Goal: Task Accomplishment & Management: Manage account settings

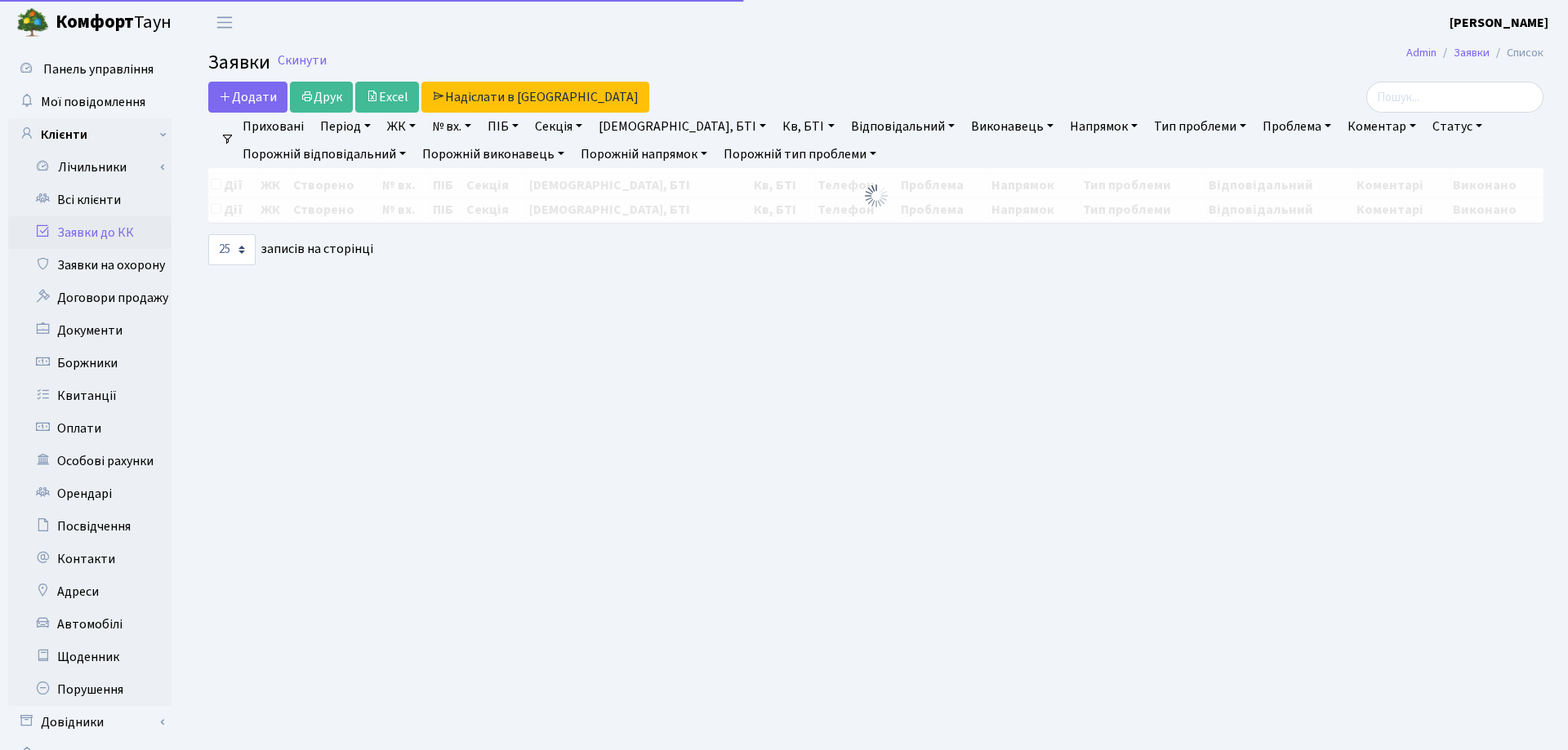
select select "25"
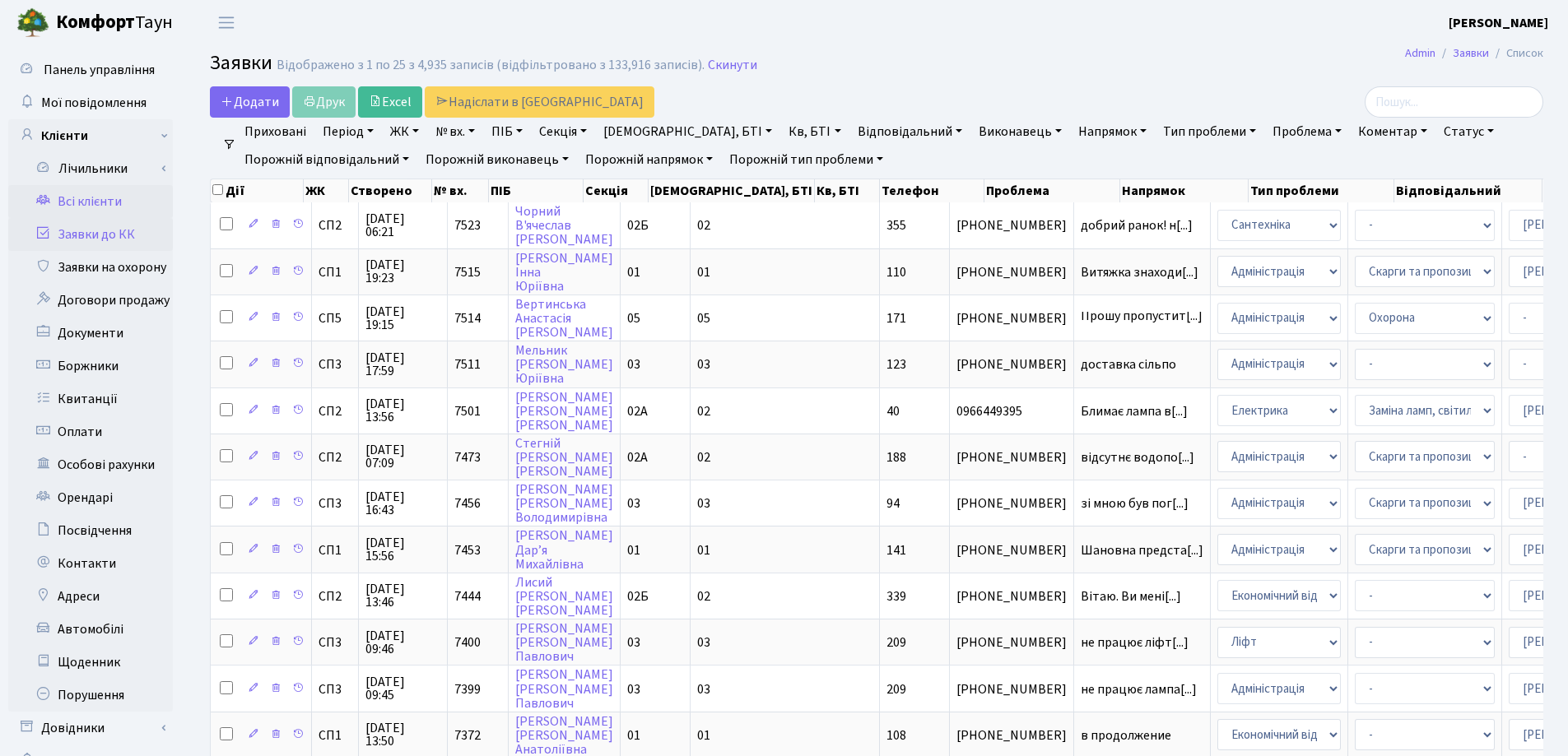
click at [117, 198] on link "Всі клієнти" at bounding box center [91, 202] width 165 height 33
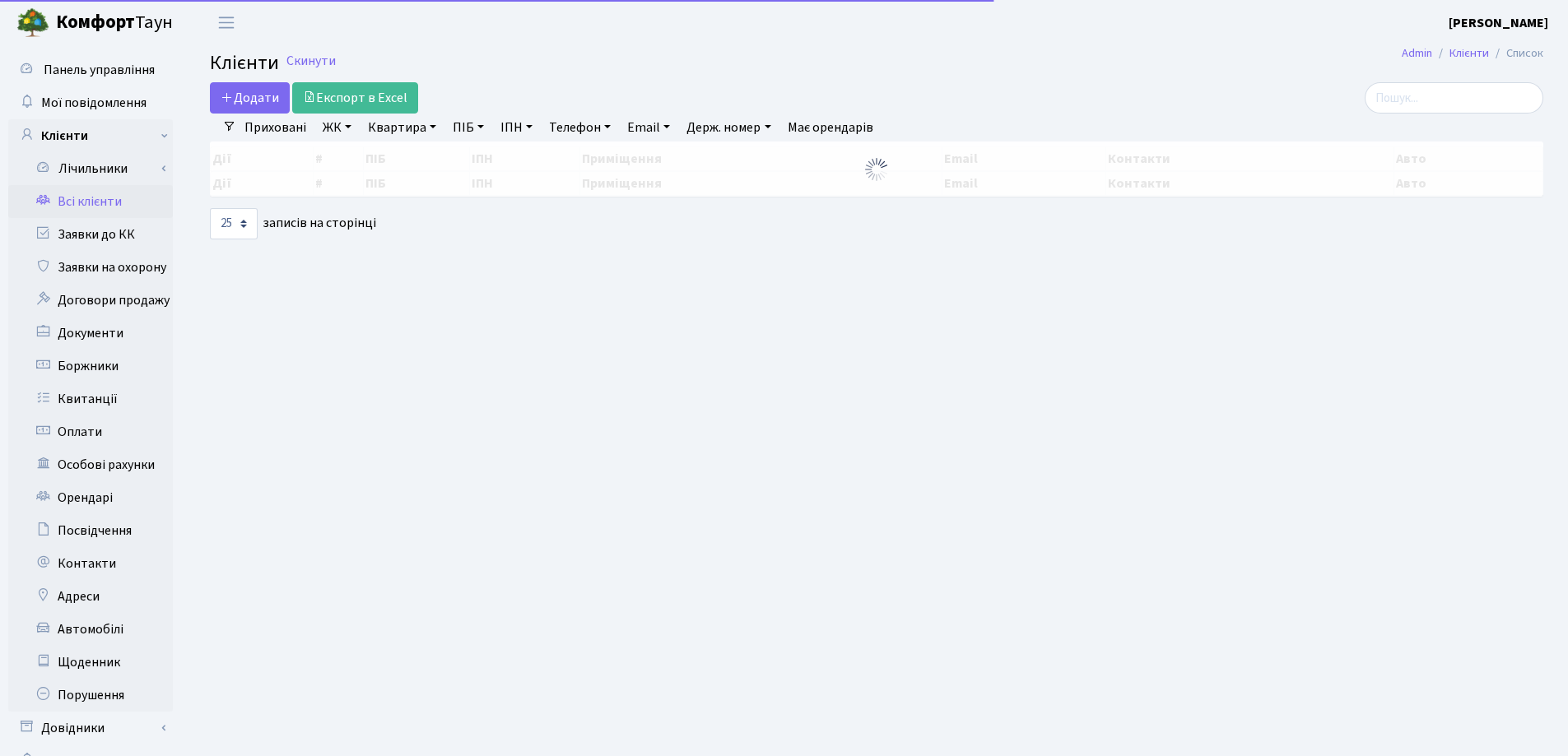
select select "25"
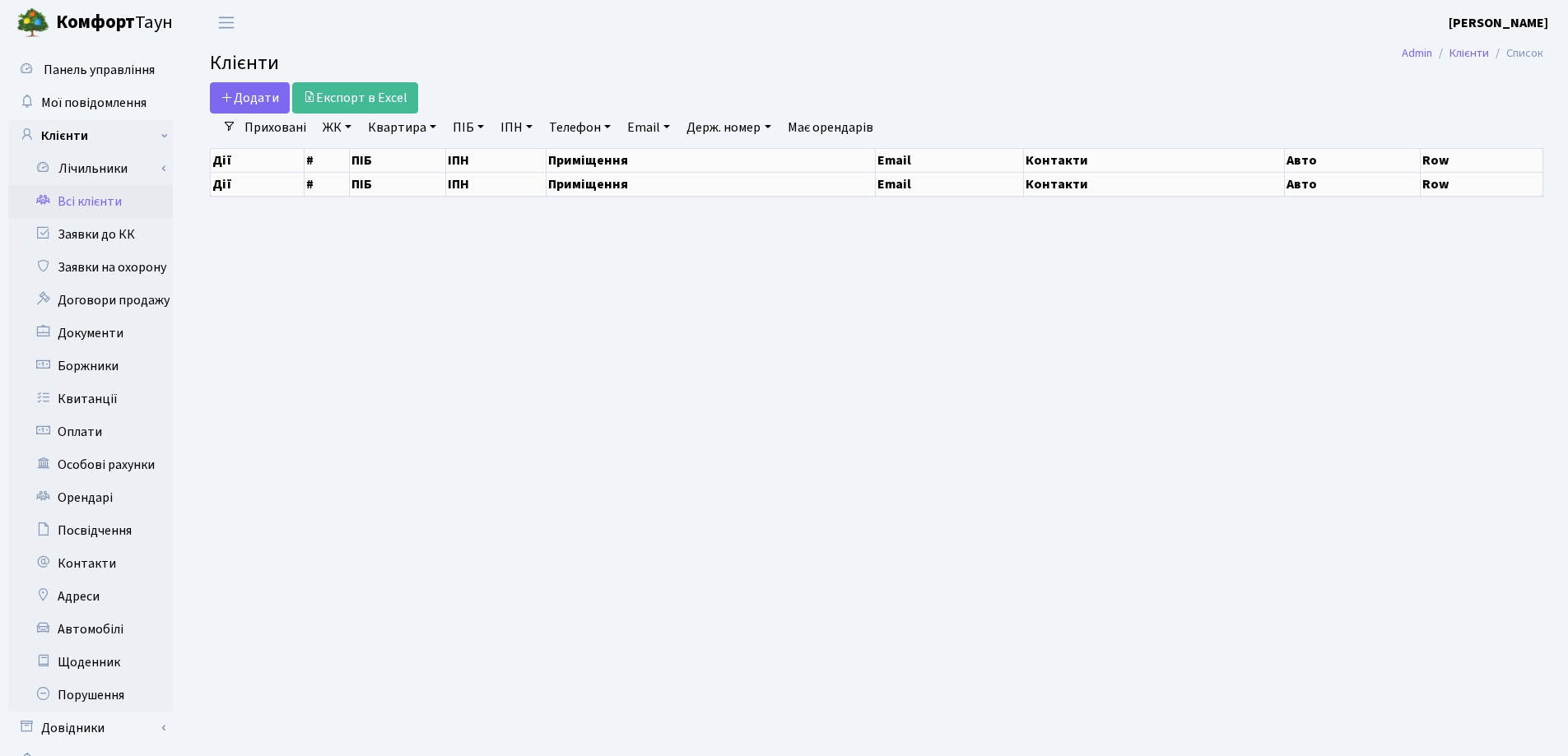
select select "25"
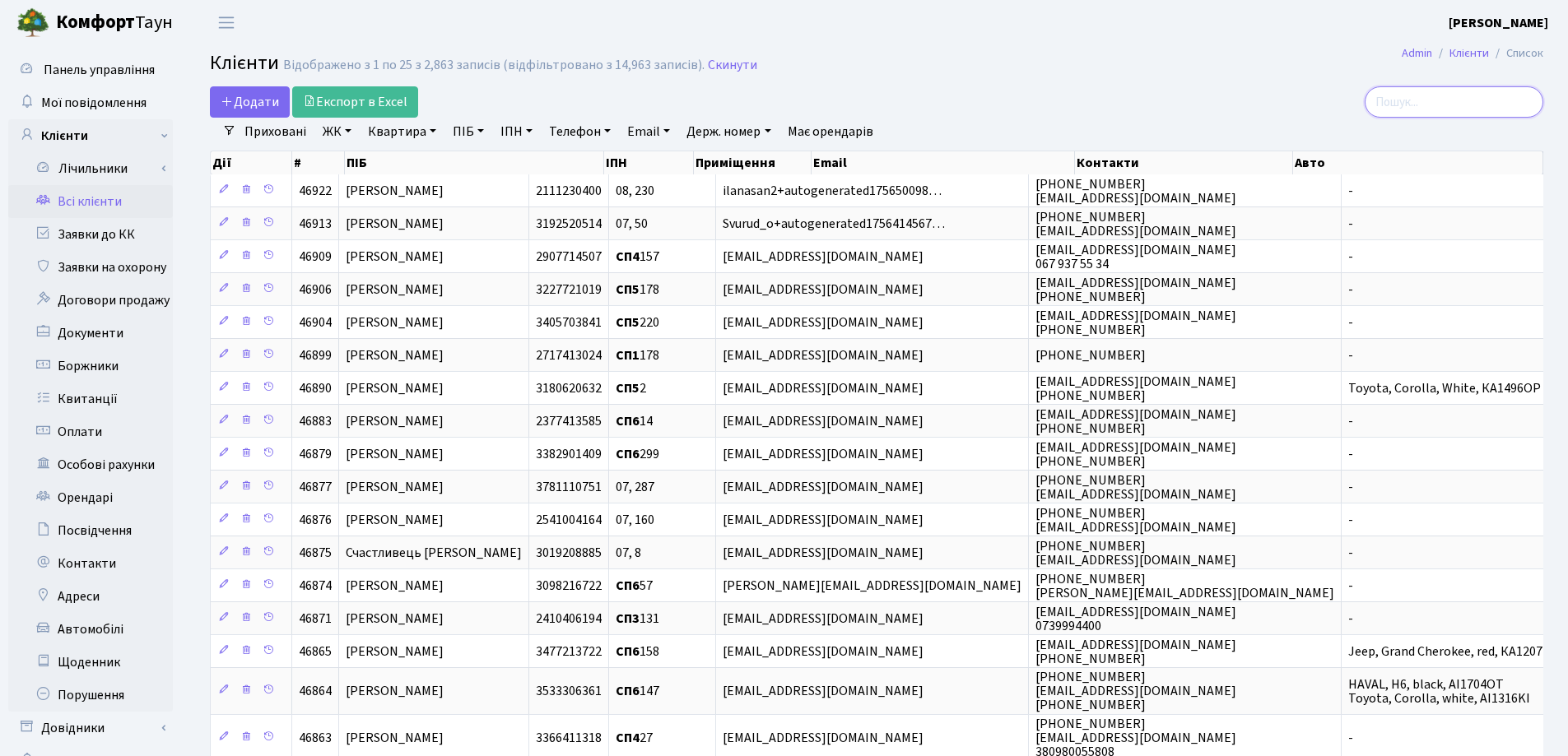
click at [1443, 116] on input "search" at bounding box center [1453, 102] width 179 height 31
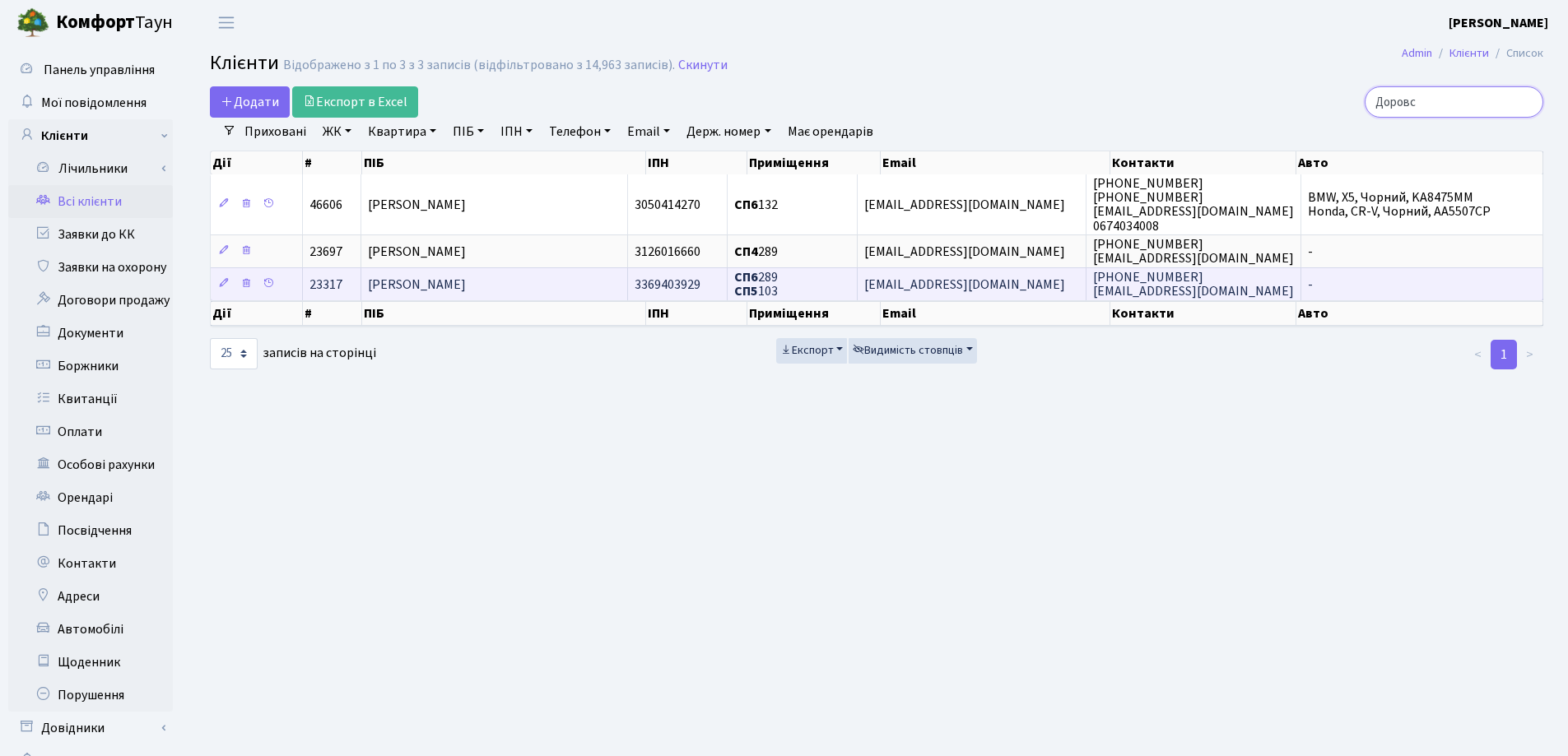
type input "Доровс"
click at [447, 277] on span "[PERSON_NAME]" at bounding box center [417, 284] width 98 height 18
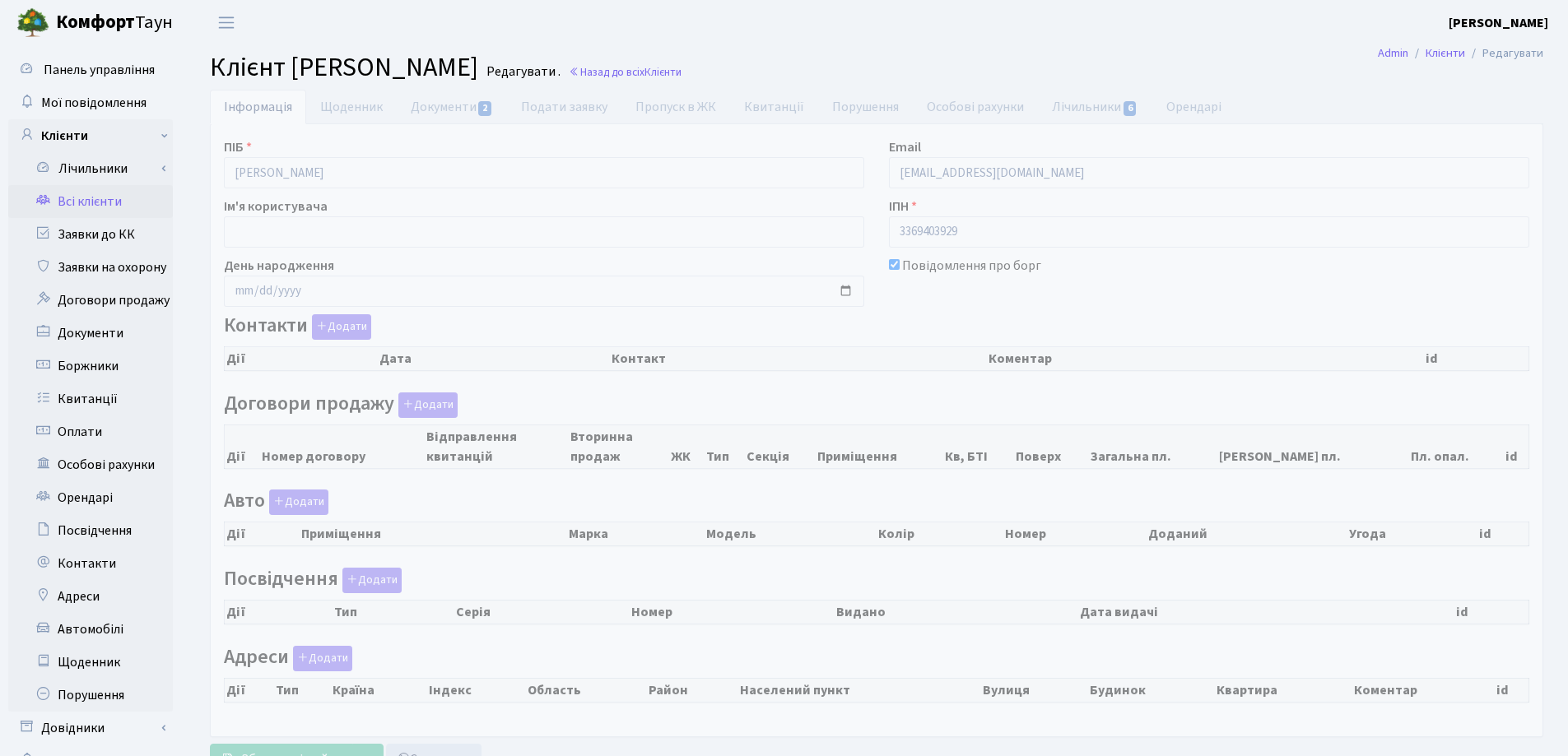
checkbox input "true"
select select "25"
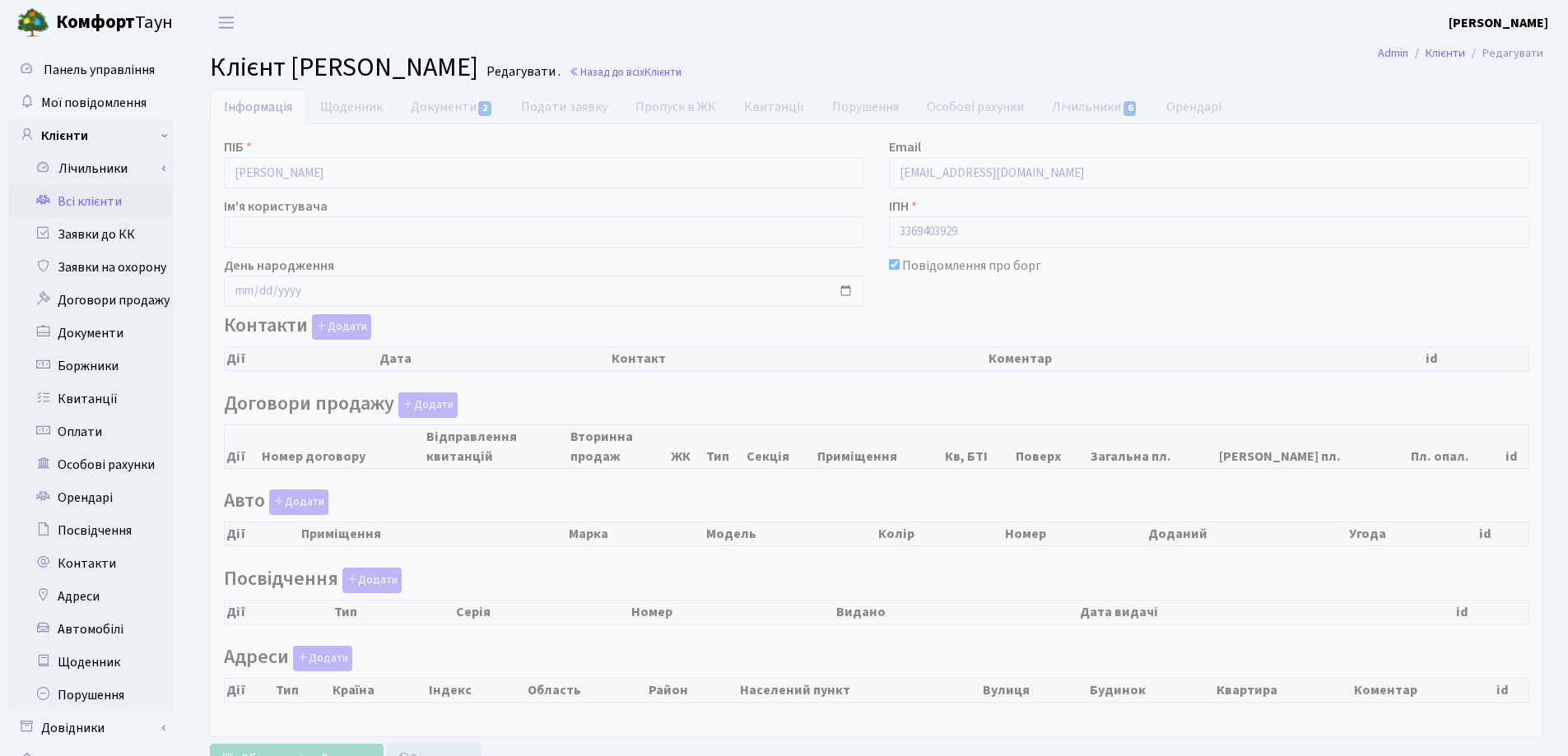
select select "25"
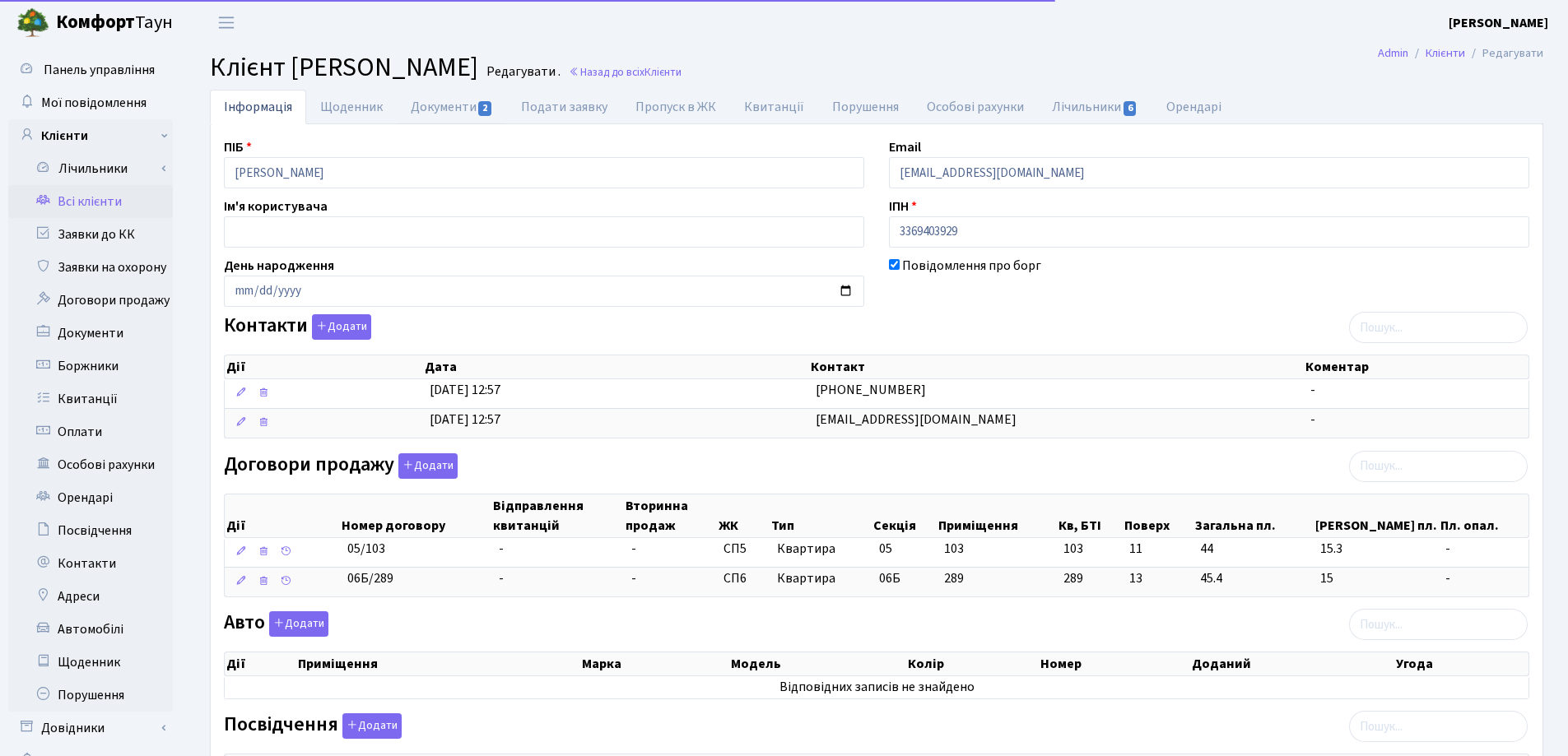
click at [421, 112] on link "Документи 2" at bounding box center [452, 107] width 110 height 34
select select "25"
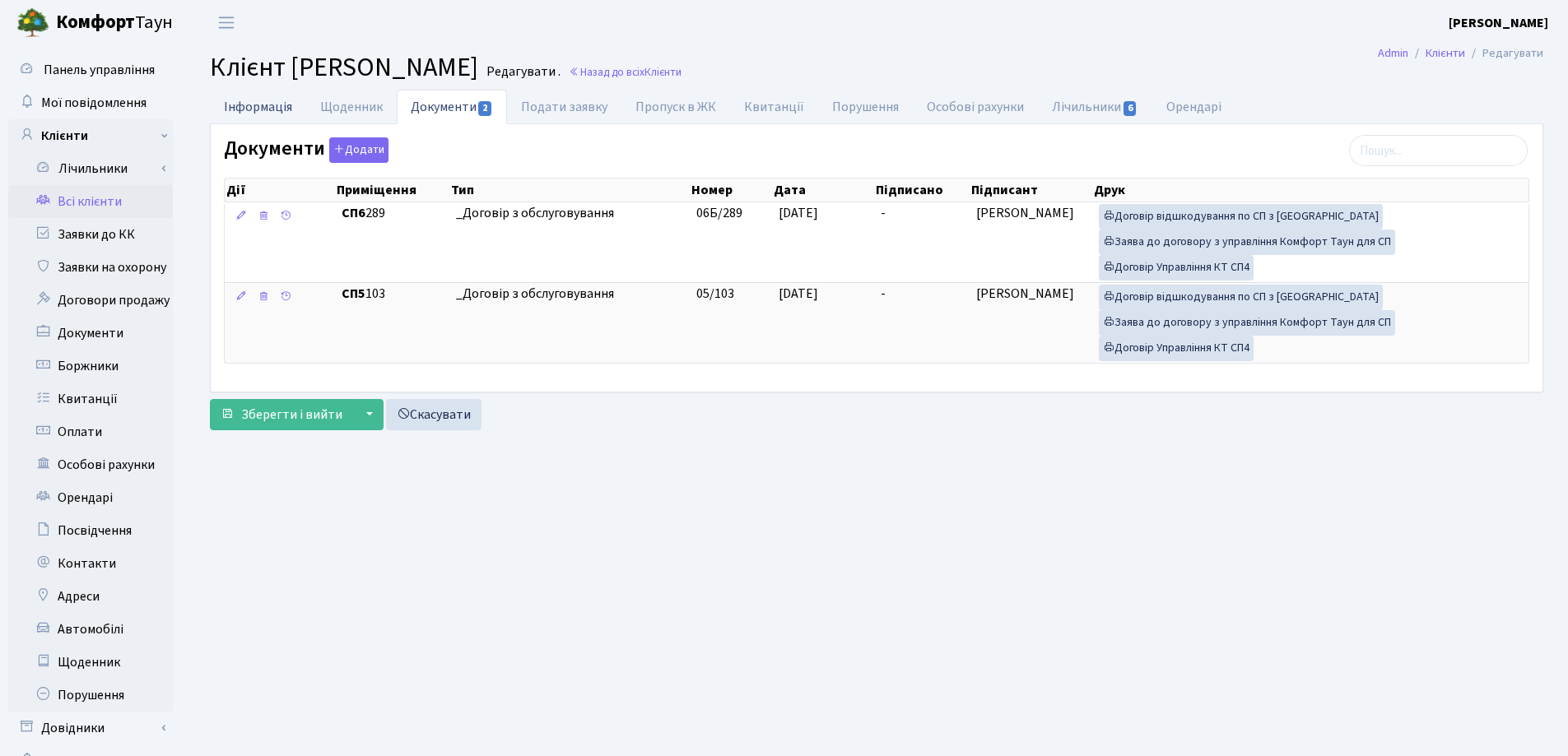
click at [253, 109] on link "Інформація" at bounding box center [258, 106] width 97 height 34
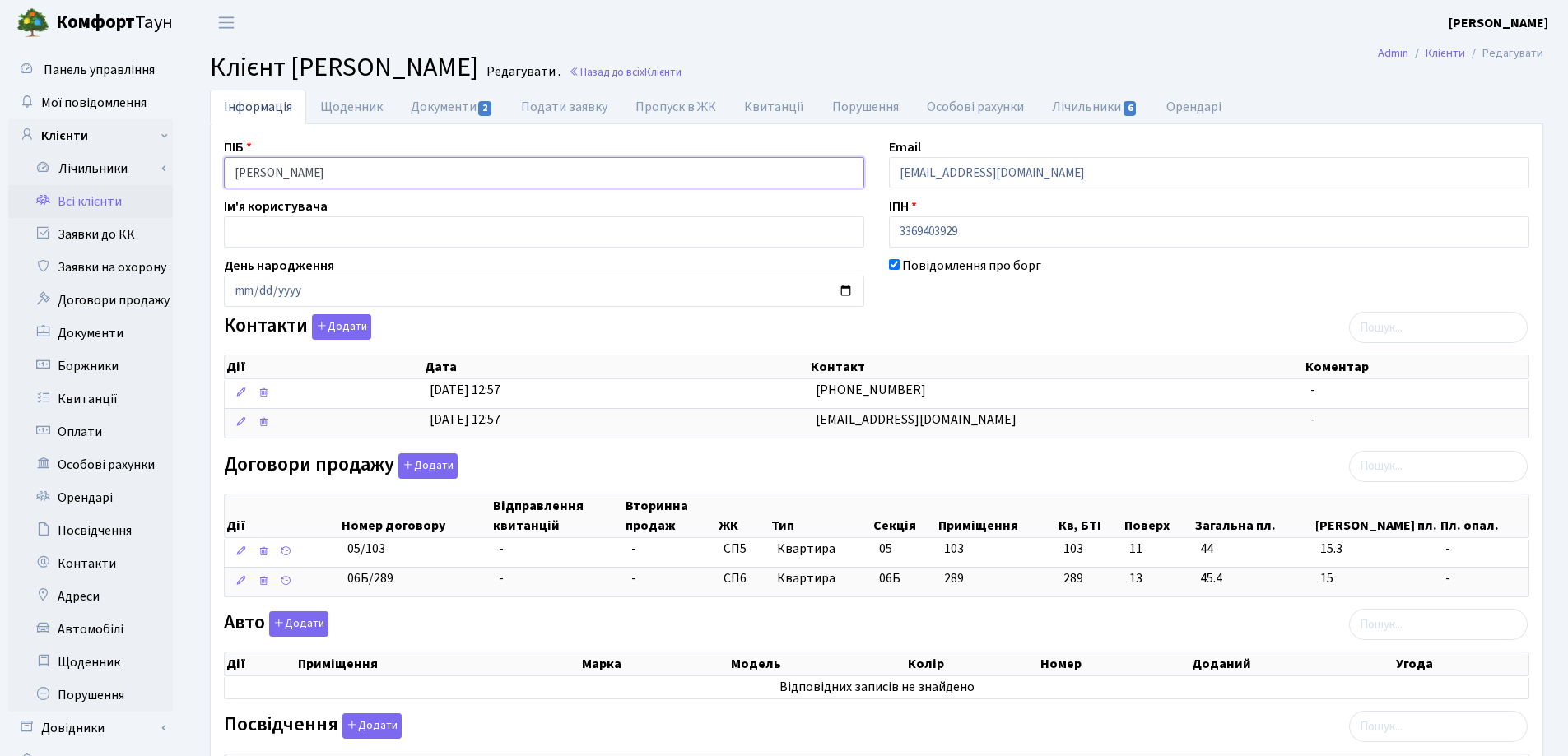
drag, startPoint x: 482, startPoint y: 172, endPoint x: 230, endPoint y: 168, distance: 252.0
click at [230, 168] on input "Доровська Руслана Русланівна" at bounding box center [544, 172] width 641 height 31
click at [962, 60] on h2 "Клієнт Доровська Руслана Русланівна Редагувати . Назад до всіх Клієнти" at bounding box center [876, 67] width 1333 height 31
click at [681, 74] on link "Назад до всіх Клієнти" at bounding box center [625, 72] width 113 height 16
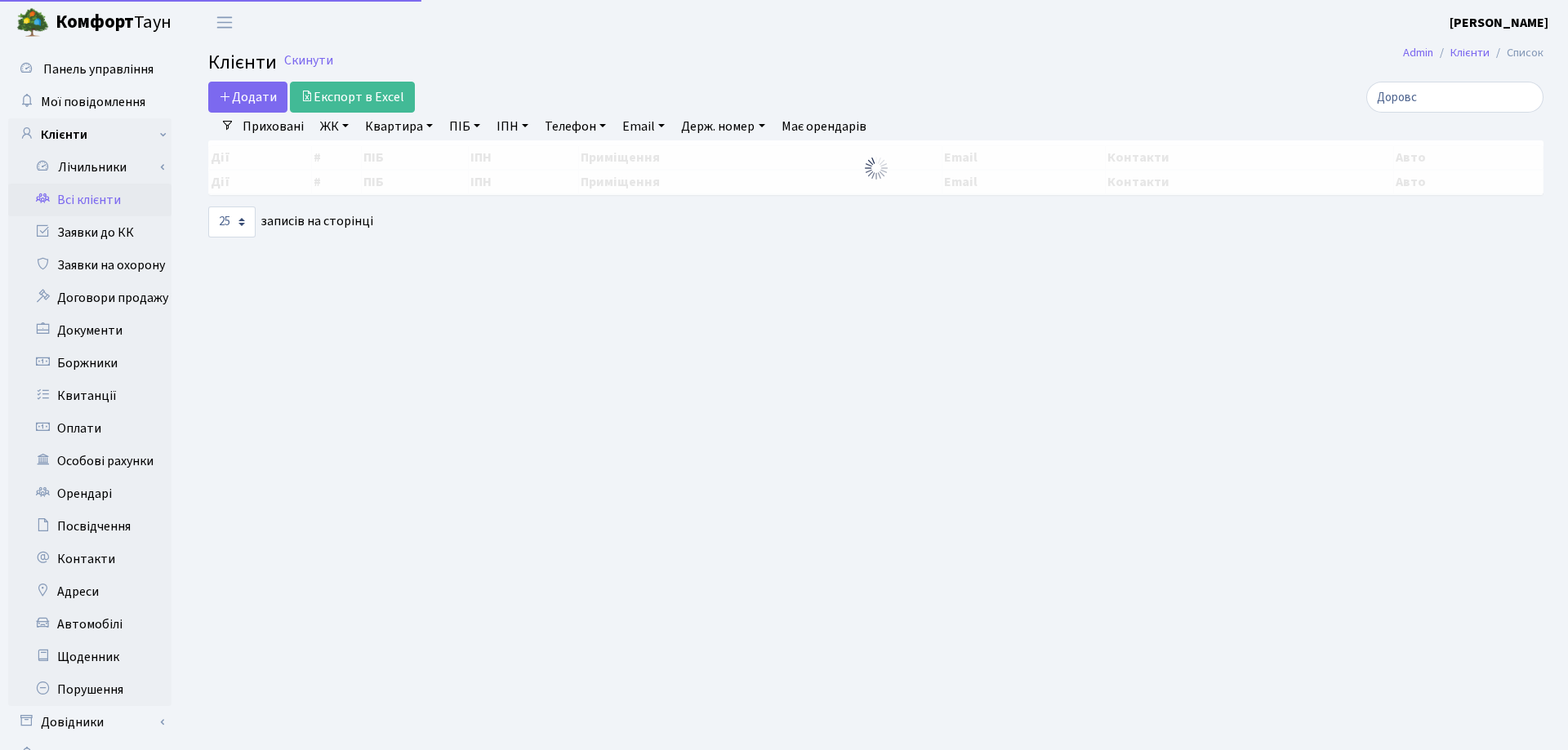
select select "25"
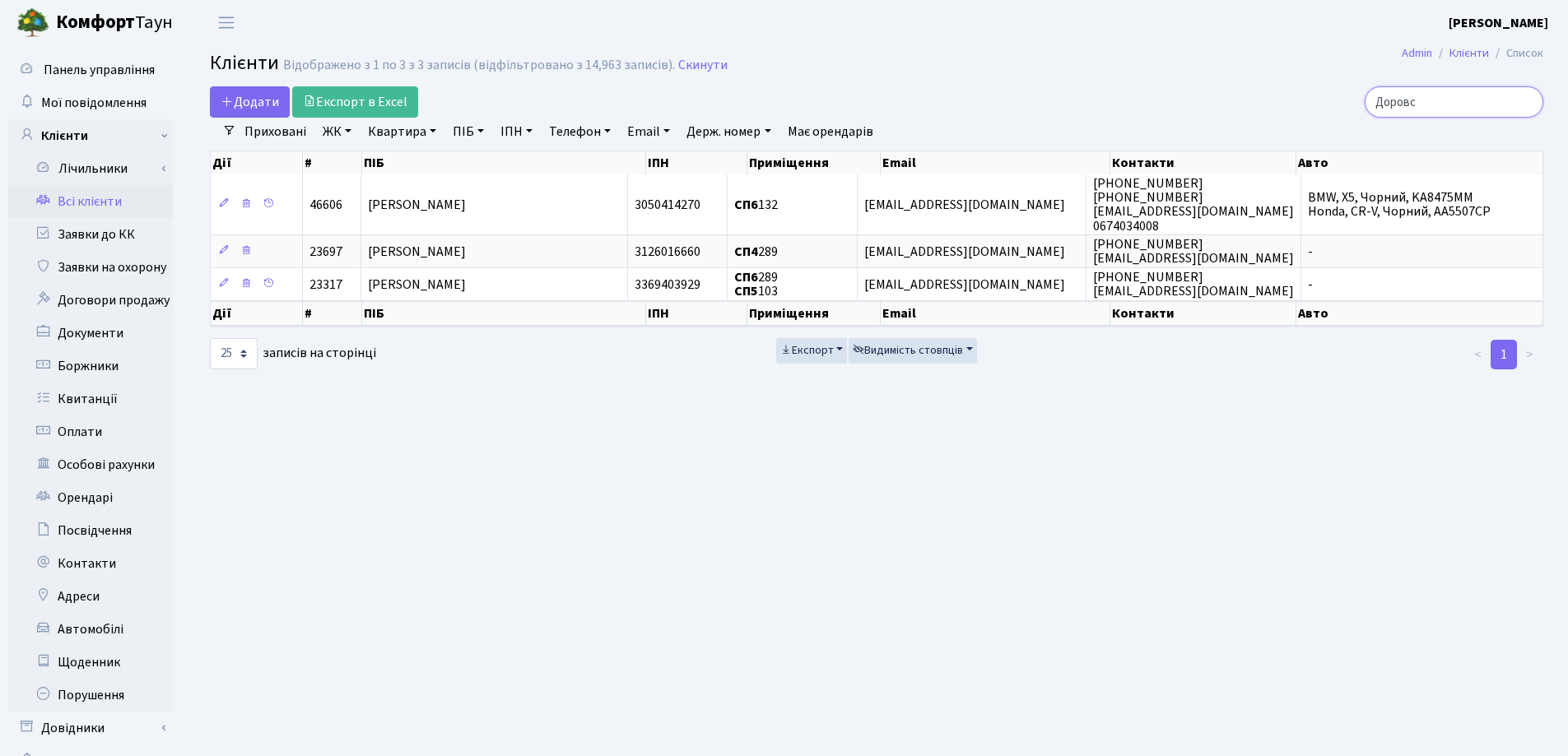
click at [1527, 98] on input "Доровс" at bounding box center [1453, 102] width 179 height 31
click at [1463, 98] on input "search" at bounding box center [1453, 102] width 179 height 31
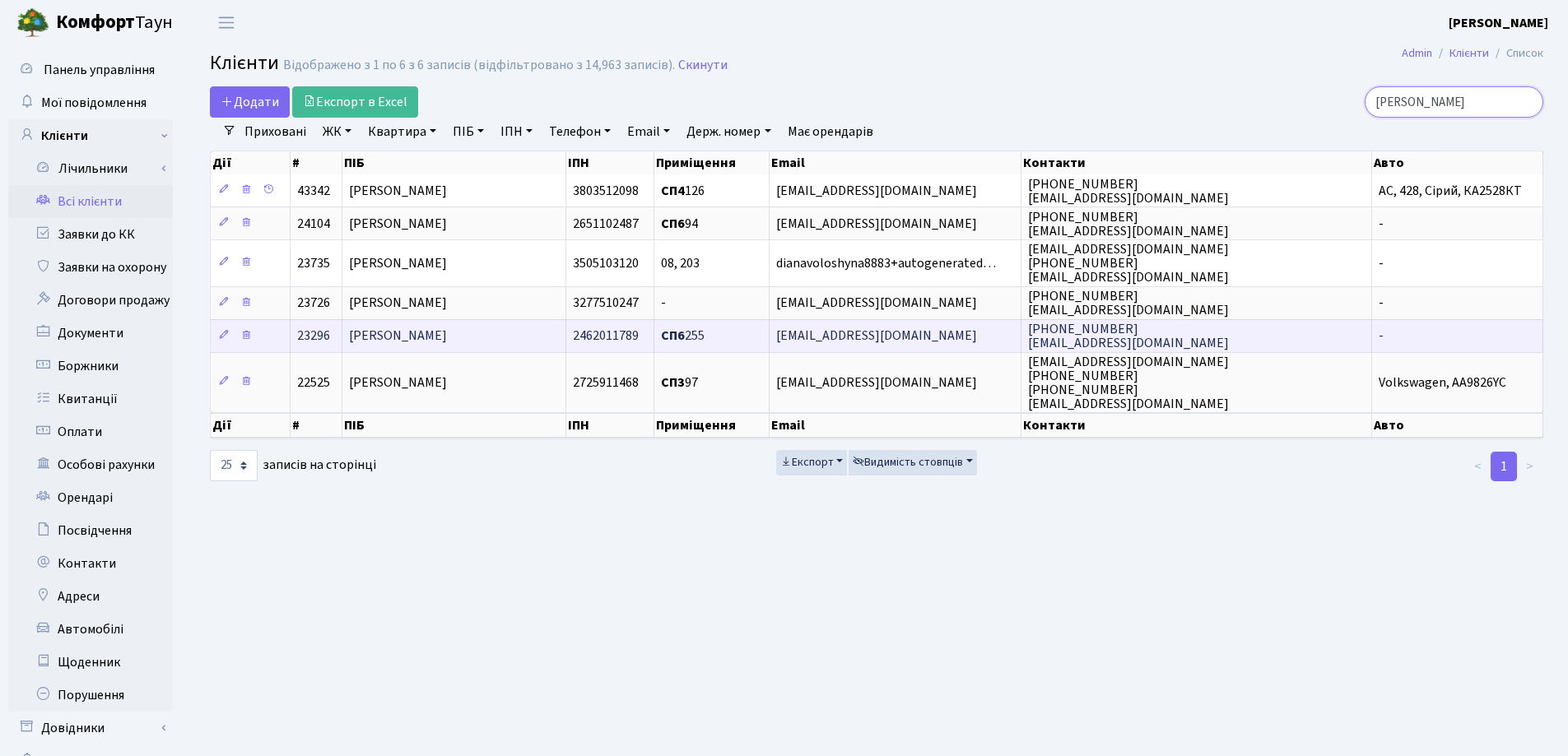
type input "Волош"
click at [447, 334] on span "[PERSON_NAME]" at bounding box center [398, 336] width 98 height 18
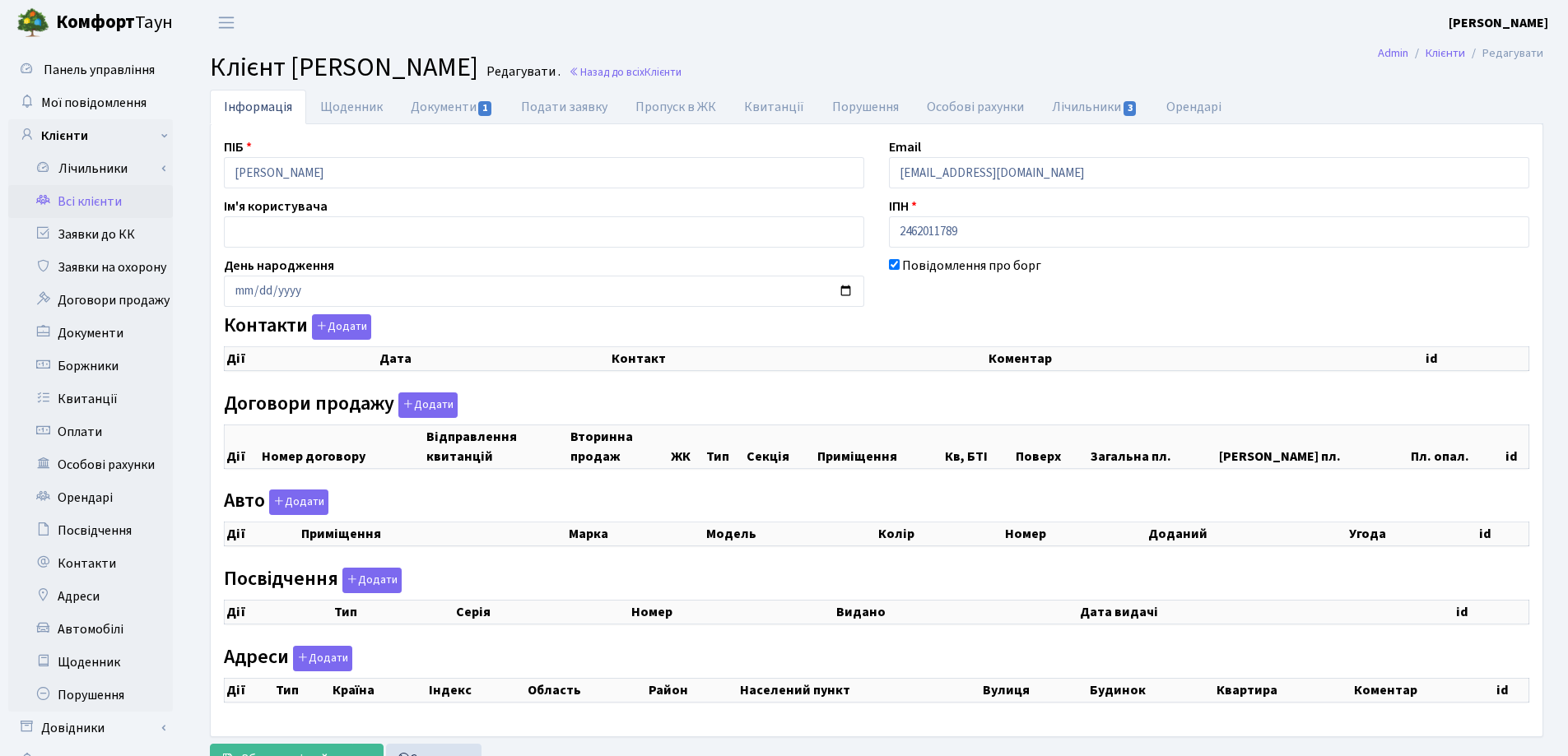
checkbox input "true"
select select "25"
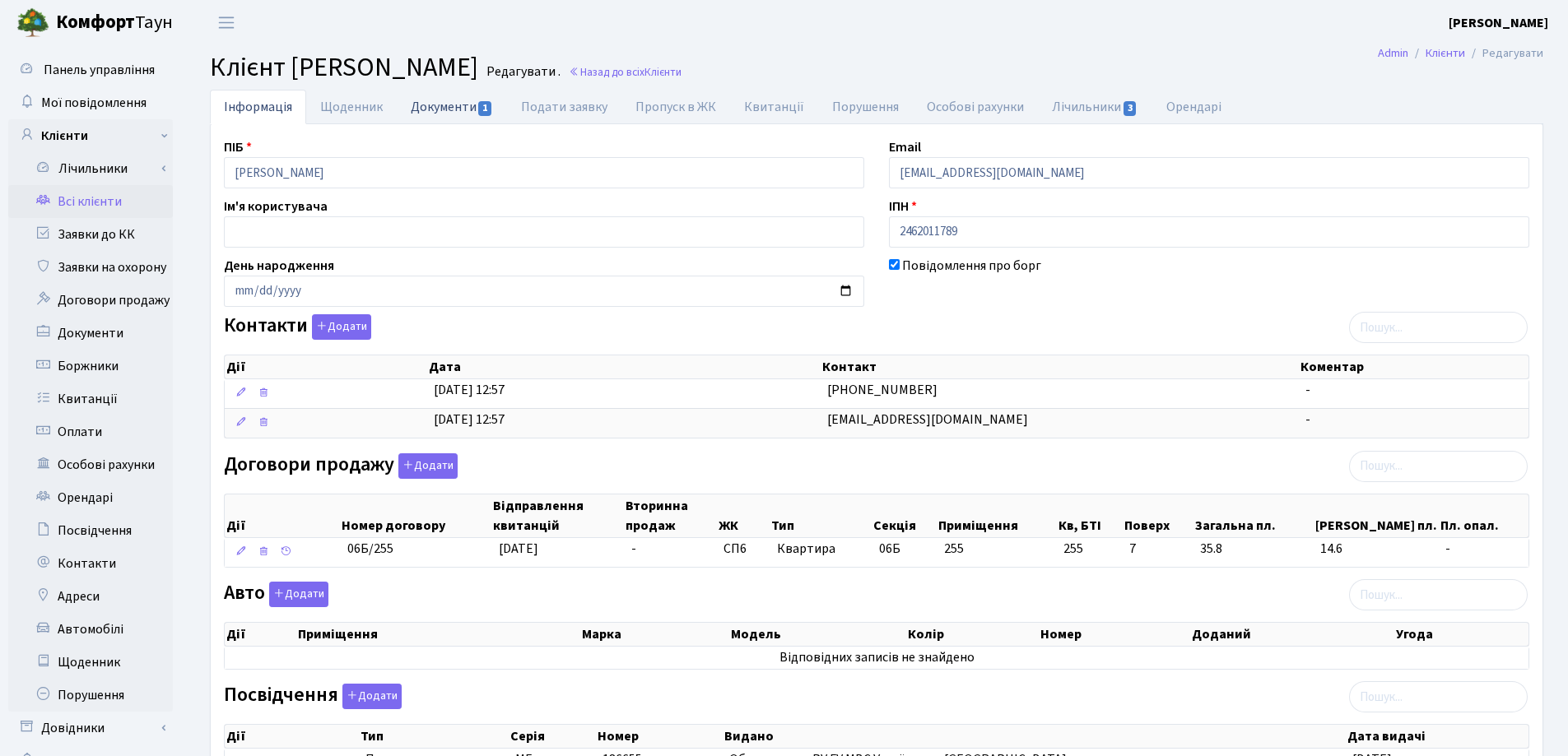
click at [420, 110] on link "Документи 1" at bounding box center [452, 106] width 110 height 34
select select "25"
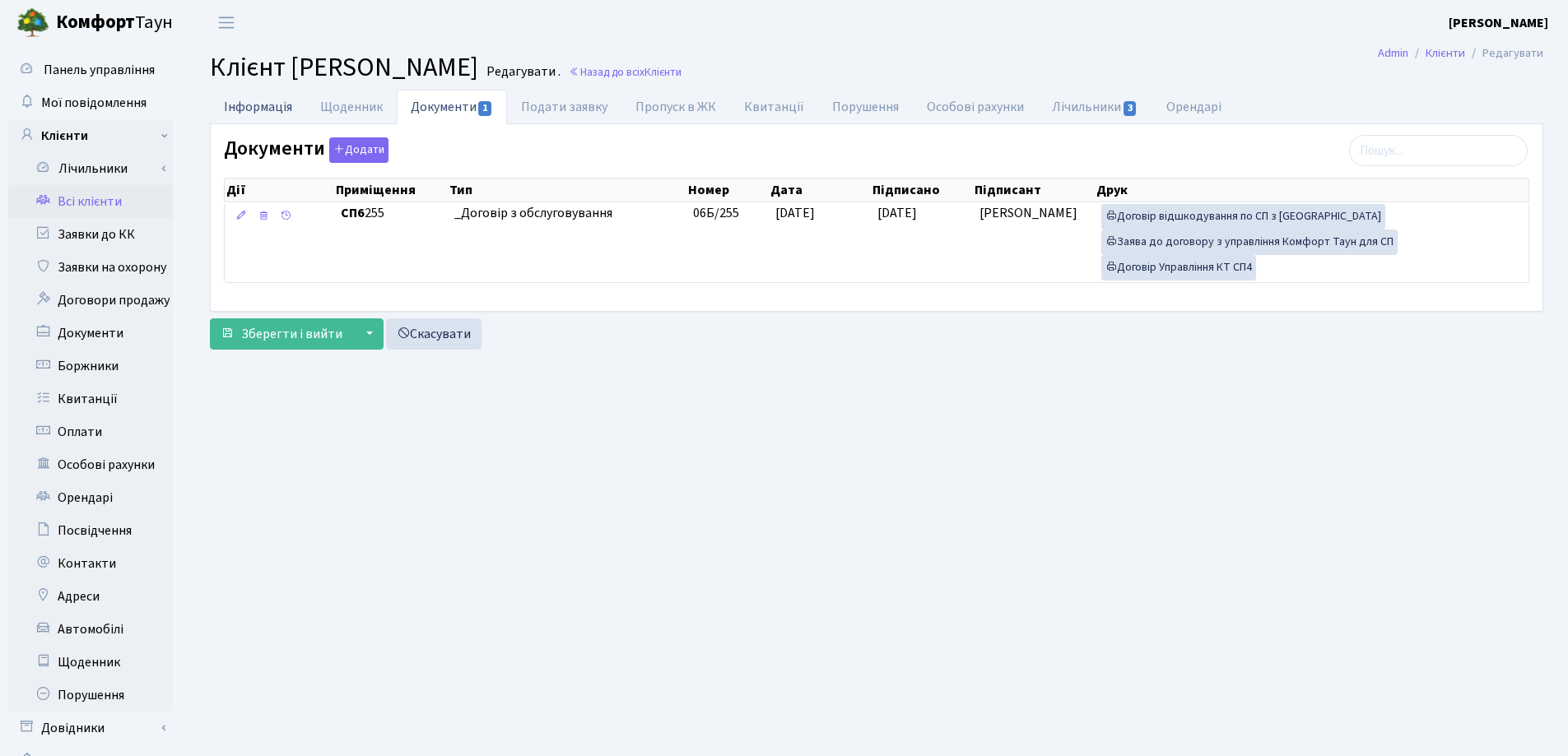
click at [235, 109] on link "Інформація" at bounding box center [258, 106] width 97 height 34
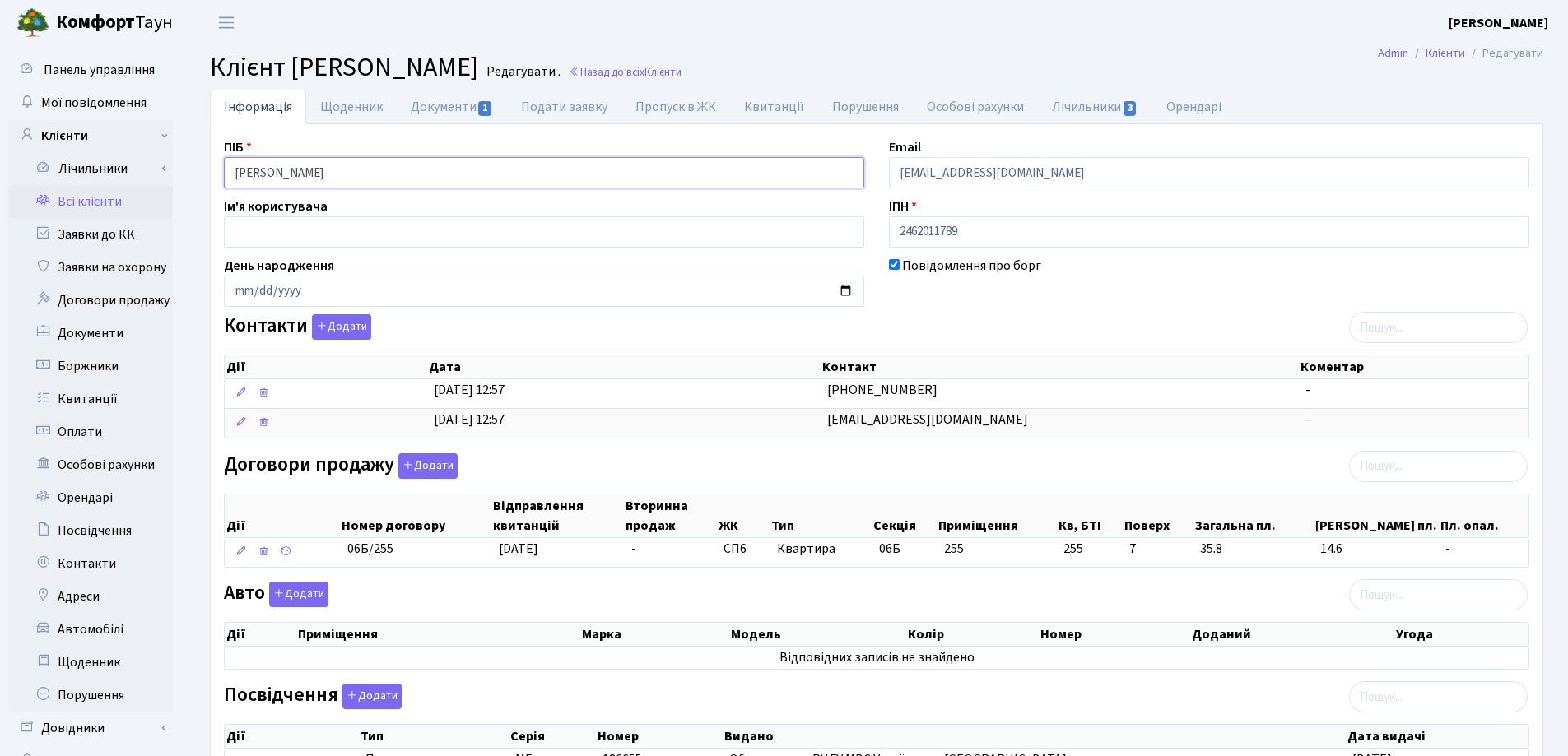
drag, startPoint x: 479, startPoint y: 172, endPoint x: 205, endPoint y: 164, distance: 274.1
click at [205, 164] on div "Інформація Щоденник Документи 1 Подати заявку Пропуск в ЖК Квитанції Порушення …" at bounding box center [876, 600] width 1358 height 1021
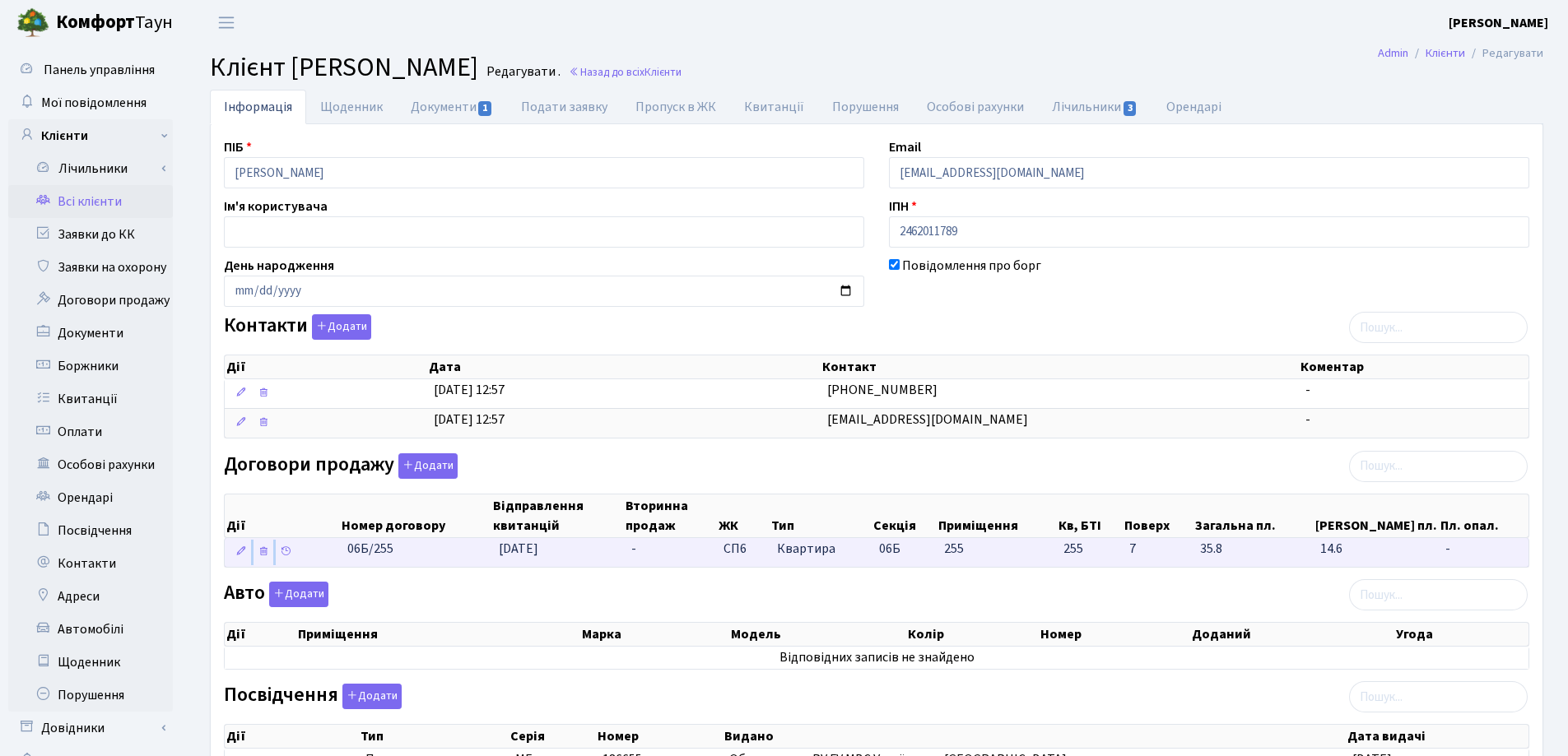
drag, startPoint x: 417, startPoint y: 569, endPoint x: 311, endPoint y: 562, distance: 106.2
click at [311, 562] on div "Дії Номер договору Відправлення квитанцій Вторинна продаж ЖК Тип Секція Приміще…" at bounding box center [877, 526] width 1306 height 96
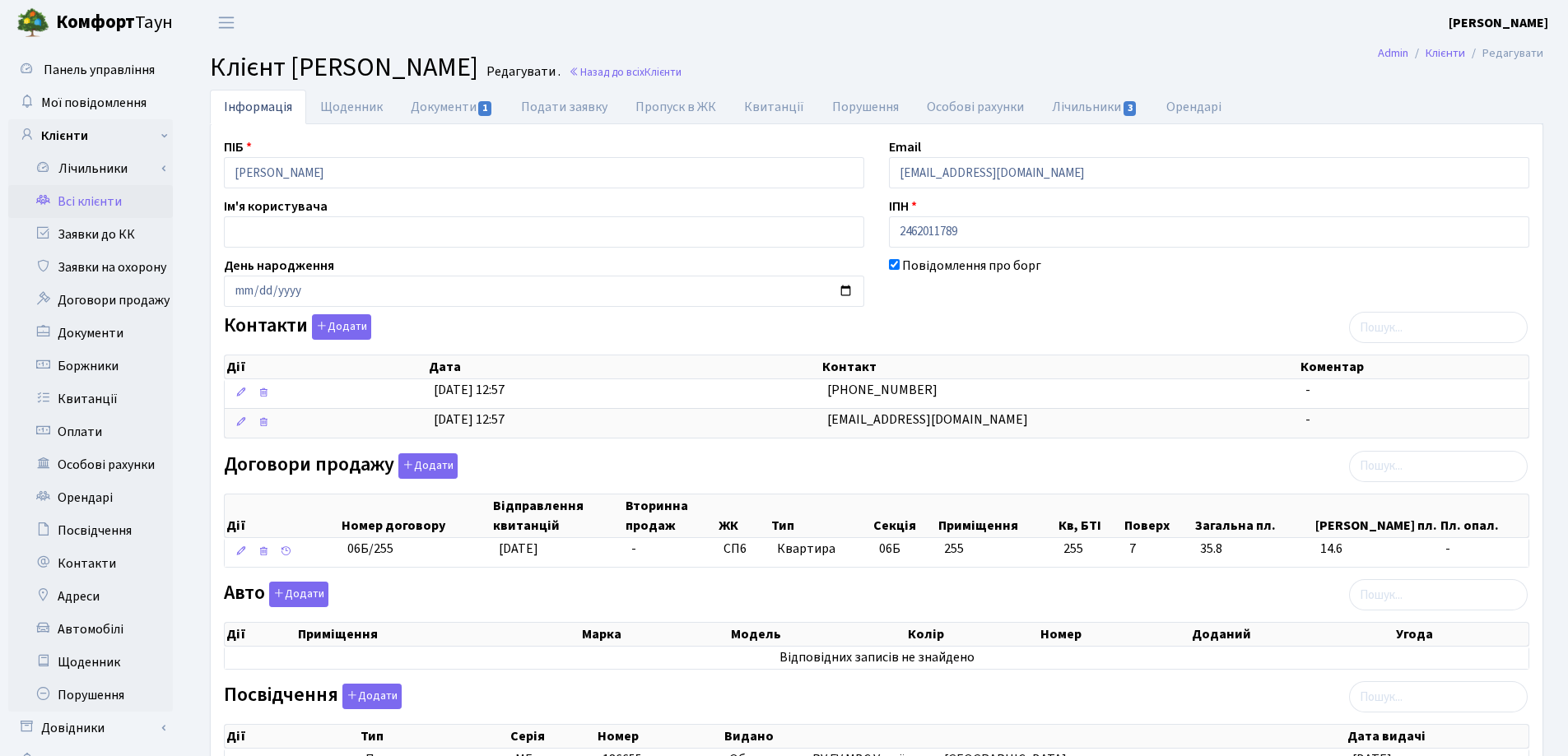
click at [417, 607] on div at bounding box center [544, 611] width 641 height 9
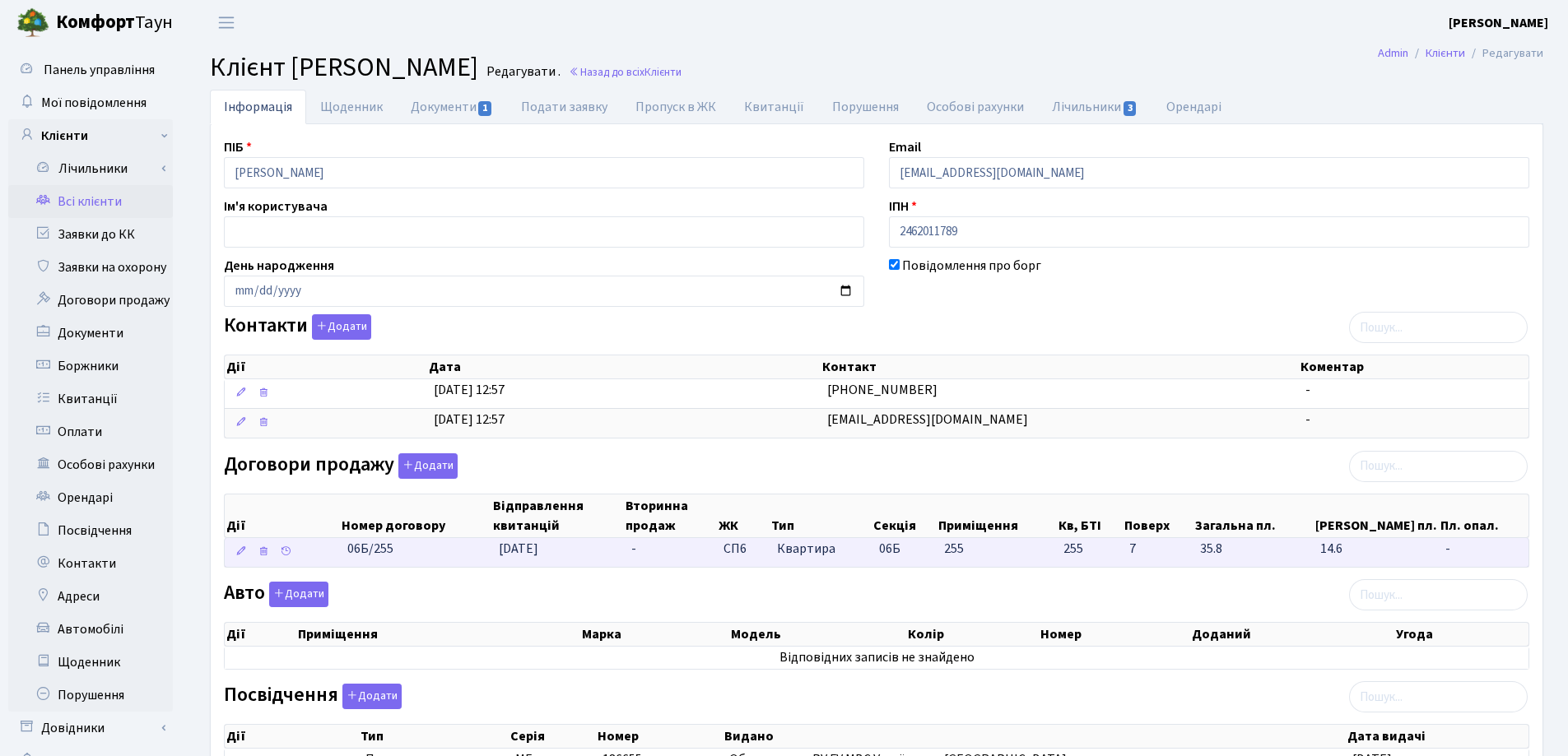
drag, startPoint x: 411, startPoint y: 564, endPoint x: 350, endPoint y: 560, distance: 61.1
click at [350, 560] on td "06Б/255" at bounding box center [417, 552] width 152 height 28
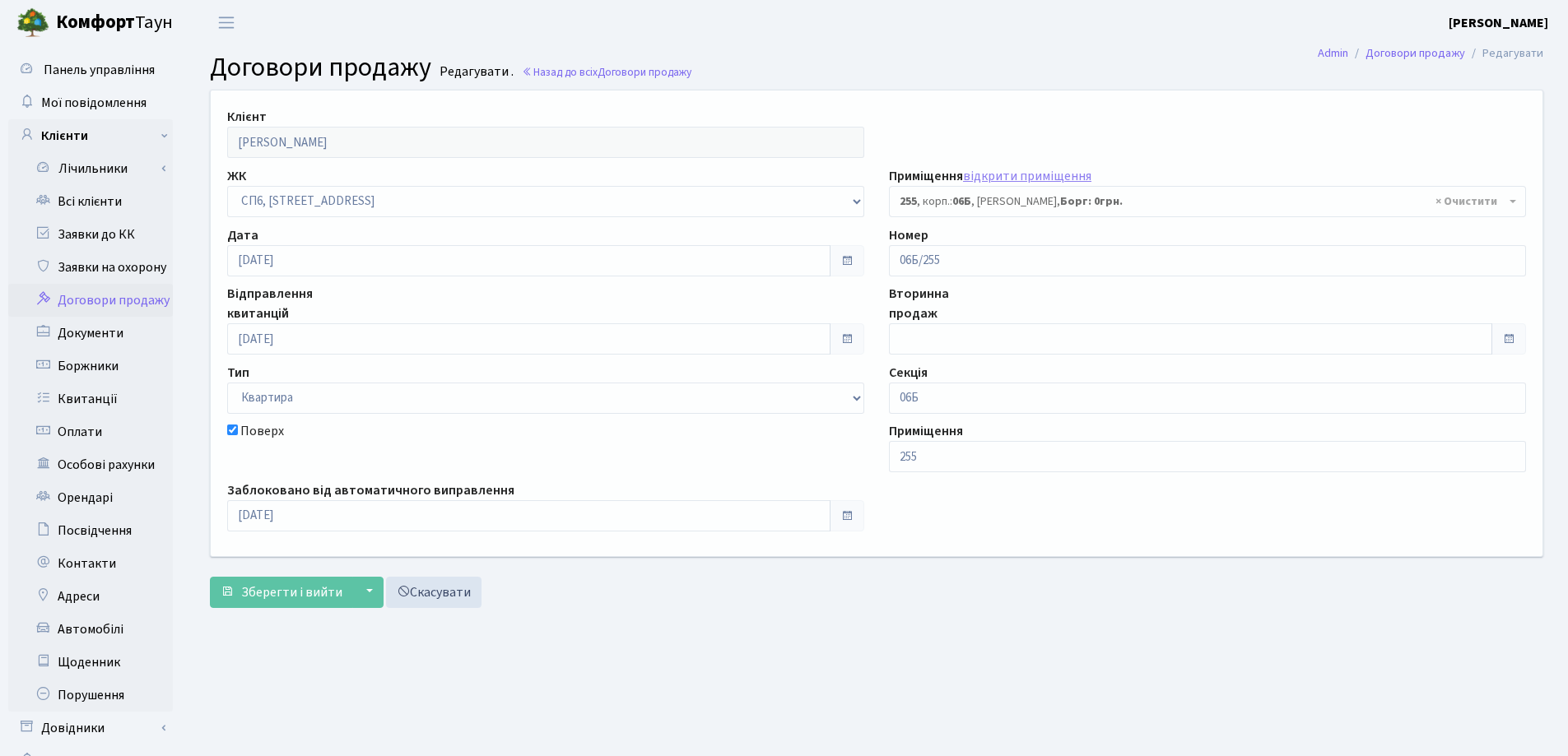
select select "21923"
drag, startPoint x: 1012, startPoint y: 266, endPoint x: 861, endPoint y: 265, distance: 151.0
click at [861, 265] on div "Клієнт [PERSON_NAME] ЖК - СП, Наддніпрянське шосе, 2а СП1, Столичне шосе, 1 СП2…" at bounding box center [876, 322] width 1357 height 465
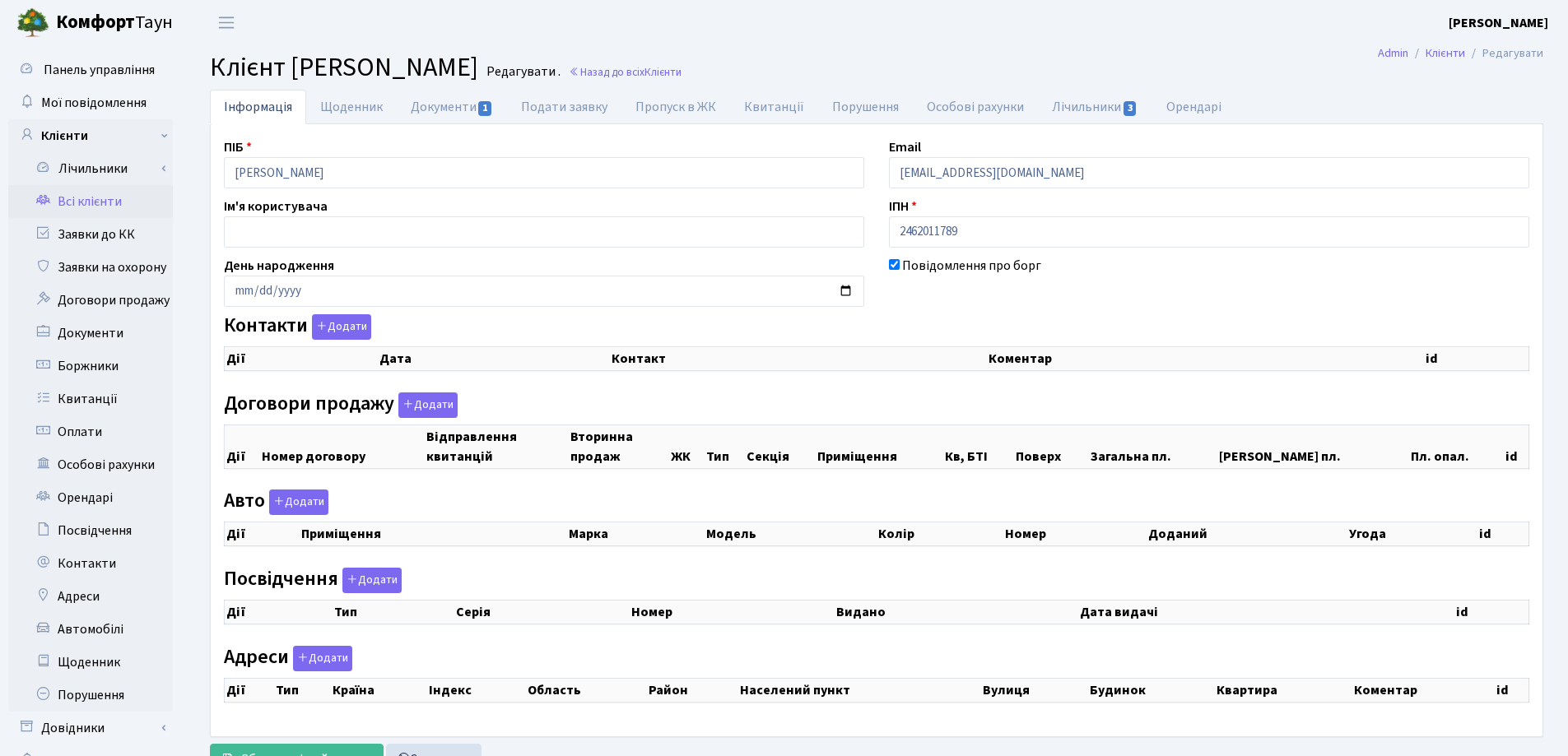
checkbox input "true"
select select "25"
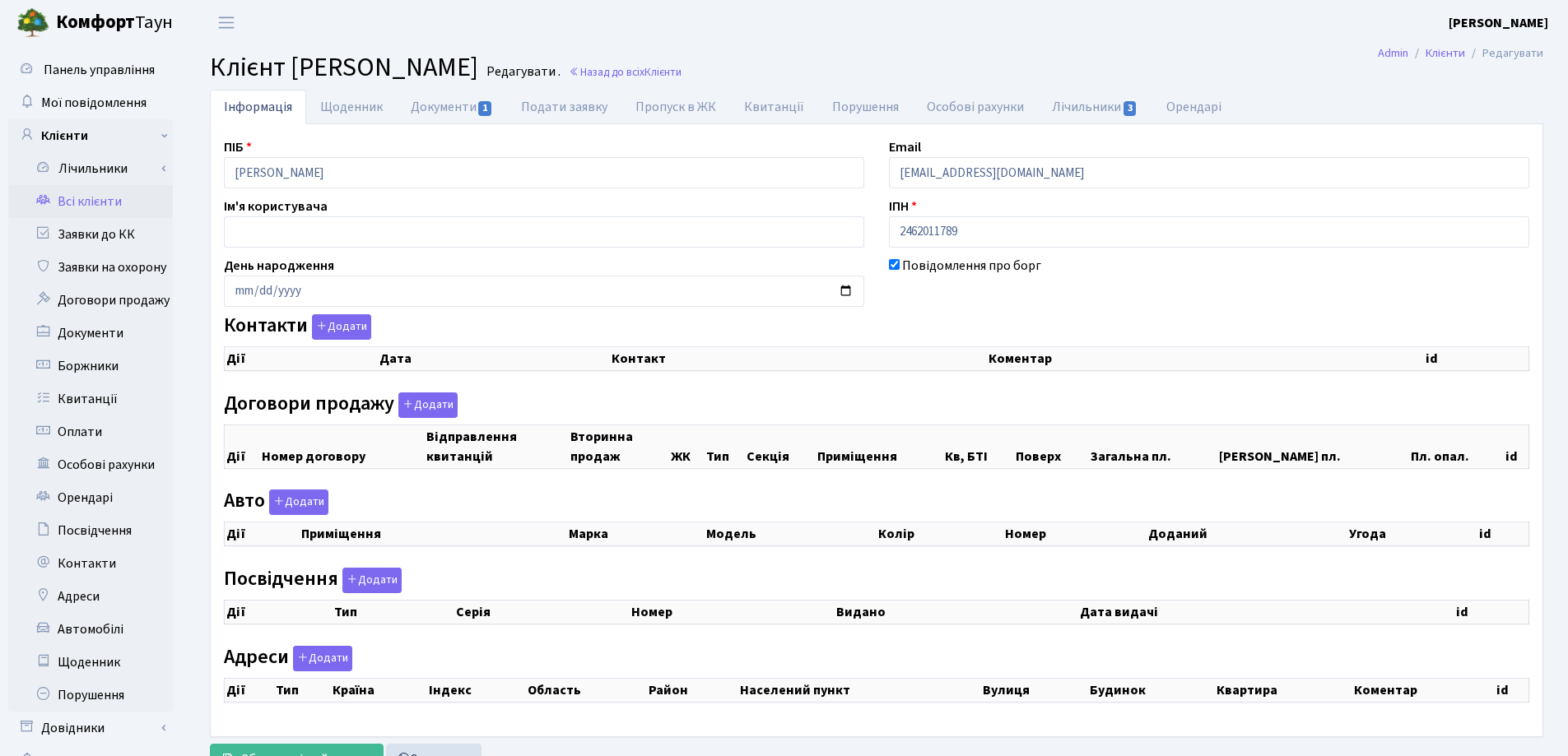
select select "25"
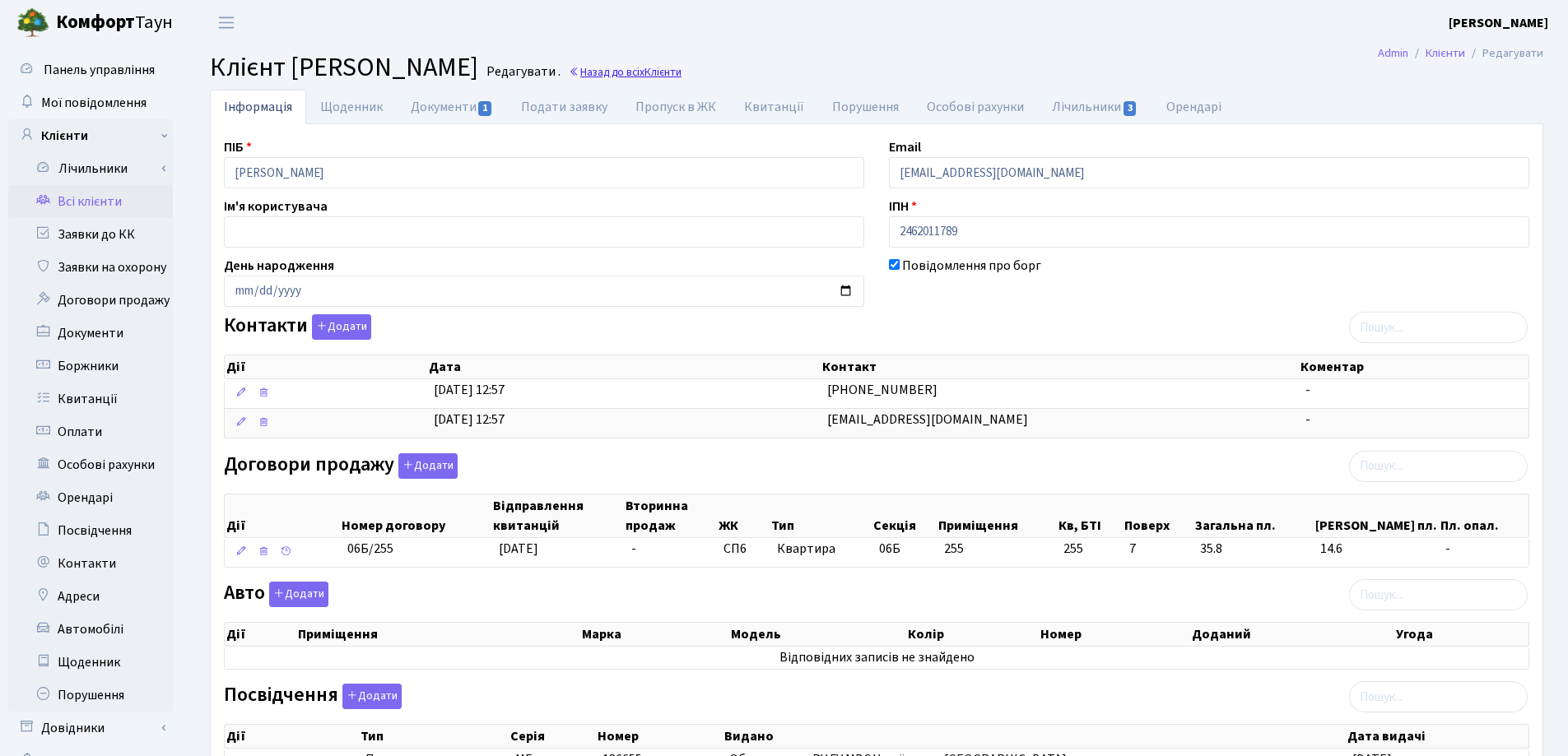
click at [681, 71] on link "Назад до всіх Клієнти" at bounding box center [625, 72] width 113 height 16
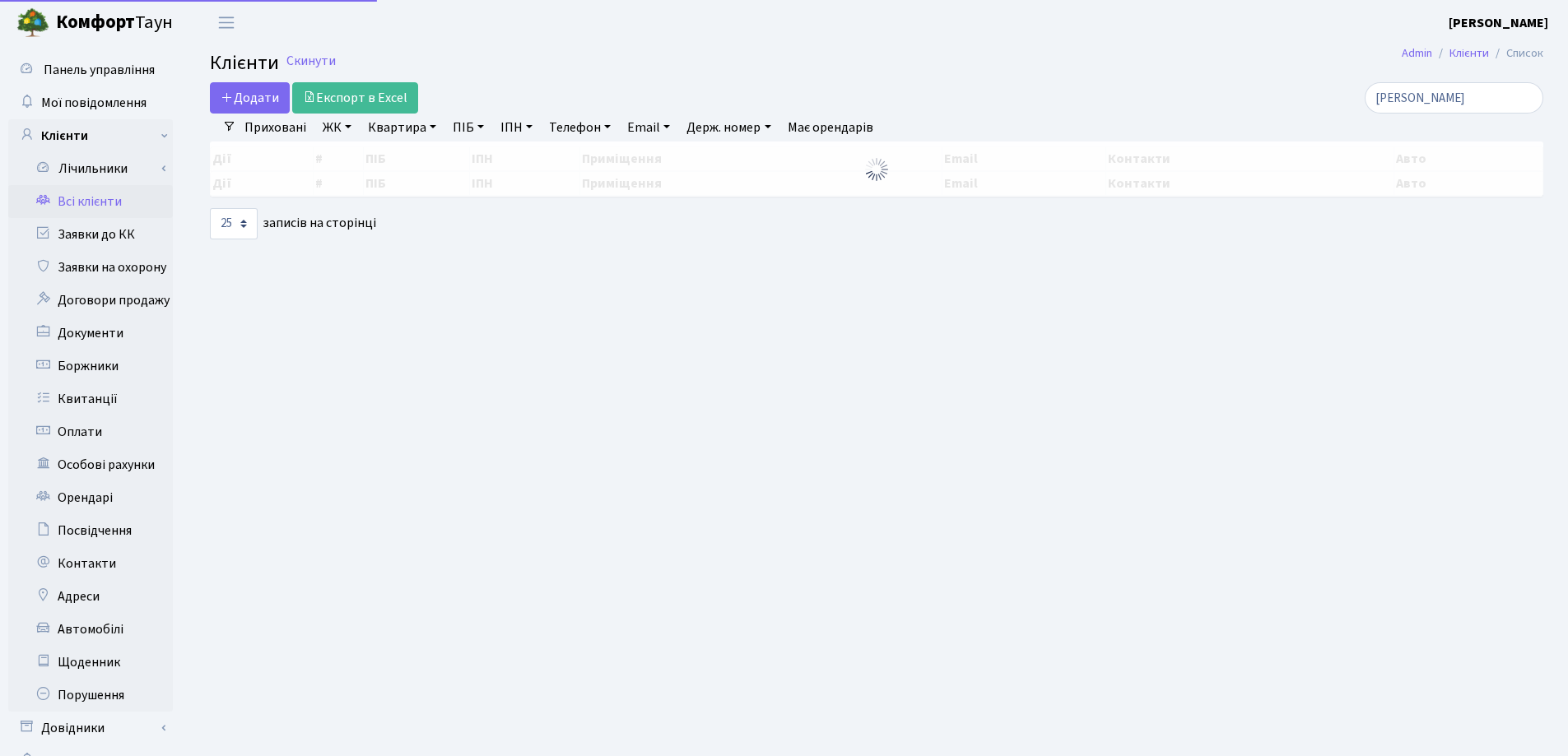
select select "25"
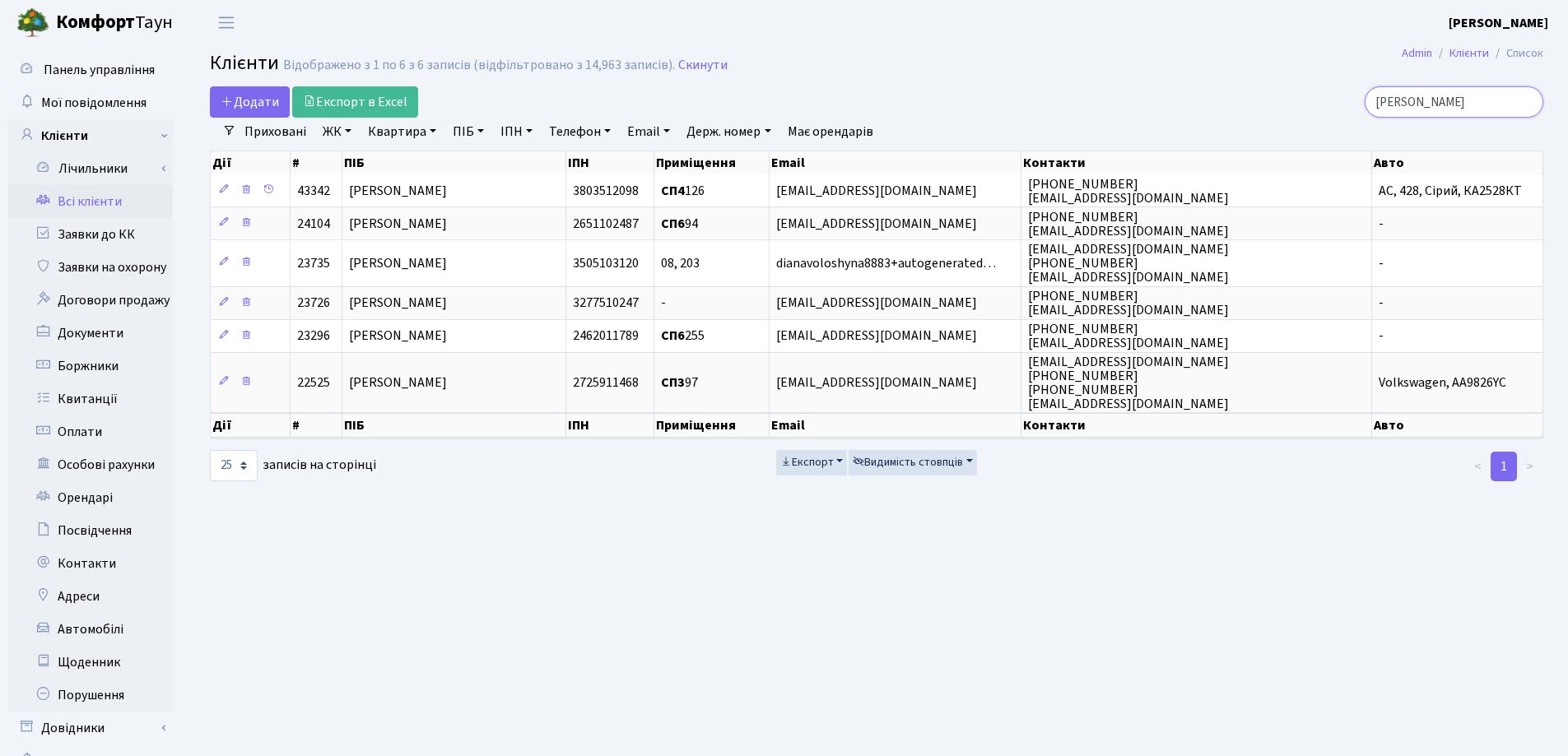
click at [1530, 103] on input "[PERSON_NAME]" at bounding box center [1453, 102] width 179 height 31
click at [1525, 103] on input "[PERSON_NAME]" at bounding box center [1453, 102] width 179 height 31
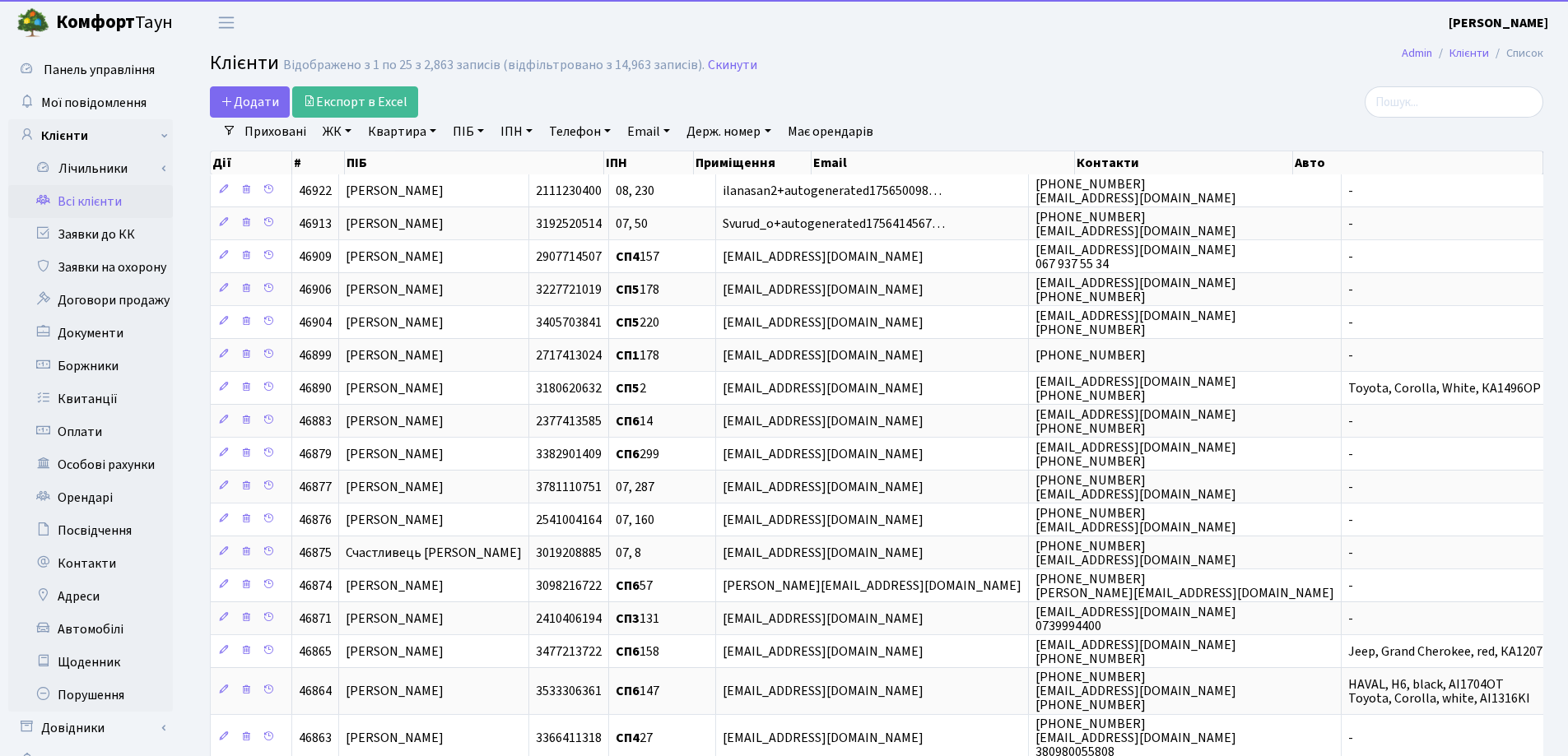
click at [436, 134] on link "Квартира" at bounding box center [402, 131] width 81 height 28
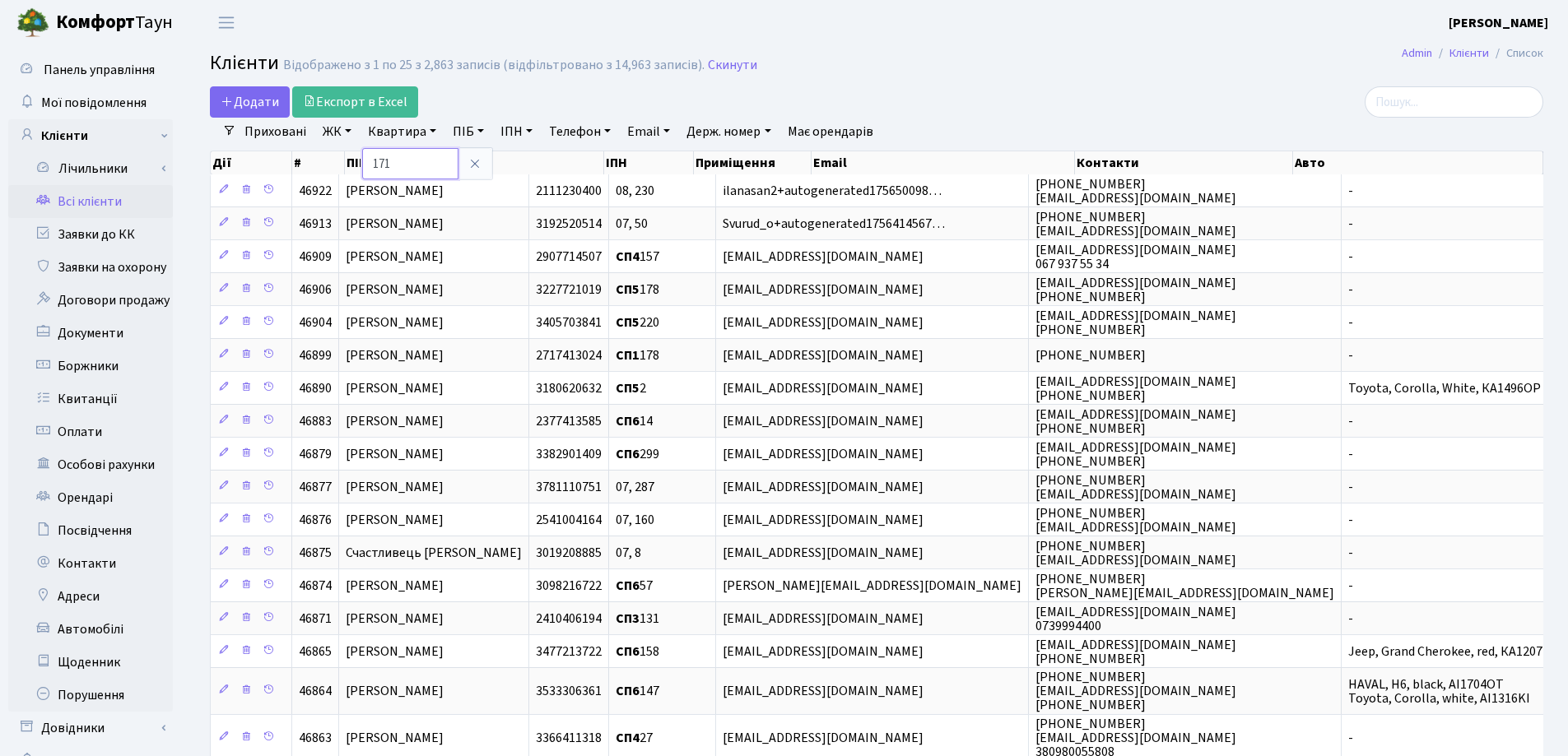
type input "171"
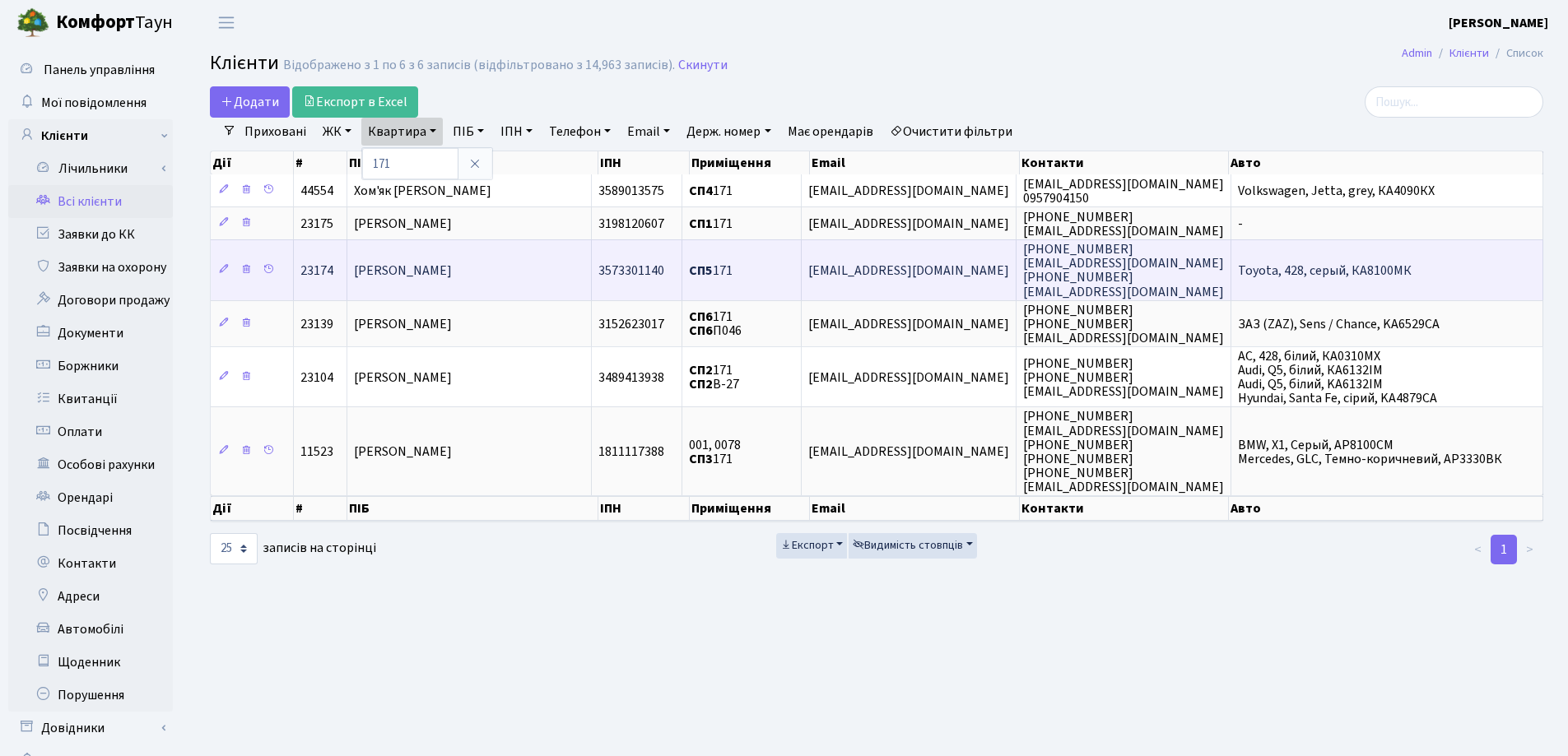
click at [452, 267] on span "[PERSON_NAME]" at bounding box center [403, 271] width 98 height 18
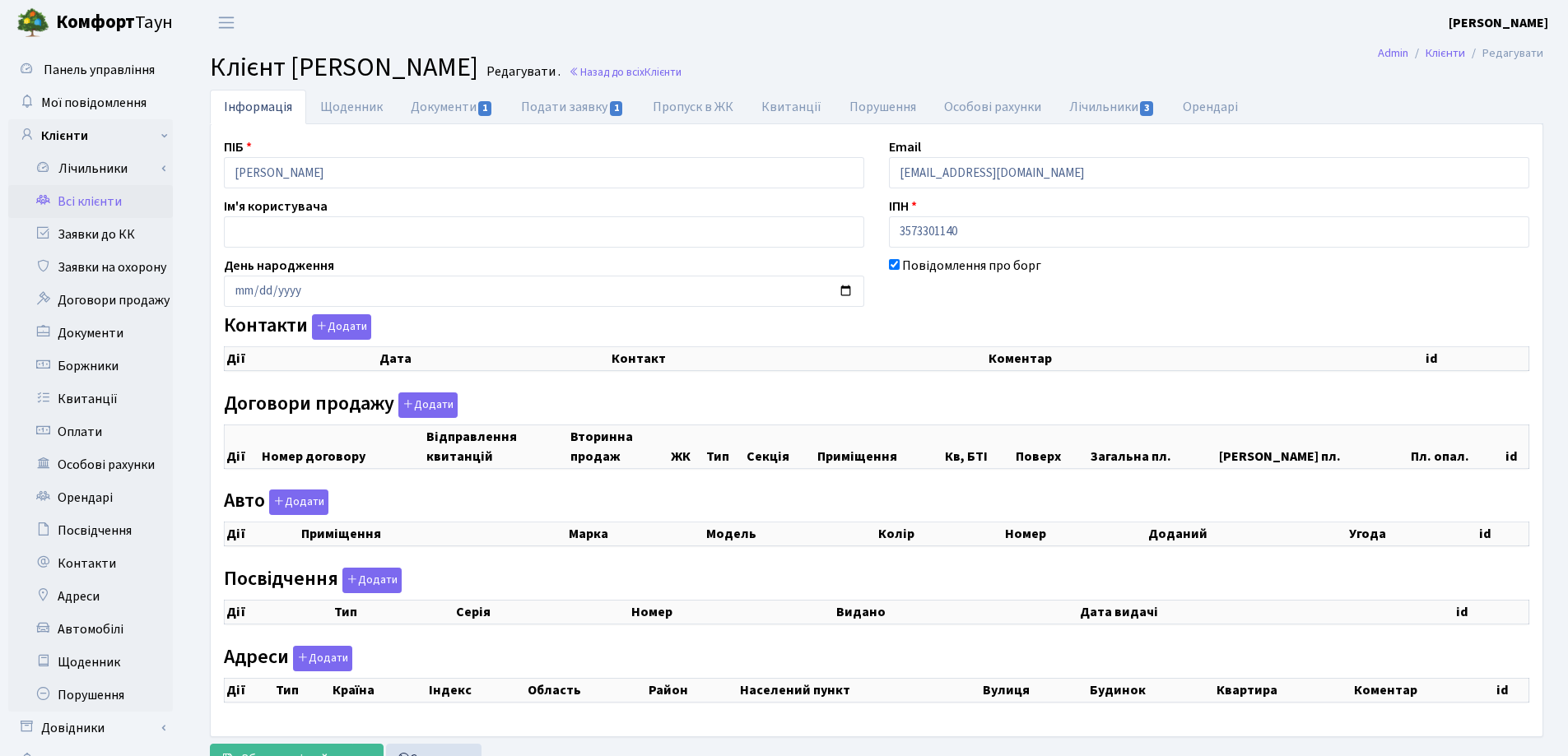
checkbox input "true"
select select "25"
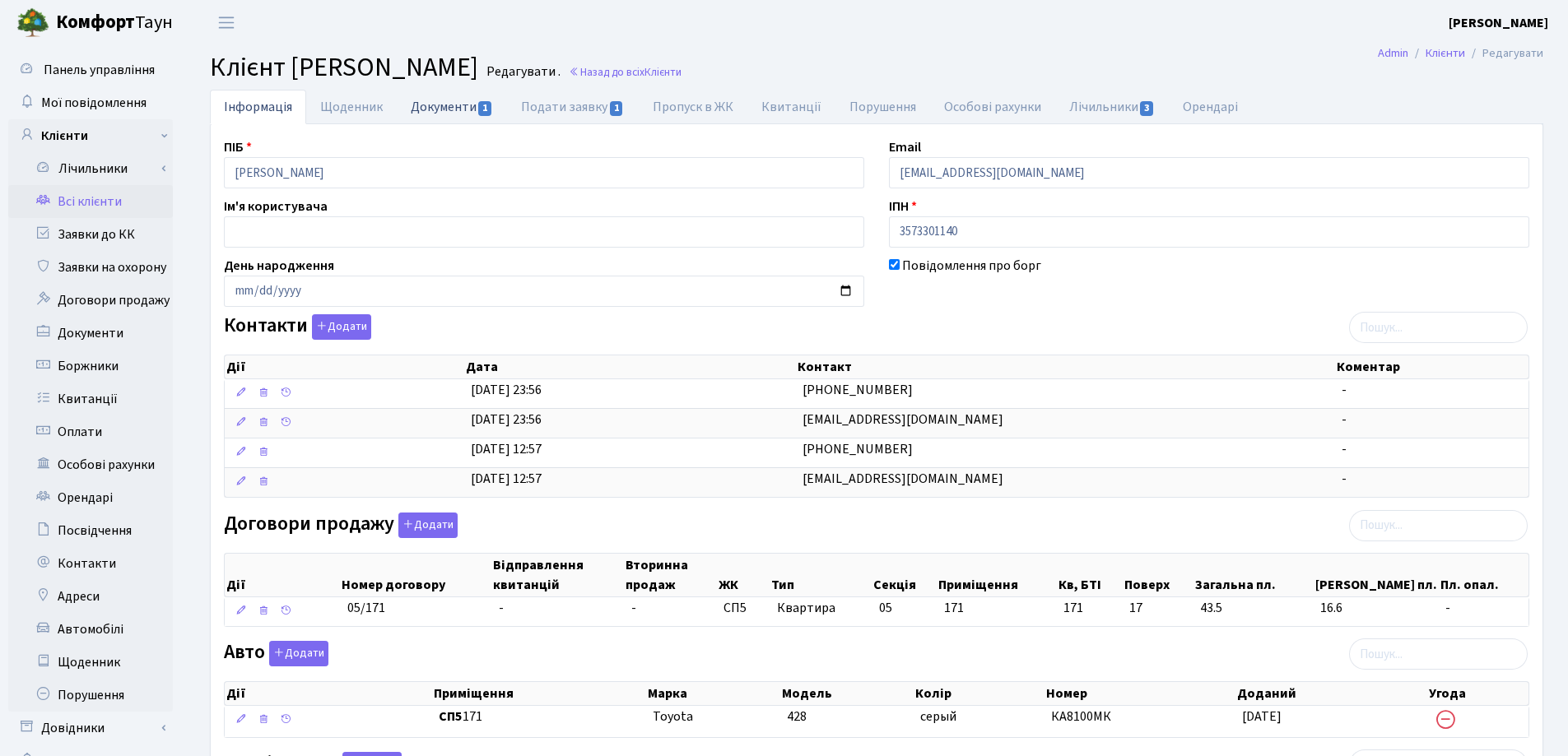
click at [446, 103] on link "Документи 1" at bounding box center [452, 106] width 110 height 34
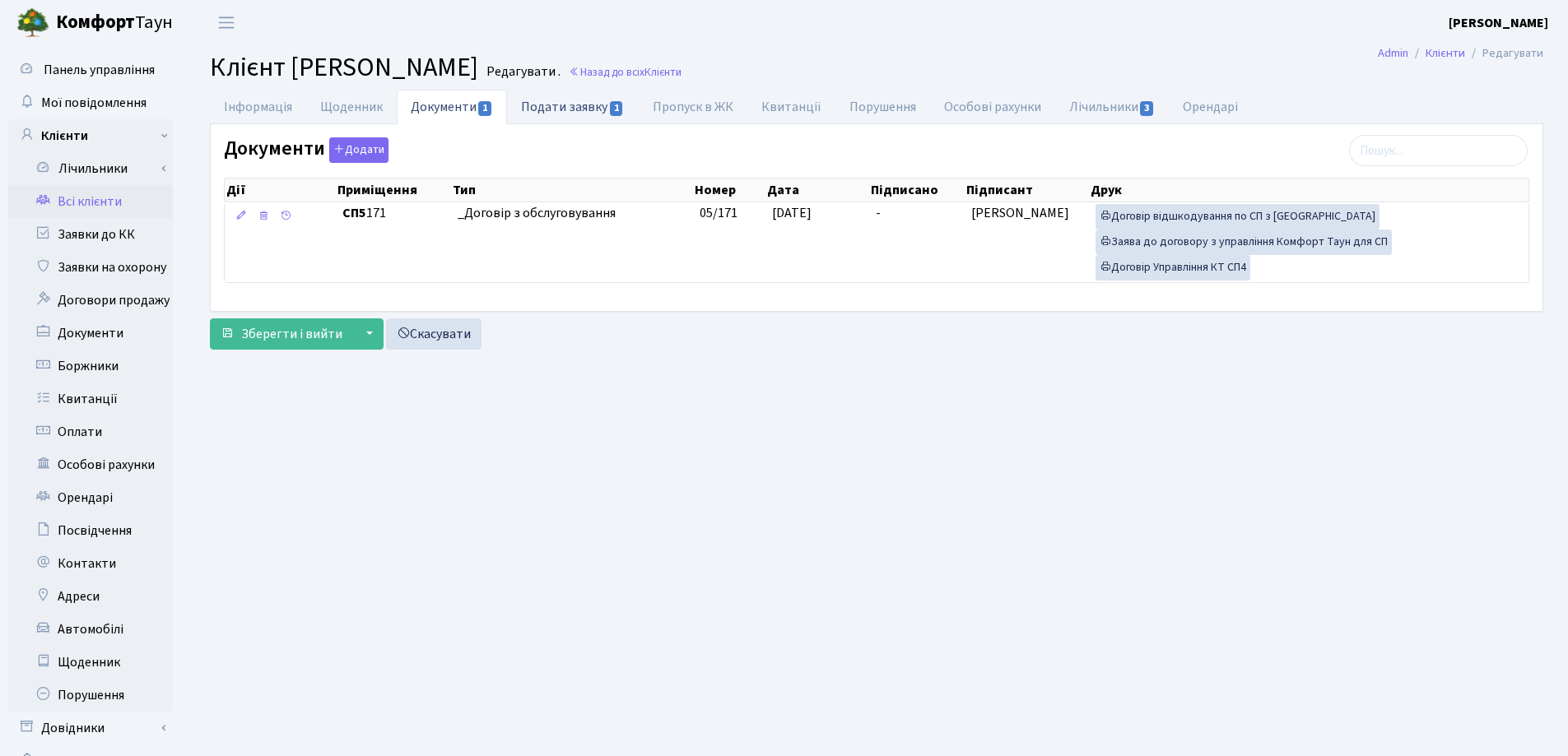
click at [551, 94] on link "Подати заявку 1" at bounding box center [573, 106] width 131 height 34
select select "25"
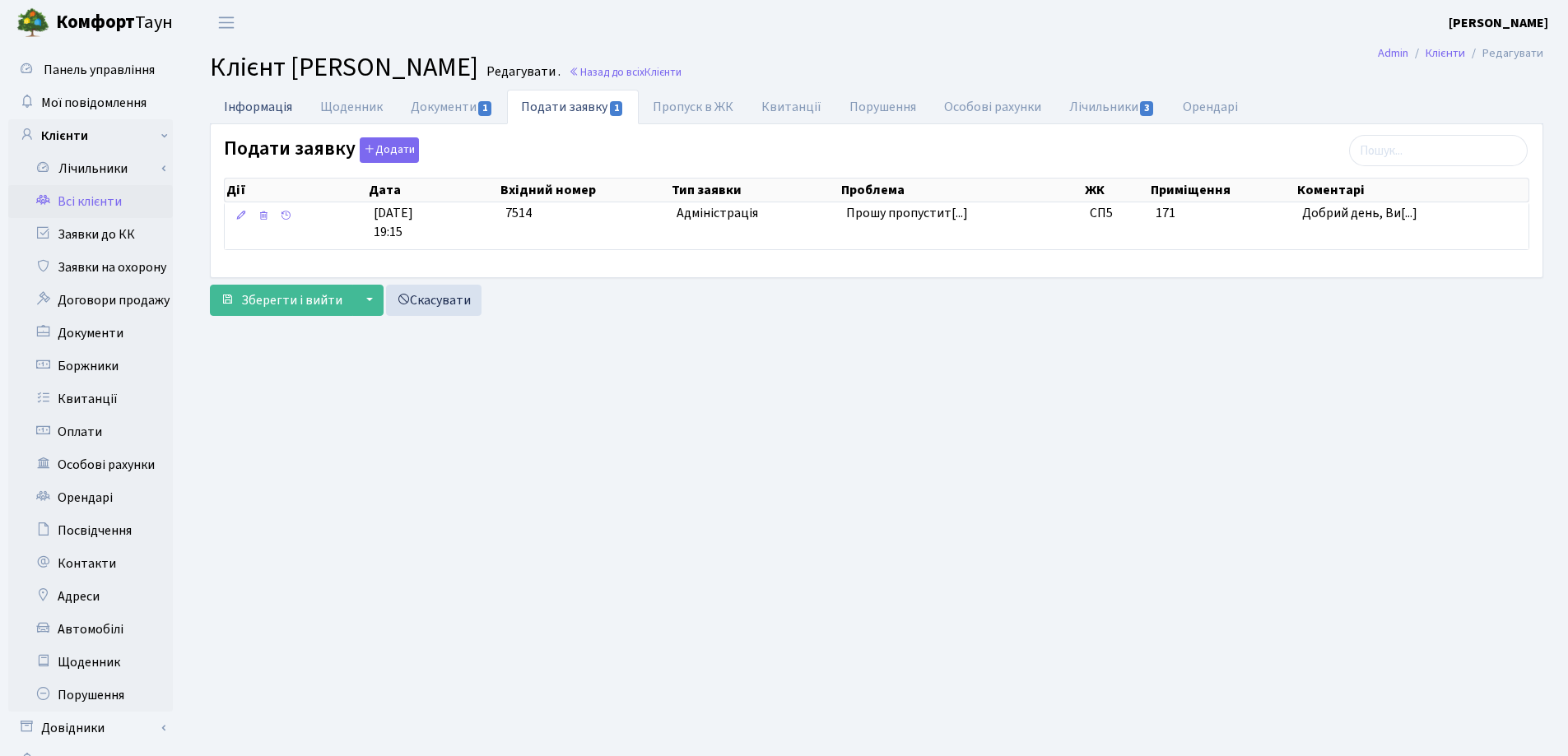
click at [241, 110] on link "Інформація" at bounding box center [258, 106] width 97 height 34
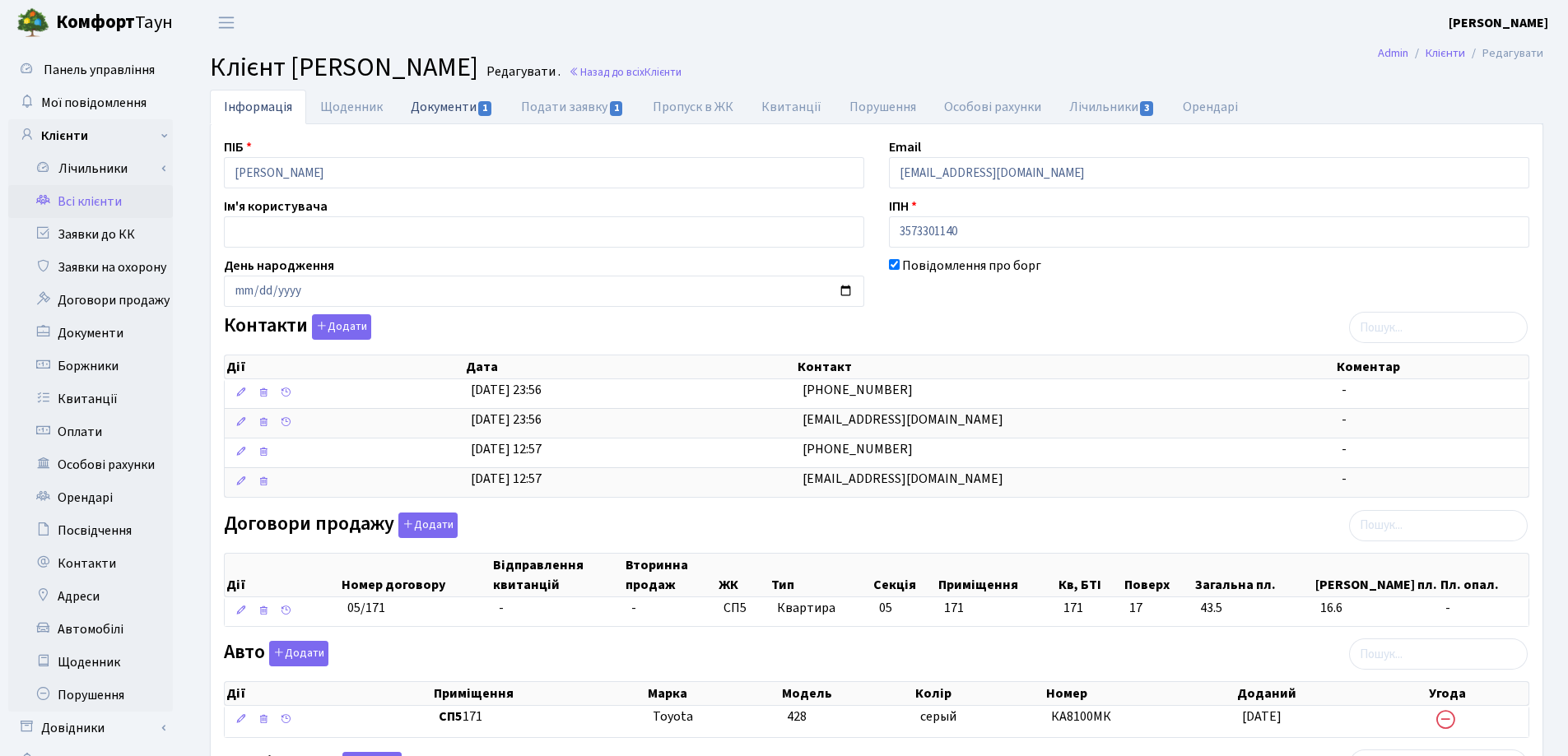
click at [443, 110] on link "Документи 1" at bounding box center [452, 106] width 110 height 34
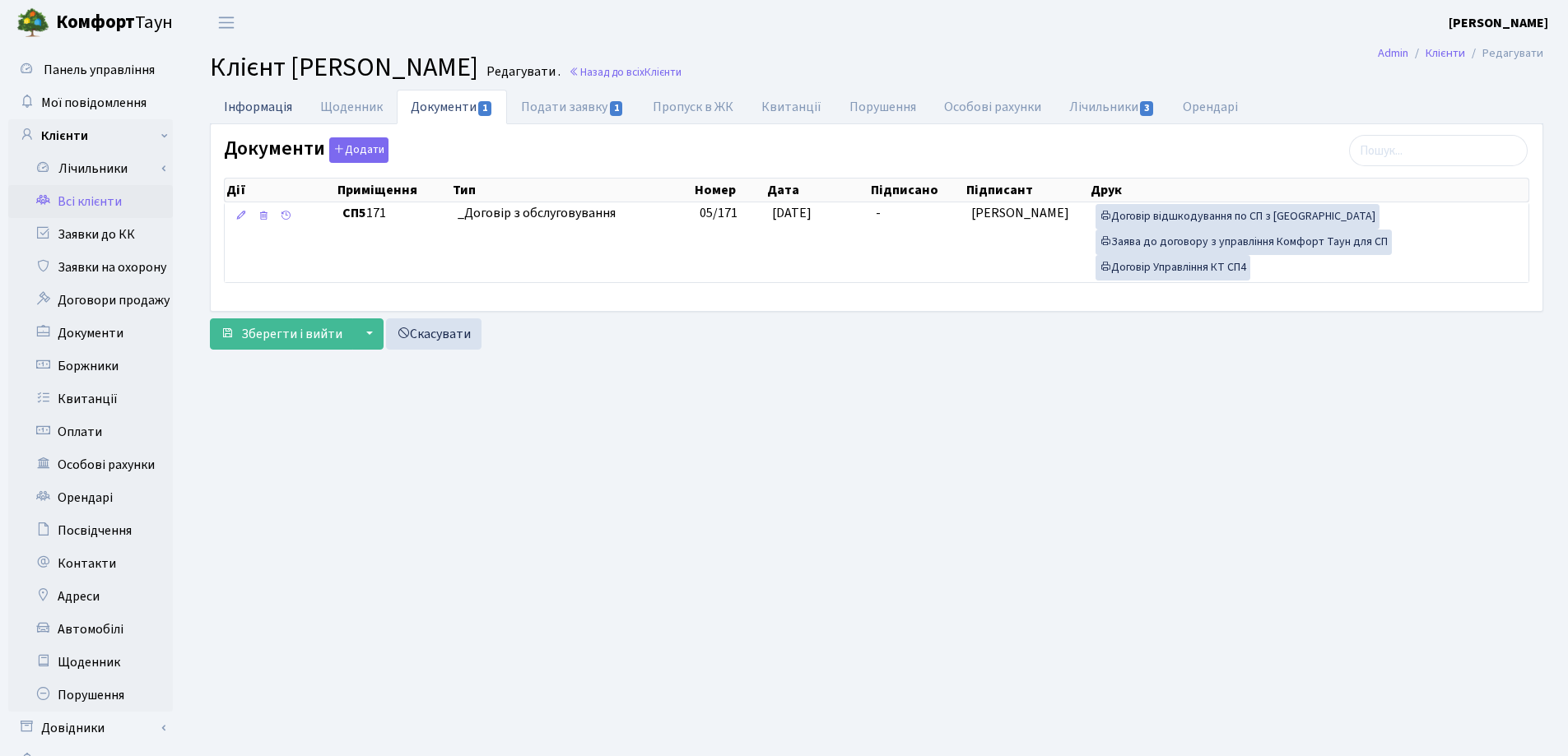
click at [254, 103] on link "Інформація" at bounding box center [258, 106] width 97 height 34
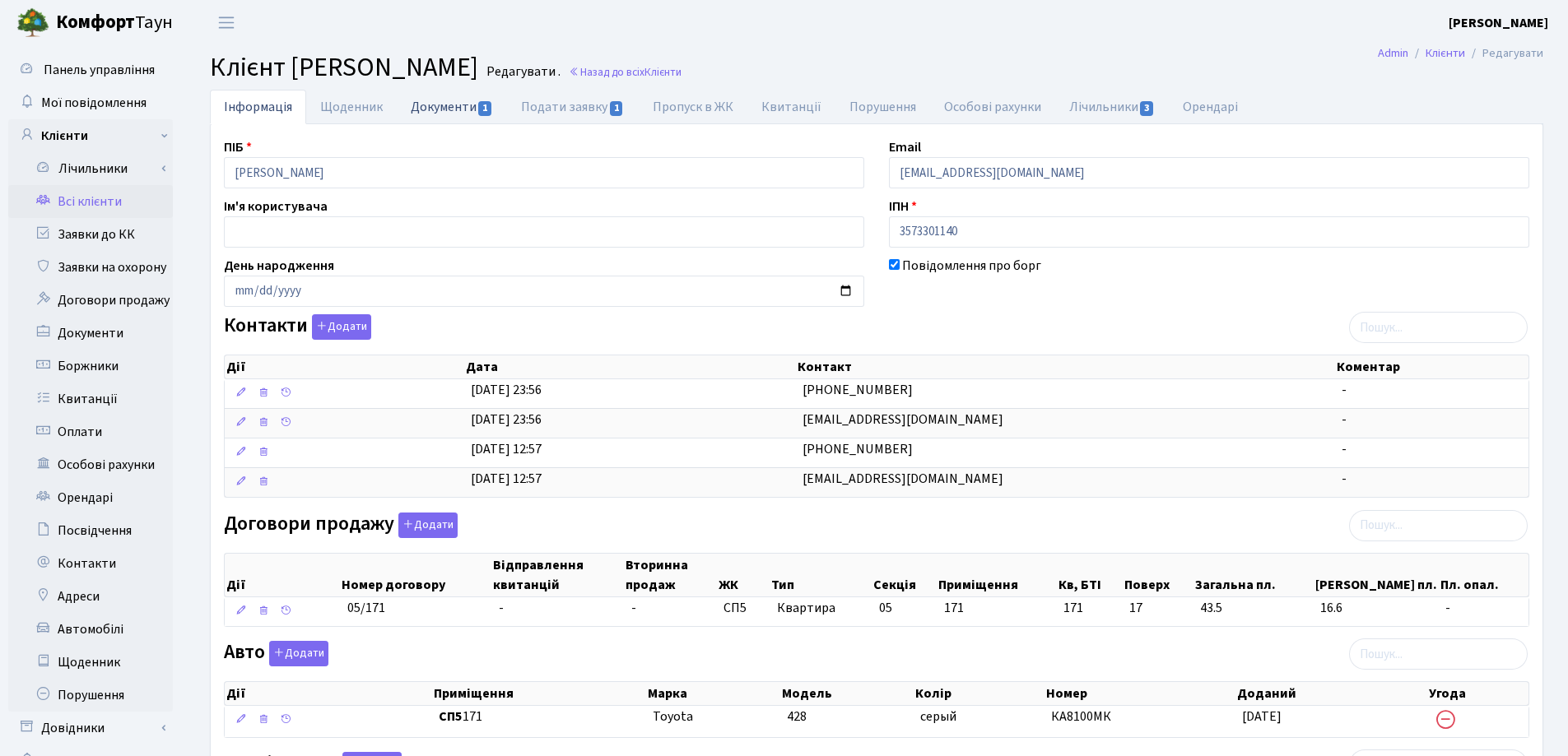
click at [424, 106] on link "Документи 1" at bounding box center [452, 106] width 110 height 34
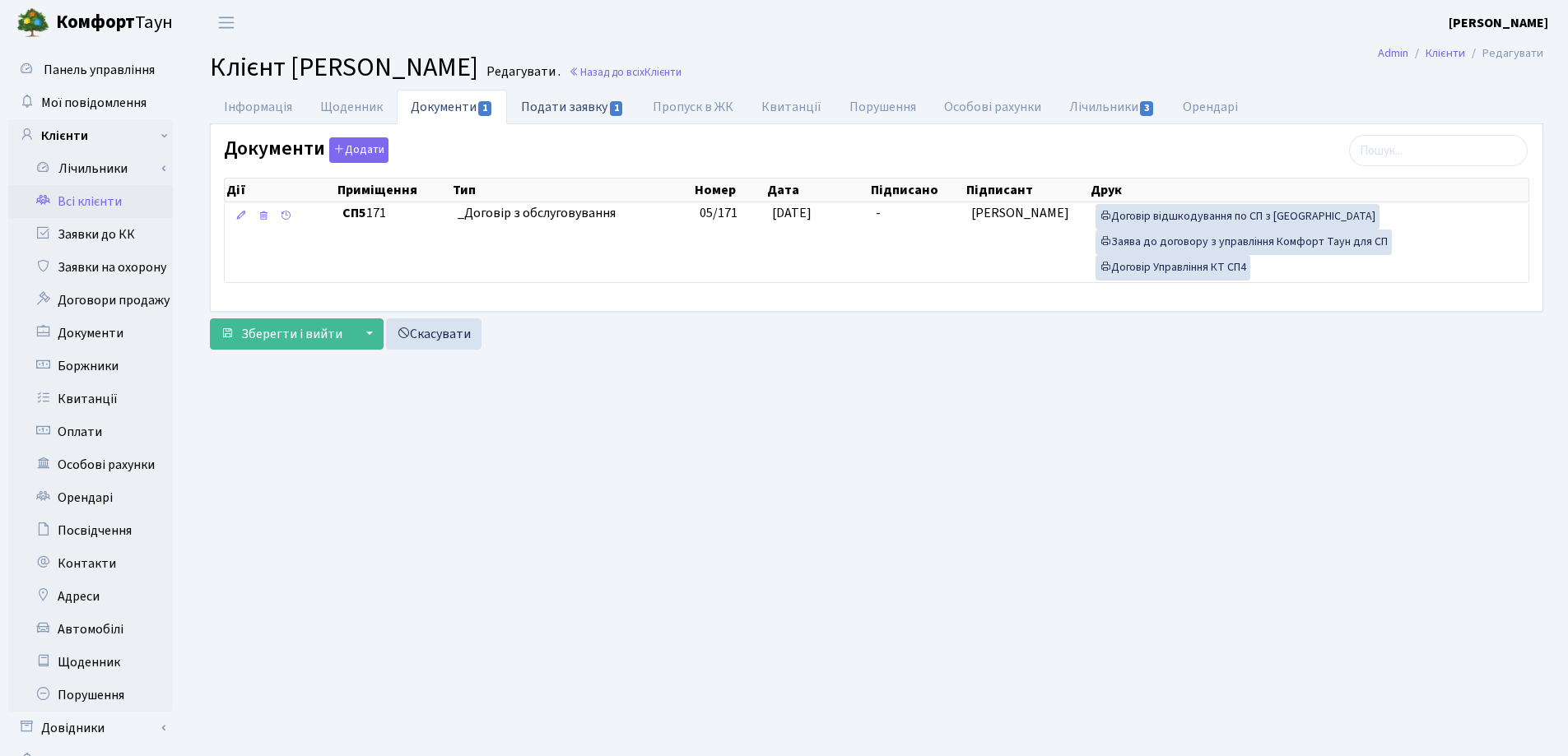
click at [536, 106] on link "Подати заявку 1" at bounding box center [573, 106] width 131 height 34
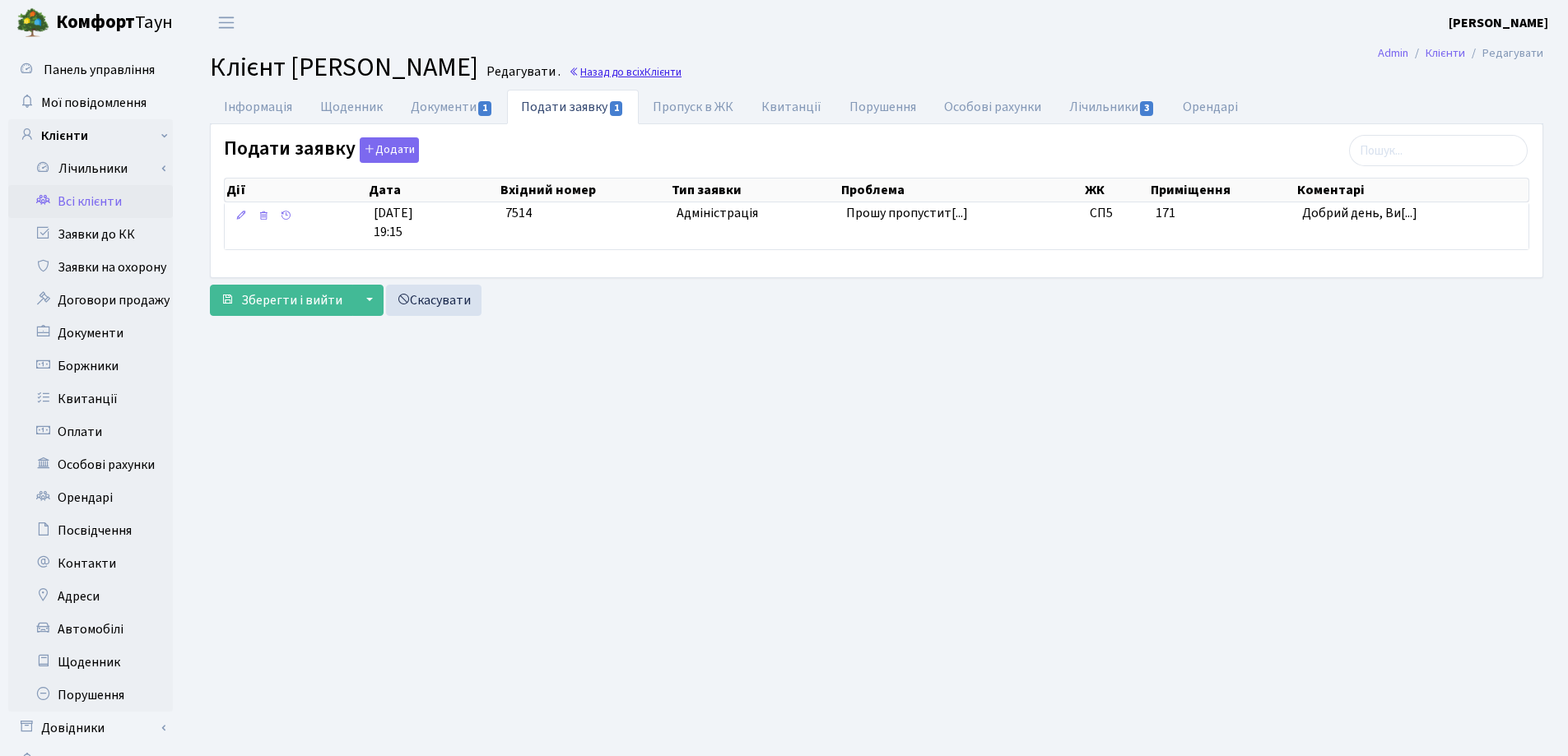
click at [681, 69] on link "Назад до всіх Клієнти" at bounding box center [625, 72] width 113 height 16
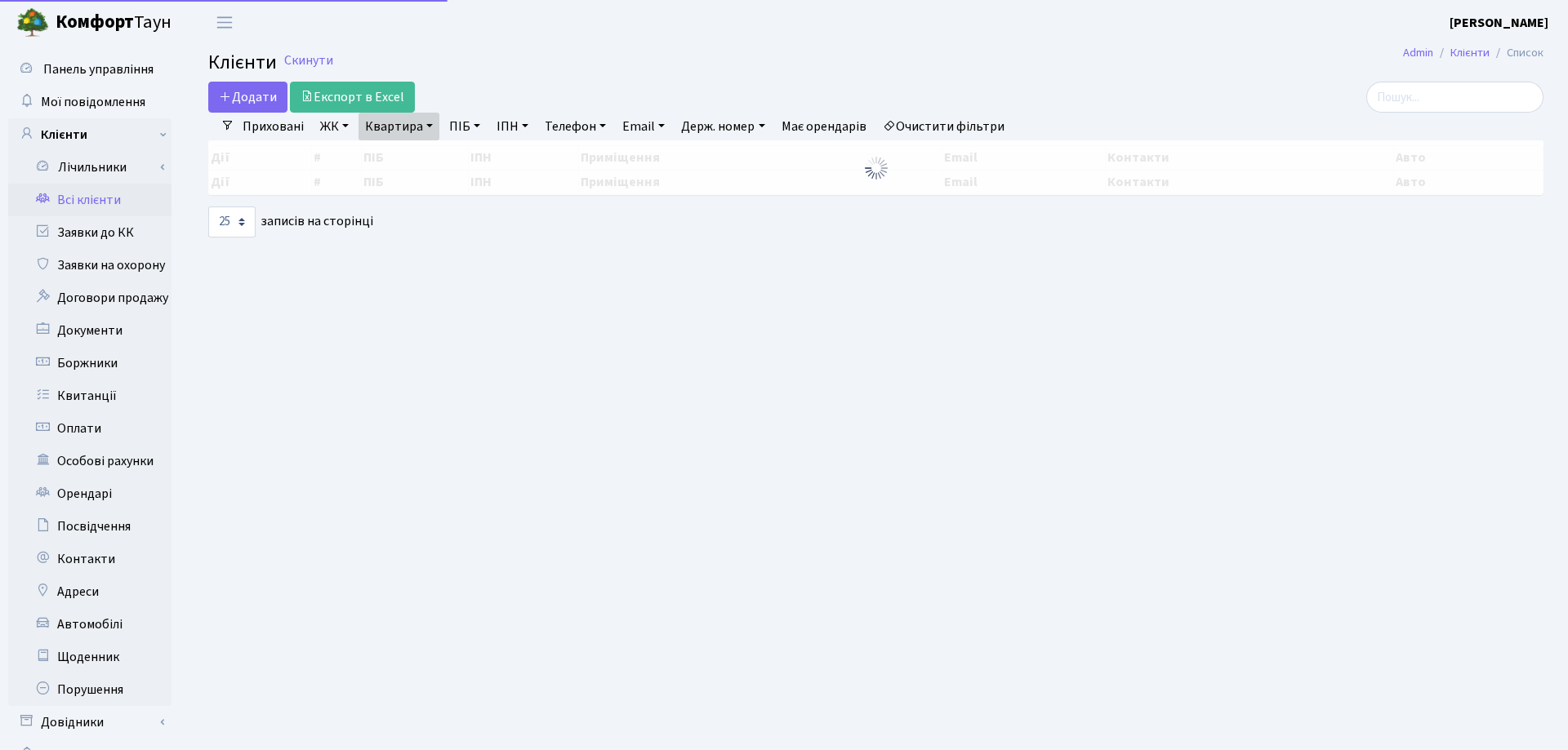
select select "25"
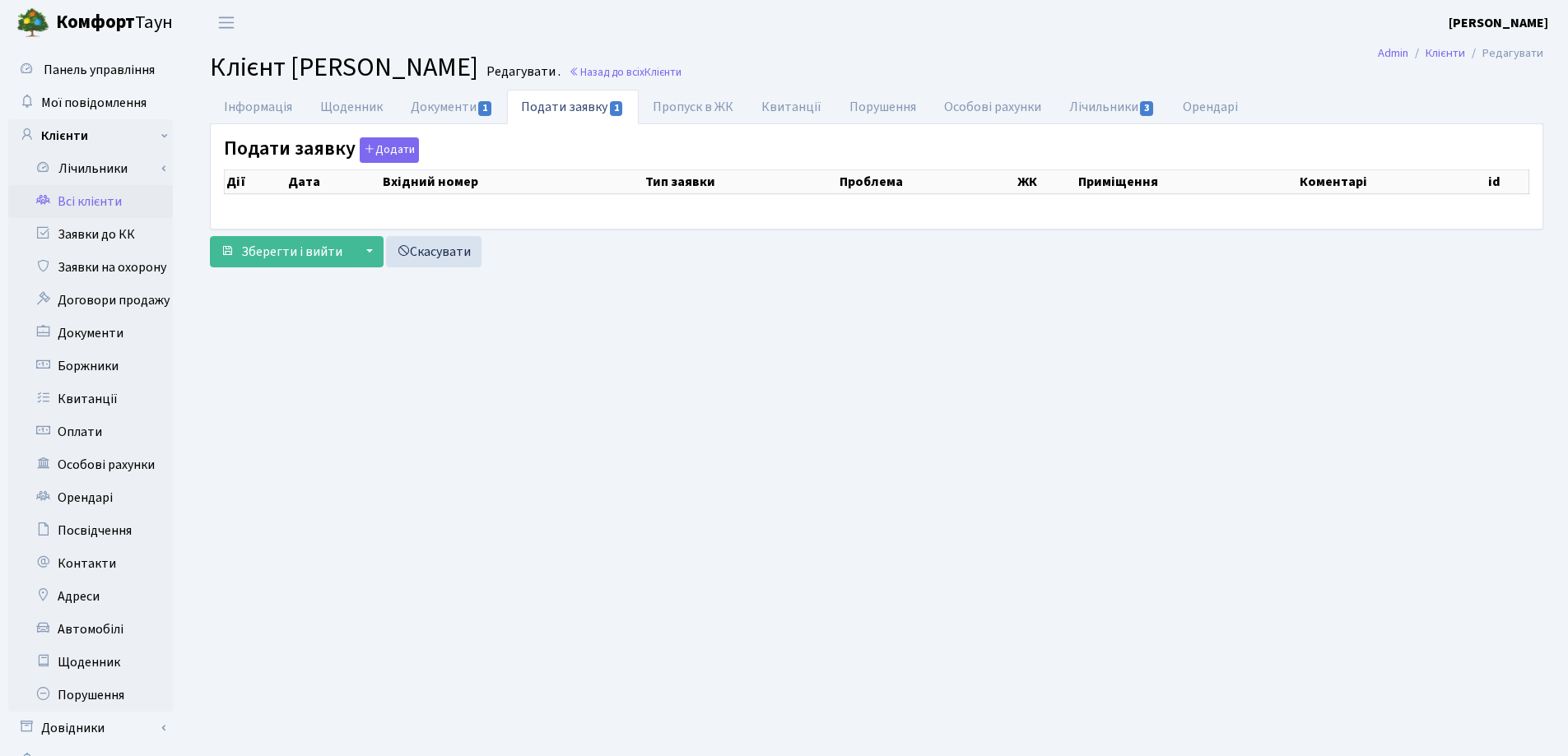
select select "25"
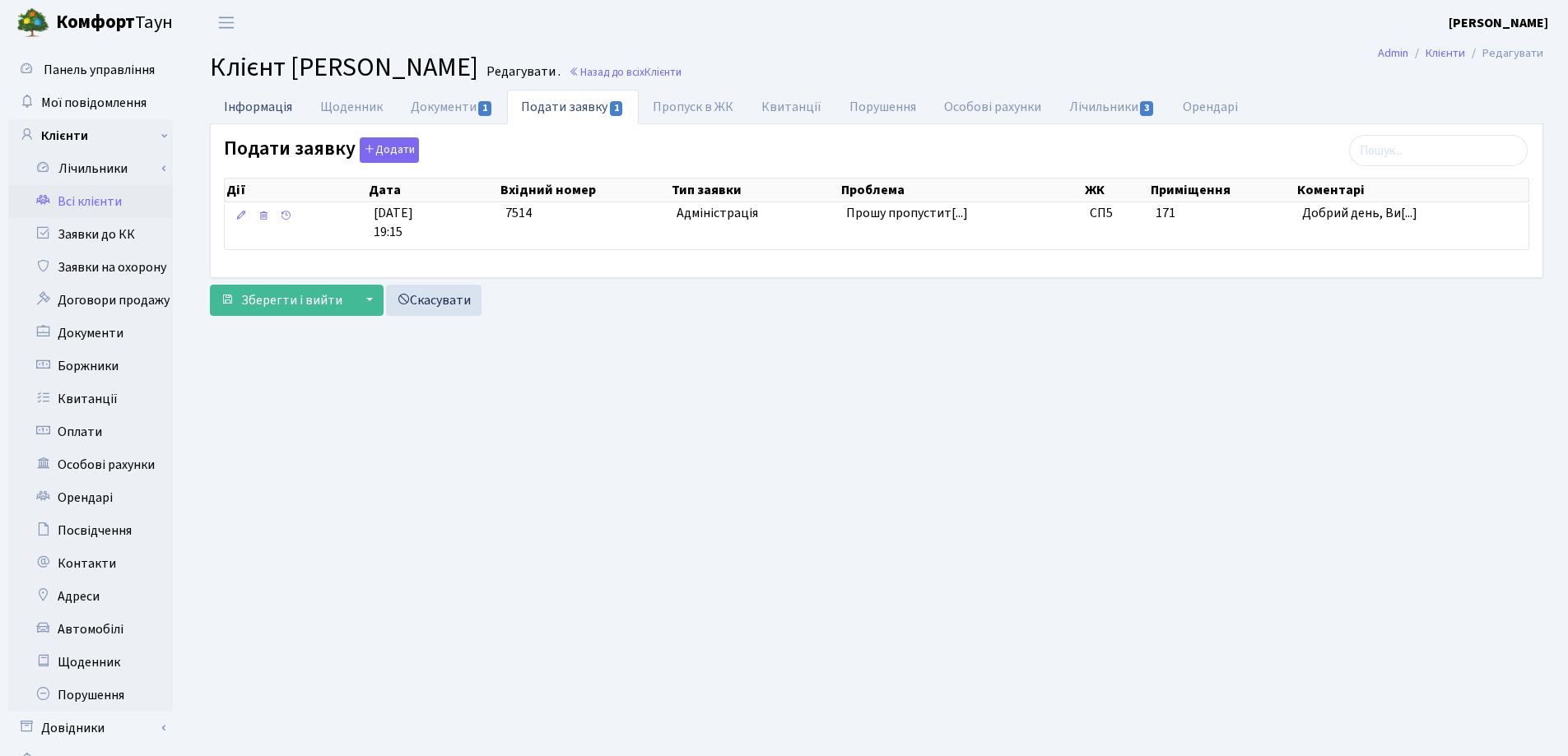
click at [254, 104] on link "Інформація" at bounding box center [258, 106] width 97 height 34
select select "25"
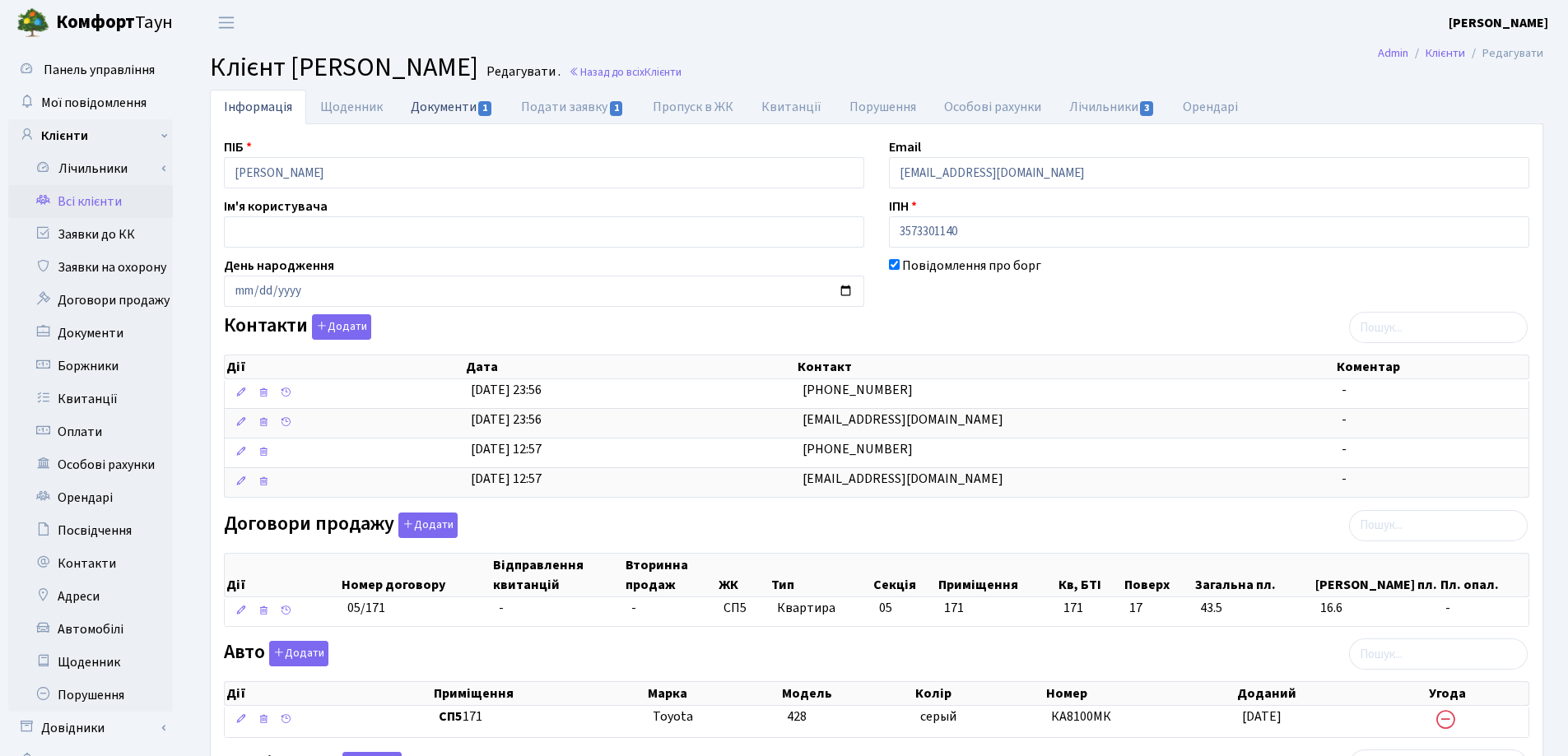
click at [425, 114] on link "Документи 1" at bounding box center [452, 106] width 110 height 34
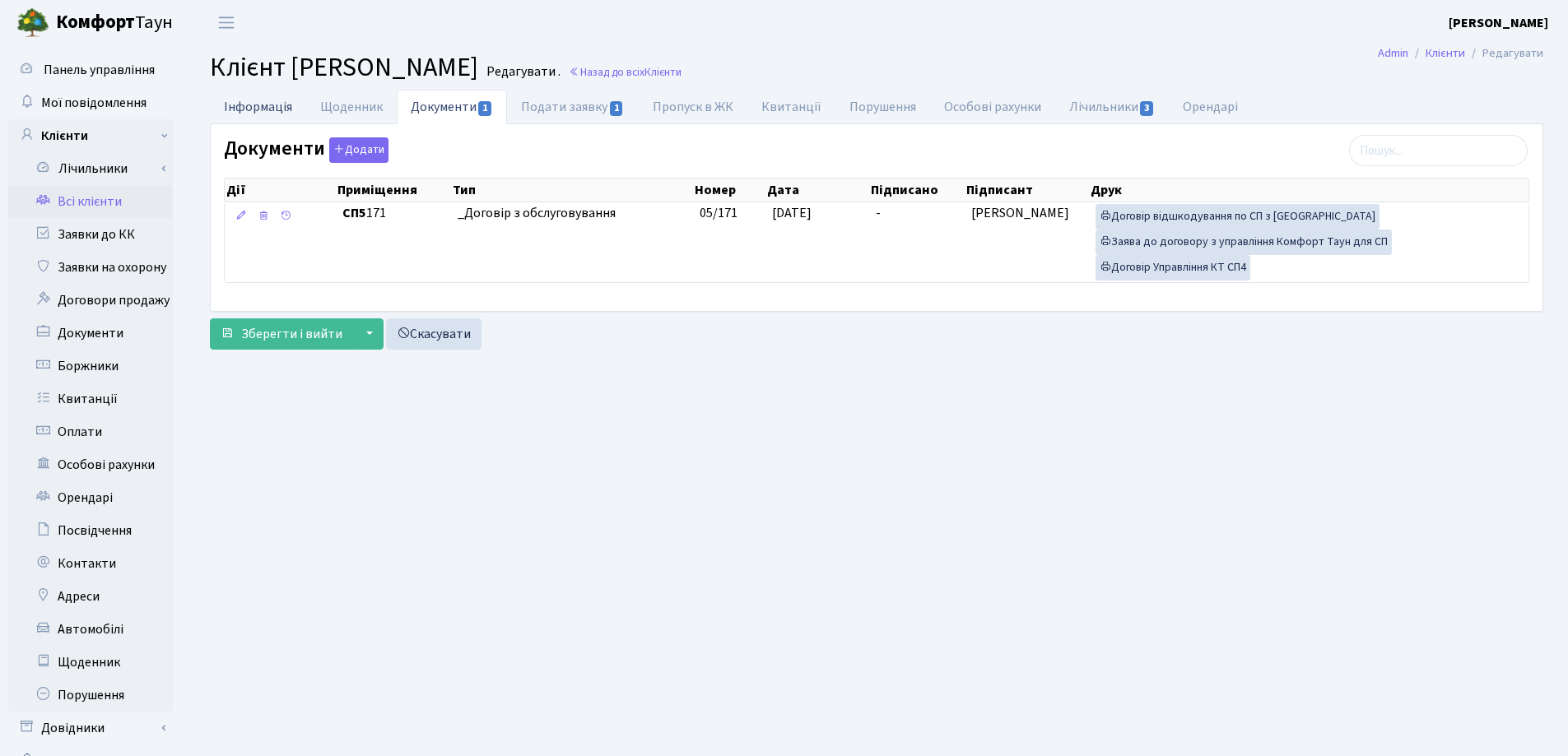
click at [248, 111] on link "Інформація" at bounding box center [258, 106] width 97 height 34
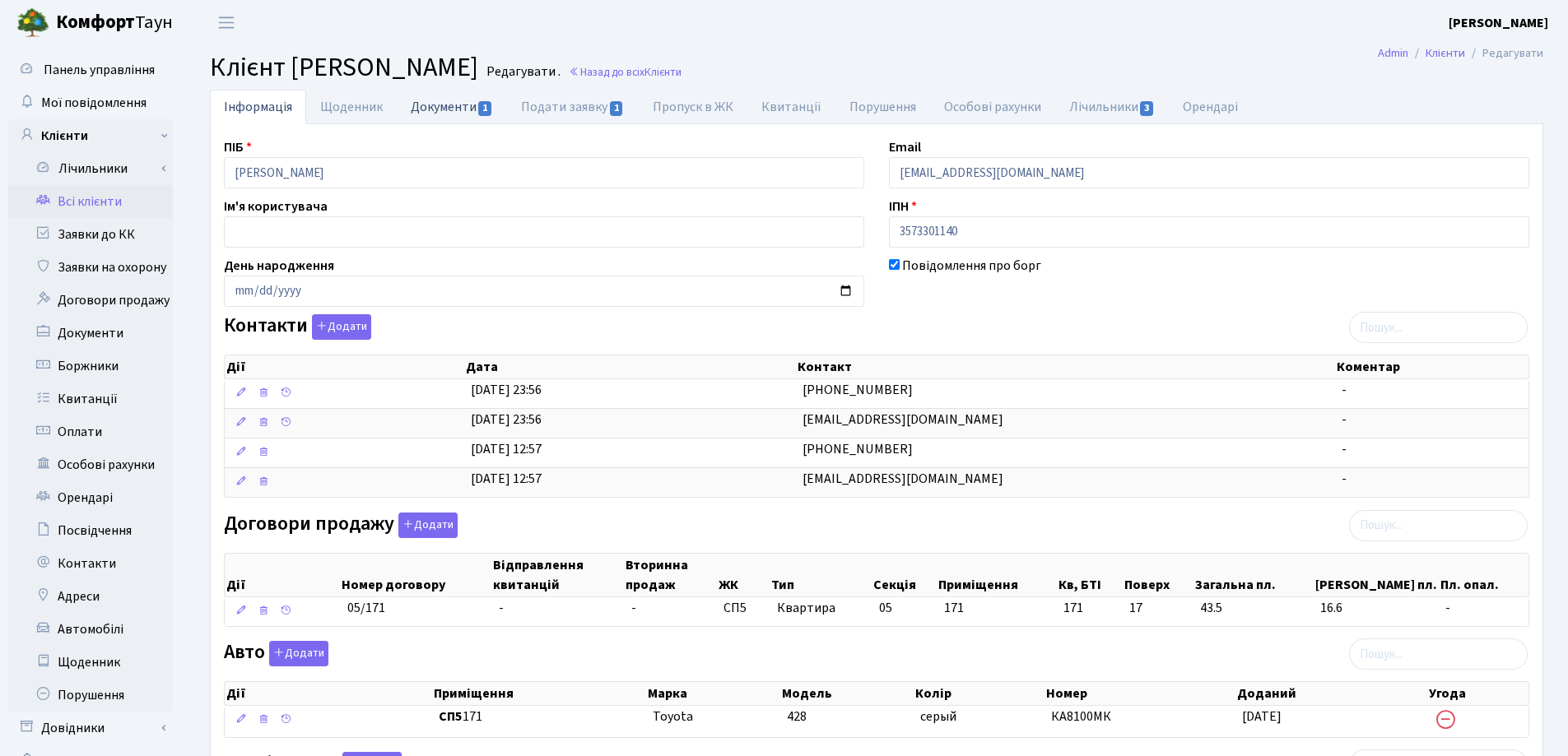
click at [420, 111] on link "Документи 1" at bounding box center [452, 106] width 110 height 34
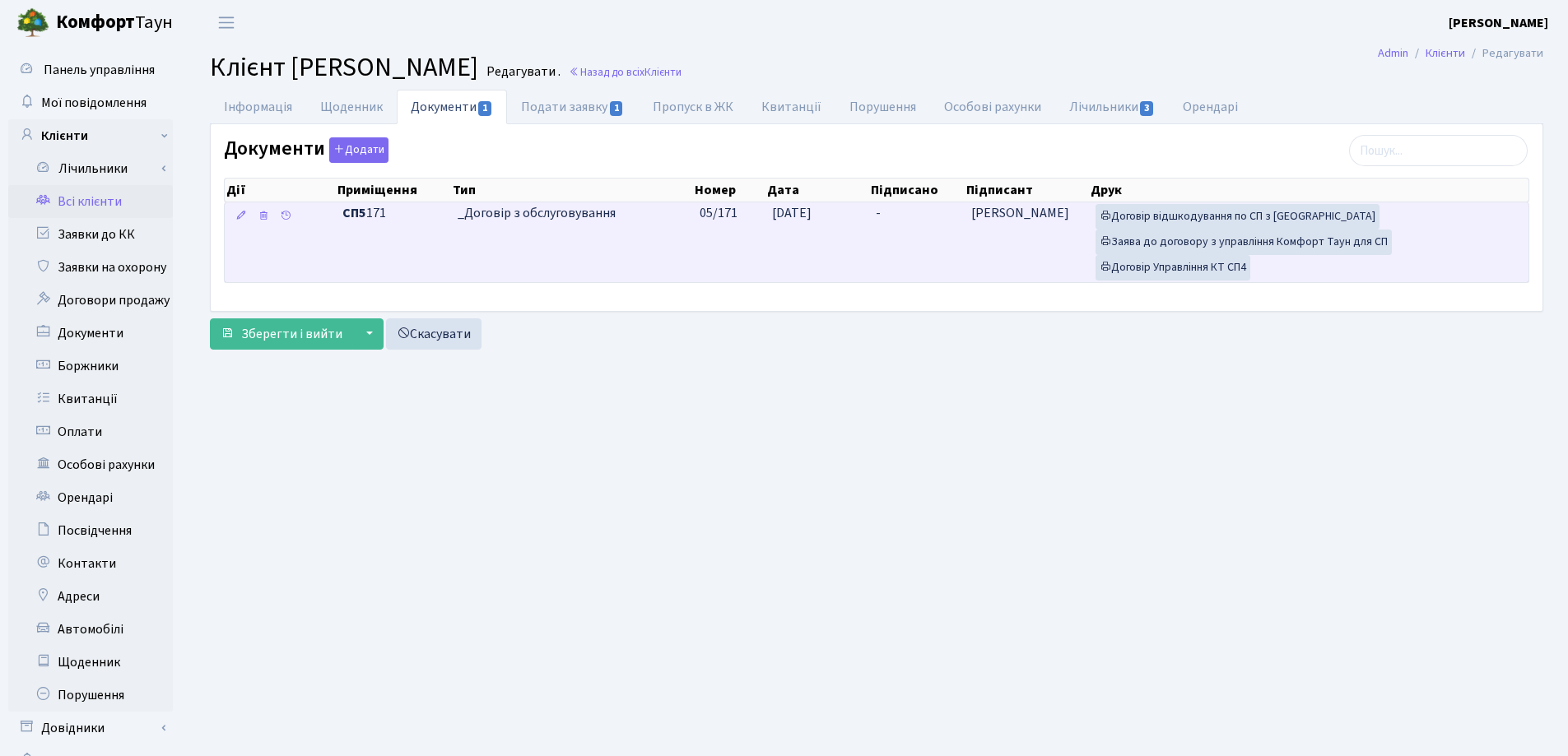
click at [897, 213] on td "-" at bounding box center [917, 242] width 96 height 80
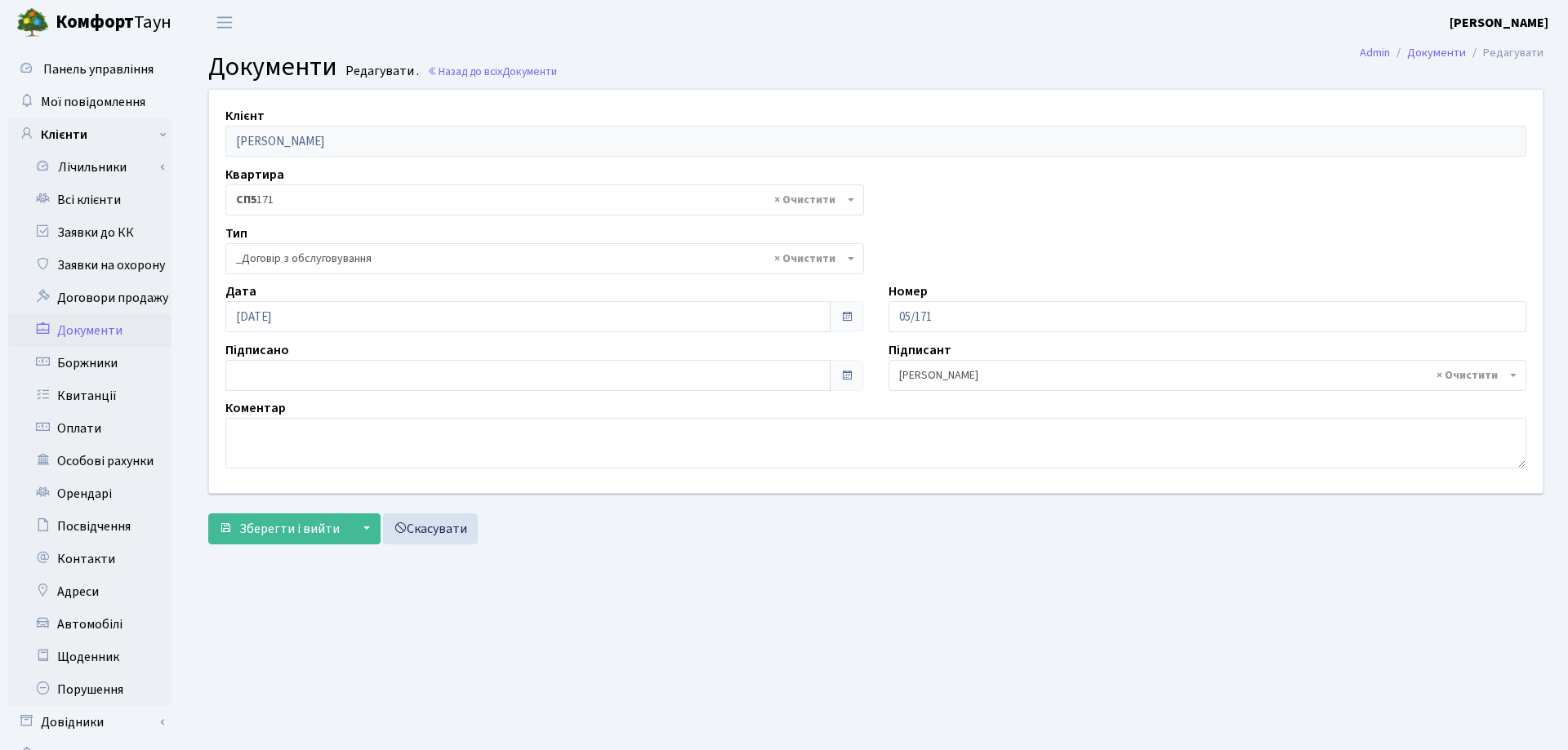
select select "289"
click at [466, 378] on input "01.09.2025" at bounding box center [524, 375] width 599 height 31
click at [311, 390] on input "01.09.2025" at bounding box center [524, 375] width 599 height 31
click at [250, 107] on icon at bounding box center [246, 104] width 12 height 12
click at [369, 282] on td "29" at bounding box center [371, 276] width 32 height 28
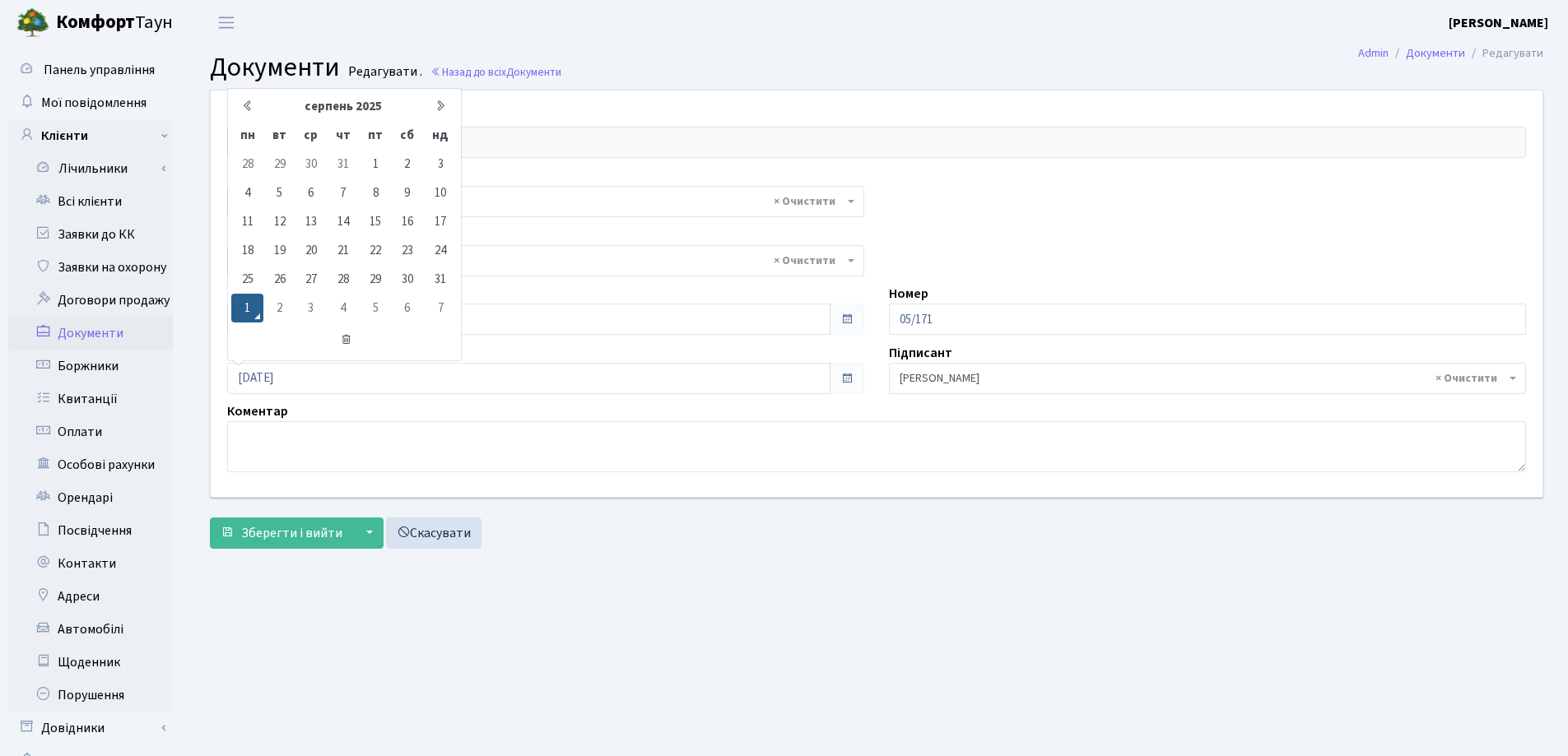
type input "[DATE]"
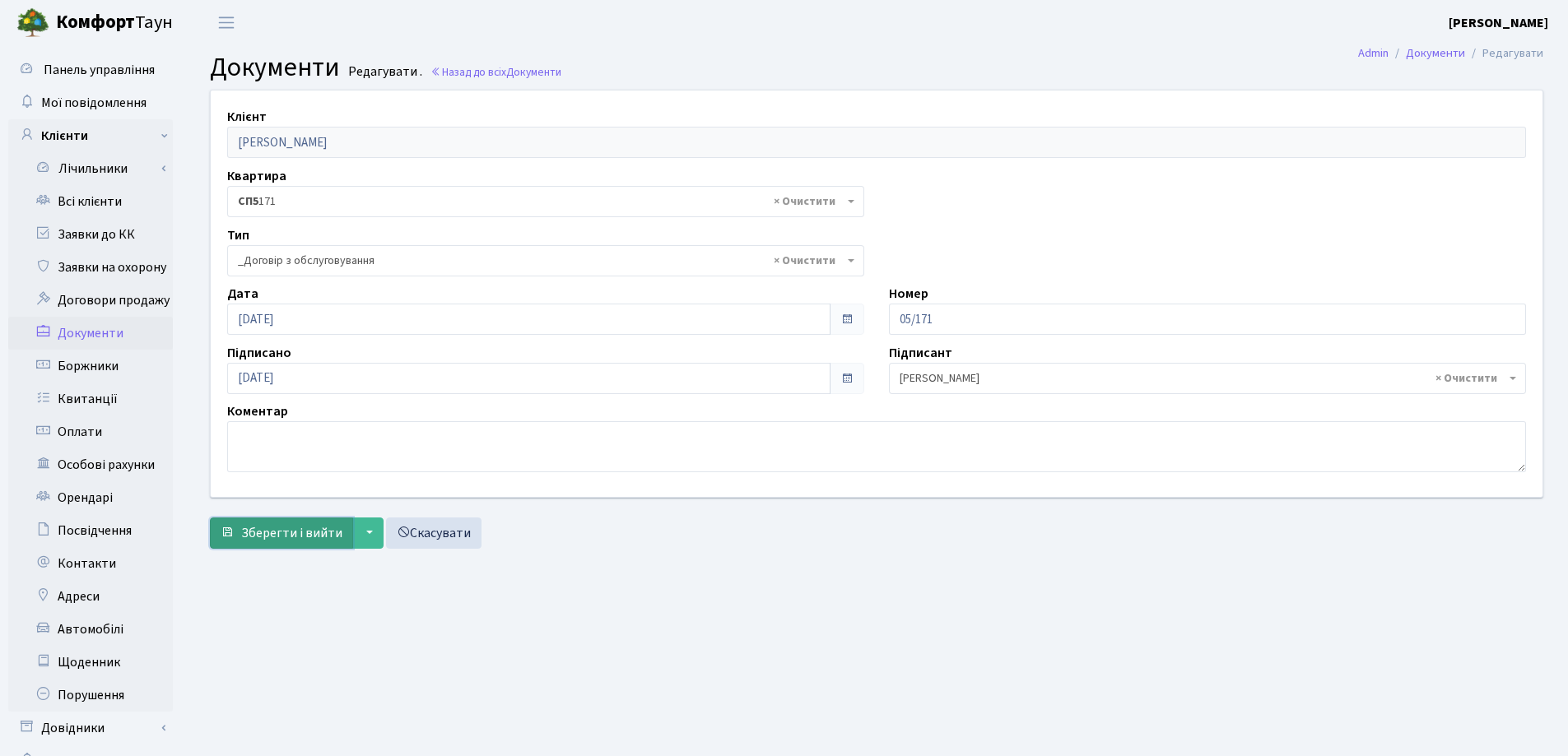
click at [262, 530] on span "Зберегти і вийти" at bounding box center [292, 533] width 101 height 18
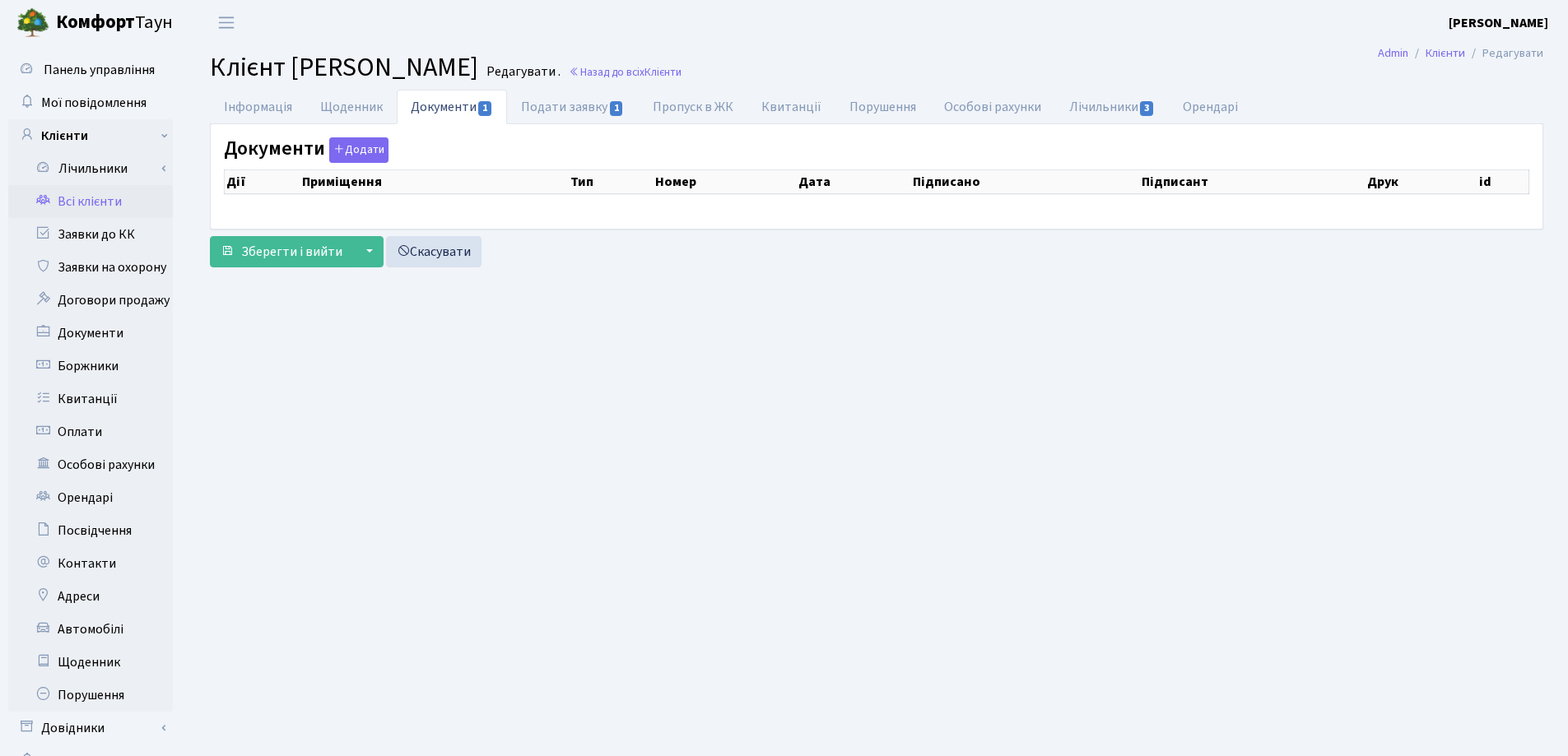
checkbox input "true"
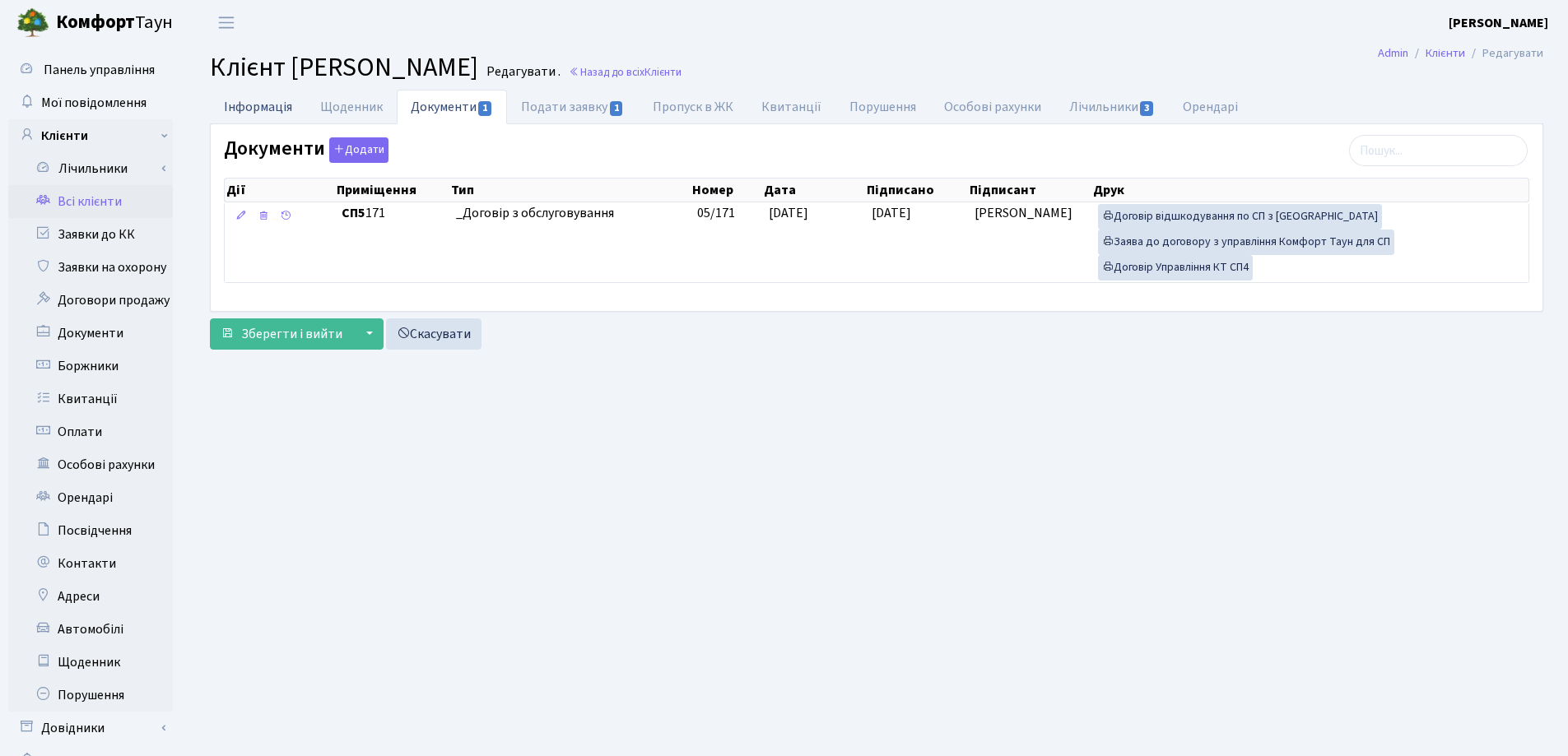
click at [249, 109] on link "Інформація" at bounding box center [258, 106] width 97 height 34
select select "25"
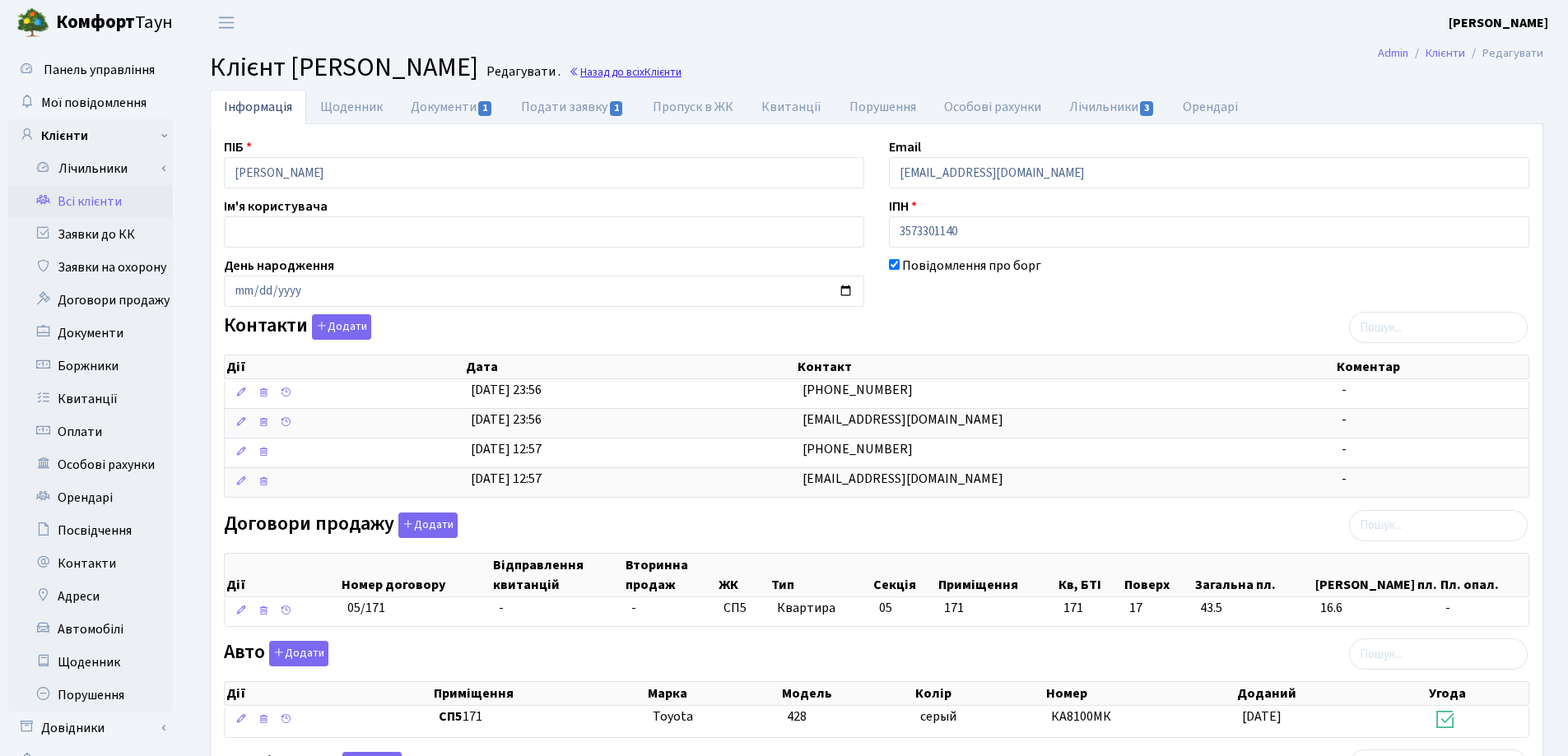
click at [681, 73] on link "Назад до всіх Клієнти" at bounding box center [625, 72] width 113 height 16
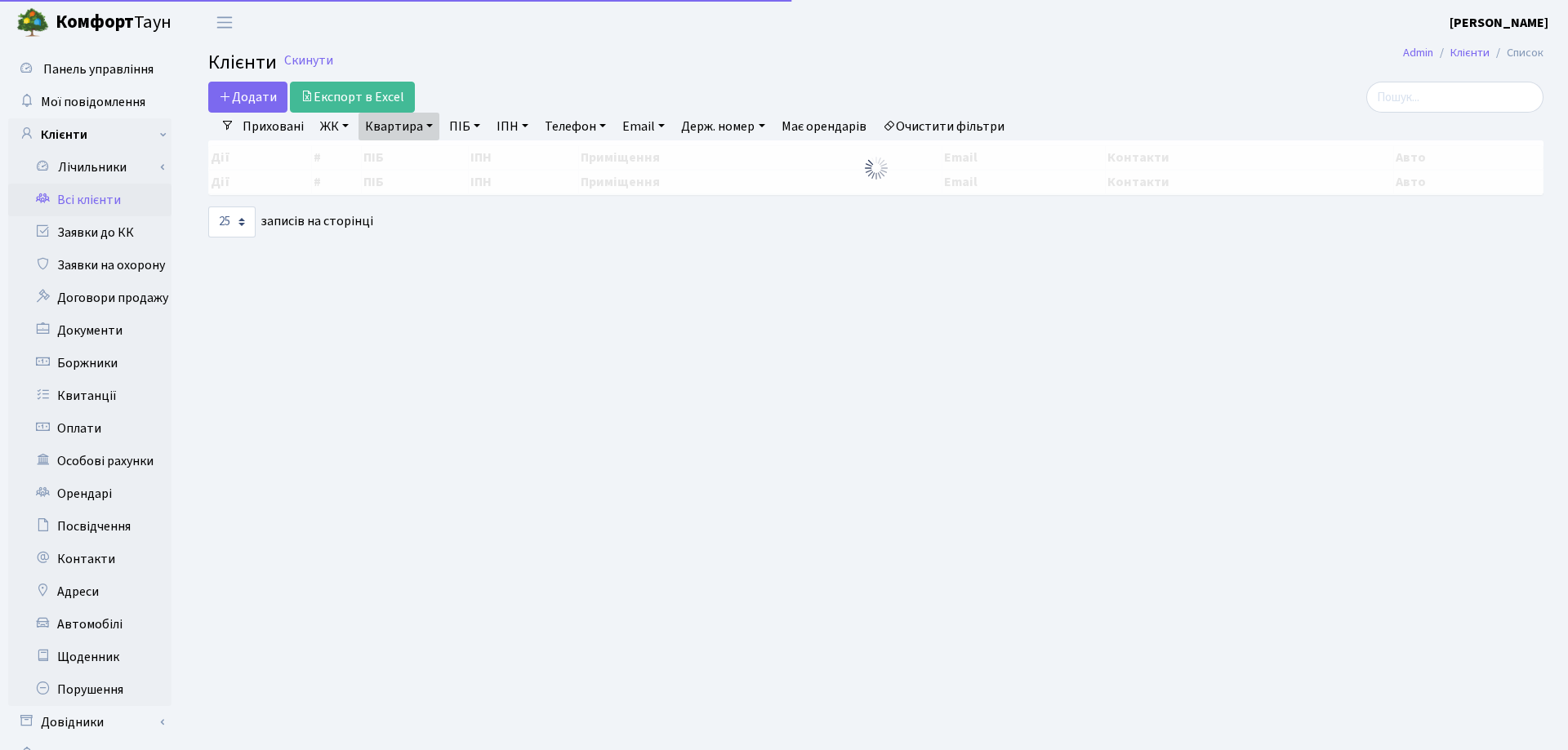
select select "25"
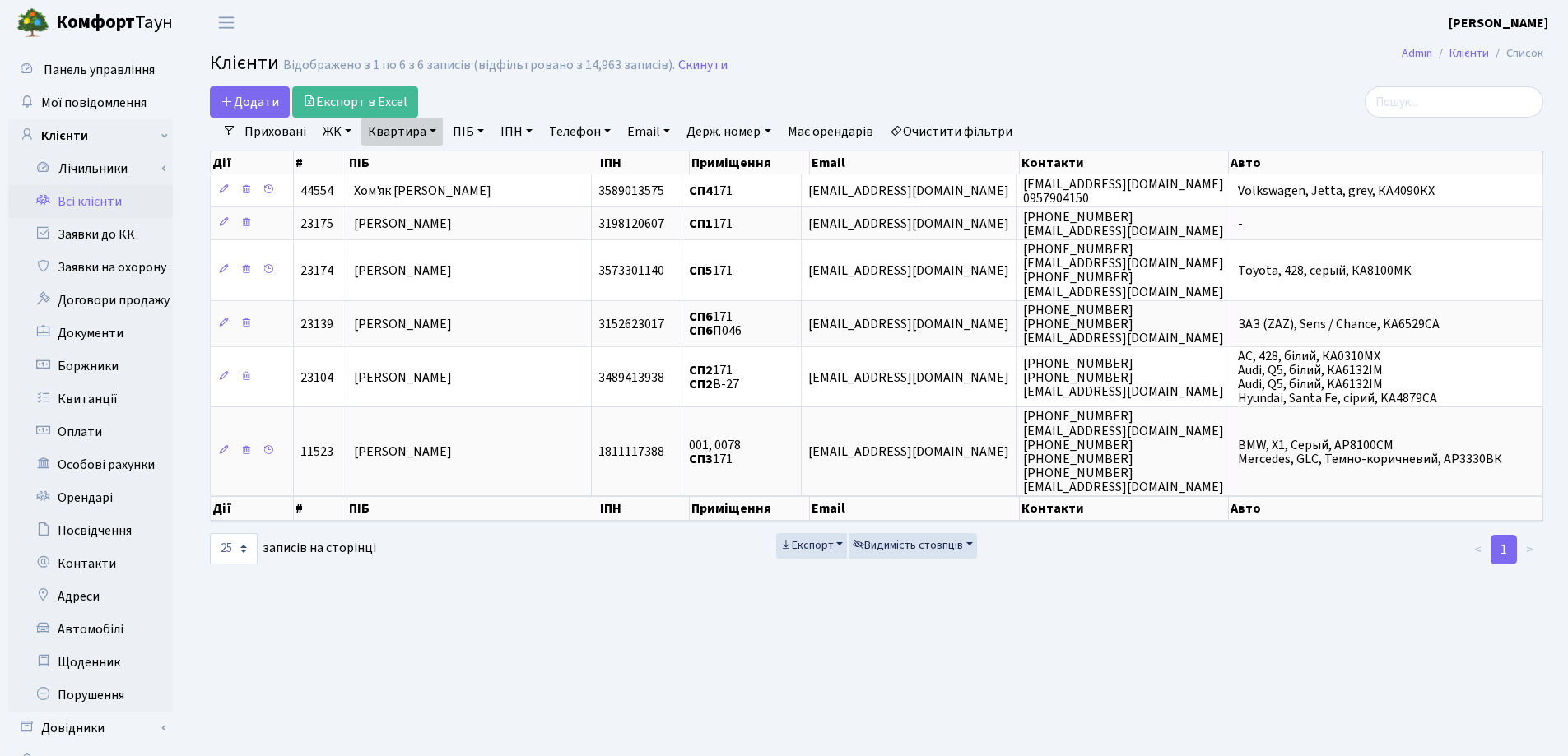
click at [436, 134] on link "Квартира" at bounding box center [402, 131] width 81 height 28
click at [436, 159] on input "171" at bounding box center [411, 164] width 97 height 31
click at [480, 163] on icon at bounding box center [474, 163] width 13 height 13
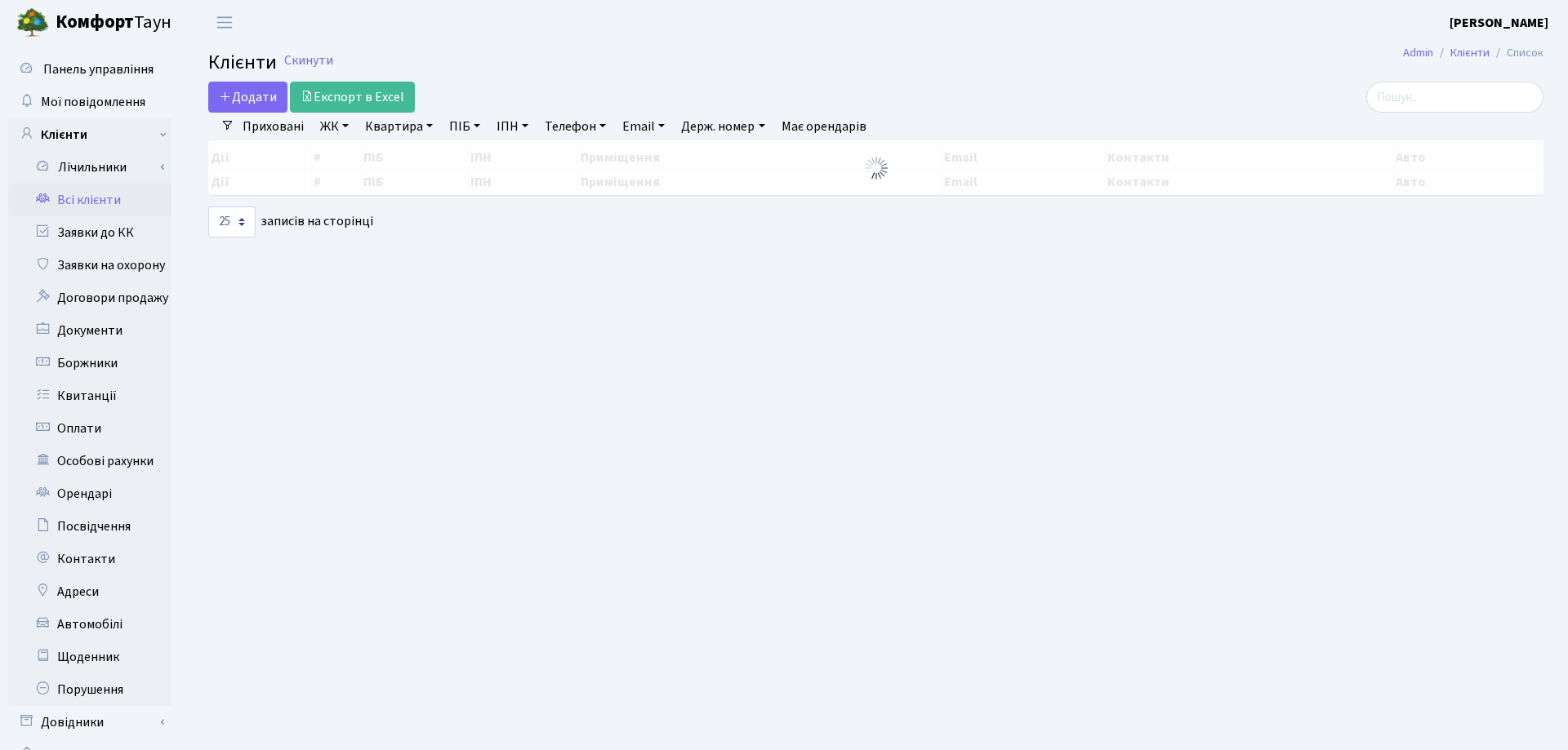
select select "25"
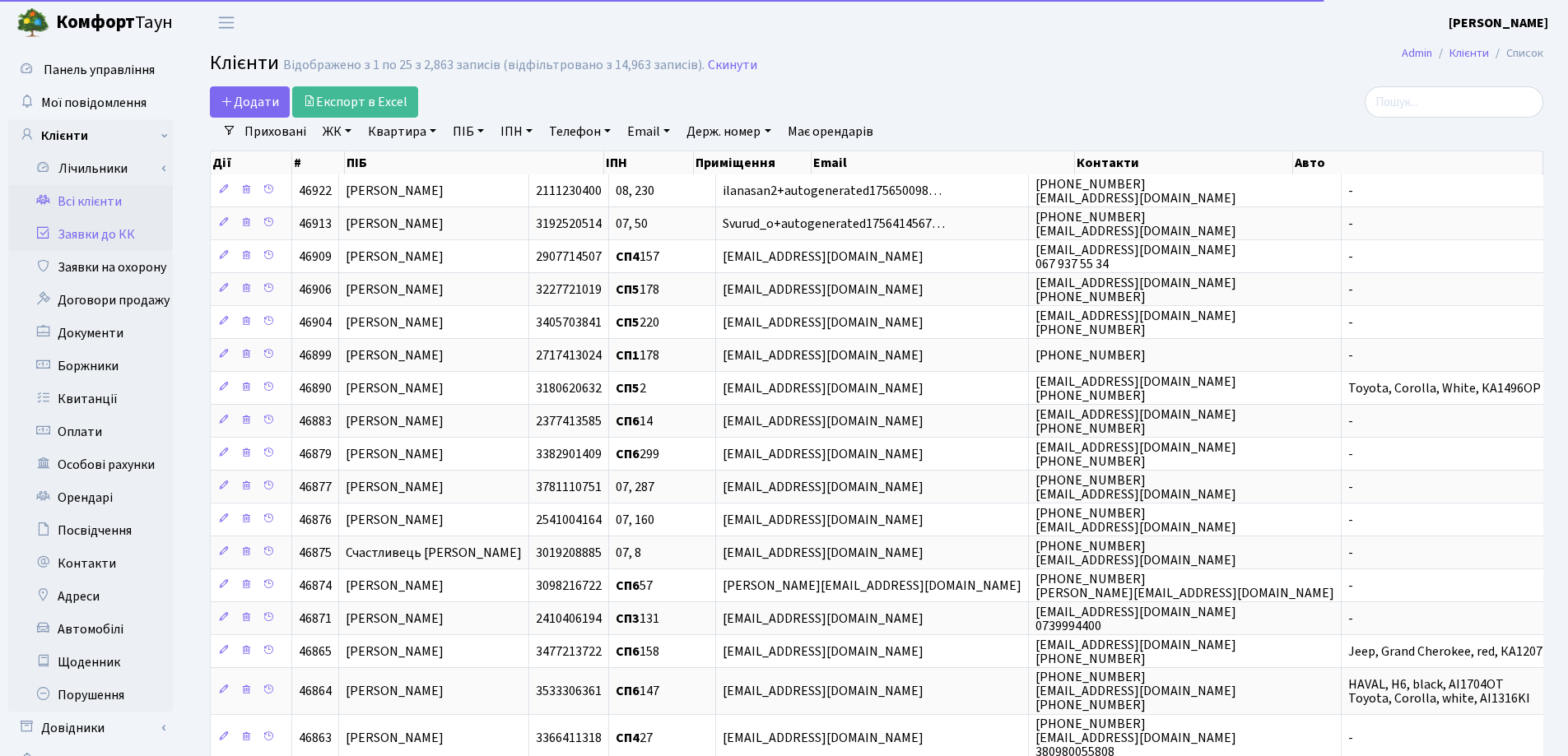
click at [87, 234] on link "Заявки до КК" at bounding box center [91, 234] width 165 height 33
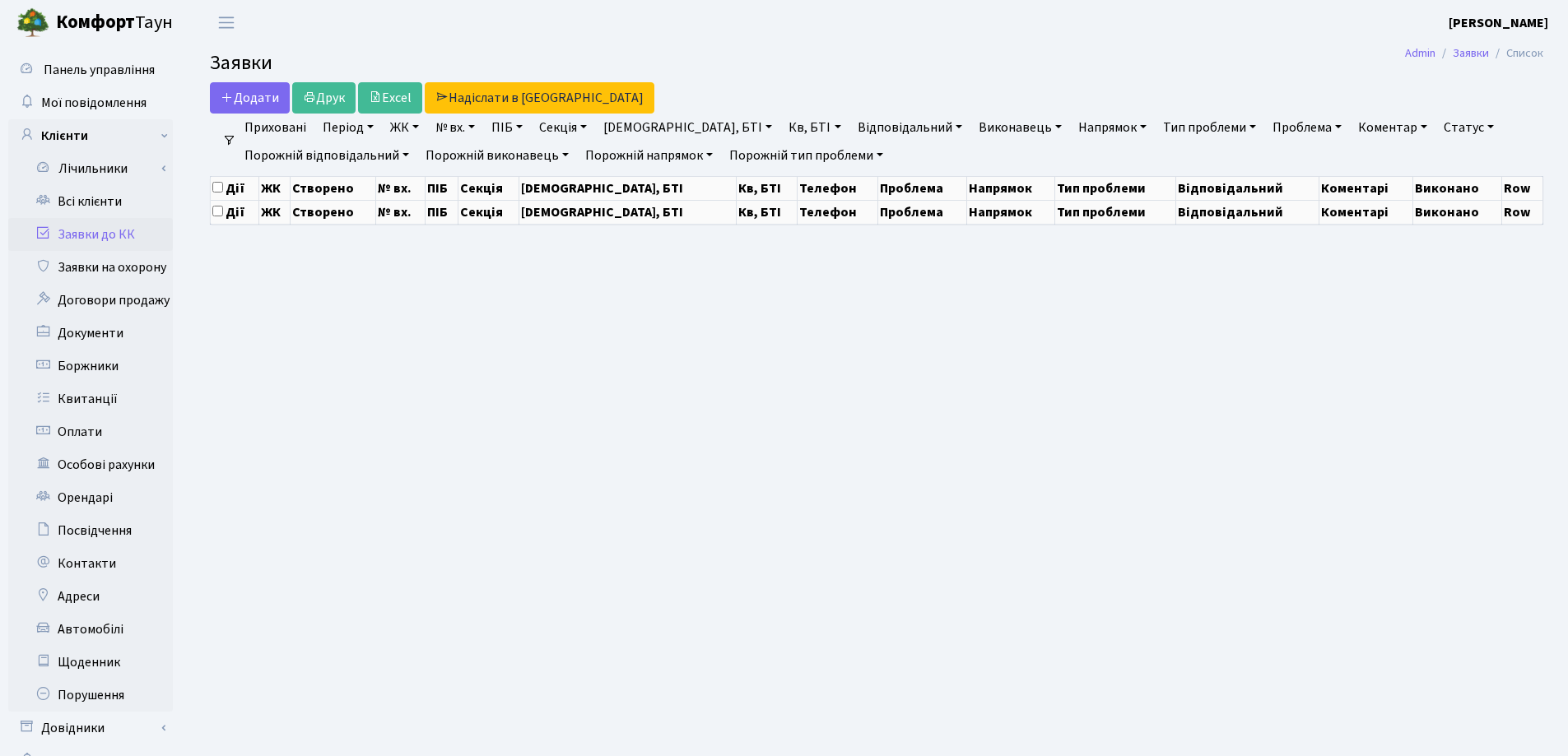
select select "25"
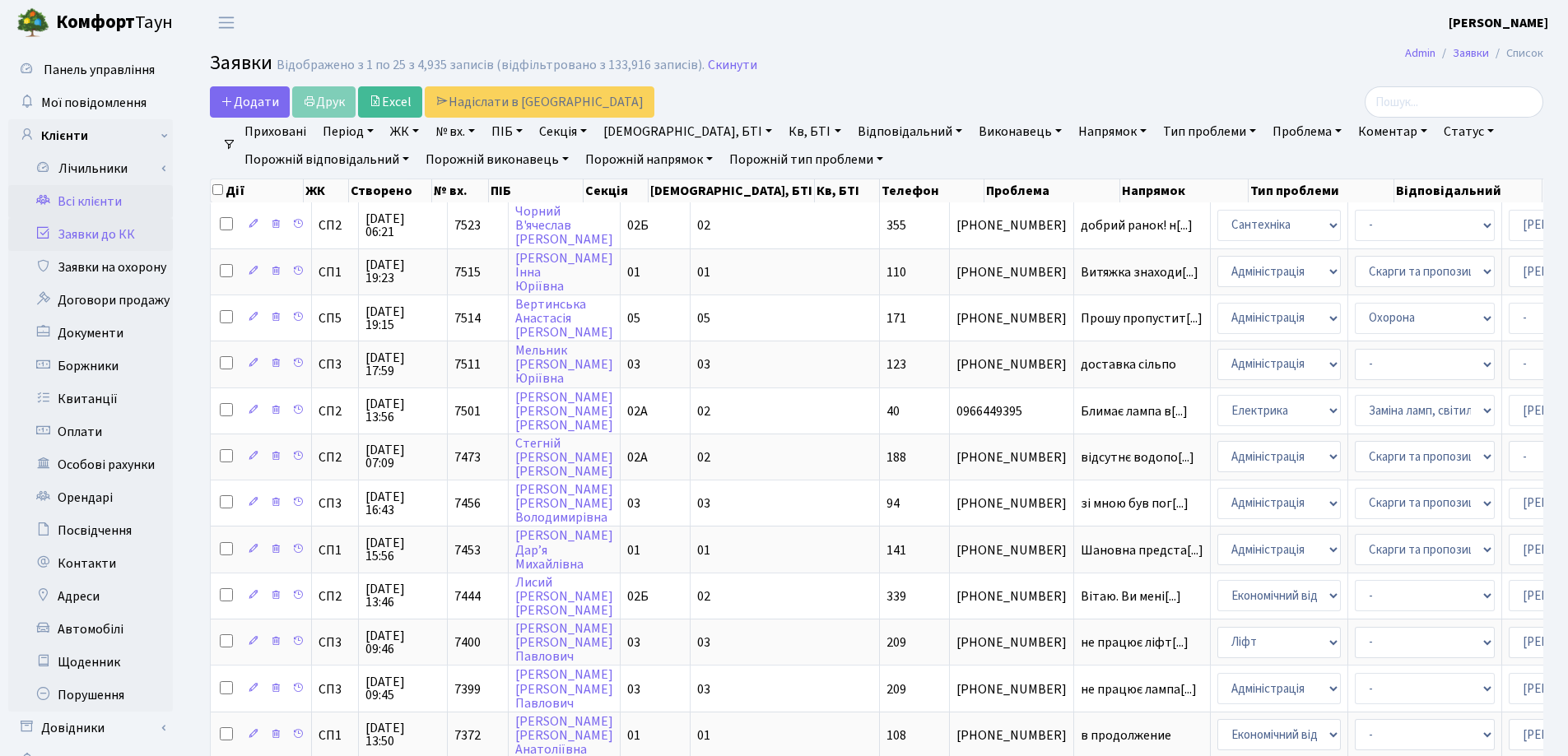
click at [86, 197] on link "Всі клієнти" at bounding box center [91, 202] width 165 height 33
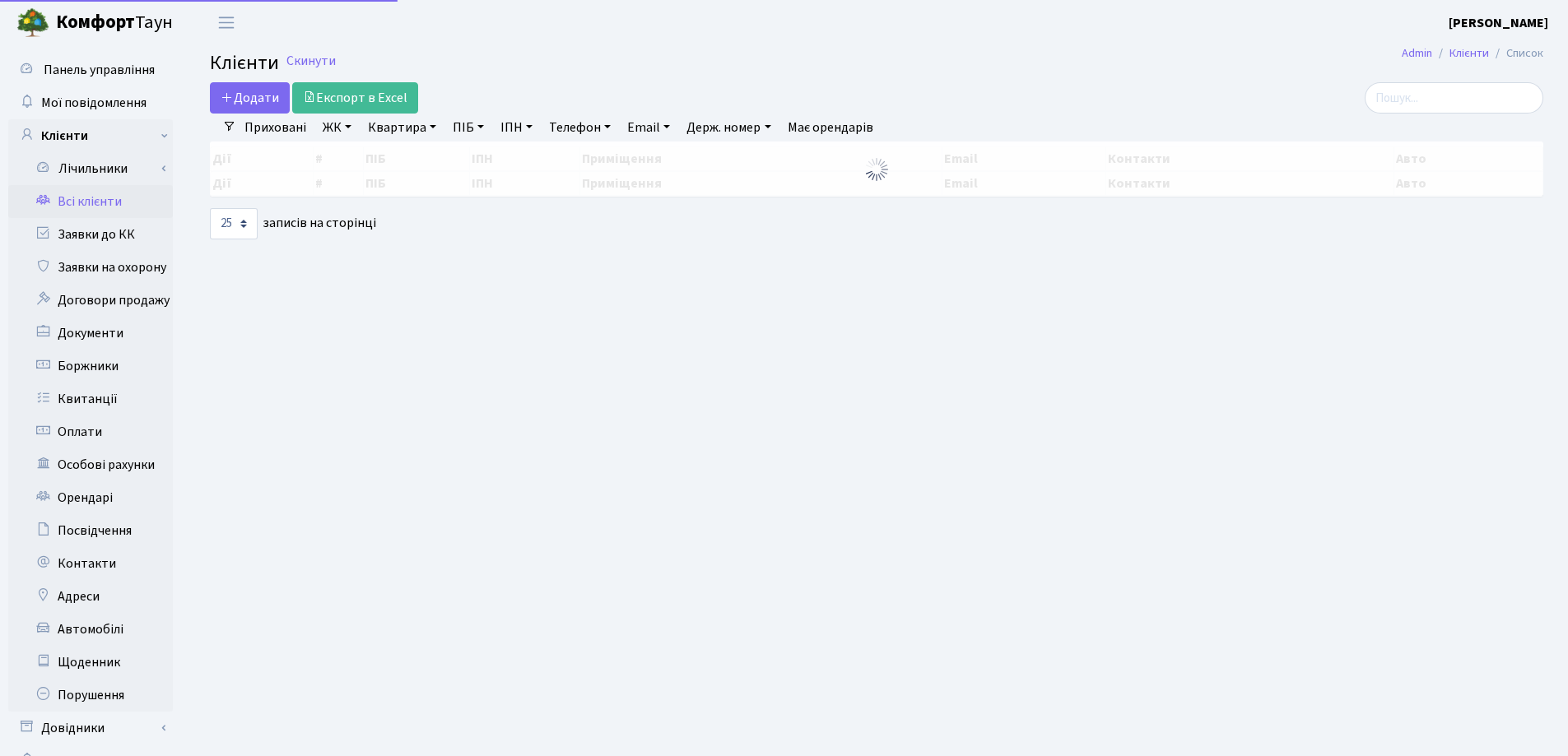
select select "25"
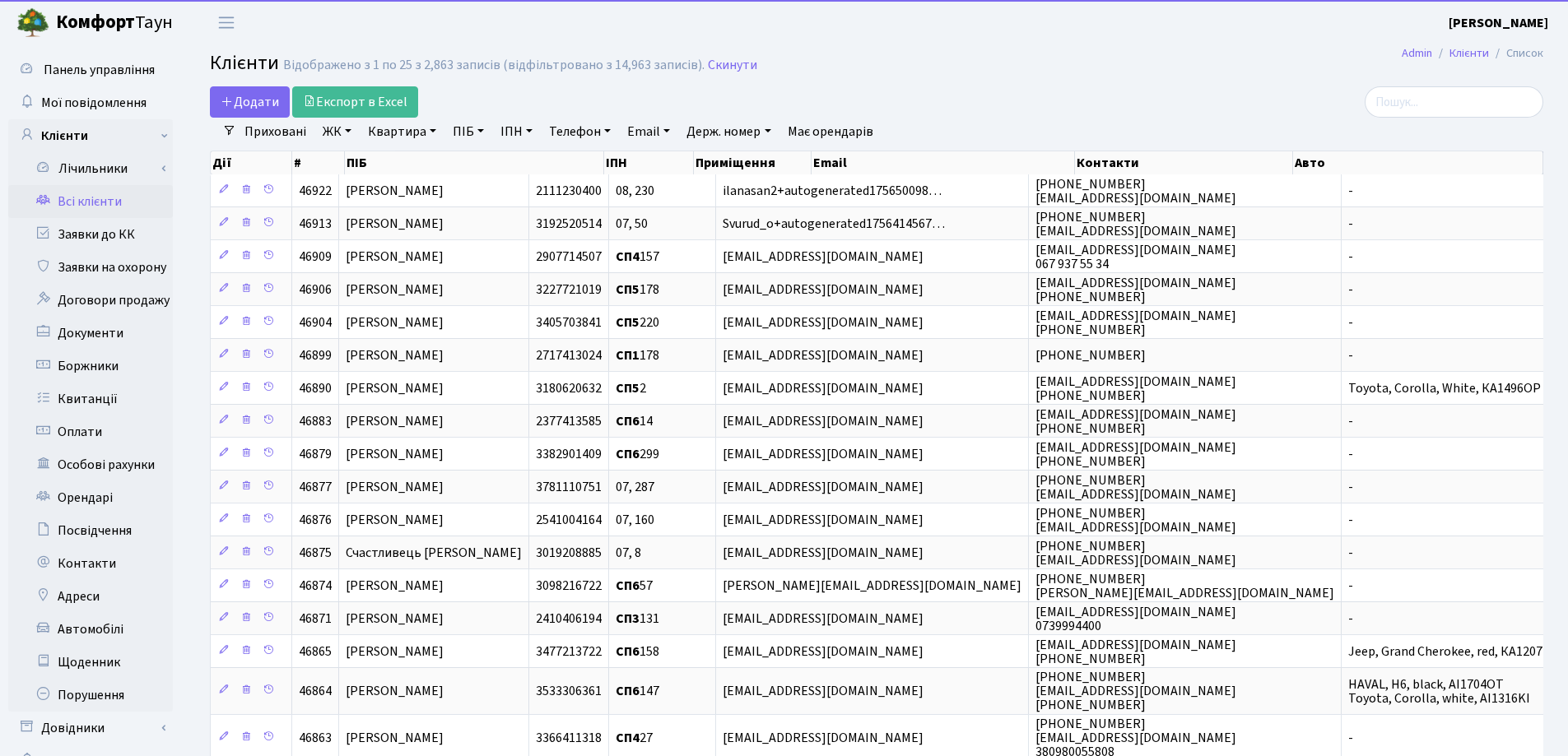
click at [432, 131] on link "Квартира" at bounding box center [402, 131] width 81 height 28
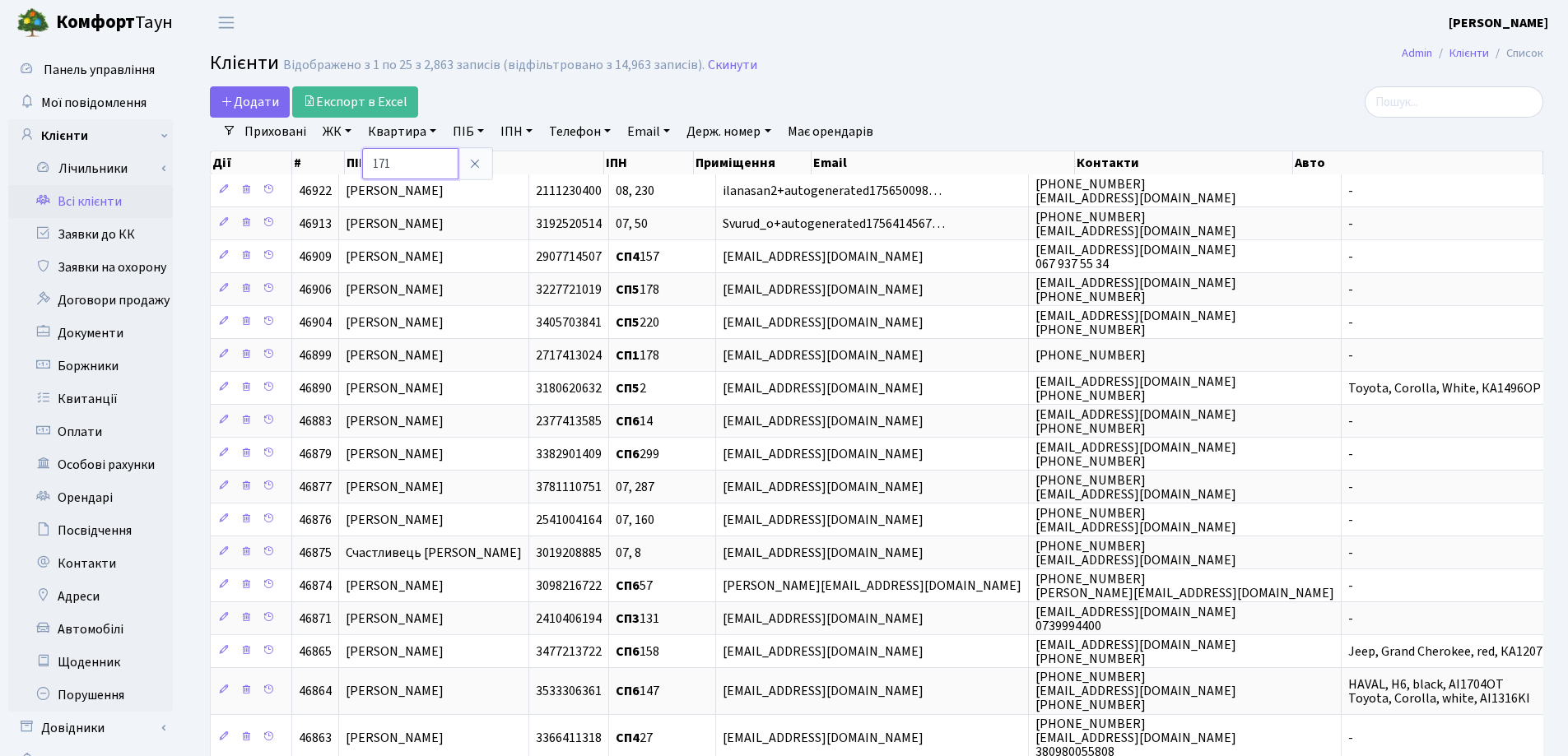
type input "171"
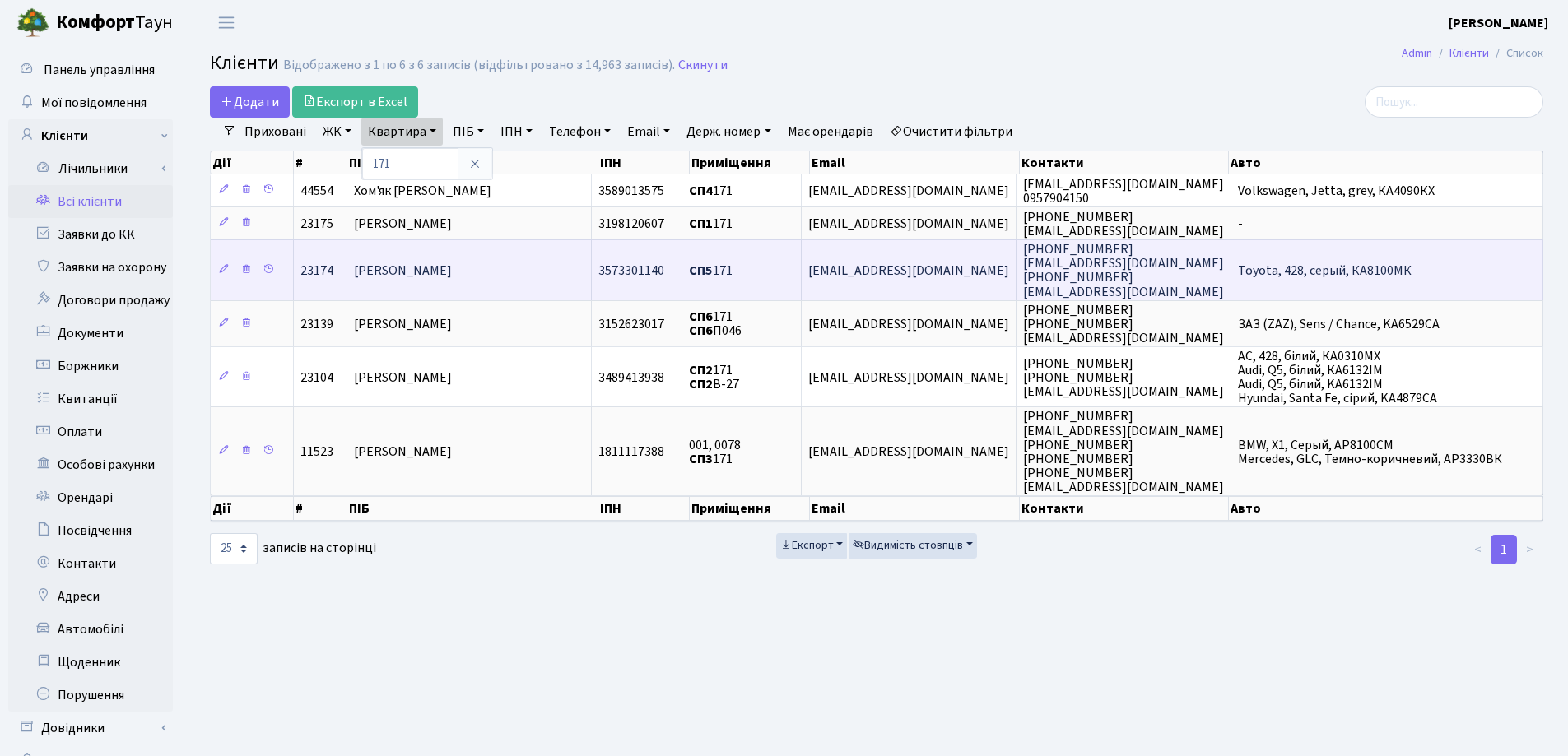
click at [401, 283] on td "[PERSON_NAME]" at bounding box center [469, 270] width 244 height 60
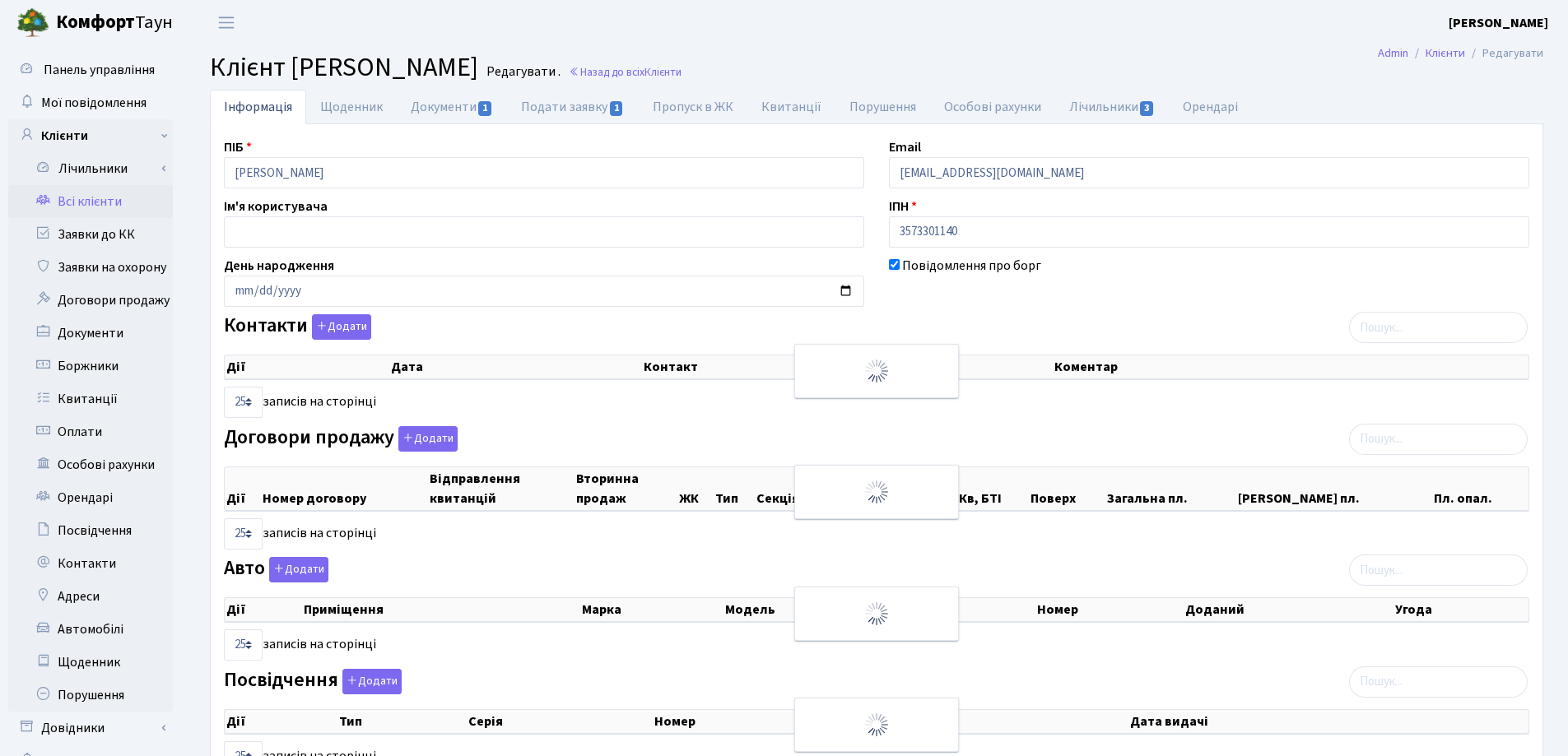
select select "25"
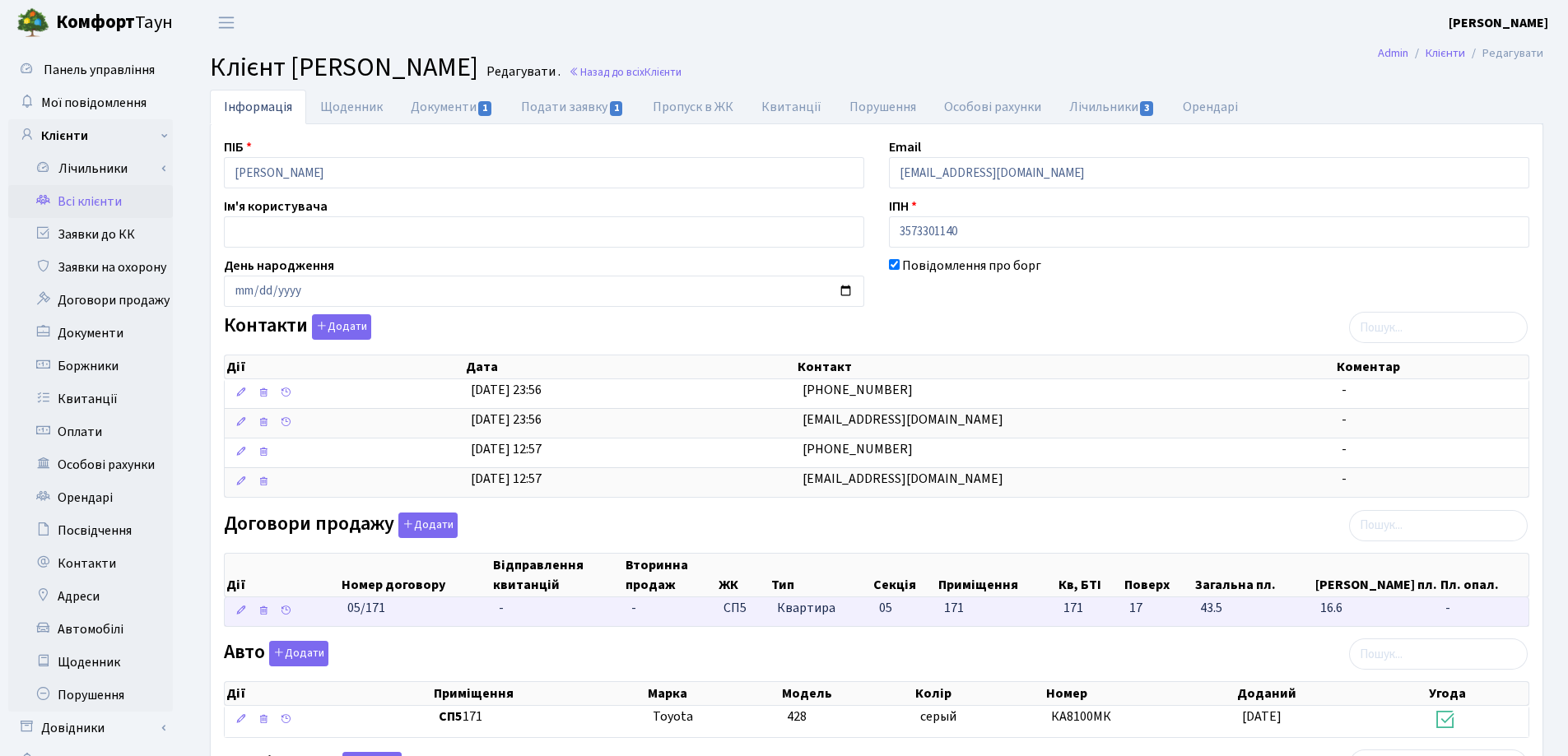
click at [512, 603] on td "-" at bounding box center [559, 611] width 133 height 28
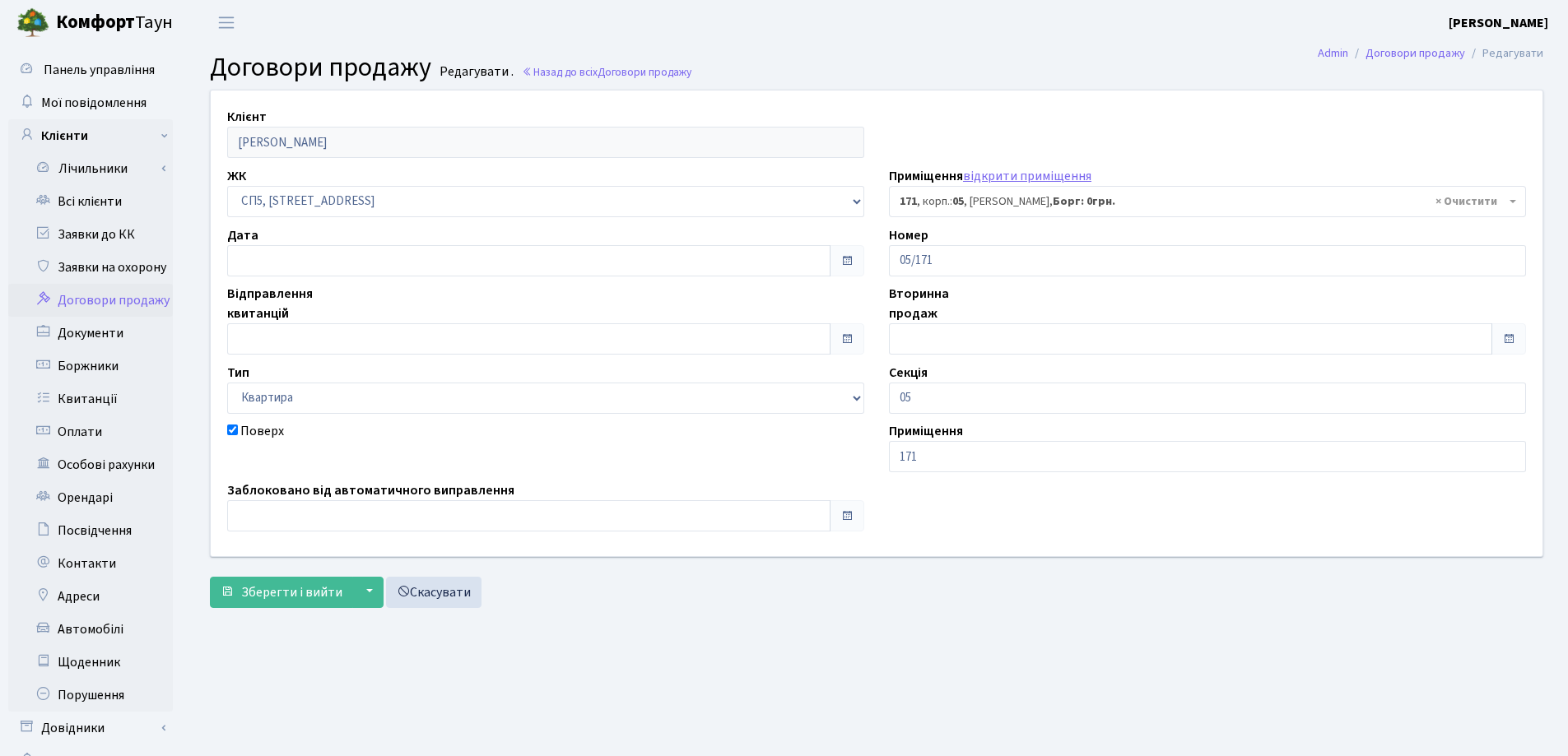
select select "21580"
click at [325, 255] on input "text" at bounding box center [529, 260] width 604 height 31
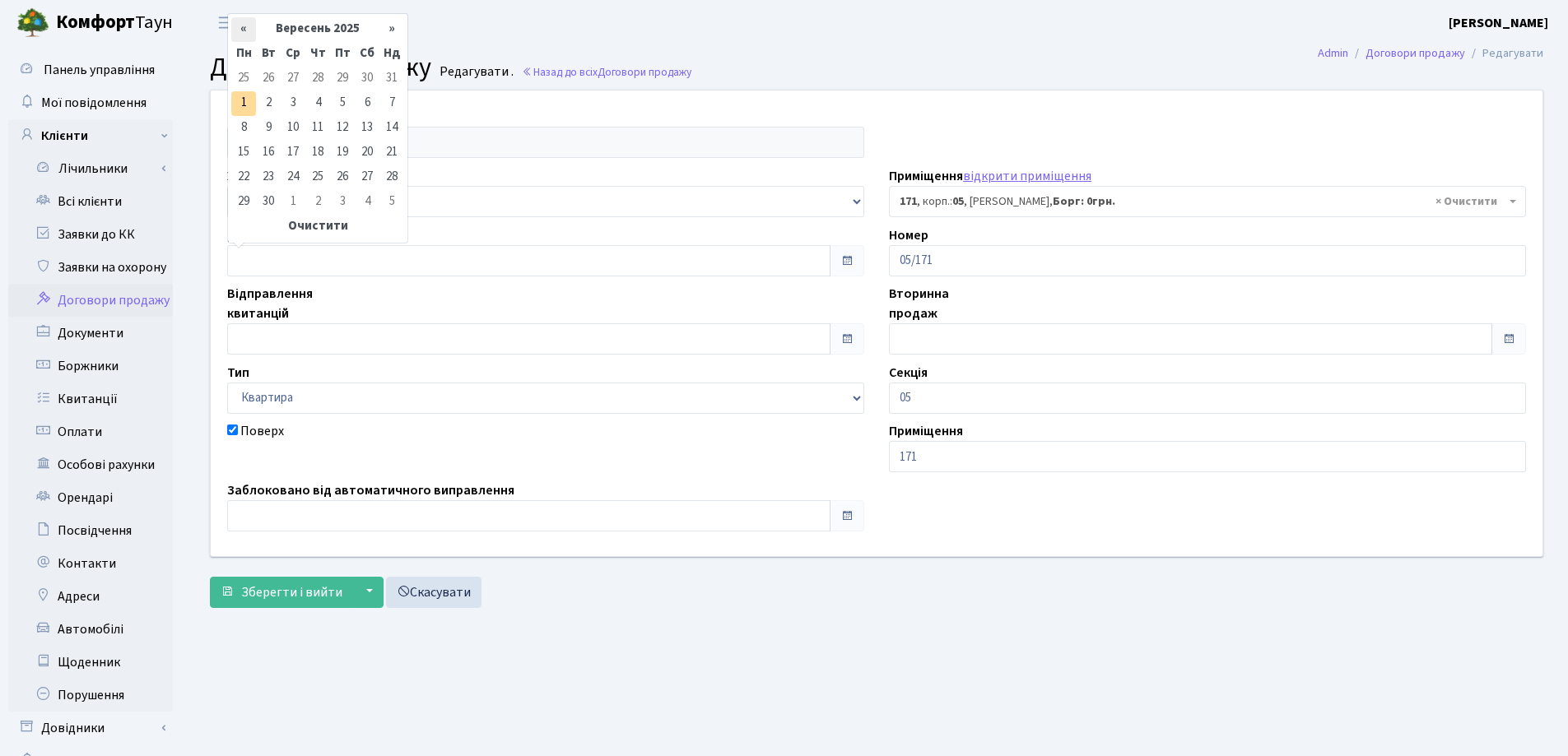
click at [242, 26] on th "«" at bounding box center [243, 29] width 25 height 25
click at [344, 176] on td "29" at bounding box center [342, 178] width 25 height 25
type input "[DATE]"
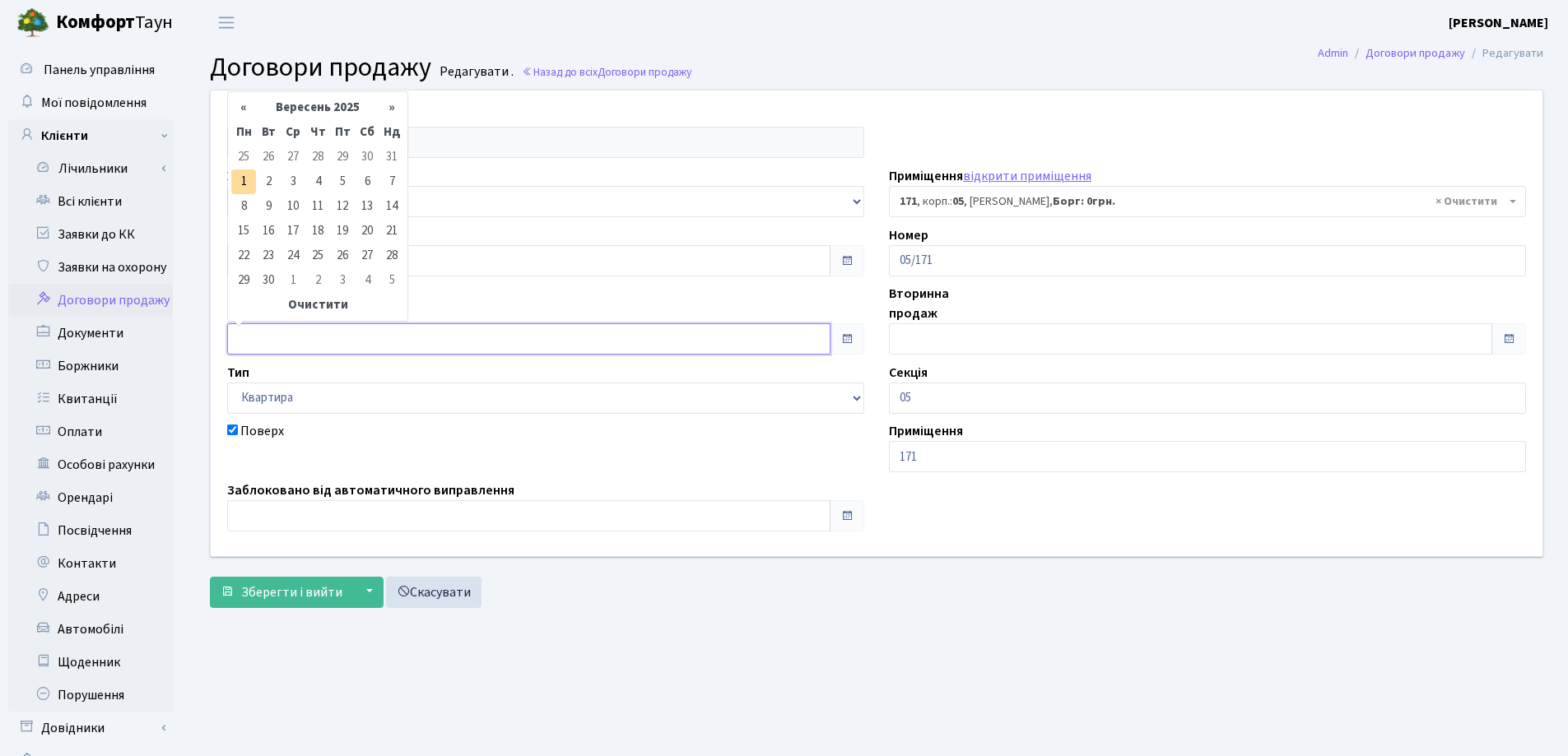
click at [338, 340] on input "text" at bounding box center [529, 339] width 604 height 31
click at [241, 107] on th "«" at bounding box center [243, 108] width 25 height 25
click at [348, 261] on td "29" at bounding box center [342, 256] width 25 height 25
type input "29.08.2025"
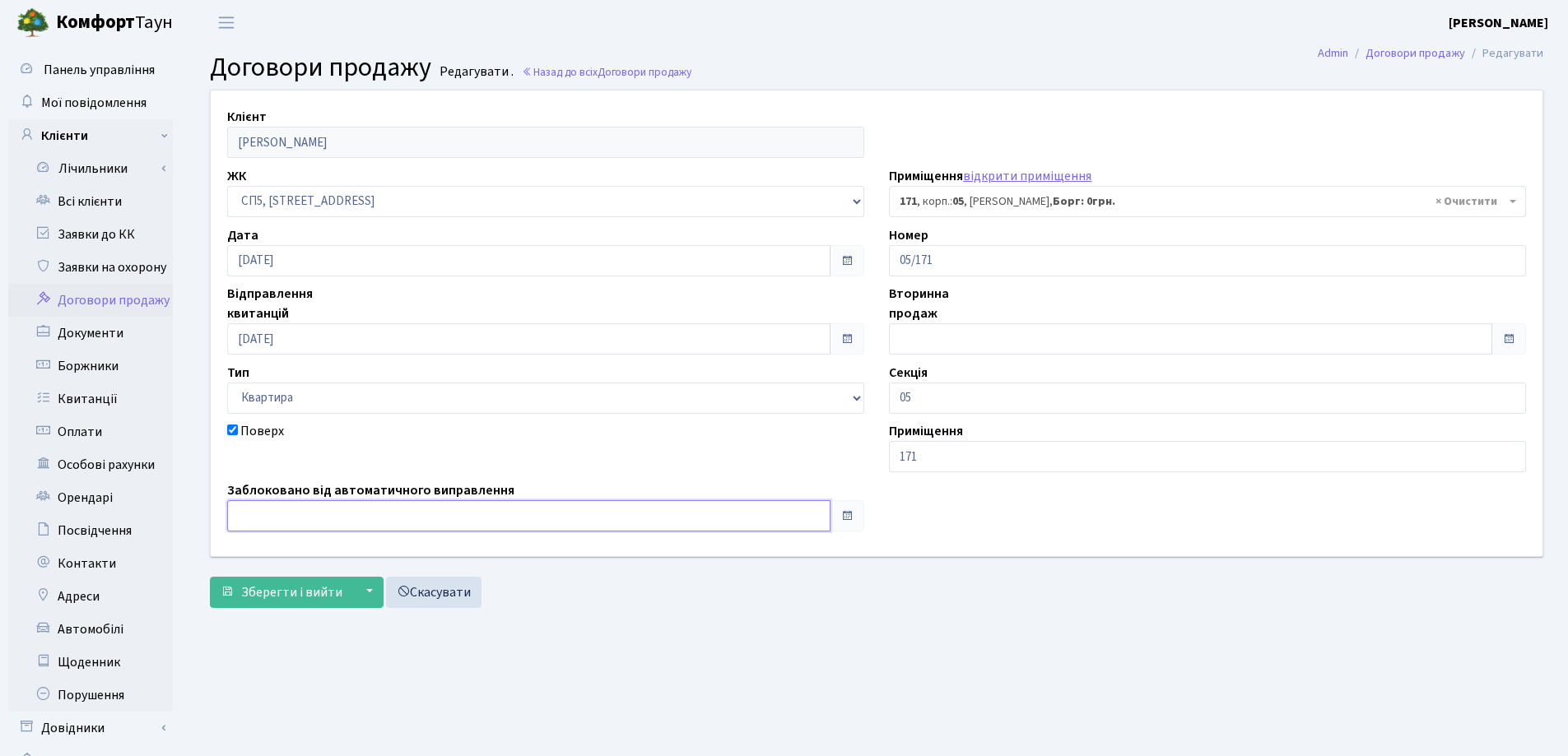
click at [335, 514] on input "text" at bounding box center [529, 515] width 604 height 31
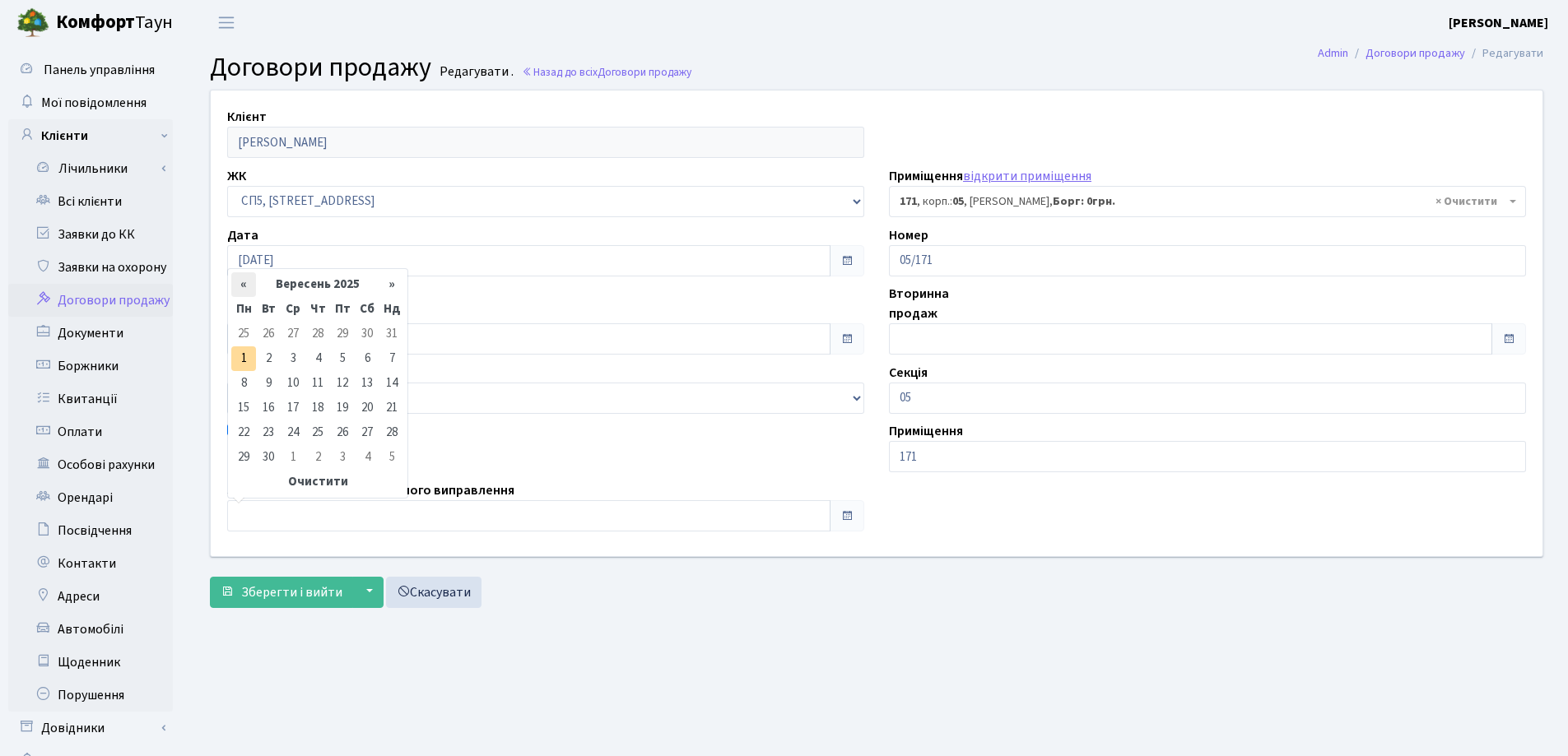
click at [238, 280] on th "«" at bounding box center [243, 284] width 25 height 25
click at [345, 433] on td "29" at bounding box center [342, 433] width 25 height 25
type input "29.08.2025"
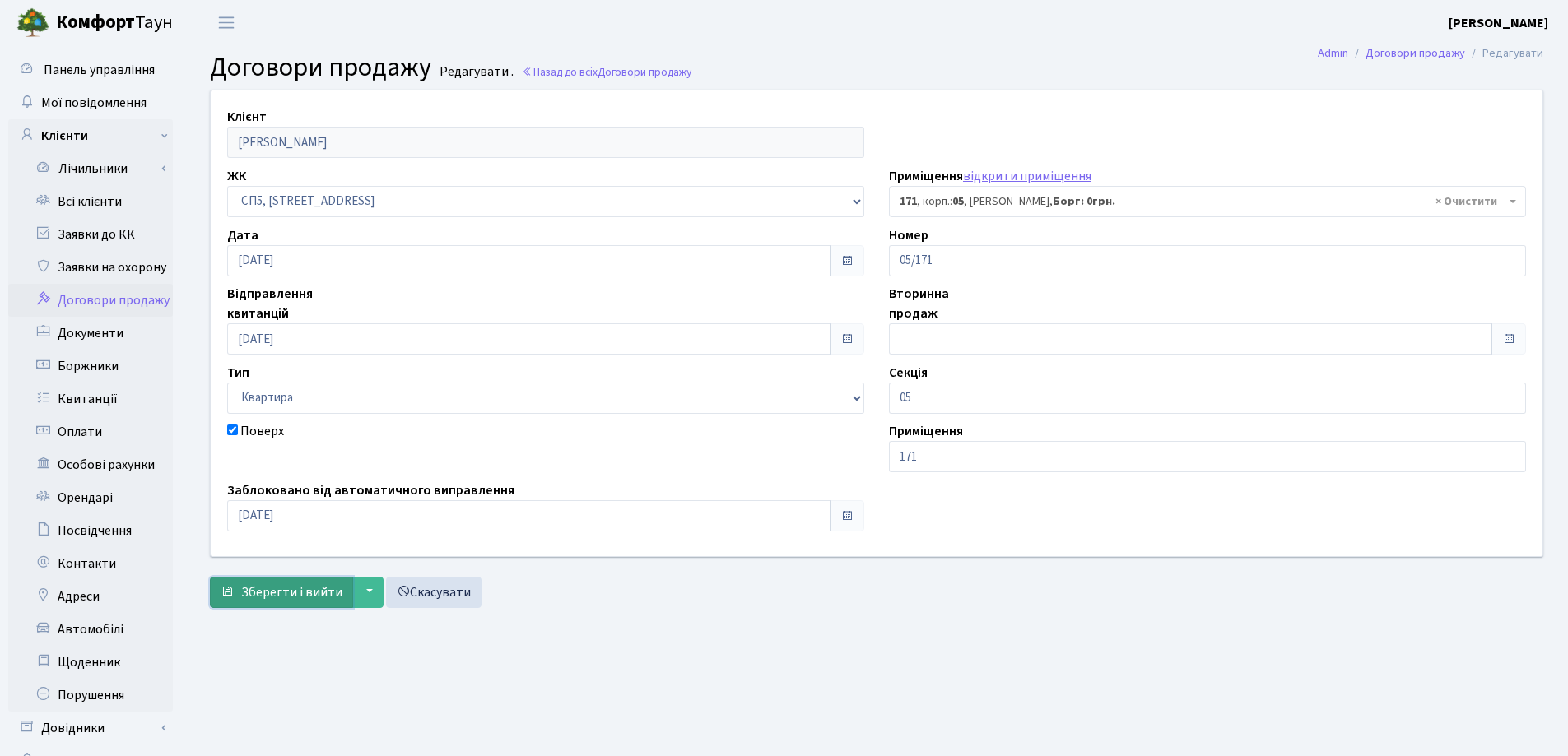
click at [329, 590] on span "Зберегти і вийти" at bounding box center [292, 592] width 101 height 18
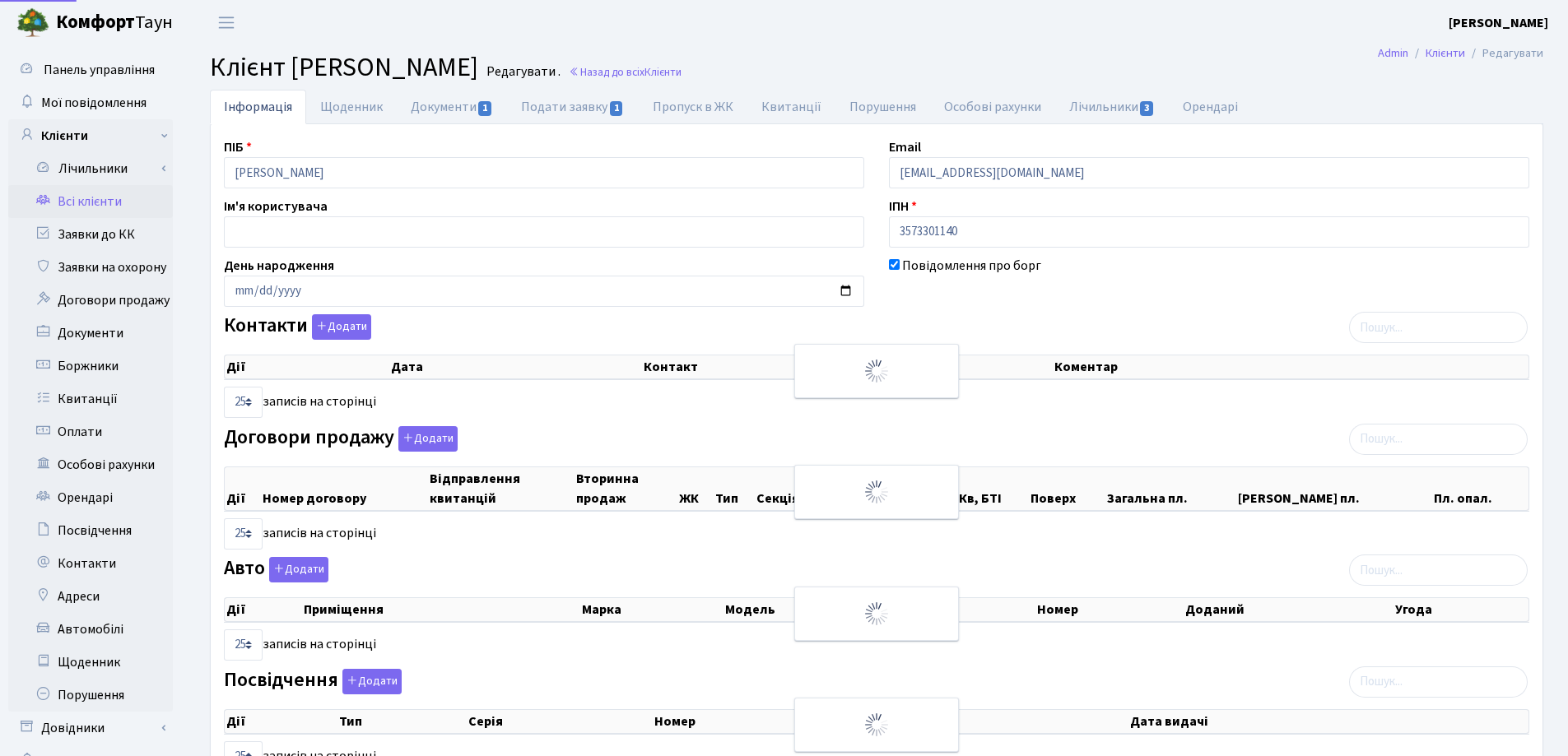
select select "25"
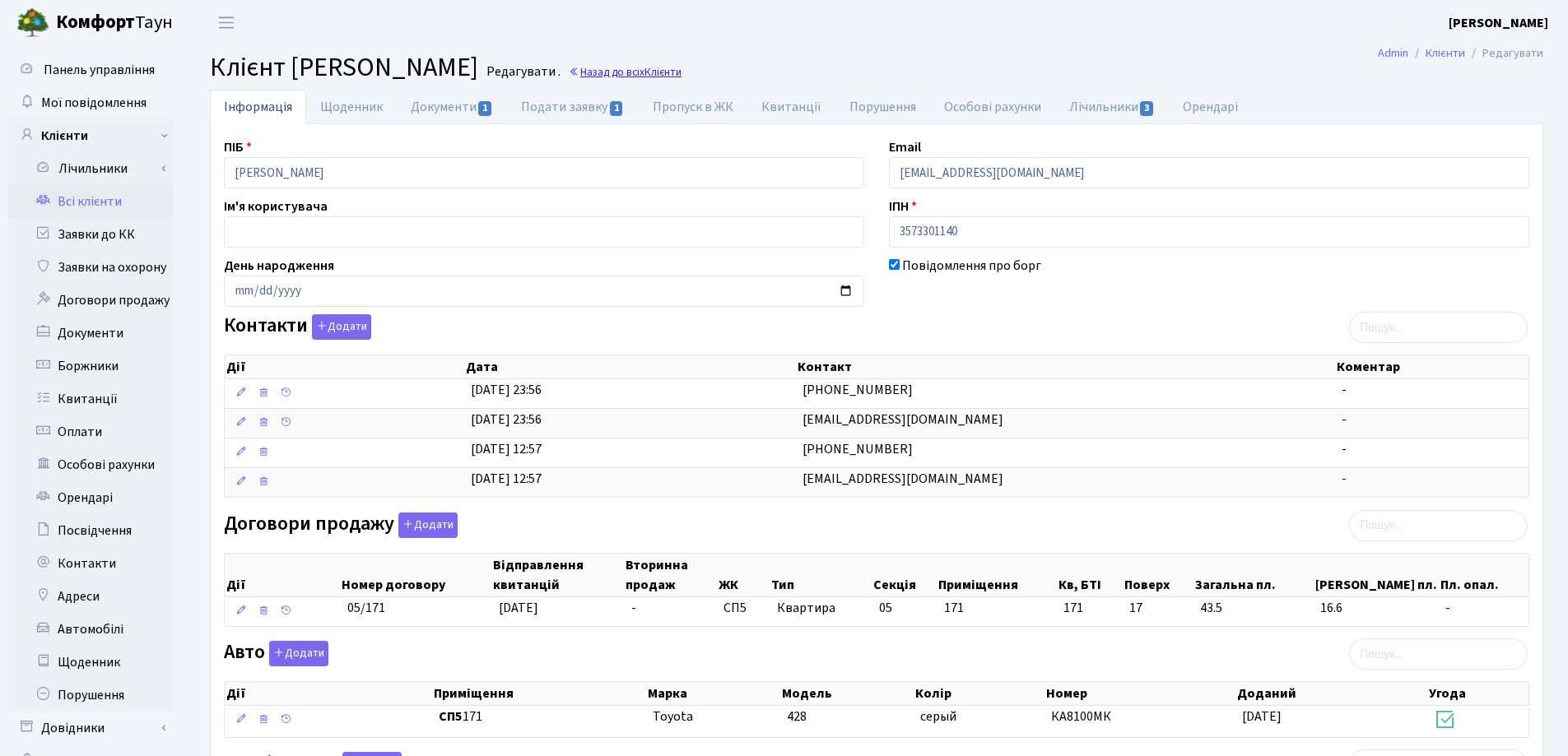
click at [681, 72] on link "Назад до всіх Клієнти" at bounding box center [625, 72] width 113 height 16
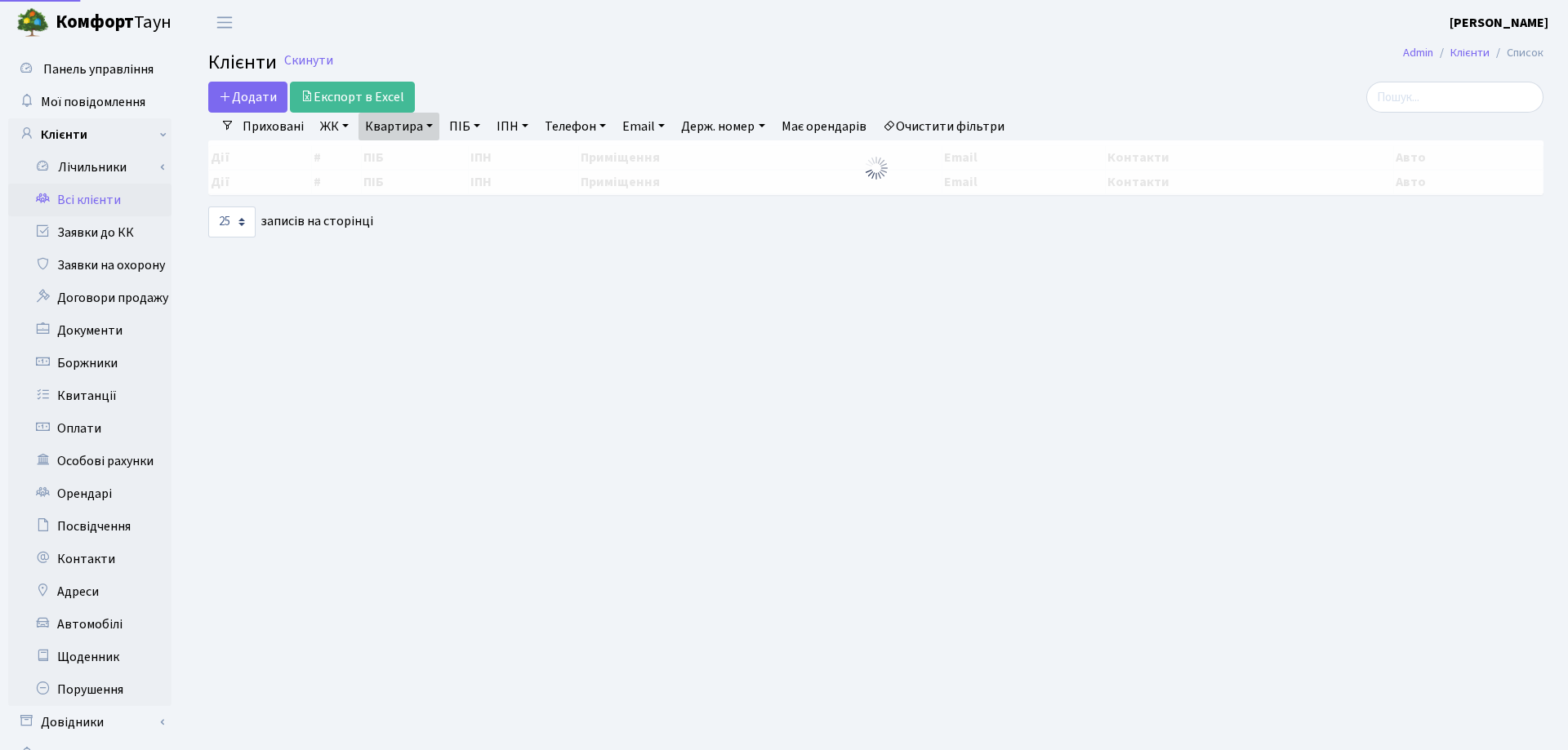
select select "25"
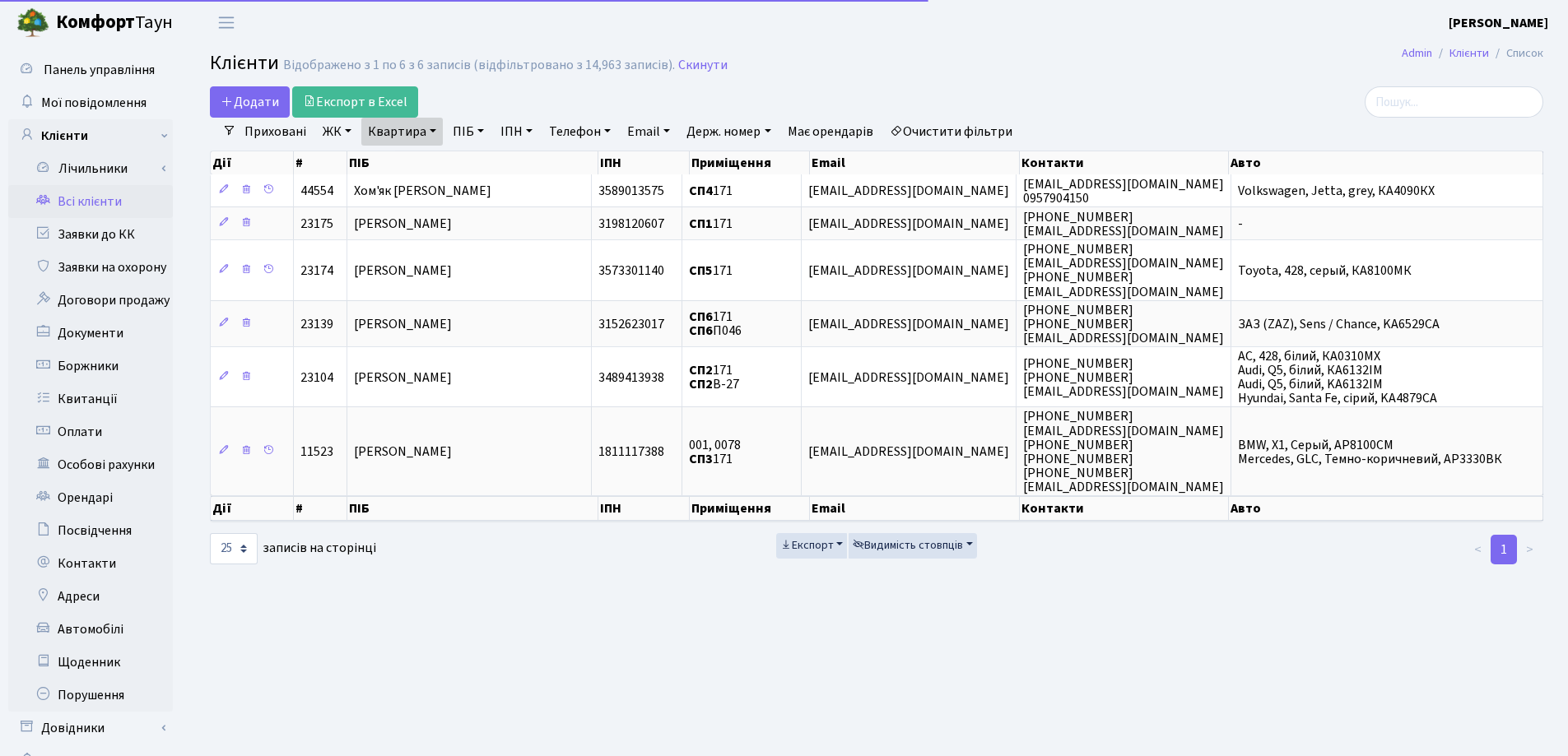
click at [432, 129] on link "Квартира" at bounding box center [402, 131] width 81 height 28
click at [430, 160] on input "171" at bounding box center [411, 164] width 97 height 31
type input "1"
type input "188"
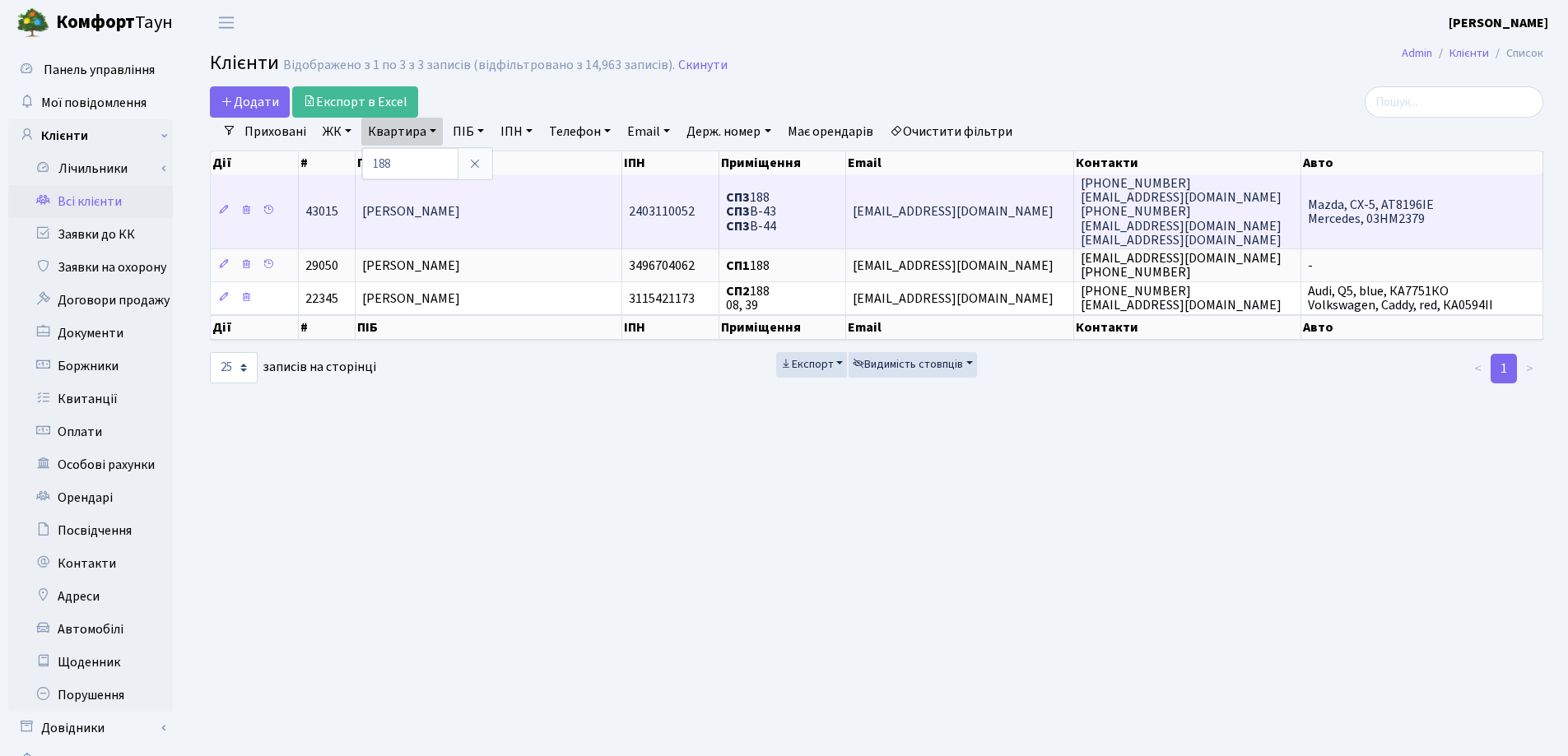
click at [566, 215] on td "[PERSON_NAME]" at bounding box center [488, 211] width 266 height 74
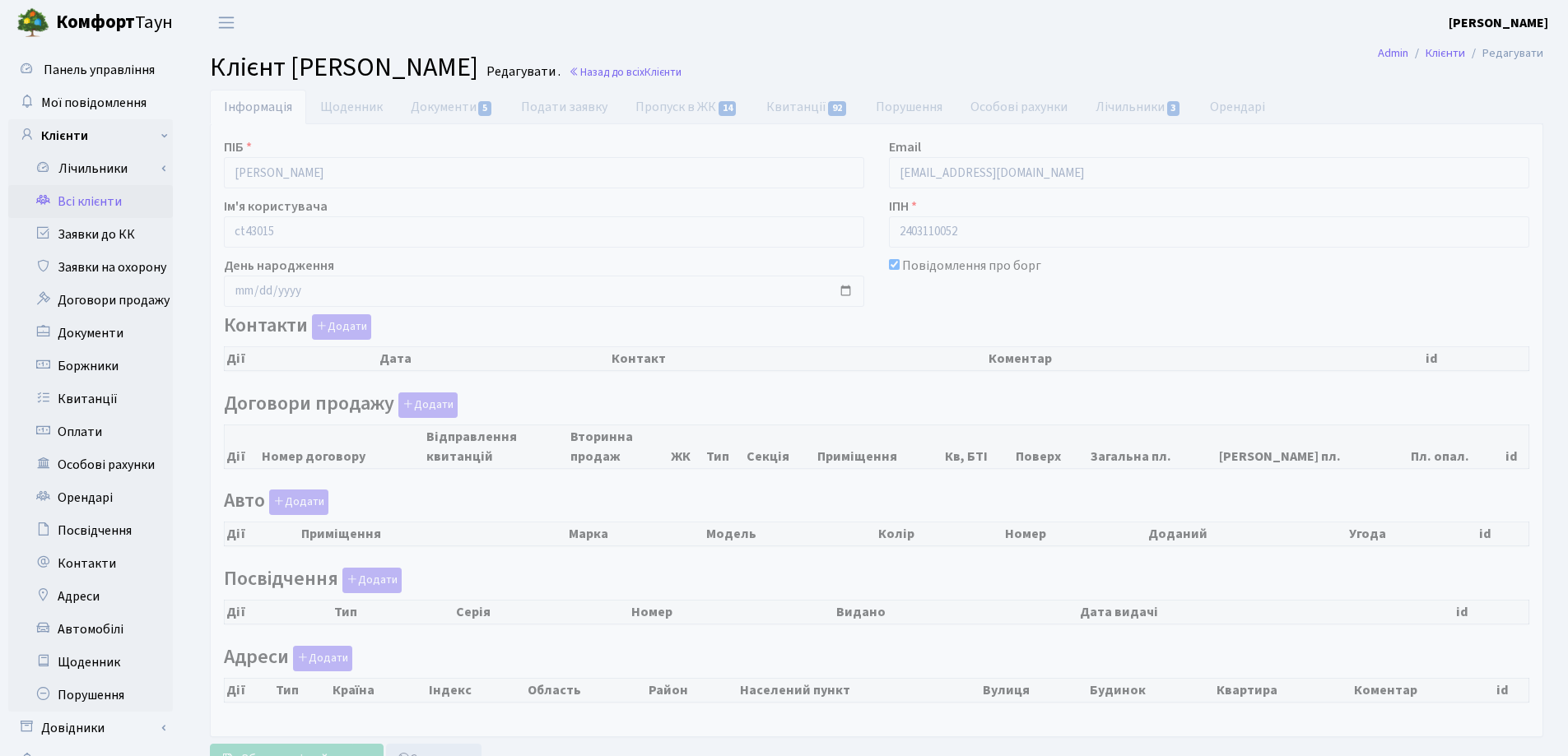
checkbox input "true"
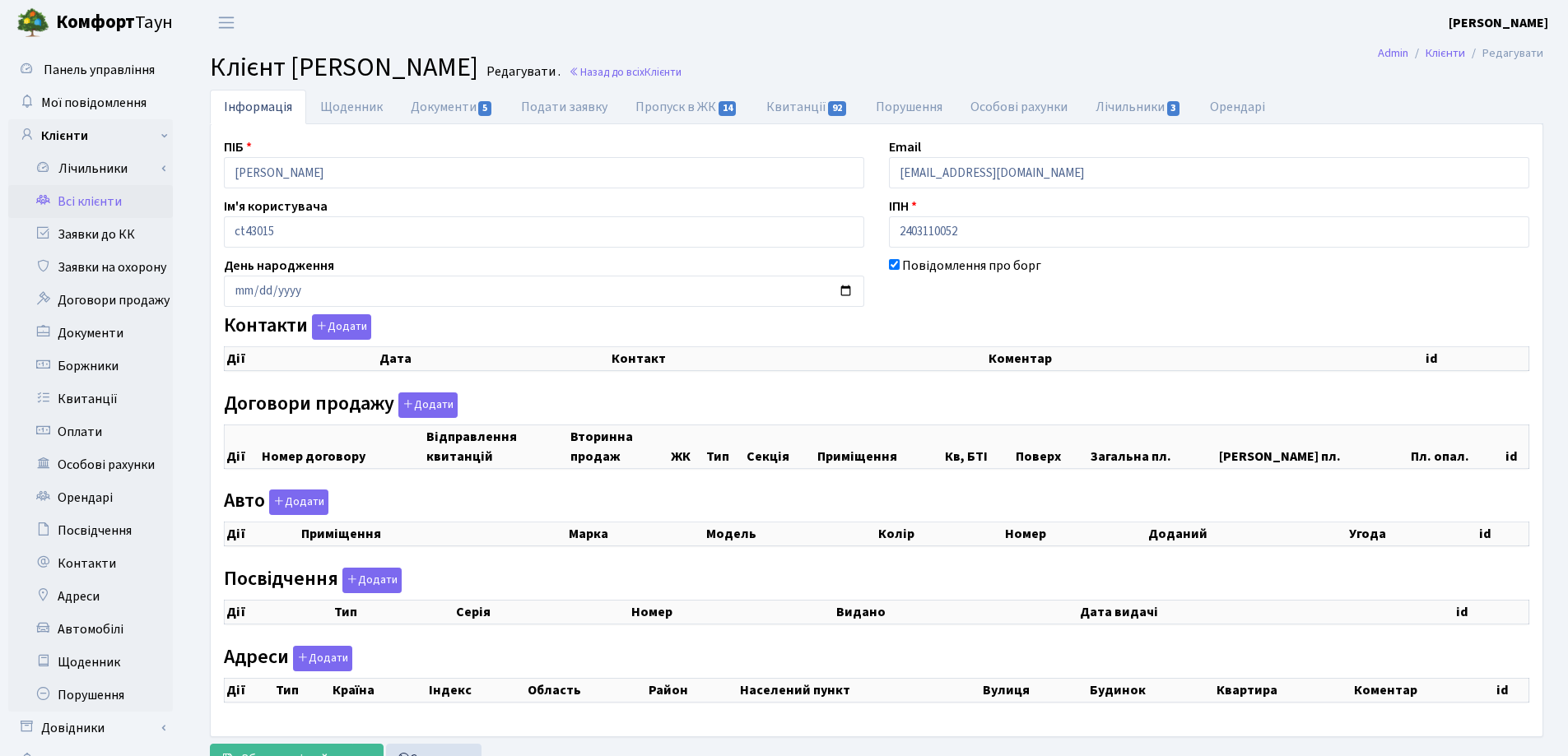
checkbox input "true"
select select "25"
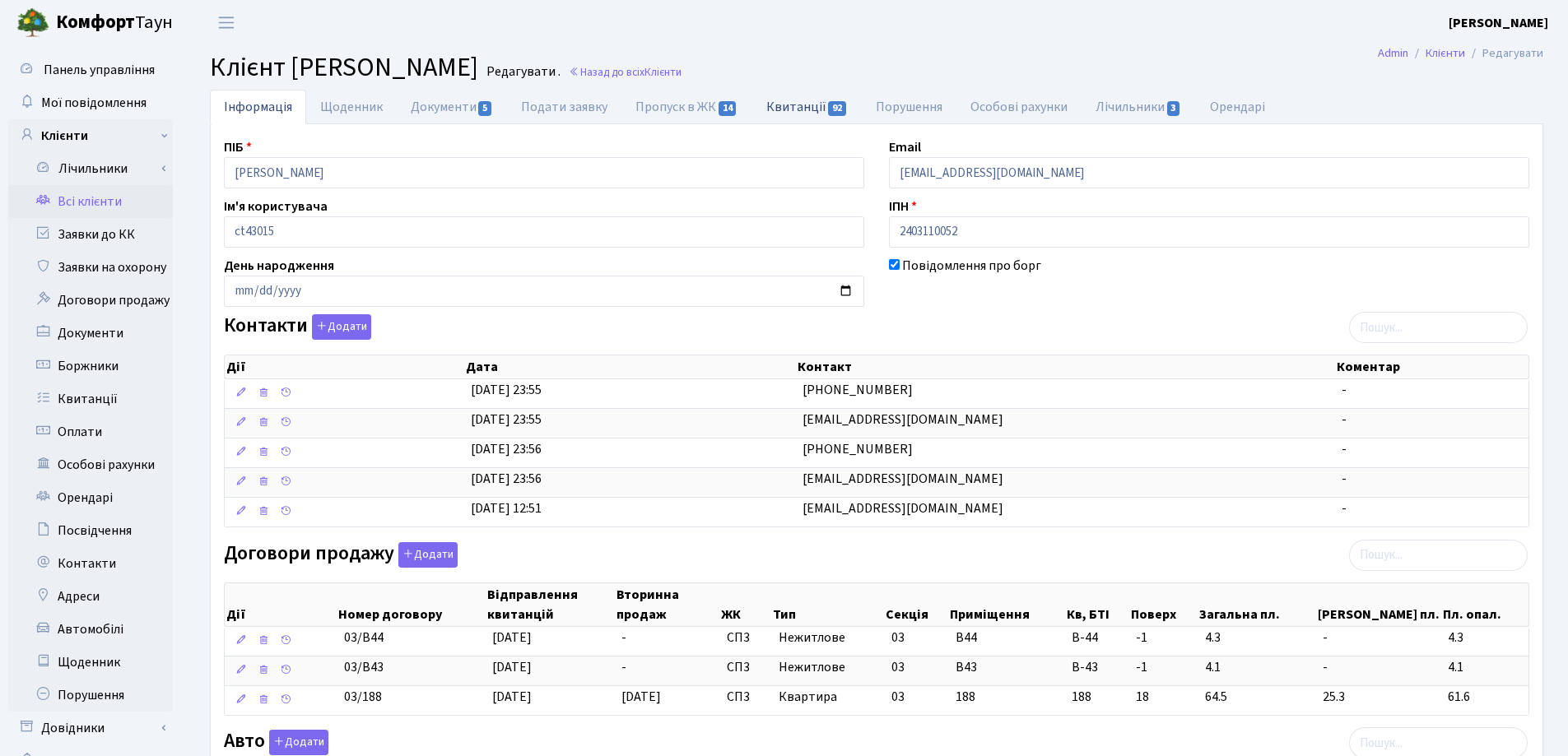
click at [785, 107] on link "Квитанції 92" at bounding box center [806, 106] width 110 height 34
select select "25"
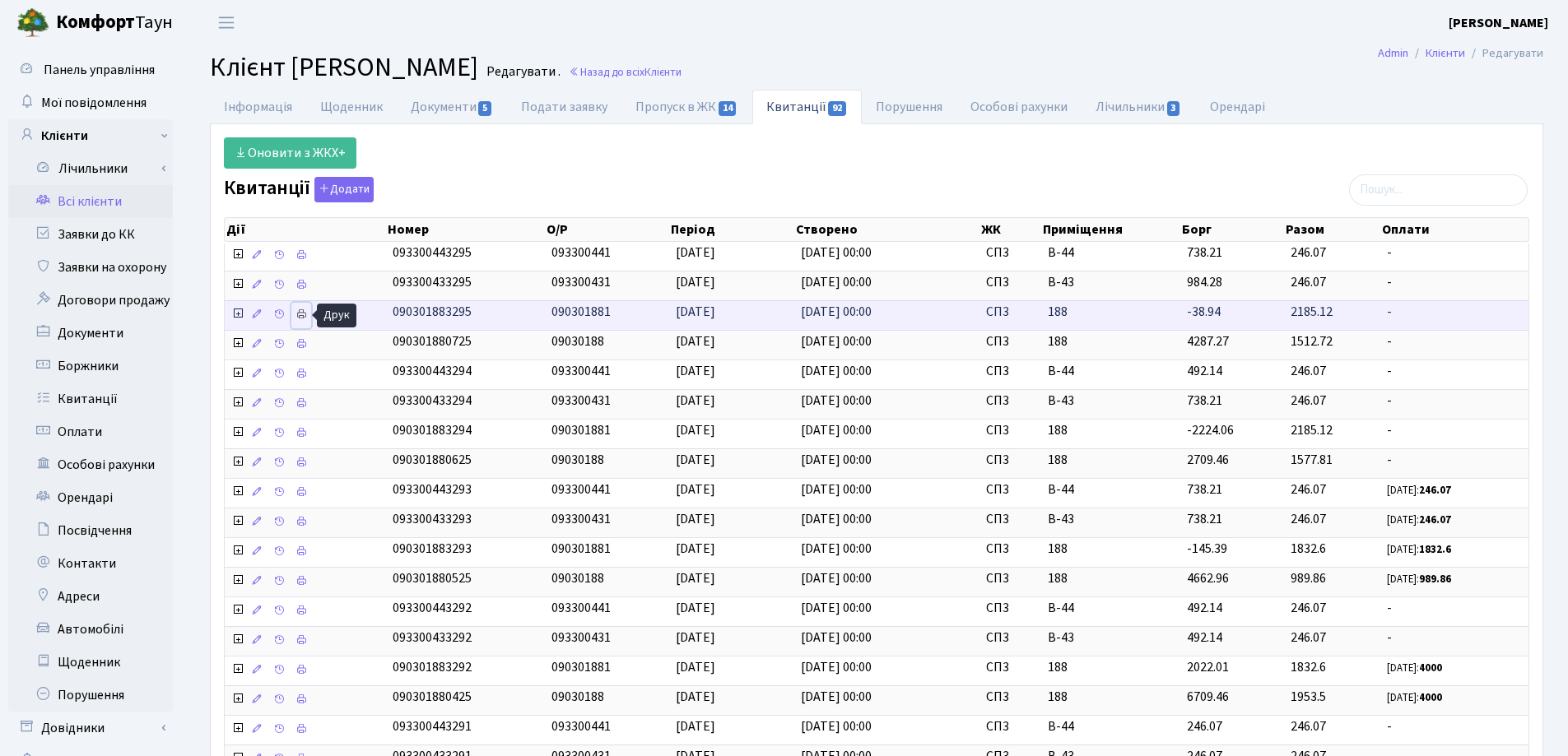
click at [299, 315] on icon at bounding box center [301, 314] width 11 height 11
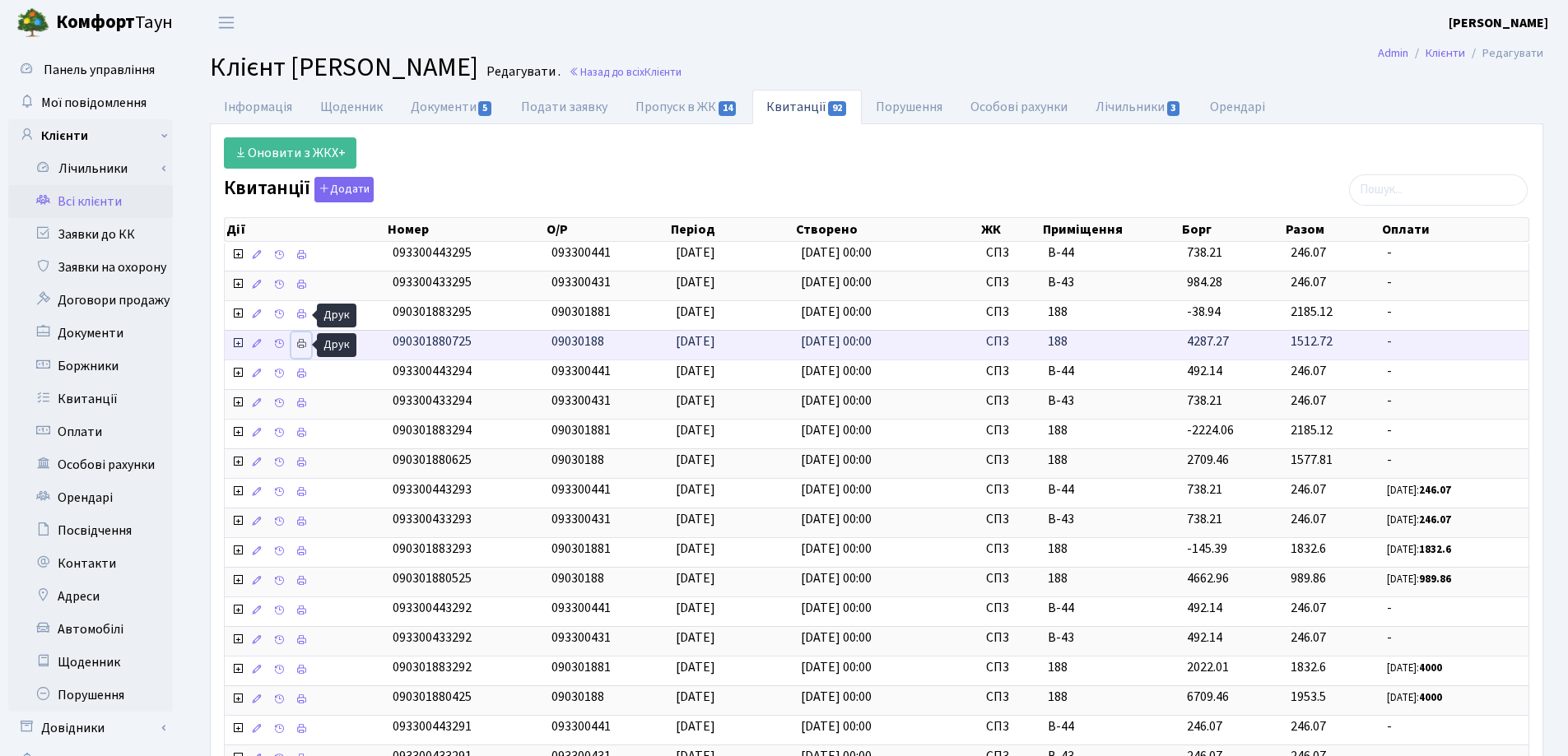
click at [295, 342] on link at bounding box center [301, 346] width 20 height 26
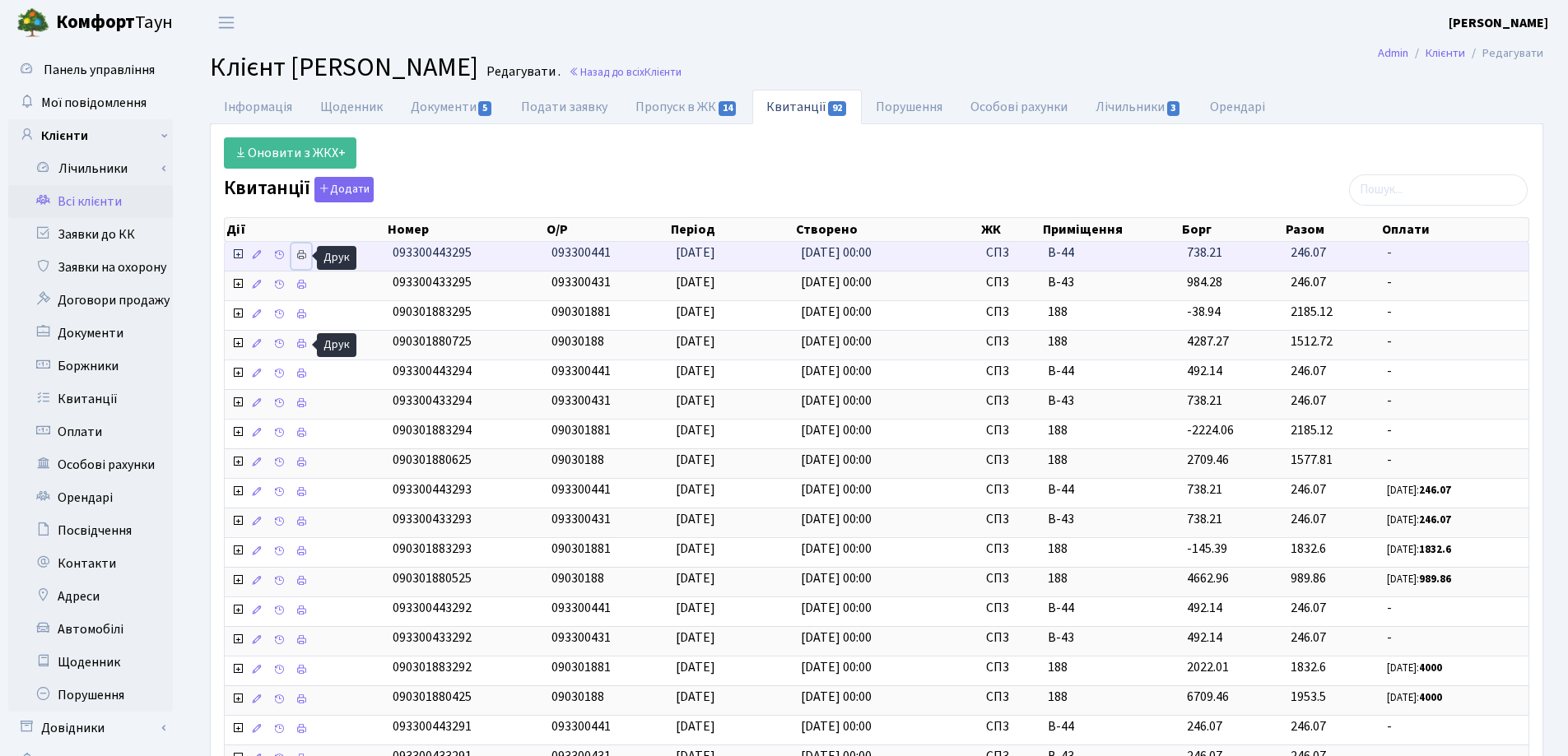
click at [303, 252] on icon at bounding box center [301, 254] width 11 height 11
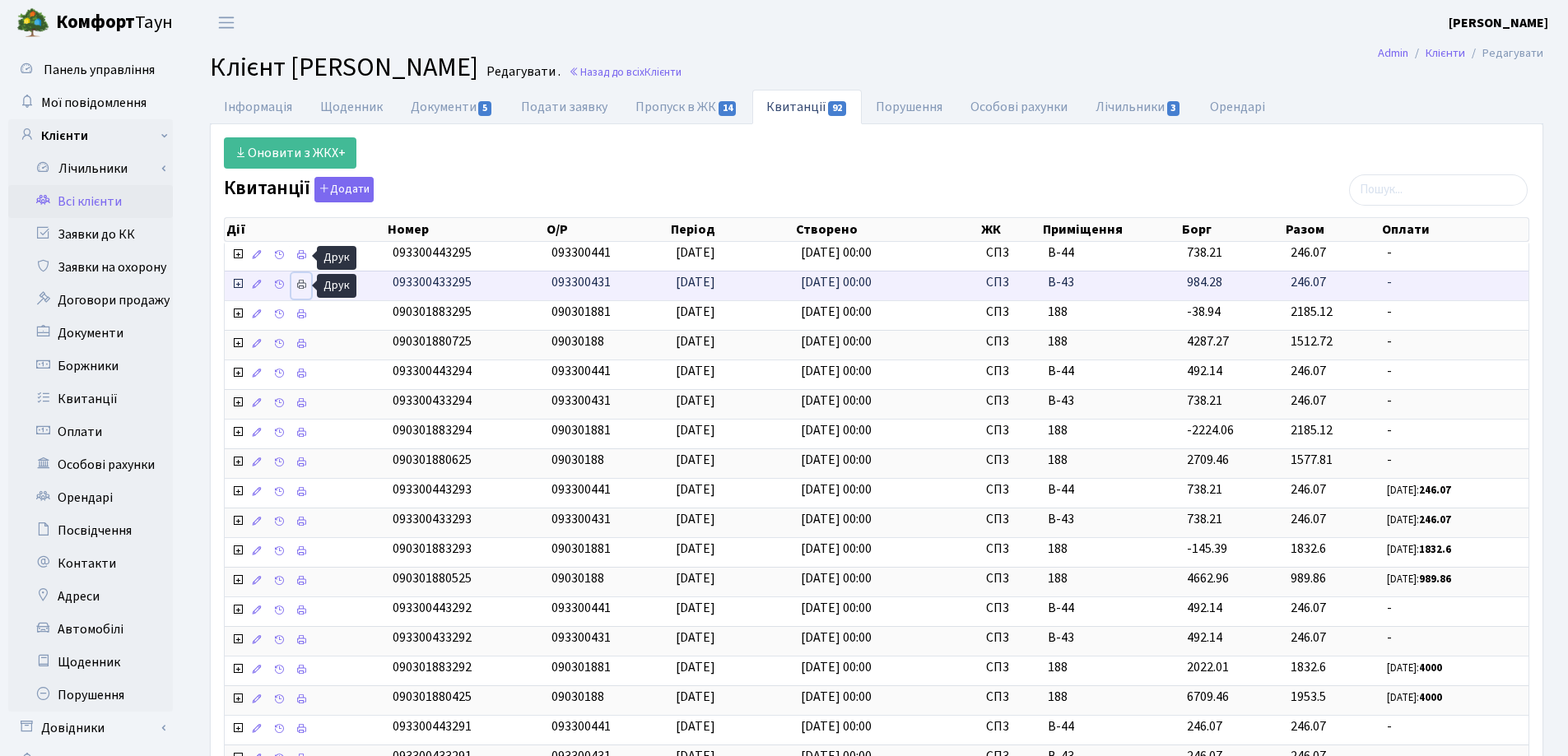
click at [300, 284] on icon at bounding box center [301, 284] width 11 height 11
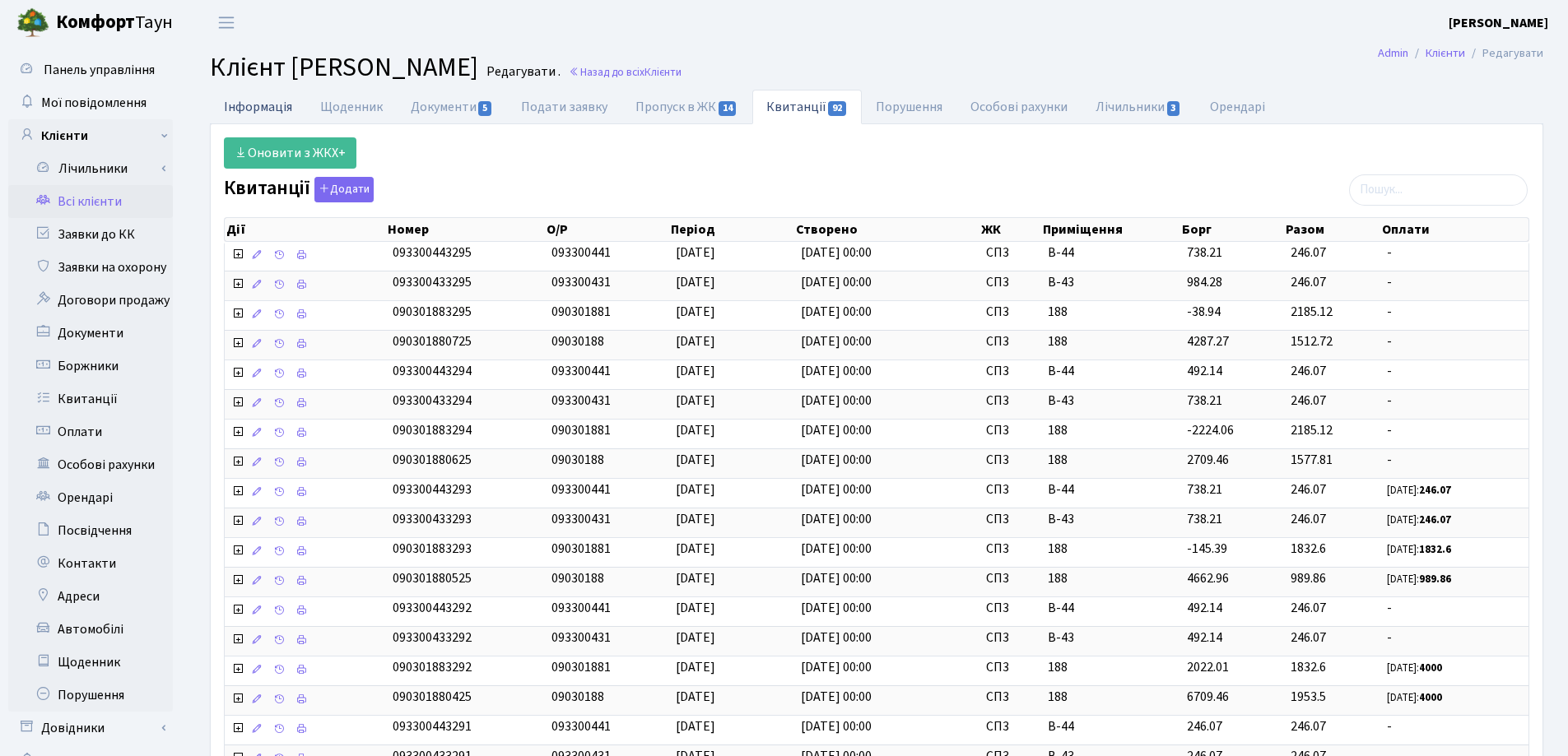
click at [235, 99] on link "Інформація" at bounding box center [258, 106] width 97 height 34
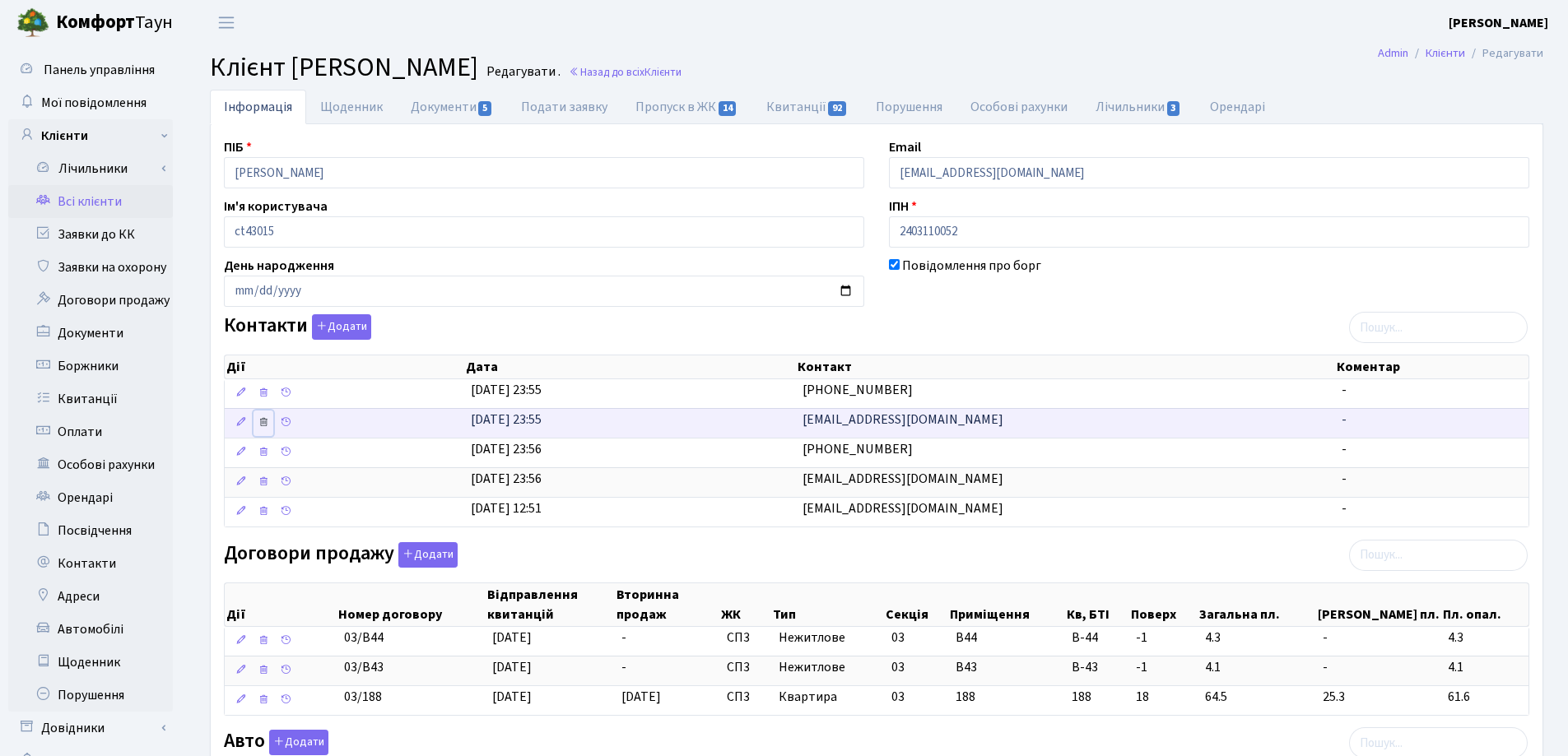
click at [259, 421] on icon at bounding box center [263, 422] width 11 height 11
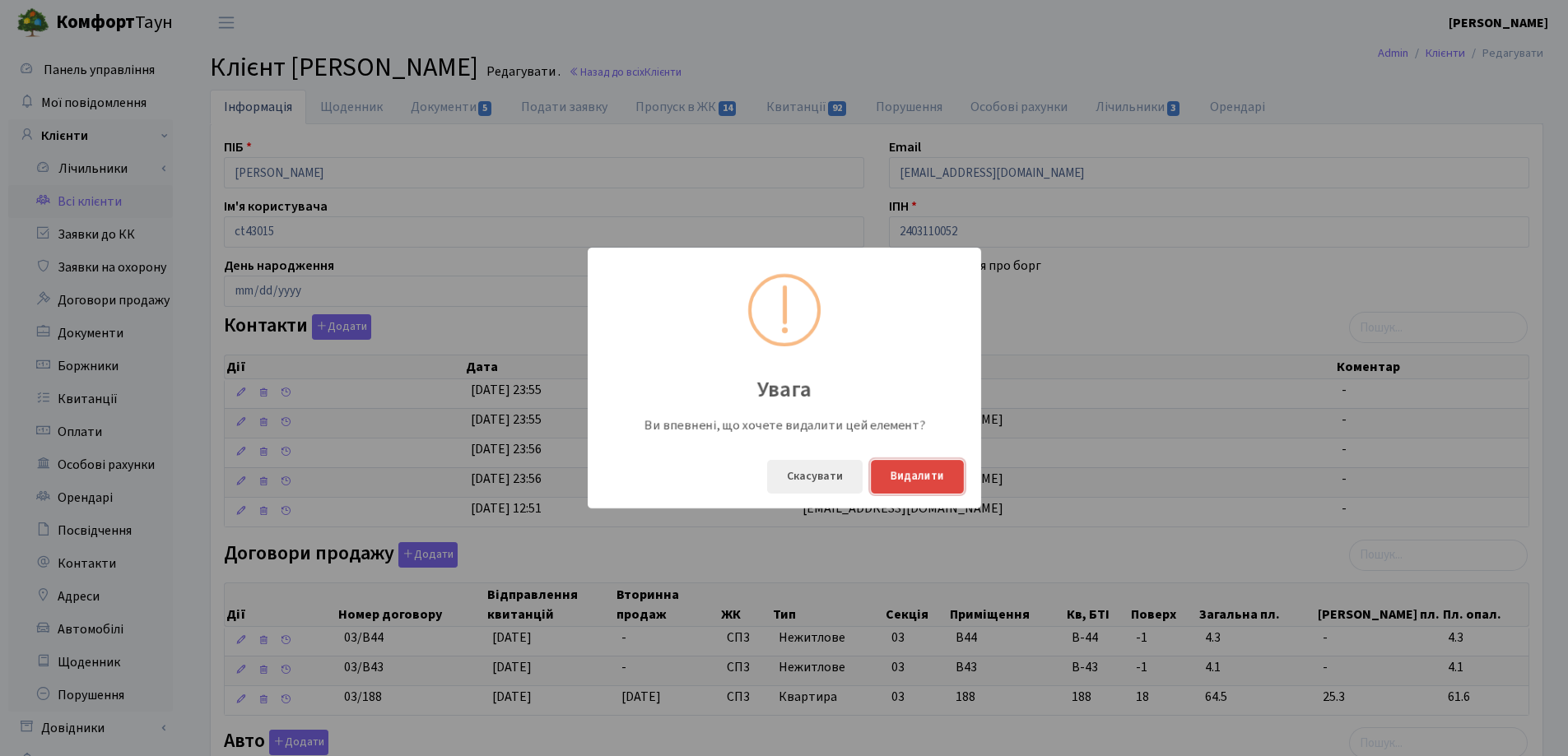
click at [934, 477] on button "Видалити" at bounding box center [918, 477] width 93 height 34
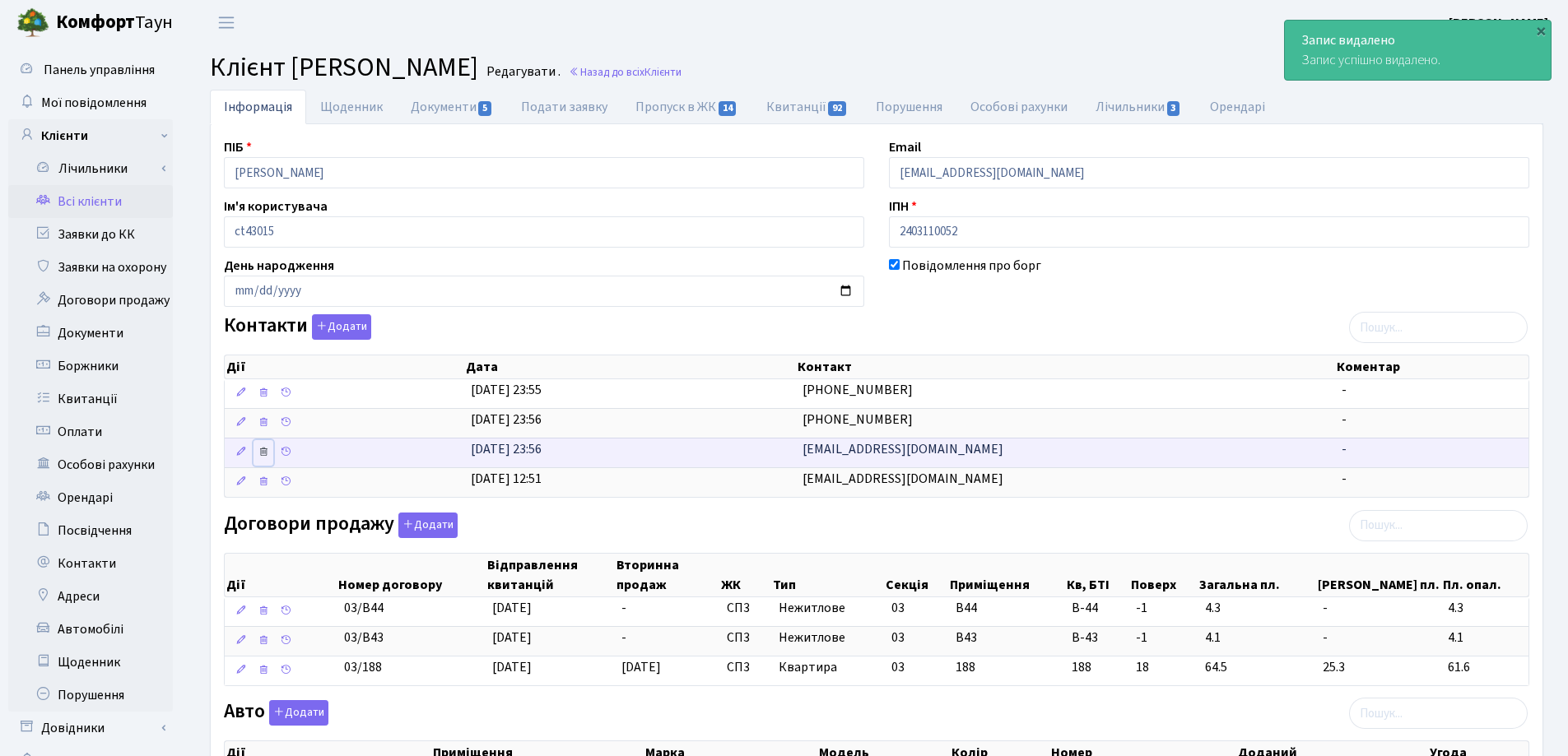
click at [260, 458] on icon at bounding box center [263, 451] width 11 height 11
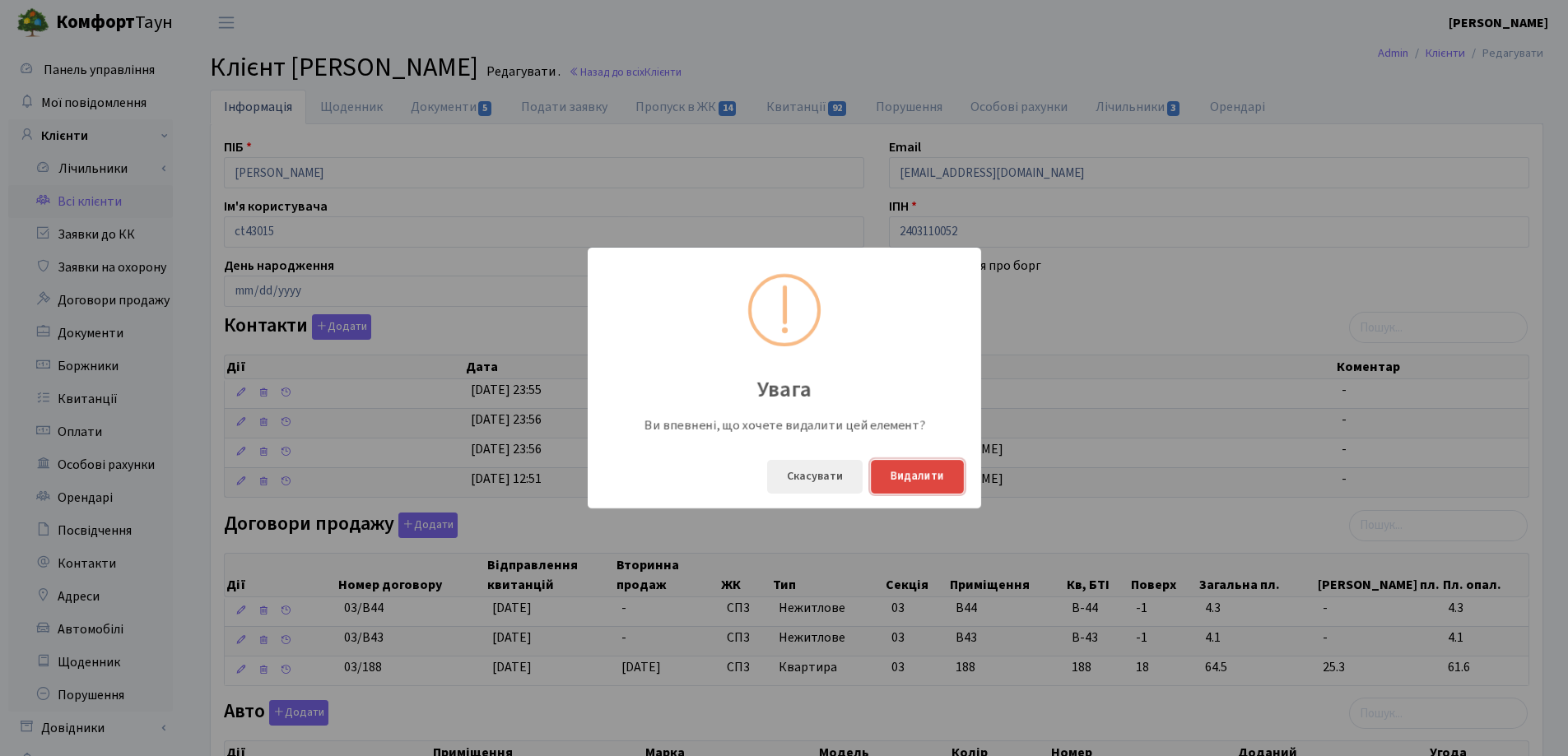
click at [910, 474] on button "Видалити" at bounding box center [918, 477] width 93 height 34
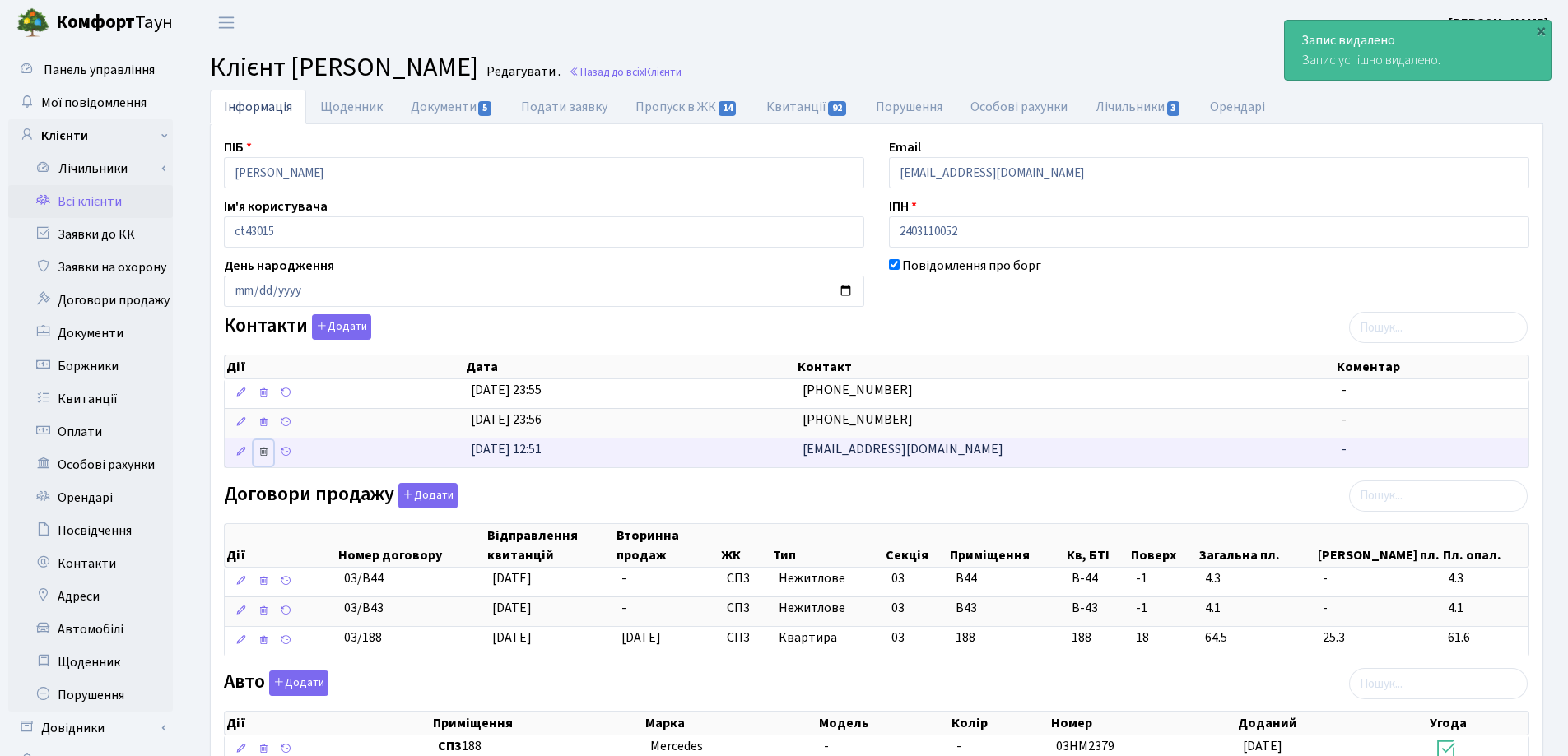
click at [263, 453] on icon at bounding box center [263, 451] width 11 height 11
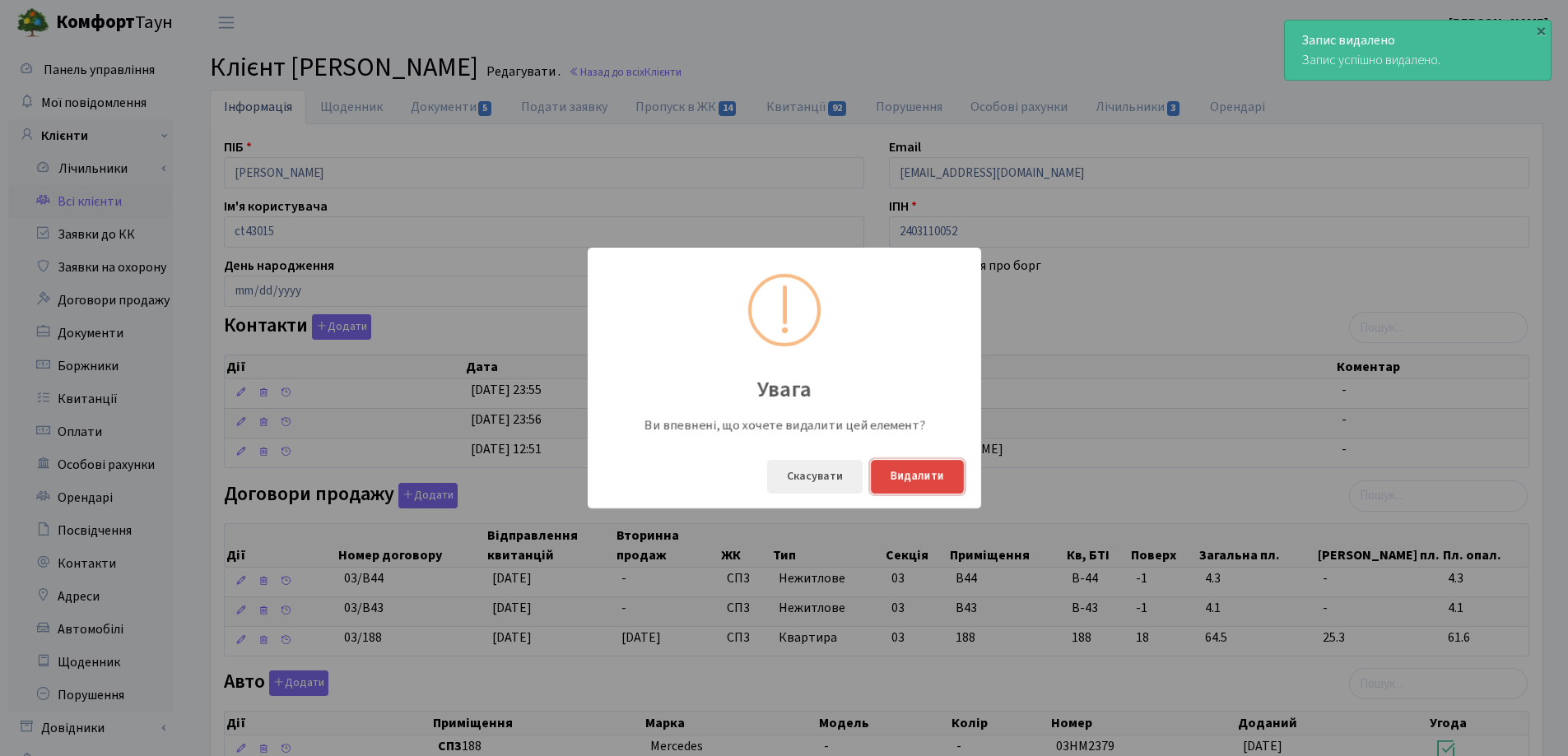
click at [911, 472] on button "Видалити" at bounding box center [918, 477] width 93 height 34
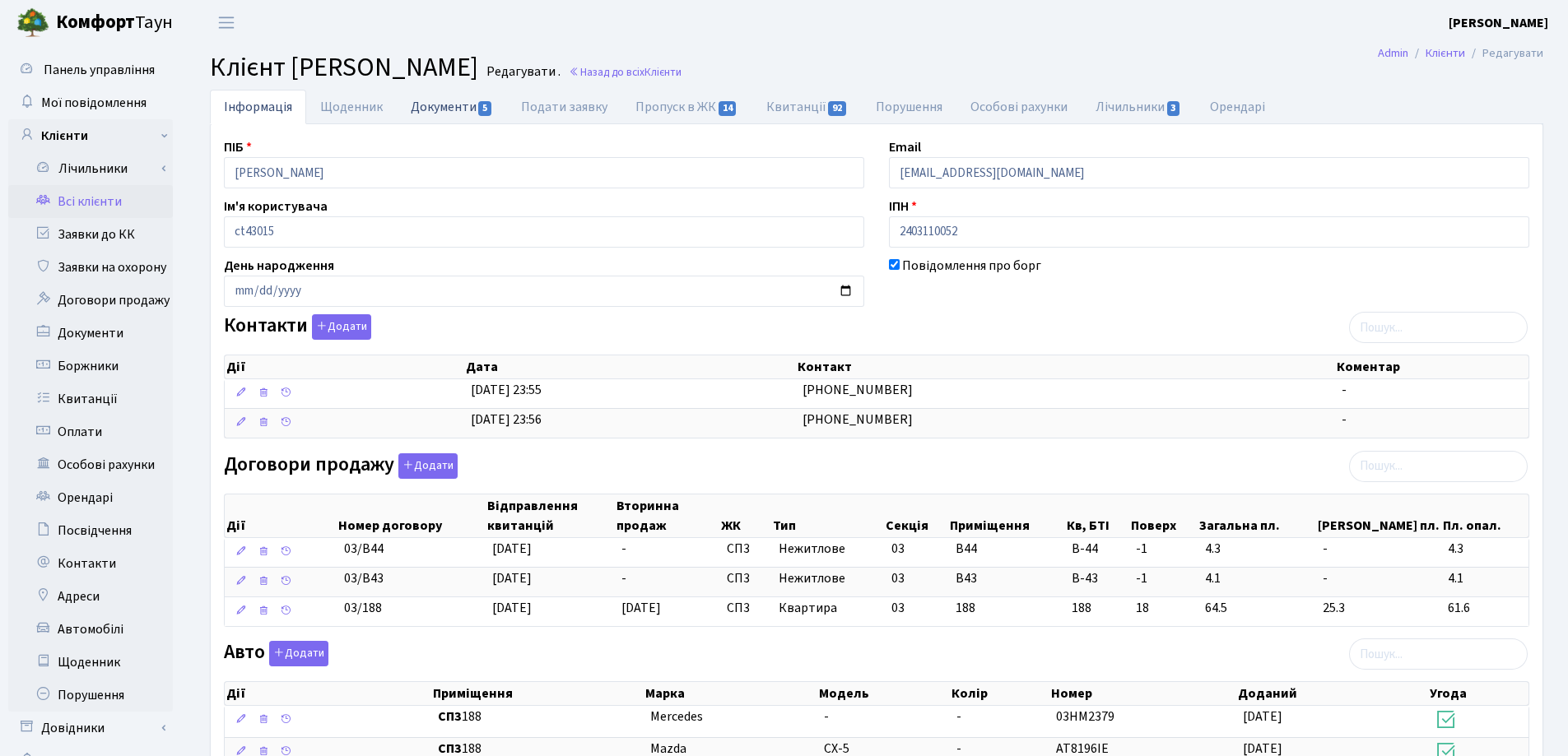
click at [443, 102] on link "Документи 5" at bounding box center [452, 106] width 110 height 34
select select "25"
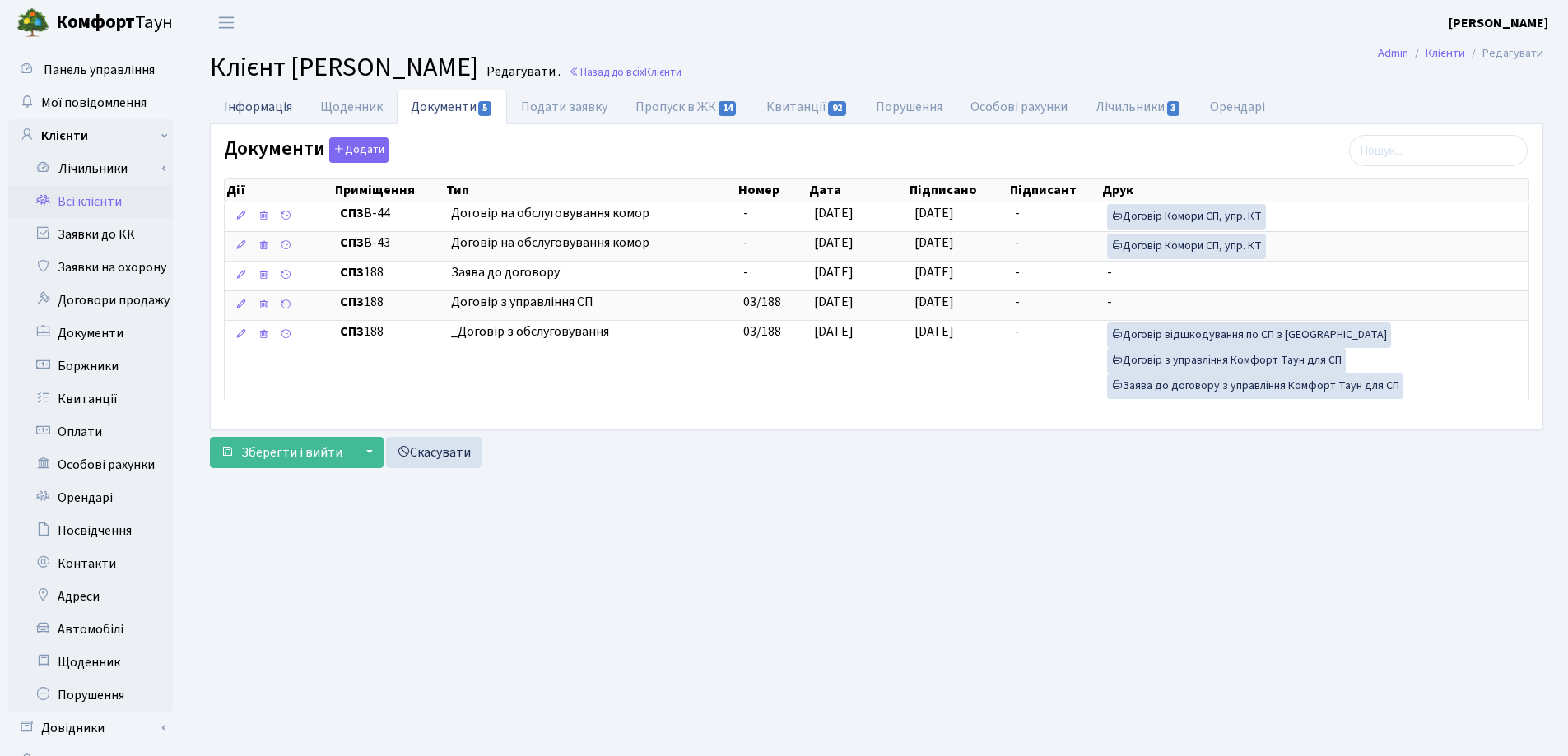
click at [242, 104] on link "Інформація" at bounding box center [258, 106] width 97 height 34
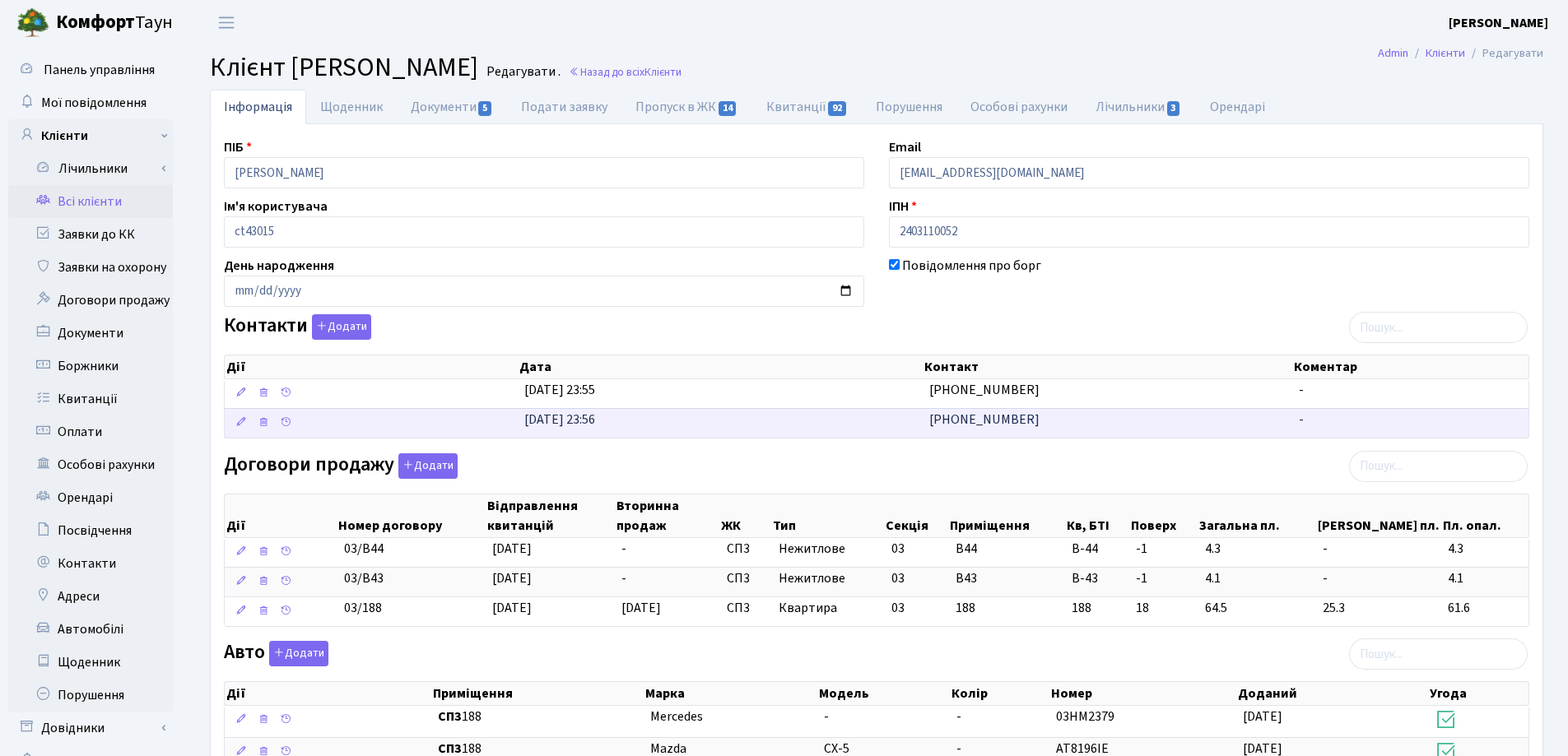
scroll to position [406, 0]
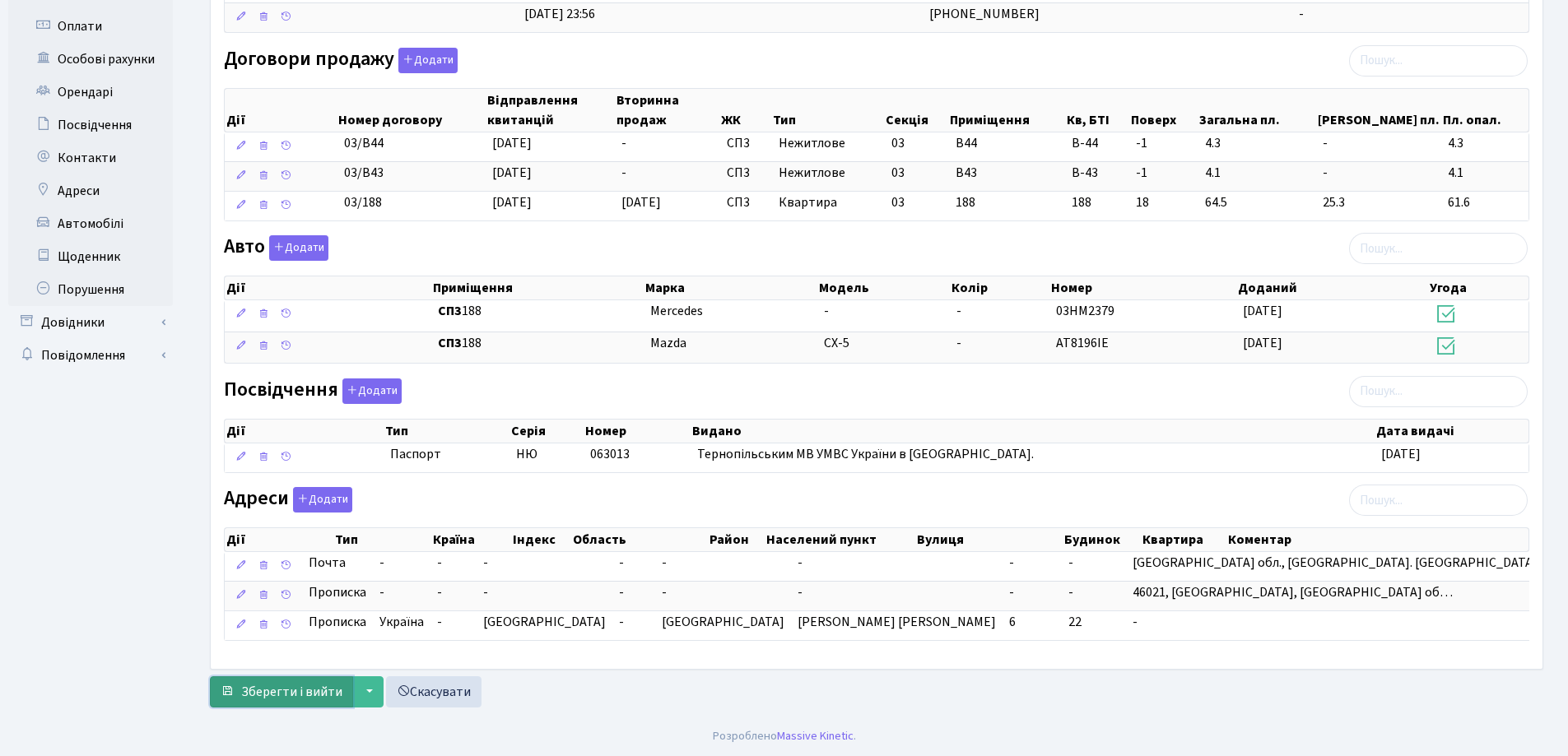
click at [291, 696] on span "Зберегти і вийти" at bounding box center [292, 691] width 101 height 18
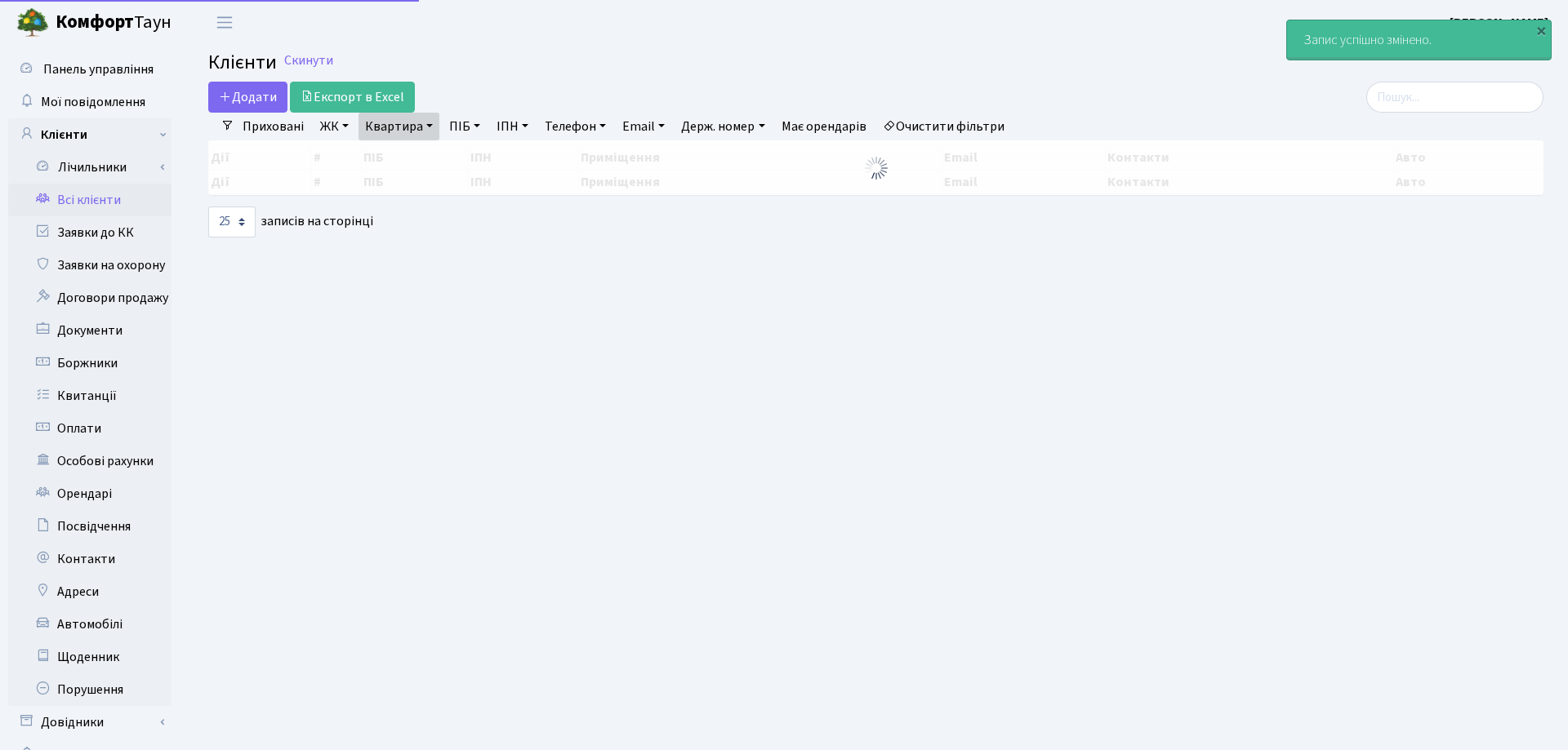
select select "25"
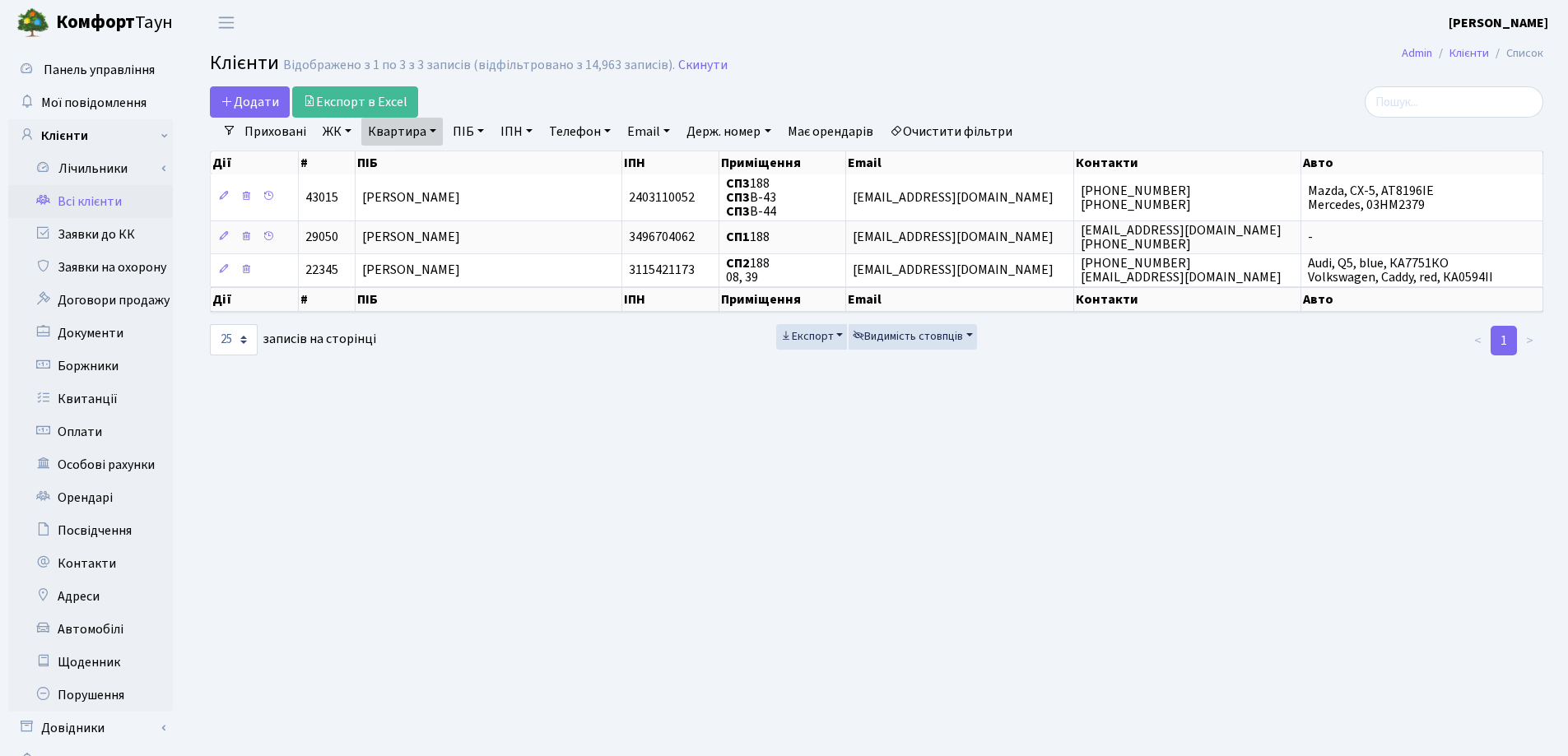
click at [432, 131] on link "Квартира" at bounding box center [402, 131] width 81 height 28
click at [474, 164] on icon at bounding box center [474, 163] width 13 height 13
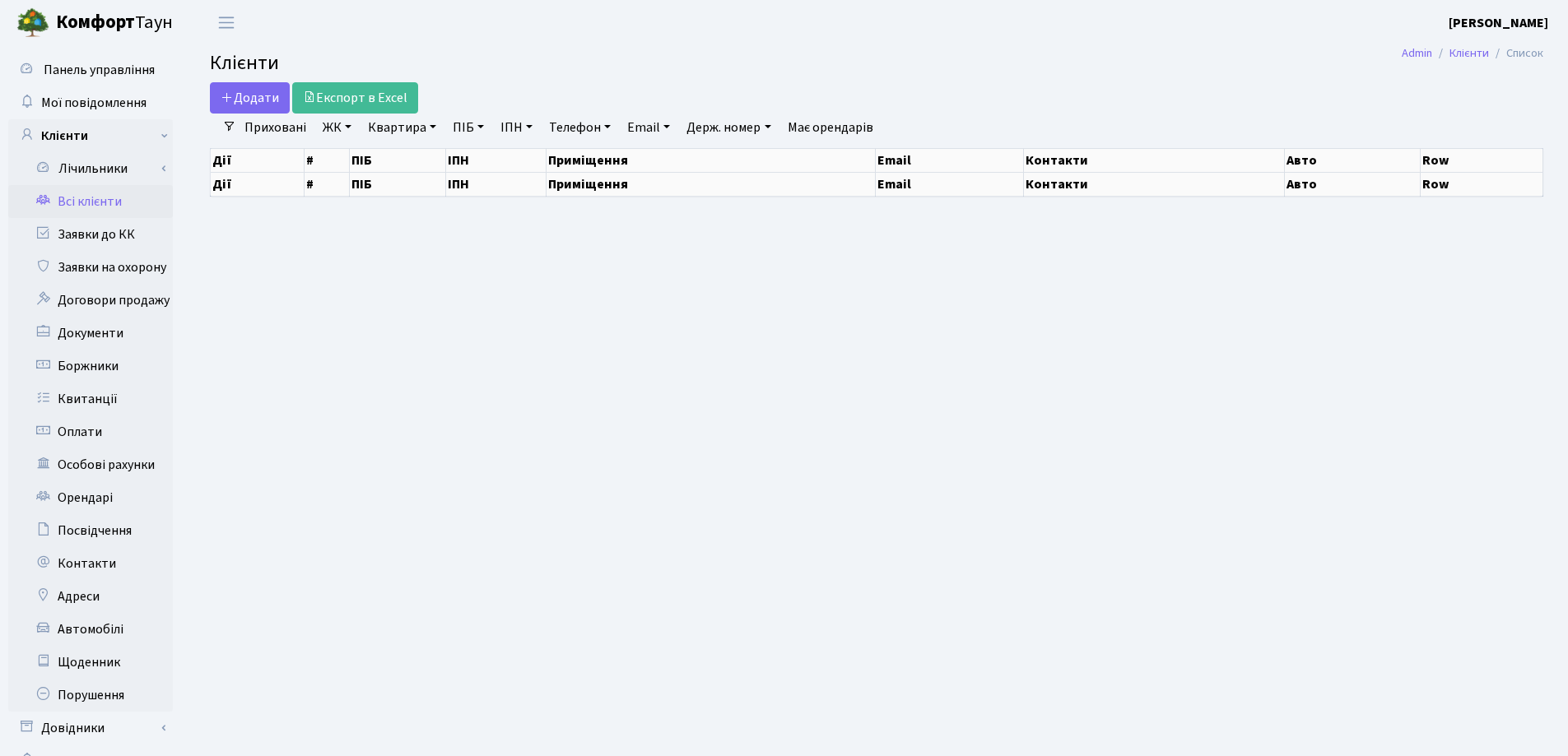
select select "25"
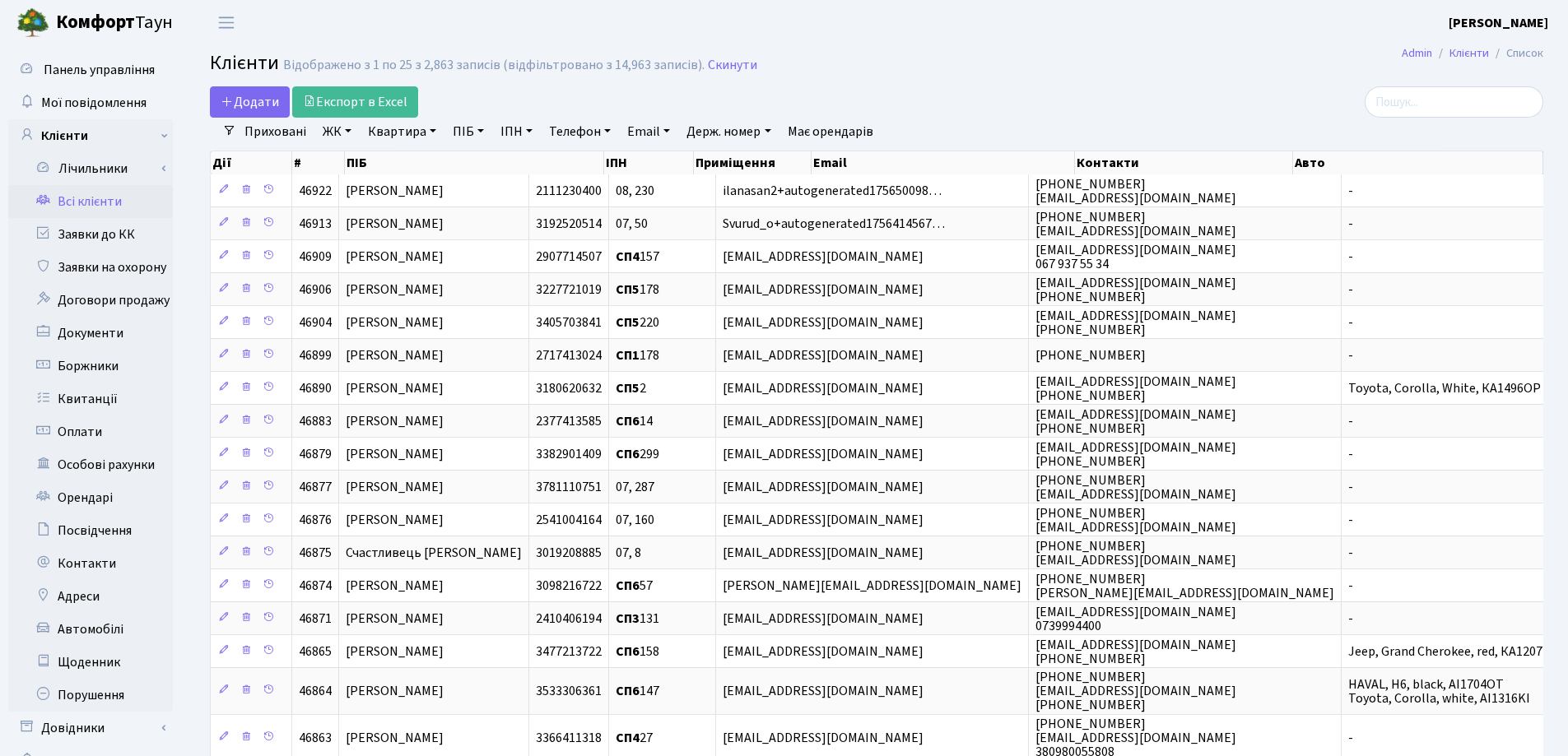
click at [428, 135] on link "Квартира" at bounding box center [402, 131] width 81 height 28
type input "171"
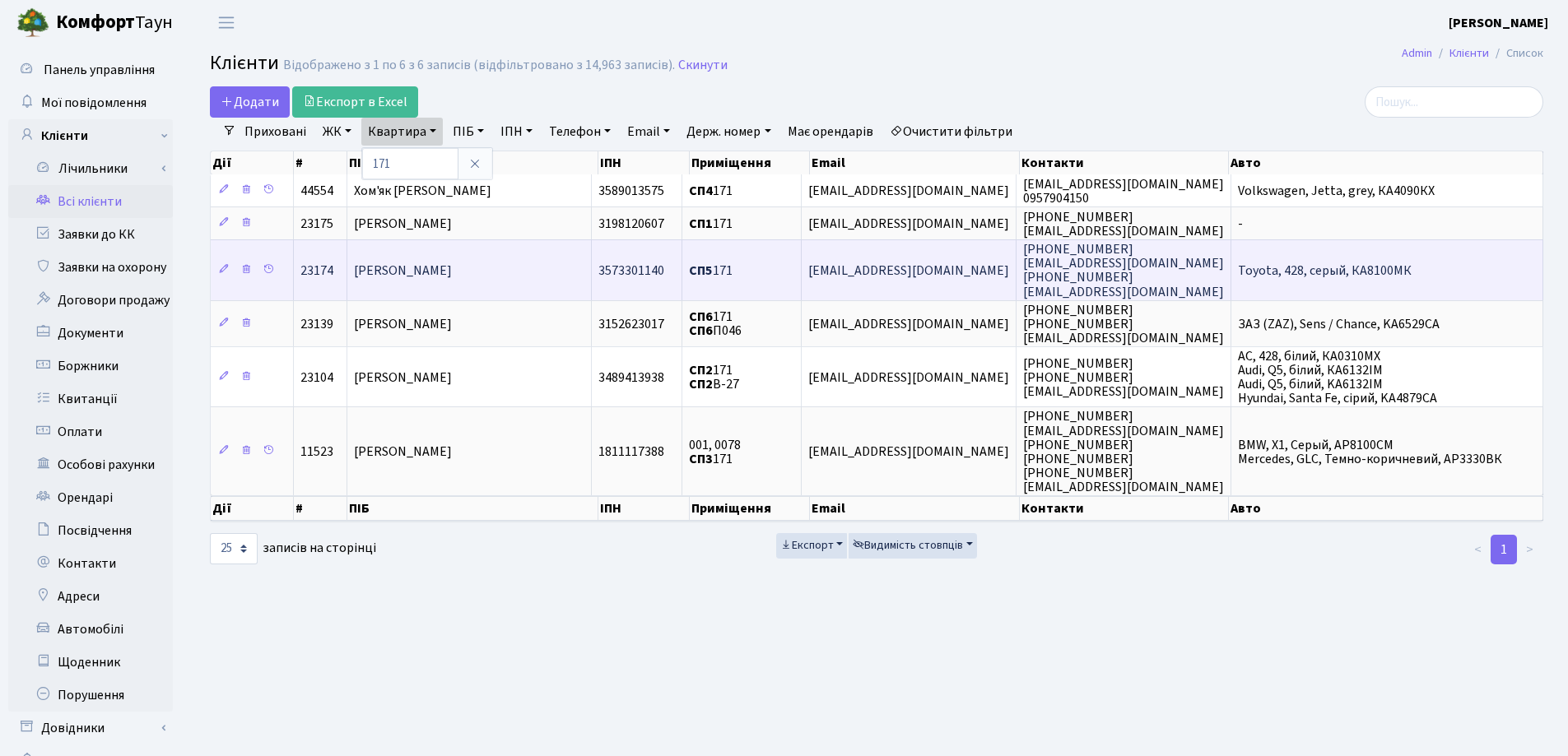
click at [452, 266] on span "Вертинська Анастасія Василівна" at bounding box center [403, 271] width 98 height 18
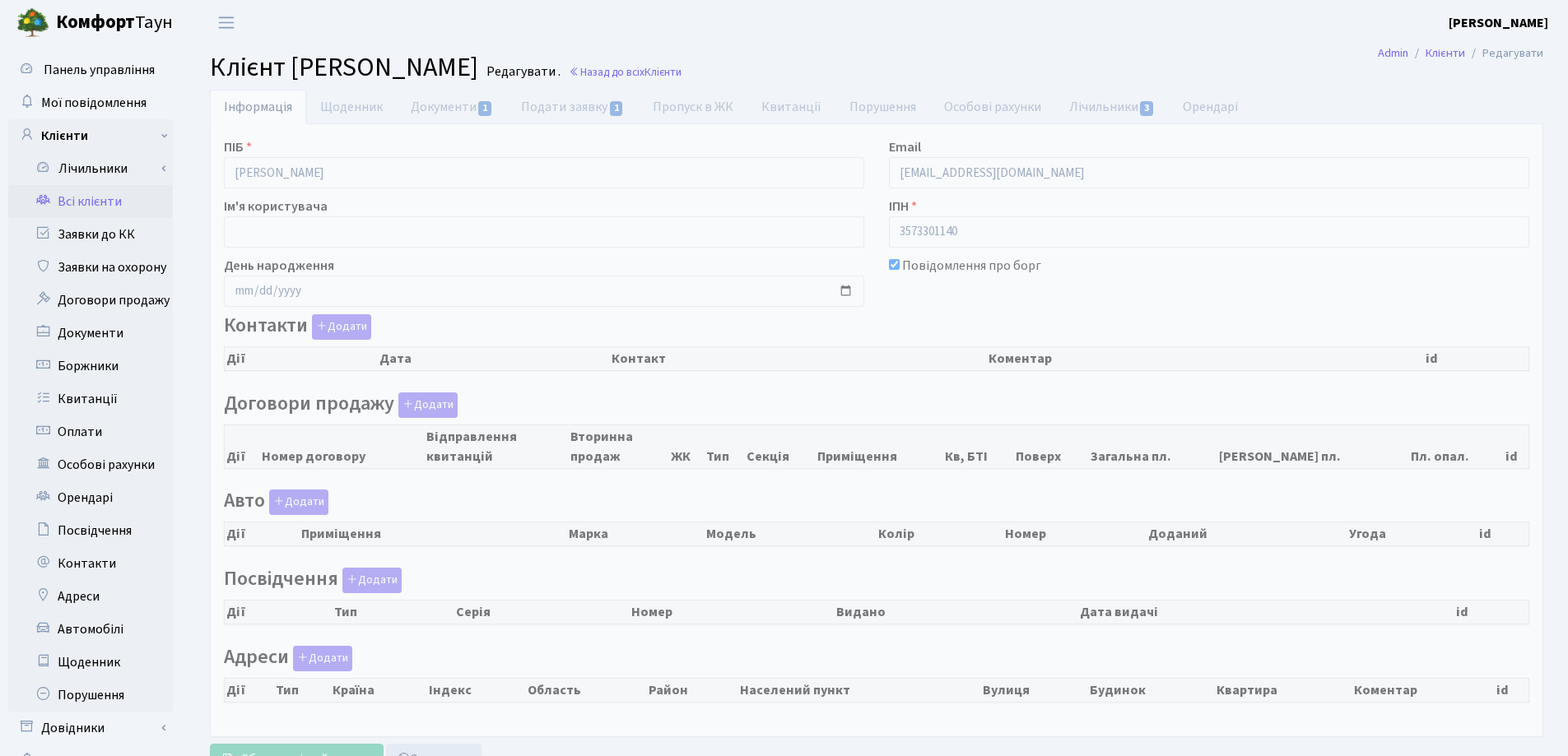
select select "25"
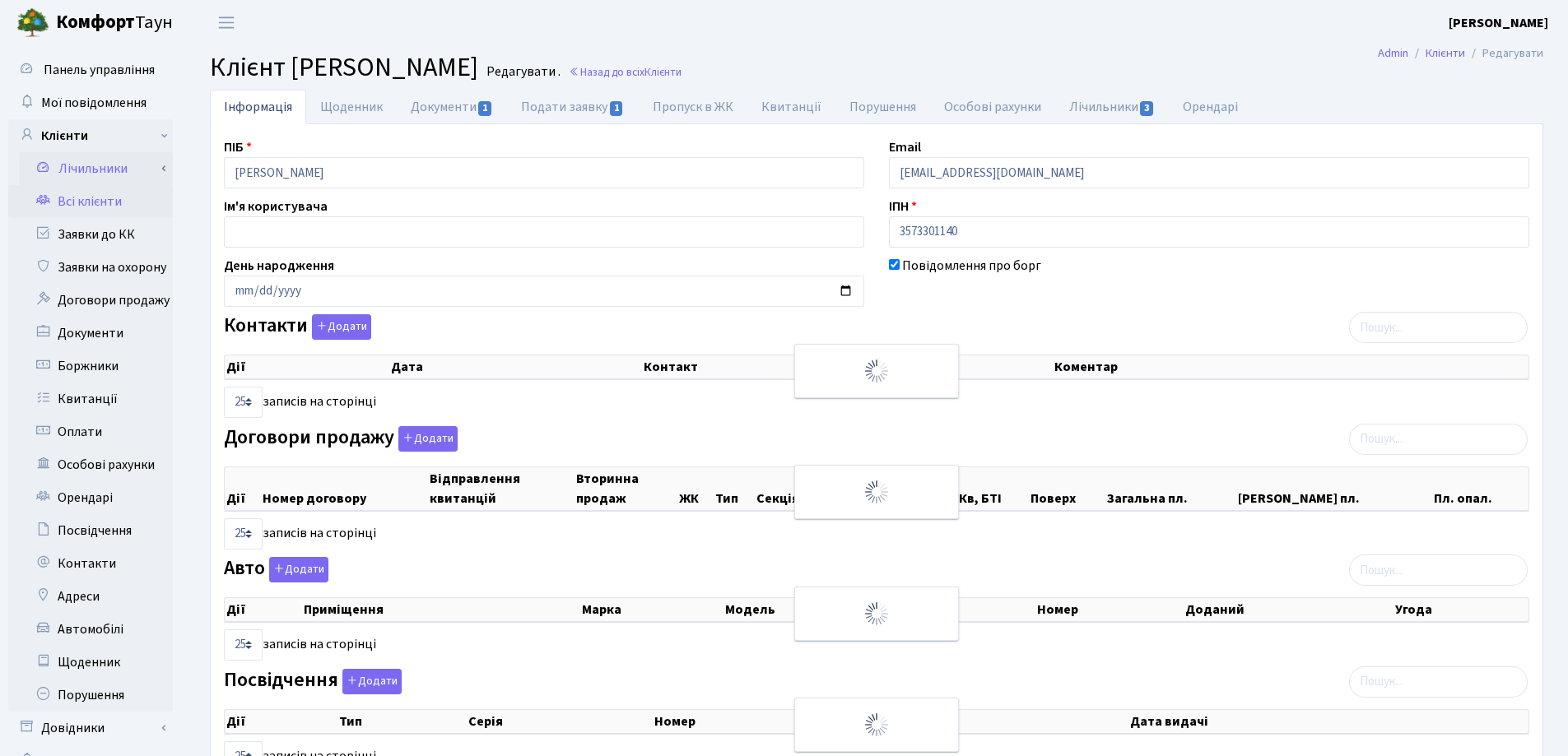
checkbox input "true"
click at [131, 150] on div "Панель управління Мої повідомлення Клієнти Лічильники Показання" at bounding box center [784, 497] width 1568 height 906
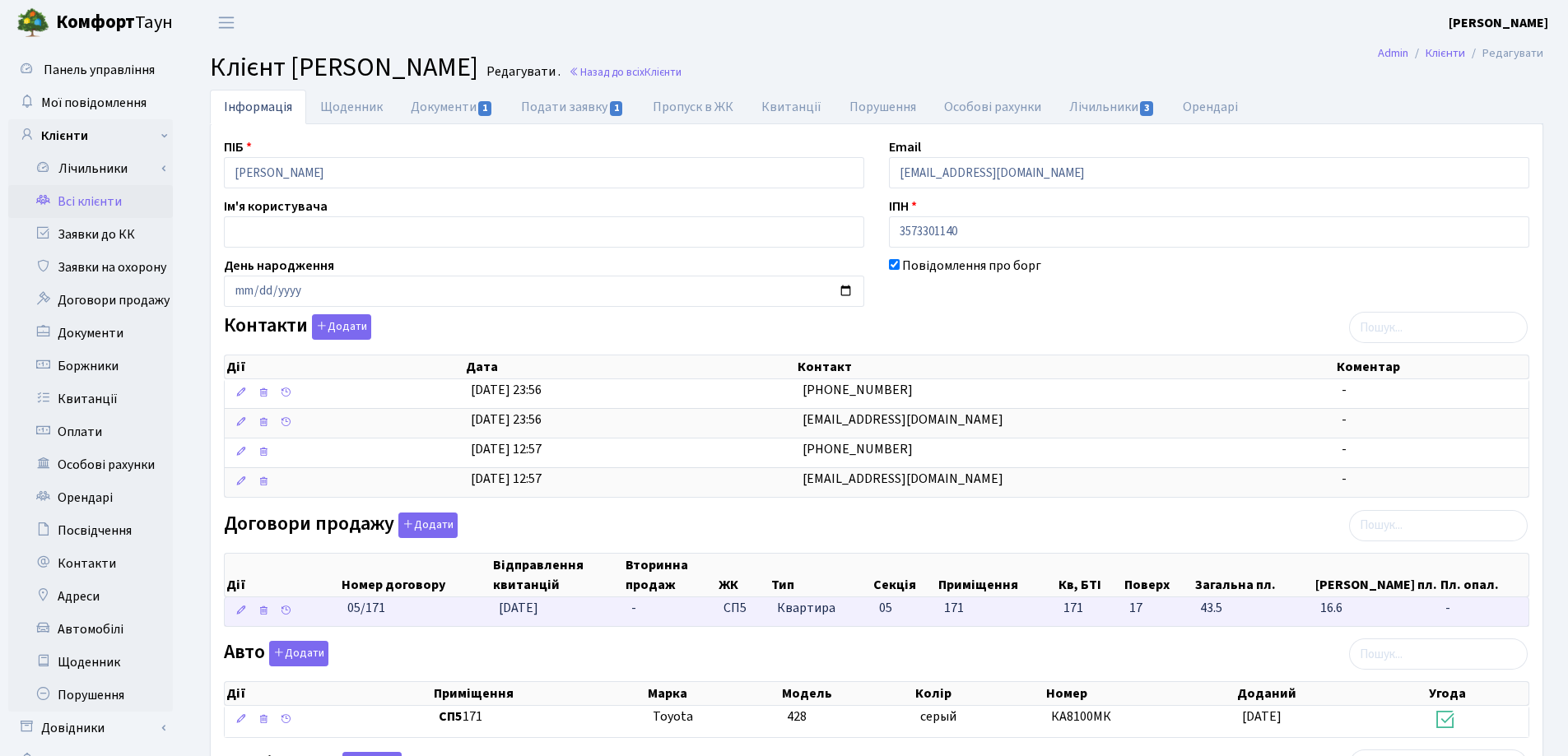
drag, startPoint x: 445, startPoint y: 614, endPoint x: 308, endPoint y: 615, distance: 137.0
click at [308, 615] on \<\/span\>\a "05/171 29.08.2025 - СП5 Квартира 05 171 171 -" at bounding box center [877, 611] width 1304 height 28
copy span "05/171"
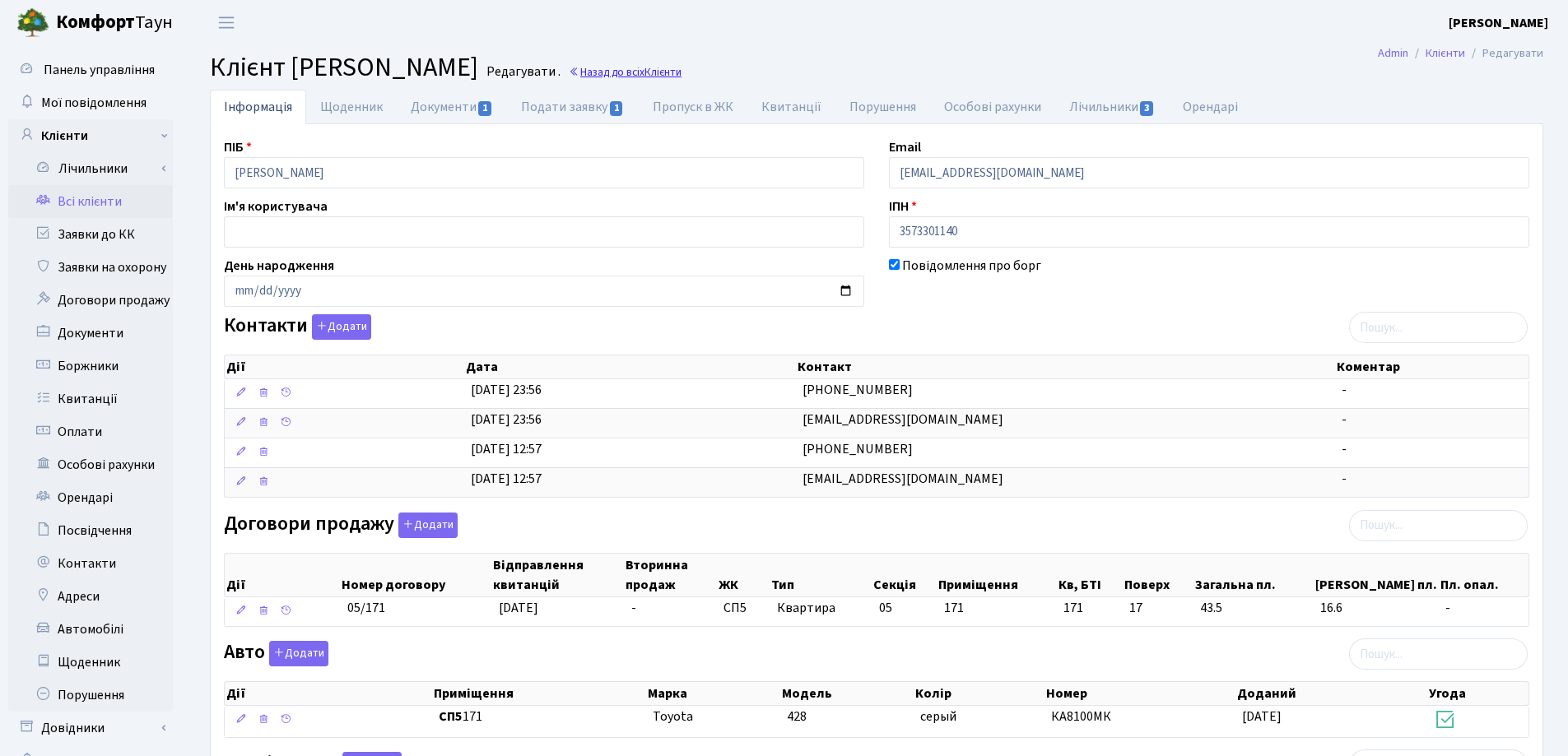
click at [681, 72] on link "Назад до всіх Клієнти" at bounding box center [625, 72] width 113 height 16
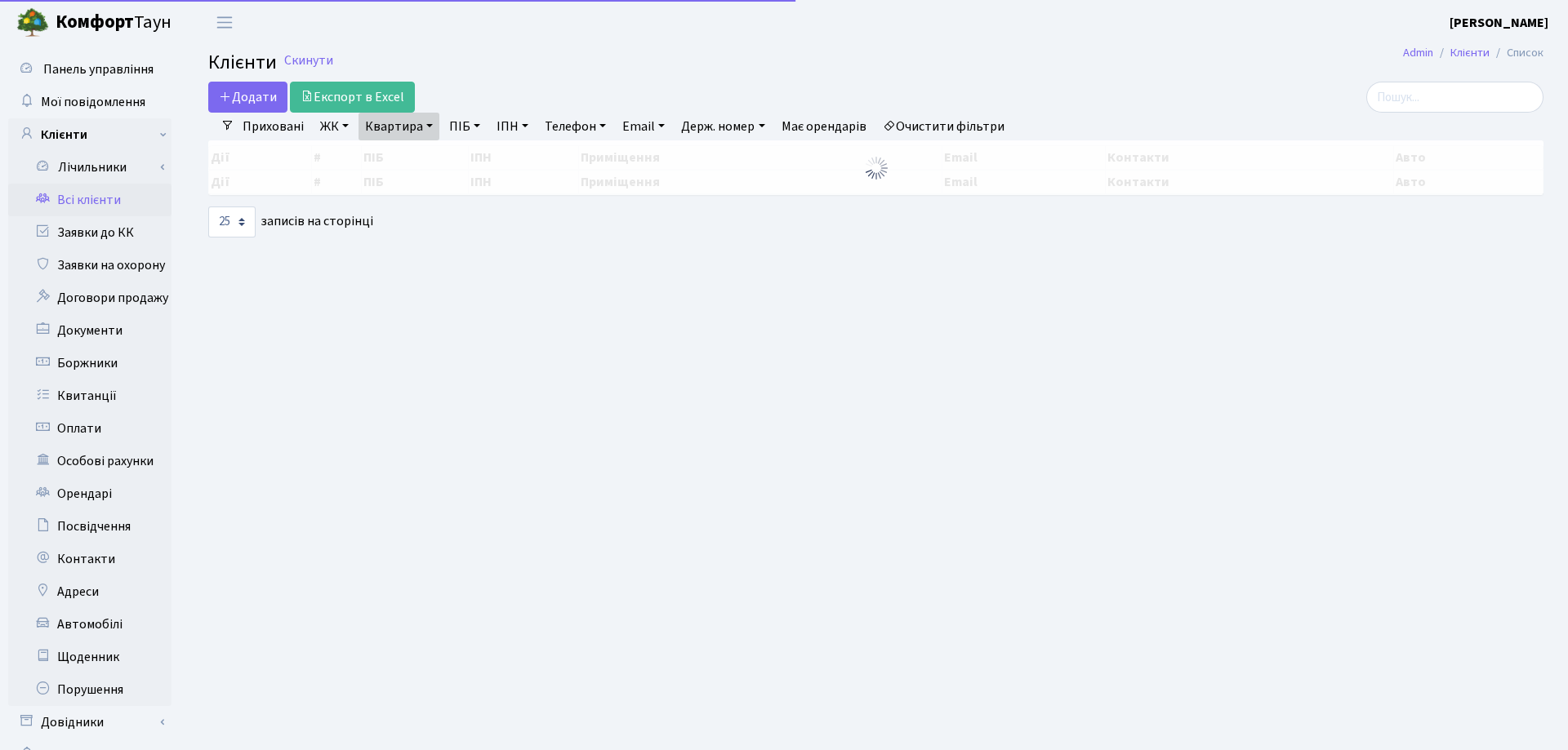
select select "25"
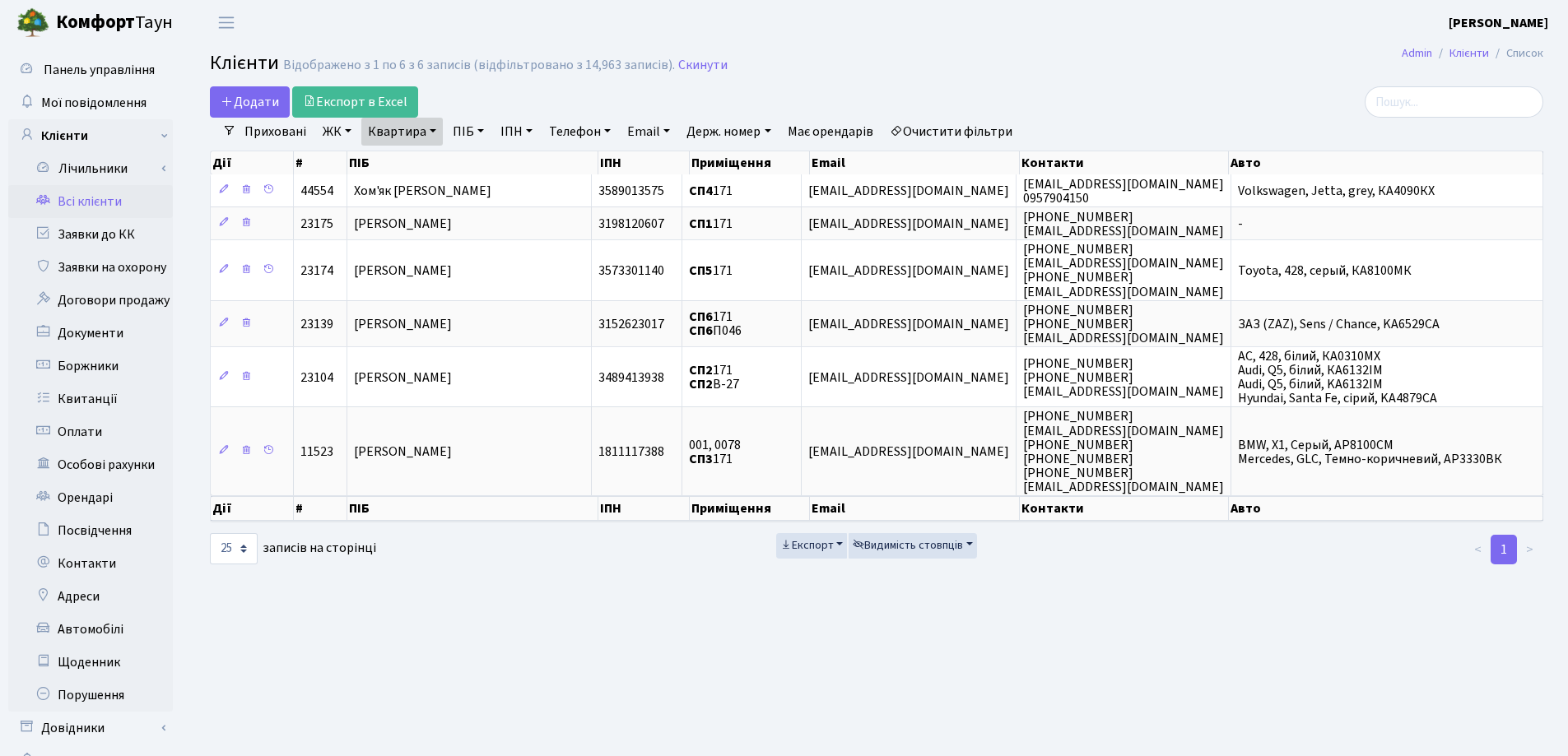
click at [430, 133] on link "Квартира" at bounding box center [402, 131] width 81 height 28
click at [474, 166] on icon at bounding box center [474, 163] width 13 height 13
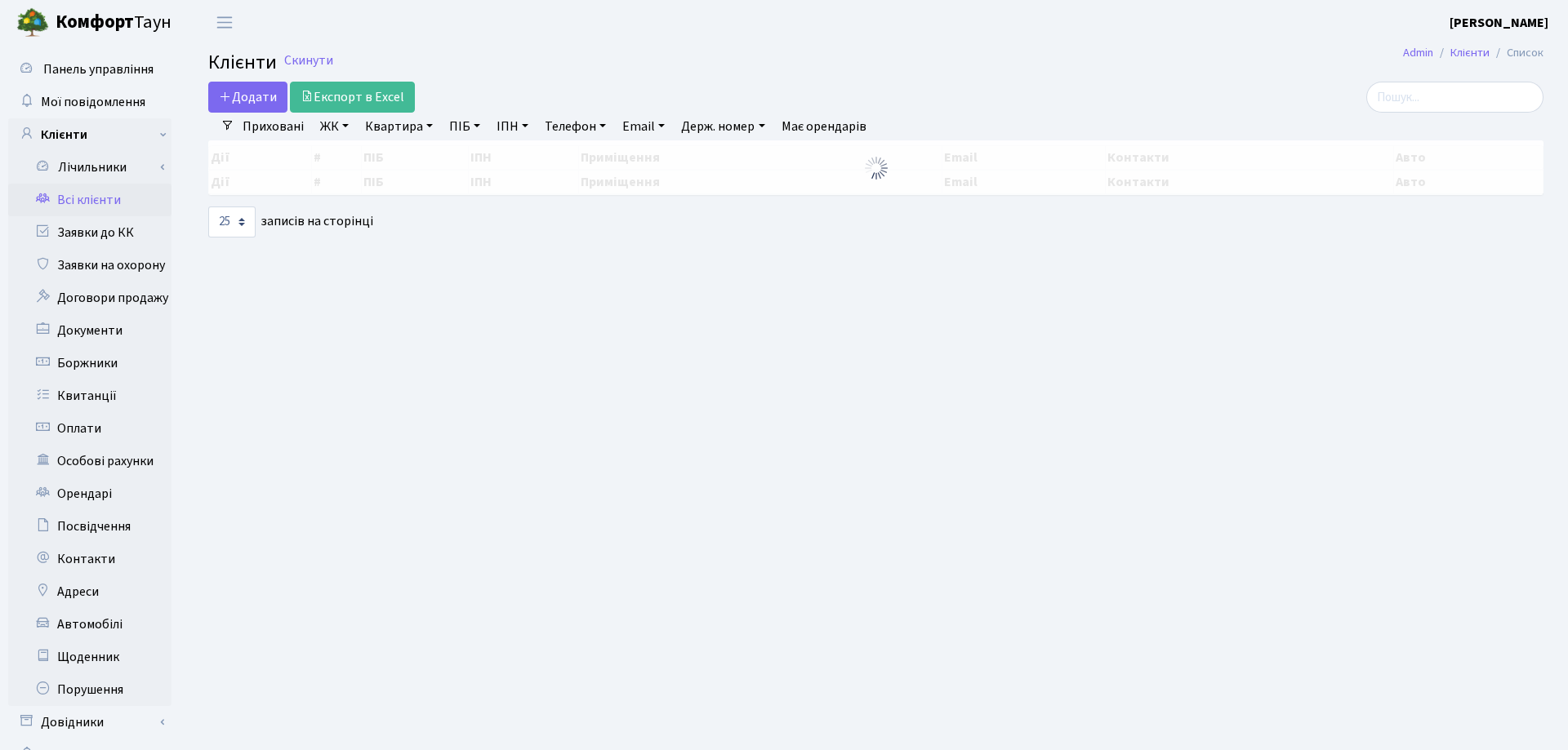
select select "25"
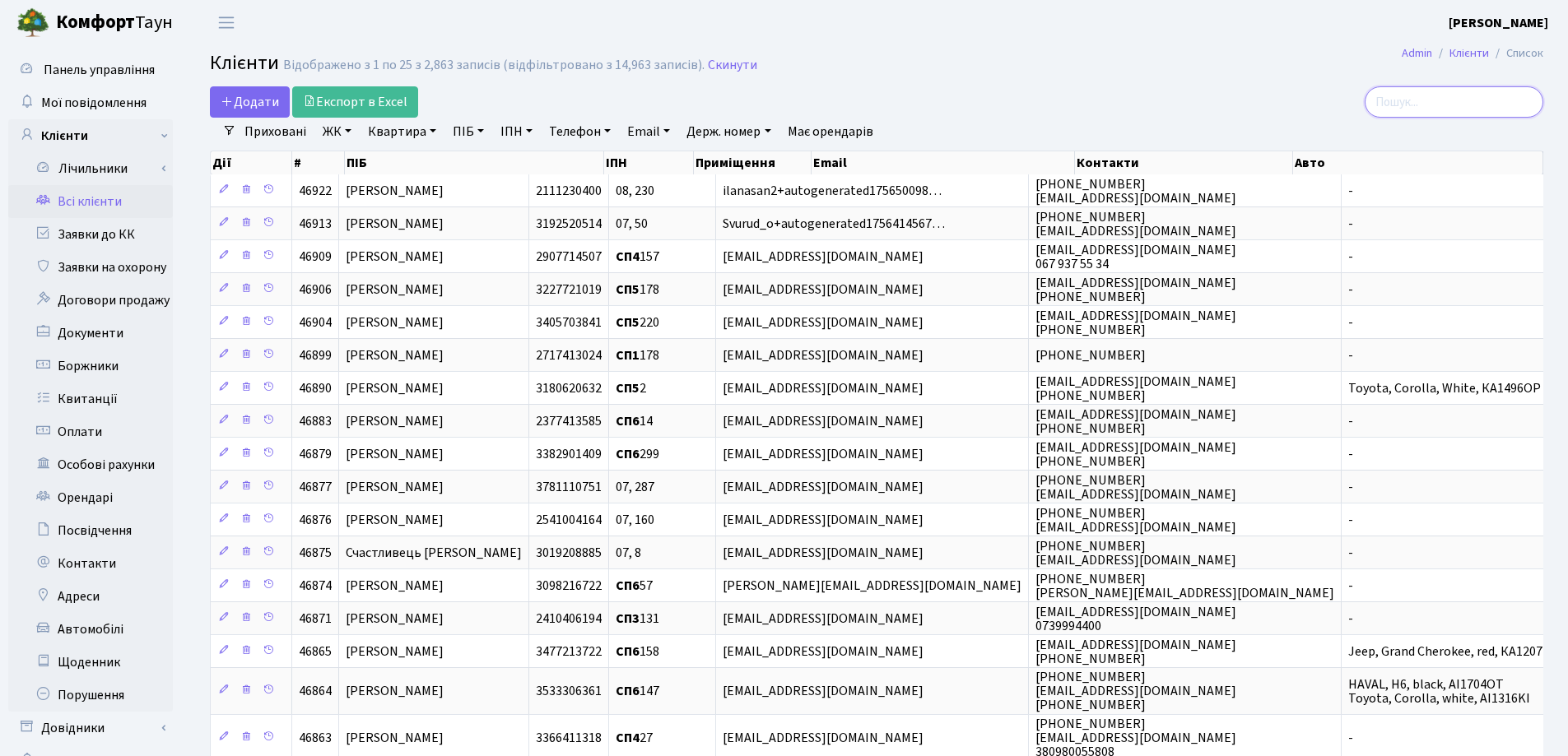
click at [1446, 100] on input "search" at bounding box center [1453, 102] width 179 height 31
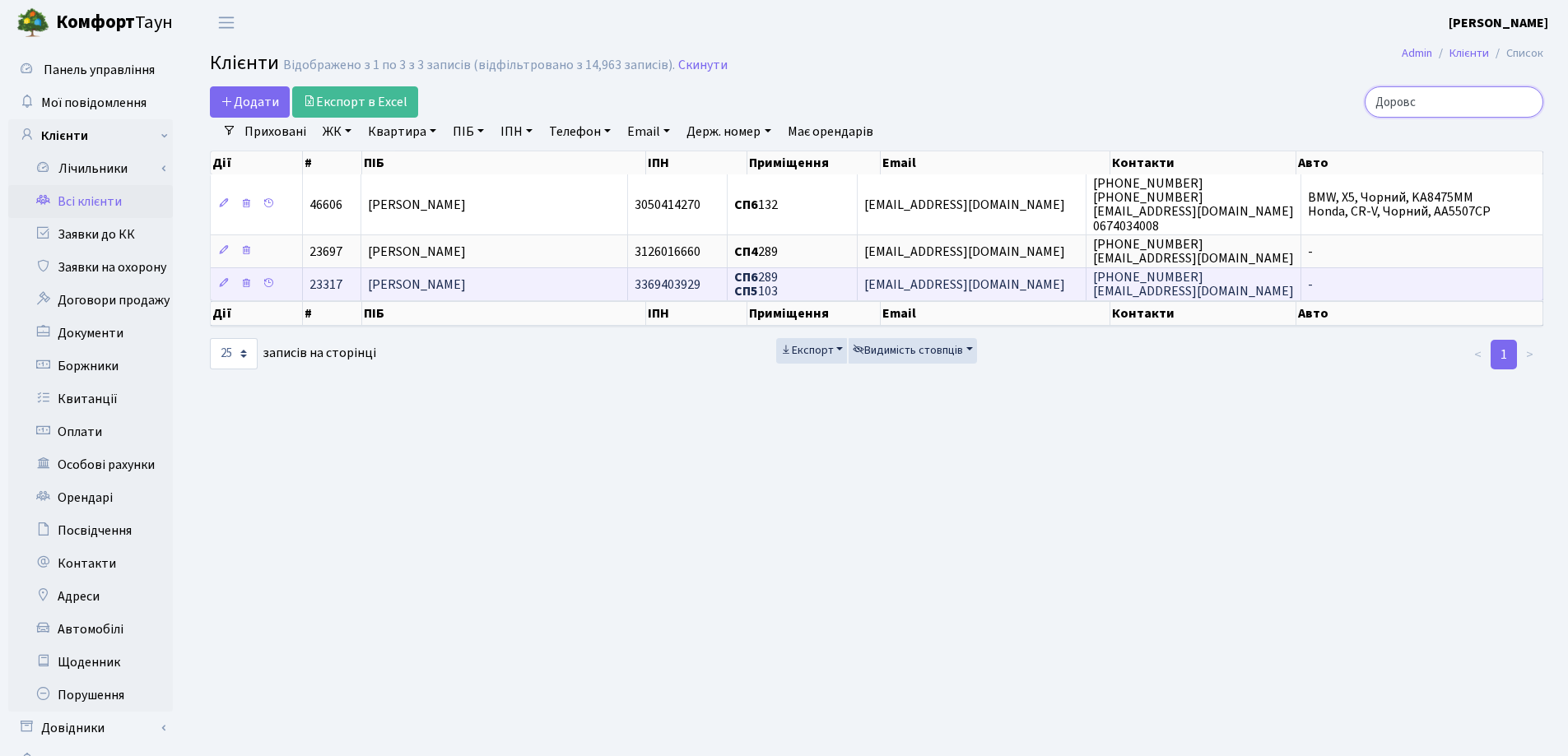
type input "Доровс"
click at [466, 281] on span "[PERSON_NAME]" at bounding box center [417, 284] width 98 height 18
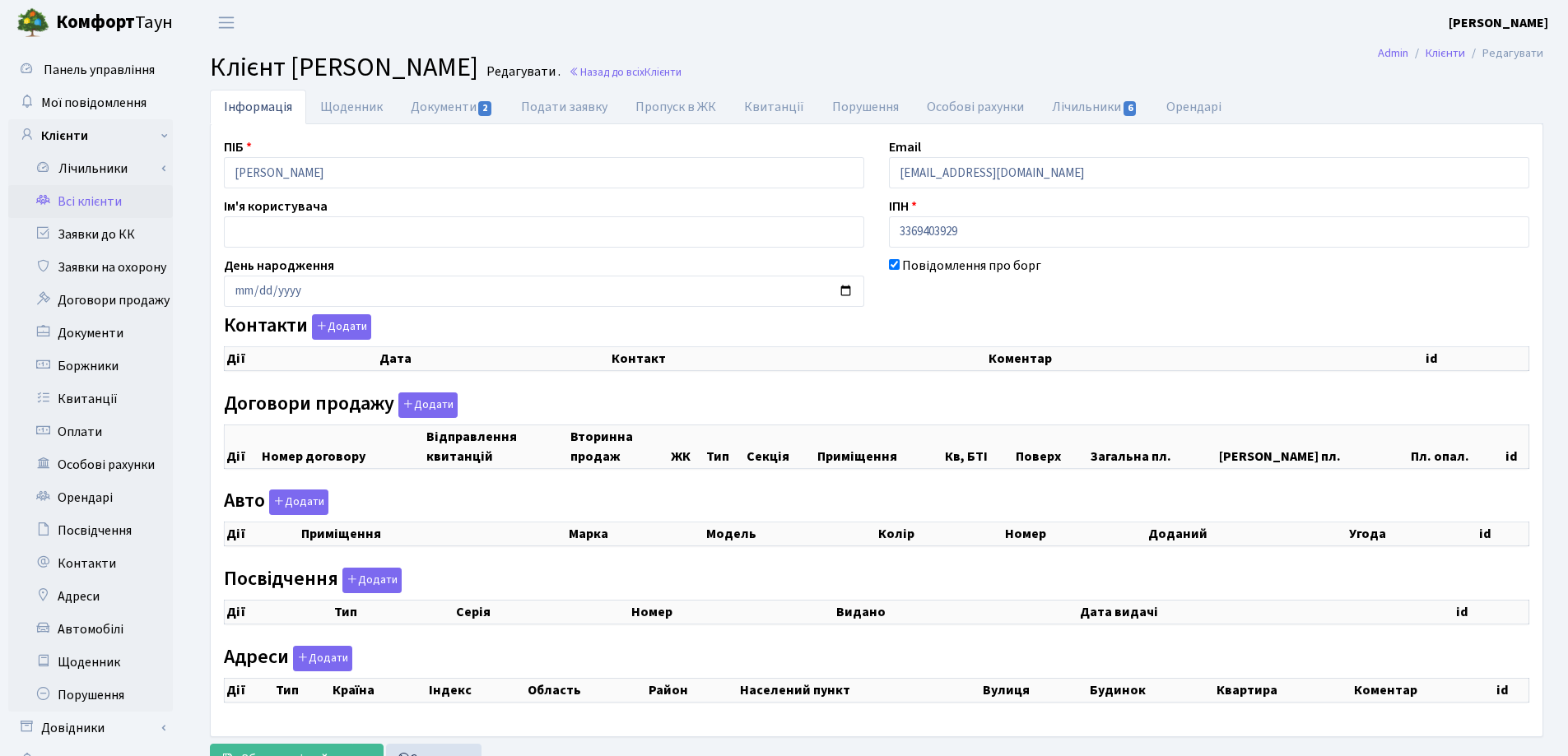
select select "25"
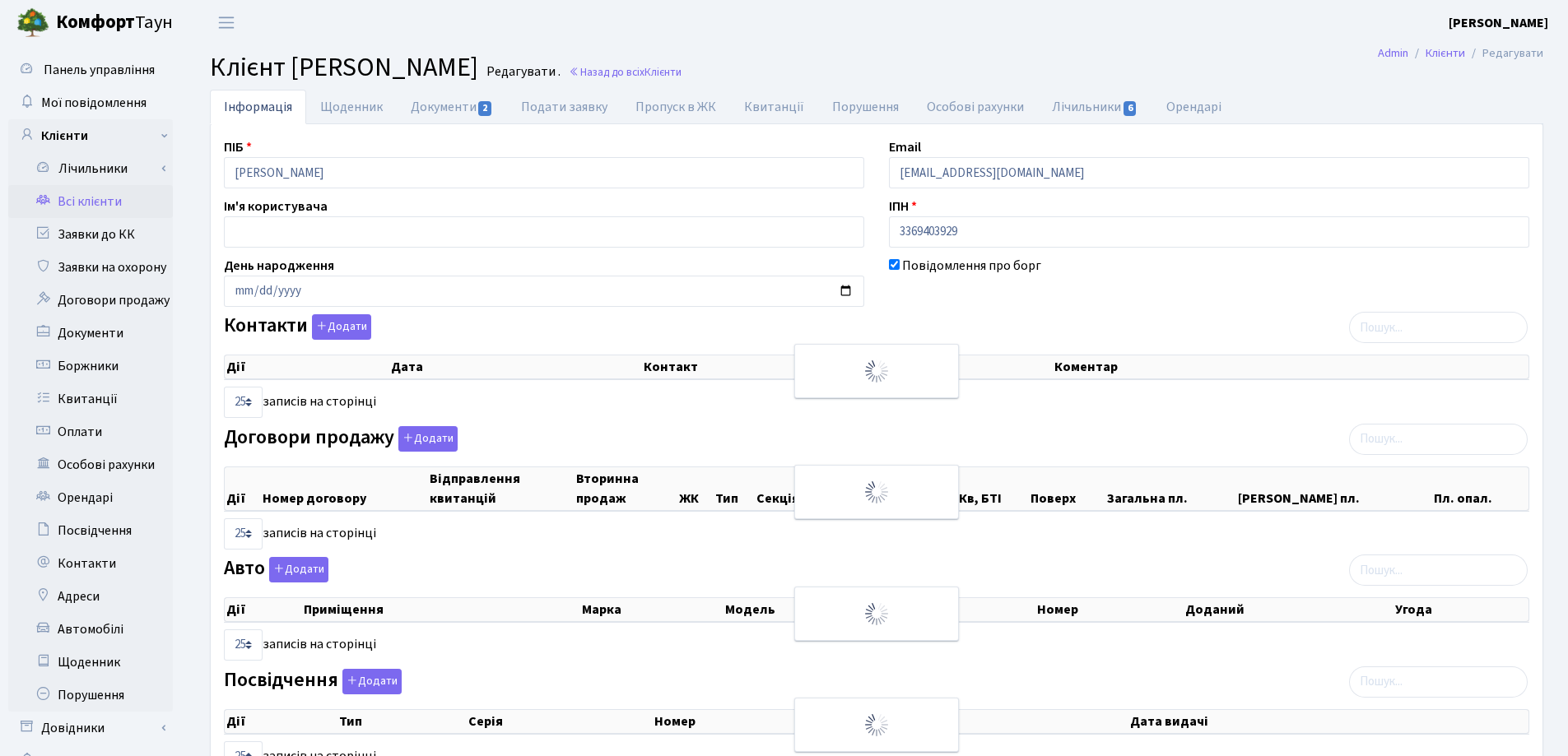
checkbox input "true"
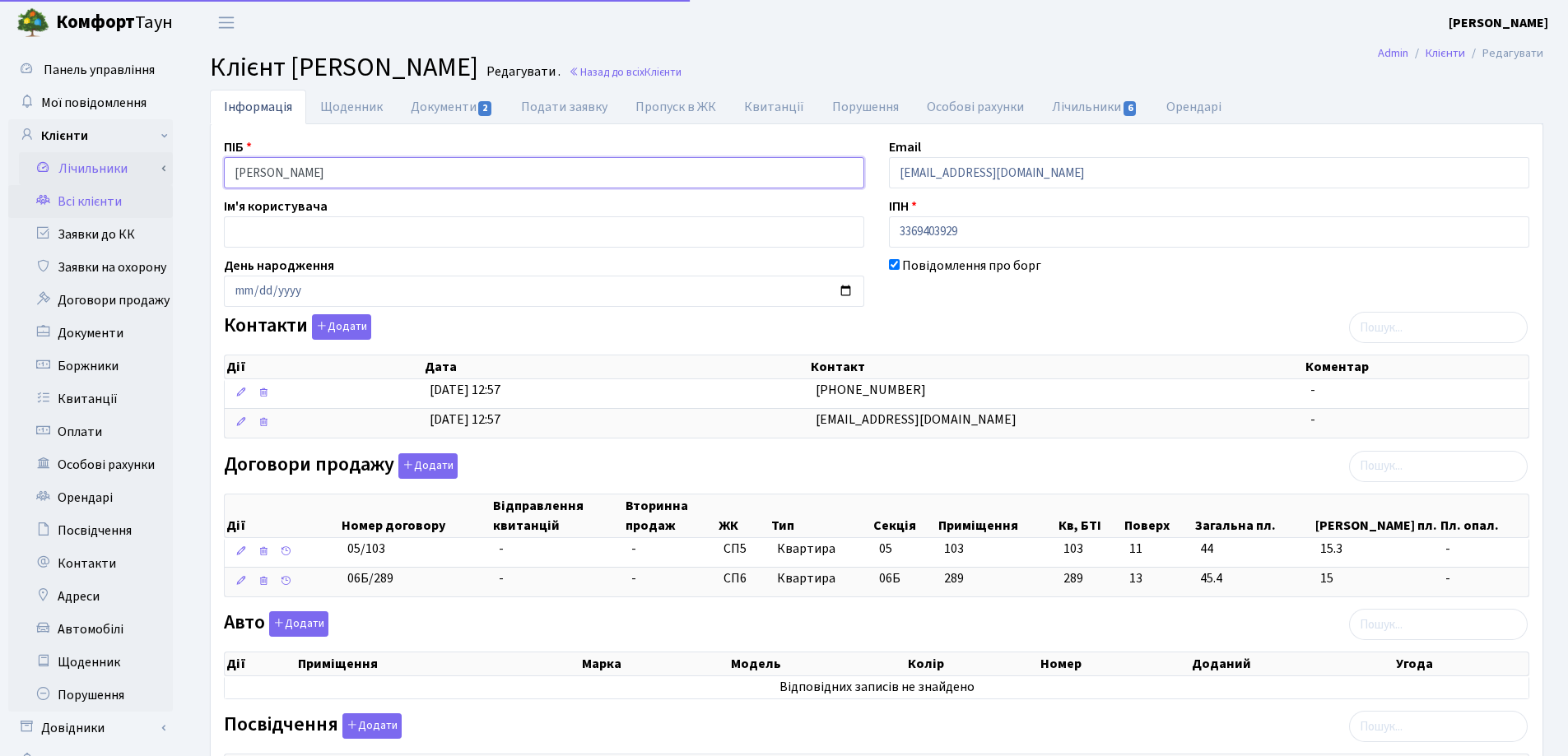
drag, startPoint x: 474, startPoint y: 171, endPoint x: 132, endPoint y: 172, distance: 342.0
click at [132, 172] on div "Панель управління Мої повідомлення Клієнти Лічильники Показання" at bounding box center [784, 607] width 1568 height 1124
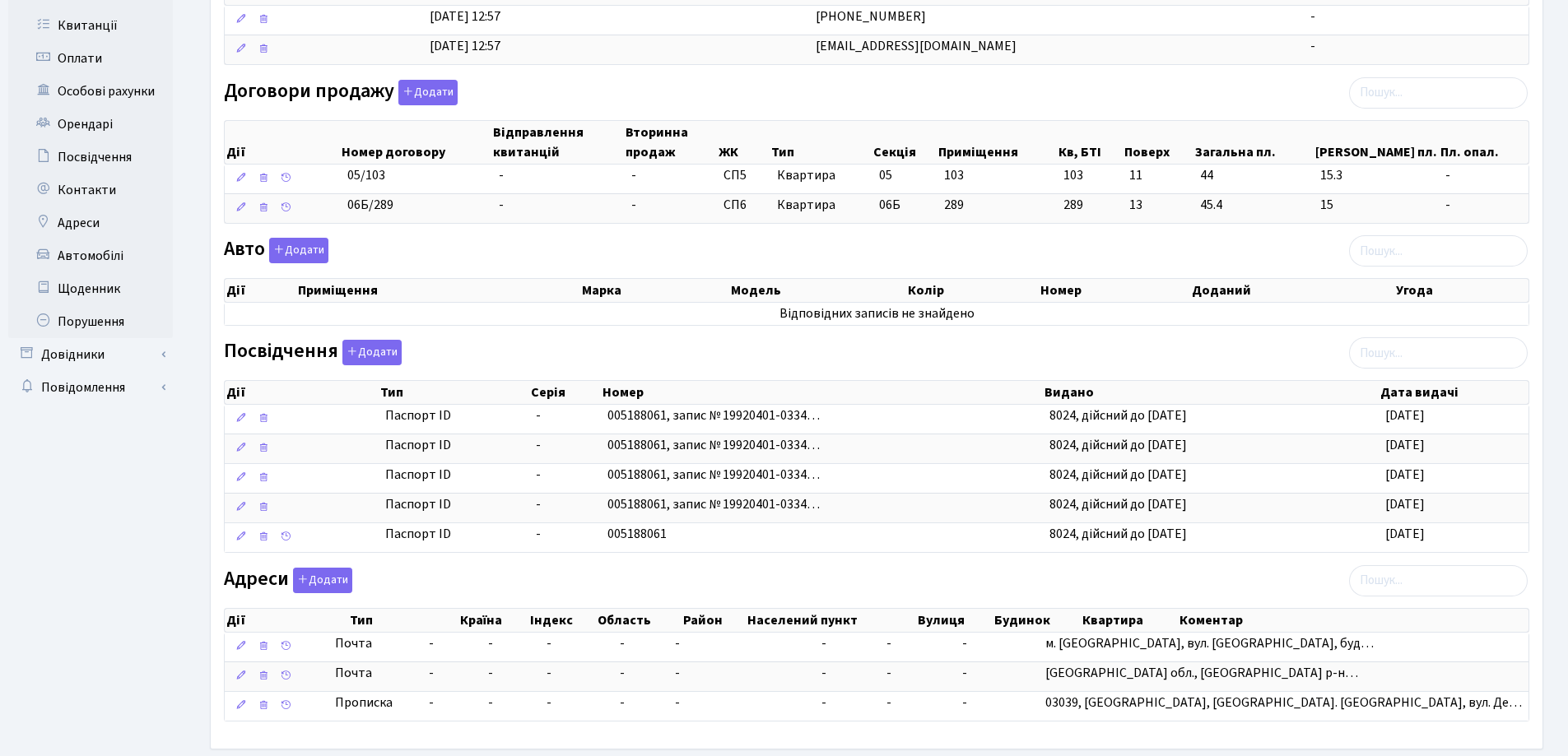
scroll to position [454, 0]
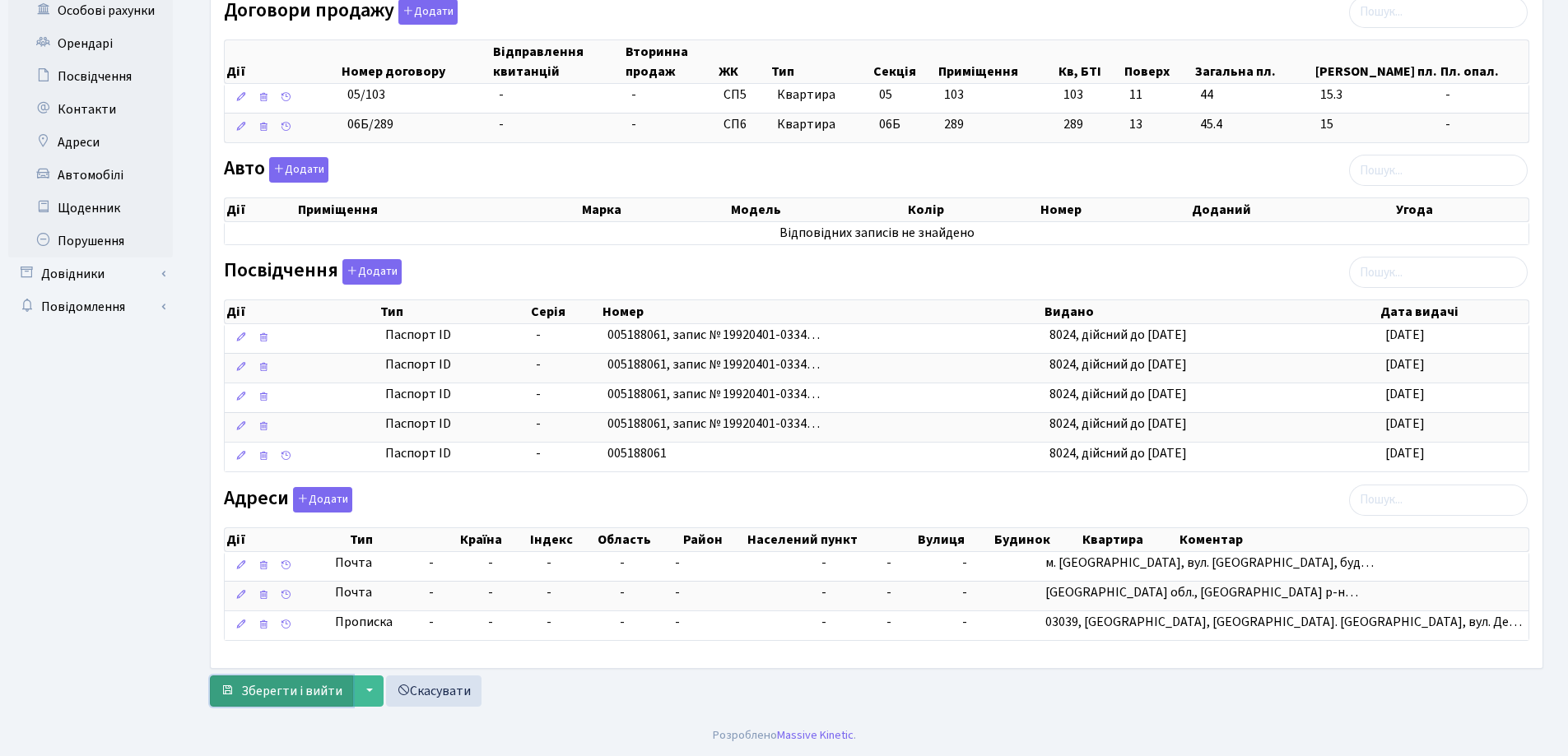
click at [310, 693] on span "Зберегти і вийти" at bounding box center [292, 690] width 101 height 18
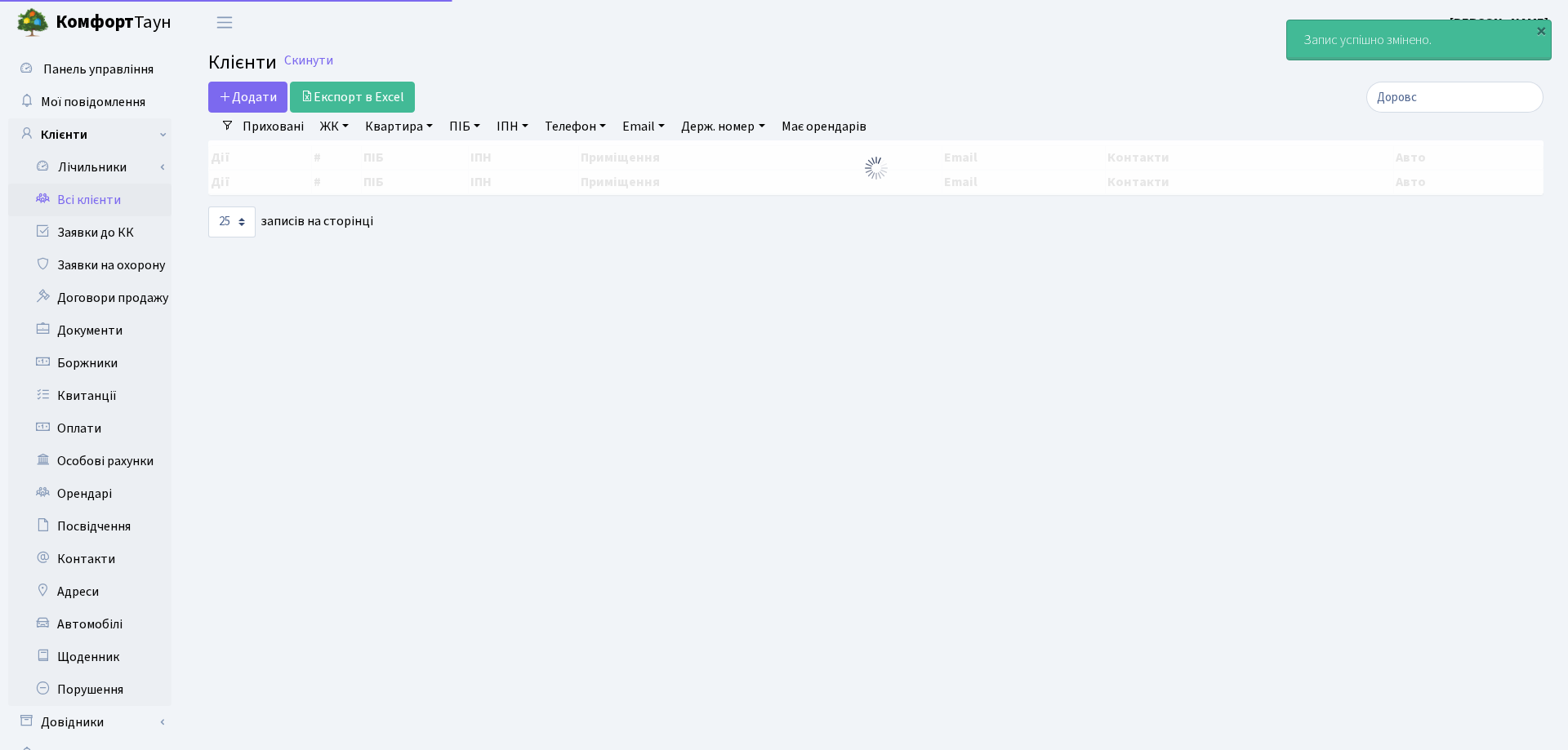
select select "25"
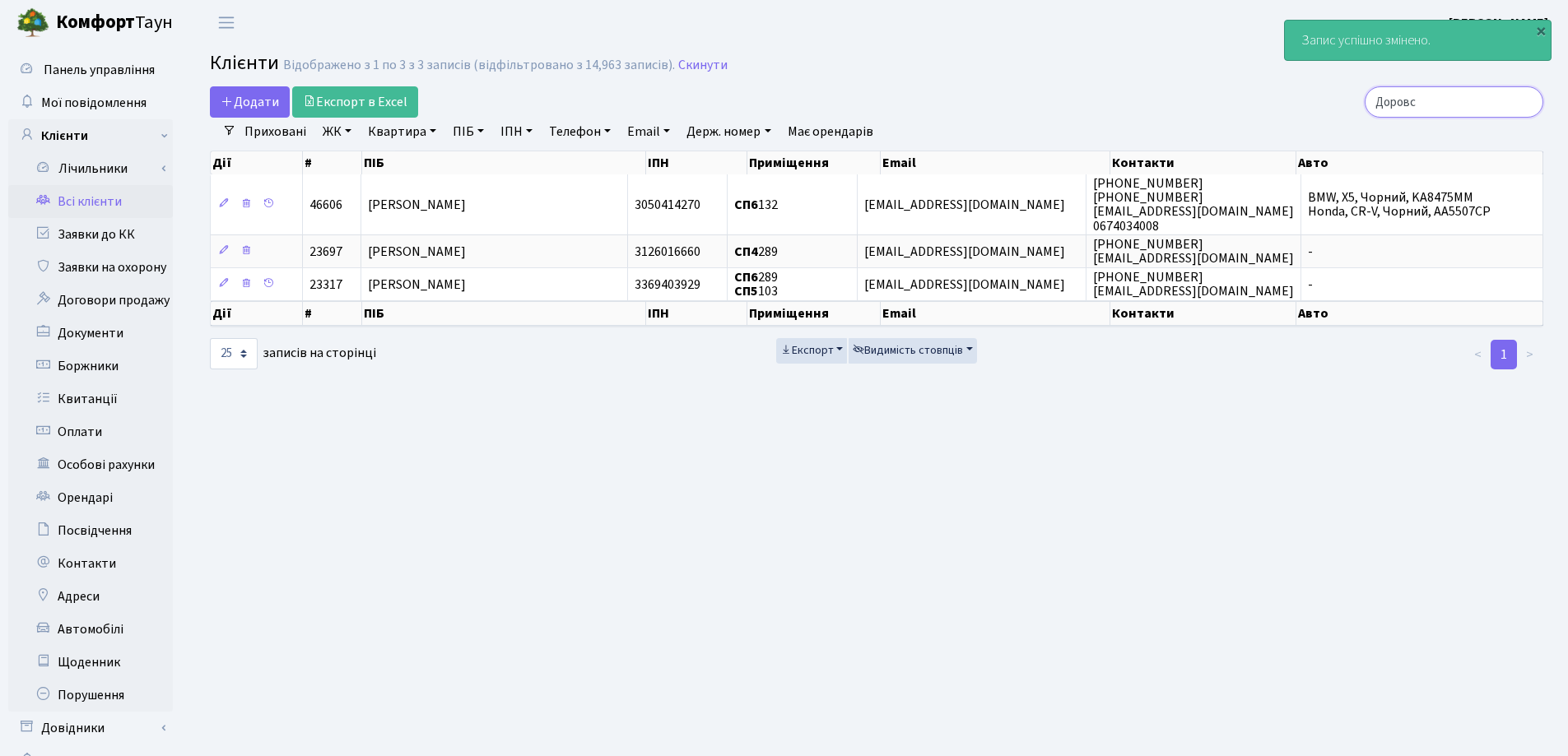
click at [1523, 103] on input "Доровс" at bounding box center [1453, 102] width 179 height 31
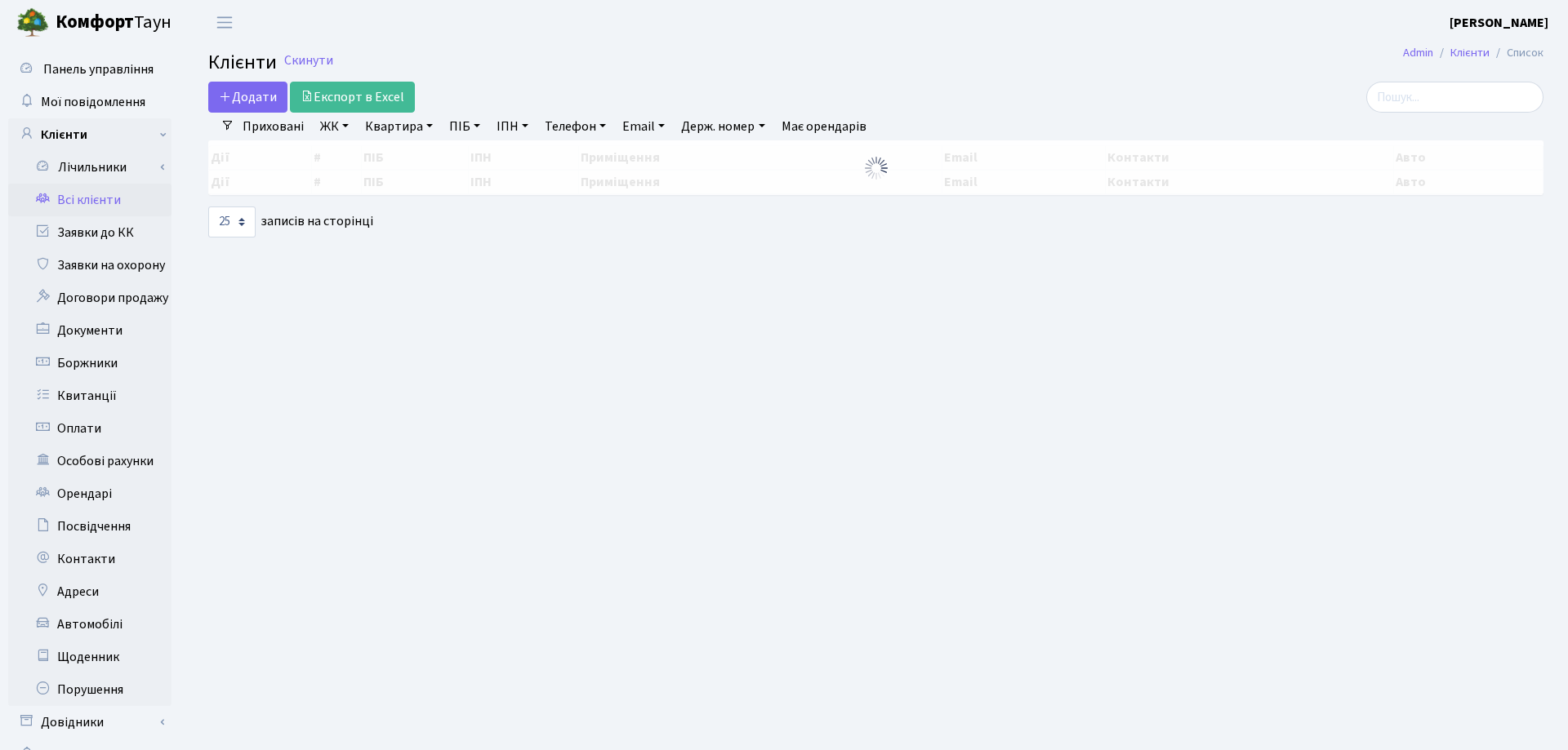
select select "25"
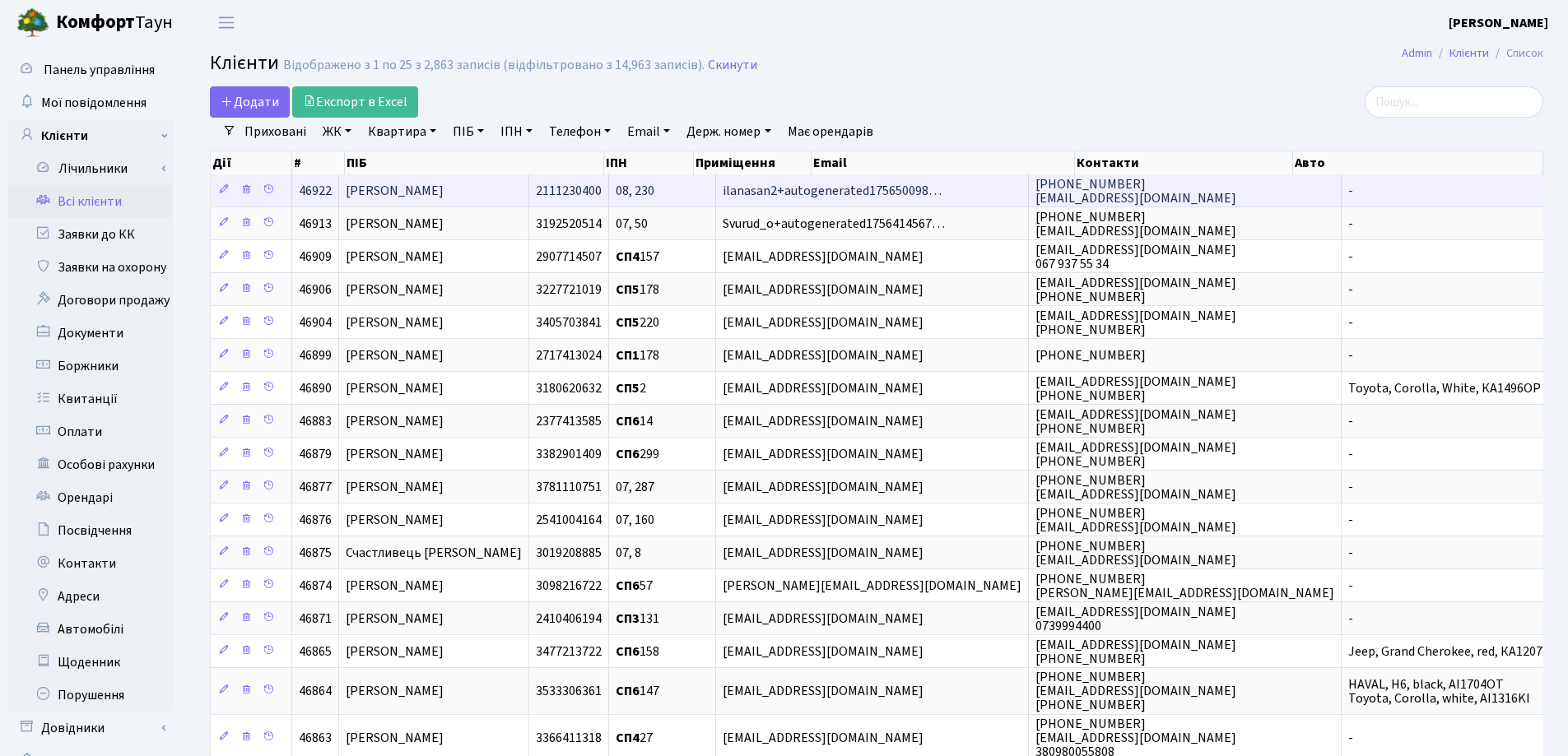
click at [489, 197] on td "[PERSON_NAME]" at bounding box center [434, 190] width 190 height 32
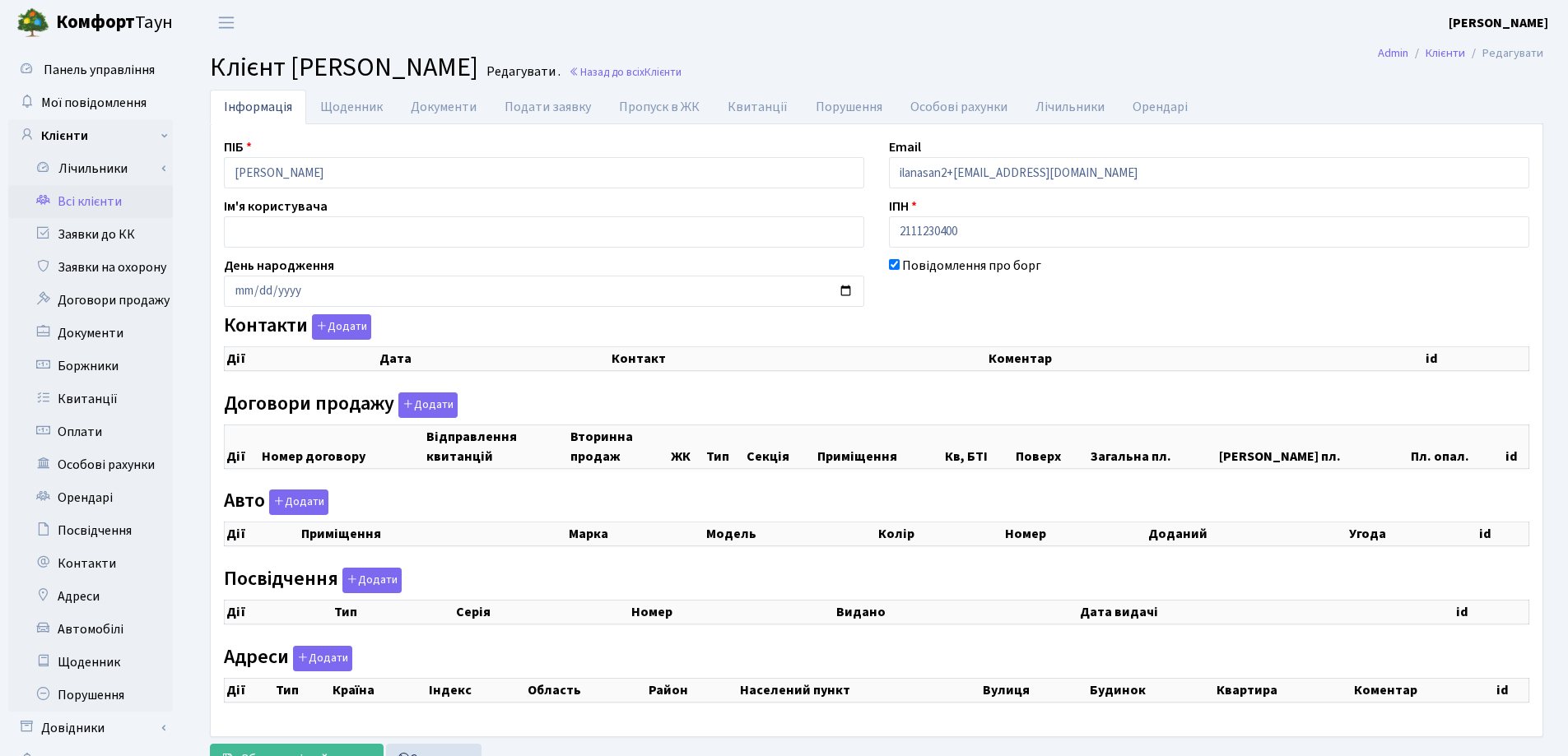
checkbox input "true"
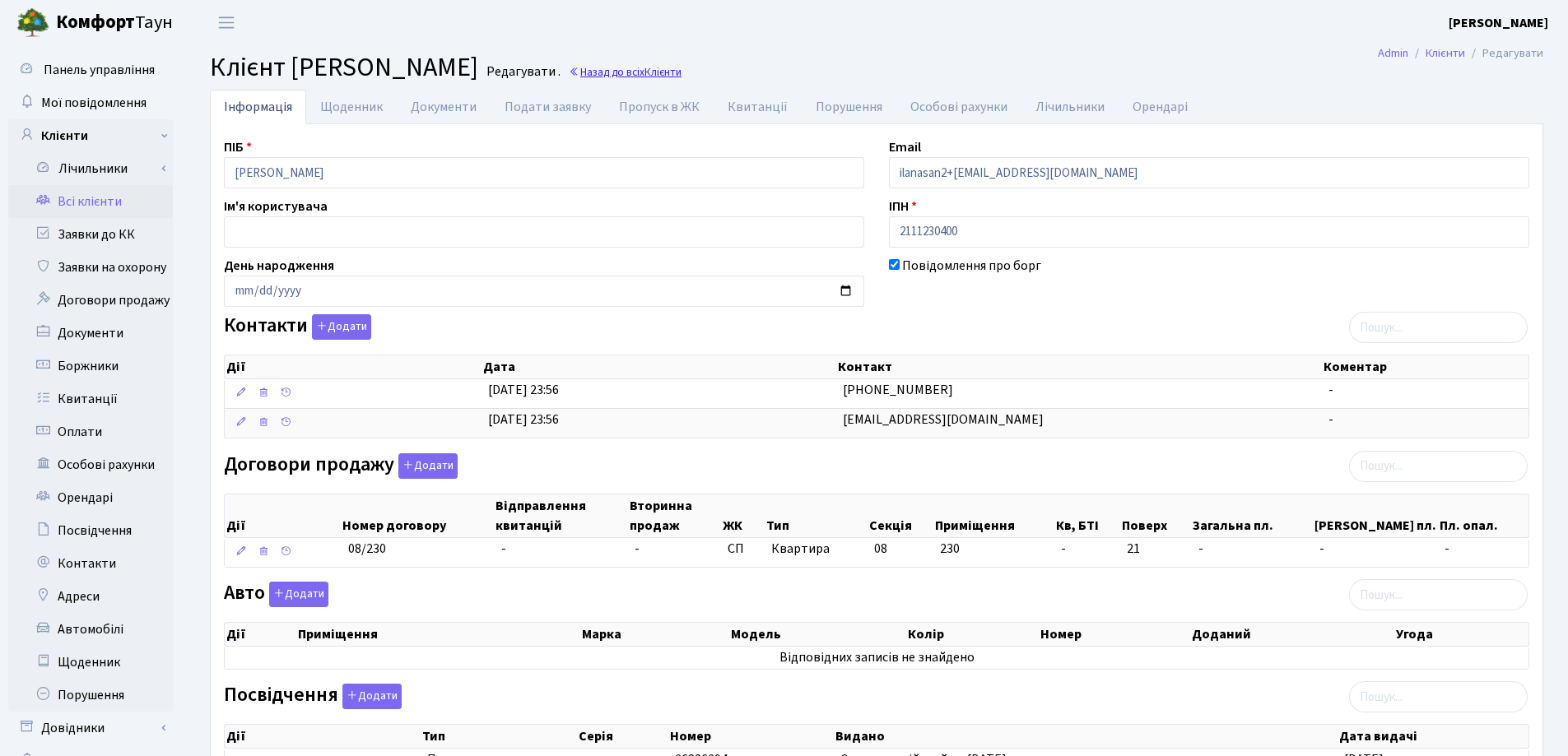
click at [606, 74] on link "Назад до всіх Клієнти" at bounding box center [625, 72] width 113 height 16
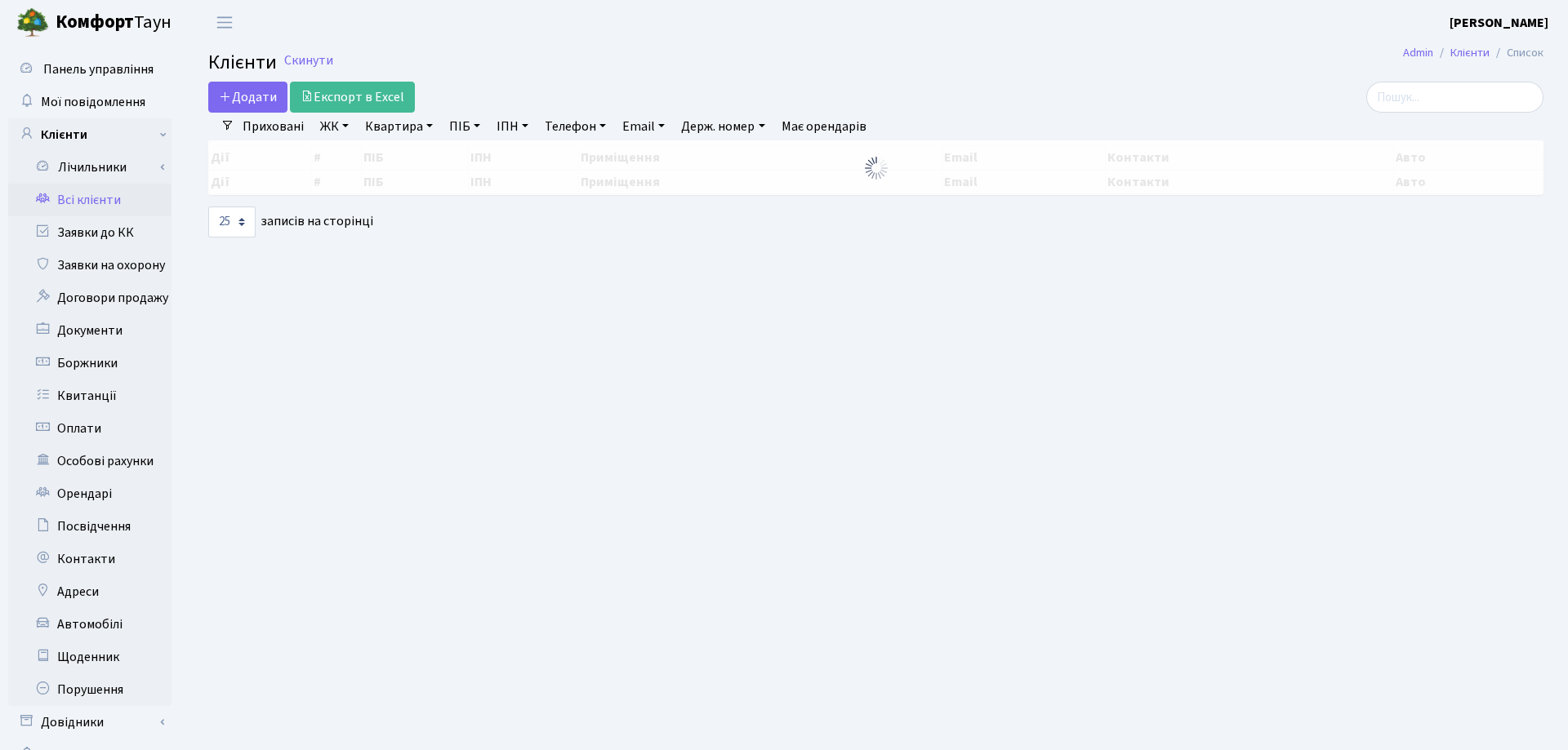
select select "25"
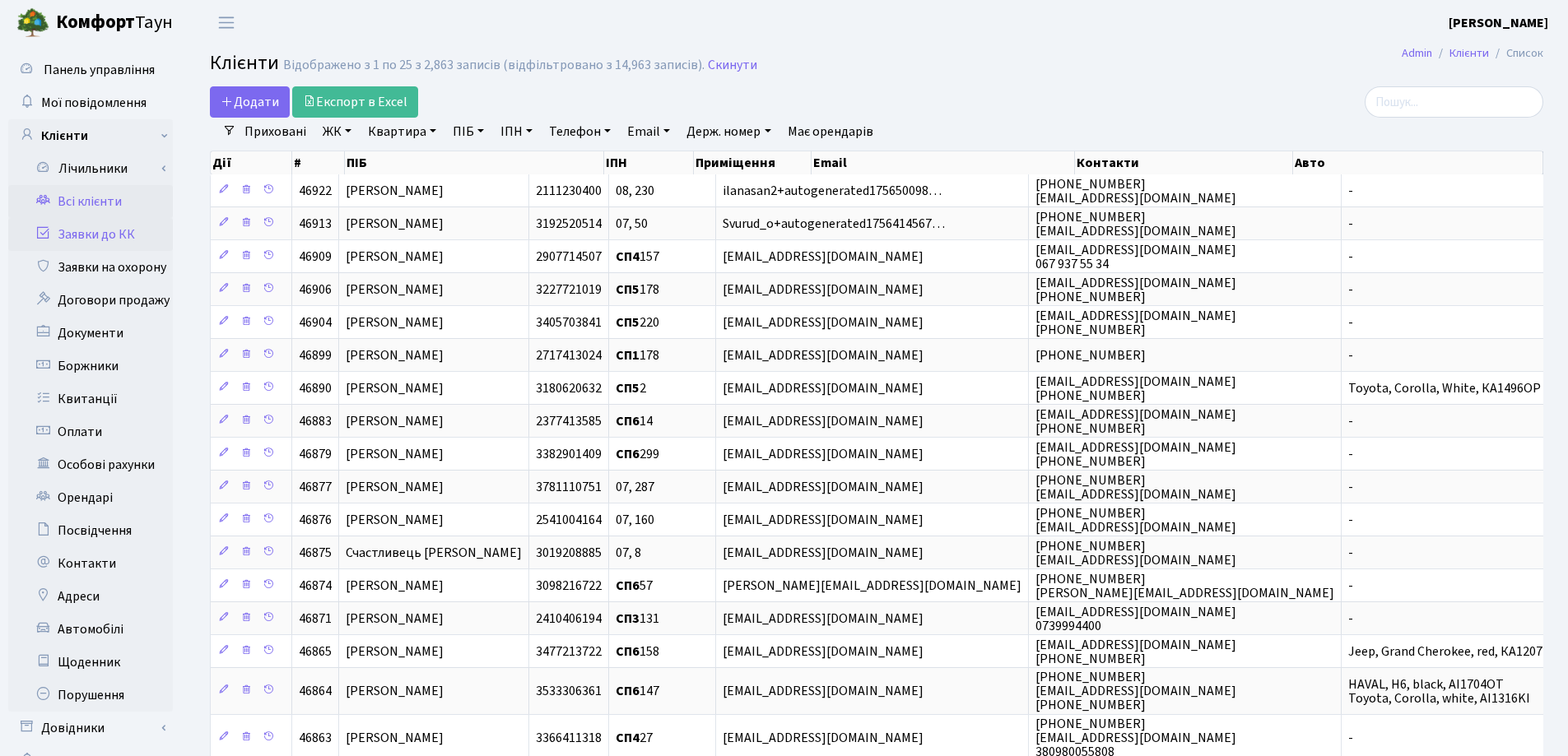
click at [117, 235] on link "Заявки до КК" at bounding box center [91, 234] width 165 height 33
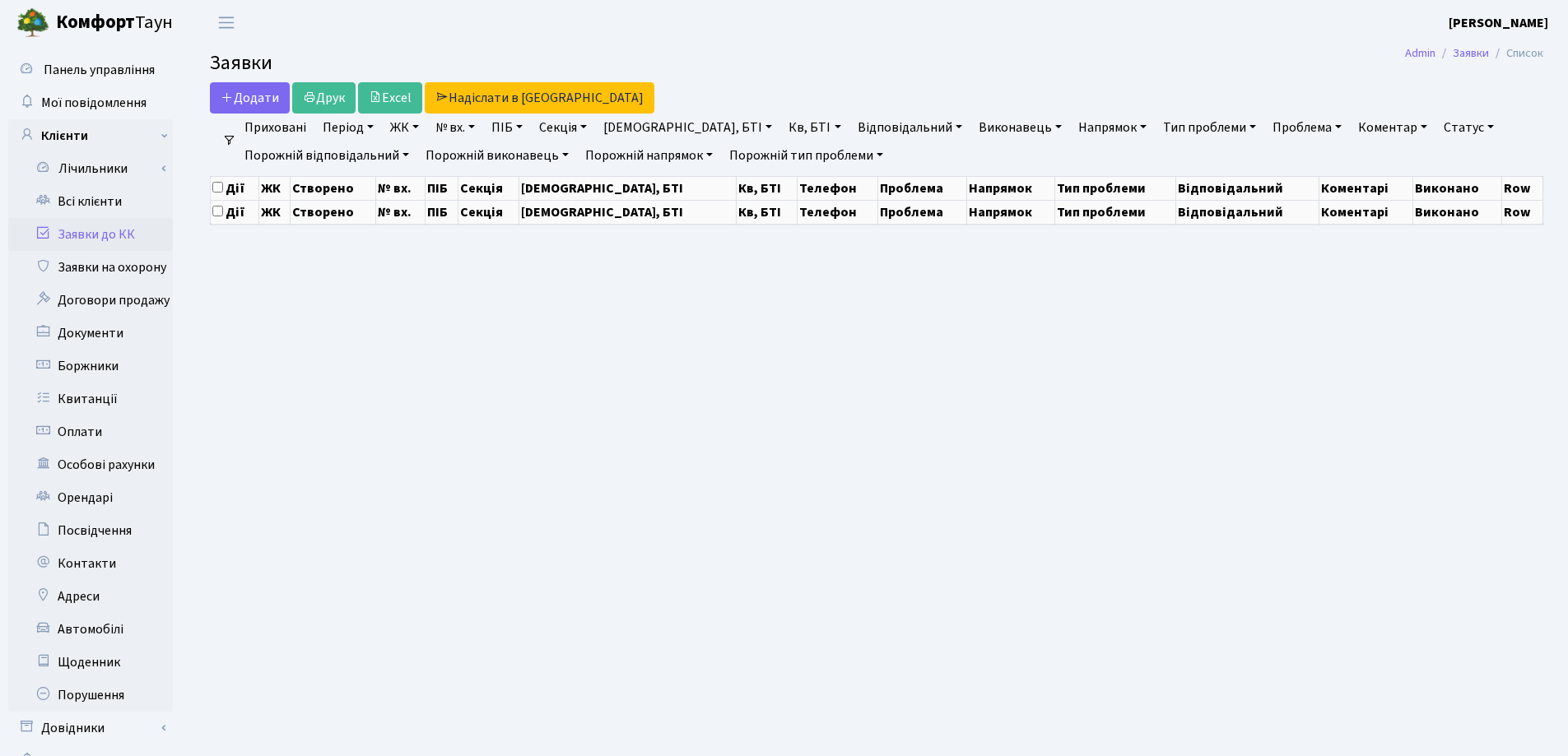
select select "25"
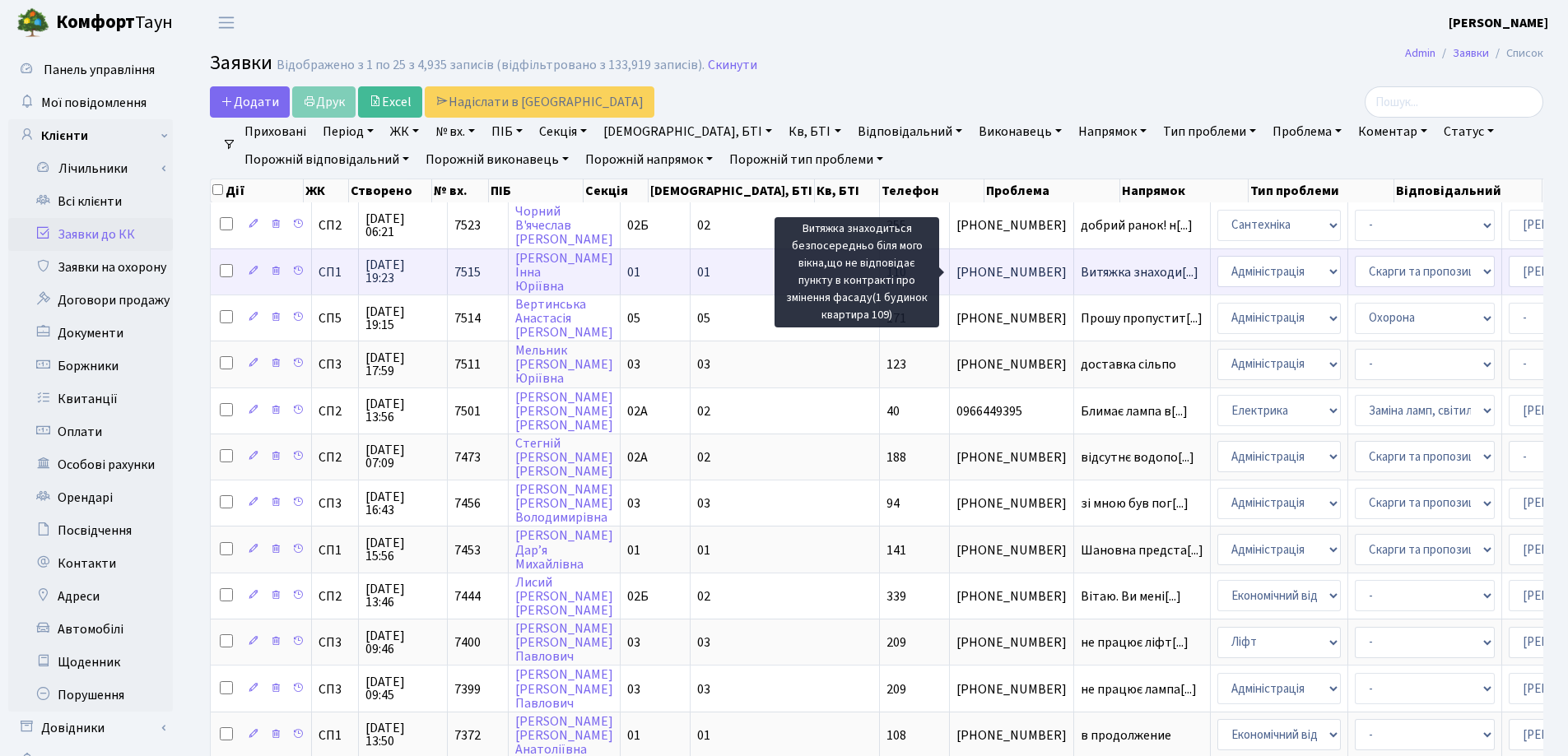
click at [1081, 266] on span "Витяжка знаходи[...]" at bounding box center [1139, 272] width 117 height 18
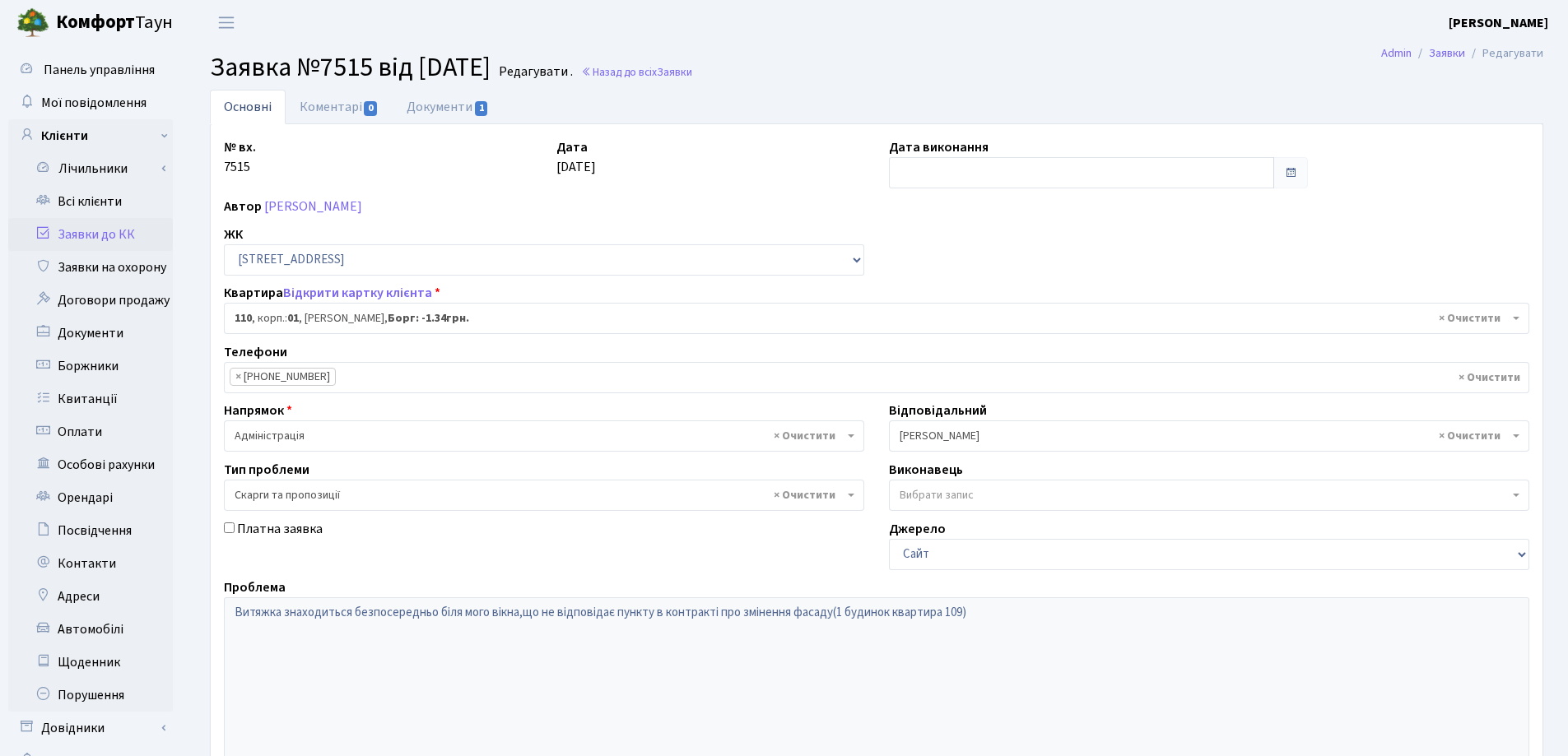
select select "20035"
select select "55"
click at [422, 106] on link "Документи 1" at bounding box center [448, 106] width 110 height 34
select select "25"
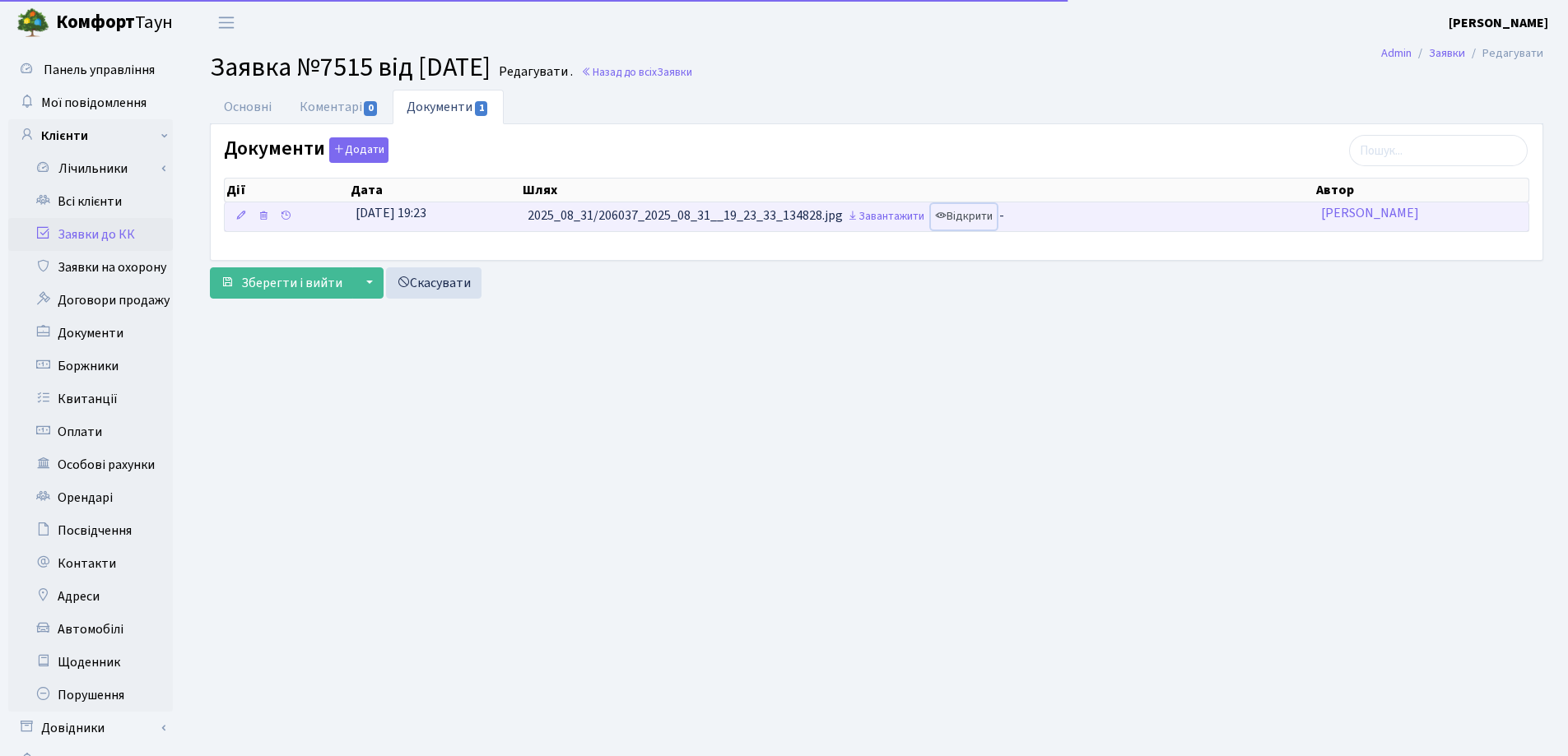
click at [984, 212] on link "Відкрити" at bounding box center [963, 217] width 66 height 26
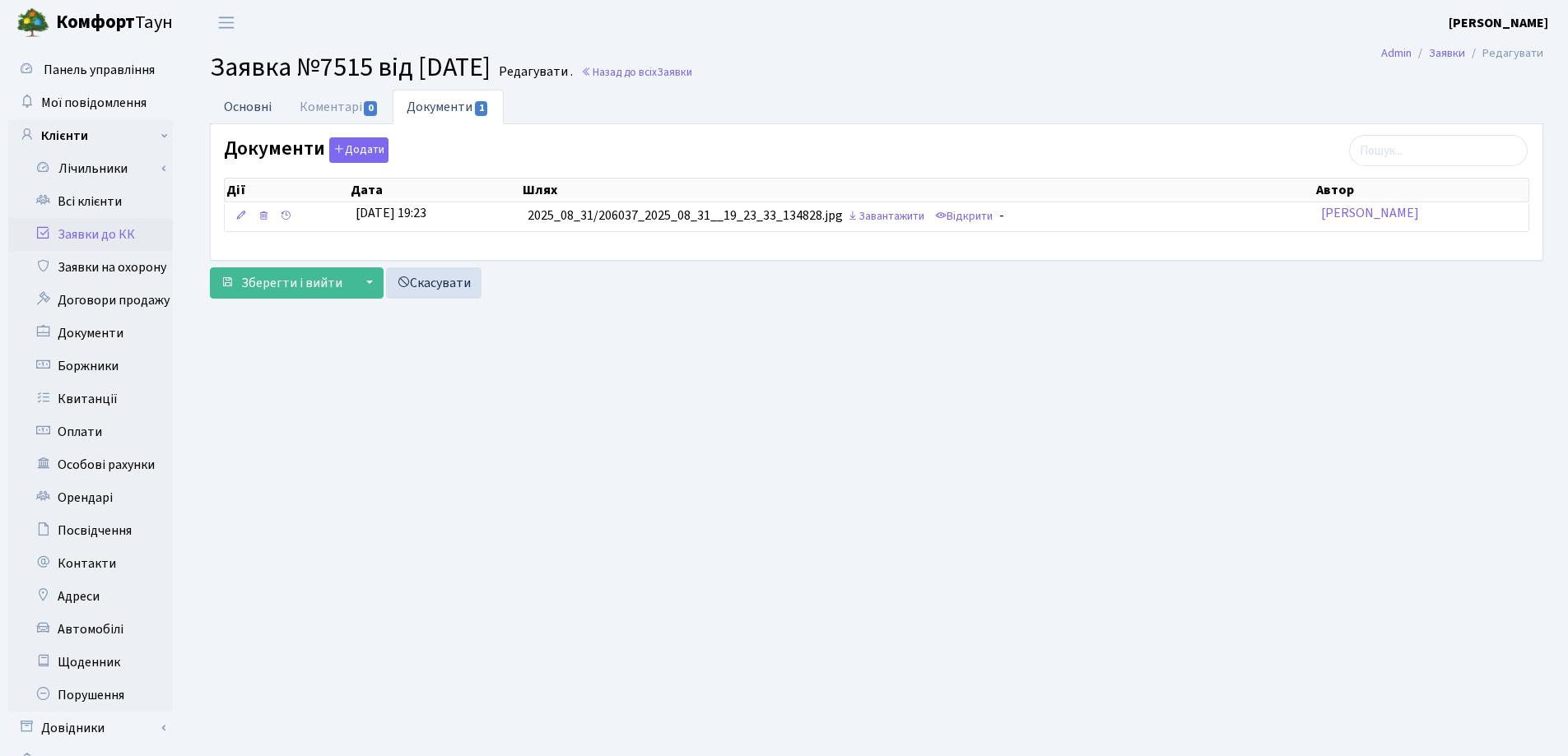
click at [228, 112] on link "Основні" at bounding box center [248, 106] width 76 height 34
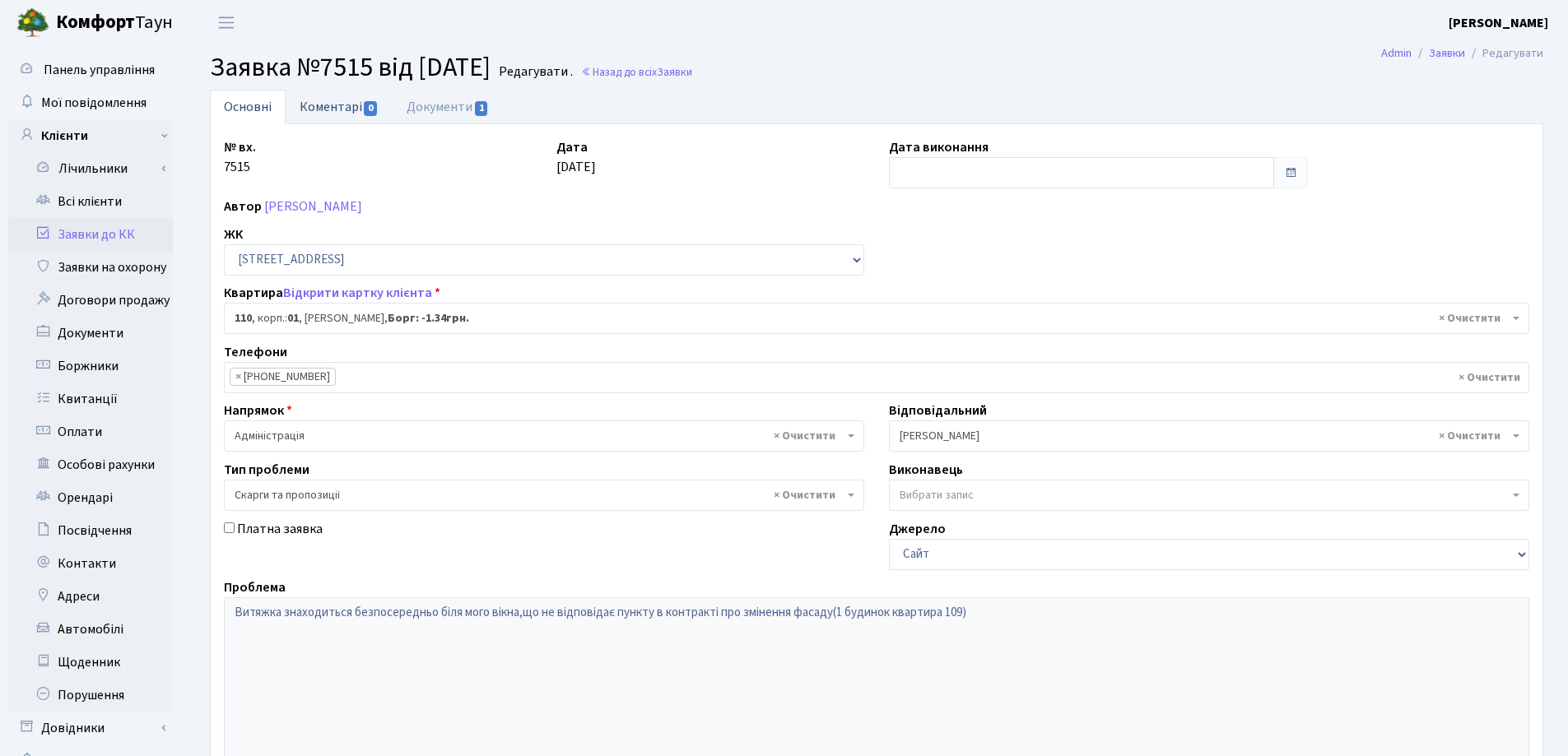
click at [311, 101] on link "Коментарі 0" at bounding box center [339, 106] width 107 height 34
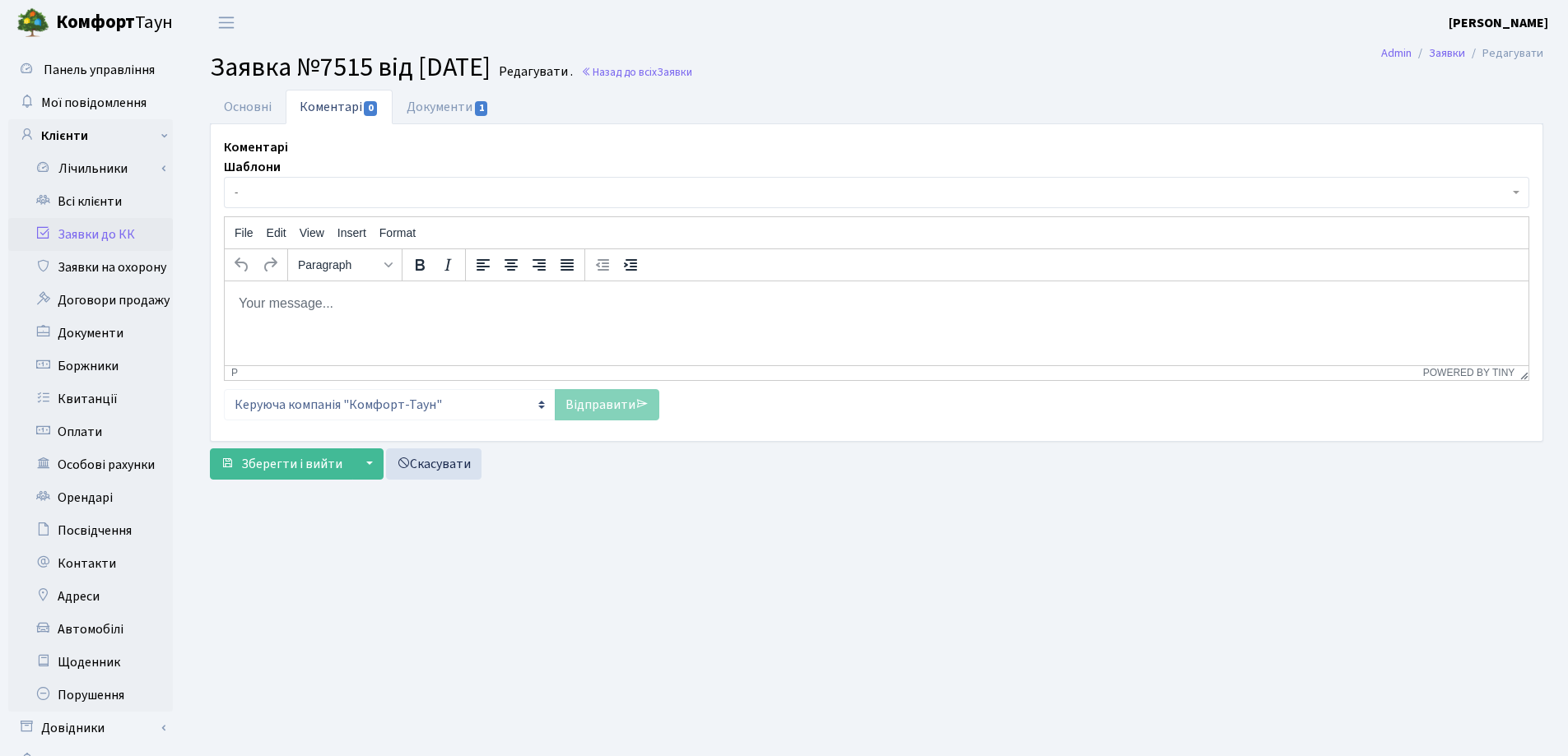
click at [294, 185] on span "-" at bounding box center [872, 192] width 1275 height 16
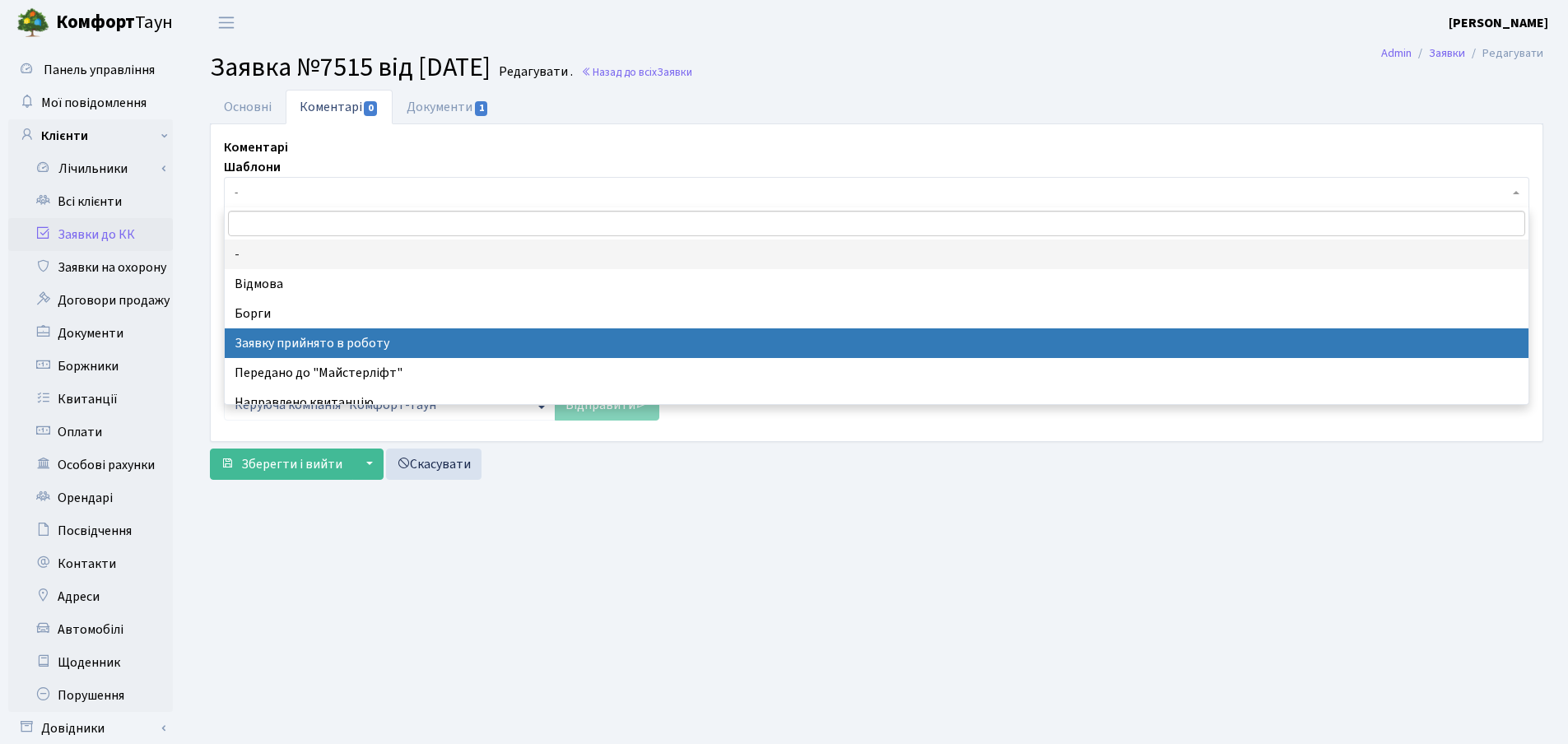
select select "7"
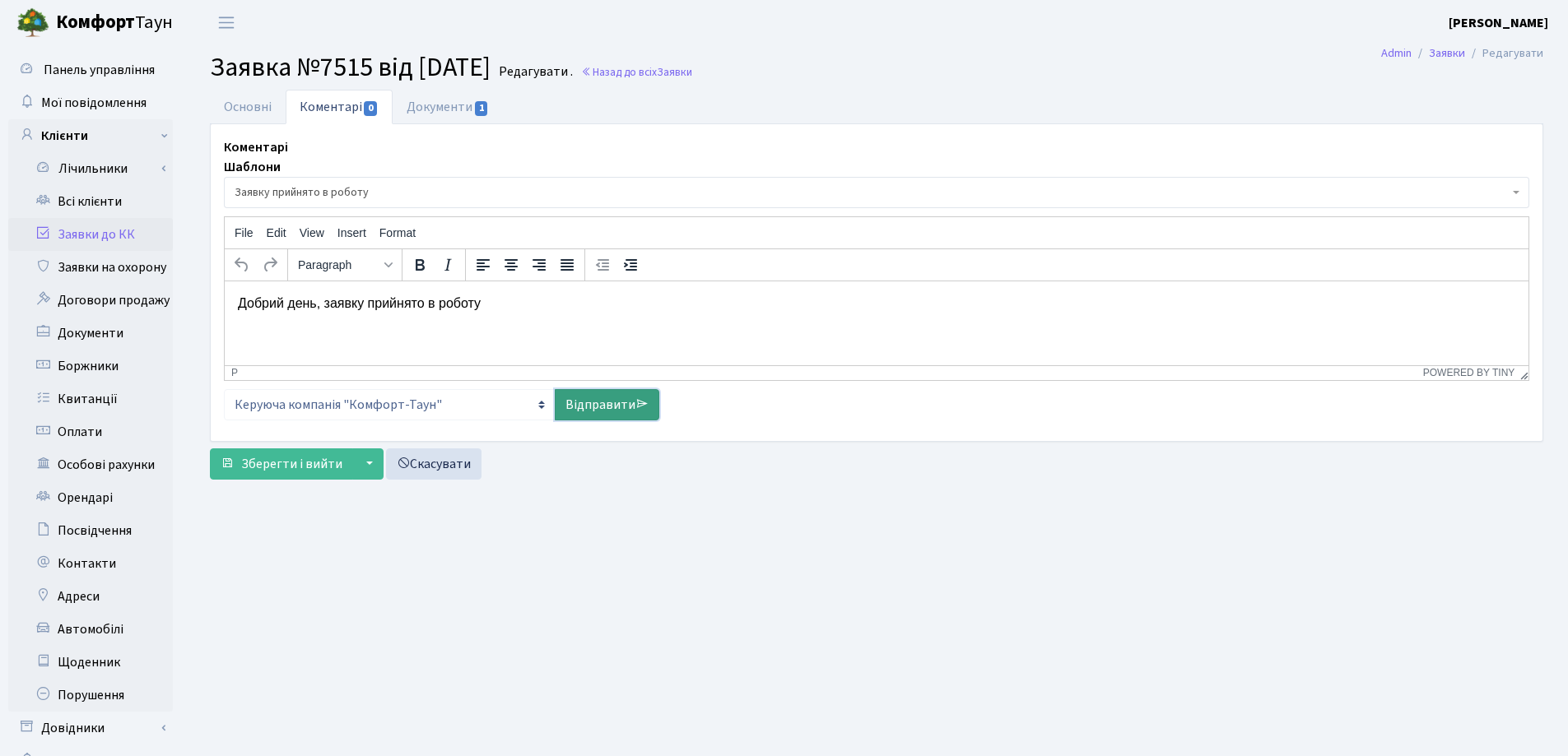
click at [587, 414] on link "Відправити" at bounding box center [606, 404] width 104 height 31
select select
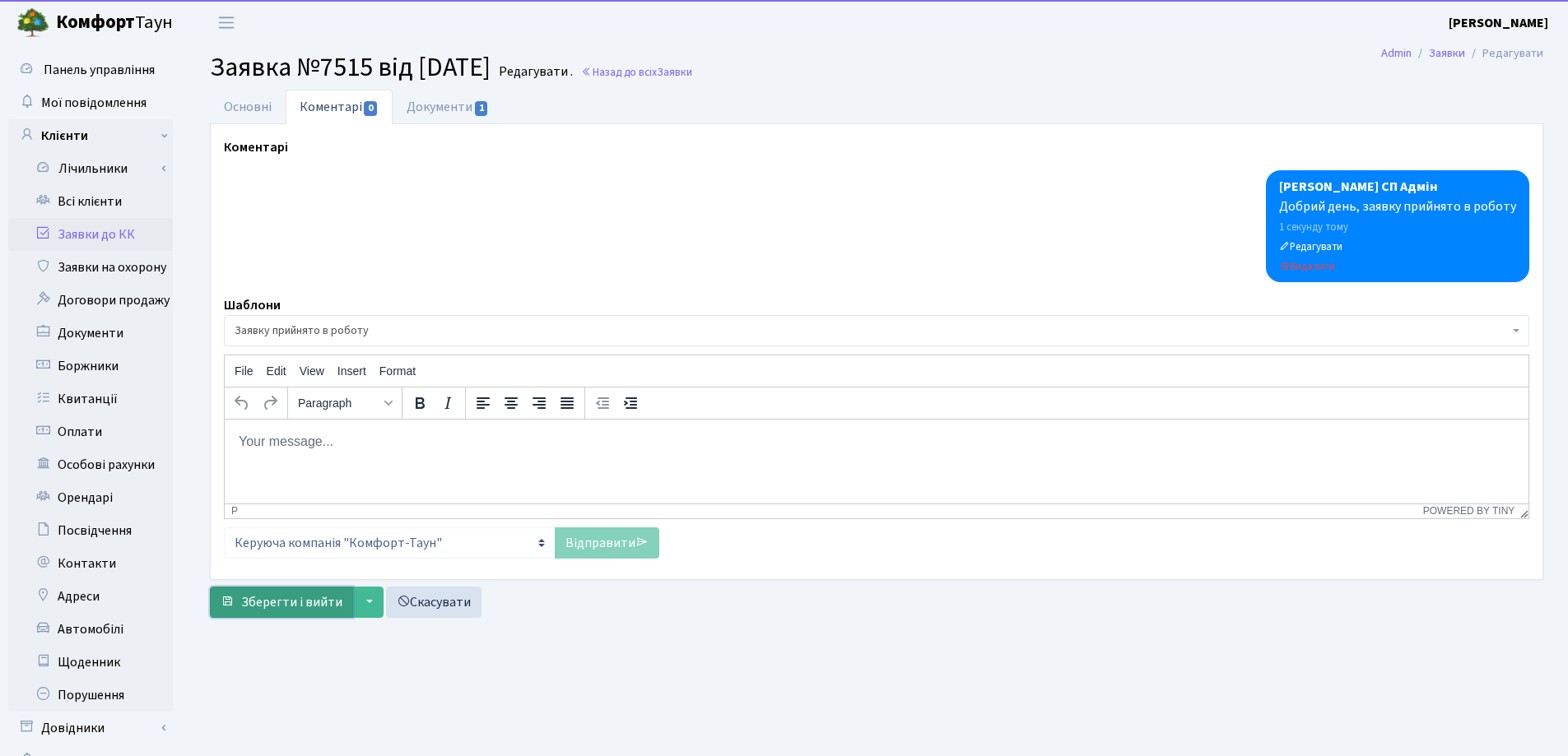
click at [257, 603] on span "Зберегти і вийти" at bounding box center [292, 602] width 101 height 18
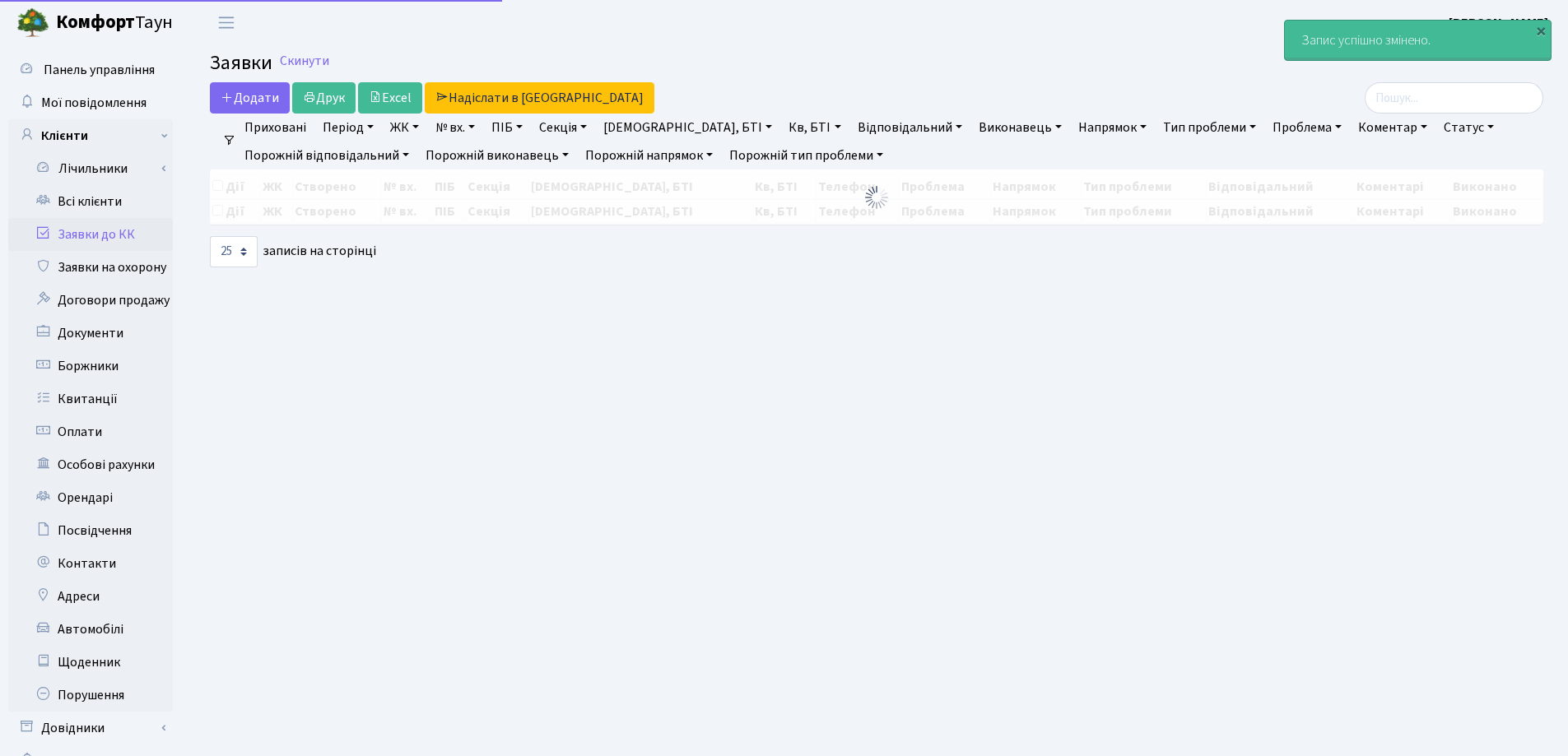
select select "25"
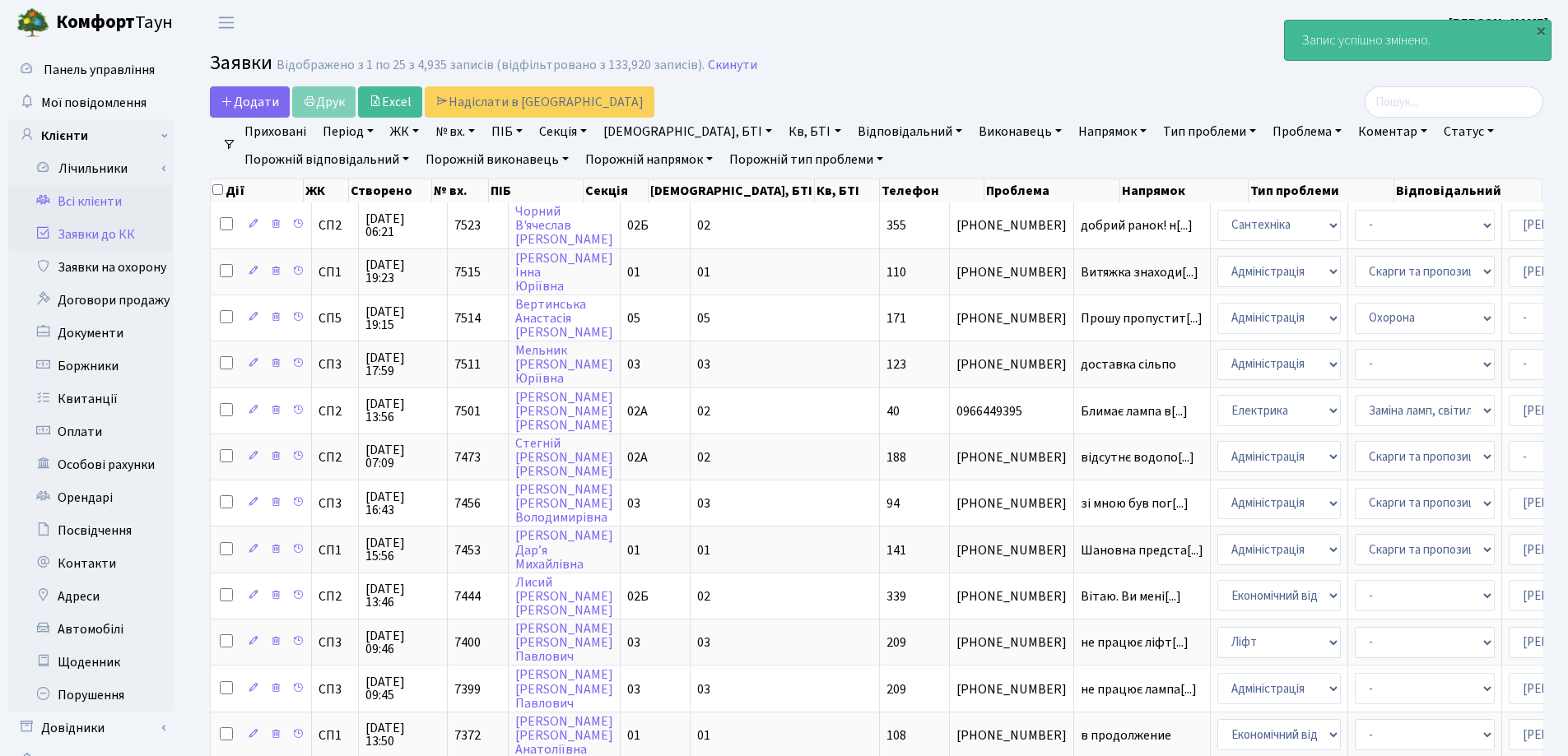
click at [96, 204] on link "Всі клієнти" at bounding box center [91, 202] width 165 height 33
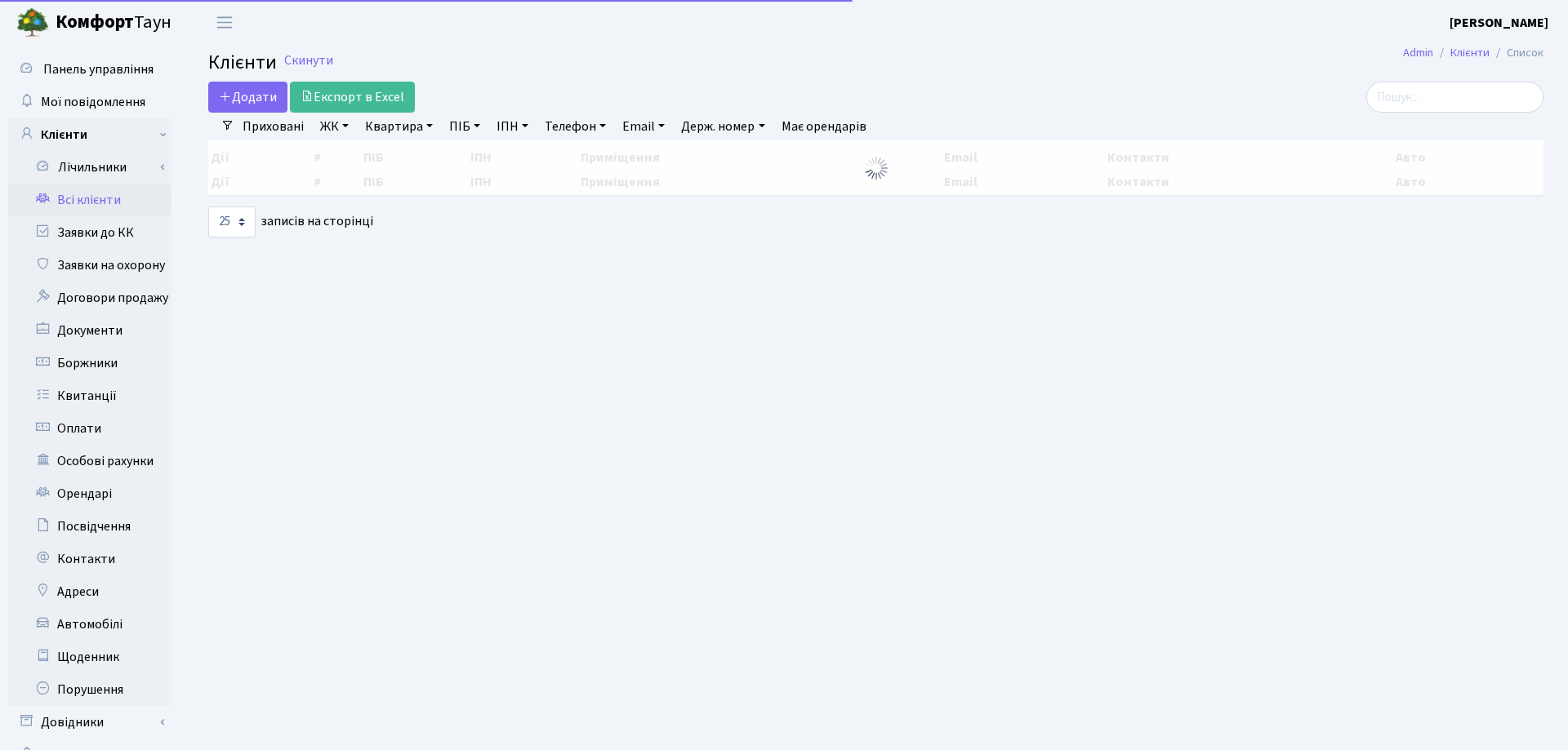
select select "25"
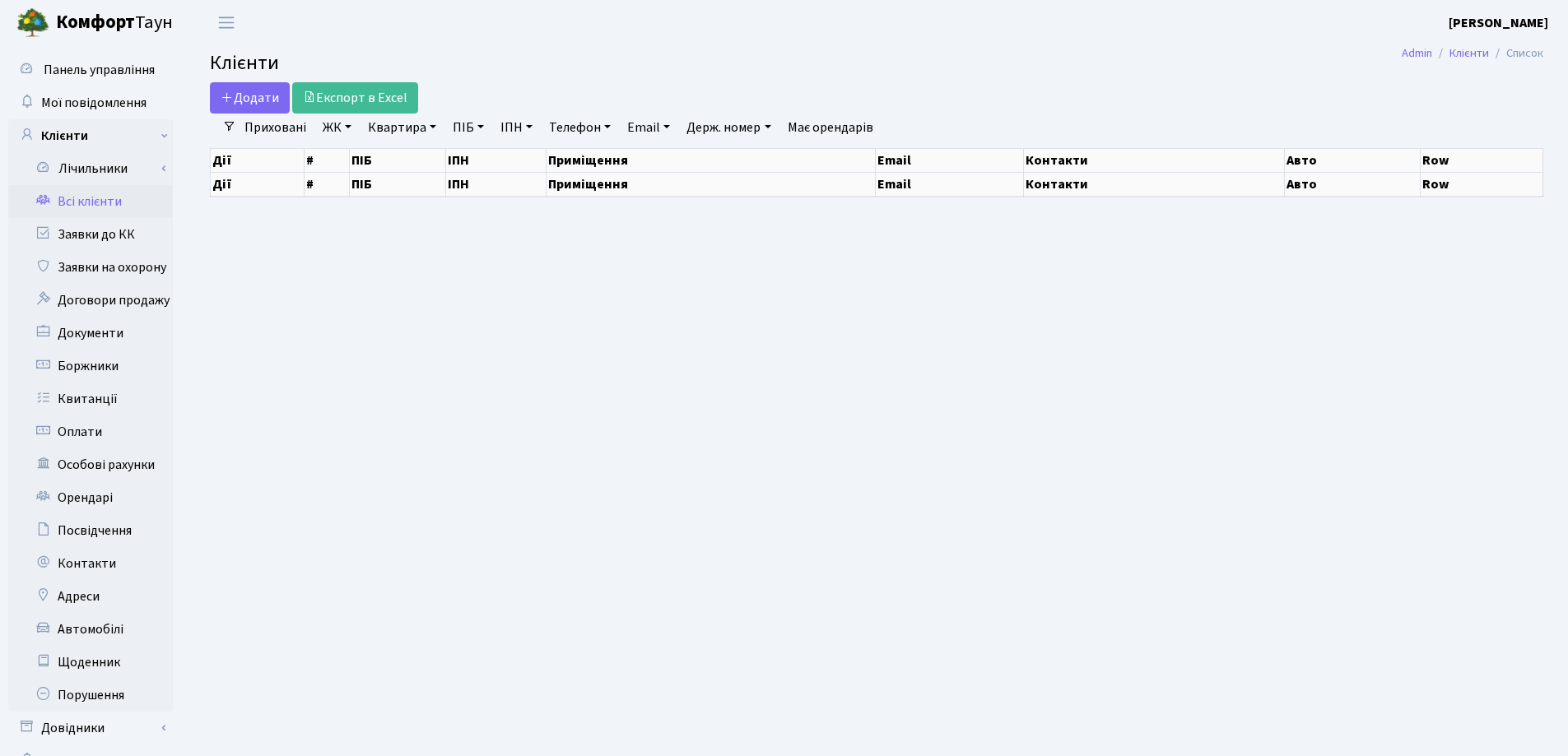
select select "25"
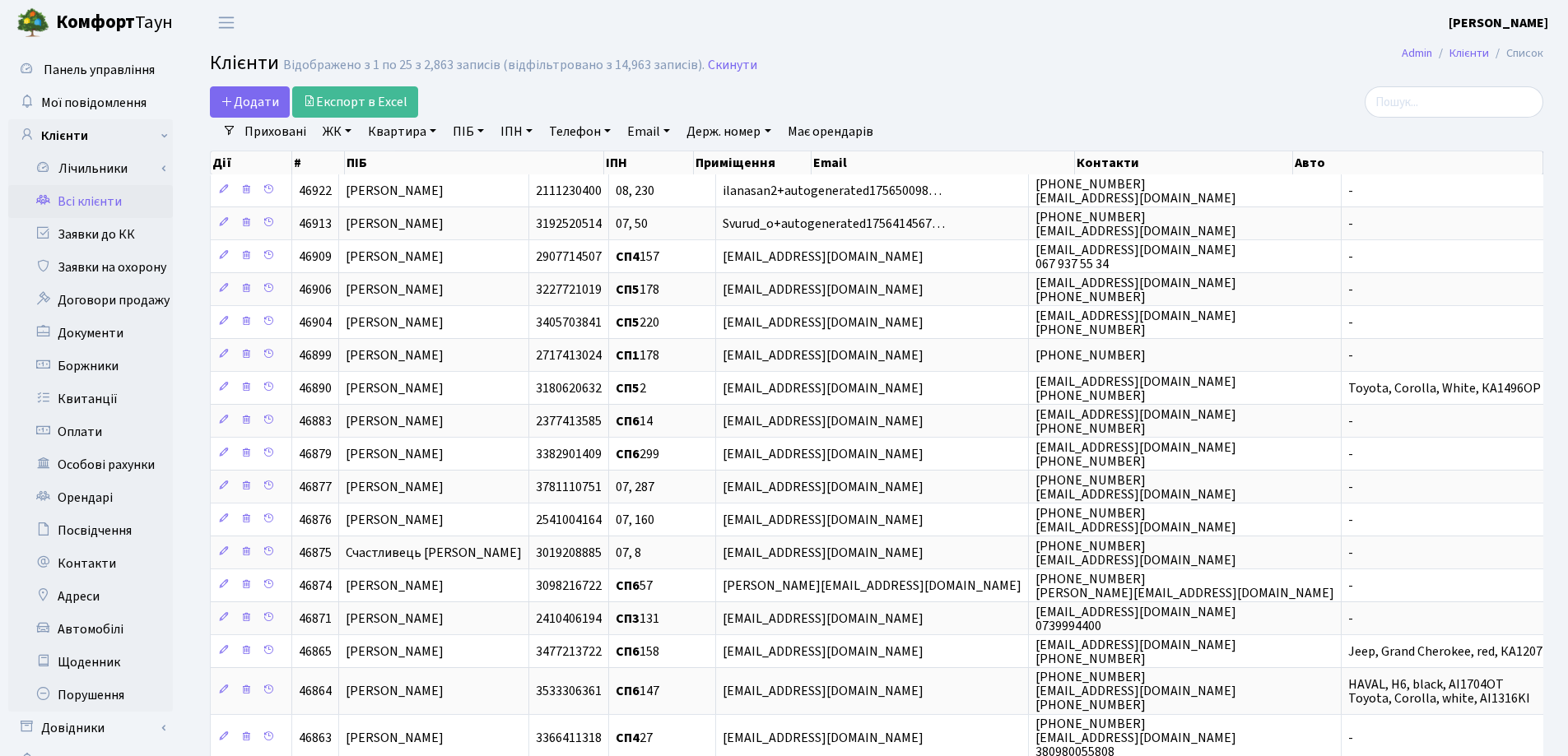
click at [436, 132] on link "Квартира" at bounding box center [402, 131] width 81 height 28
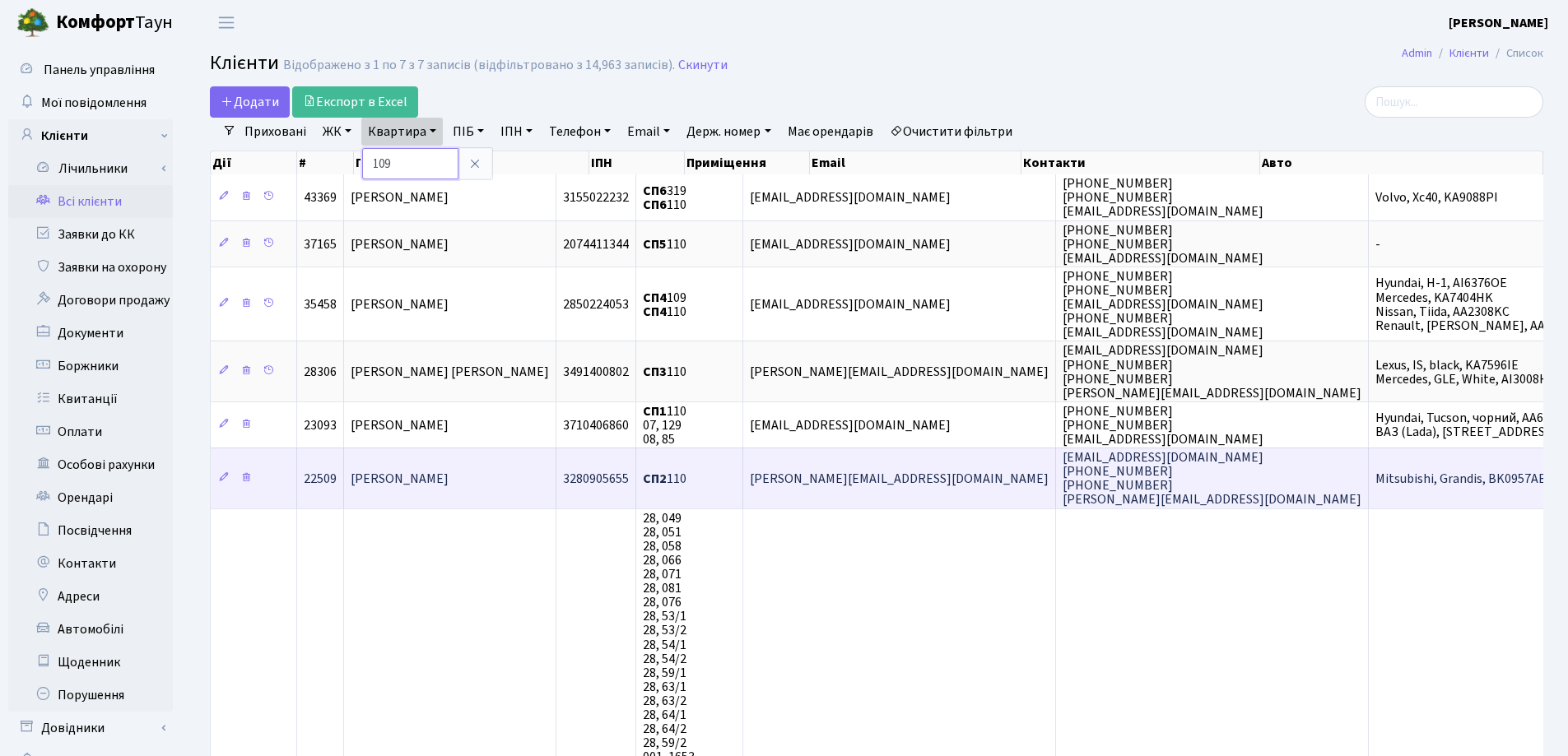
type input "109"
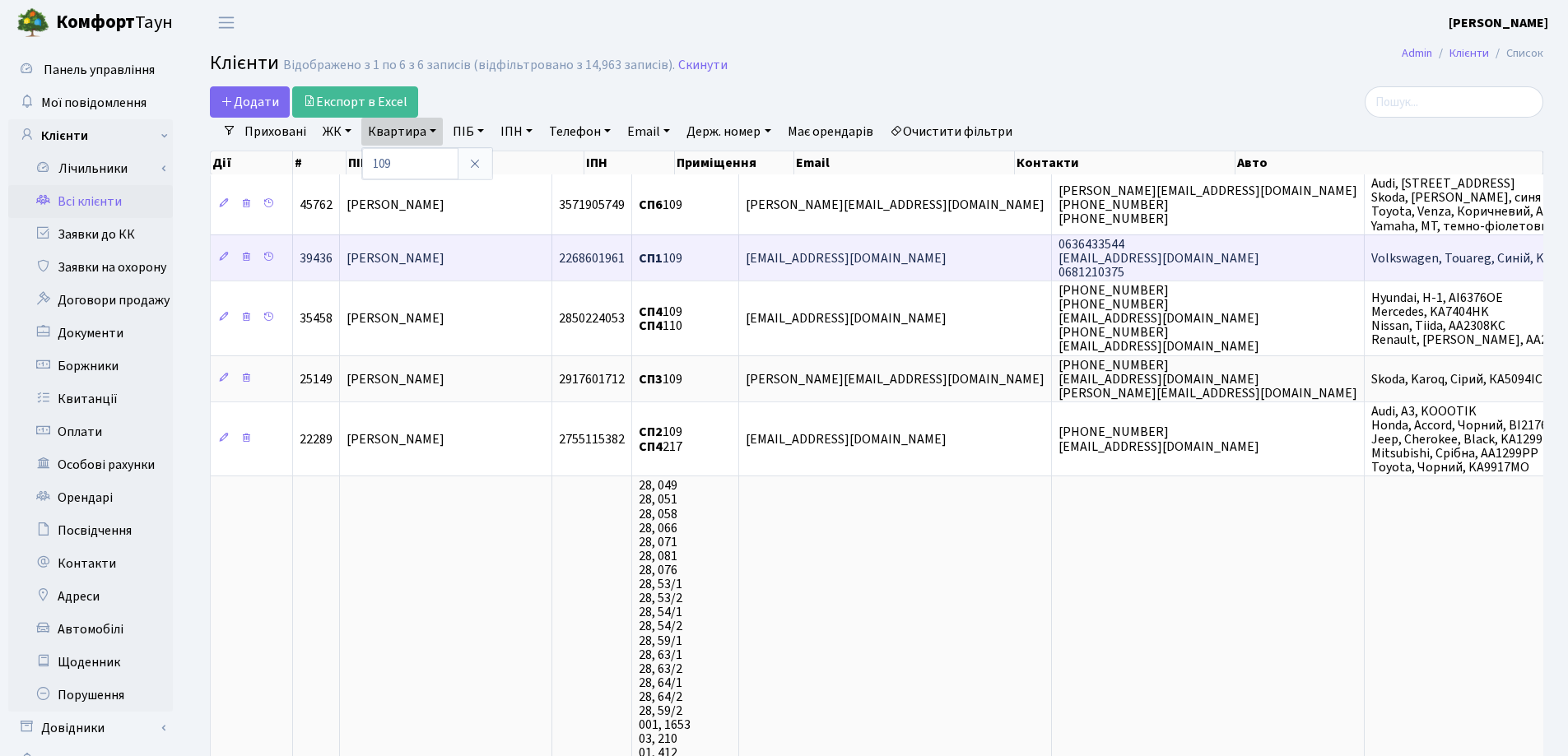
click at [414, 249] on span "[PERSON_NAME] [PERSON_NAME]" at bounding box center [396, 258] width 98 height 18
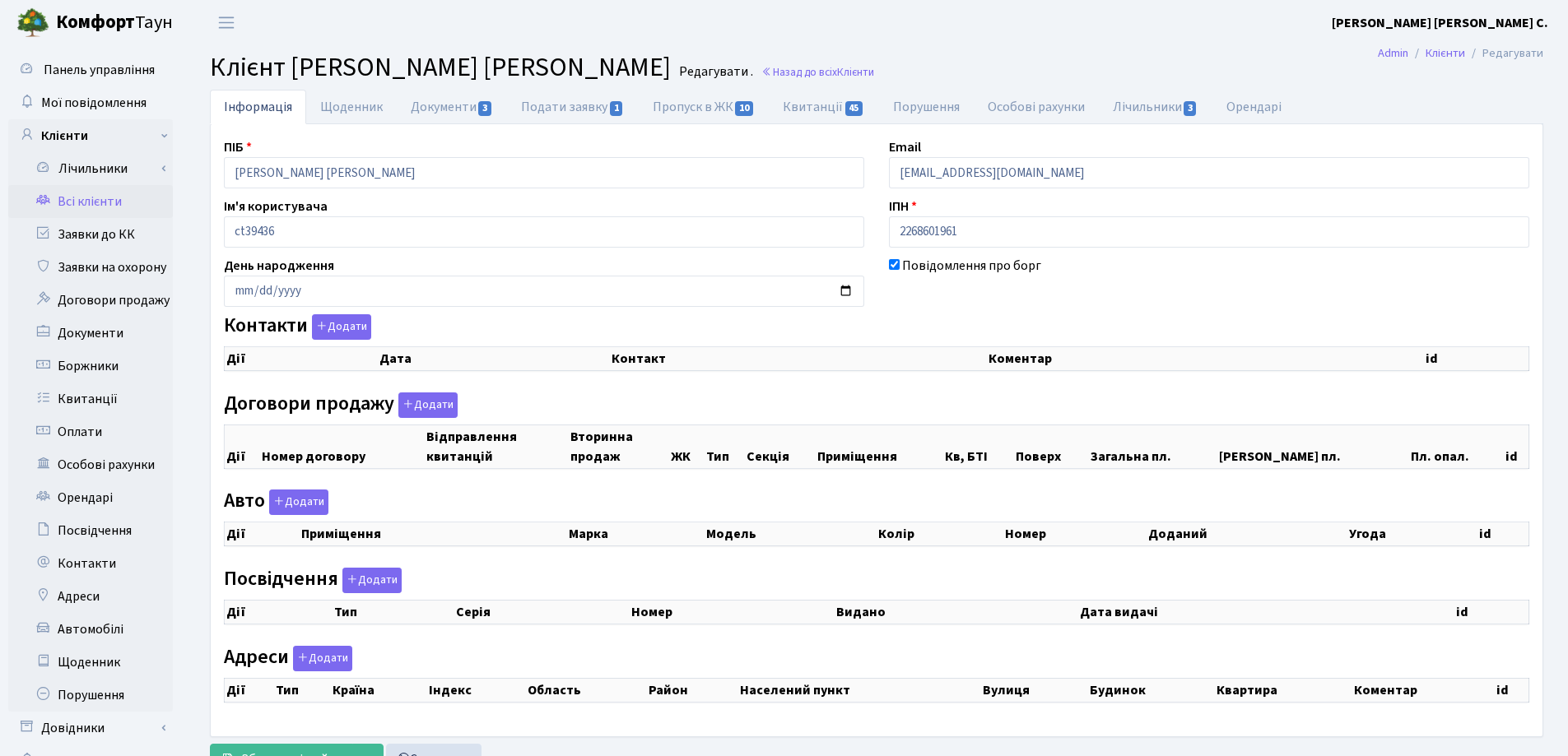
select select "25"
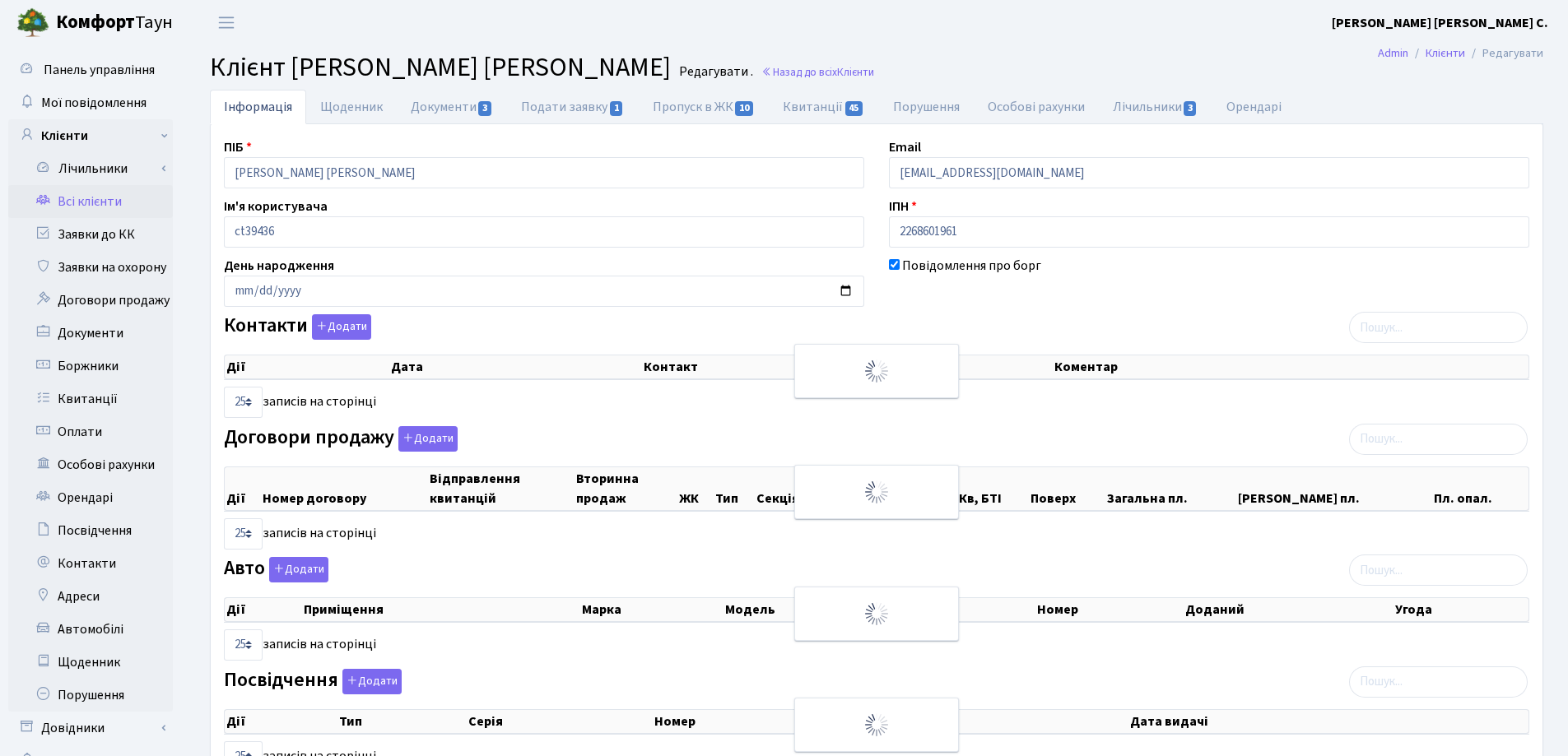
checkbox input "true"
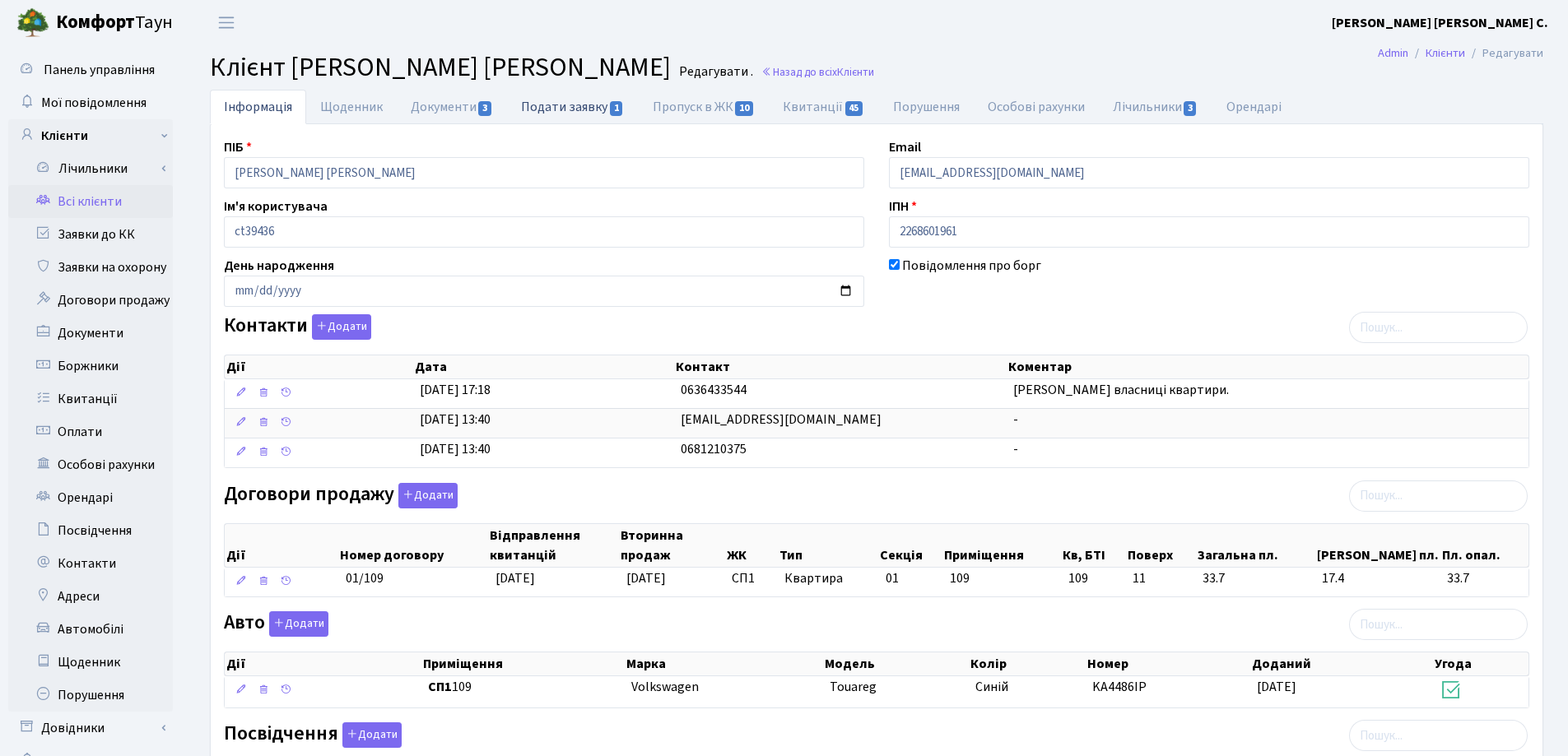
click at [568, 103] on link "Подати заявку 1" at bounding box center [573, 106] width 131 height 34
select select "25"
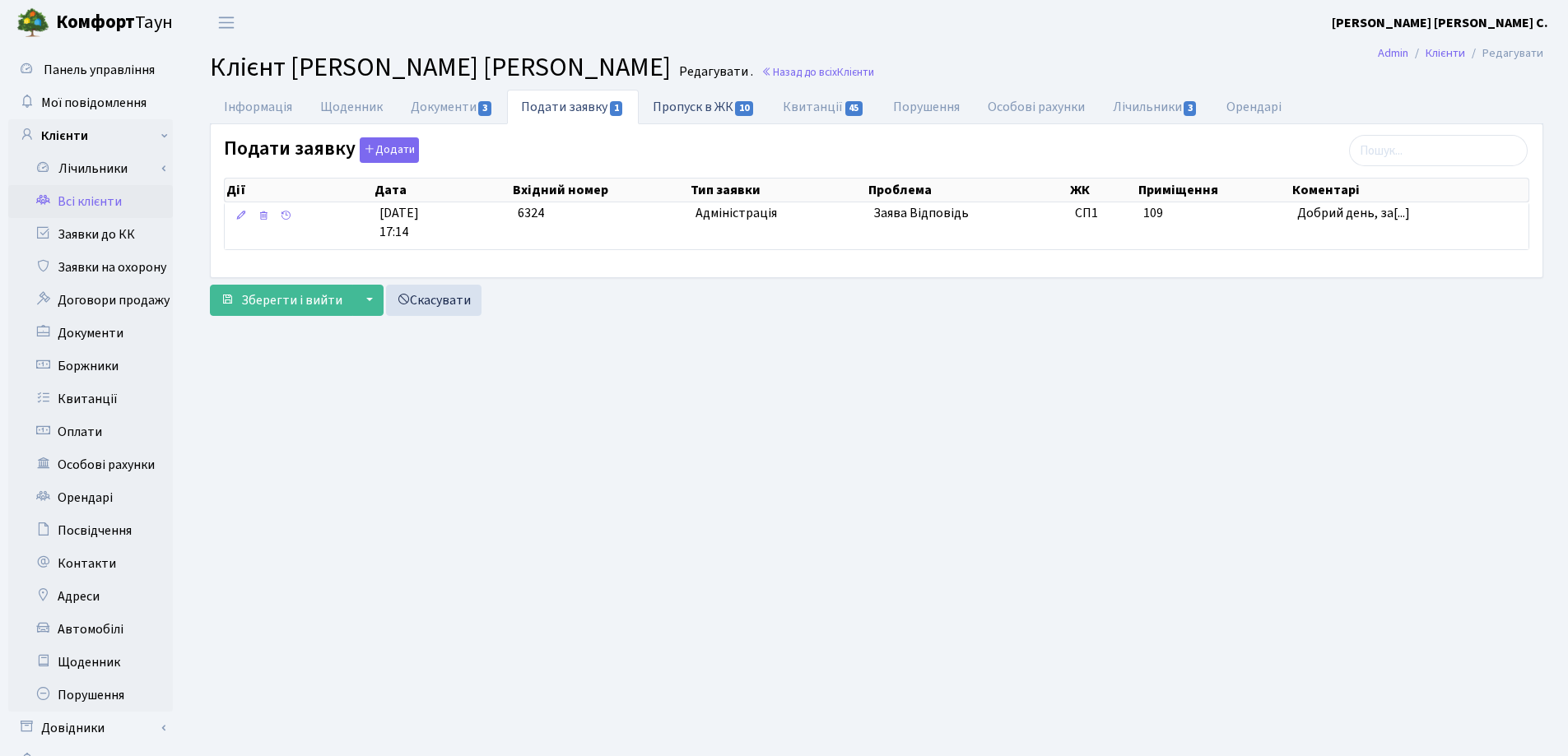
click at [693, 101] on link "Пропуск в ЖК 10" at bounding box center [704, 106] width 130 height 34
select select "25"
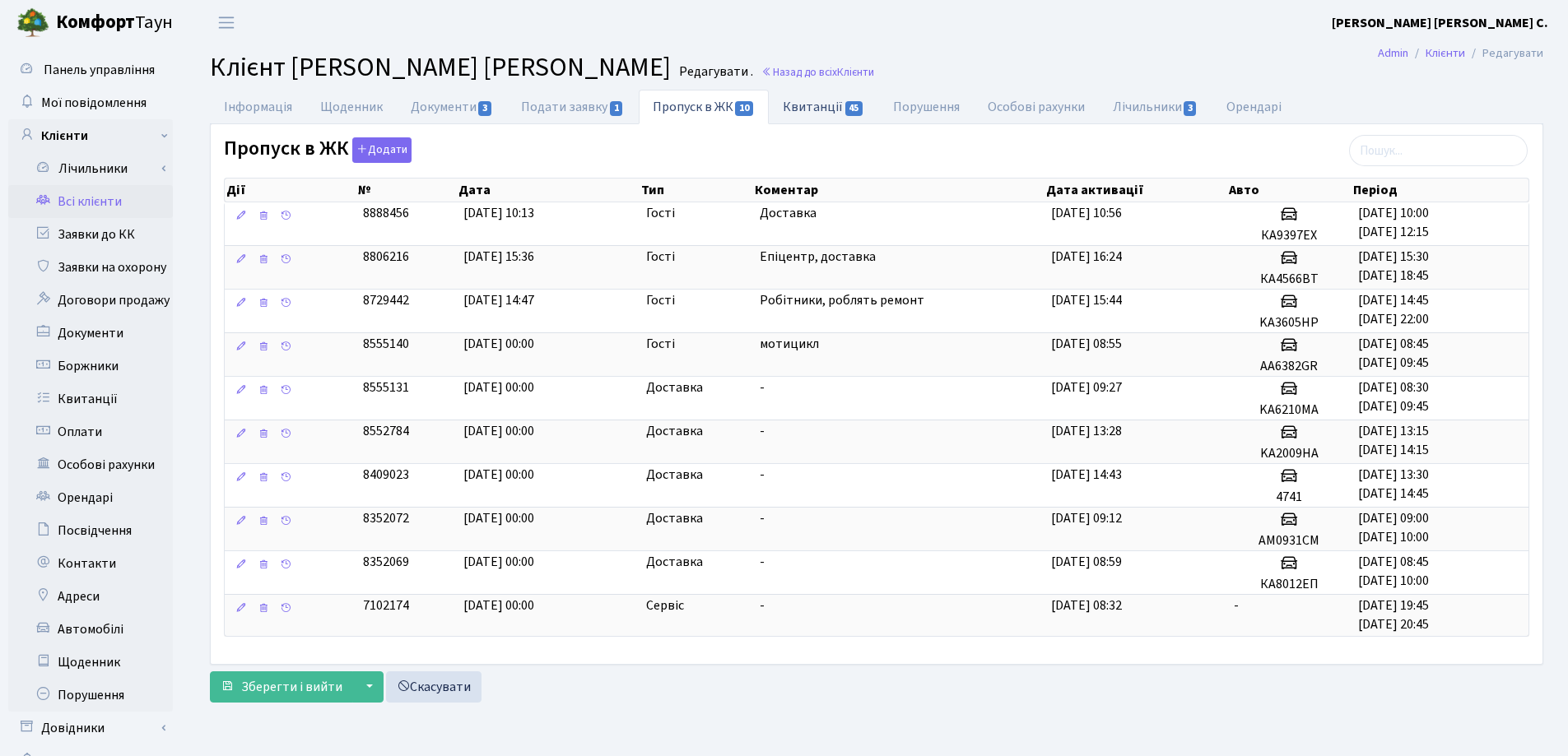
click at [791, 100] on link "Квитанції 45" at bounding box center [823, 106] width 110 height 34
select select "25"
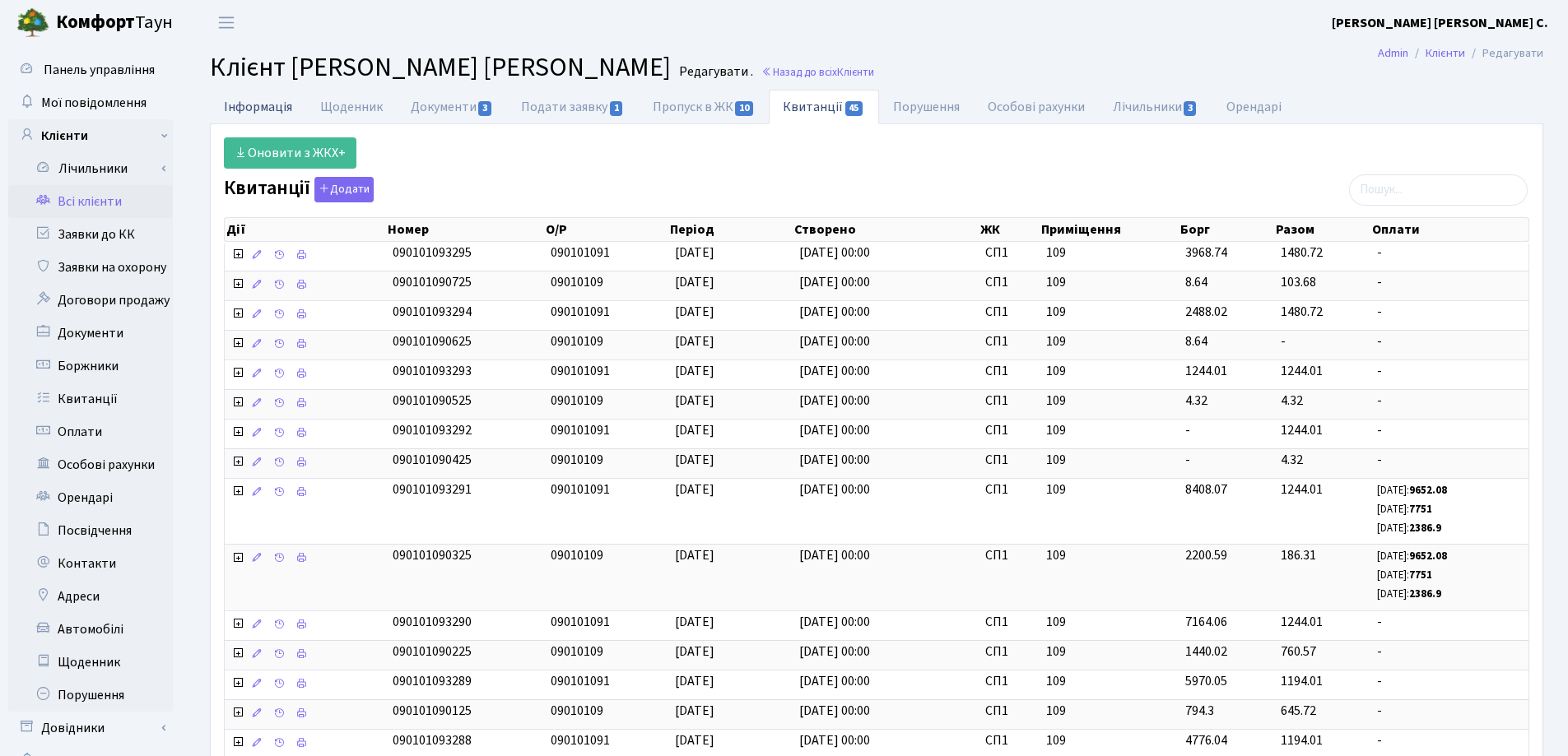
click at [264, 103] on link "Інформація" at bounding box center [258, 106] width 97 height 34
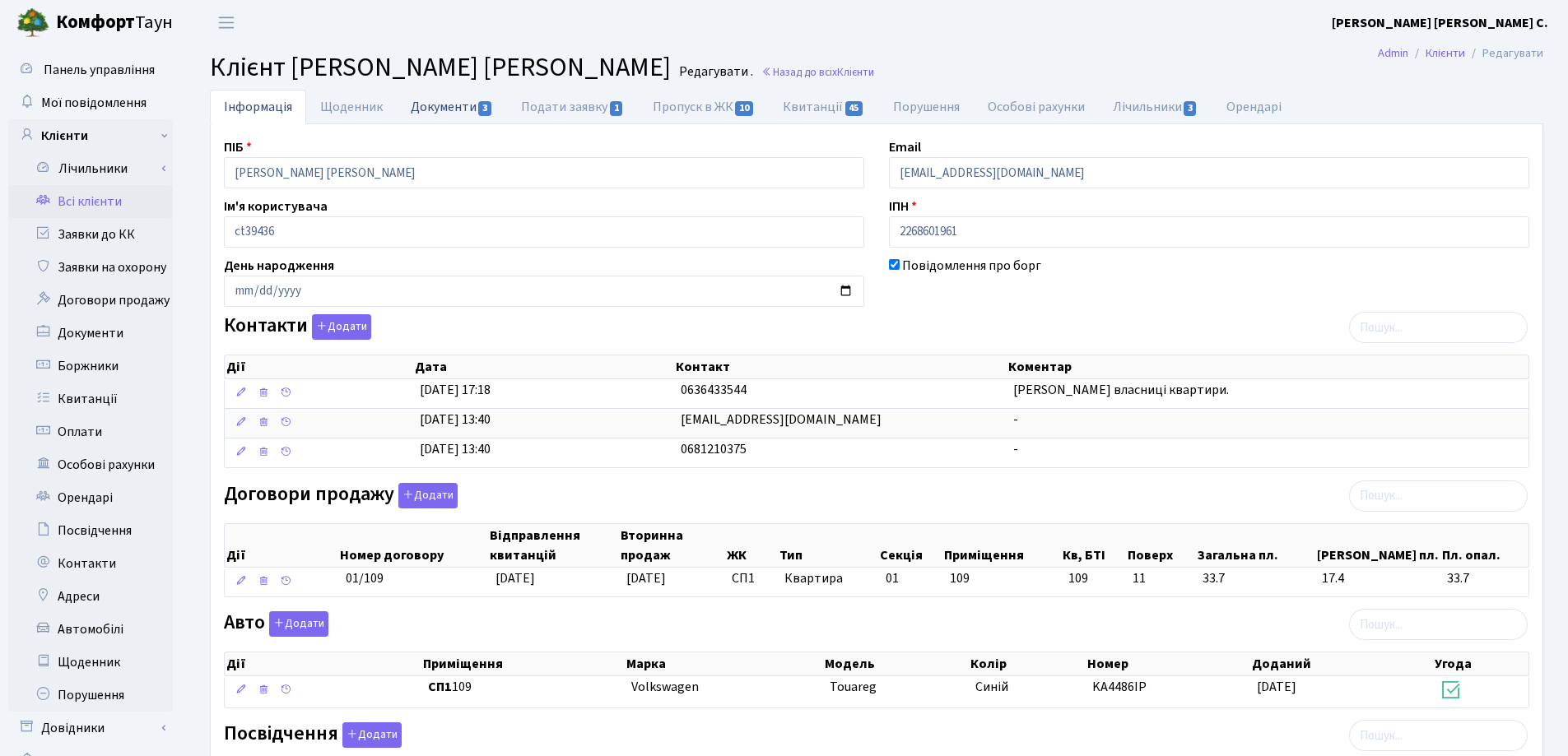
click at [439, 103] on link "Документи 3" at bounding box center [452, 106] width 110 height 34
select select "25"
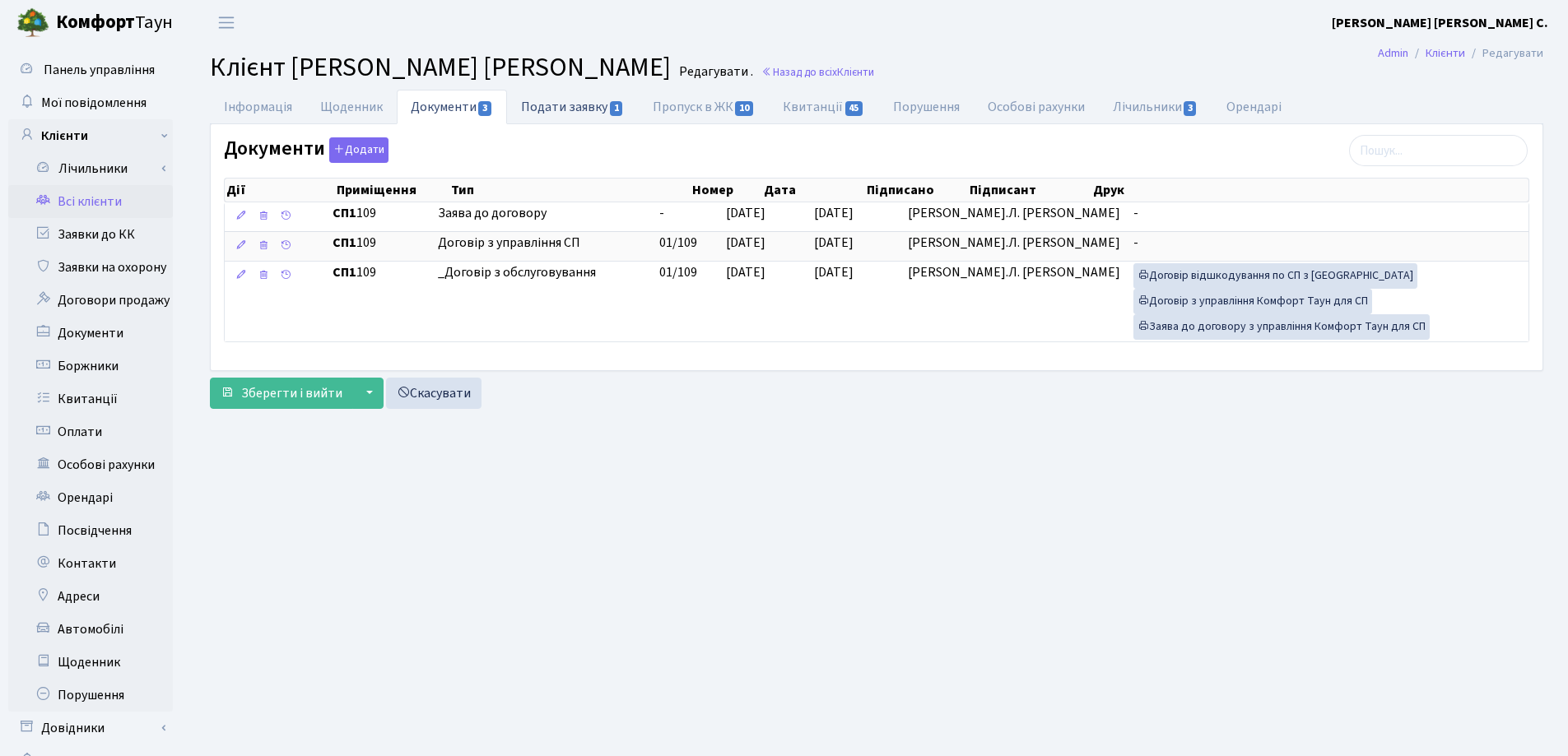
click at [577, 108] on link "Подати заявку 1" at bounding box center [573, 106] width 131 height 34
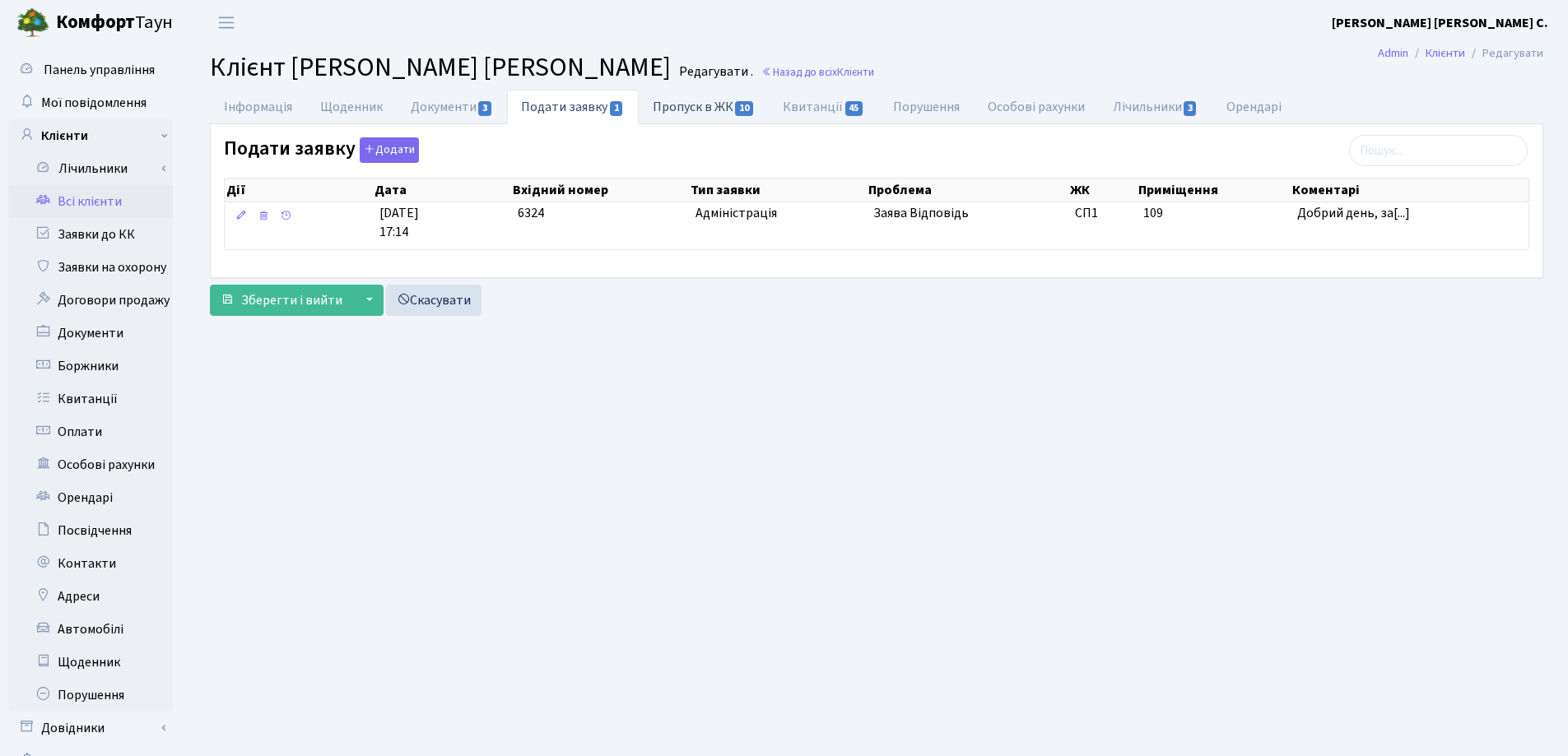
click at [684, 114] on link "Пропуск в ЖК 10" at bounding box center [704, 106] width 130 height 34
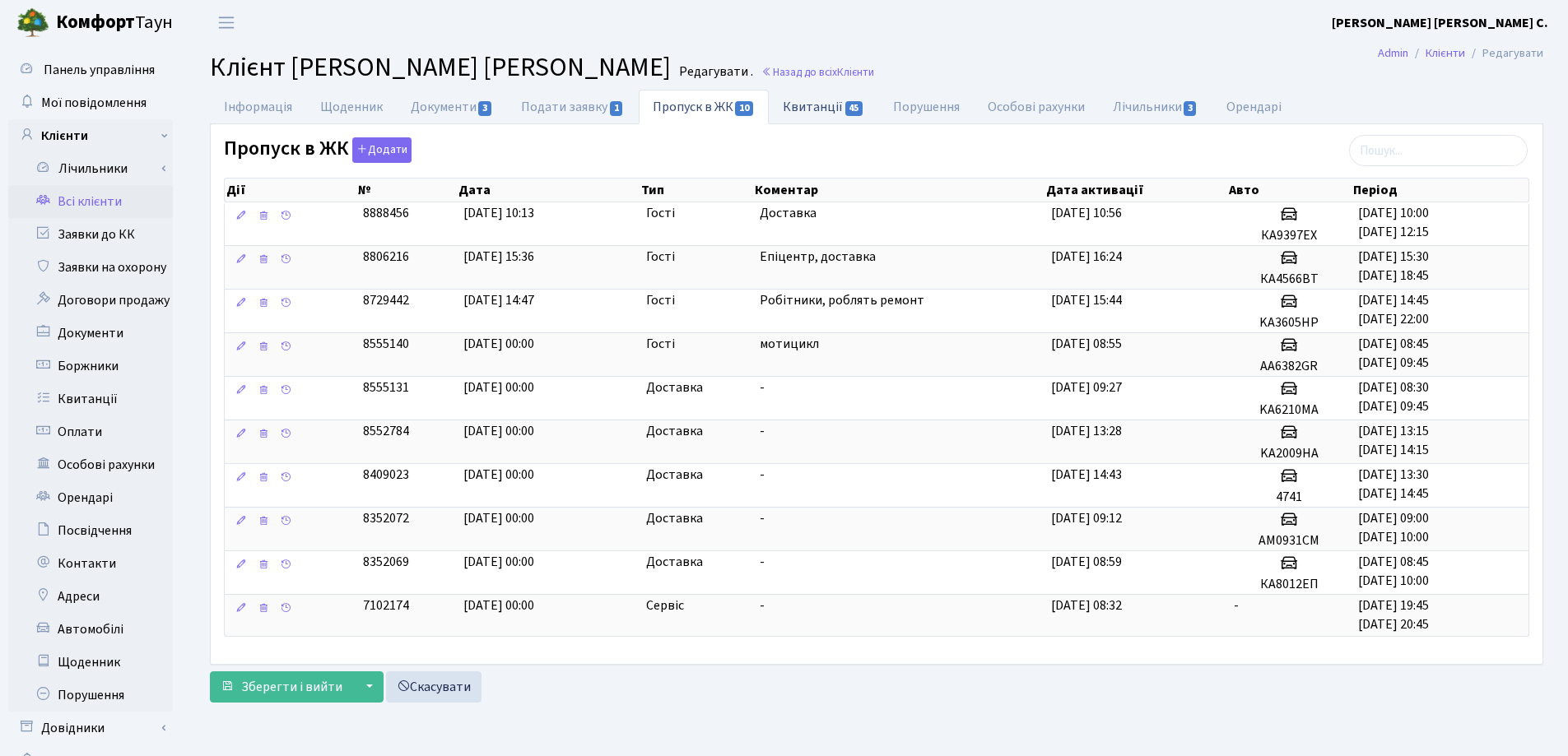
click at [799, 105] on link "Квитанції 45" at bounding box center [823, 106] width 110 height 34
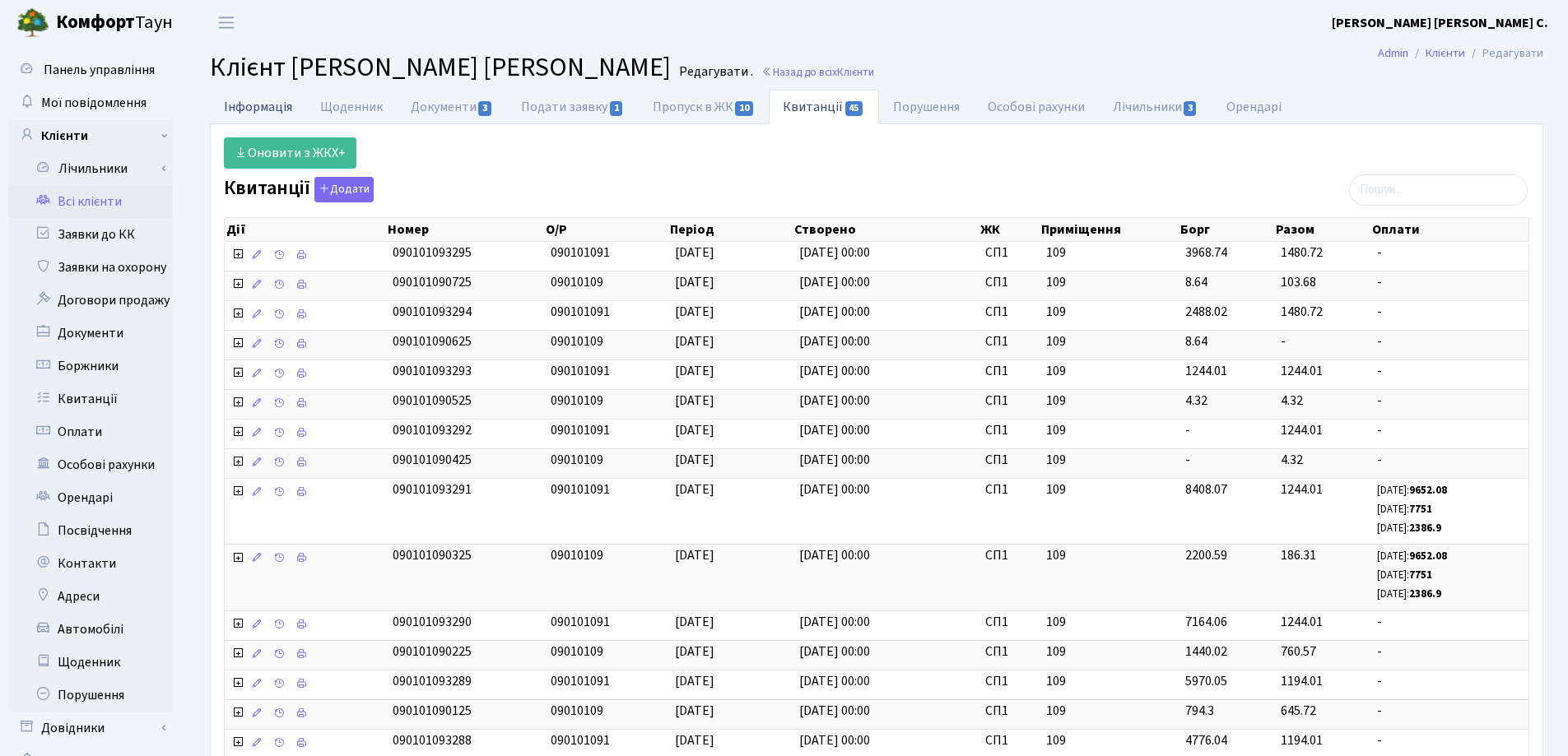
click at [254, 107] on link "Інформація" at bounding box center [258, 106] width 97 height 34
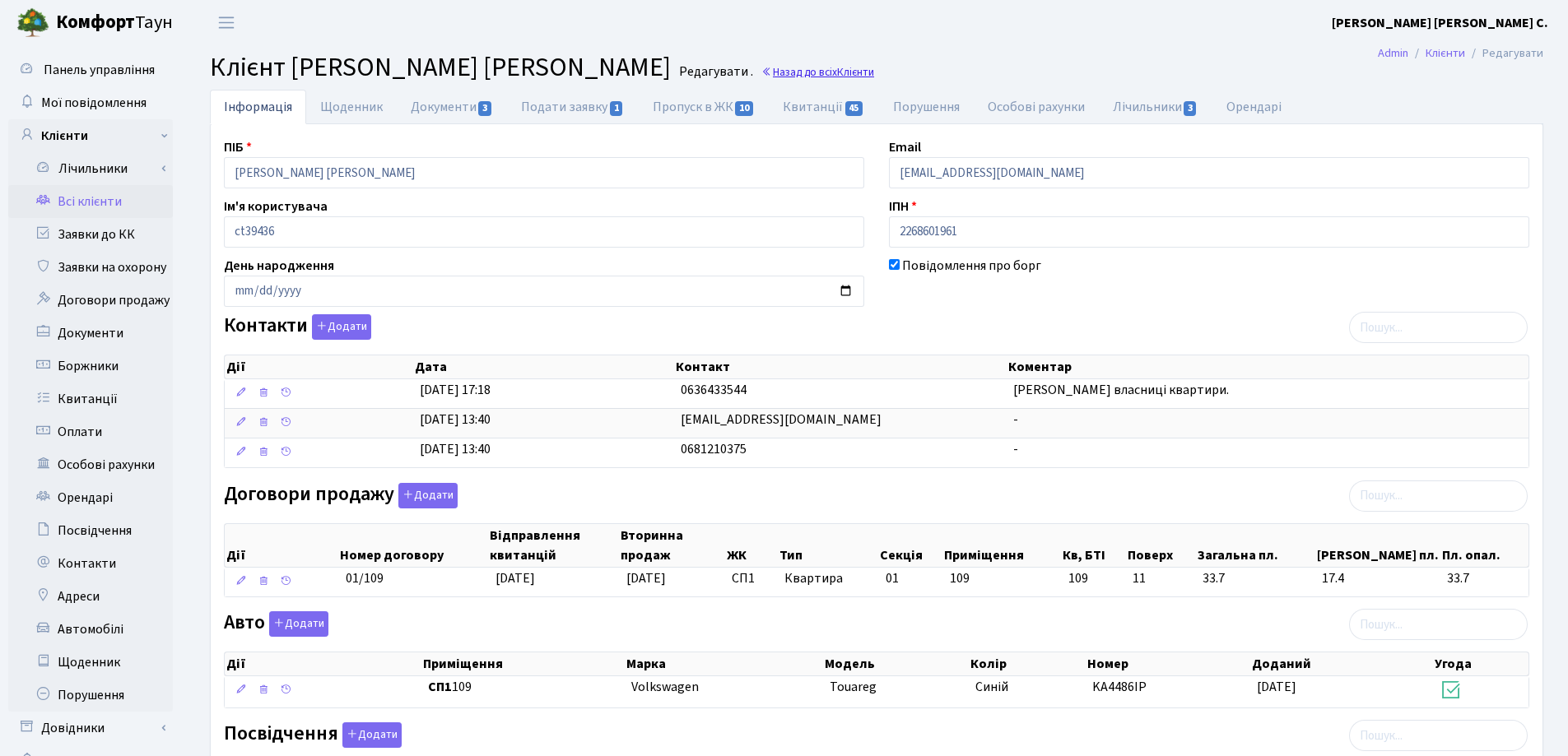
click at [837, 73] on span "Клієнти" at bounding box center [856, 72] width 37 height 16
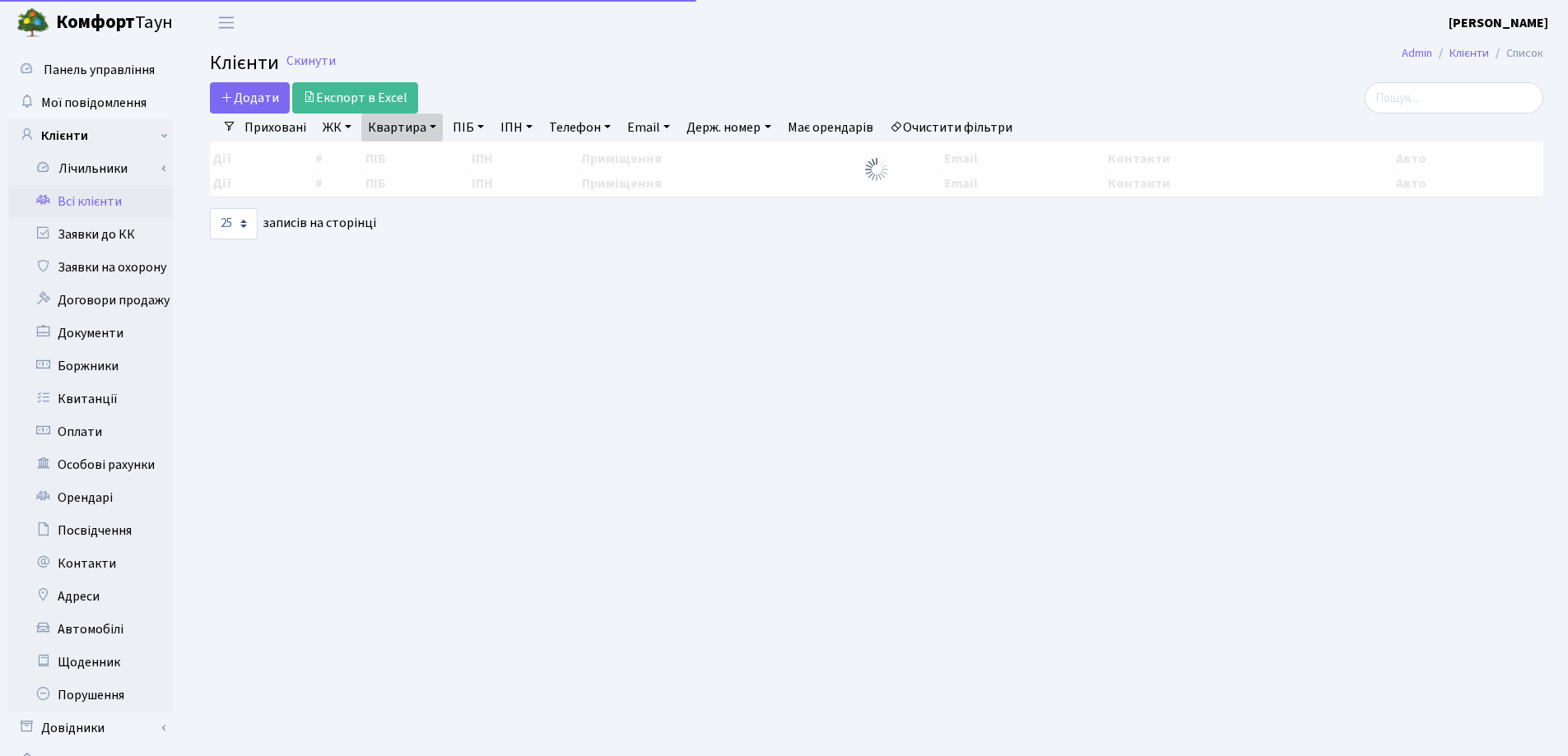
select select "25"
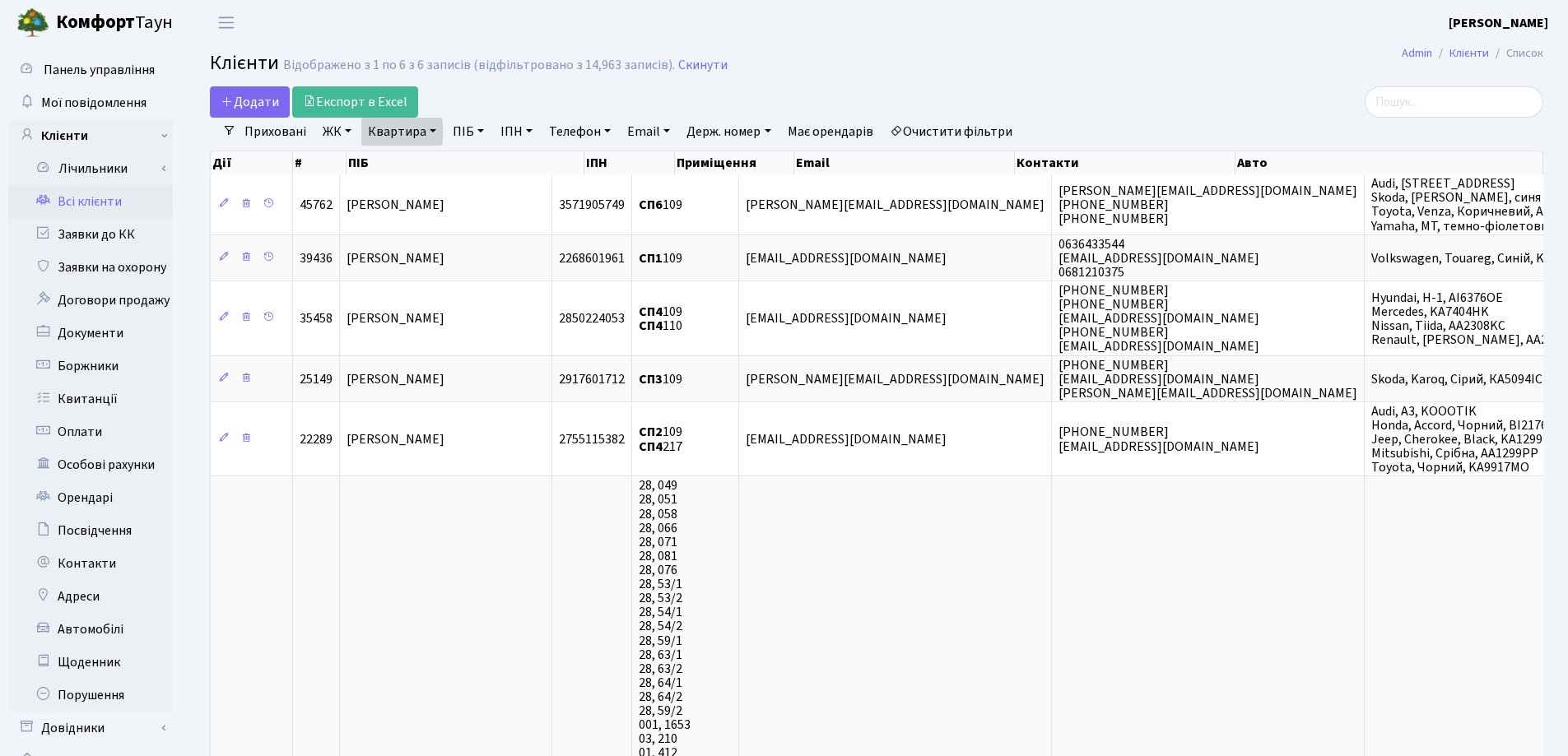
click at [432, 125] on link "Квартира" at bounding box center [402, 131] width 81 height 28
click at [476, 162] on icon at bounding box center [474, 163] width 13 height 13
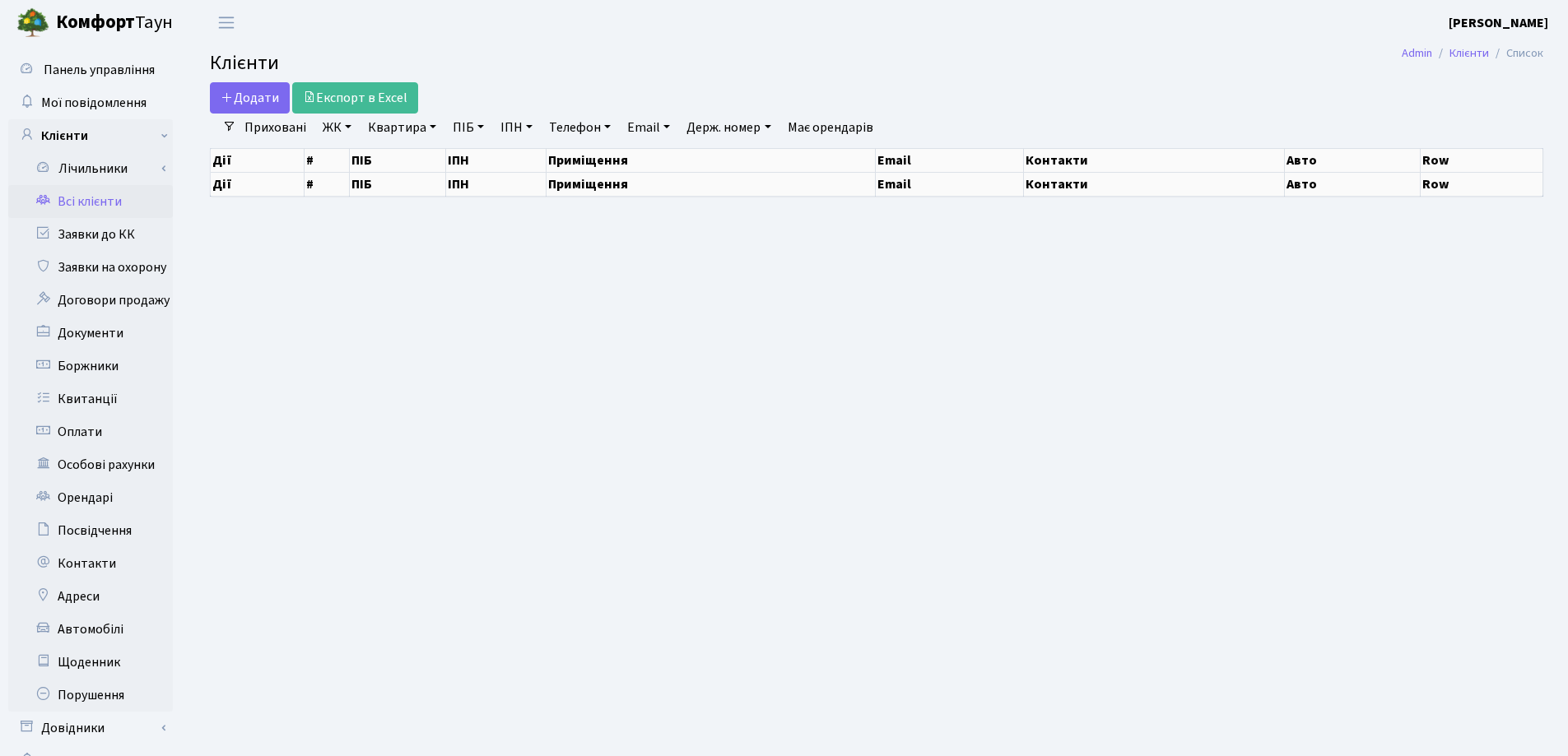
select select "25"
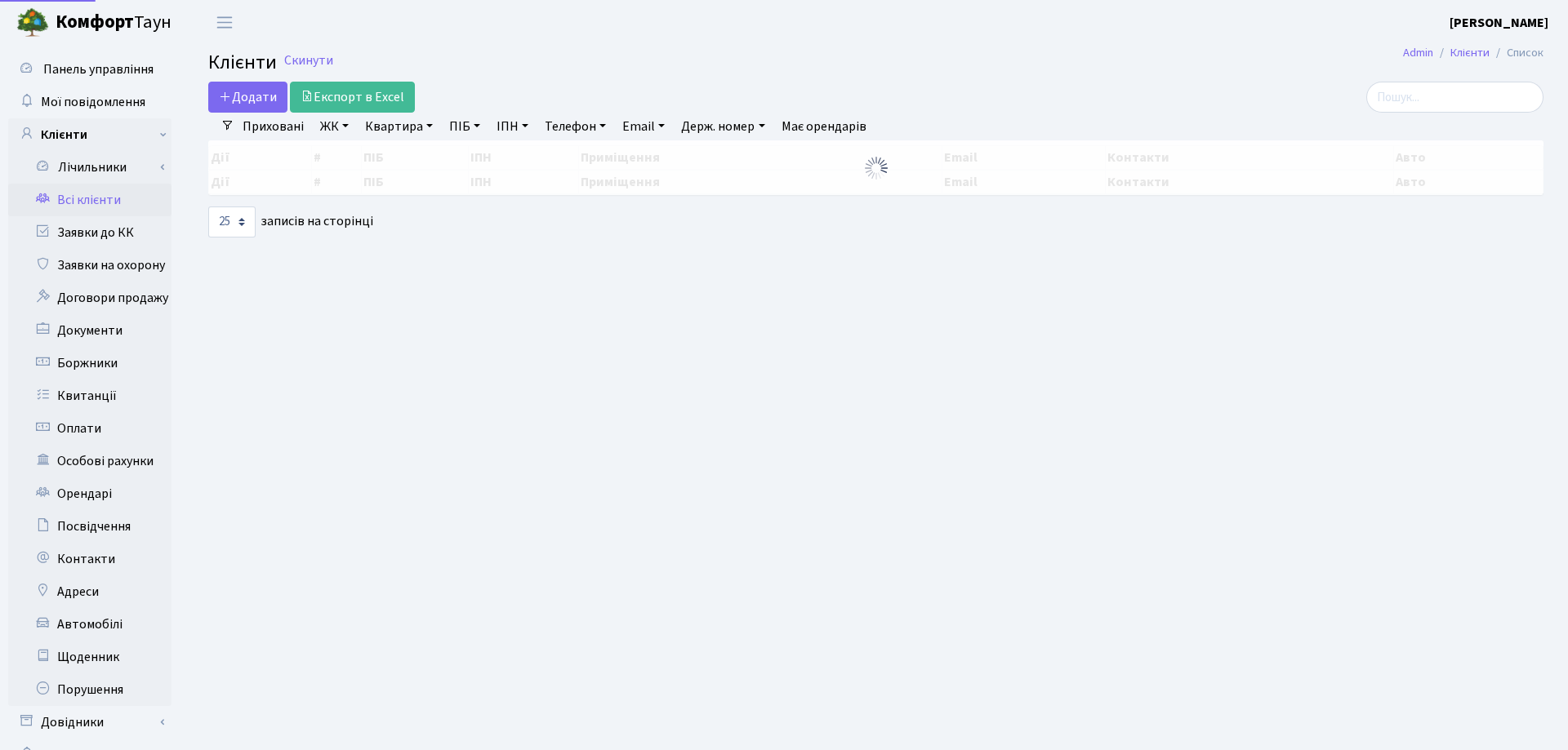
select select "25"
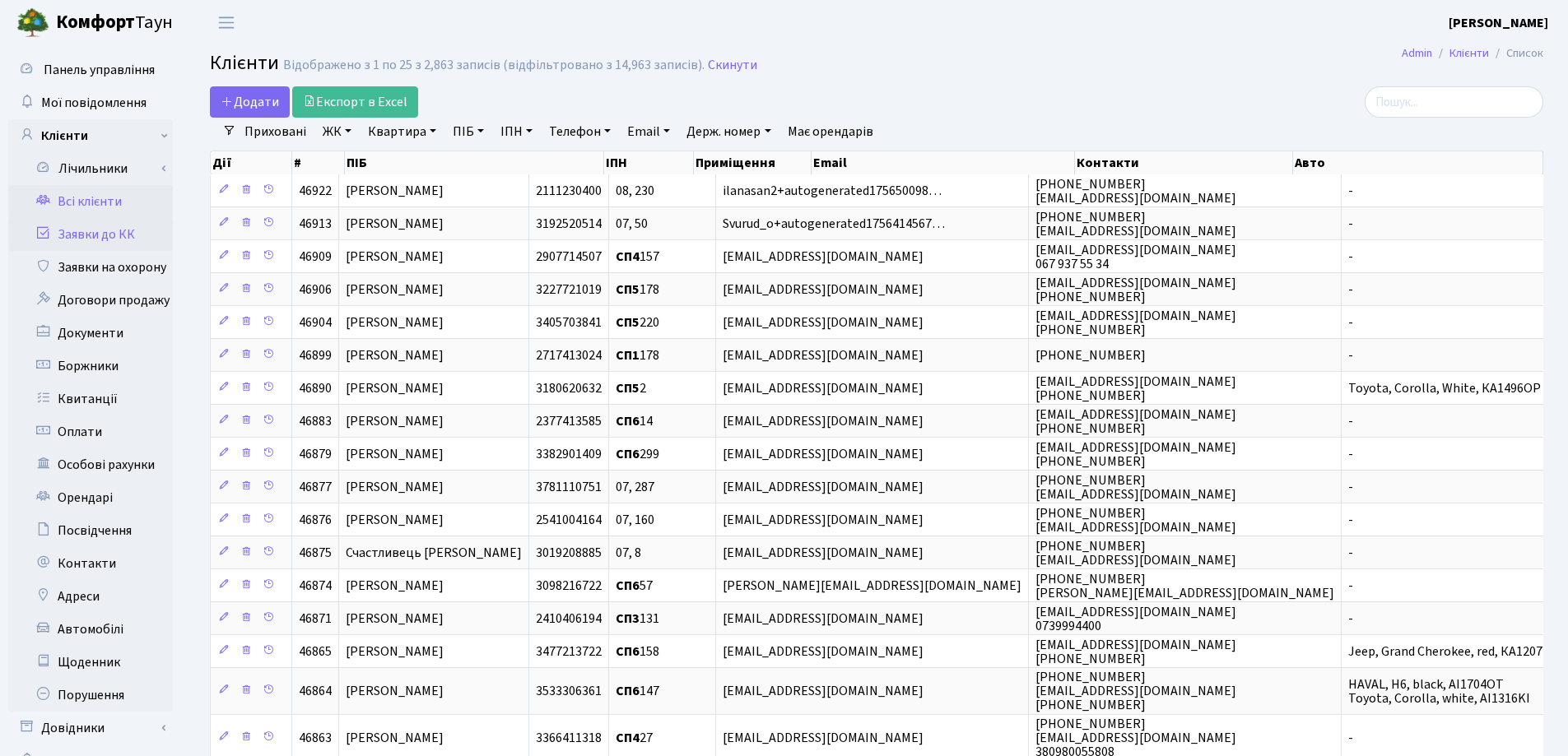
click at [114, 230] on link "Заявки до КК" at bounding box center [91, 234] width 165 height 33
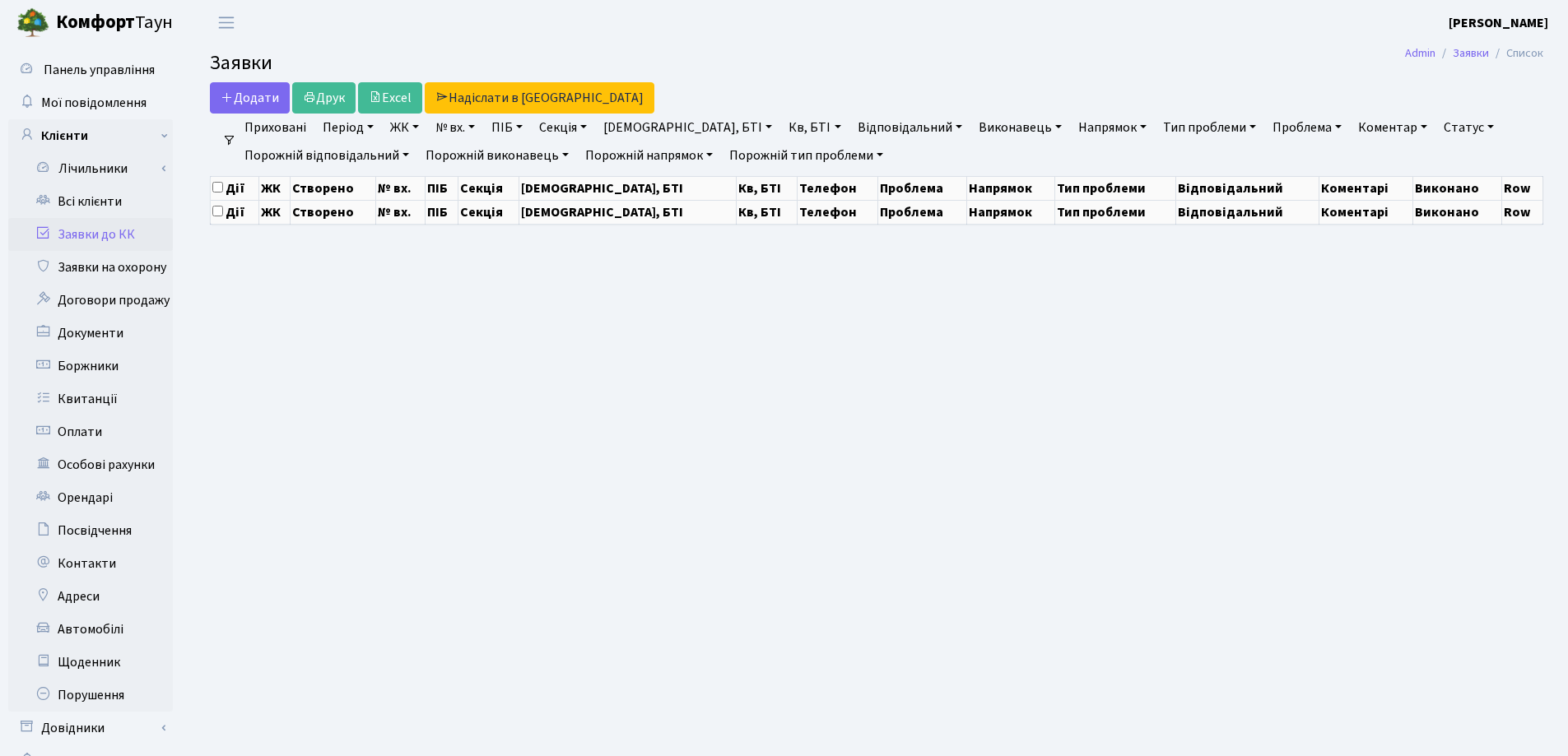
select select "25"
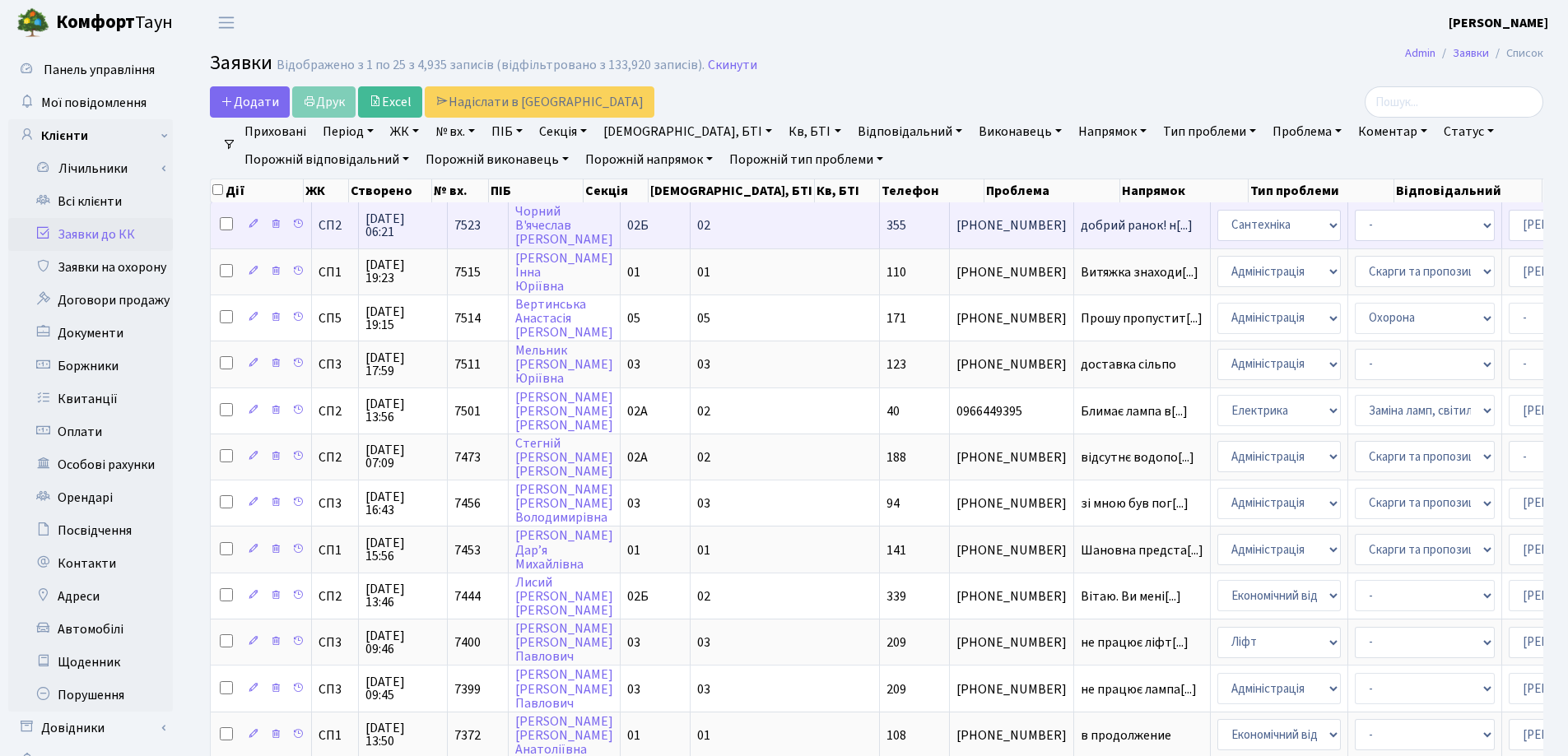
click at [1075, 238] on td "добрий ранок! н[...]" at bounding box center [1143, 225] width 136 height 45
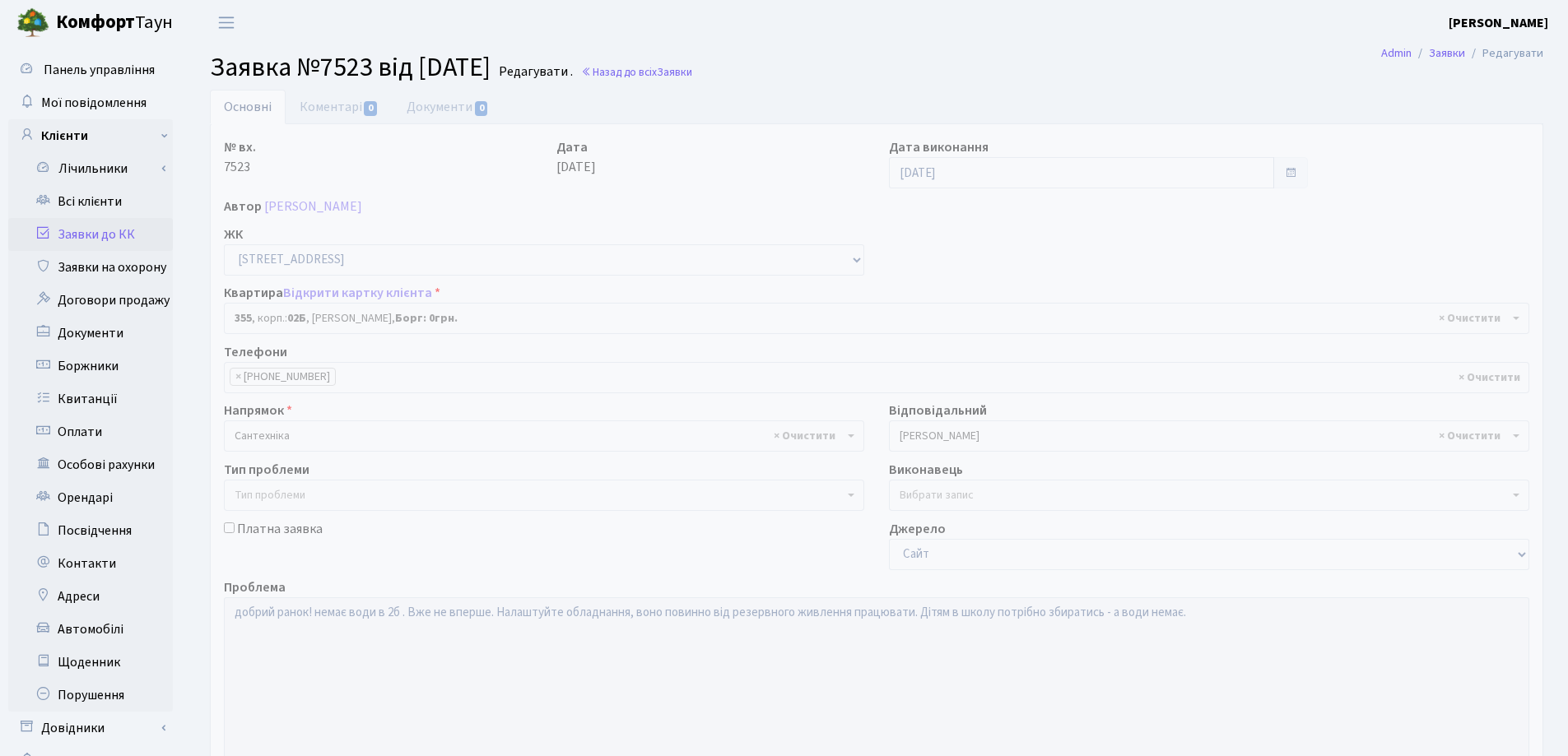
select select "20605"
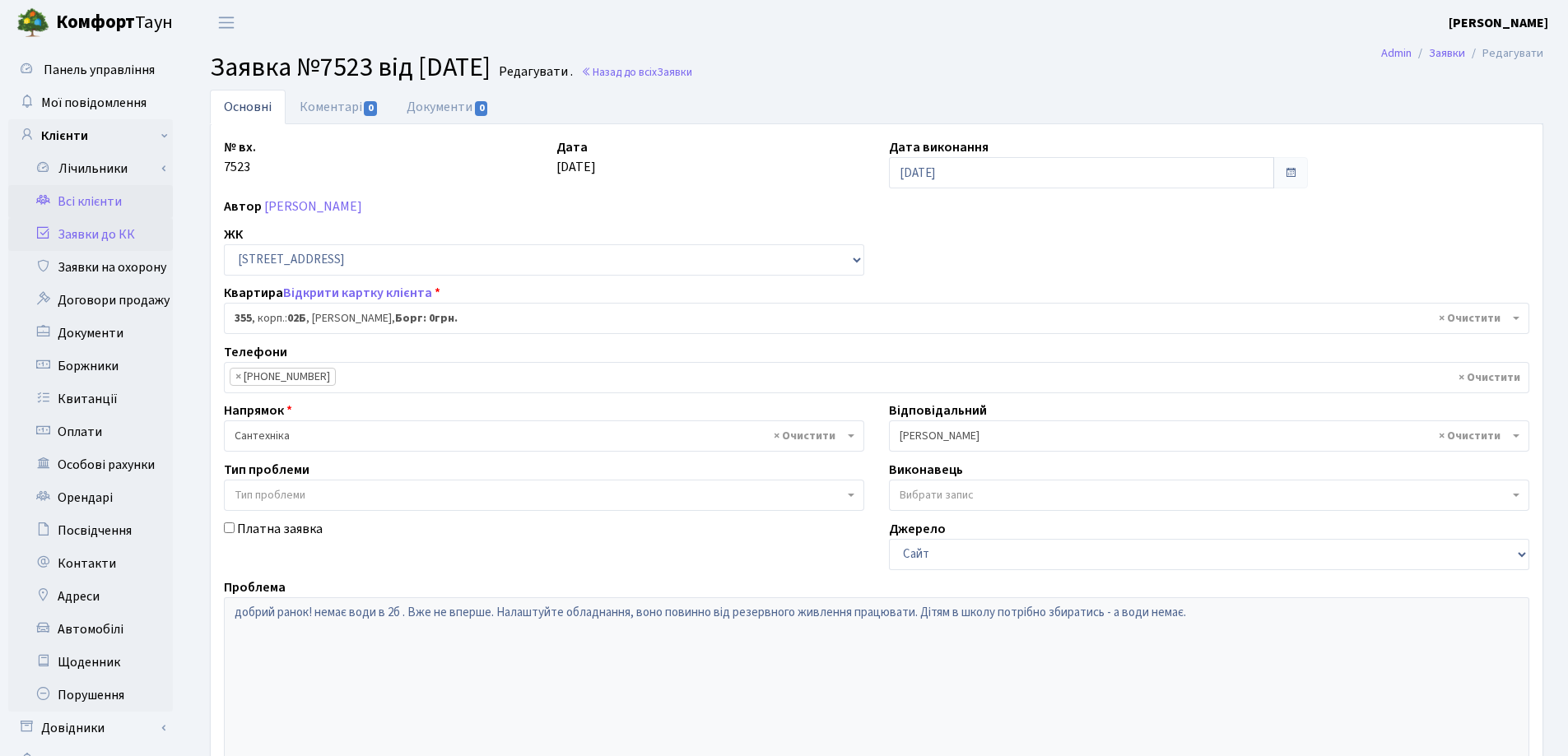
click at [105, 206] on link "Всі клієнти" at bounding box center [91, 202] width 165 height 33
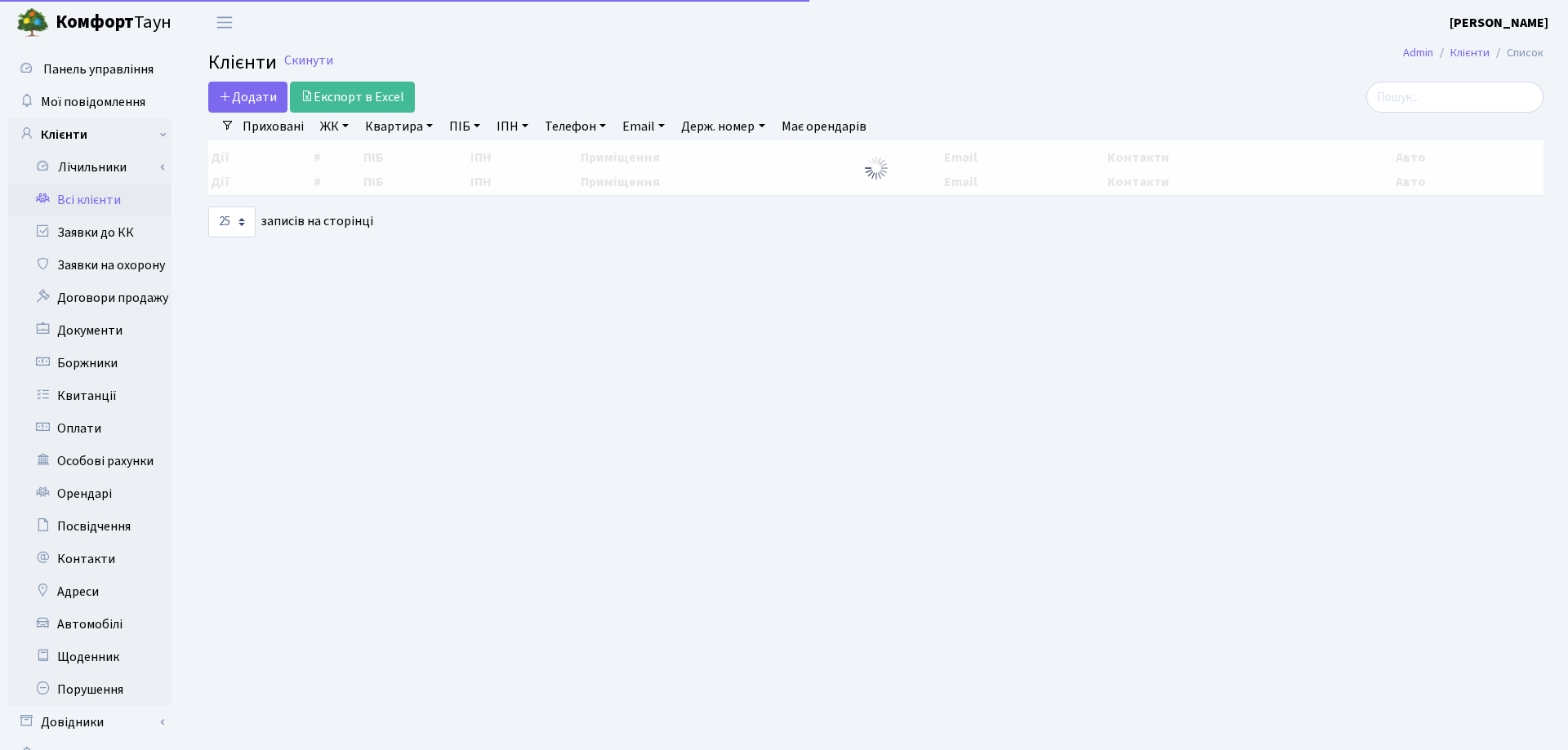
select select "25"
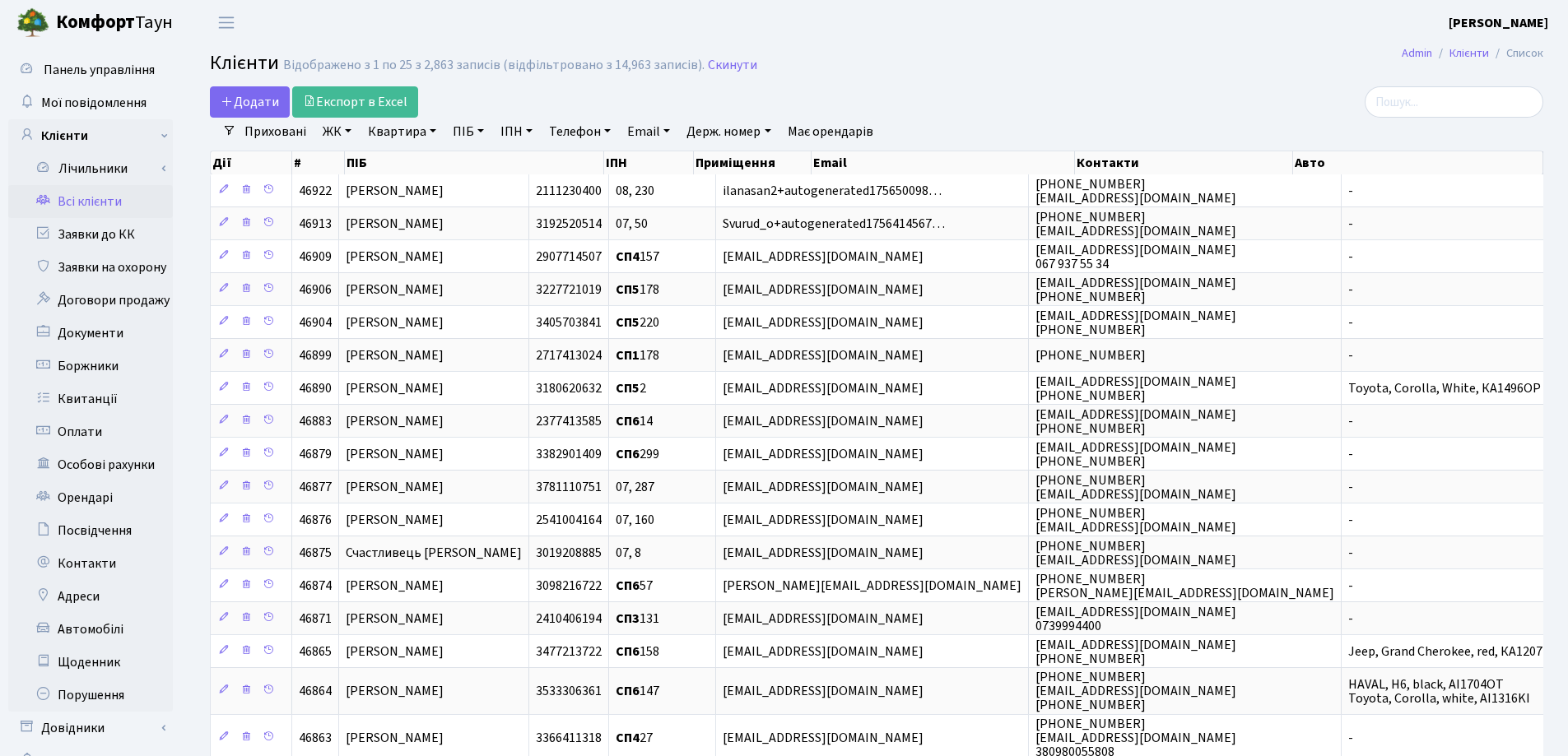
click at [434, 131] on link "Квартира" at bounding box center [402, 131] width 81 height 28
type input "359"
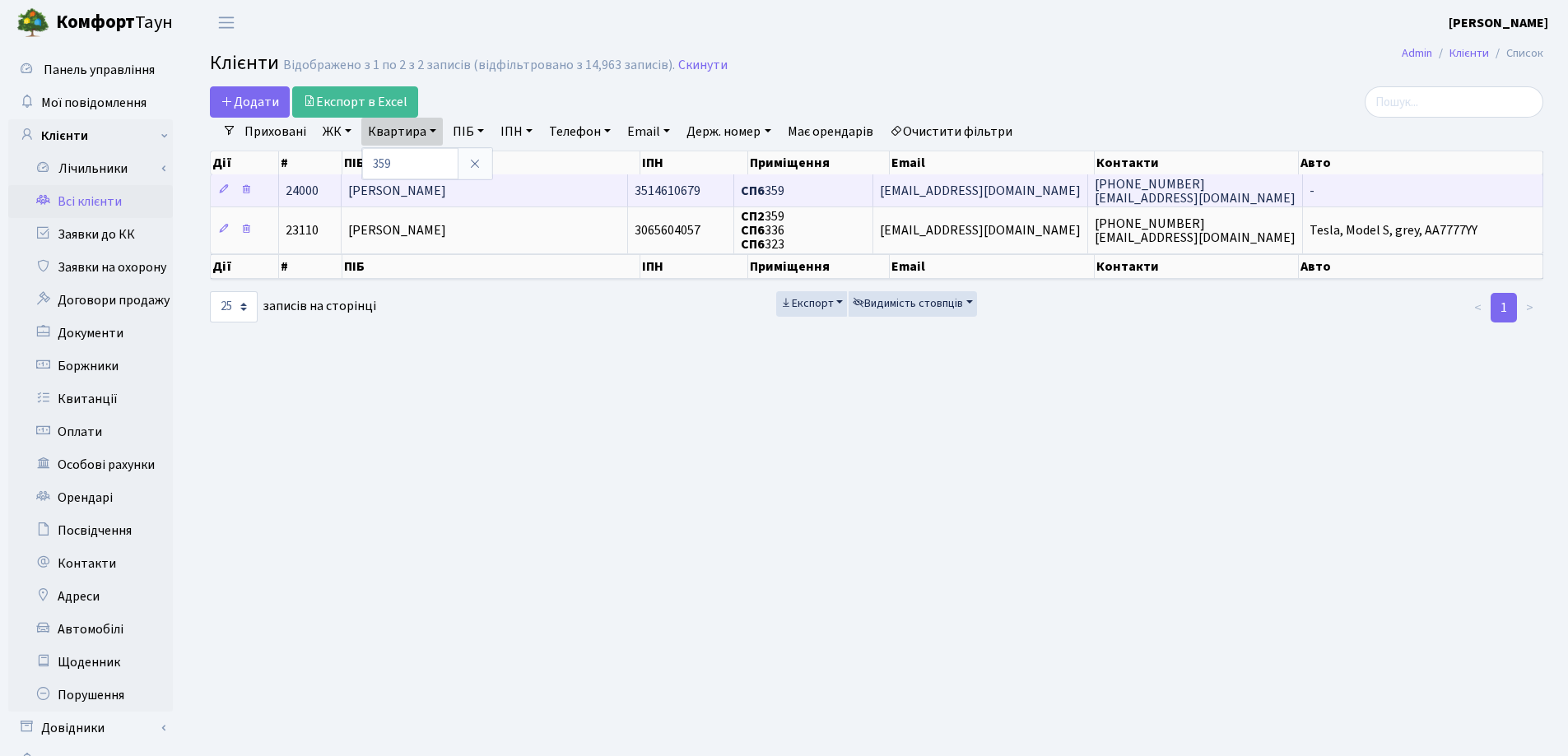
click at [446, 186] on span "[PERSON_NAME]" at bounding box center [398, 191] width 98 height 18
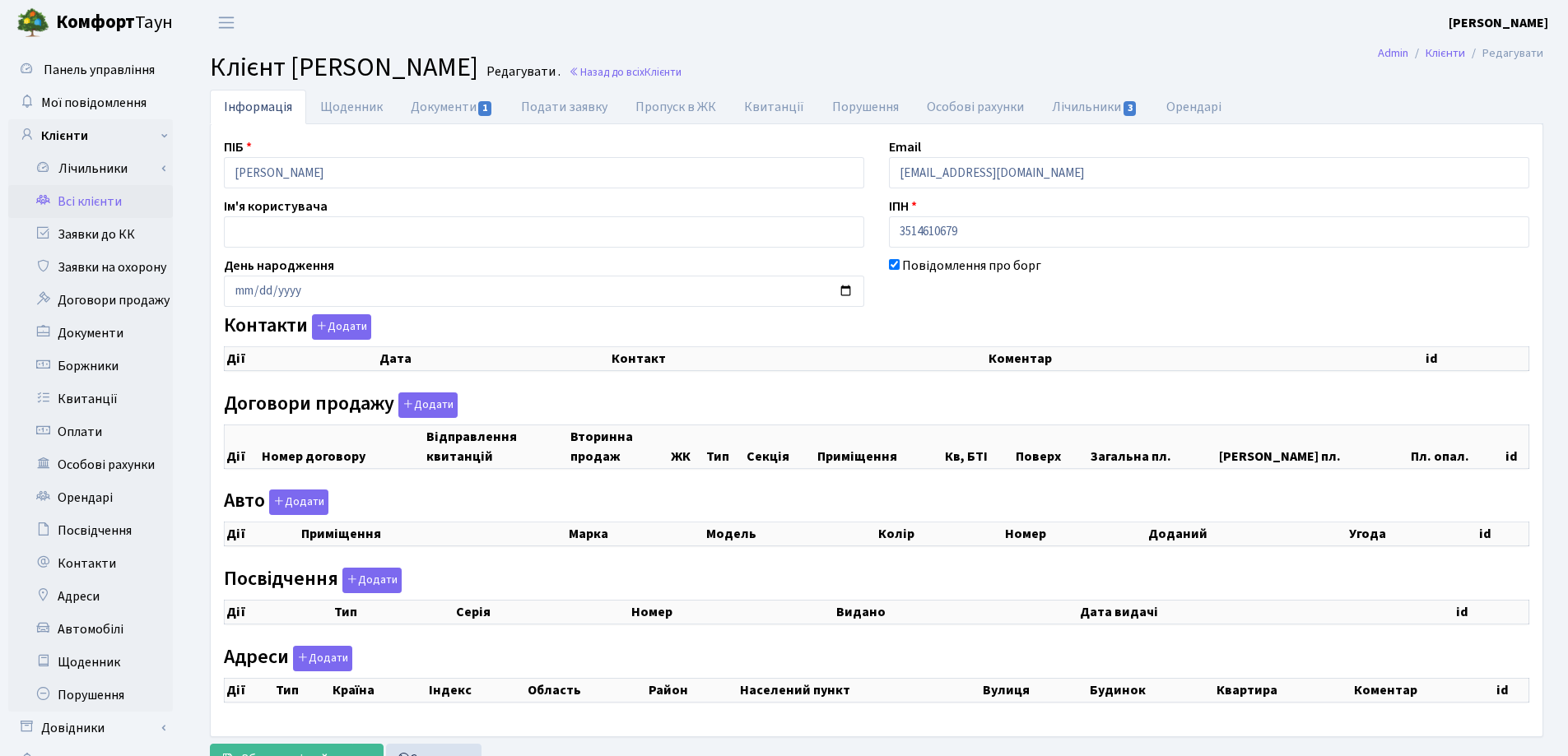
checkbox input "true"
select select "25"
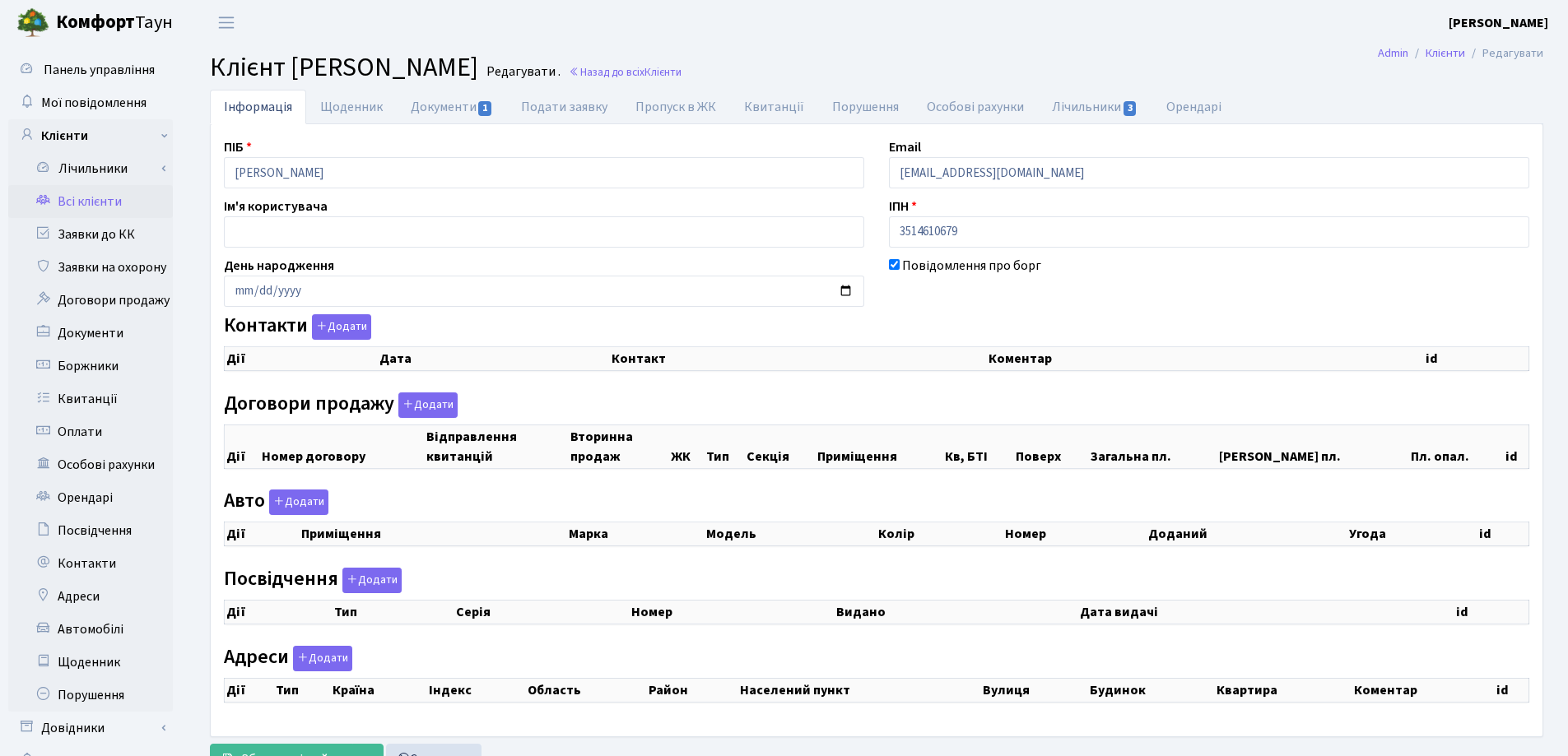
select select "25"
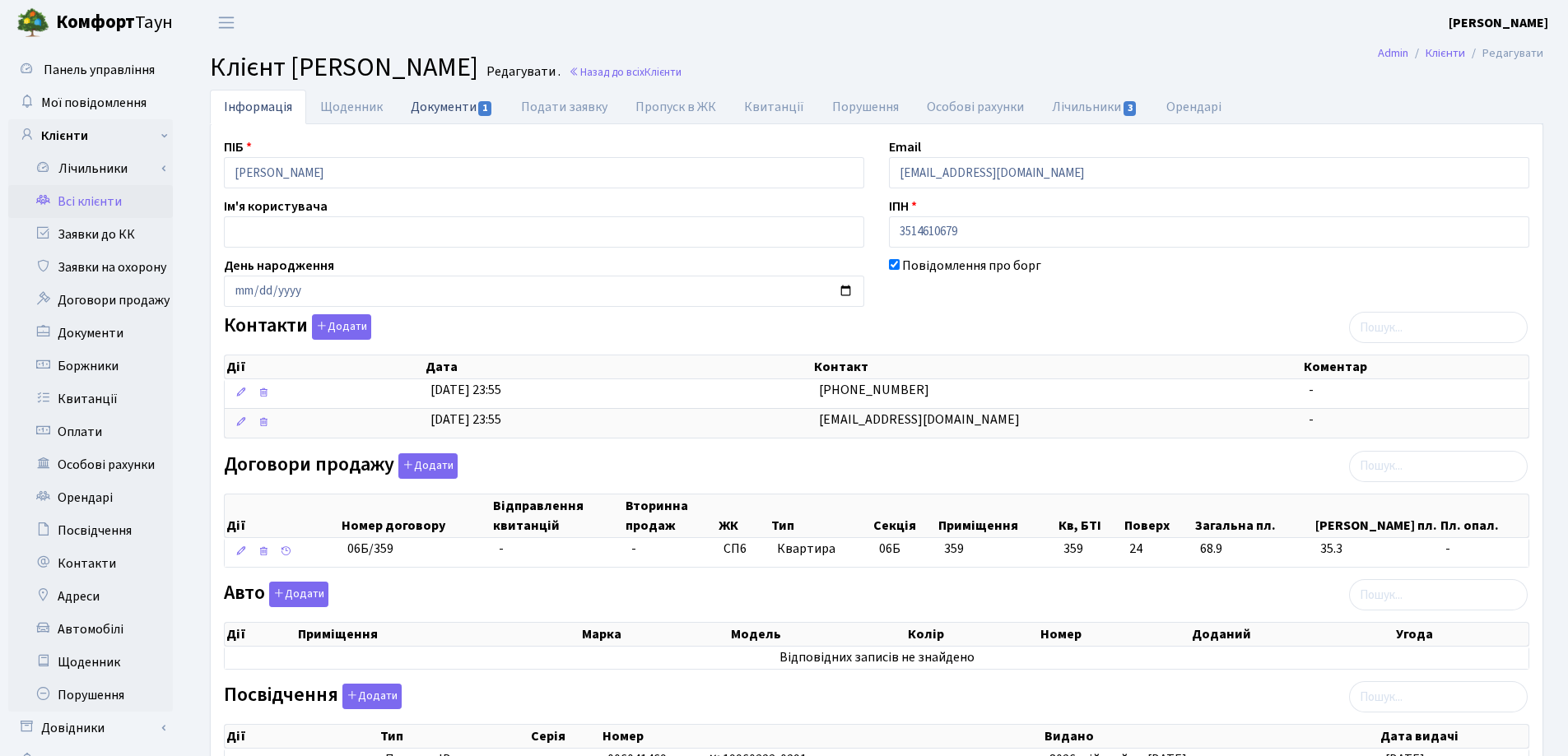
click at [459, 109] on link "Документи 1" at bounding box center [452, 106] width 110 height 34
select select "25"
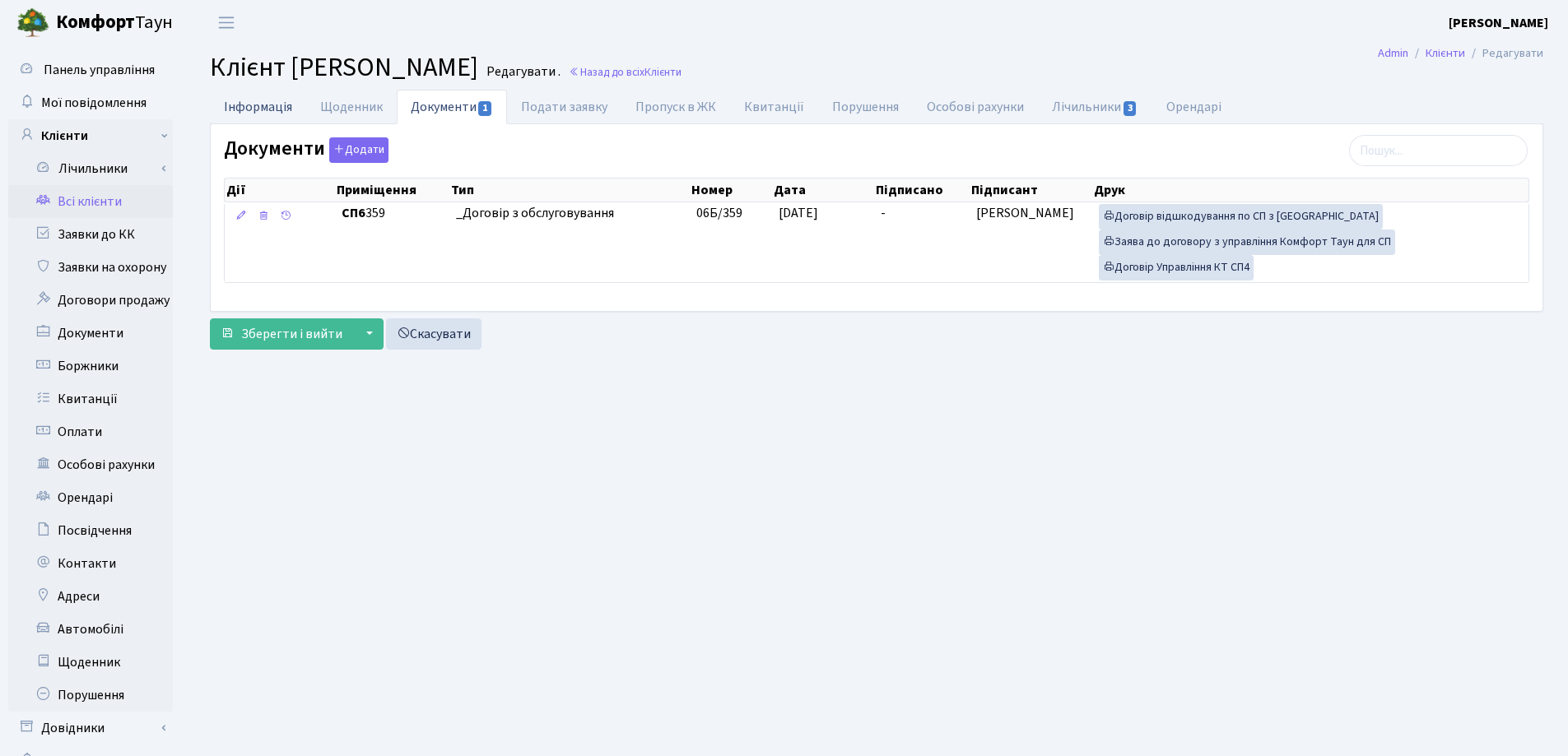
click at [258, 113] on link "Інформація" at bounding box center [258, 106] width 97 height 34
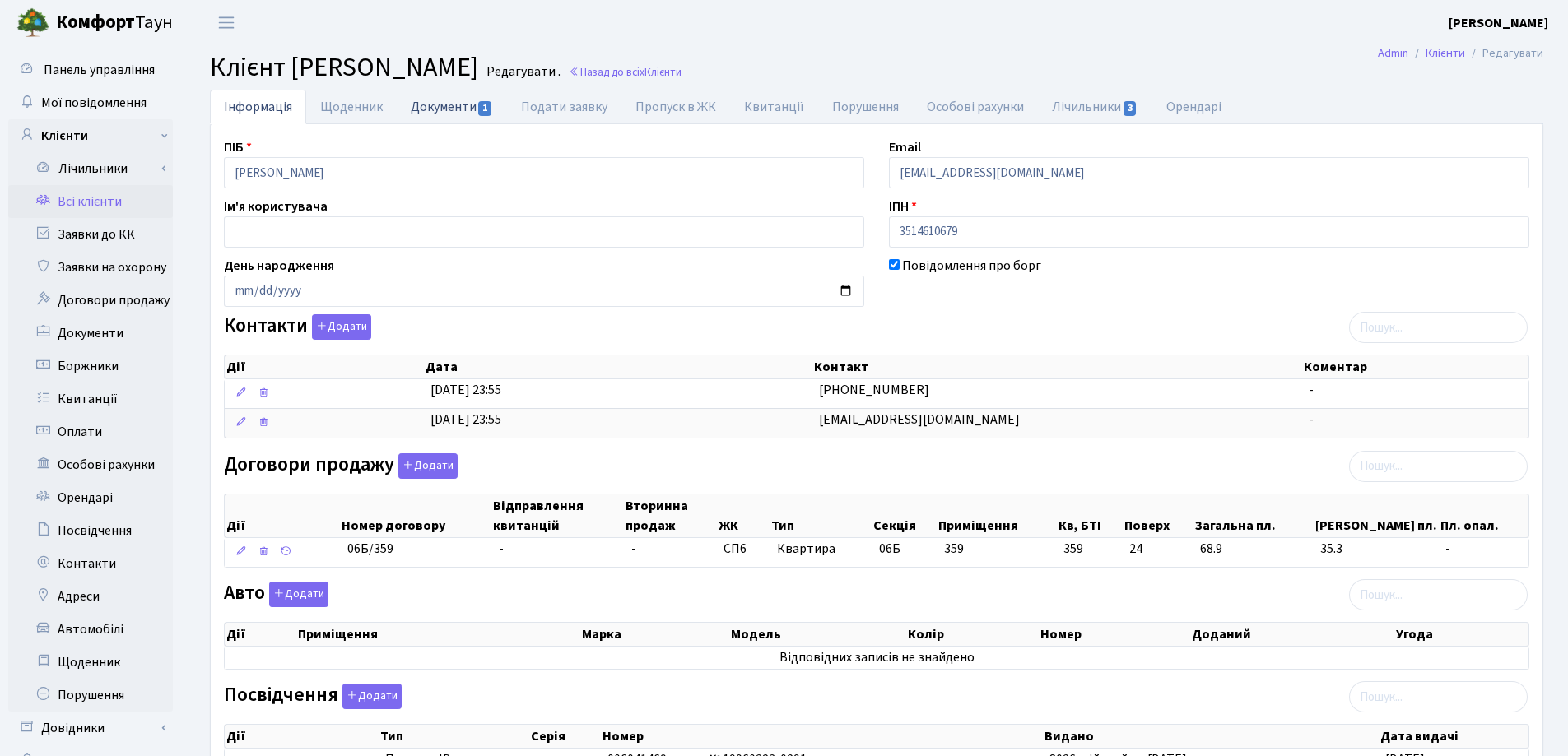
click at [433, 113] on link "Документи 1" at bounding box center [452, 106] width 110 height 34
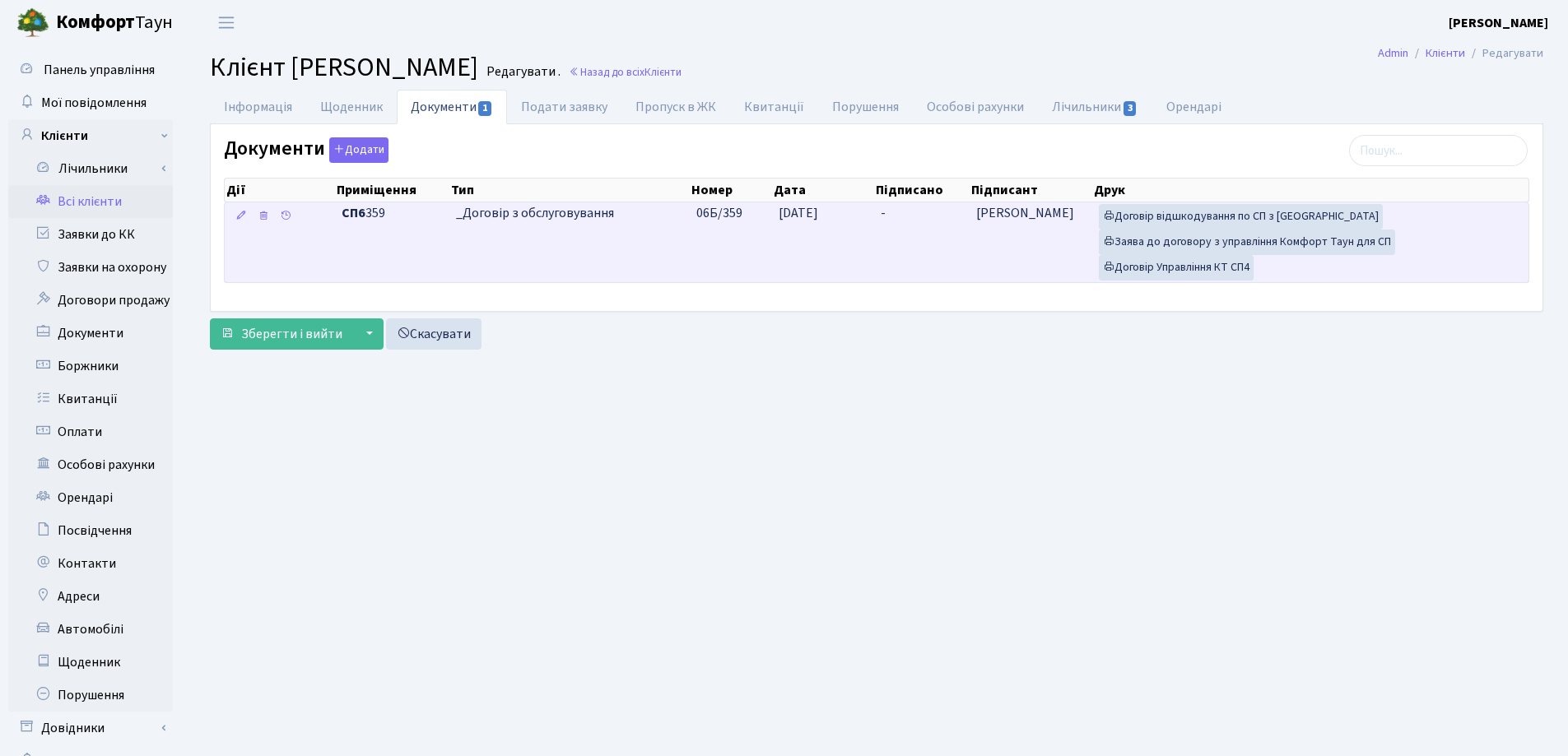
click at [906, 215] on td "-" at bounding box center [922, 242] width 95 height 80
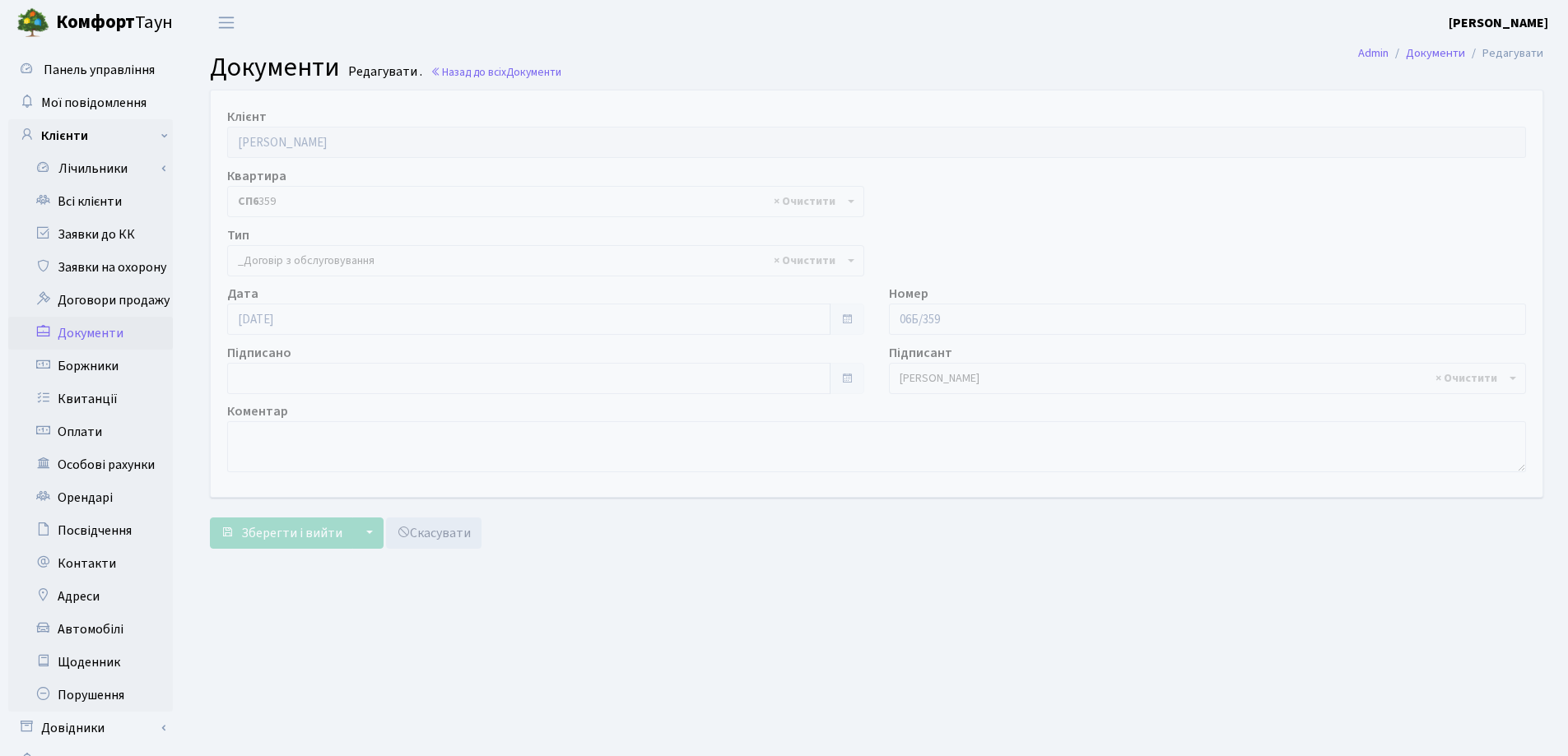
select select "289"
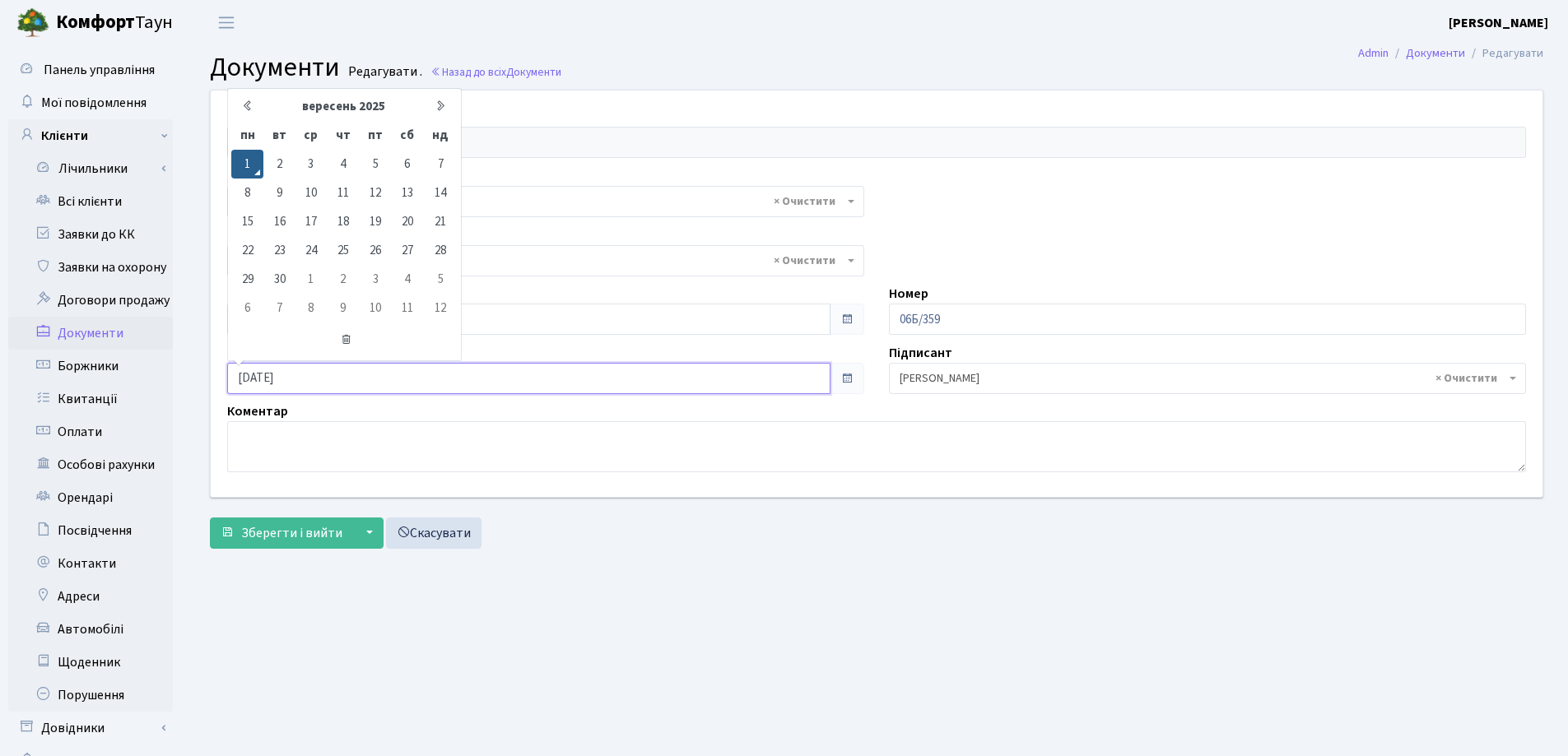
click at [326, 379] on input "[DATE]" at bounding box center [529, 378] width 604 height 31
click at [248, 106] on icon at bounding box center [248, 105] width 12 height 12
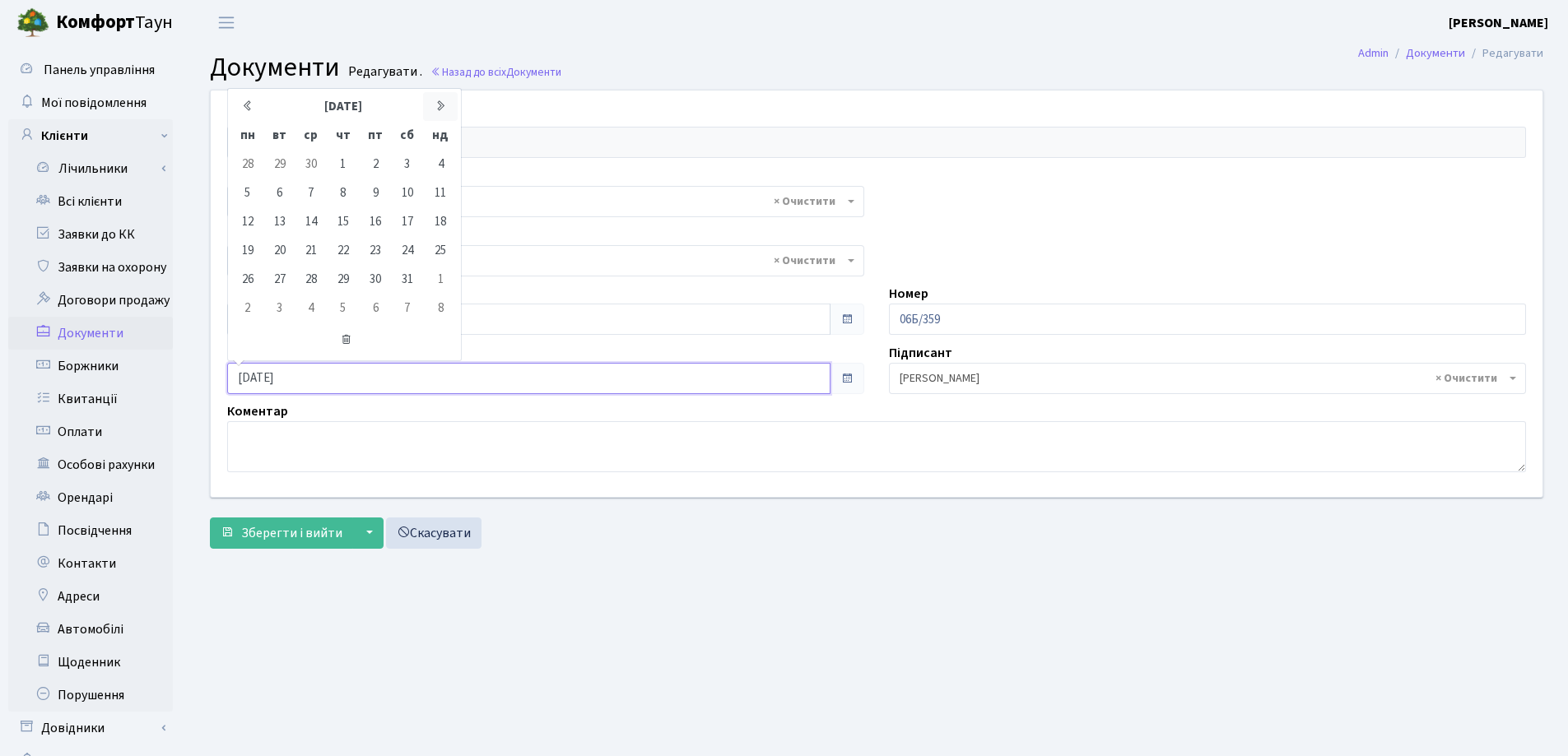
click at [438, 103] on icon at bounding box center [441, 105] width 12 height 12
click at [373, 200] on td "6" at bounding box center [374, 192] width 32 height 28
type input "[DATE]"
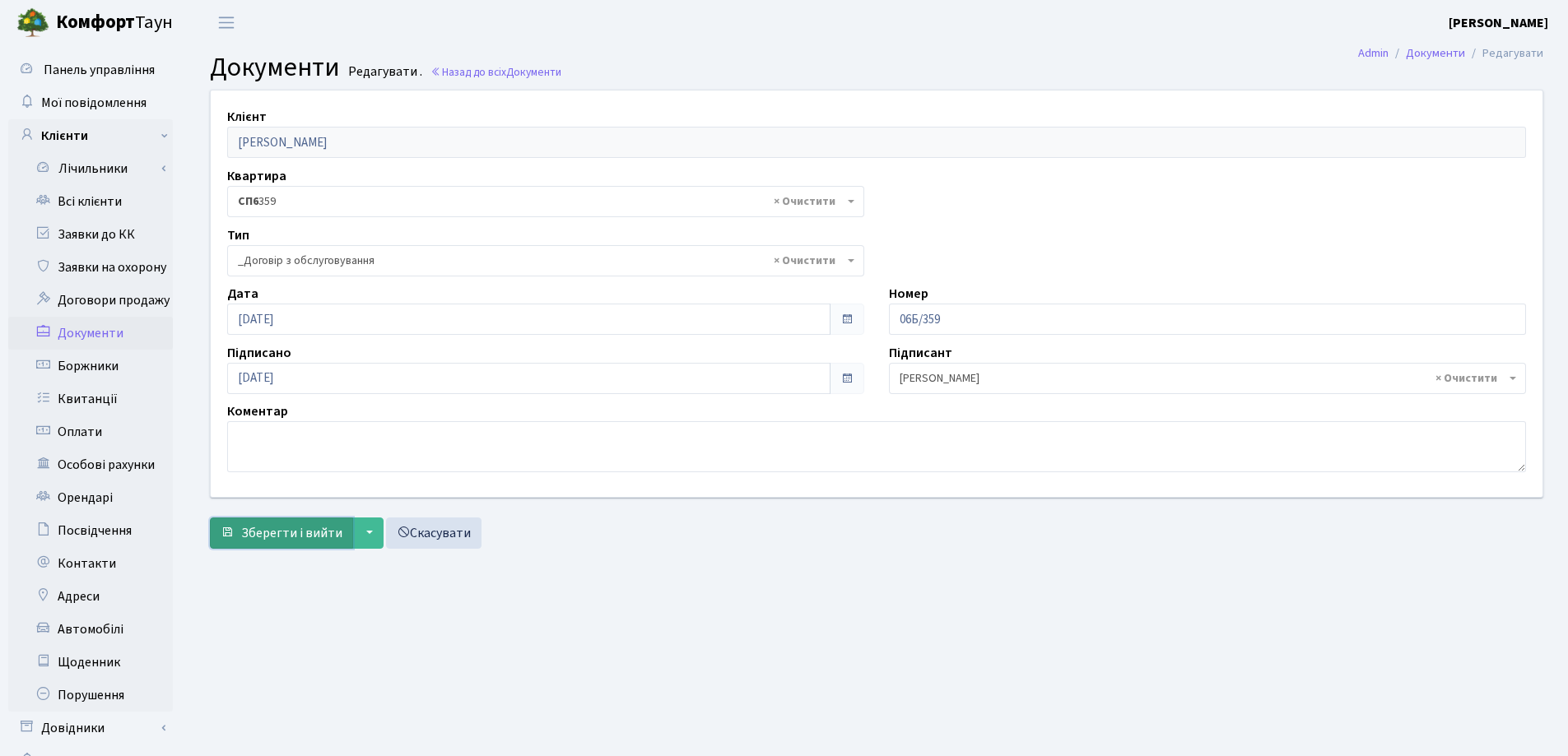
click at [293, 534] on span "Зберегти і вийти" at bounding box center [292, 533] width 101 height 18
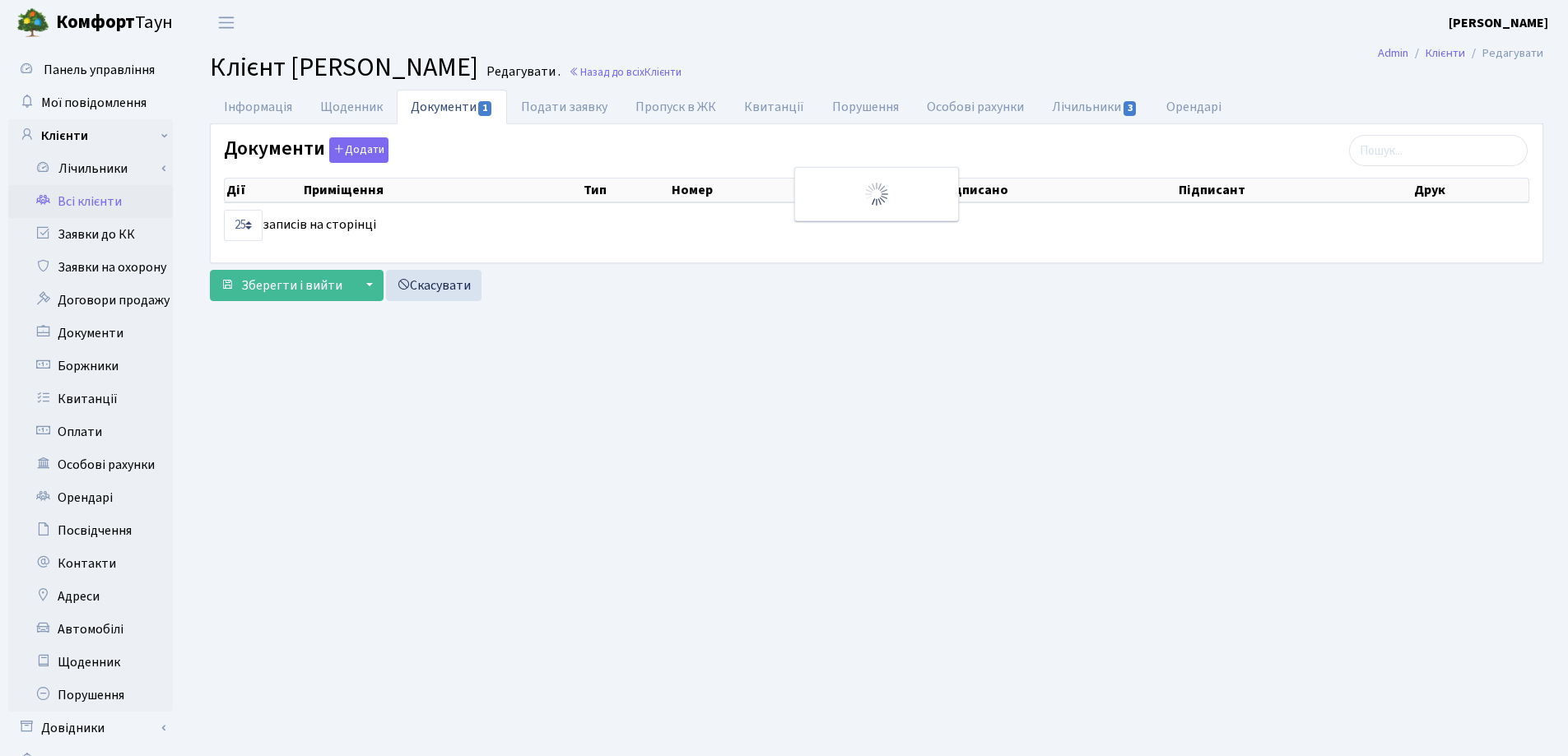
select select "25"
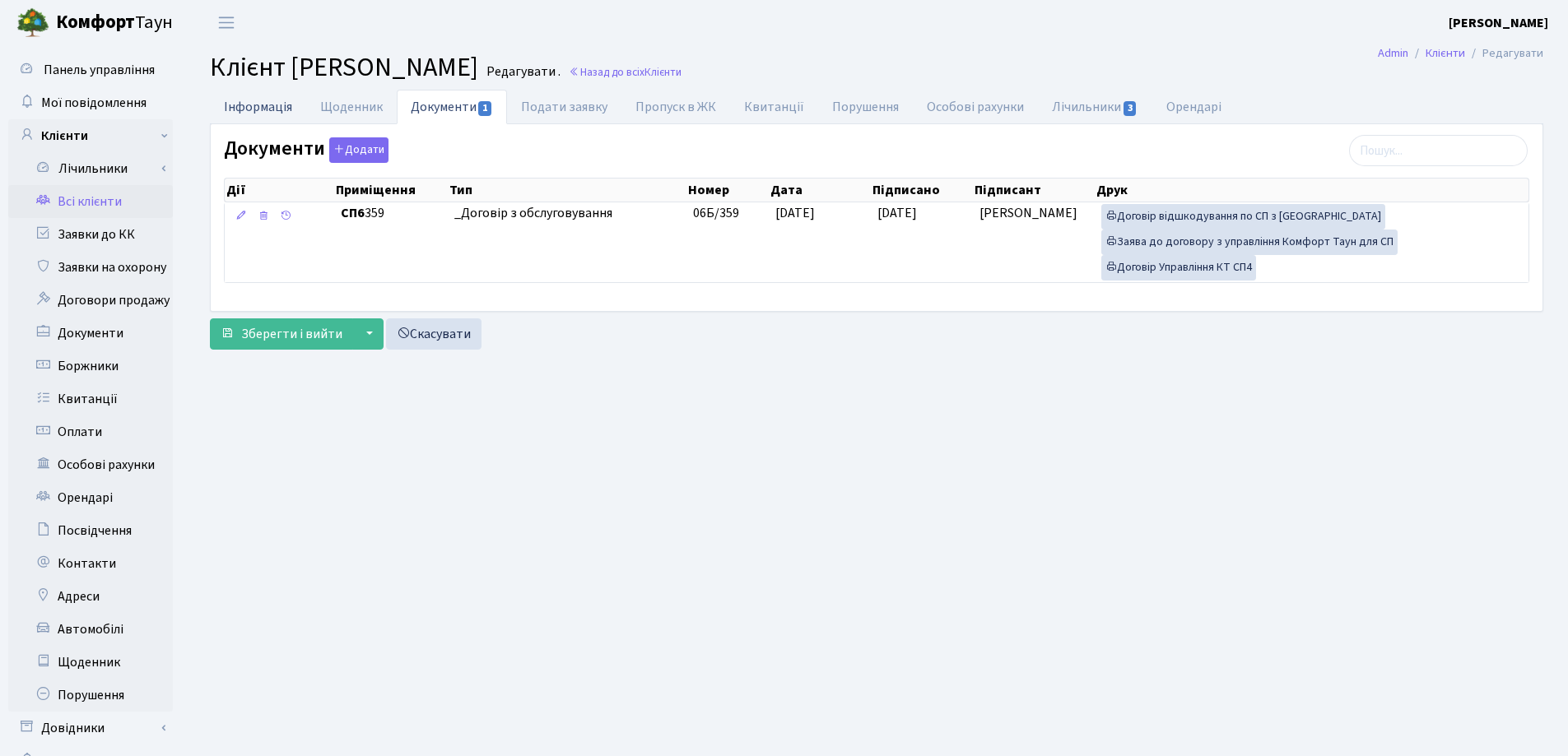
click at [252, 106] on link "Інформація" at bounding box center [258, 106] width 97 height 34
select select "25"
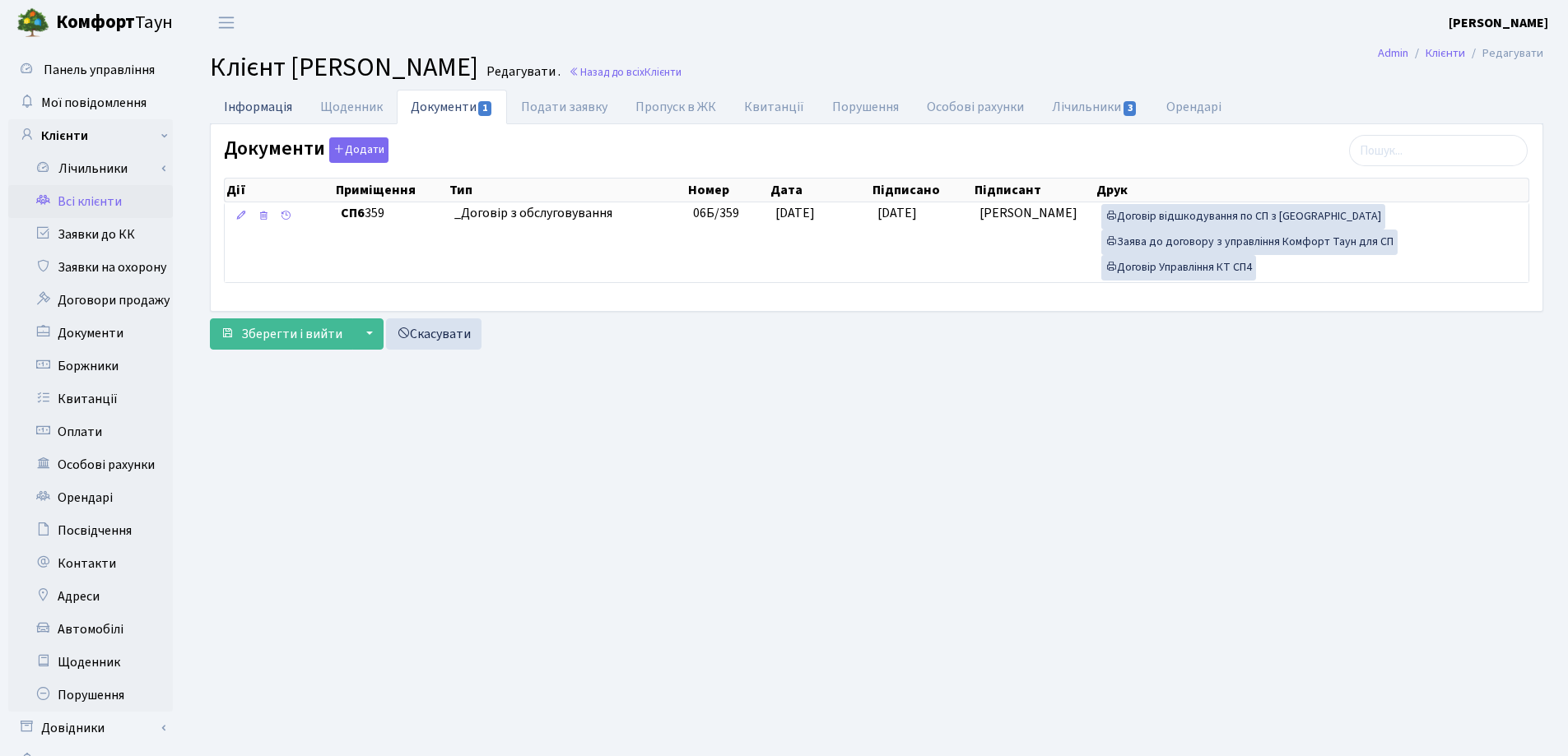
select select "25"
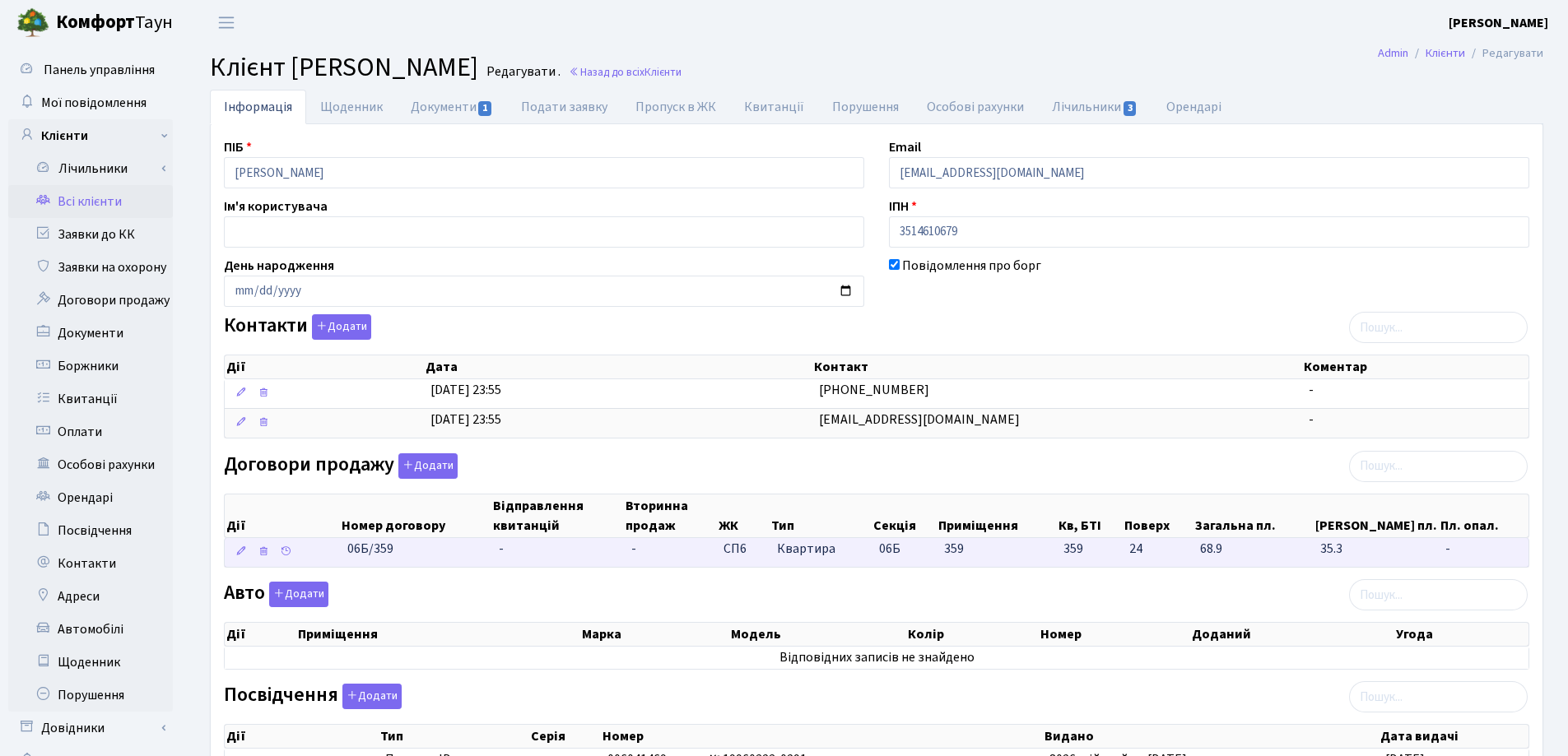
click at [527, 544] on td "-" at bounding box center [559, 552] width 133 height 28
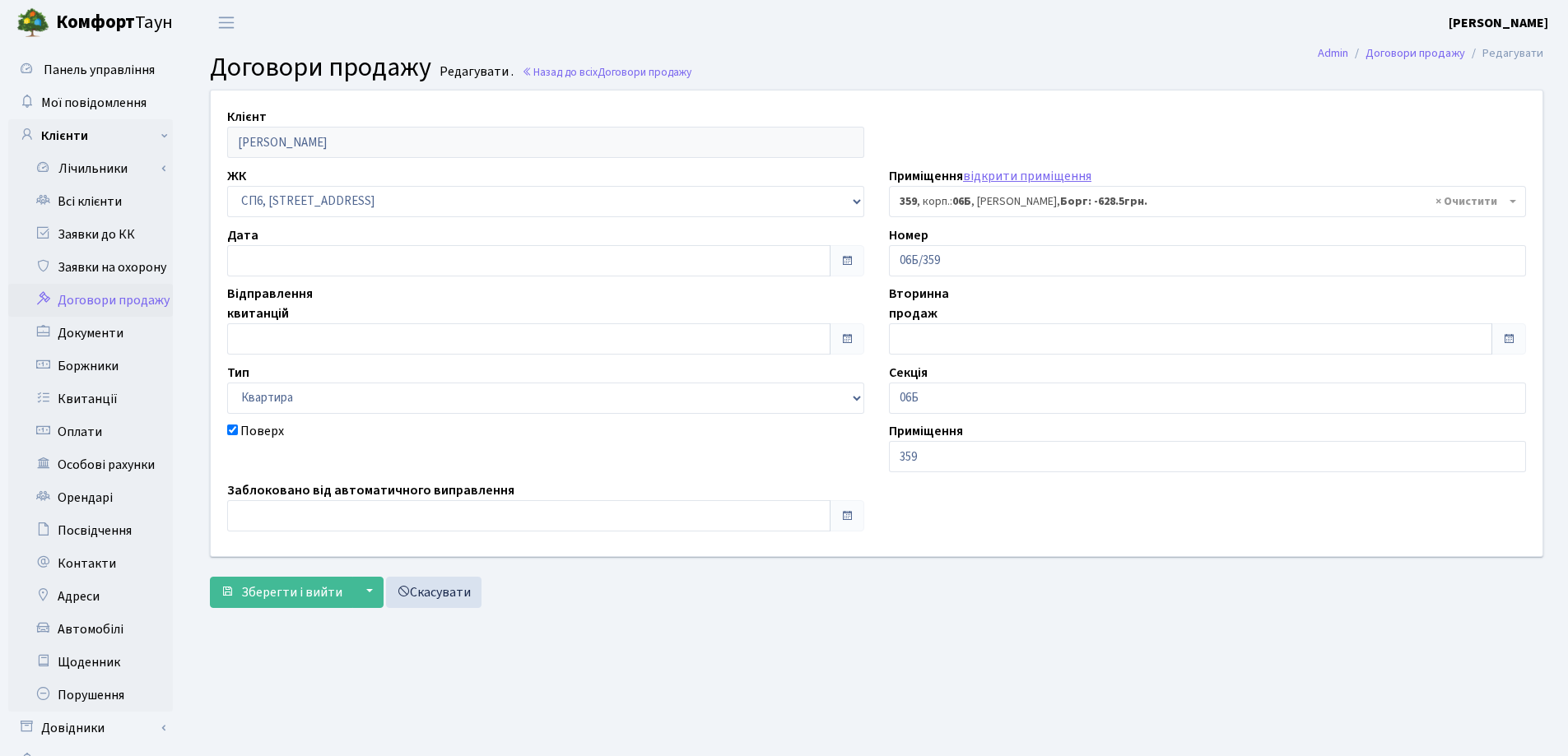
select select "22027"
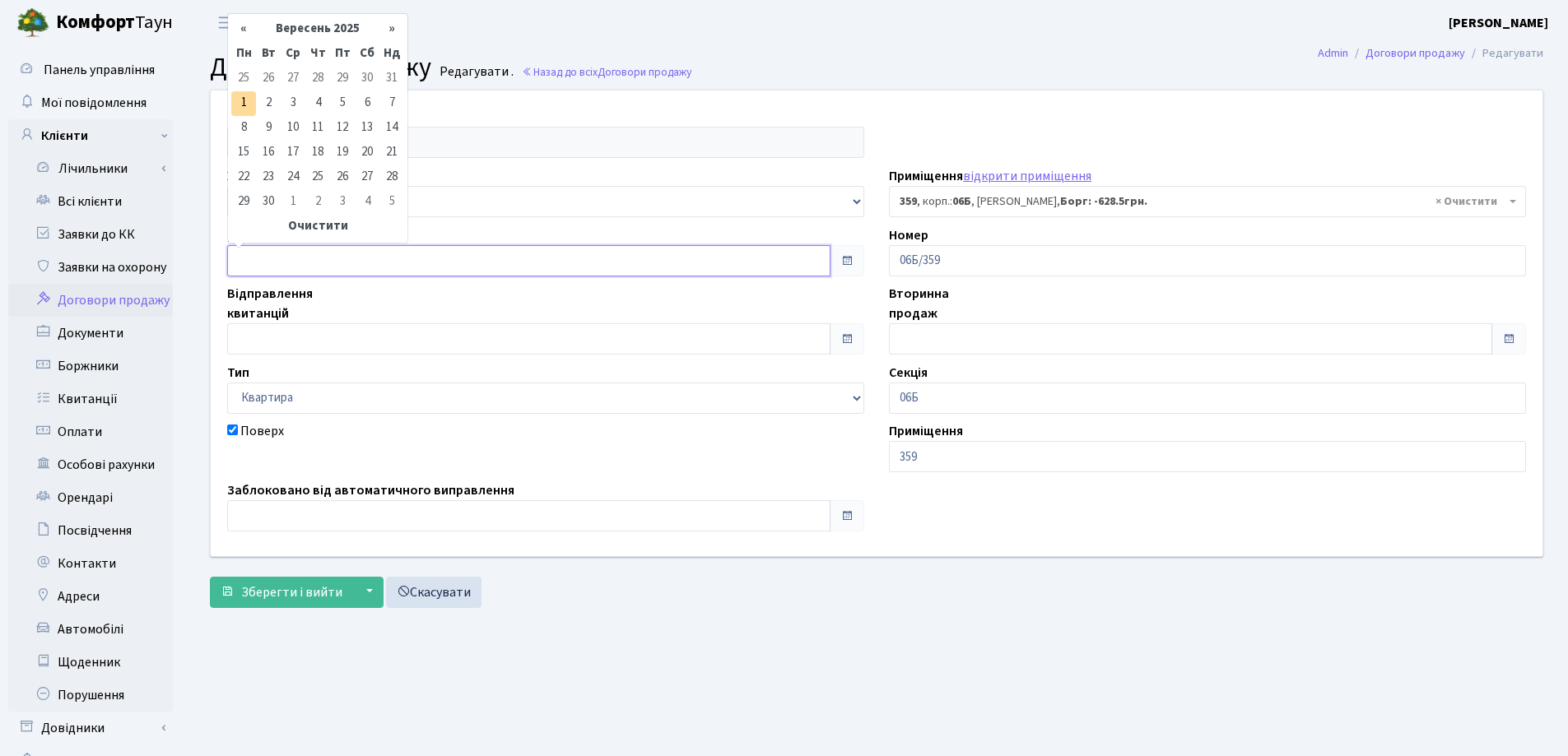
click at [310, 267] on input "text" at bounding box center [529, 260] width 604 height 31
click at [244, 28] on th "«" at bounding box center [243, 29] width 25 height 25
click at [341, 103] on td "6" at bounding box center [342, 103] width 25 height 25
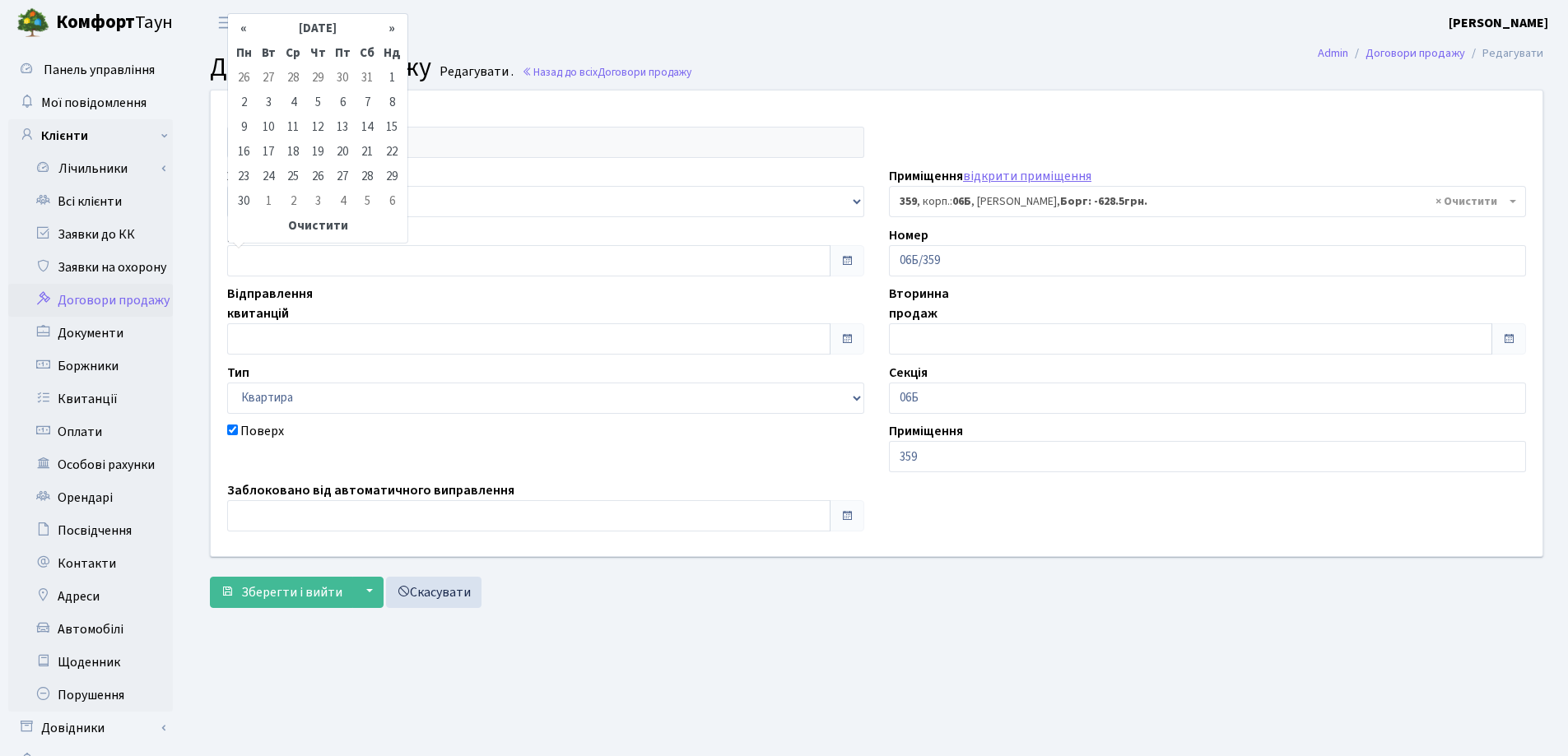
type input "[DATE]"
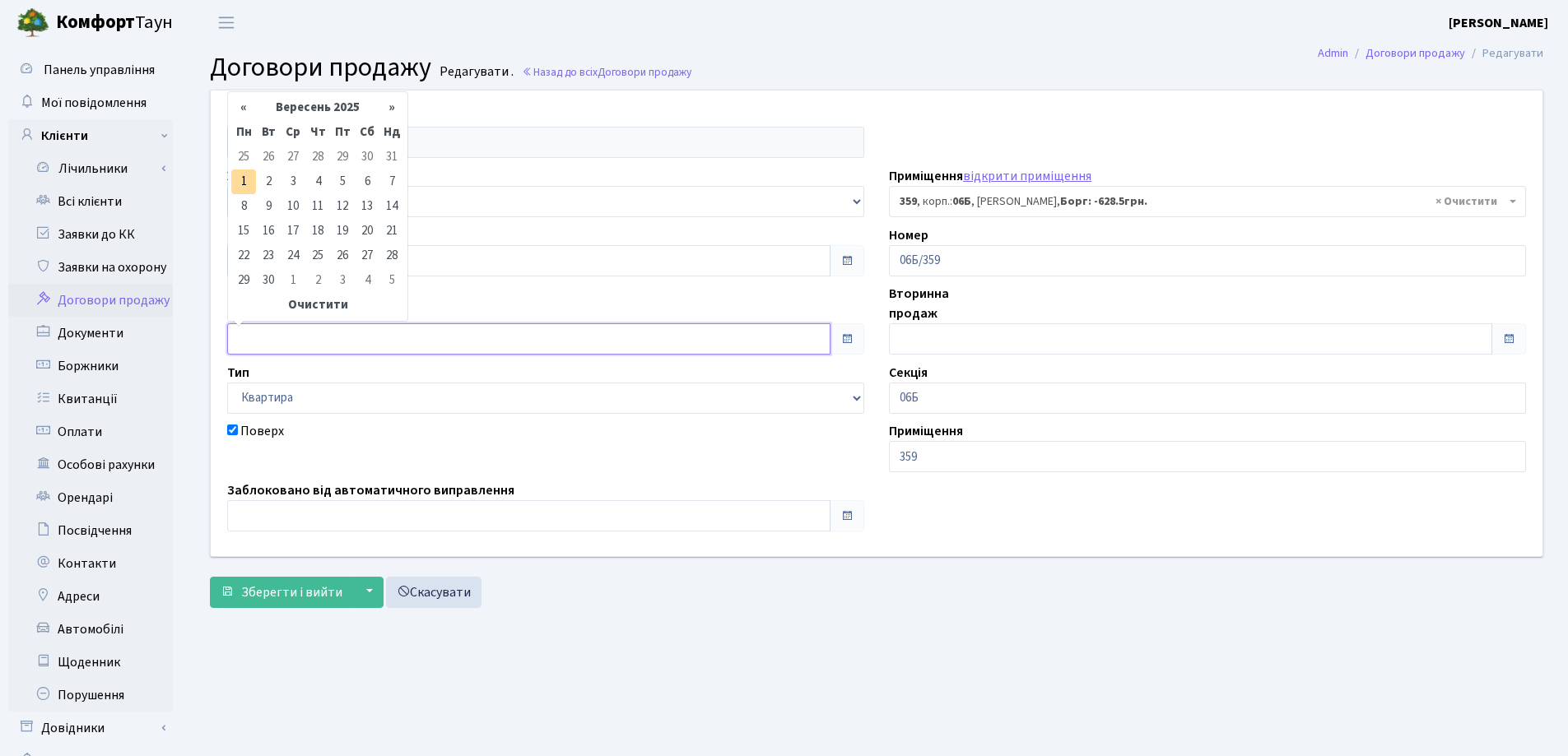
click at [323, 331] on input "text" at bounding box center [529, 339] width 604 height 31
click at [241, 111] on th "«" at bounding box center [243, 108] width 25 height 25
click at [343, 185] on td "6" at bounding box center [342, 182] width 25 height 25
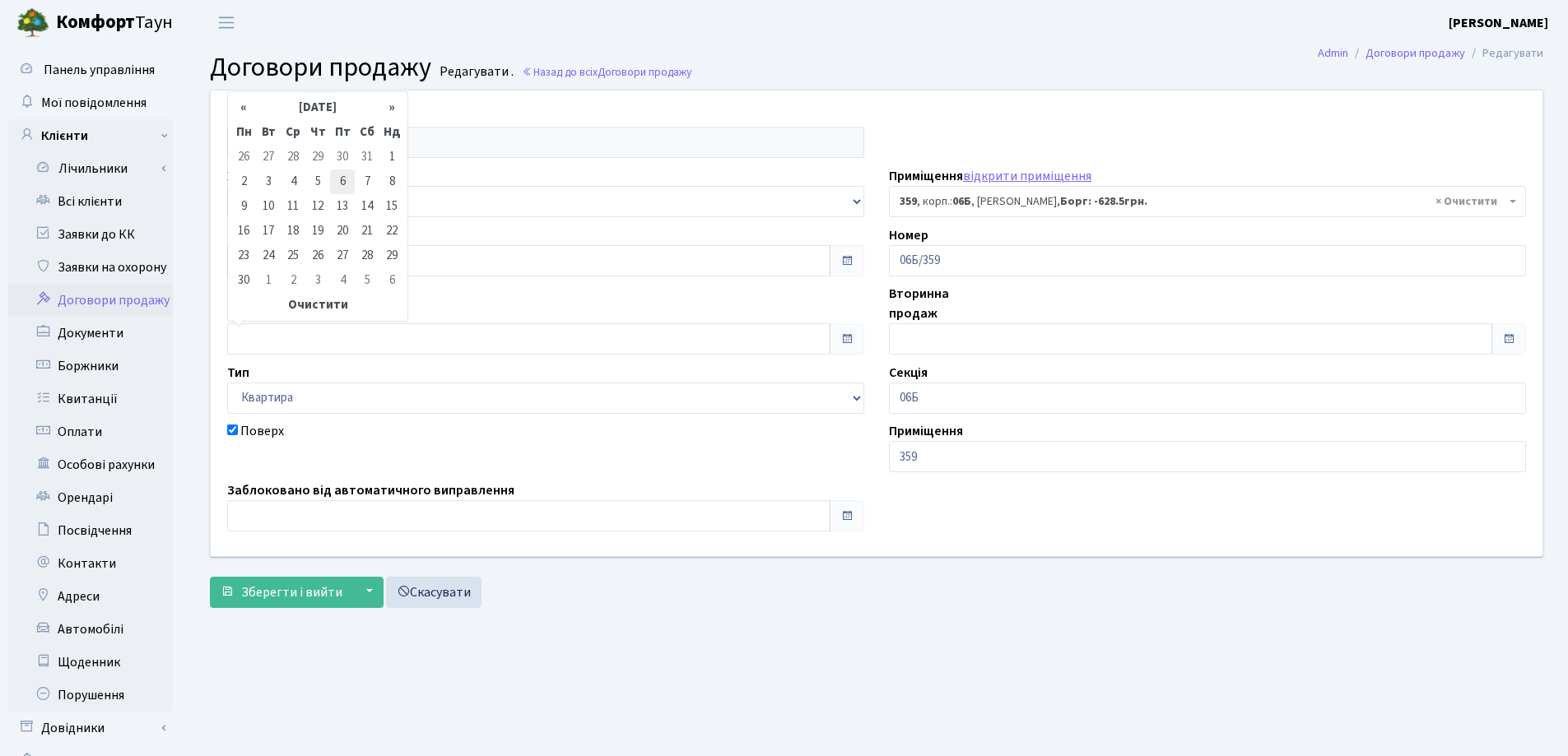
type input "06.06.2025"
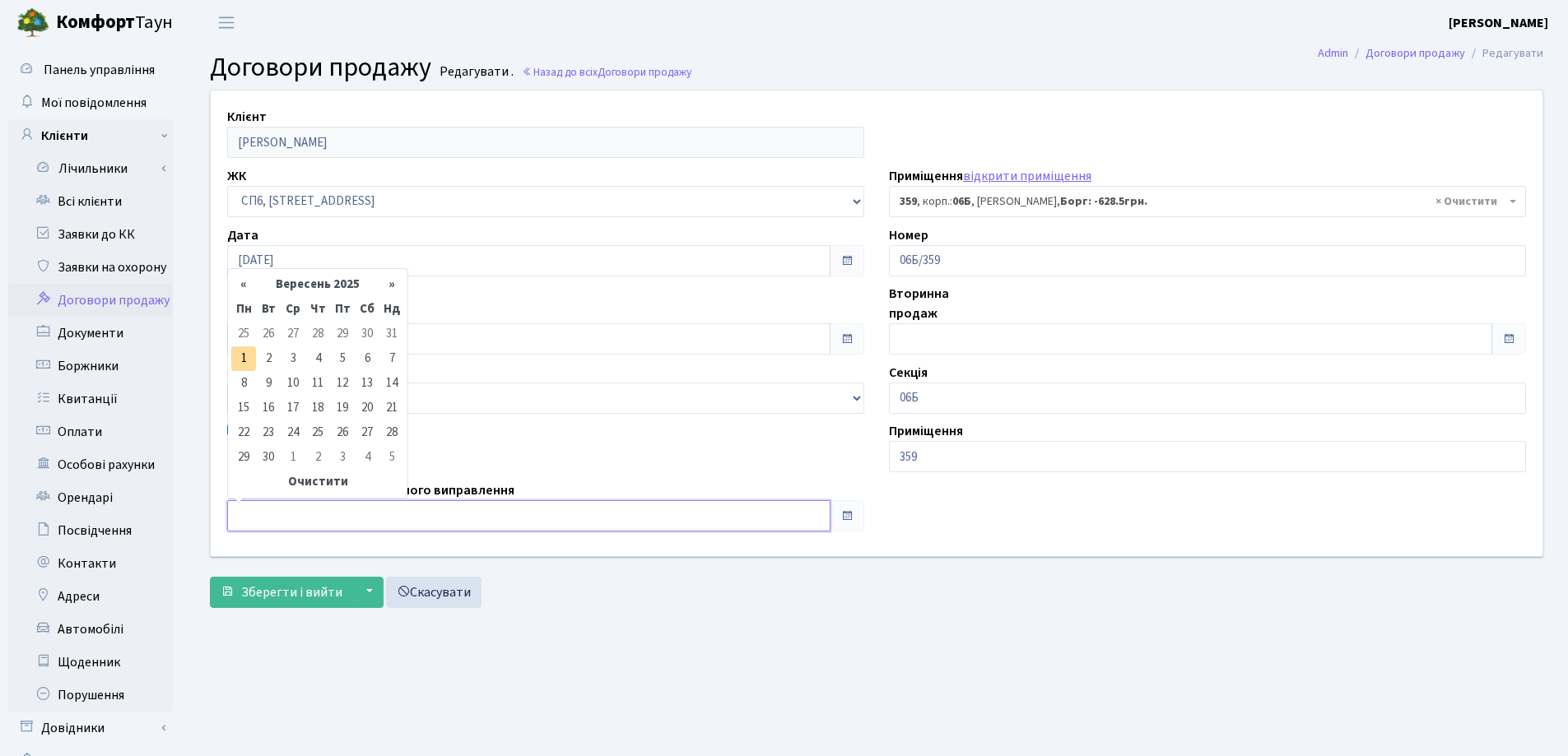
click at [336, 523] on input "text" at bounding box center [529, 515] width 604 height 31
click at [244, 294] on th "«" at bounding box center [243, 284] width 25 height 25
click at [338, 362] on td "6" at bounding box center [342, 359] width 25 height 25
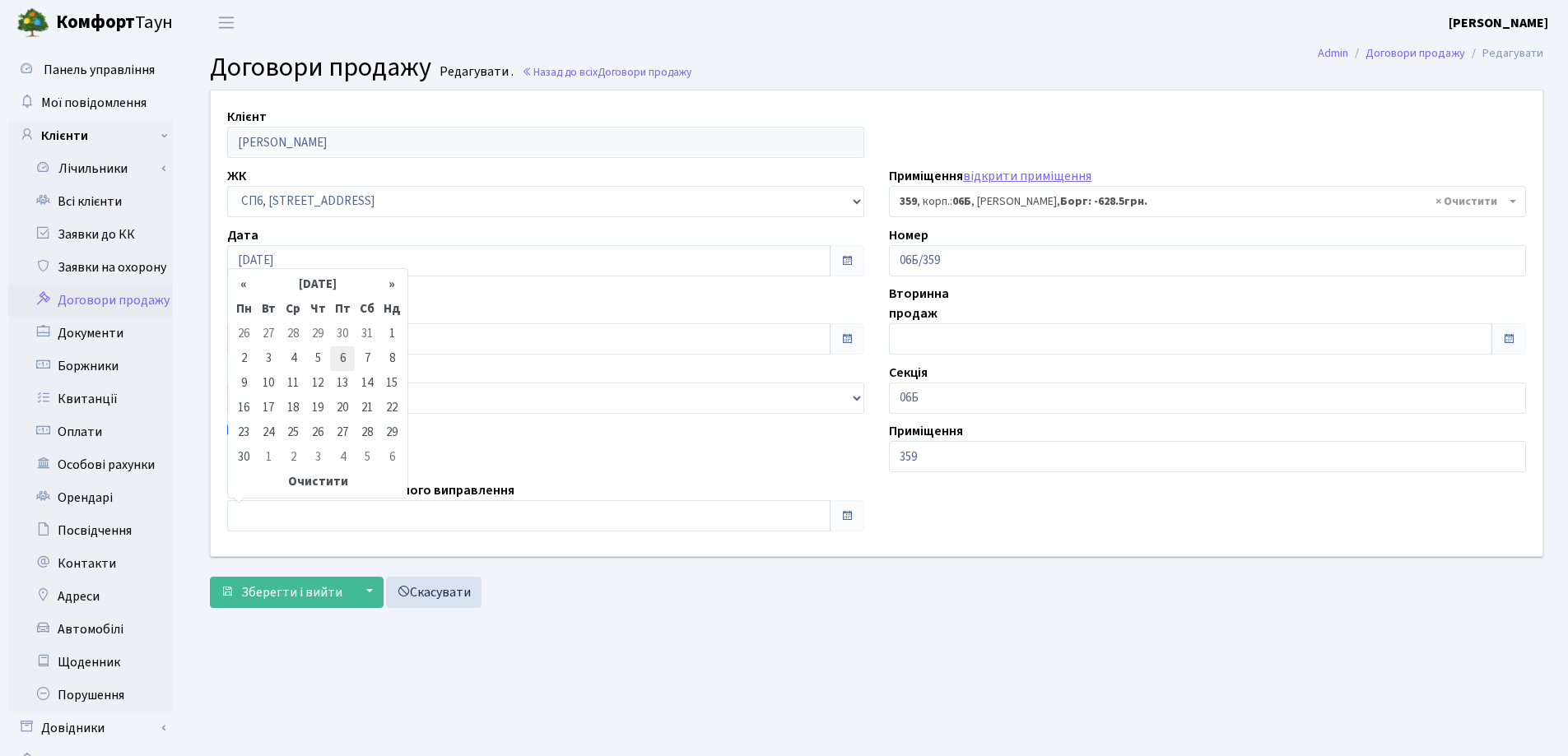
type input "06.06.2025"
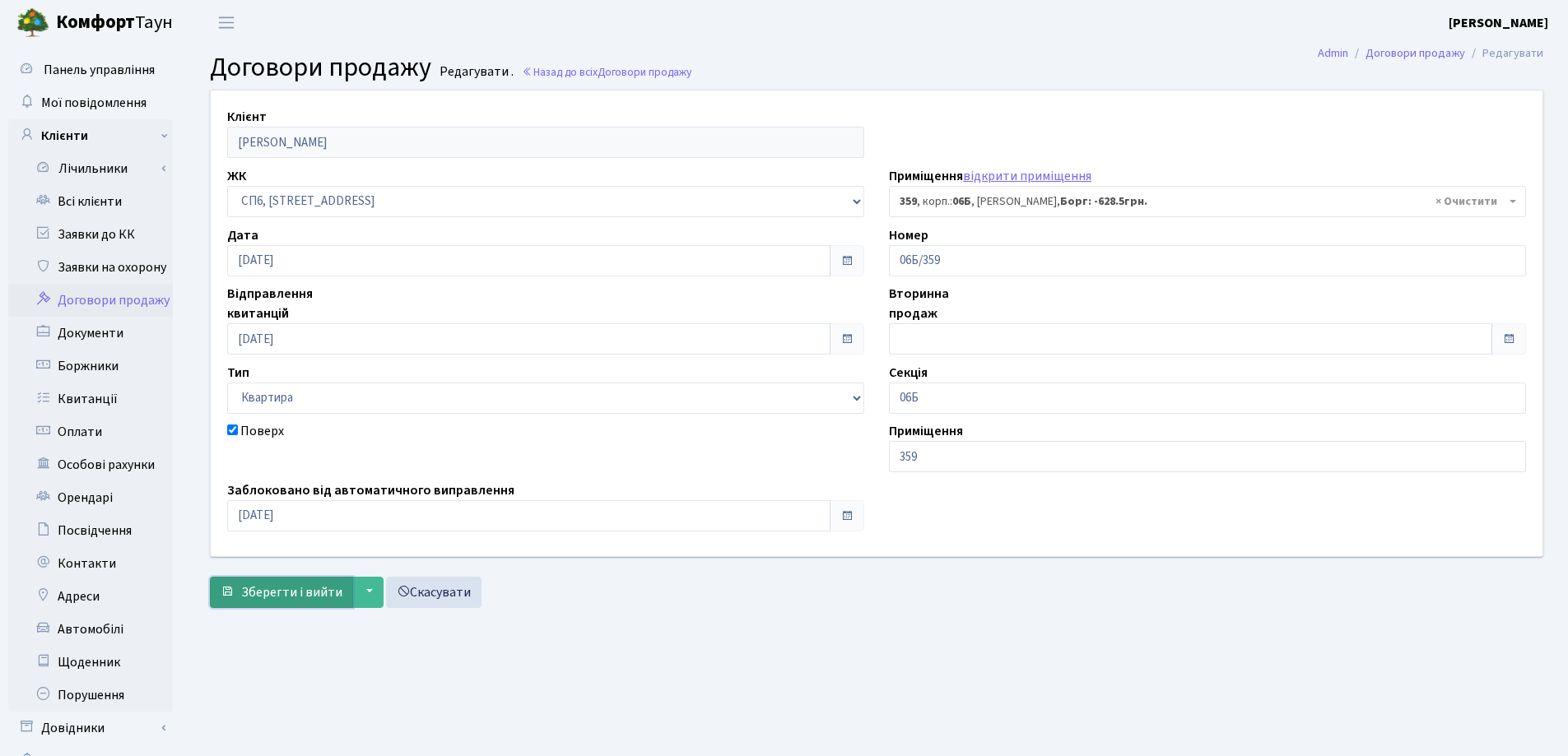
click at [270, 587] on span "Зберегти і вийти" at bounding box center [292, 592] width 101 height 18
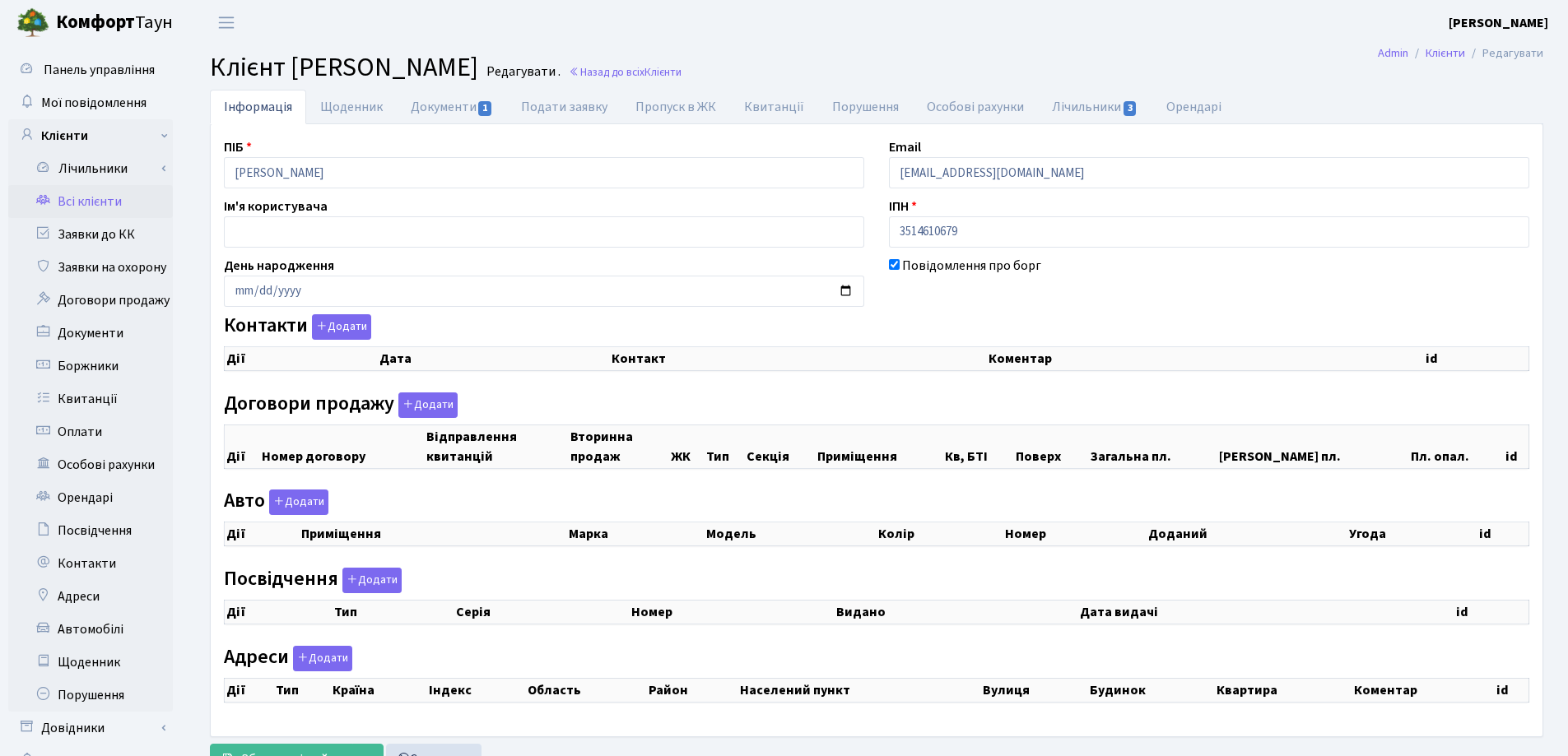
checkbox input "true"
select select "25"
checkbox input "true"
select select "25"
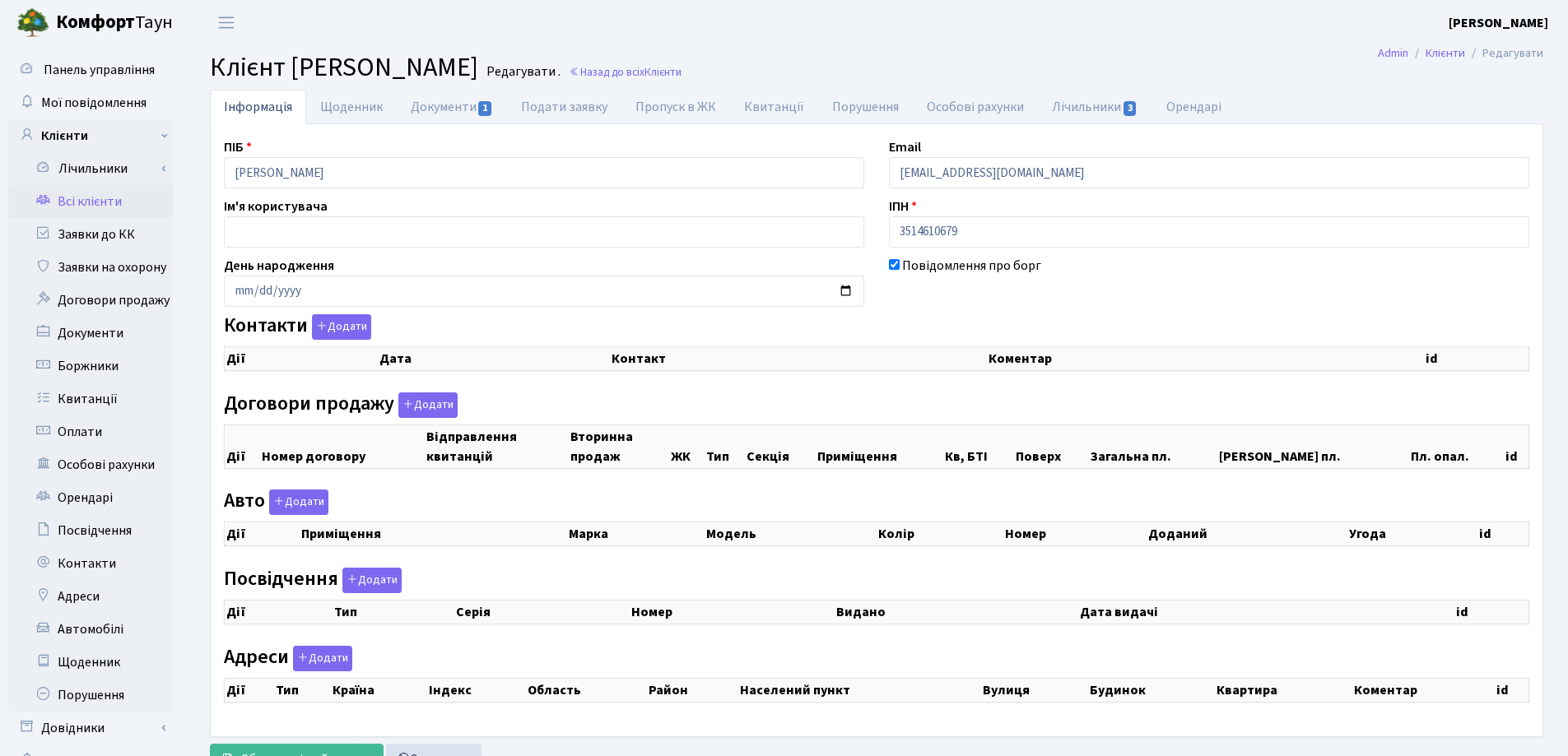
select select "25"
checkbox input "true"
select select "25"
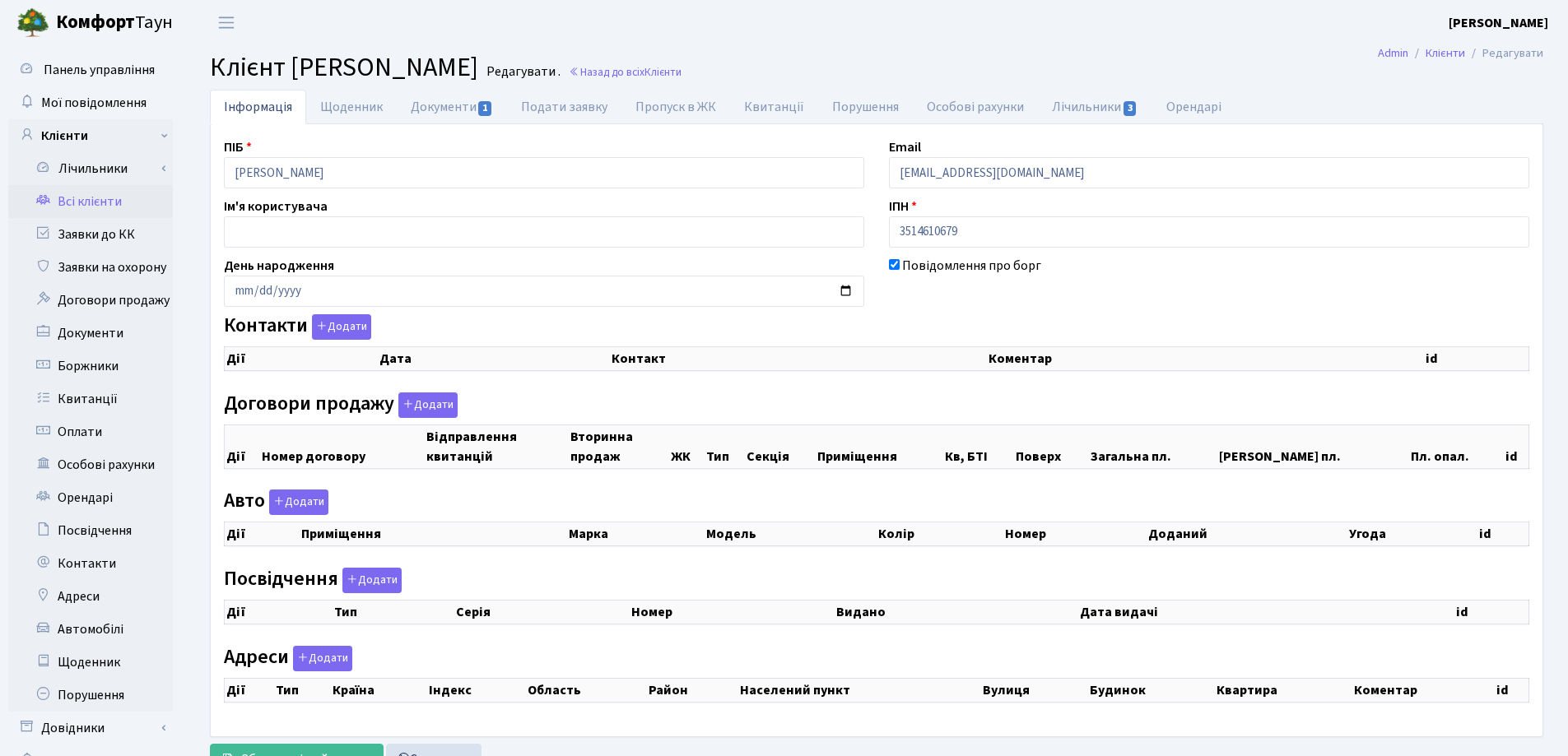
select select "25"
checkbox input "true"
select select "25"
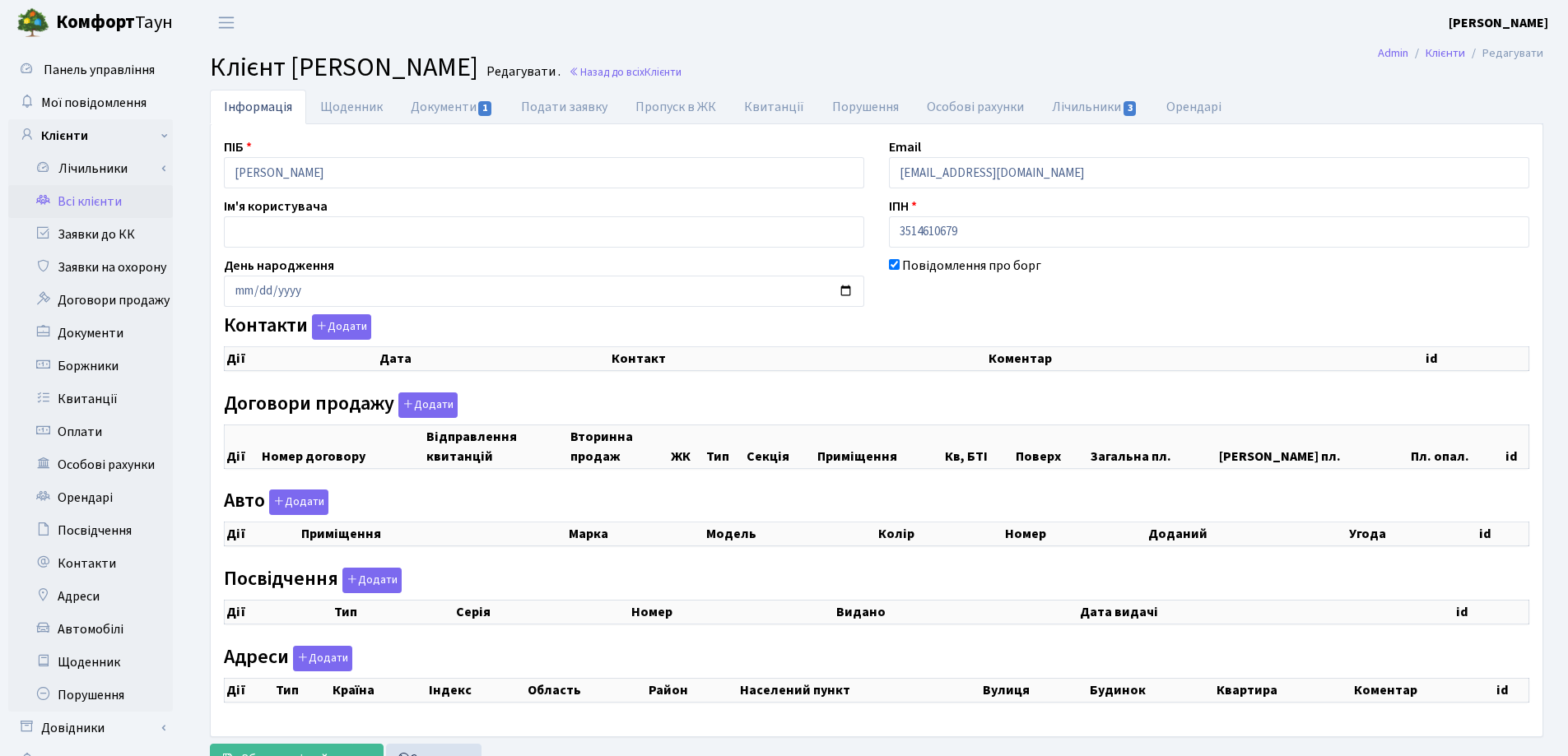
select select "25"
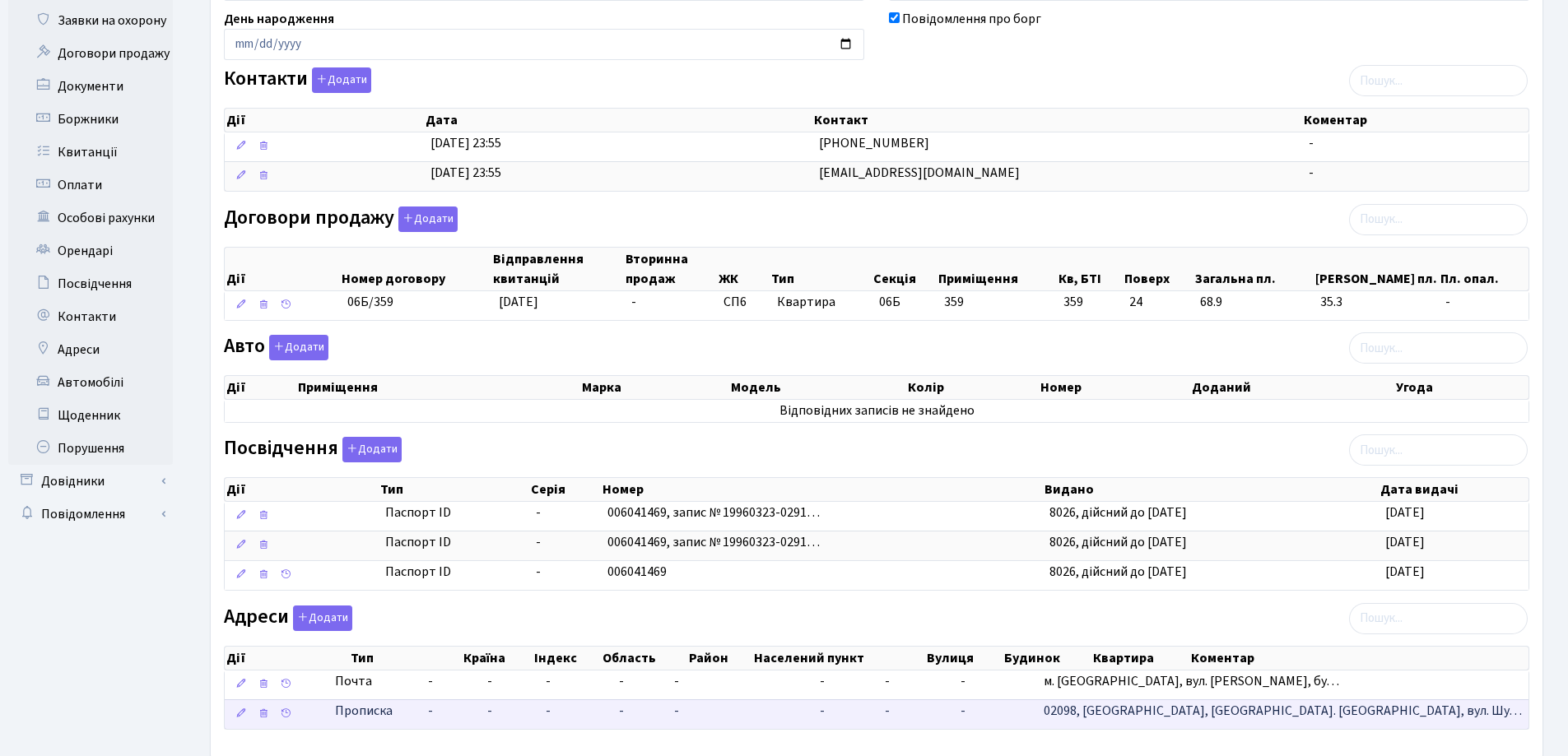
scroll to position [335, 0]
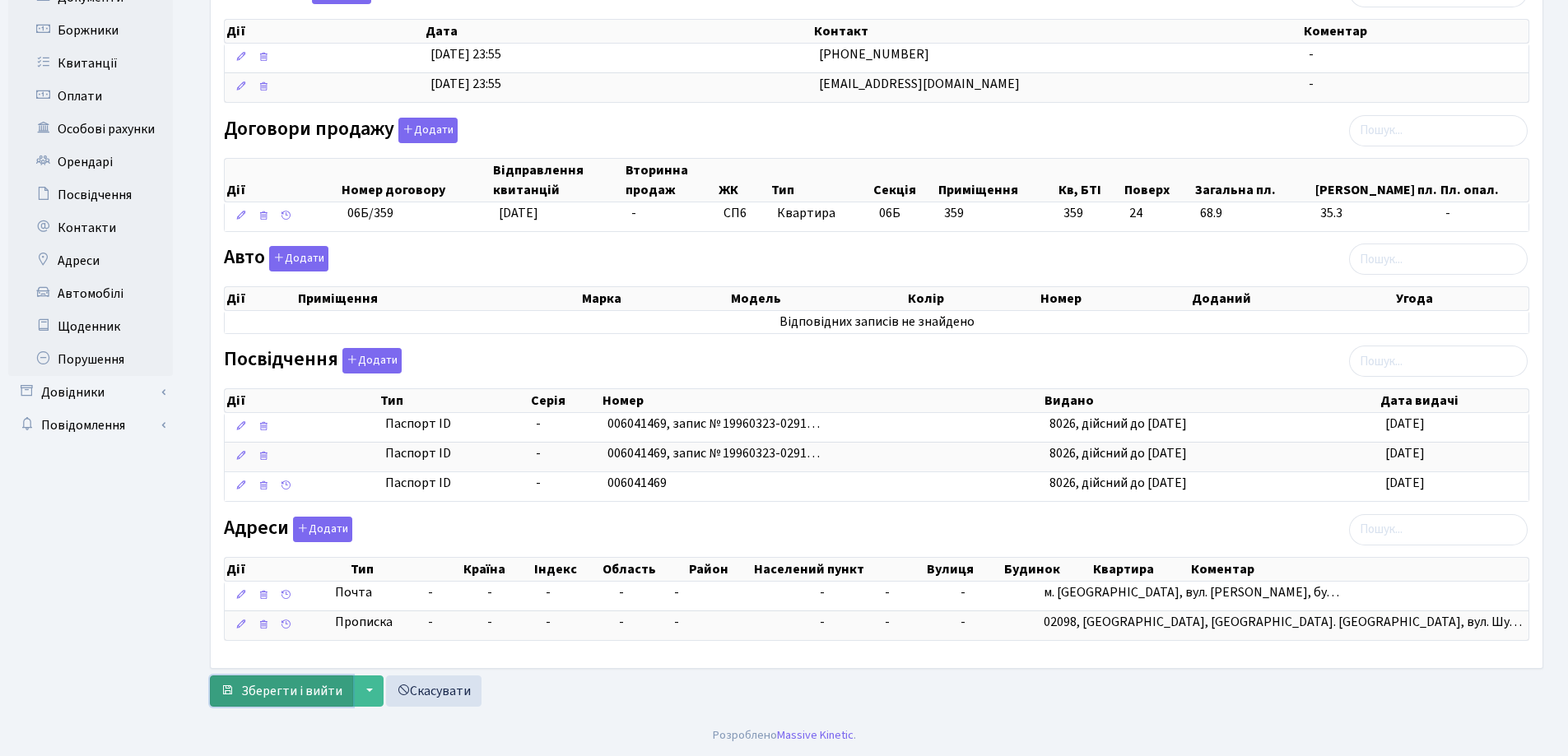
click at [285, 694] on span "Зберегти і вийти" at bounding box center [292, 690] width 101 height 18
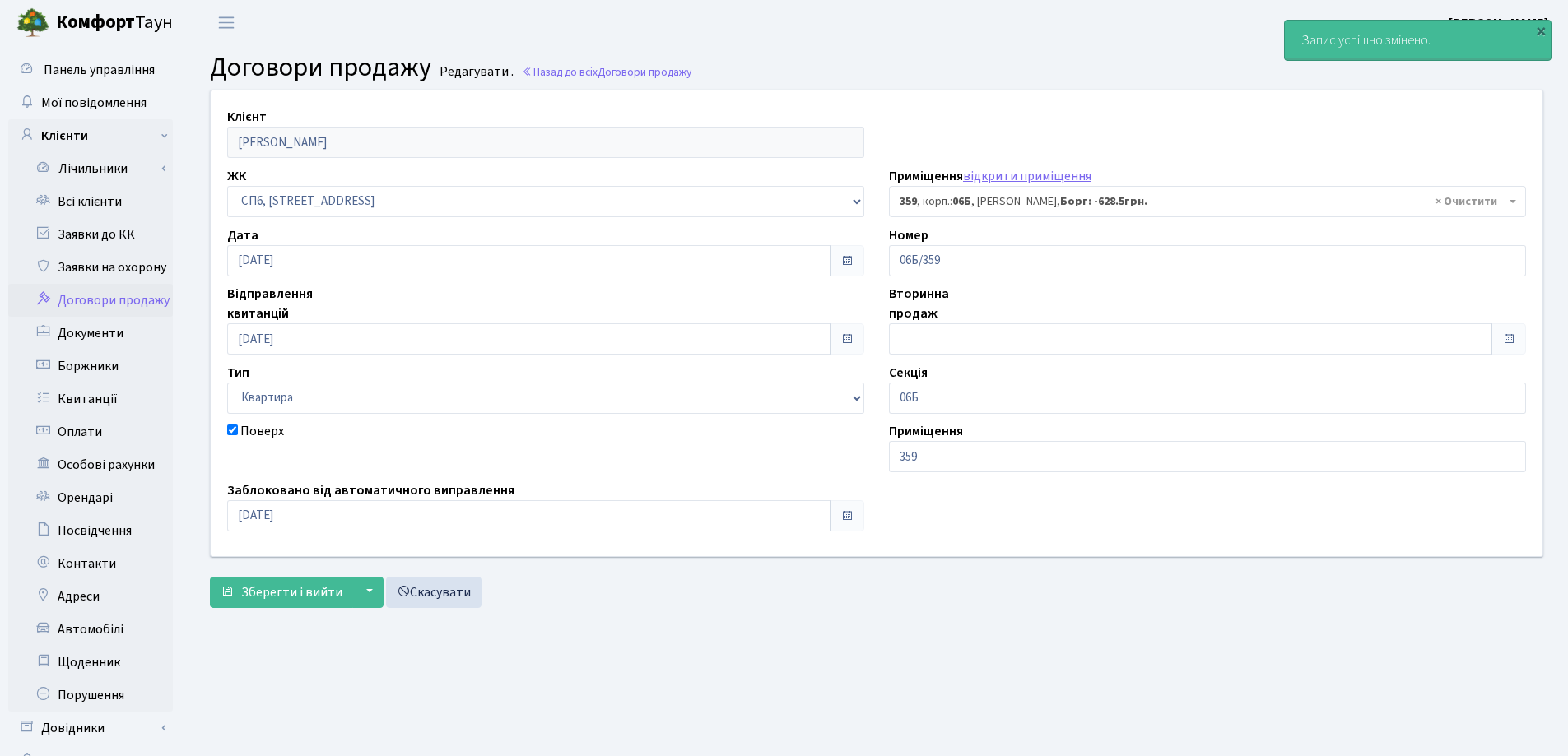
select select "22027"
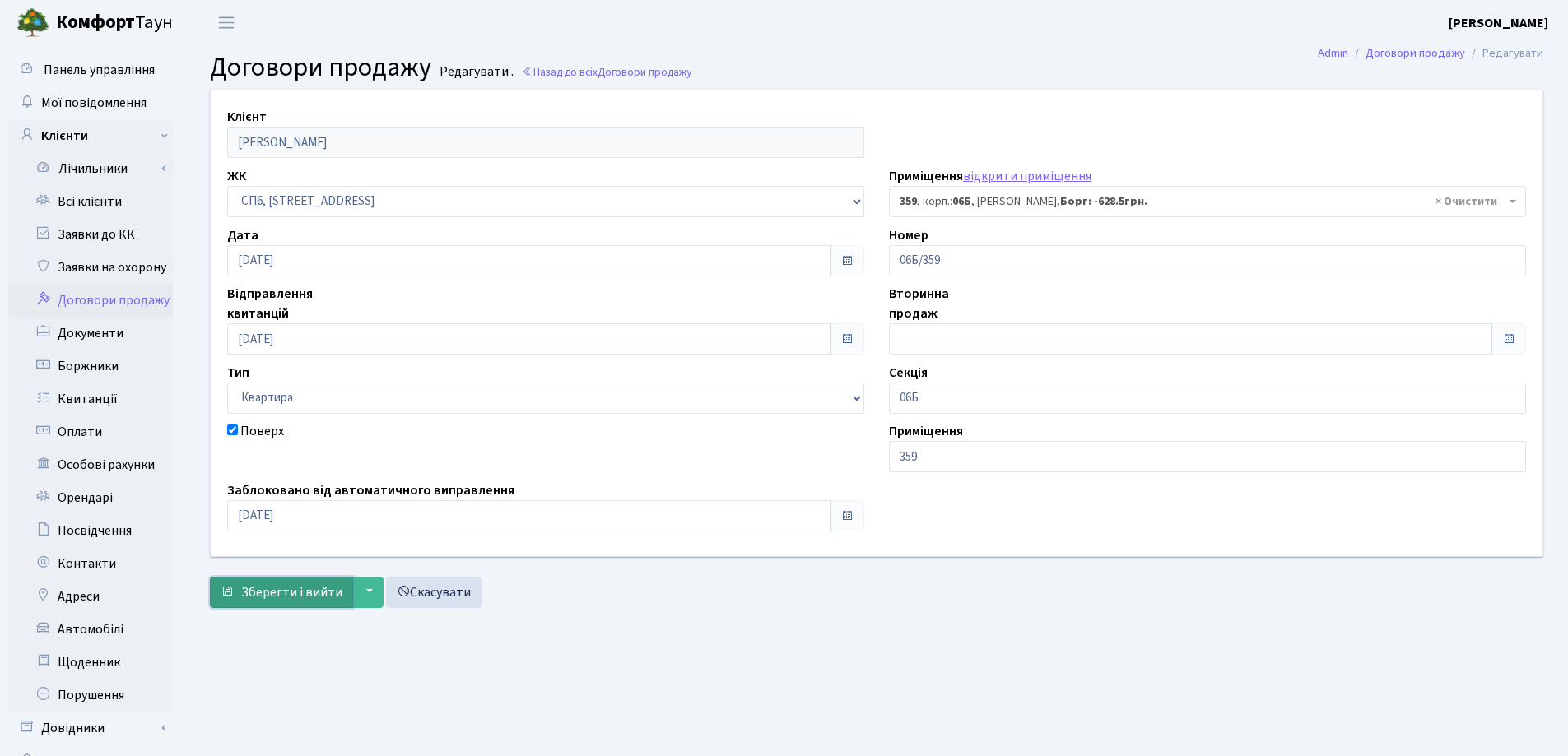
click at [269, 597] on span "Зберегти і вийти" at bounding box center [292, 592] width 101 height 18
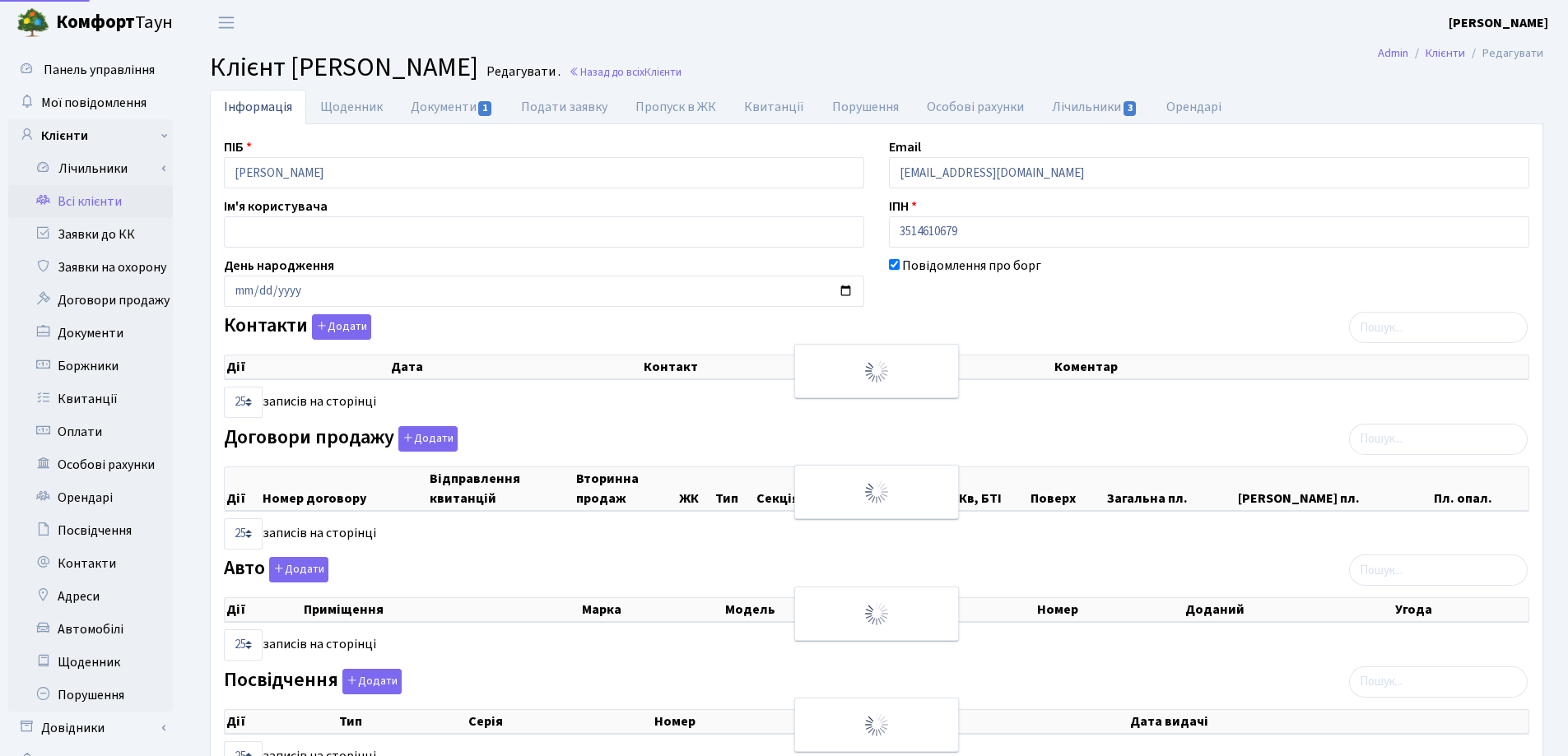
select select "25"
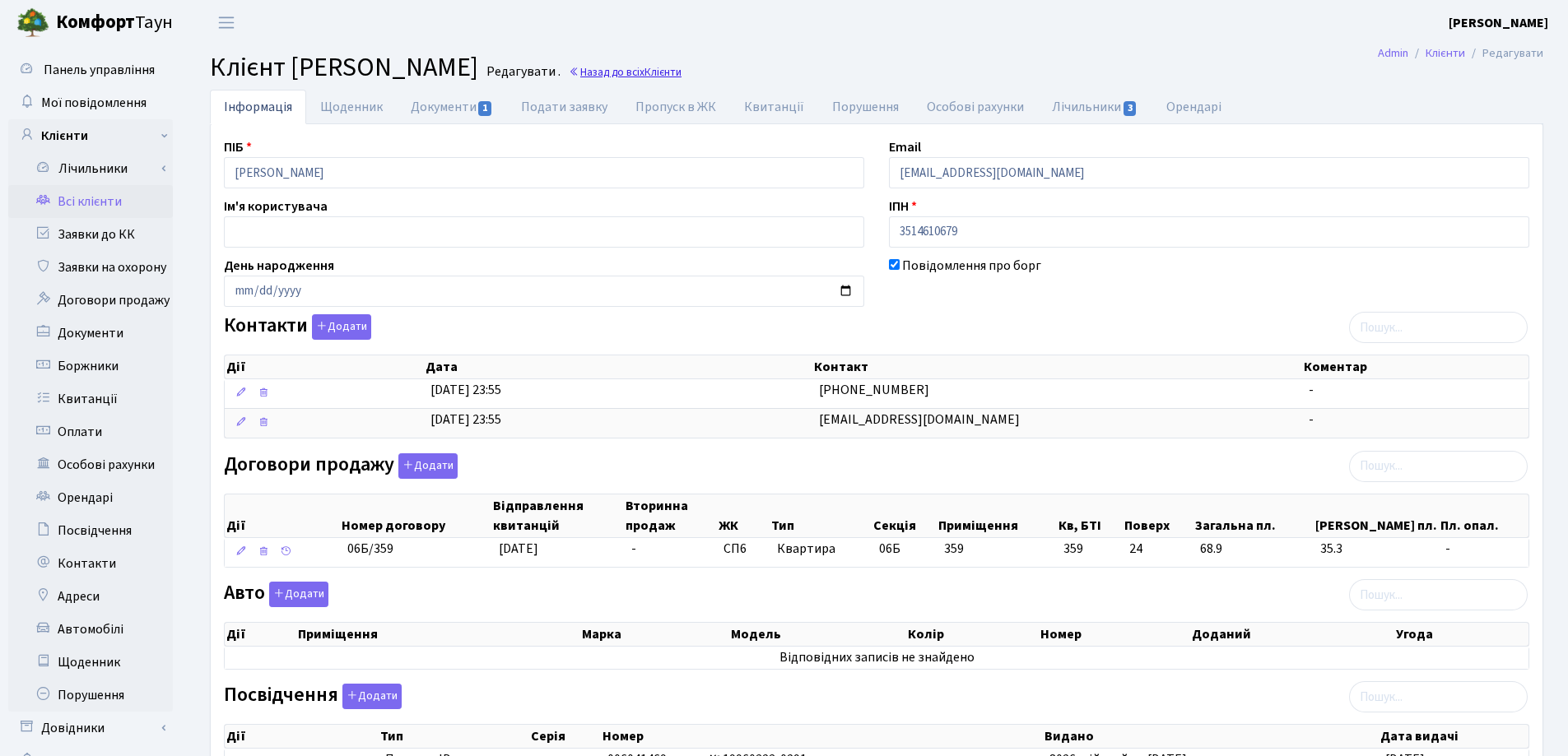
click at [681, 76] on link "Назад до всіх Клієнти" at bounding box center [625, 72] width 113 height 16
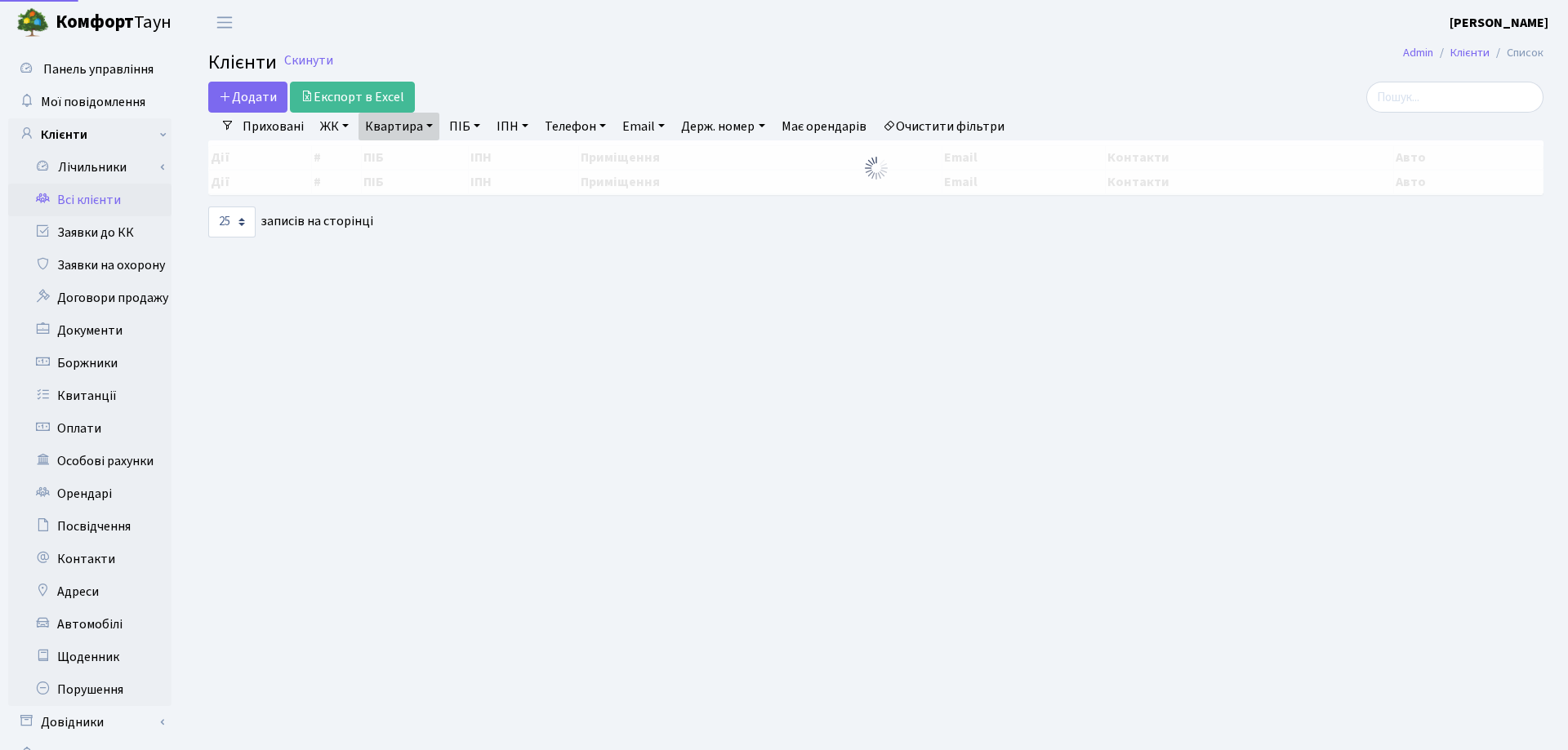
select select "25"
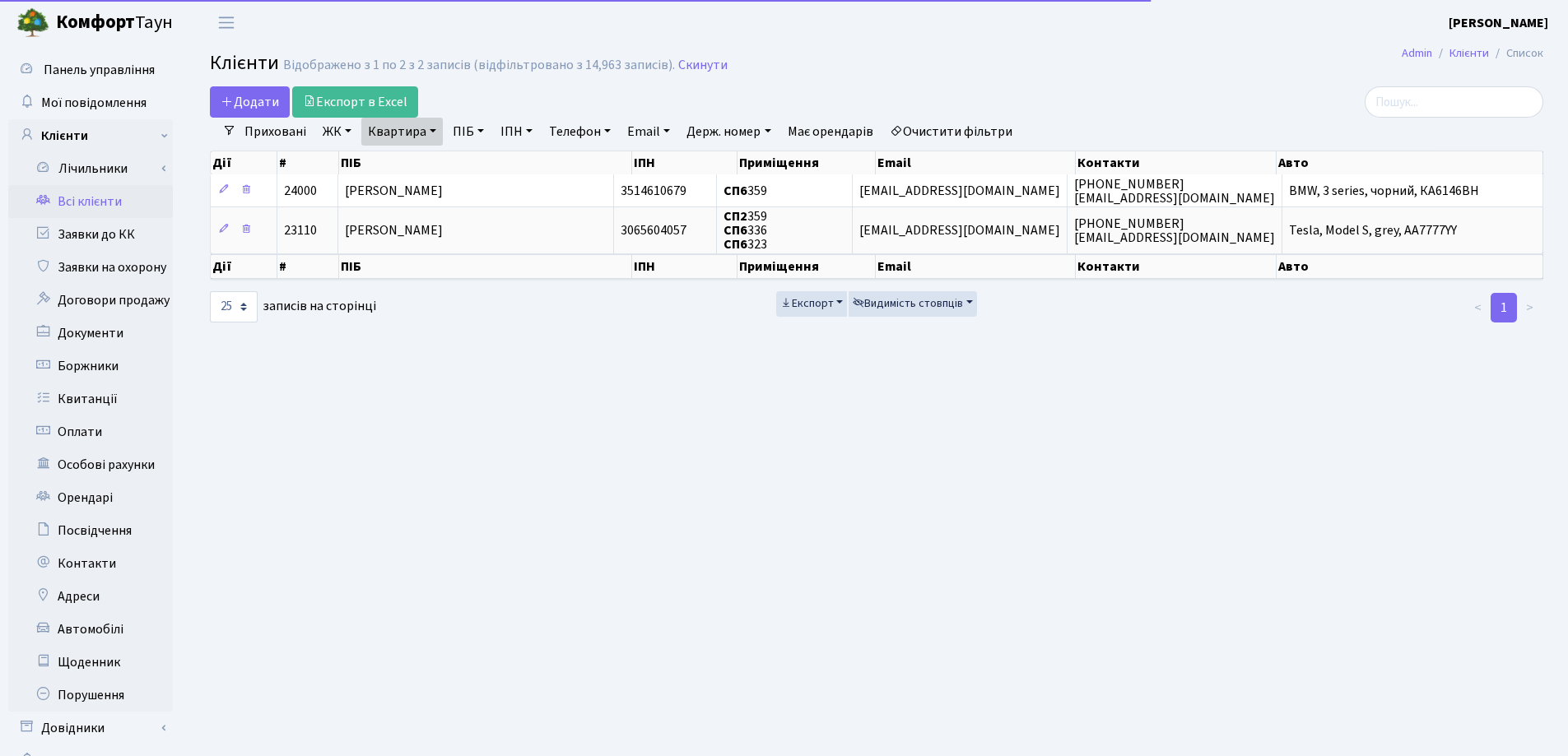
click at [440, 129] on link "Квартира" at bounding box center [402, 131] width 81 height 28
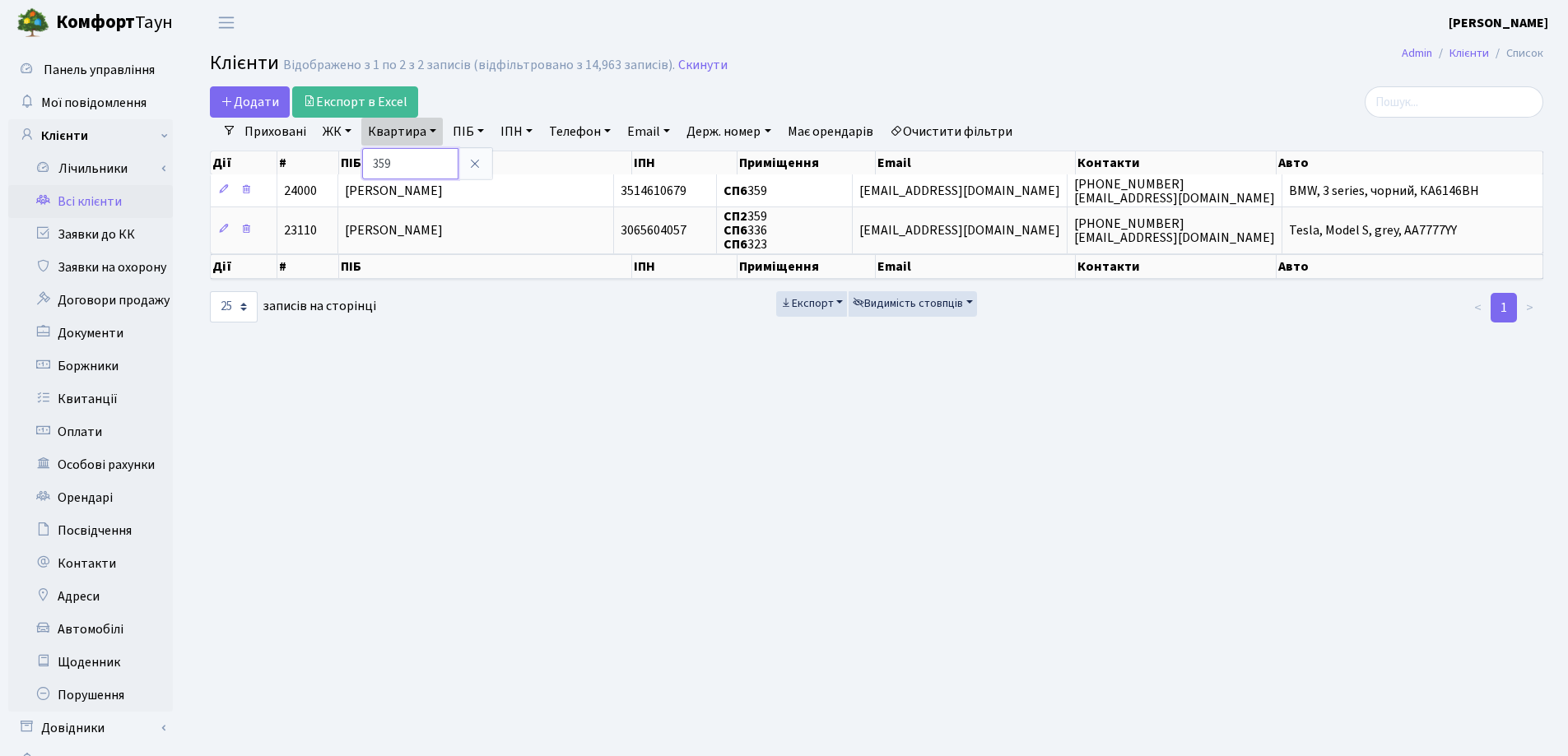
click at [430, 152] on input "359" at bounding box center [411, 164] width 97 height 31
type input "3"
type input "109"
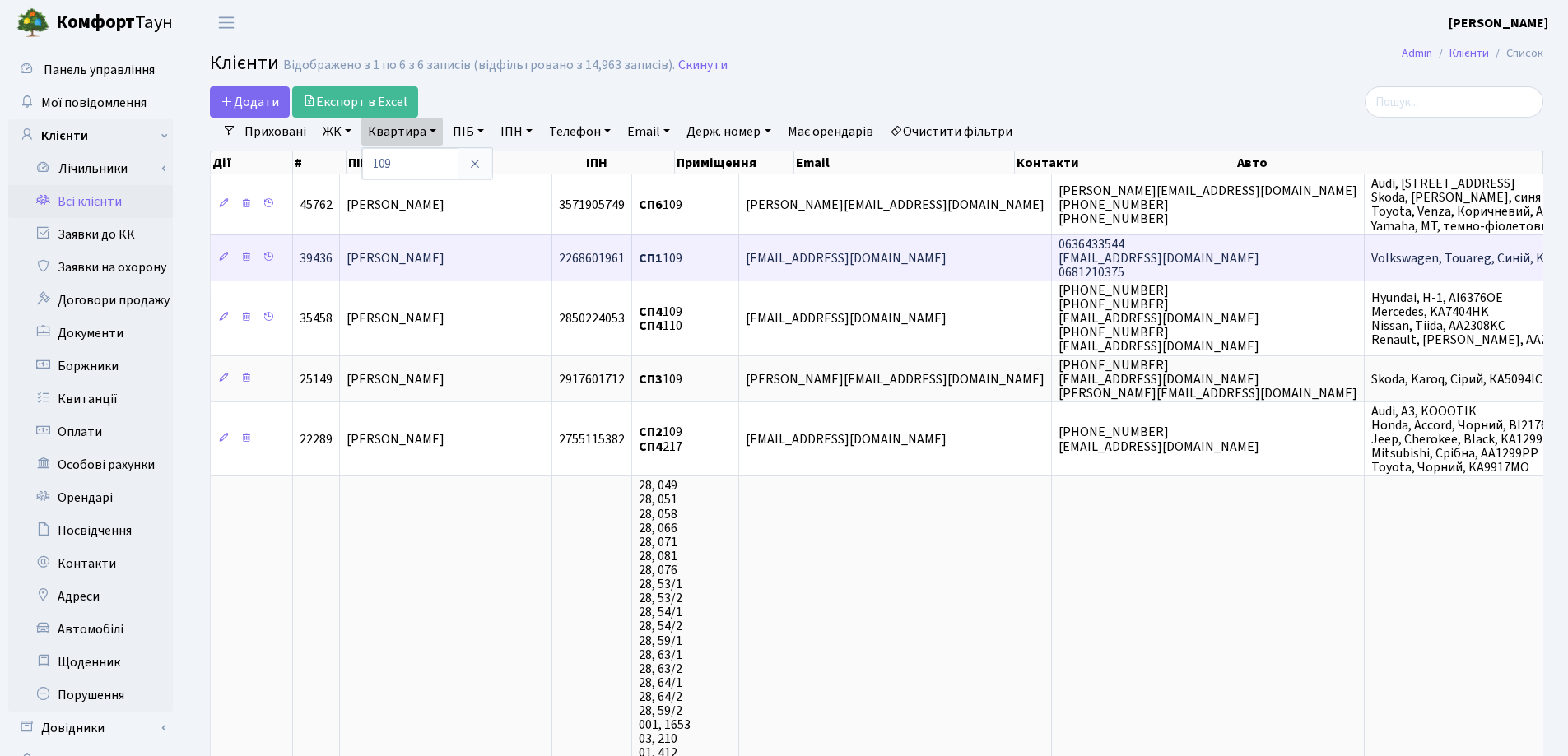
click at [444, 254] on span "Клімова Ольга Вікторівна" at bounding box center [396, 258] width 98 height 18
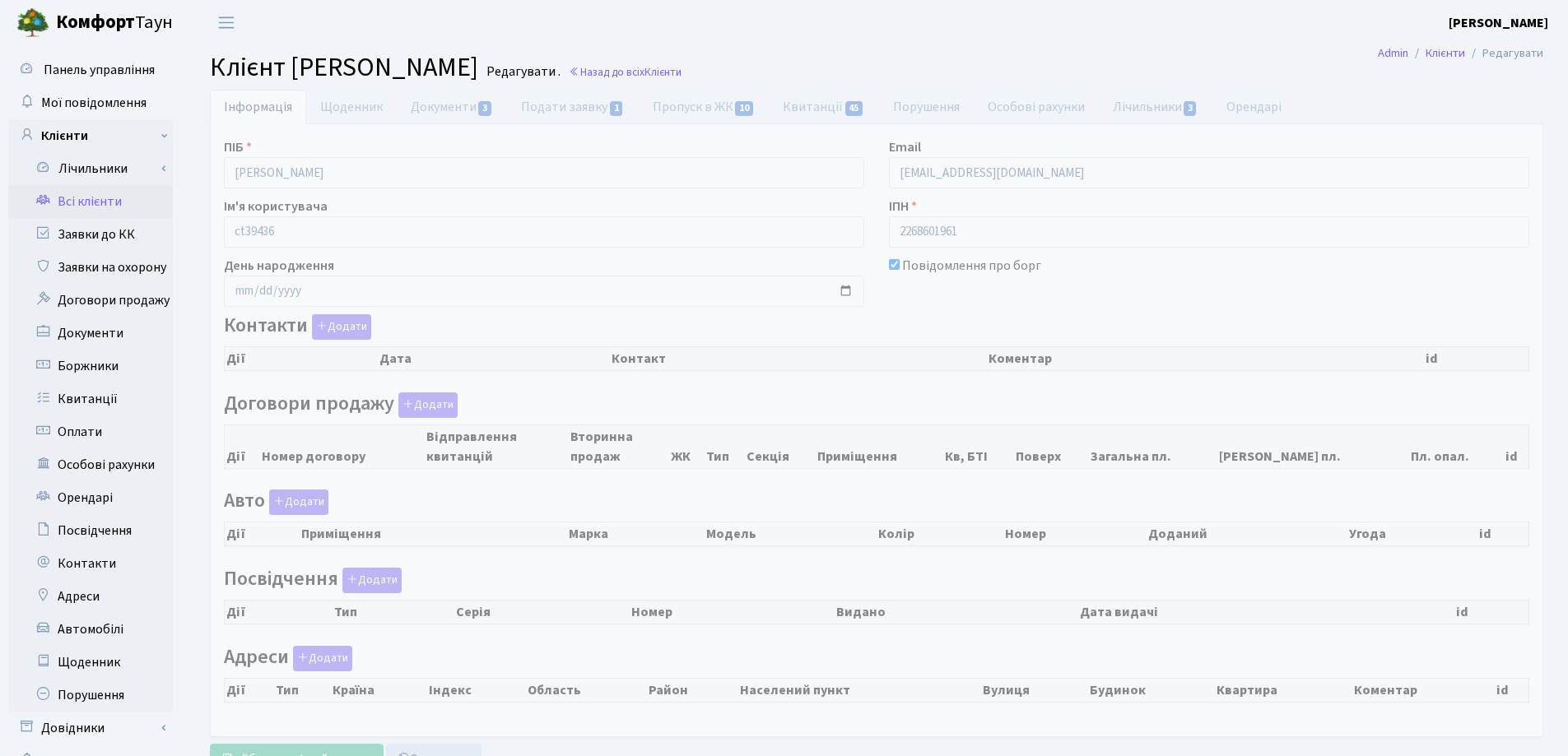
select select "25"
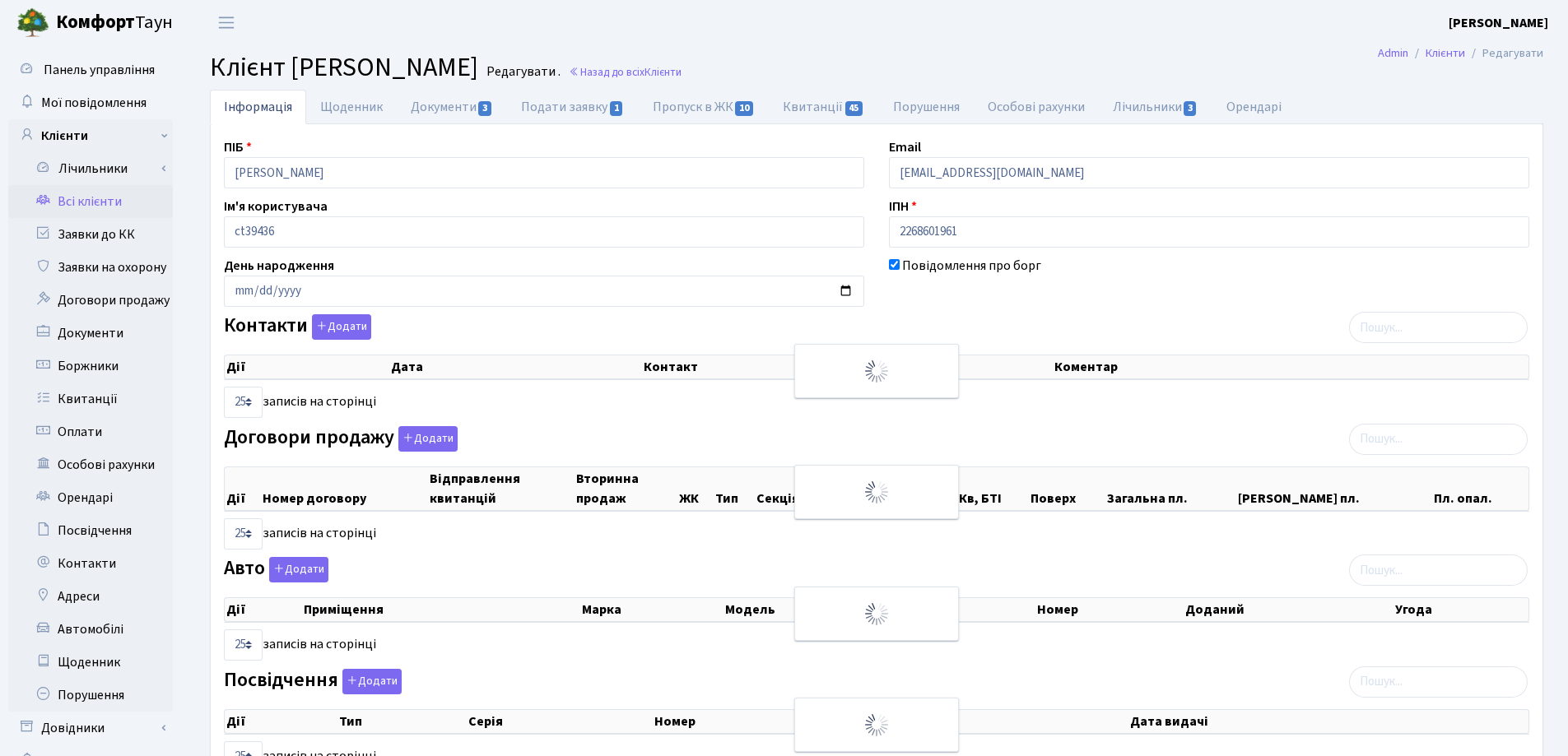
checkbox input "true"
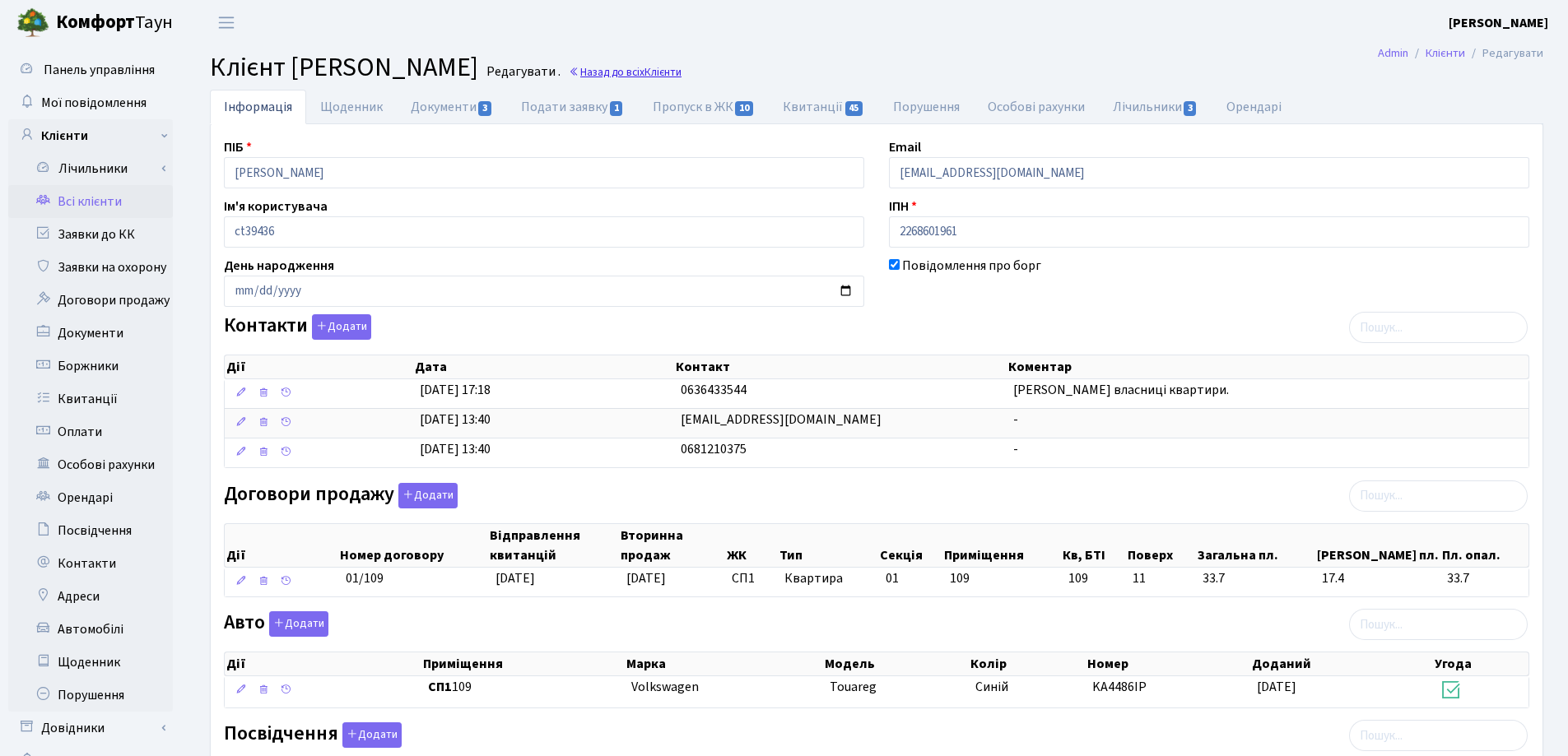
click at [681, 72] on link "Назад до всіх Клієнти" at bounding box center [625, 72] width 113 height 16
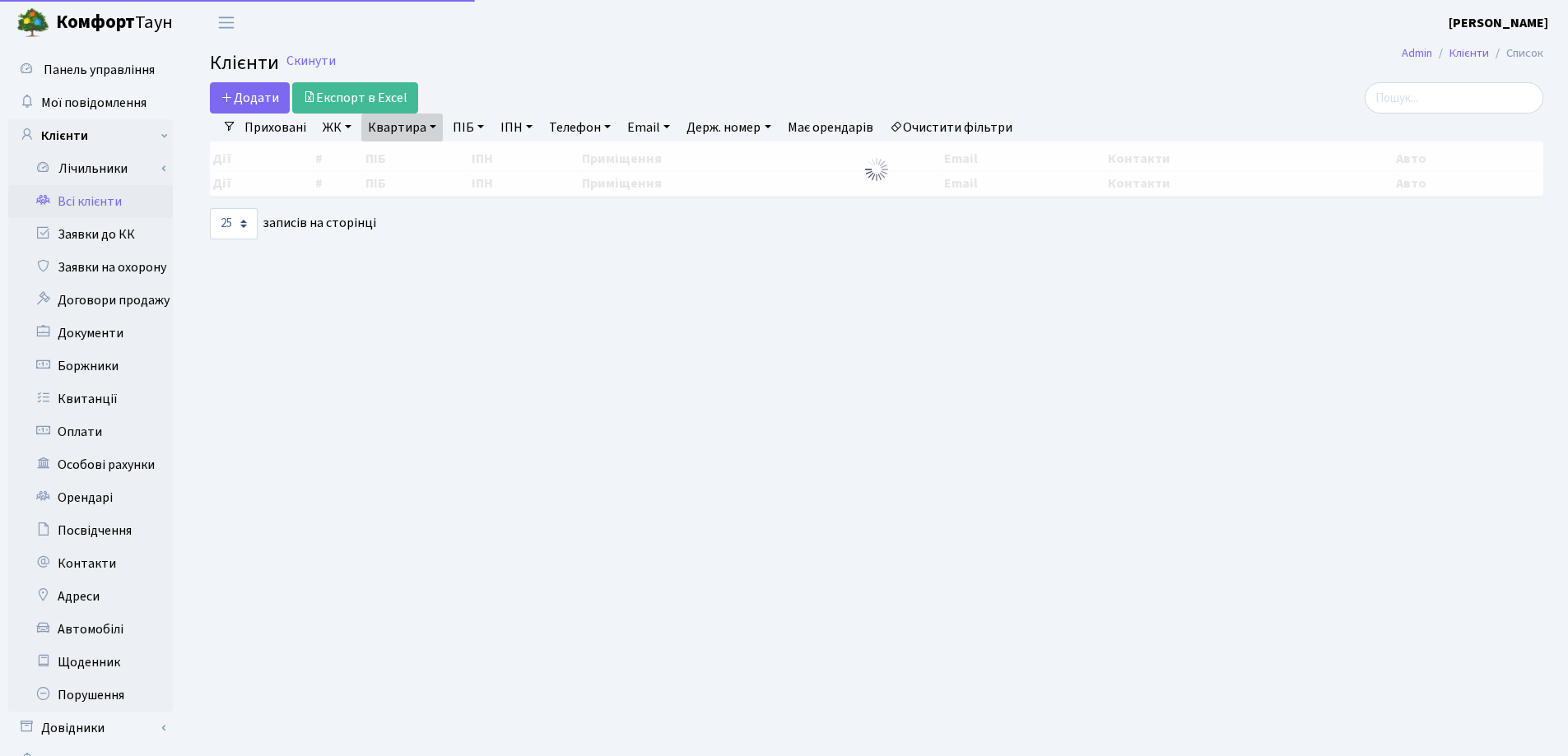
select select "25"
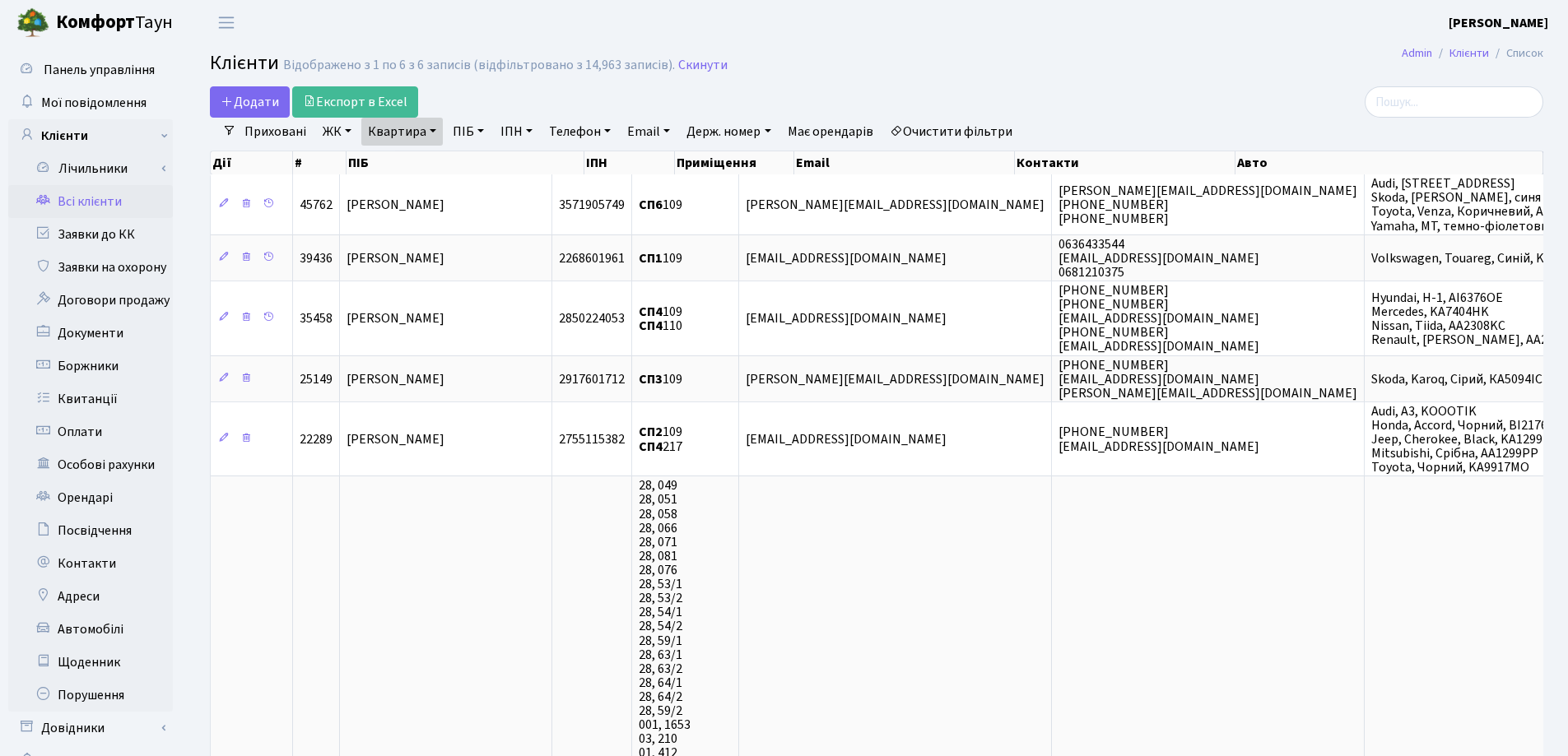
click at [431, 129] on link "Квартира" at bounding box center [402, 131] width 81 height 28
click at [478, 170] on icon at bounding box center [474, 163] width 13 height 13
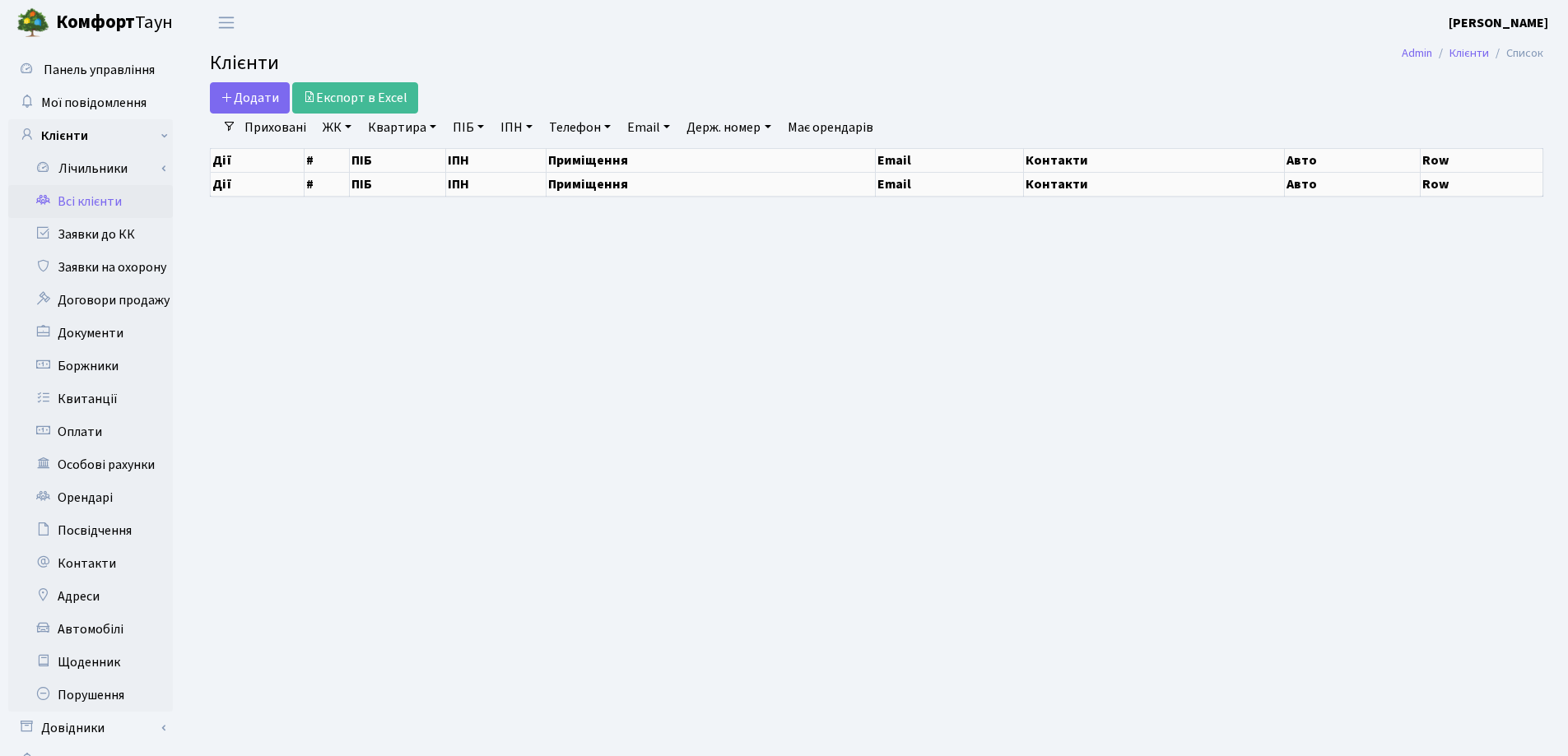
select select "25"
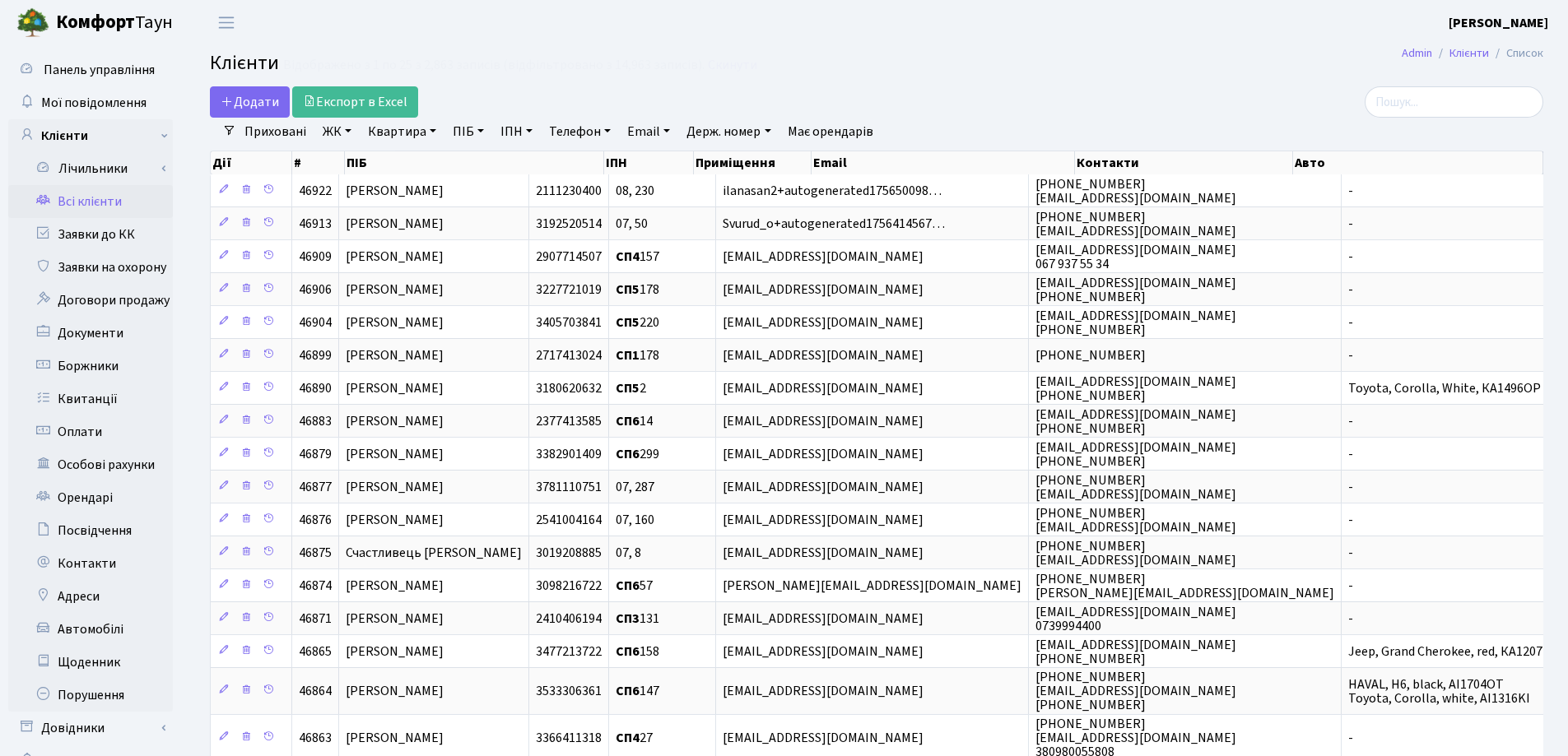
click at [433, 131] on link "Квартира" at bounding box center [402, 131] width 81 height 28
type input "59"
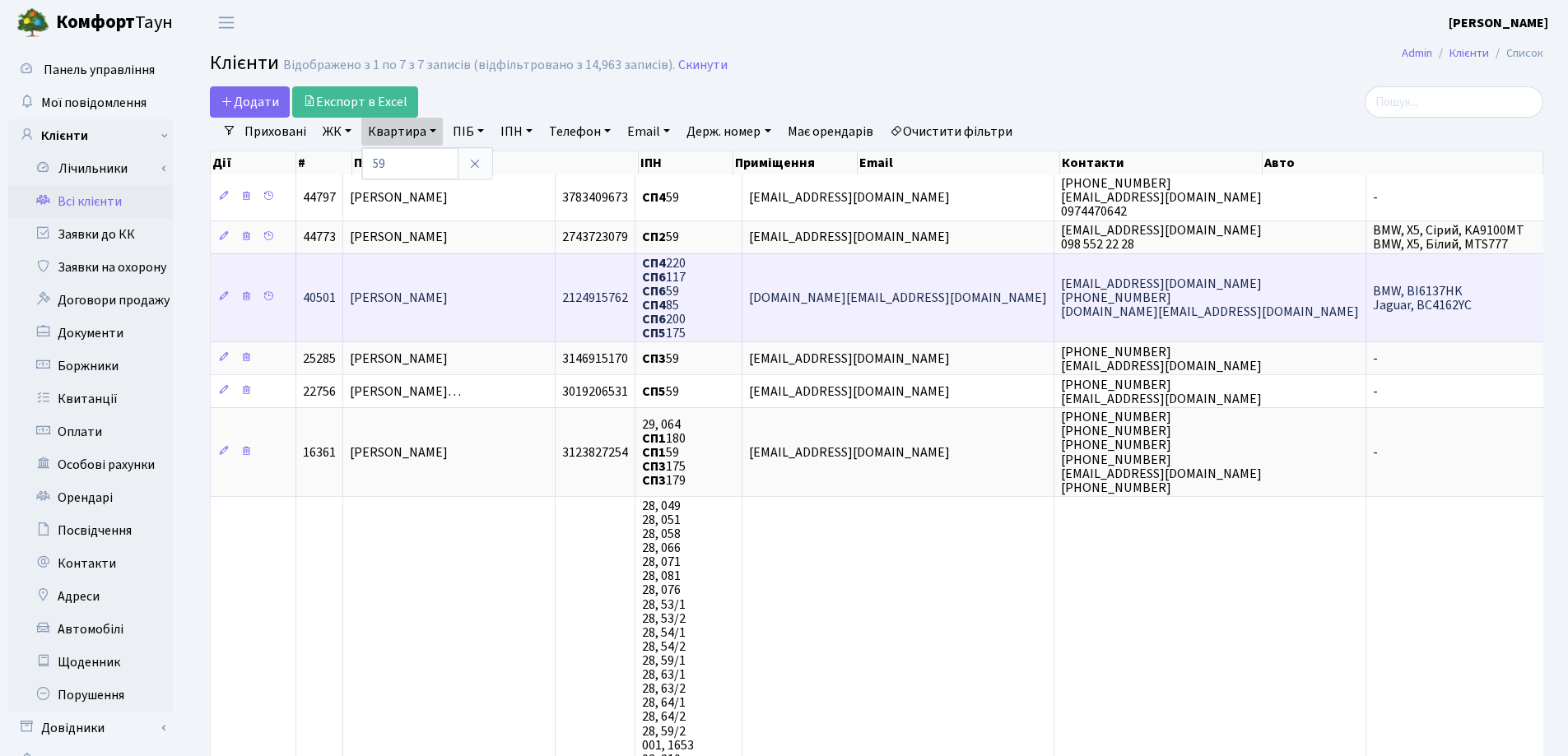
click at [474, 279] on td "[PERSON_NAME]" at bounding box center [449, 297] width 212 height 89
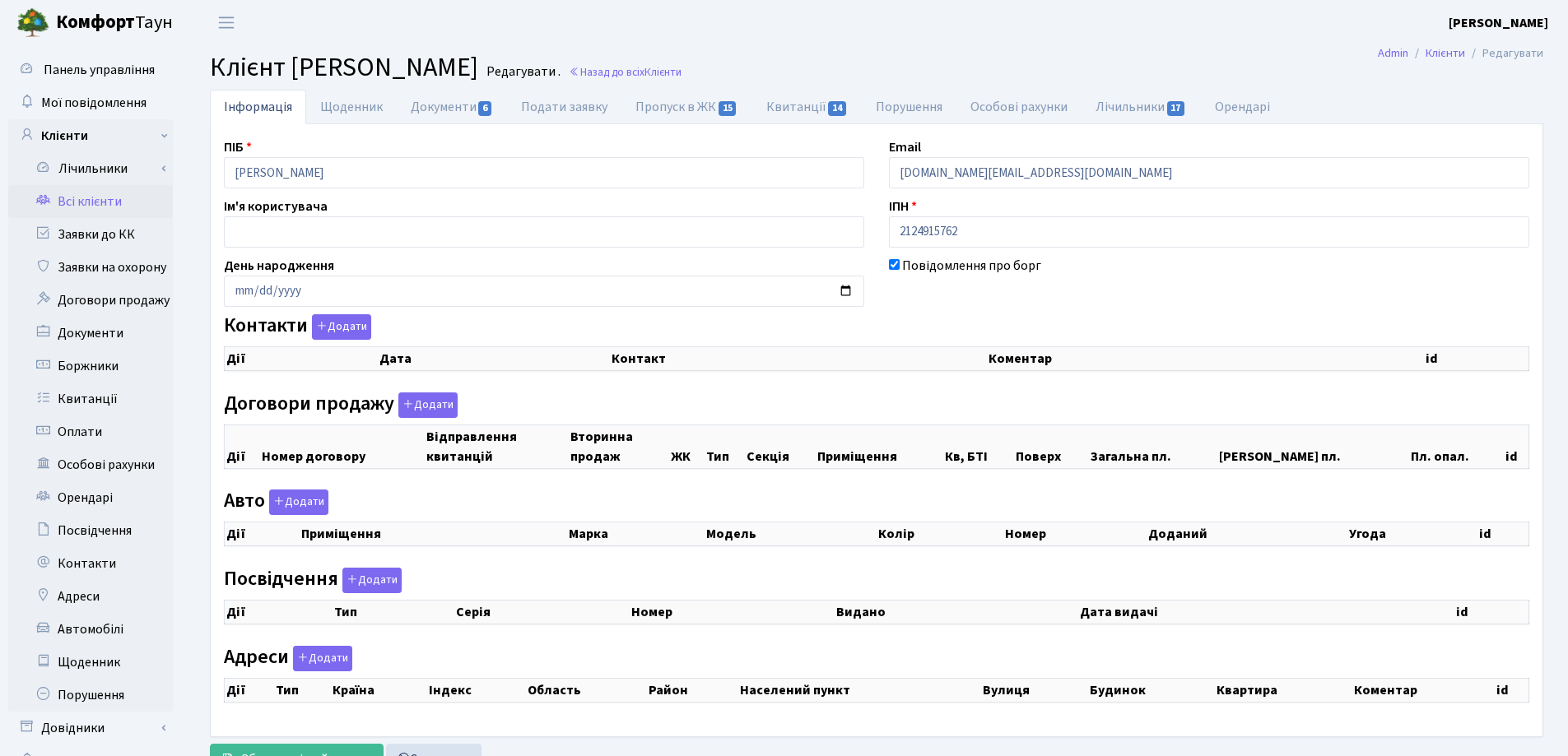
checkbox input "true"
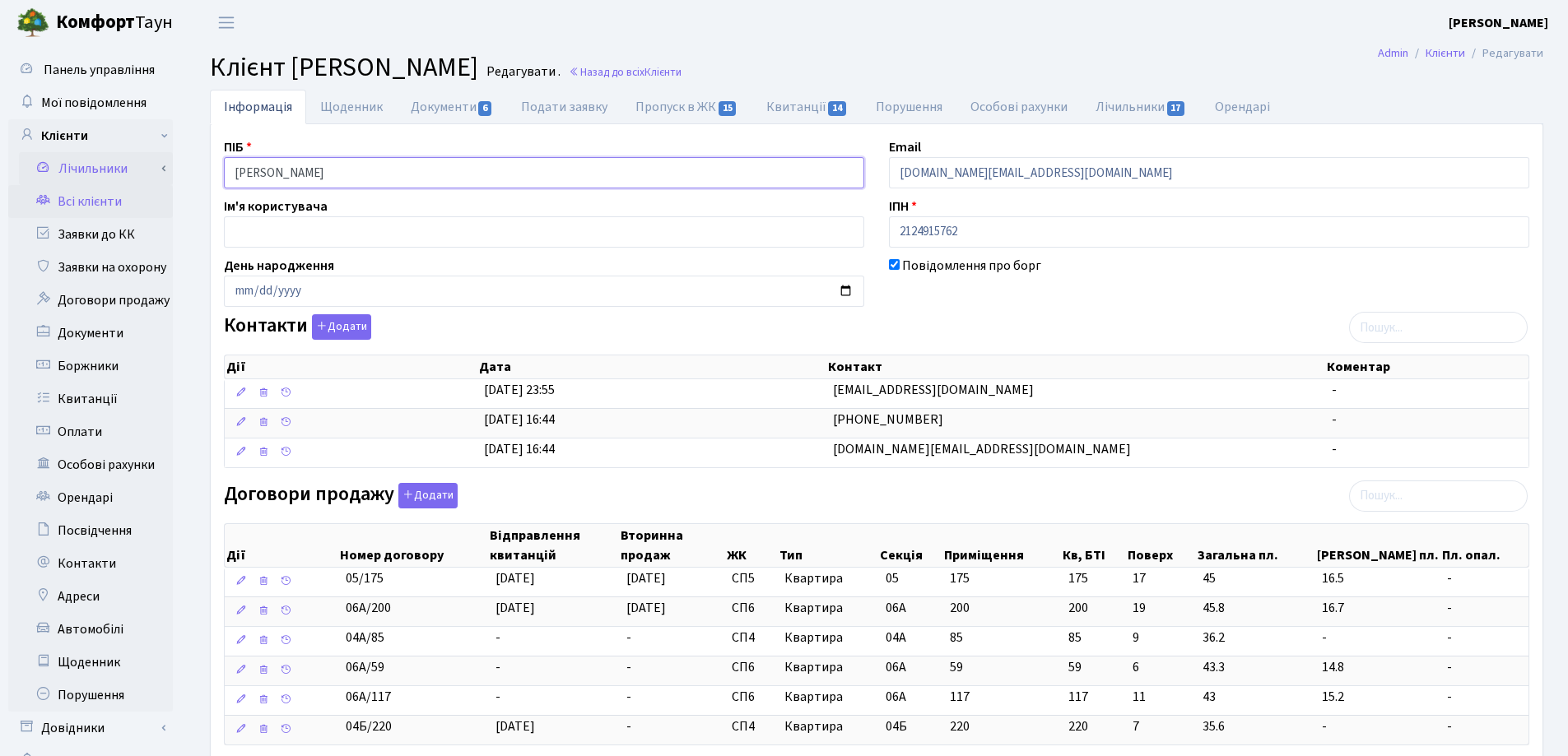
drag, startPoint x: 432, startPoint y: 166, endPoint x: 117, endPoint y: 161, distance: 315.0
click at [117, 161] on div "Панель управління Мої повідомлення Клієнти Лічильники Показання" at bounding box center [784, 627] width 1568 height 1165
click at [681, 67] on link "Назад до всіх Клієнти" at bounding box center [625, 72] width 113 height 16
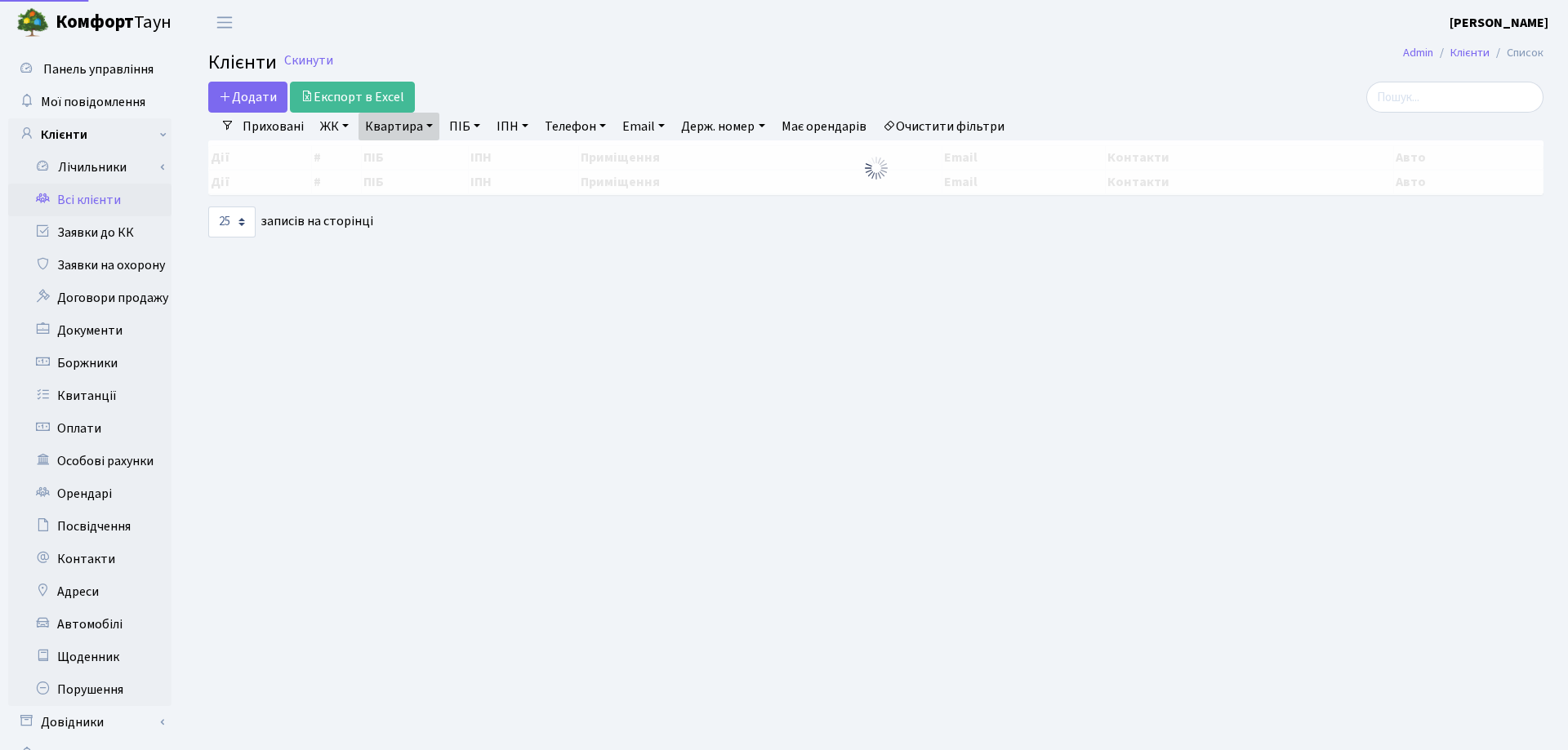
select select "25"
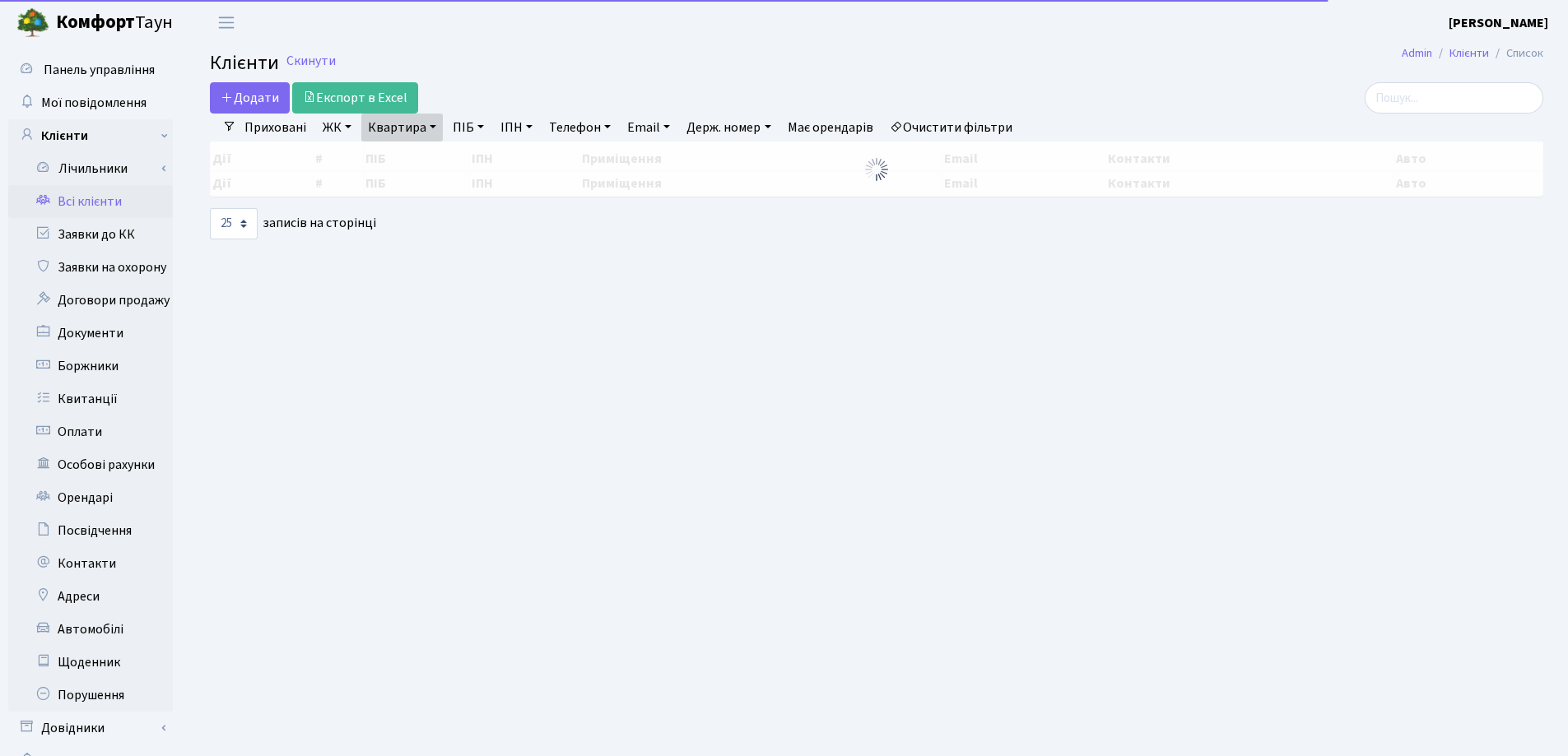
click at [433, 128] on link "Квартира" at bounding box center [402, 128] width 81 height 28
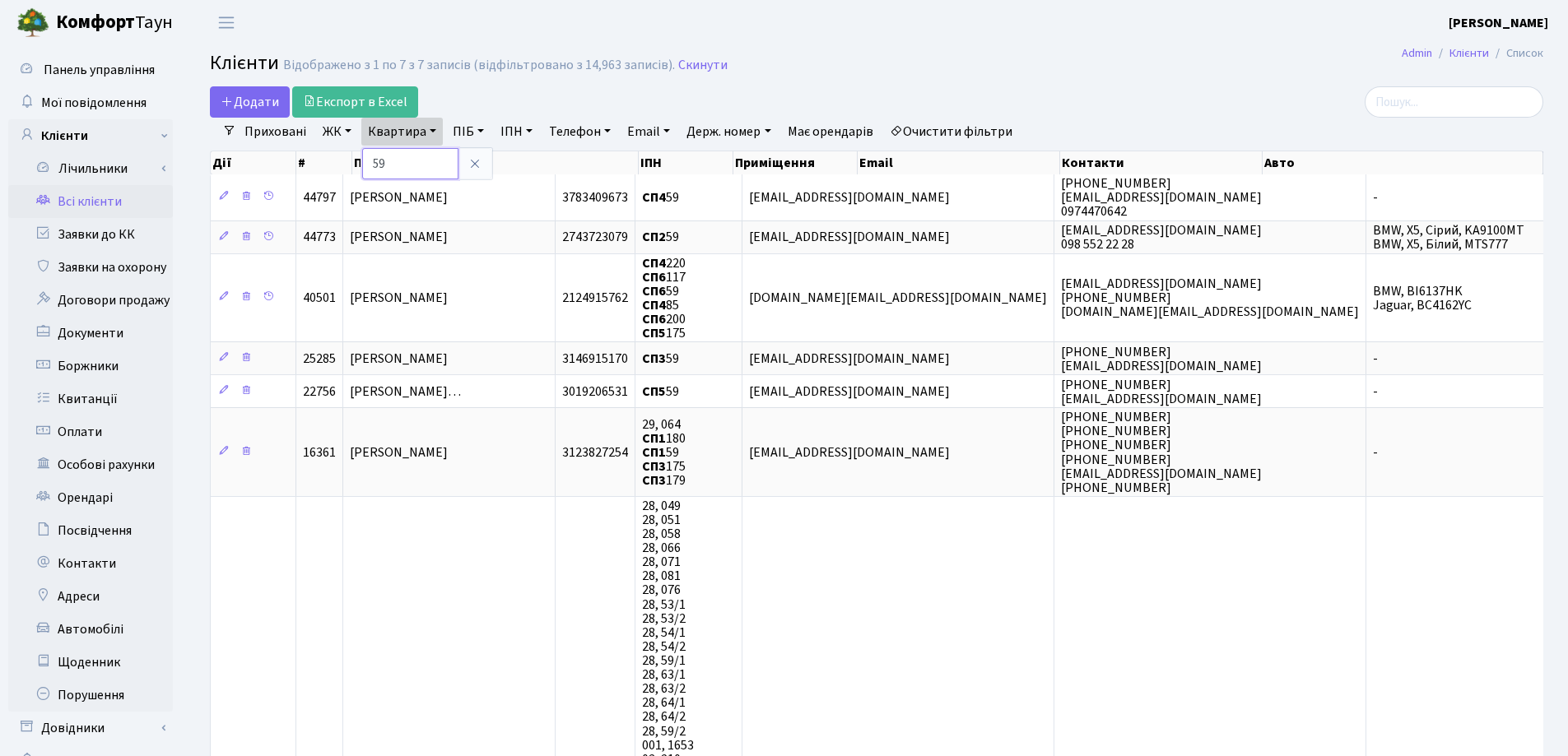
click at [430, 151] on input "59" at bounding box center [411, 164] width 97 height 31
type input "5"
type input "202"
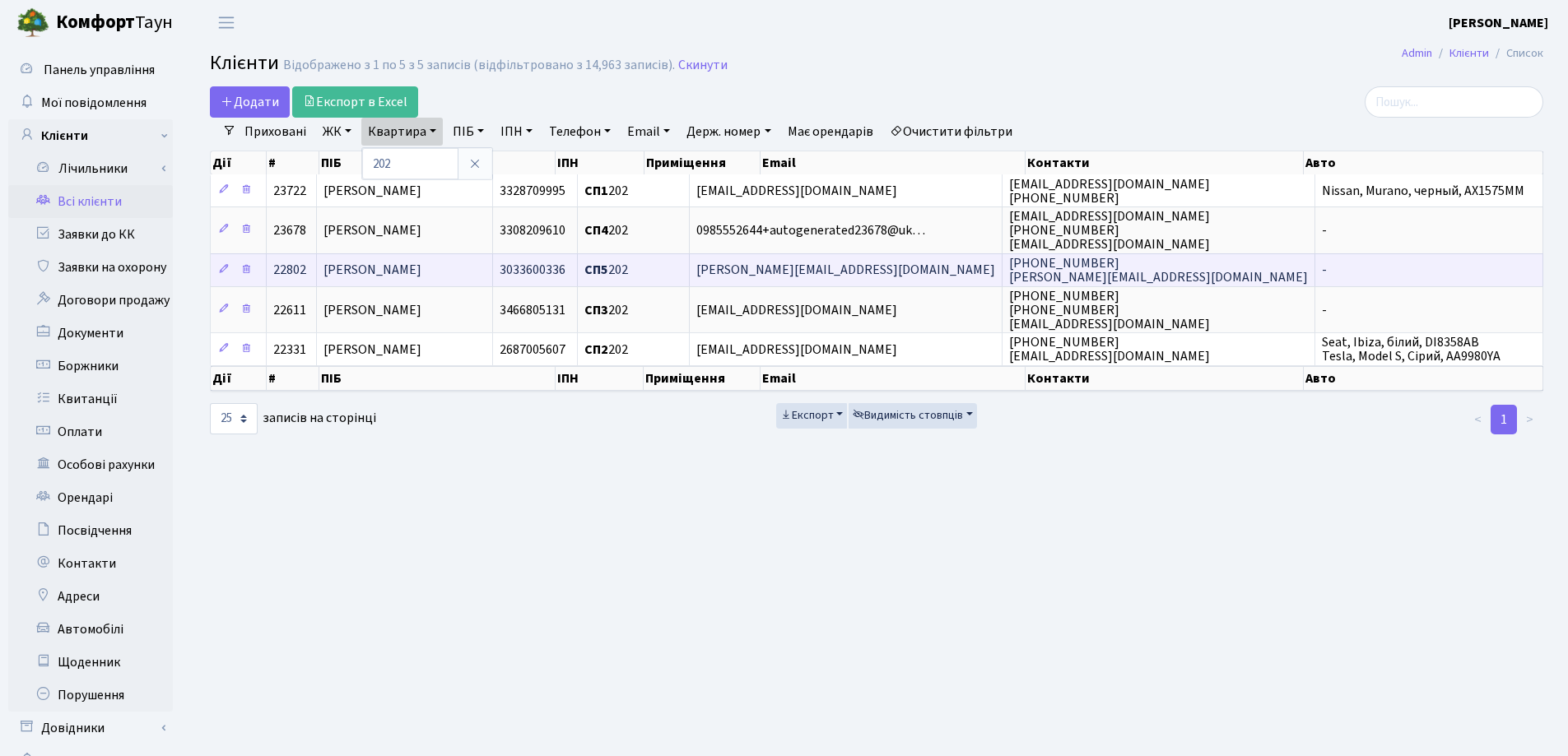
click at [422, 270] on span "[PERSON_NAME]" at bounding box center [373, 271] width 98 height 18
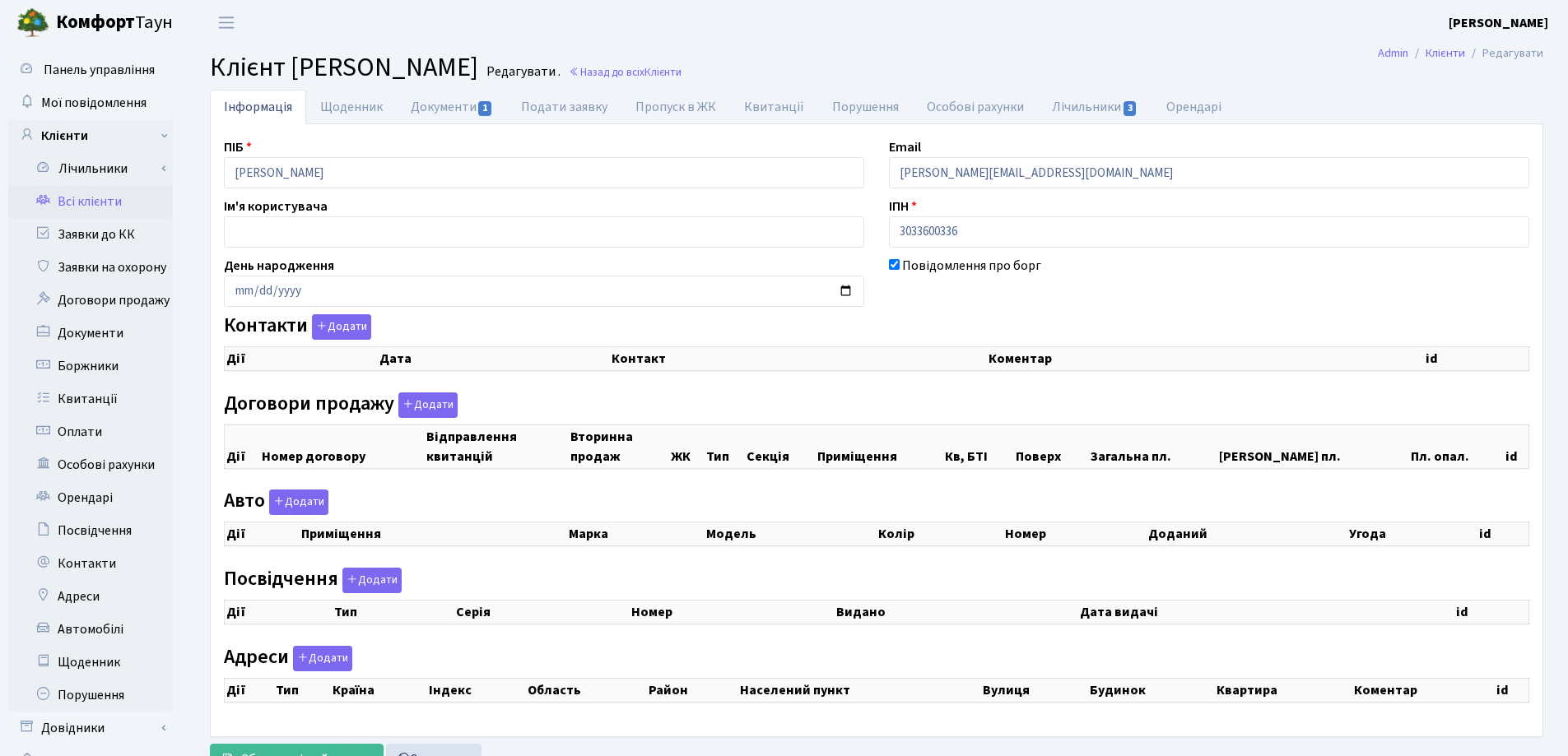
checkbox input "true"
select select "25"
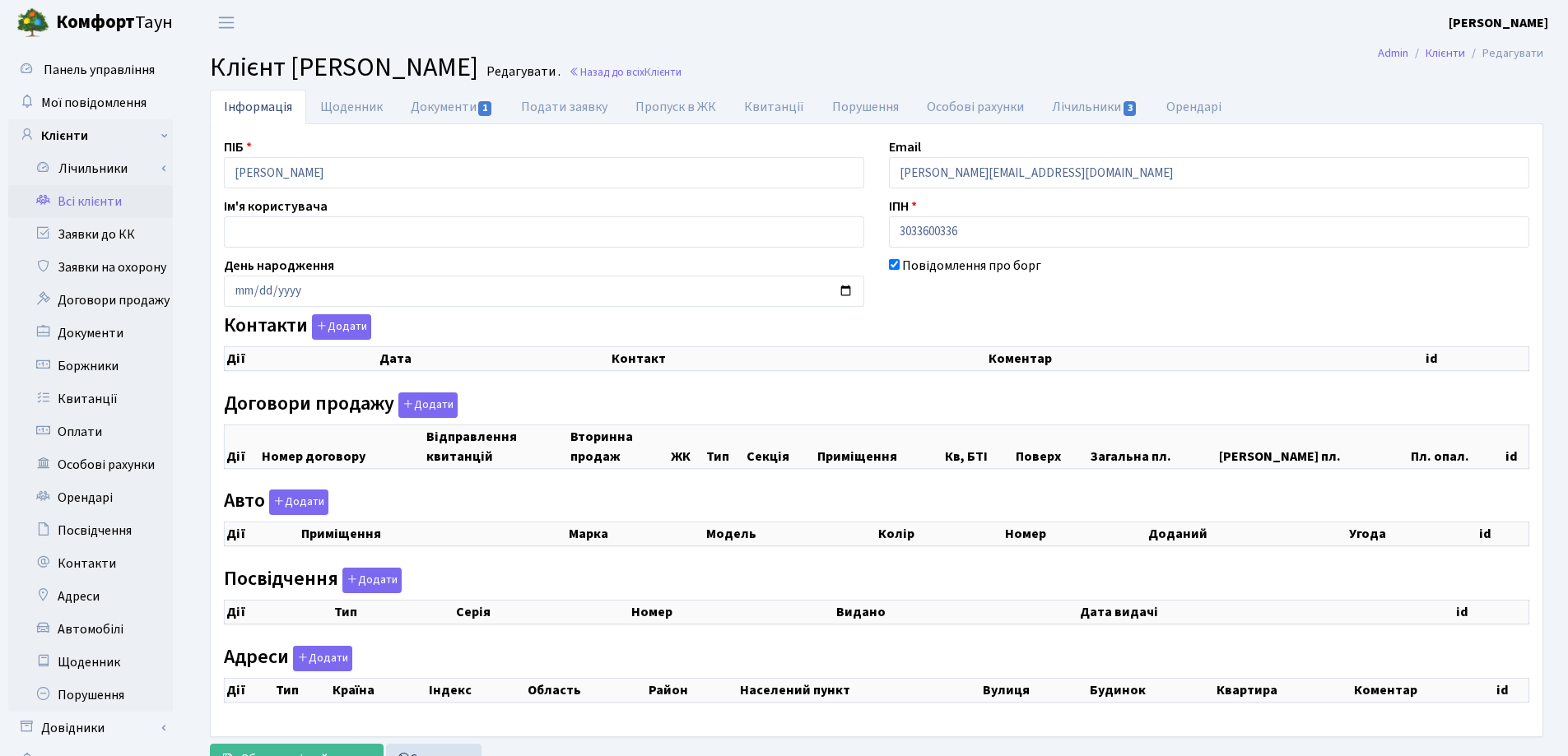
select select "25"
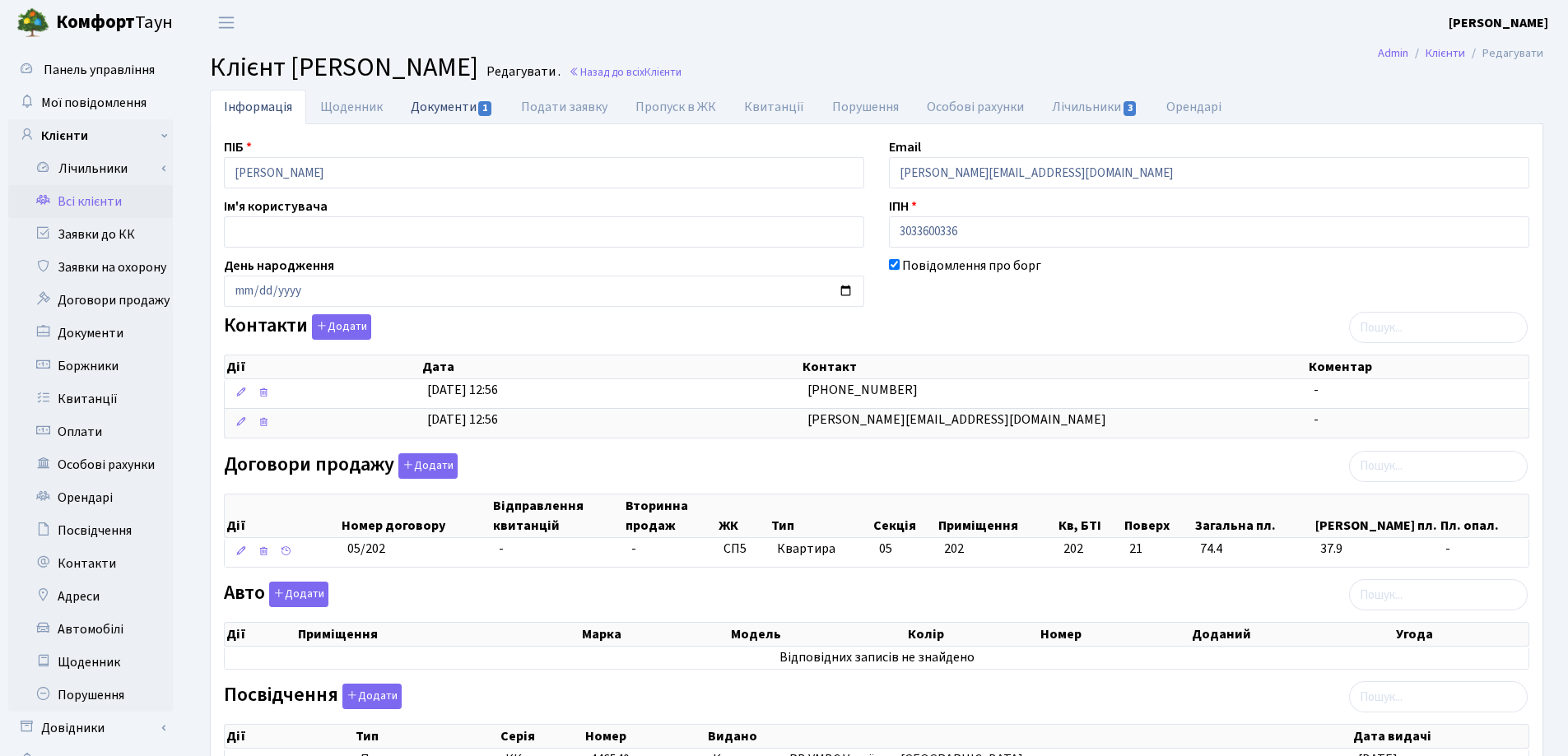
click at [430, 107] on link "Документи 1" at bounding box center [452, 106] width 110 height 34
select select "25"
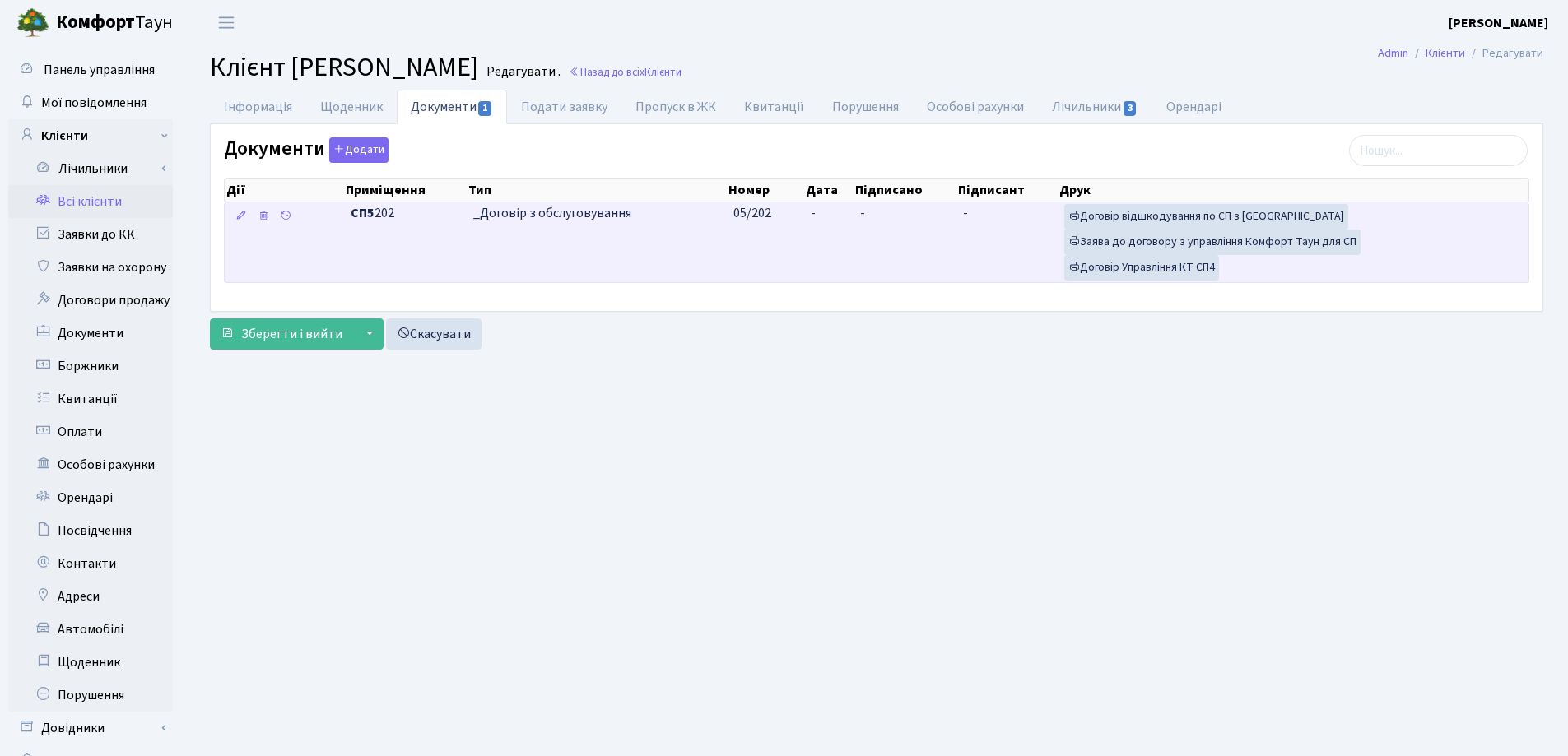
click at [832, 213] on td "-" at bounding box center [829, 242] width 49 height 80
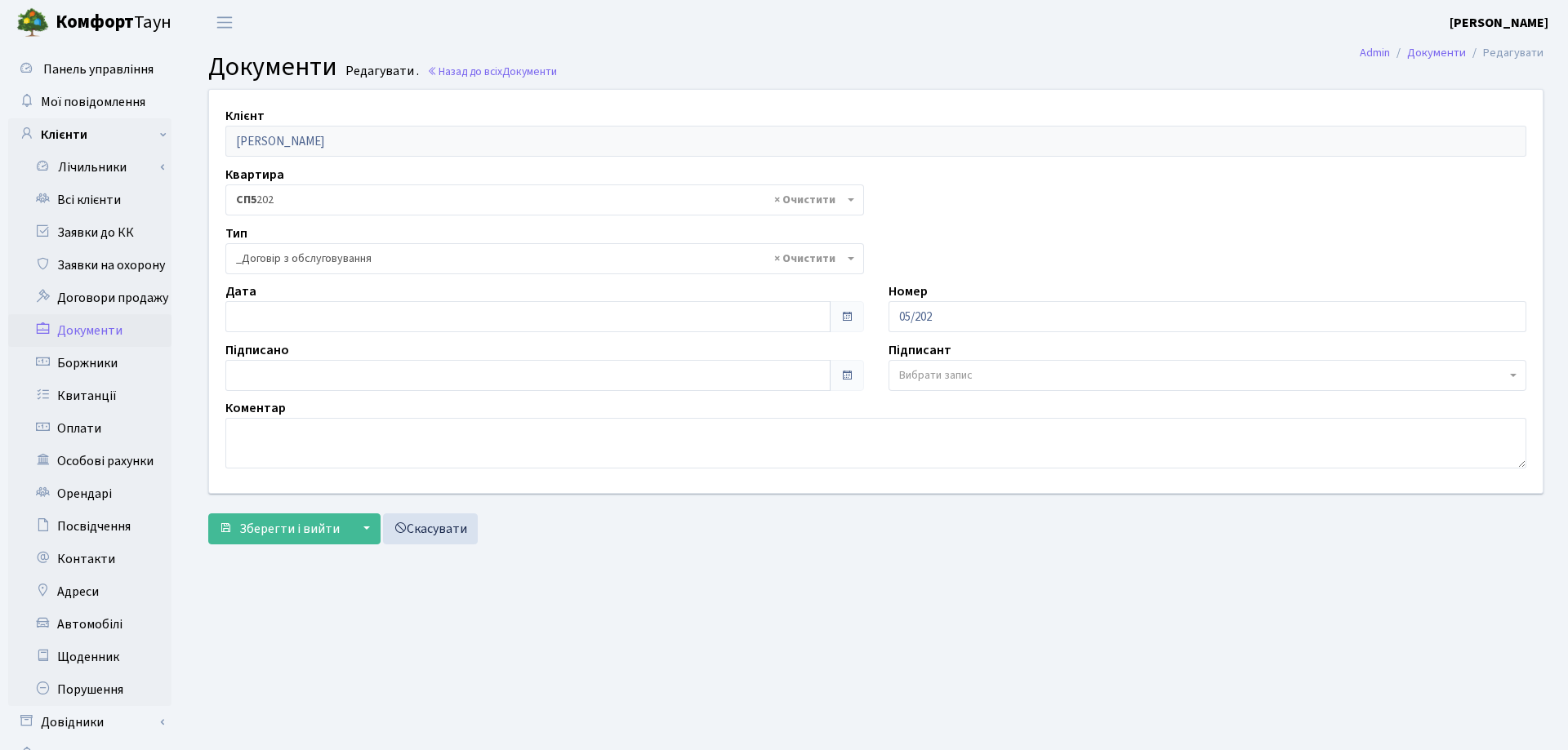
select select "289"
type input "[DATE]"
click at [457, 332] on input "[DATE]" at bounding box center [524, 316] width 599 height 31
click at [269, 530] on span "Зберегти і вийти" at bounding box center [289, 529] width 100 height 18
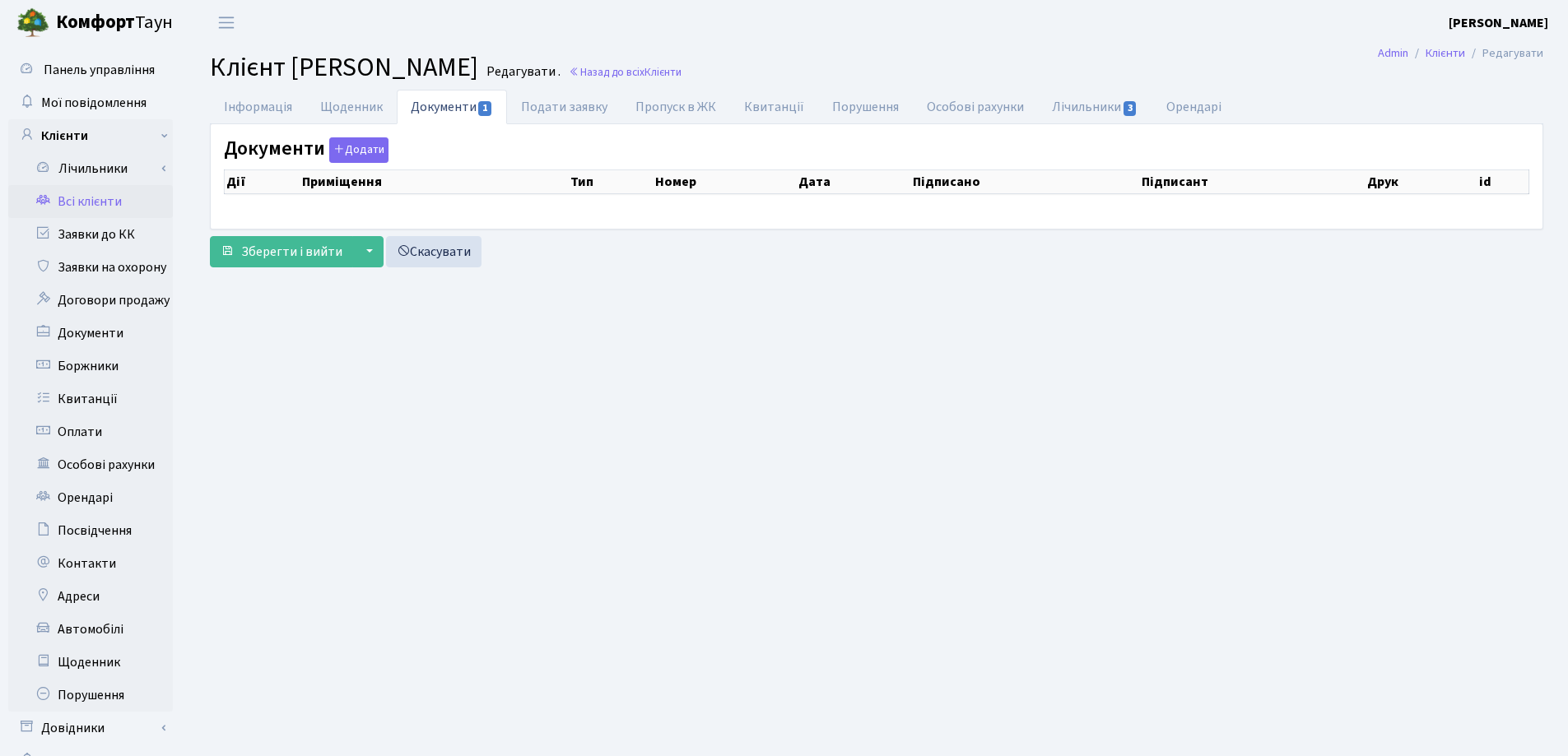
checkbox input "true"
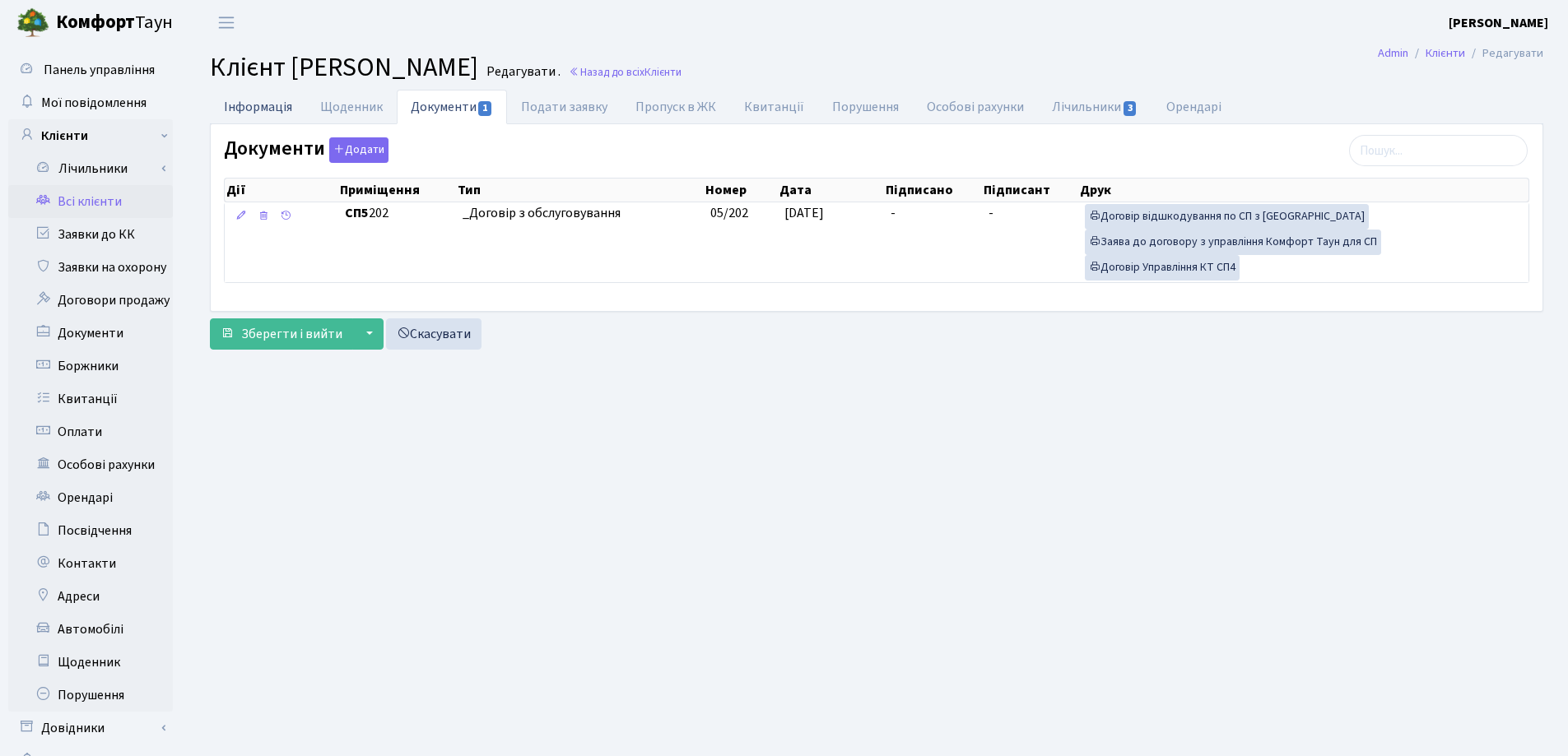
click at [238, 111] on link "Інформація" at bounding box center [258, 106] width 97 height 34
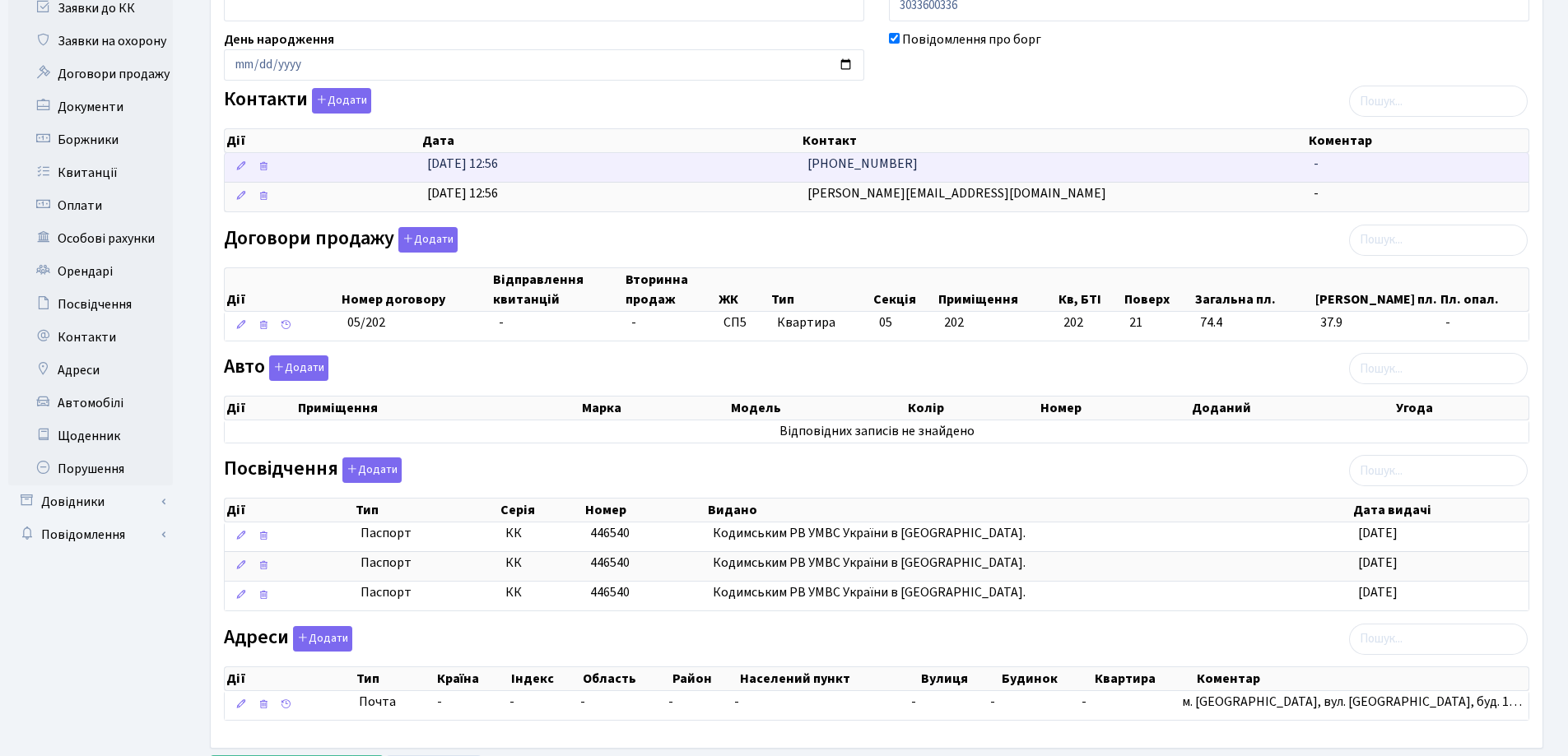
scroll to position [306, 0]
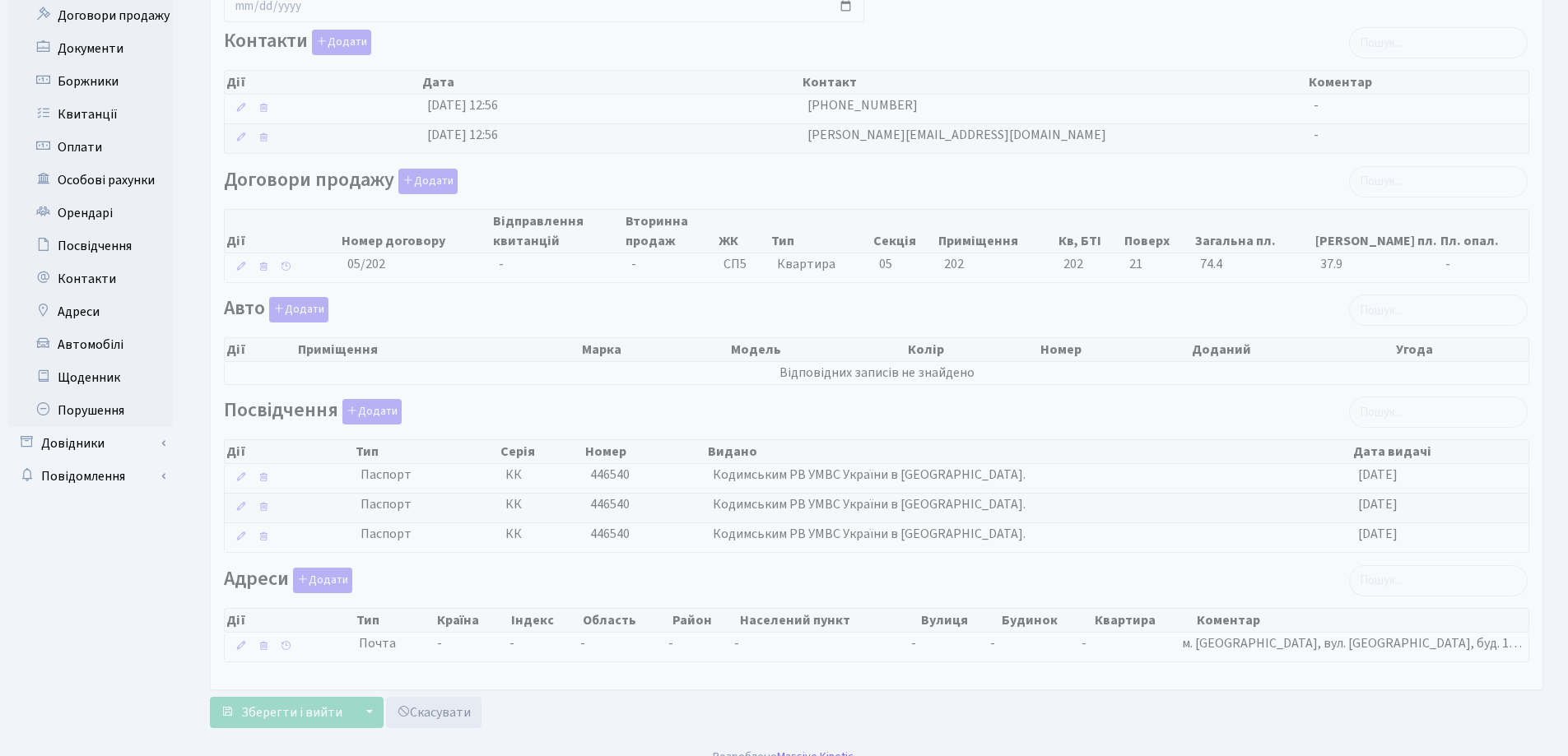
scroll to position [306, 0]
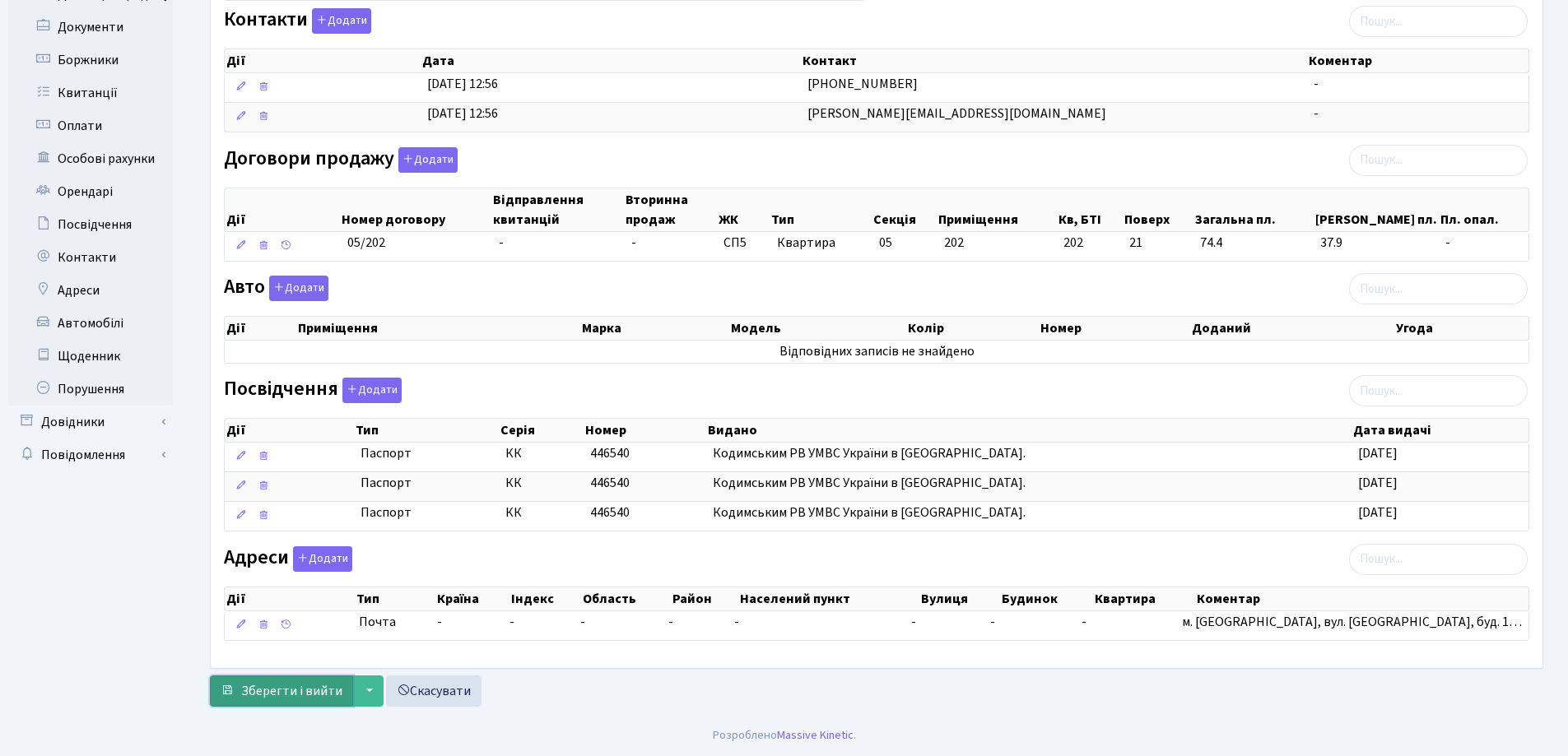
click at [273, 693] on span "Зберегти і вийти" at bounding box center [292, 690] width 101 height 18
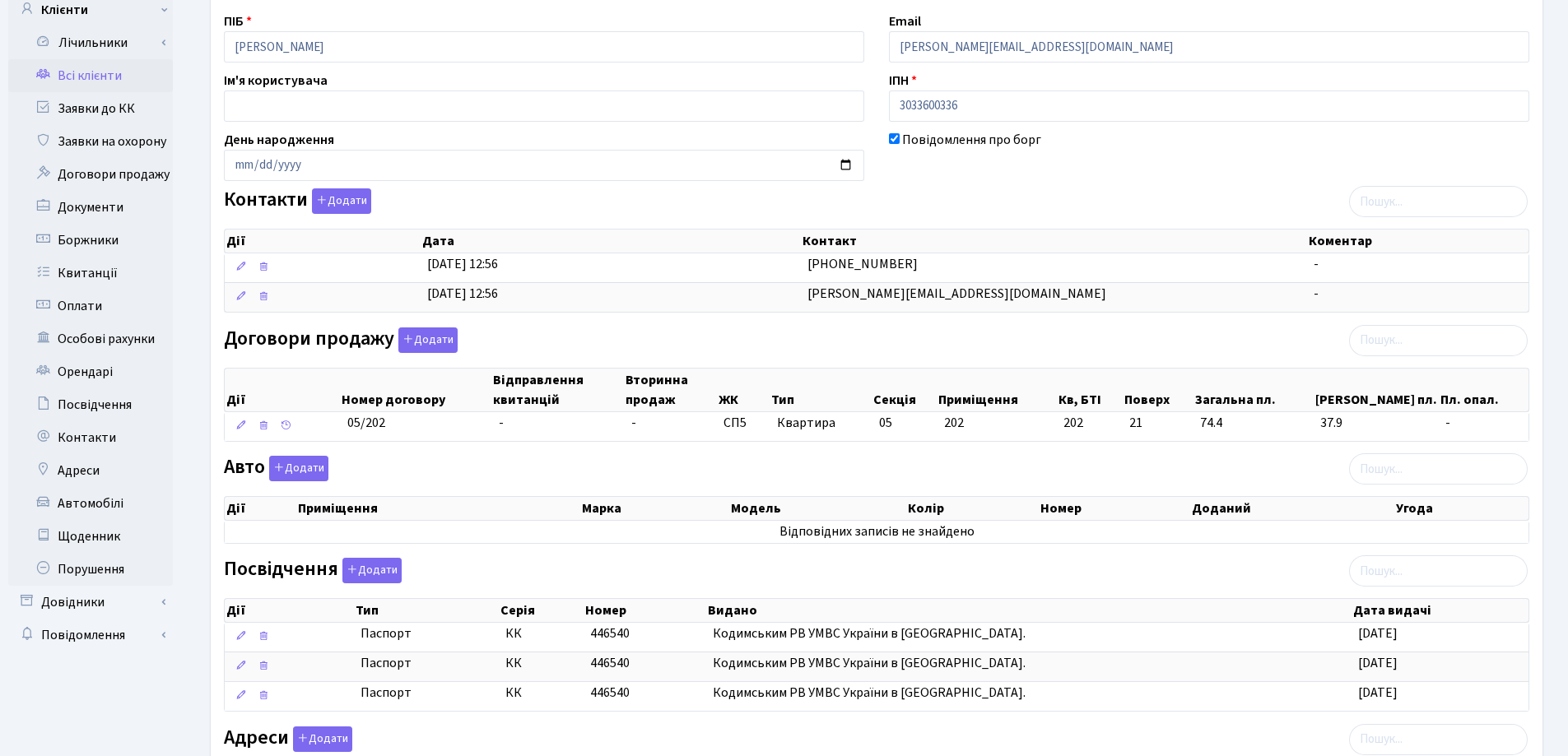
scroll to position [0, 0]
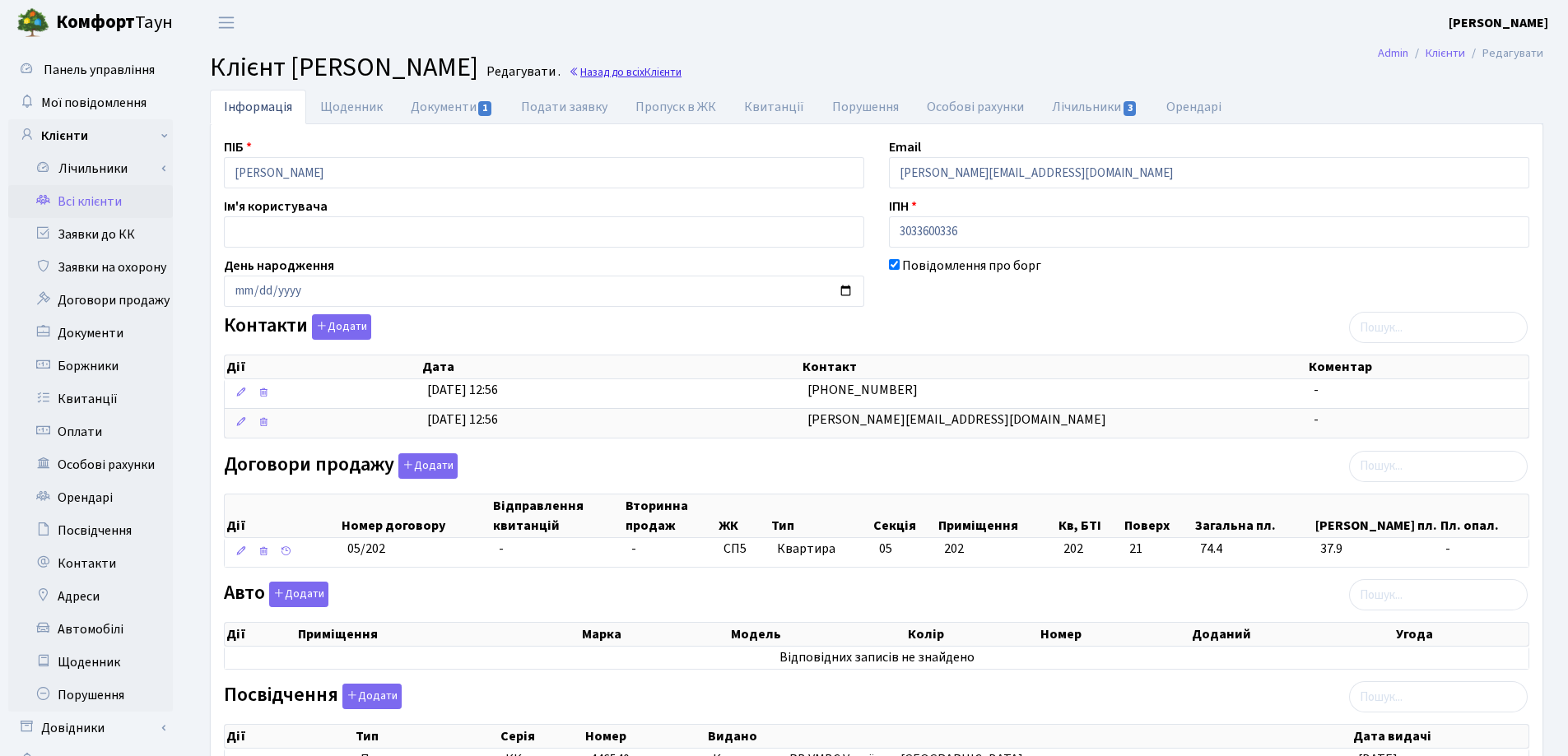
click at [681, 66] on link "Назад до всіх Клієнти" at bounding box center [625, 72] width 113 height 16
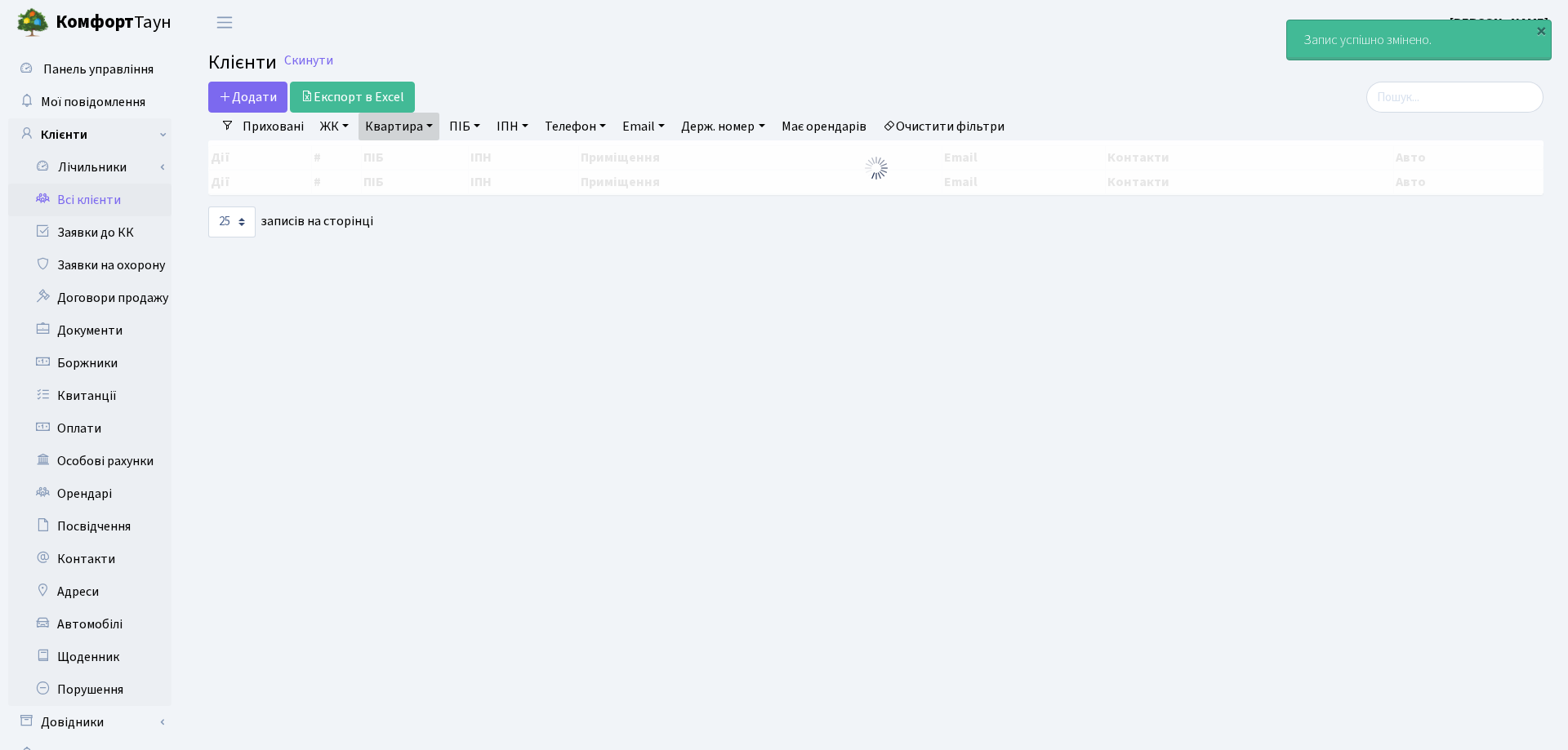
select select "25"
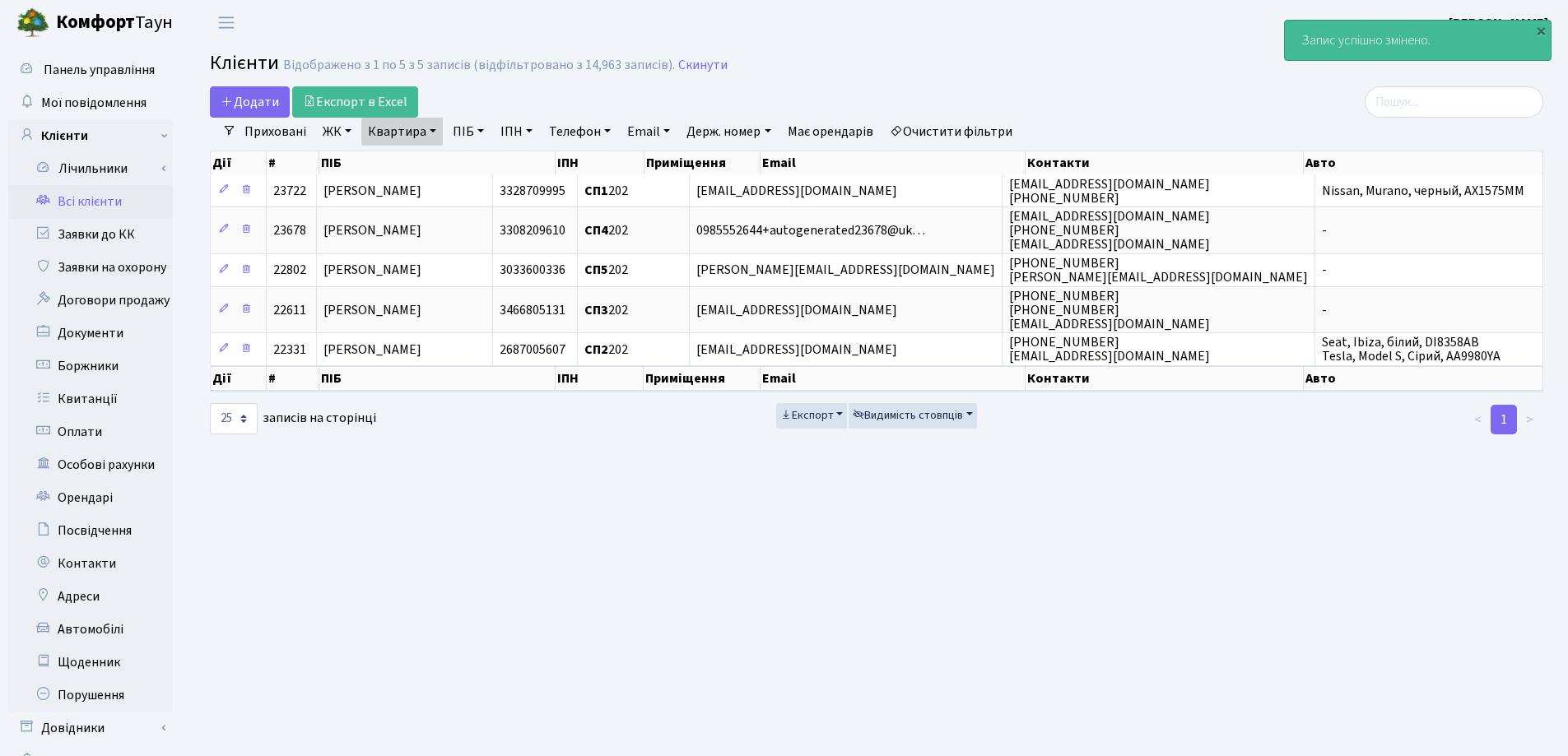
click at [436, 131] on link "Квартира" at bounding box center [402, 131] width 81 height 28
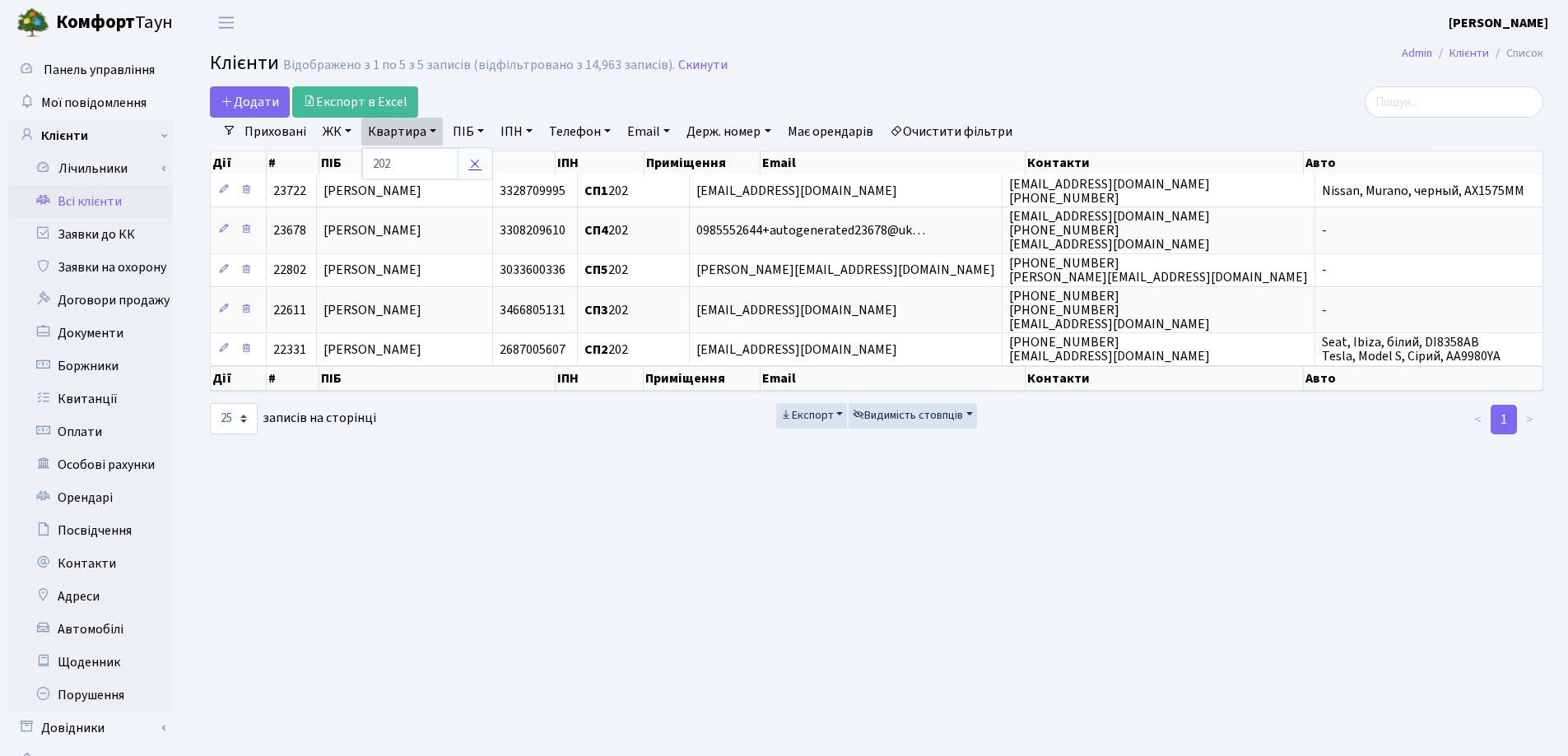
click at [474, 161] on icon at bounding box center [474, 163] width 13 height 13
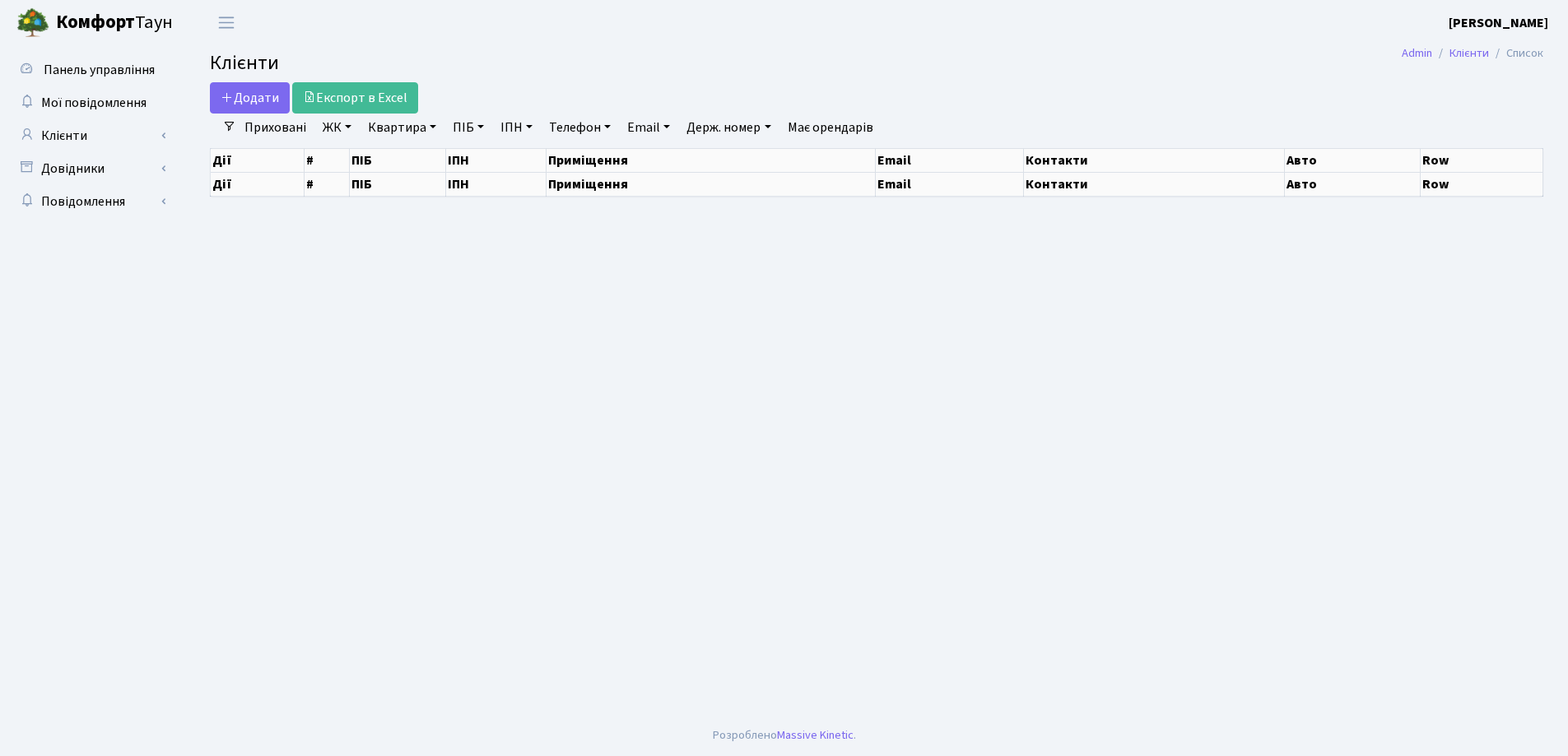
select select "25"
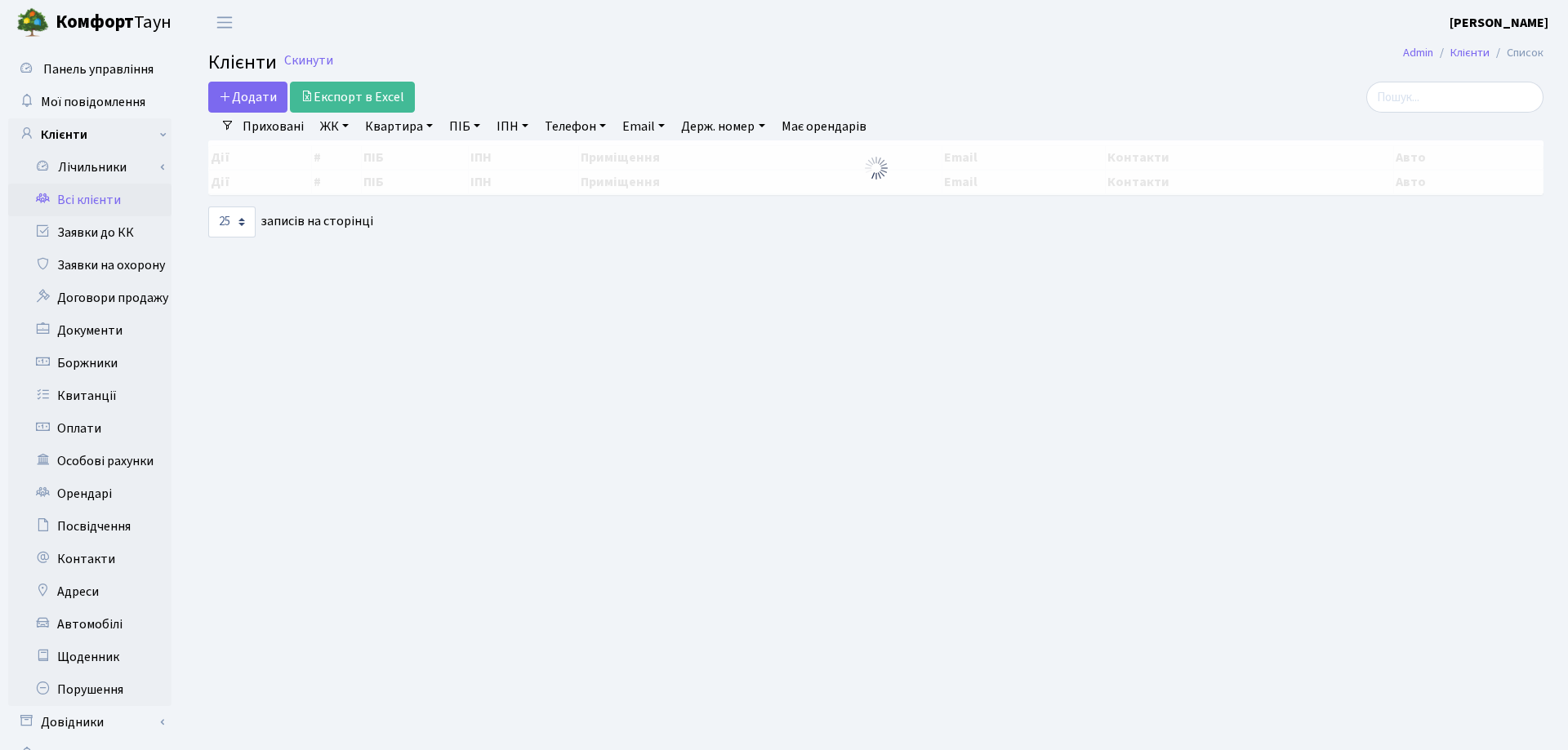
select select "25"
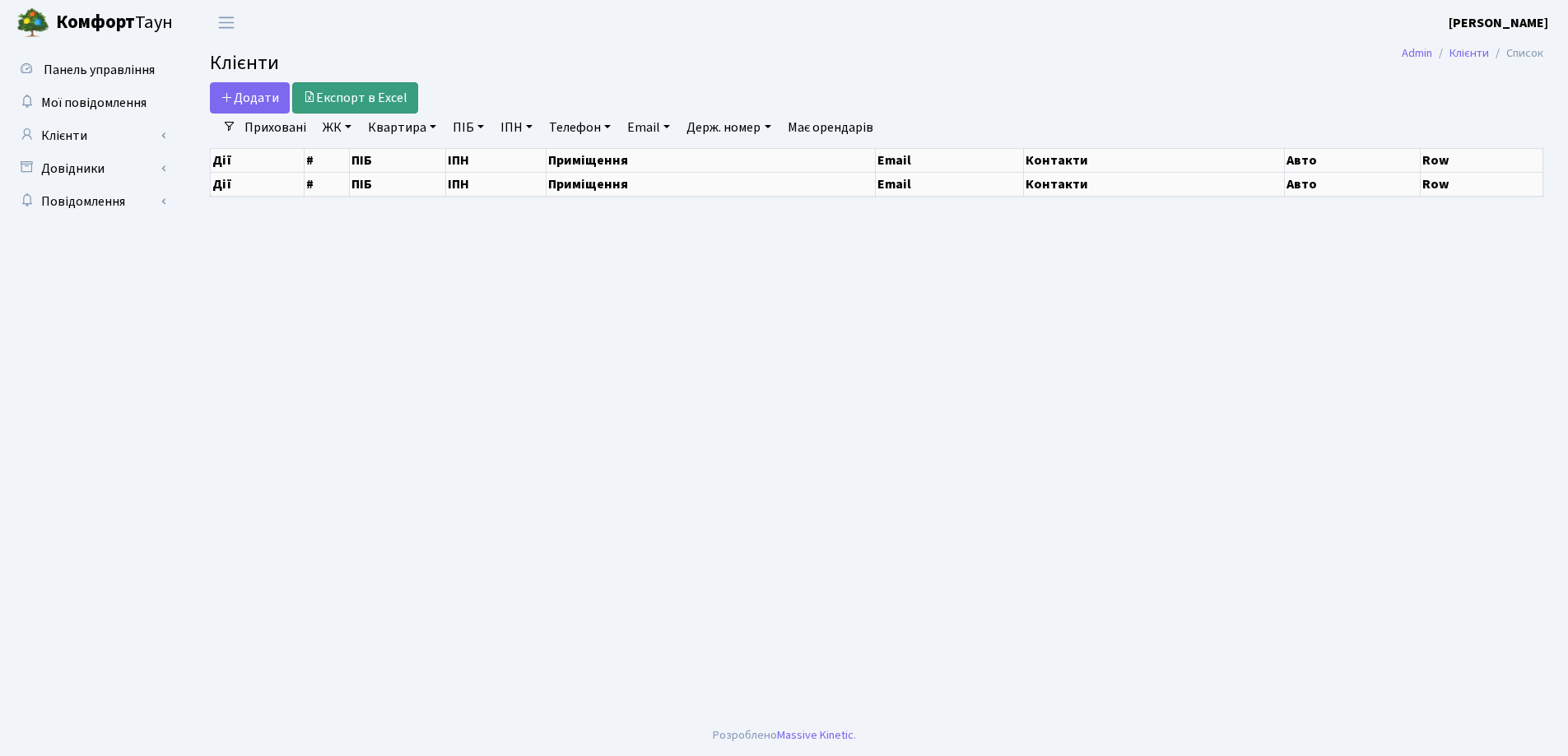
select select "25"
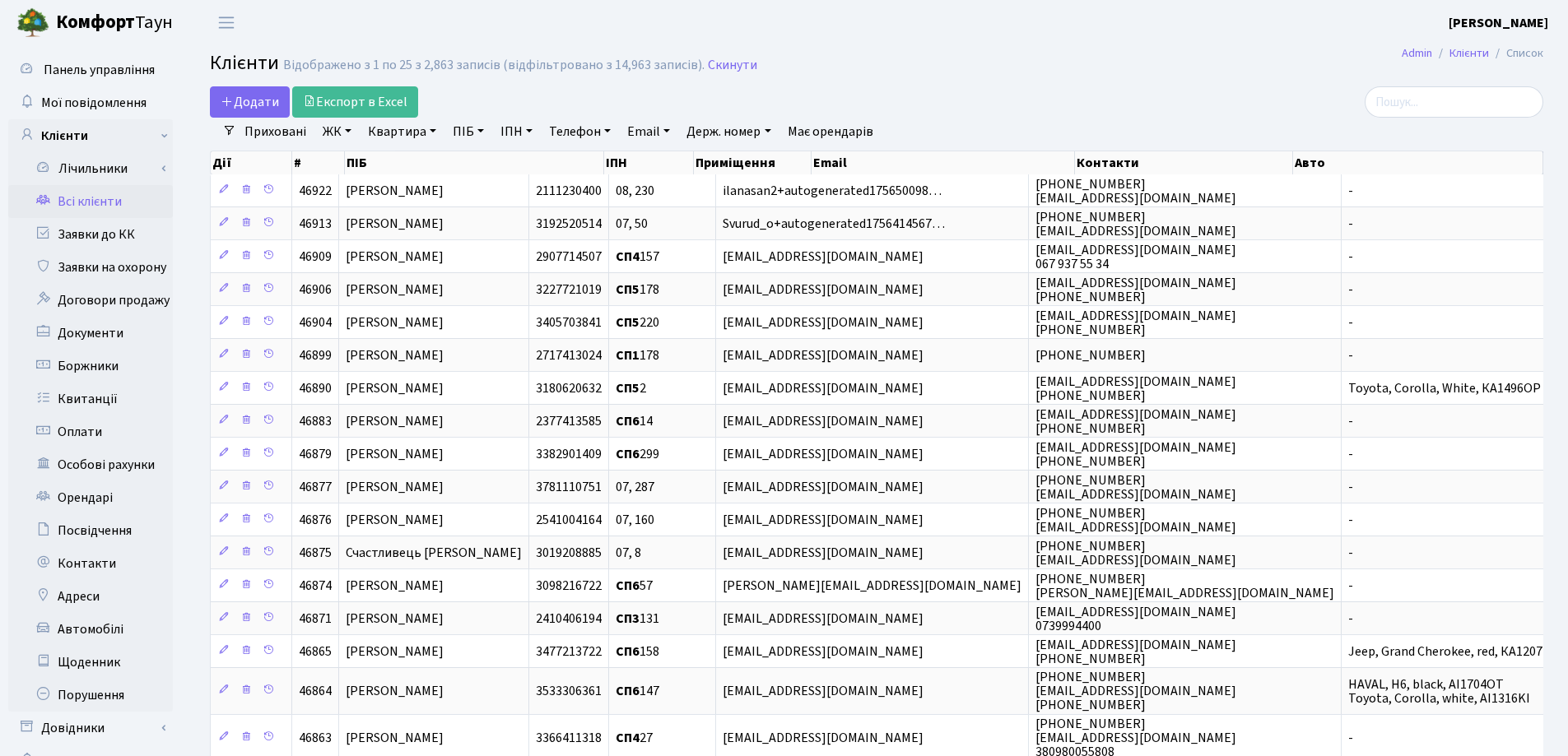
click at [430, 128] on link "Квартира" at bounding box center [402, 131] width 81 height 28
type input "122"
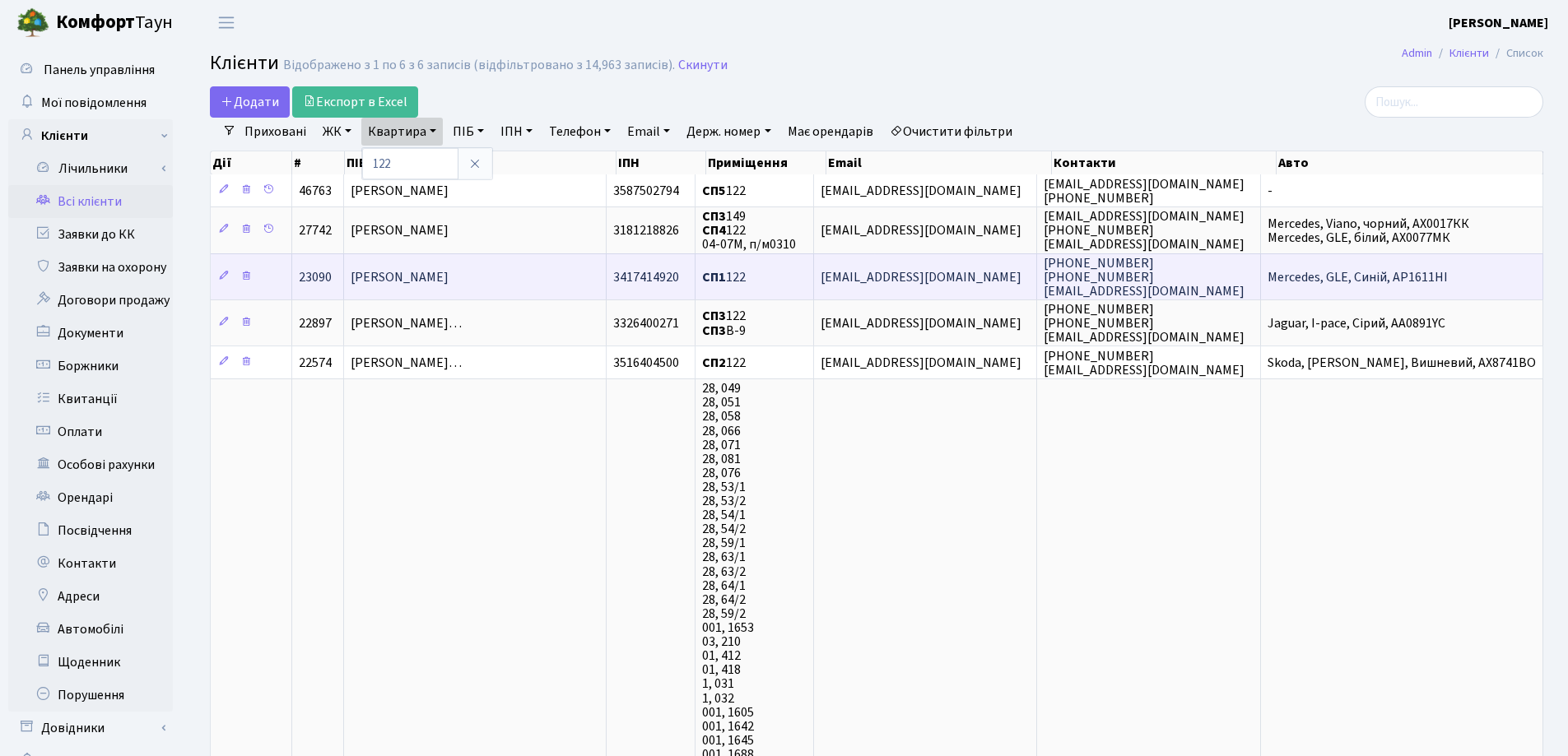
click at [538, 257] on td "Гайдай Вікторія Володимирівна" at bounding box center [475, 276] width 262 height 46
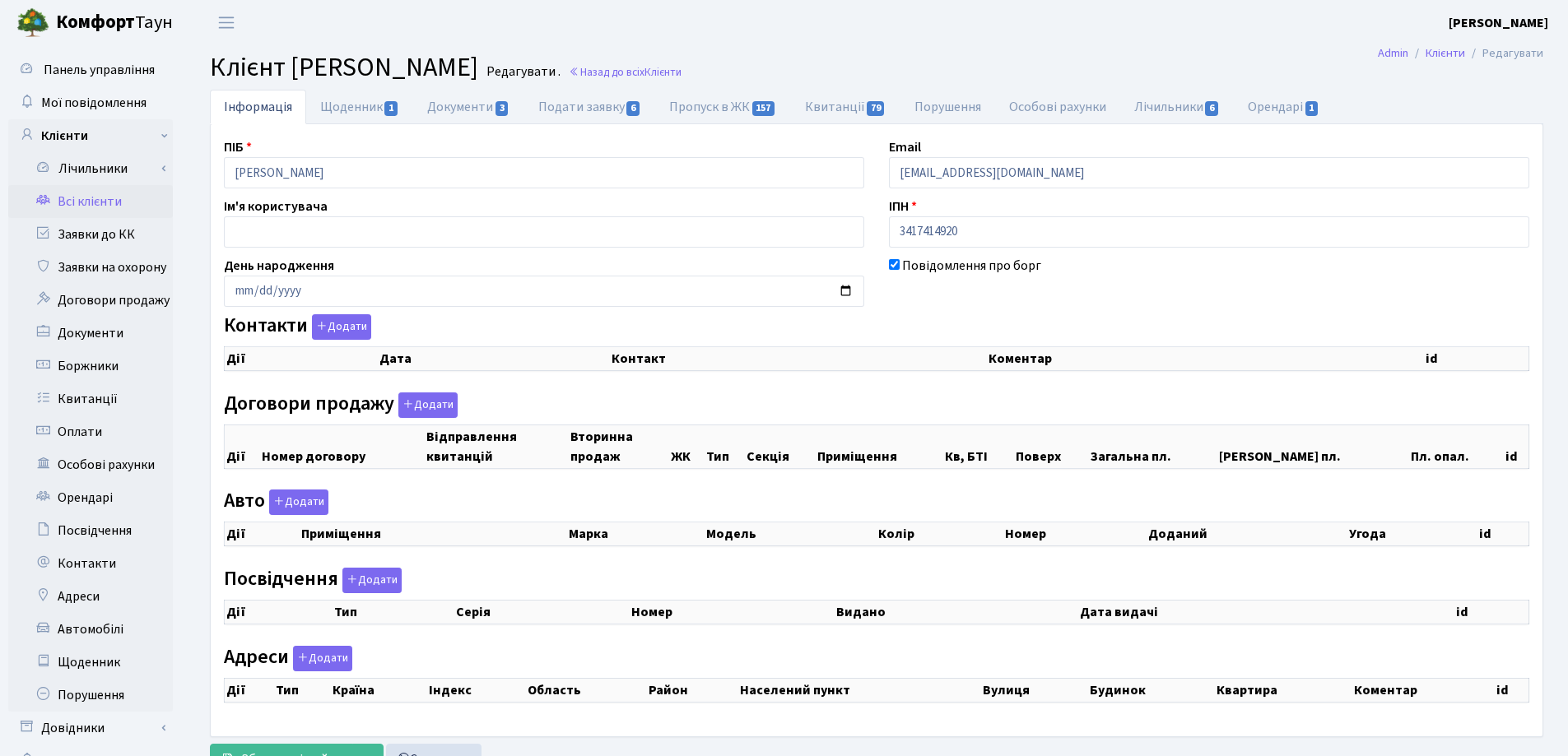
checkbox input "true"
select select "25"
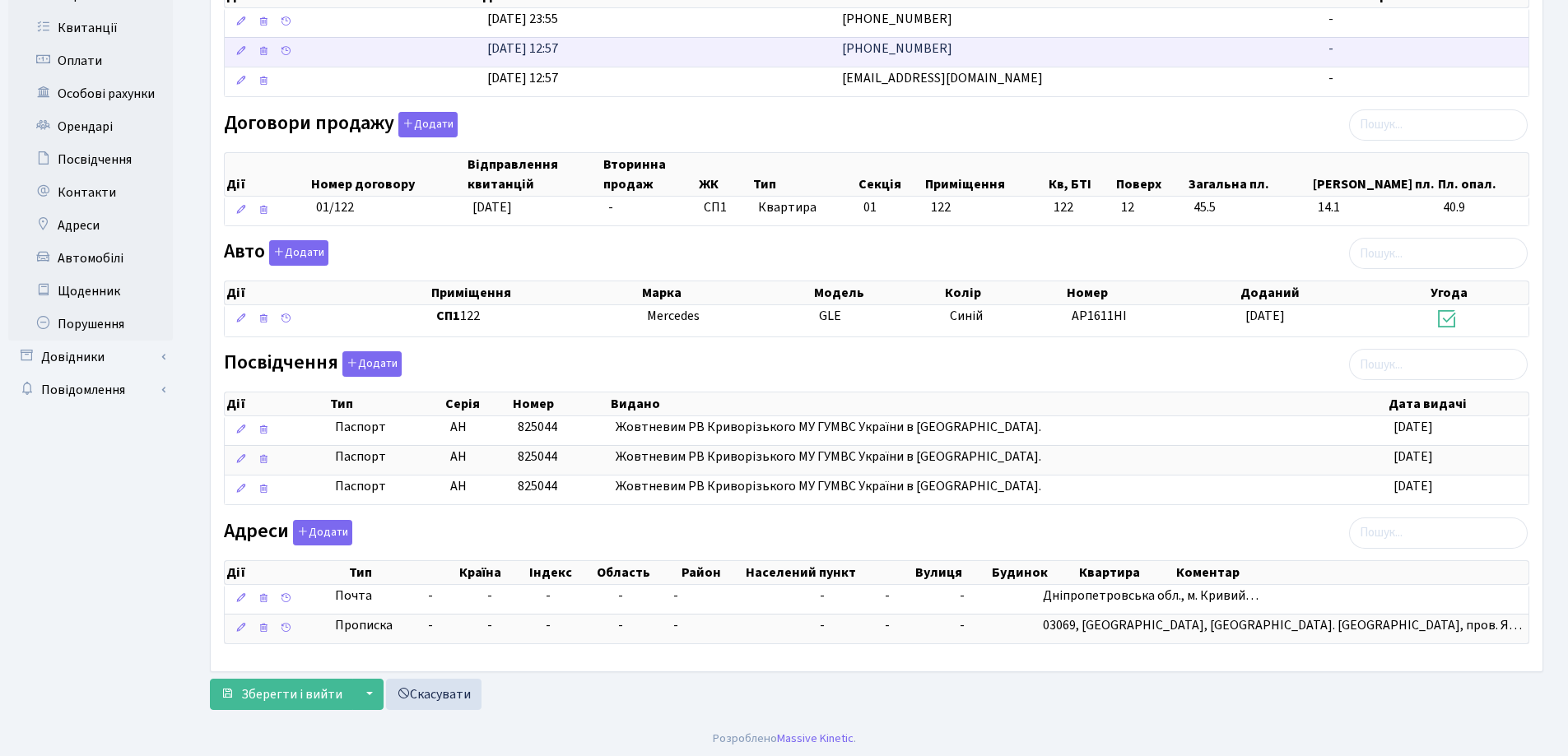
scroll to position [374, 0]
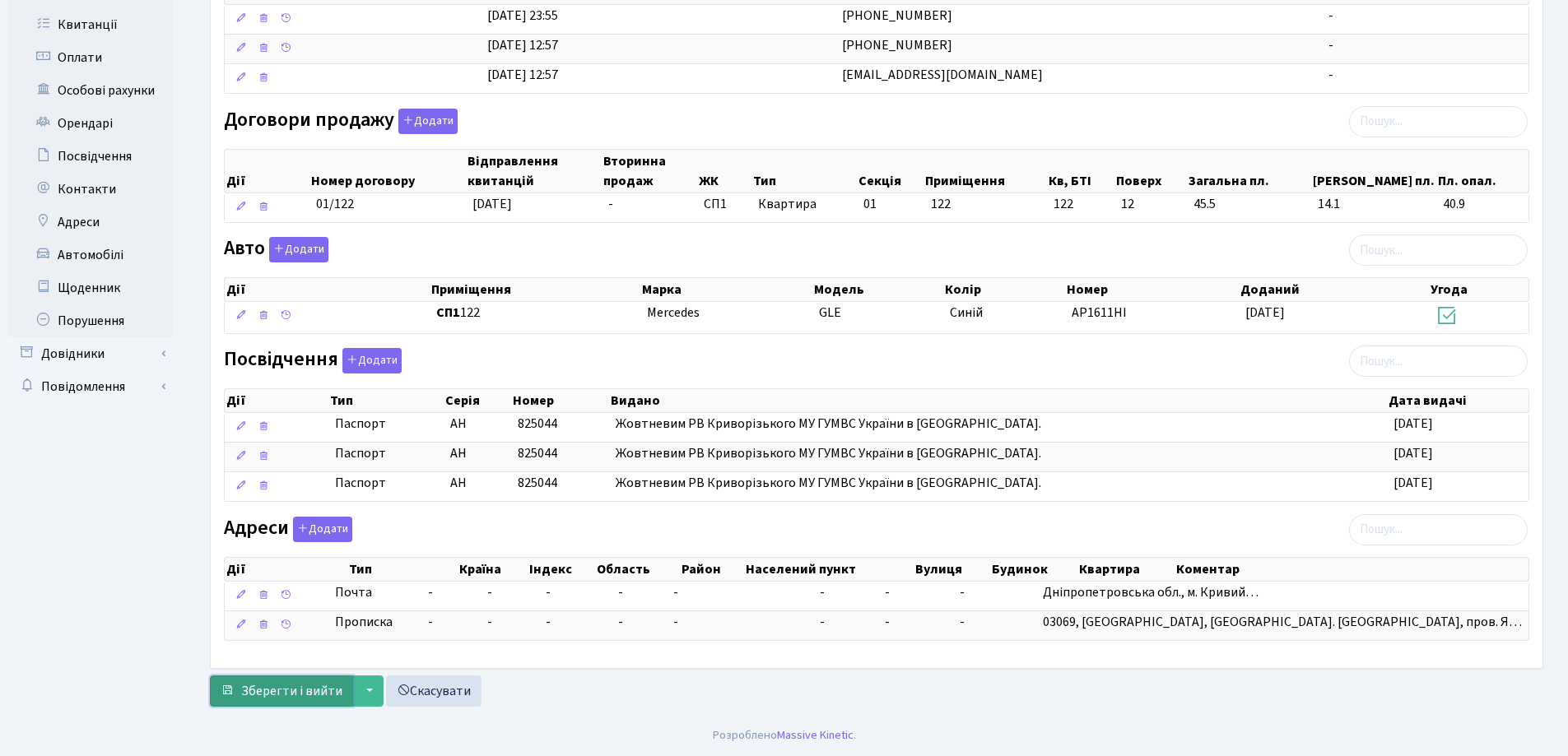
click at [285, 697] on span "Зберегти і вийти" at bounding box center [292, 690] width 101 height 18
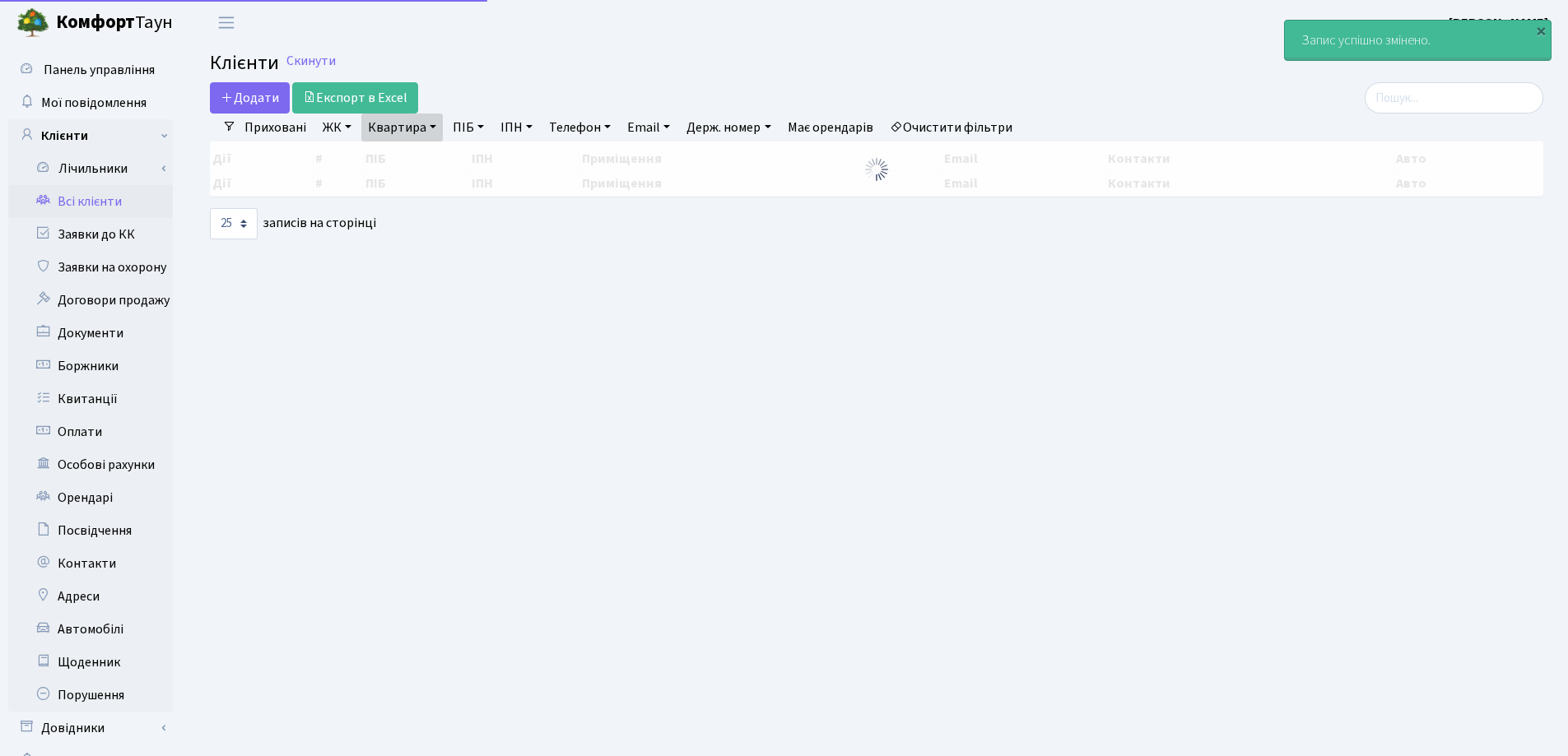
select select "25"
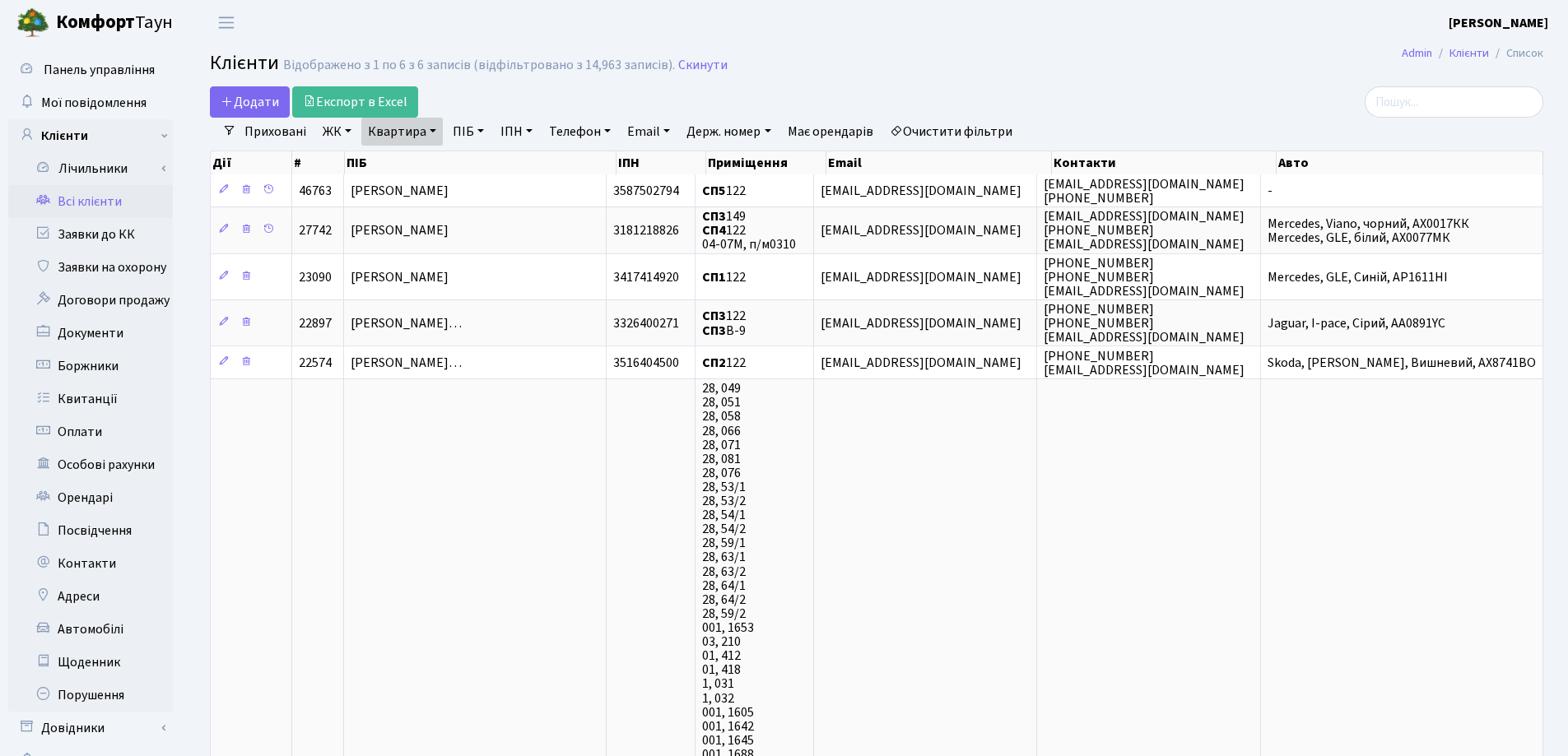
click at [435, 132] on link "Квартира" at bounding box center [402, 131] width 81 height 28
click at [479, 159] on icon at bounding box center [474, 163] width 13 height 13
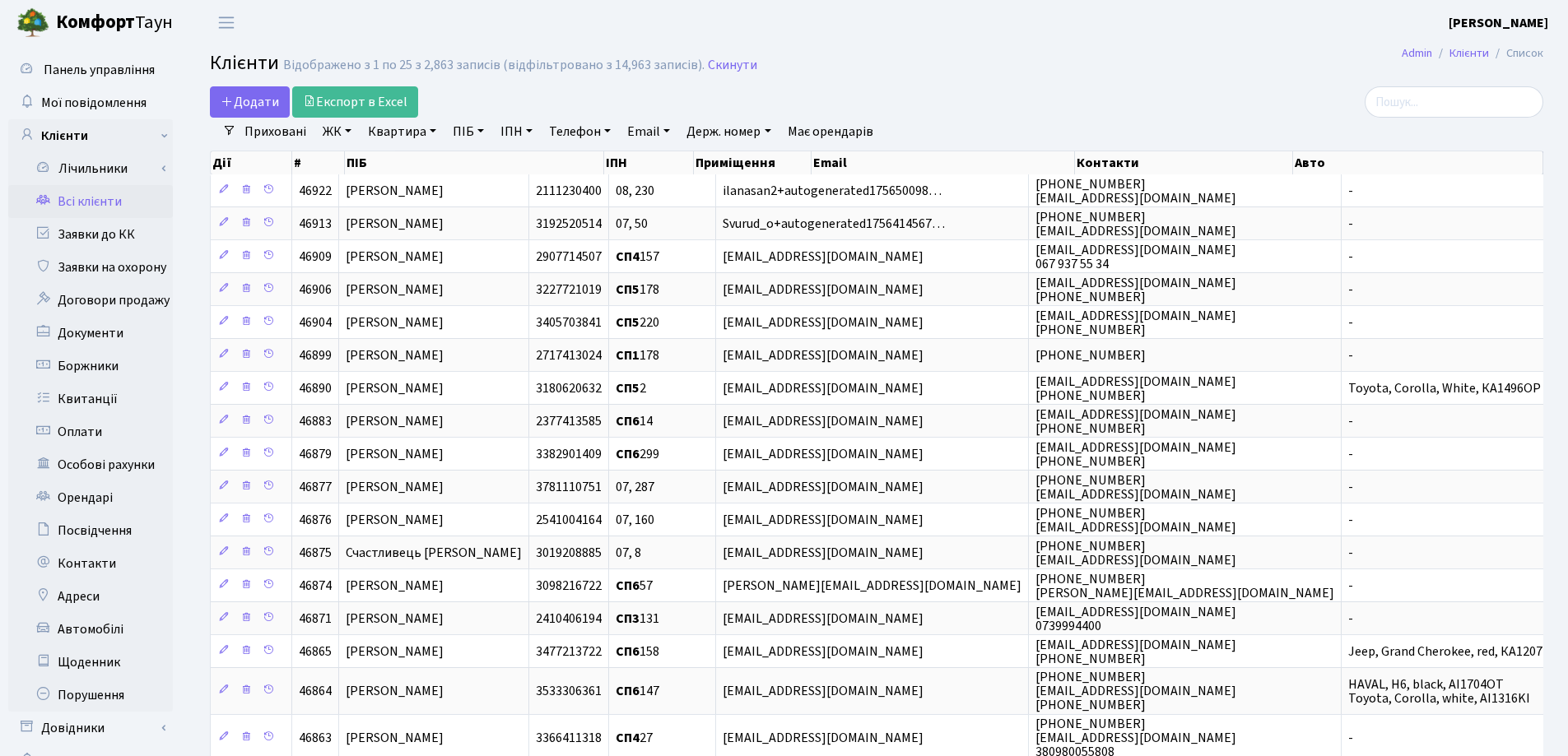
click at [429, 131] on link "Квартира" at bounding box center [402, 131] width 81 height 28
click at [433, 156] on input "text" at bounding box center [411, 164] width 97 height 31
type input "133"
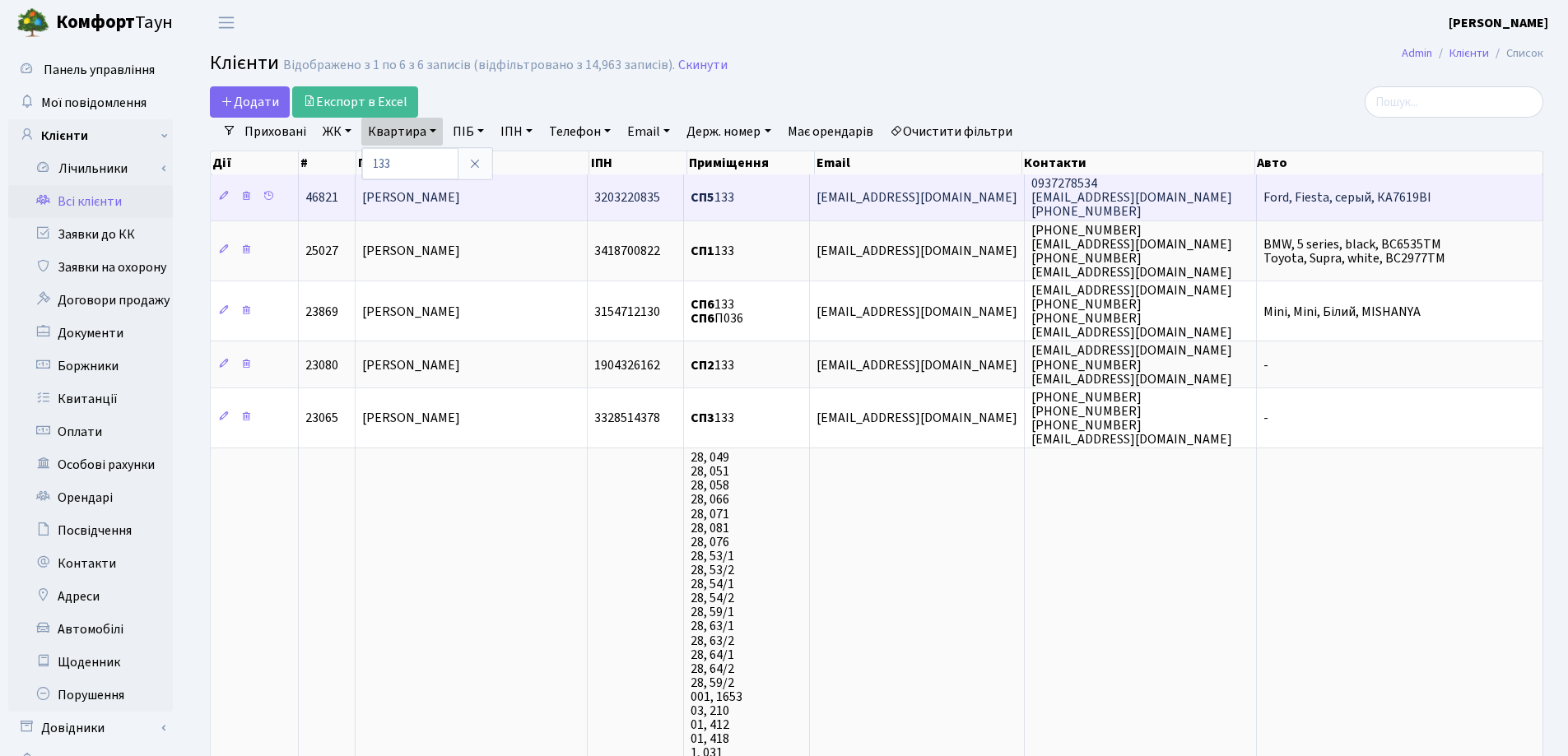
click at [461, 200] on span "[PERSON_NAME]" at bounding box center [411, 197] width 98 height 18
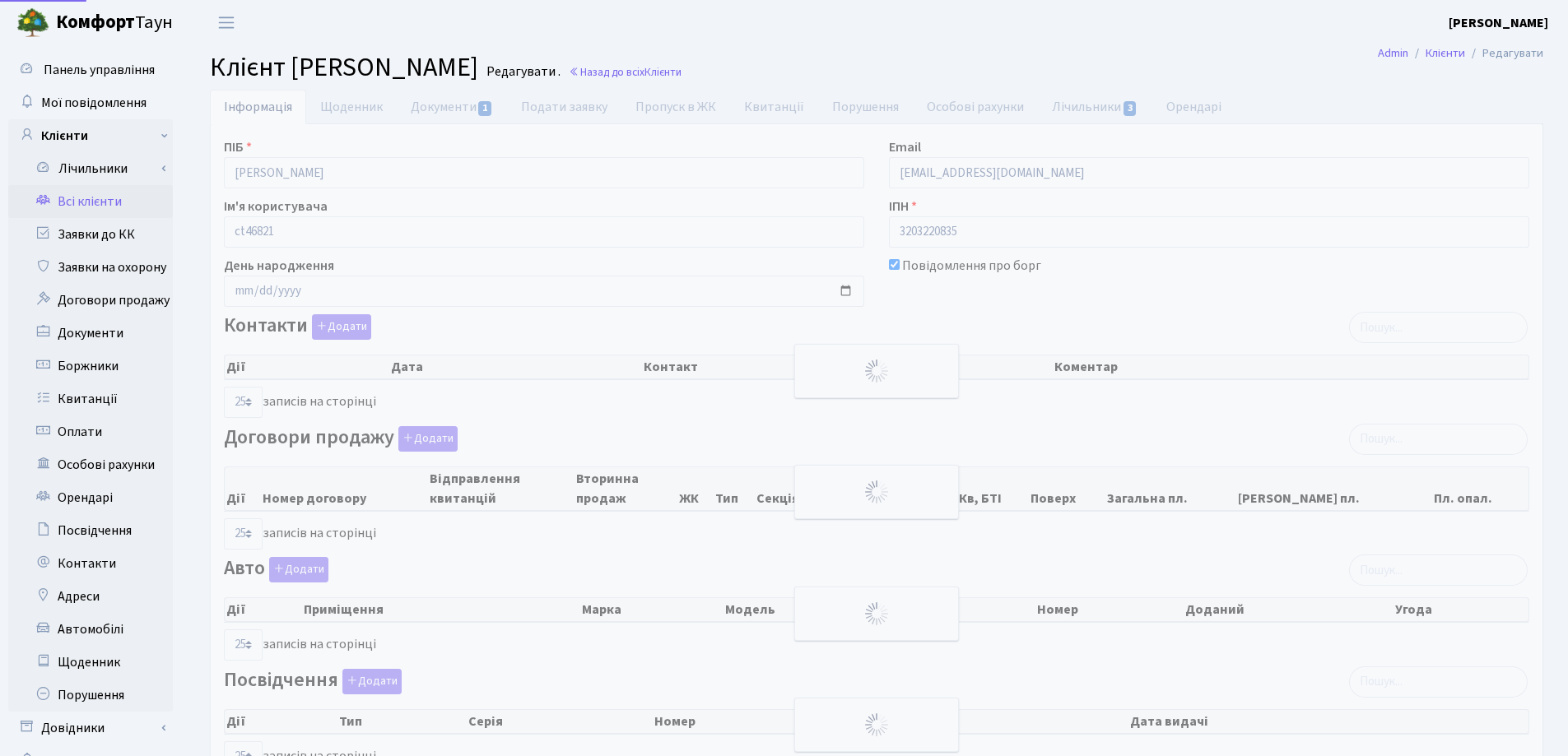
select select "25"
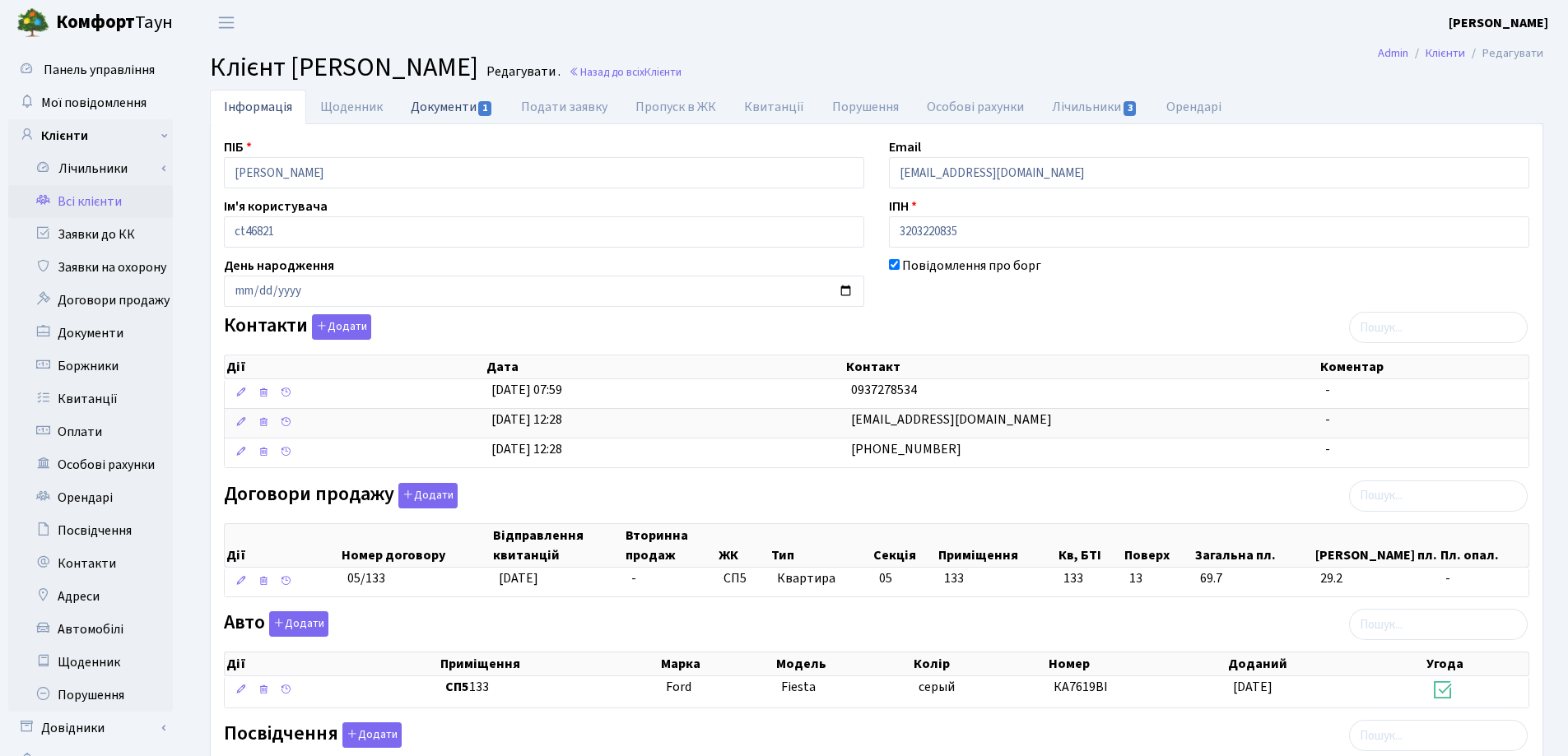
click at [441, 102] on link "Документи 1" at bounding box center [452, 106] width 110 height 34
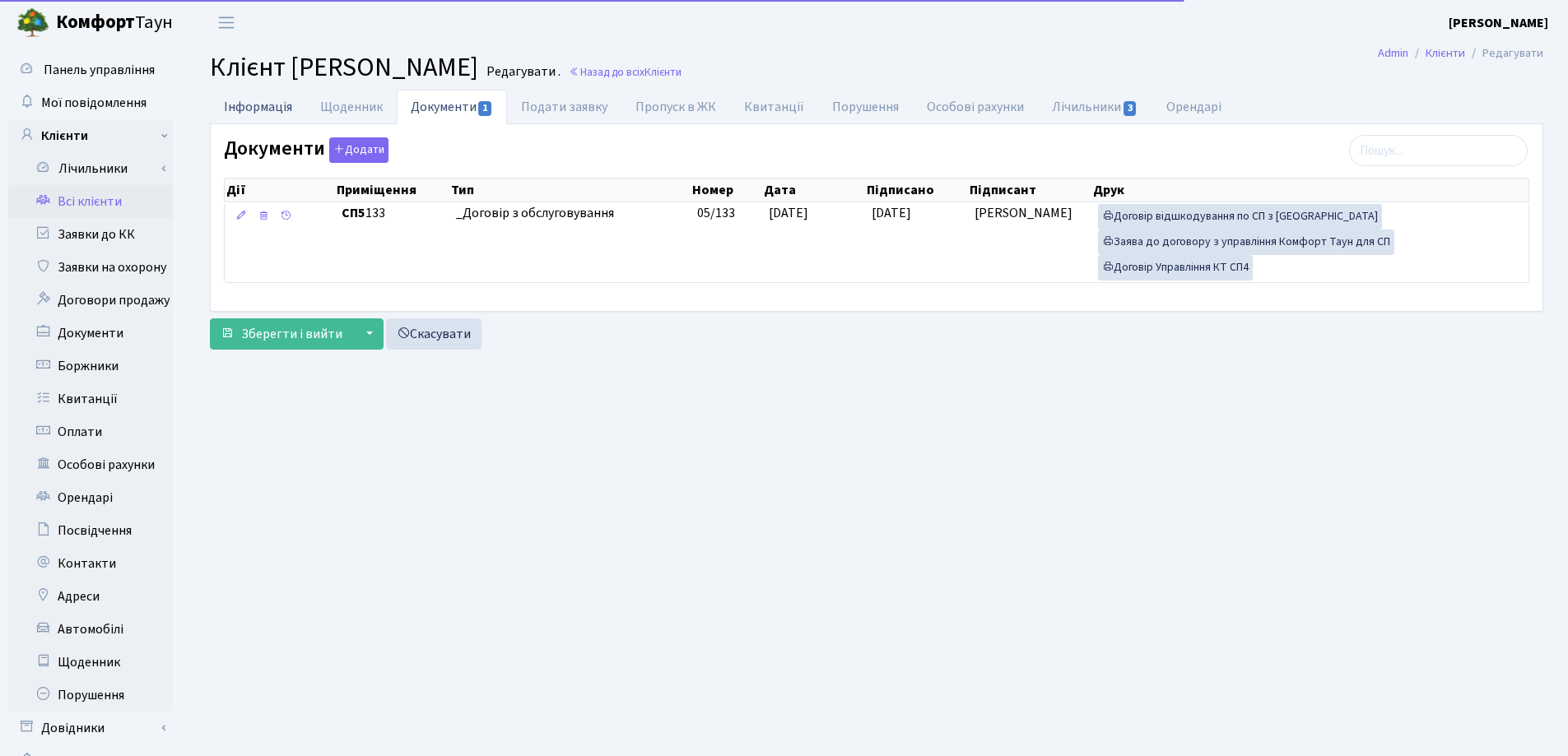
click at [237, 103] on link "Інформація" at bounding box center [258, 106] width 97 height 34
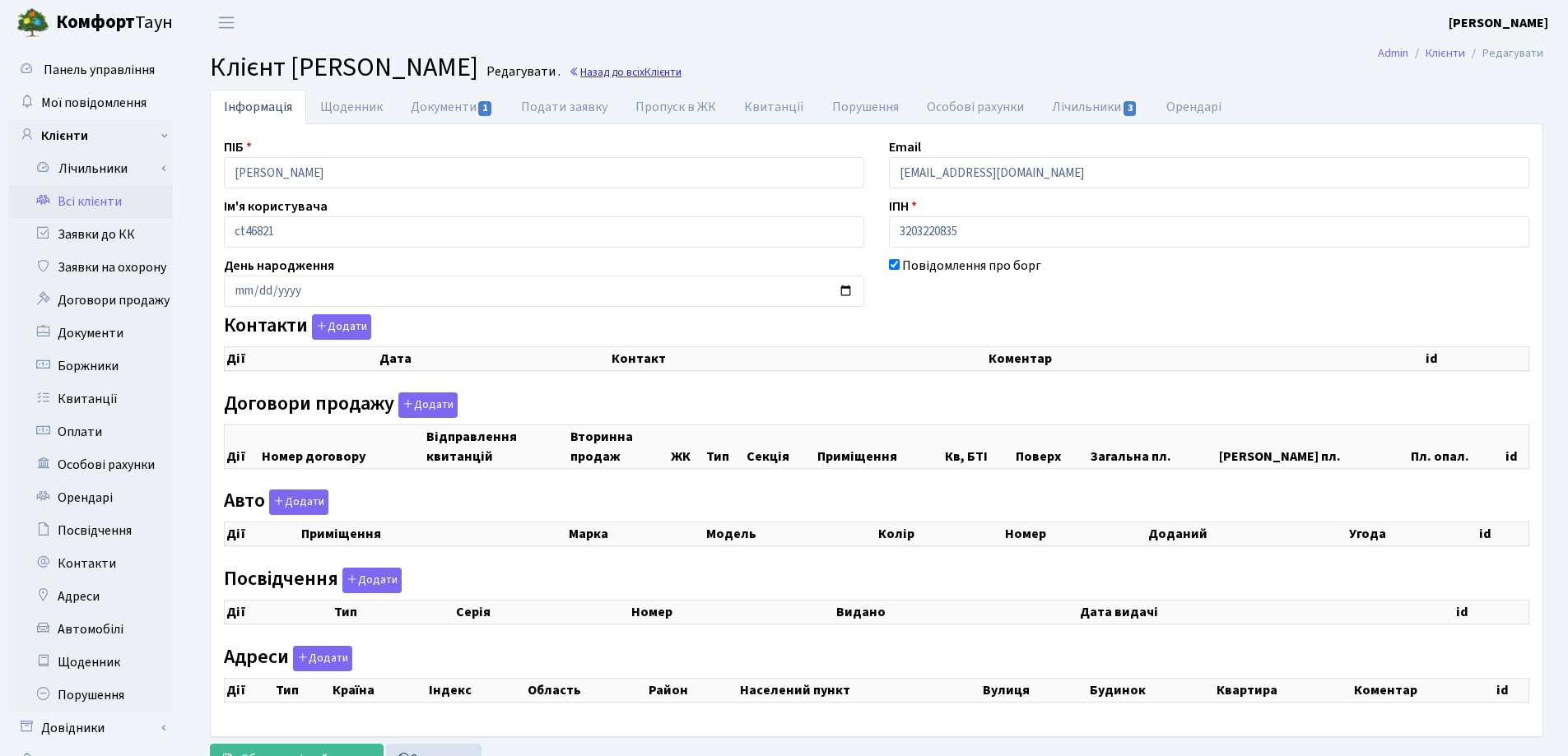
click at [681, 70] on link "Назад до всіх Клієнти" at bounding box center [625, 72] width 113 height 16
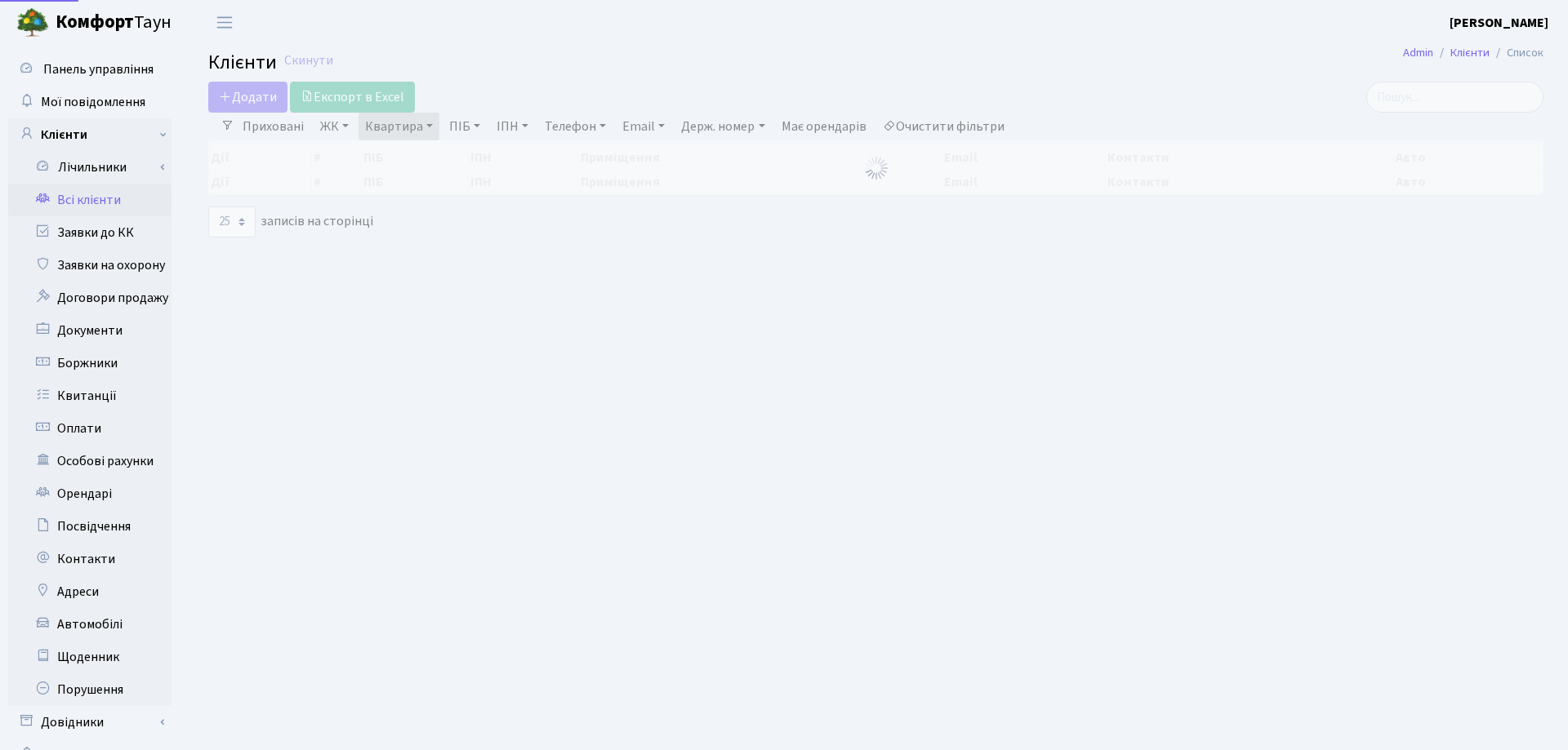
select select "25"
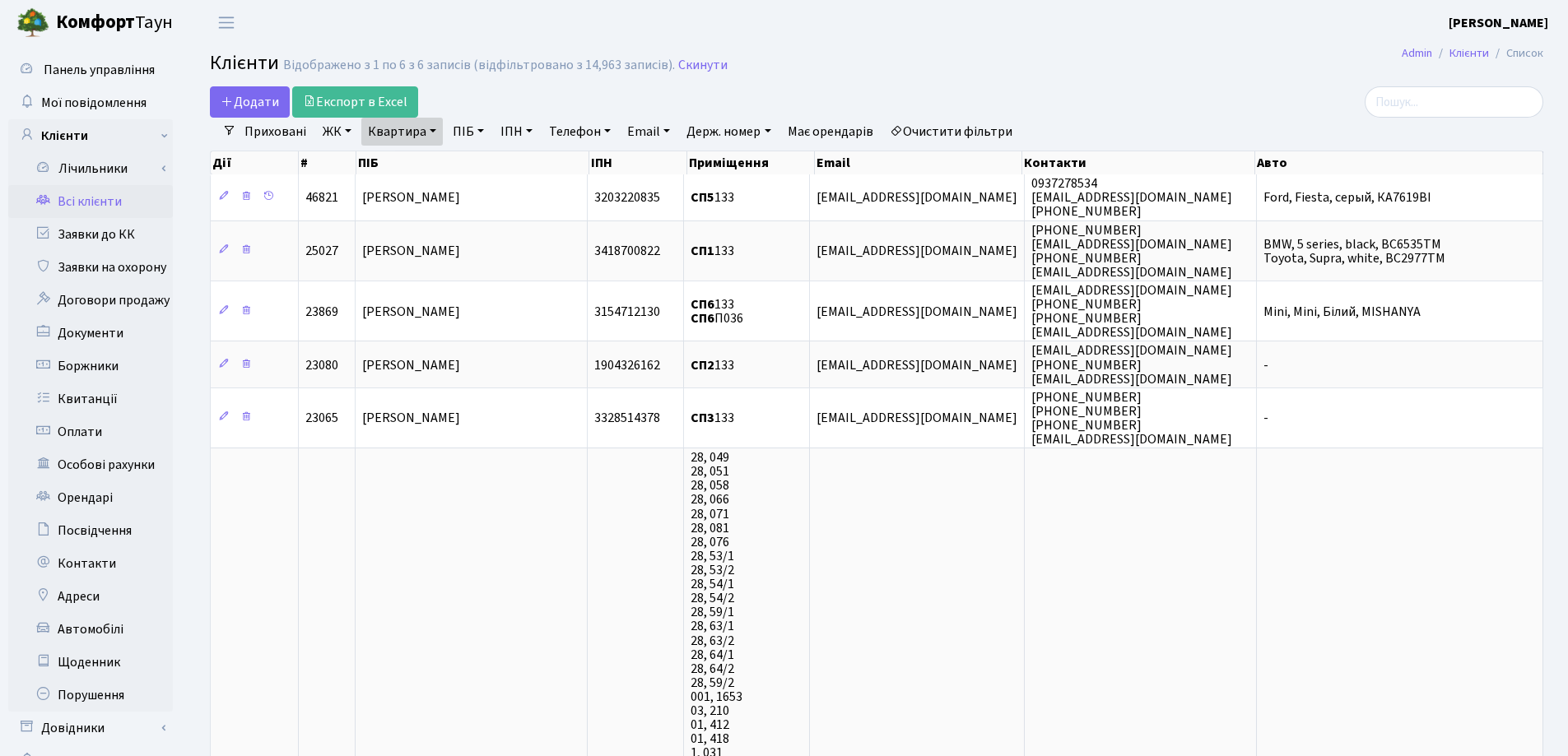
click at [435, 130] on link "Квартира" at bounding box center [402, 131] width 81 height 28
click at [472, 167] on icon at bounding box center [474, 163] width 13 height 13
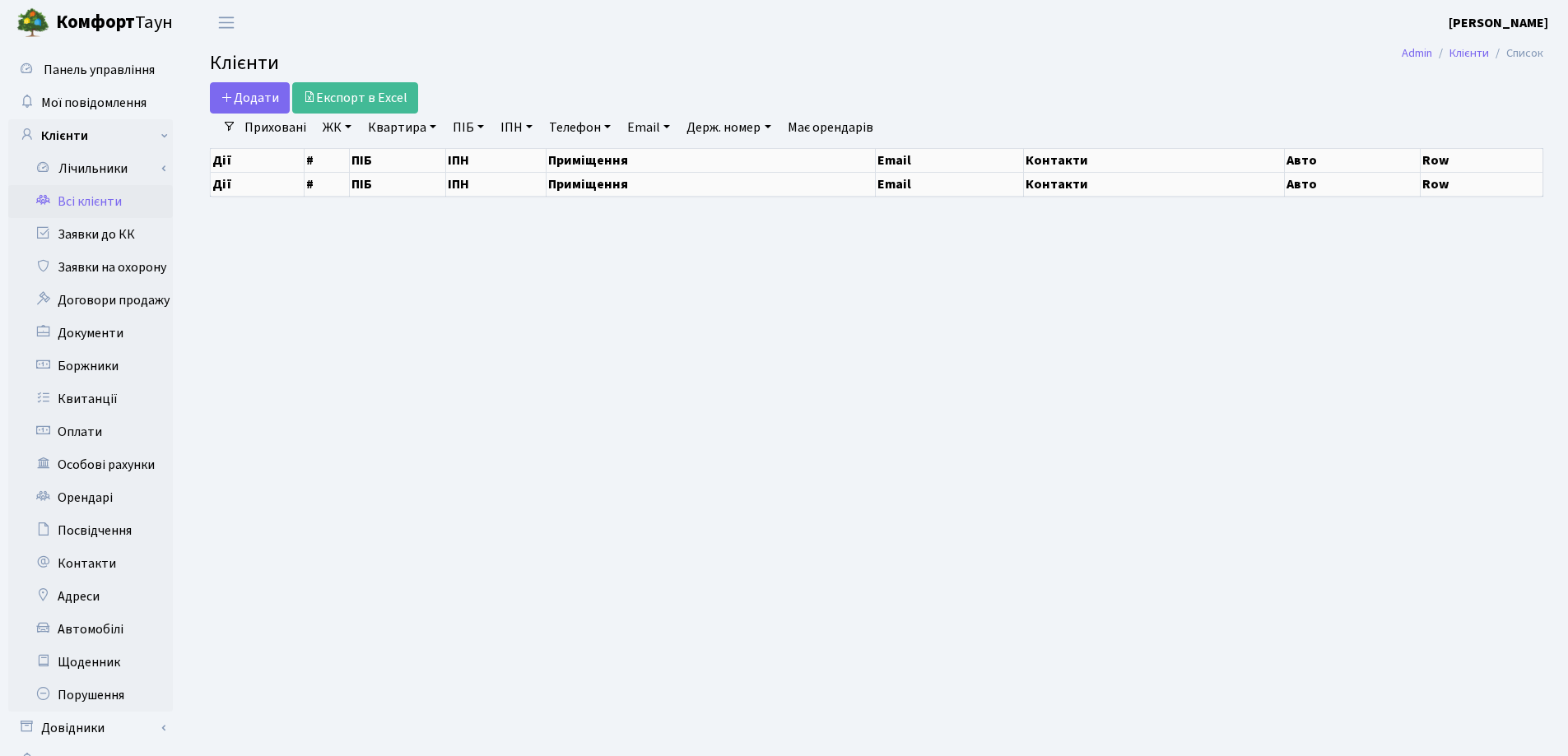
select select "25"
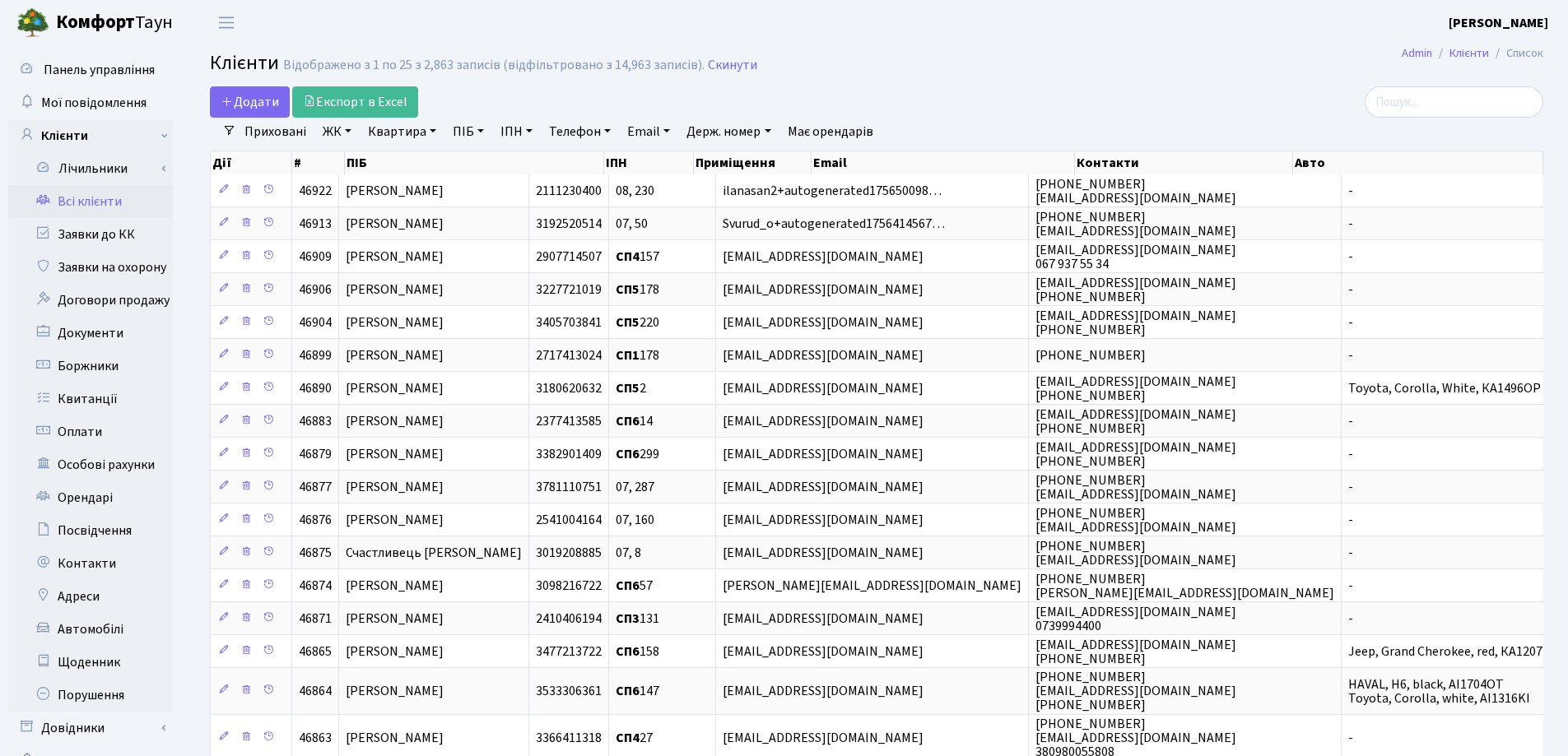
click at [436, 130] on link "Квартира" at bounding box center [402, 131] width 81 height 28
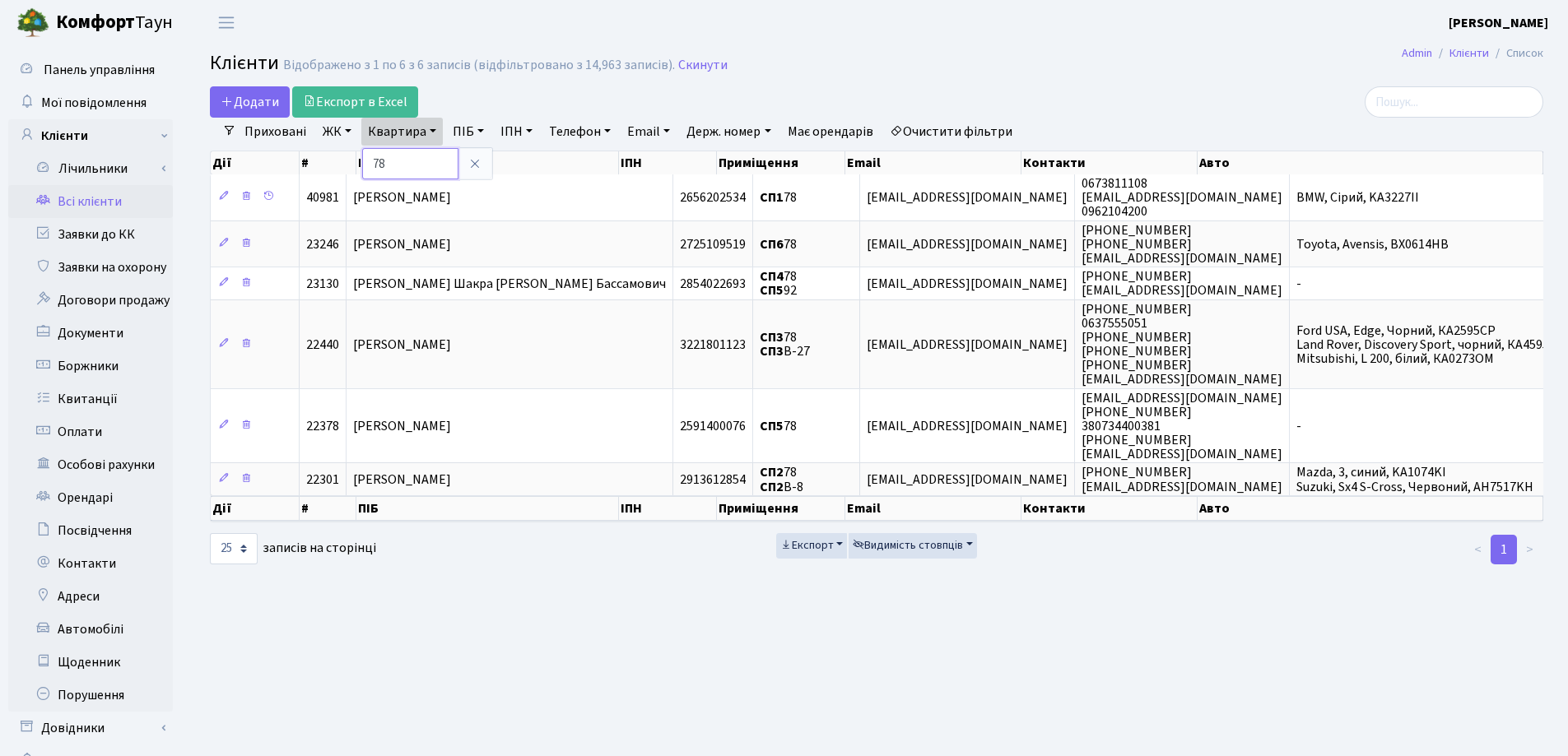
type input "7"
type input "109"
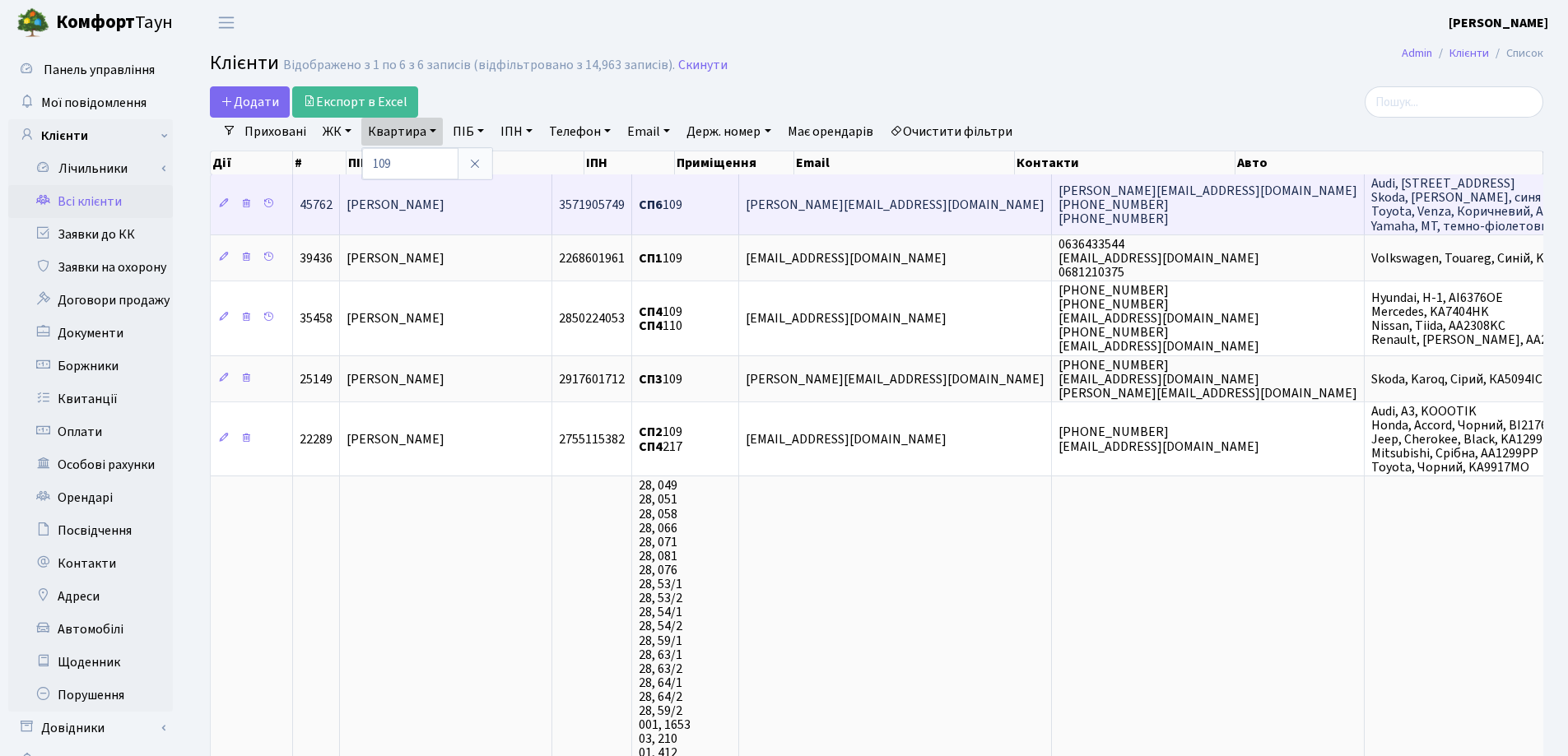
click at [441, 196] on span "Барабаш Катерина Ігорівна" at bounding box center [396, 204] width 98 height 18
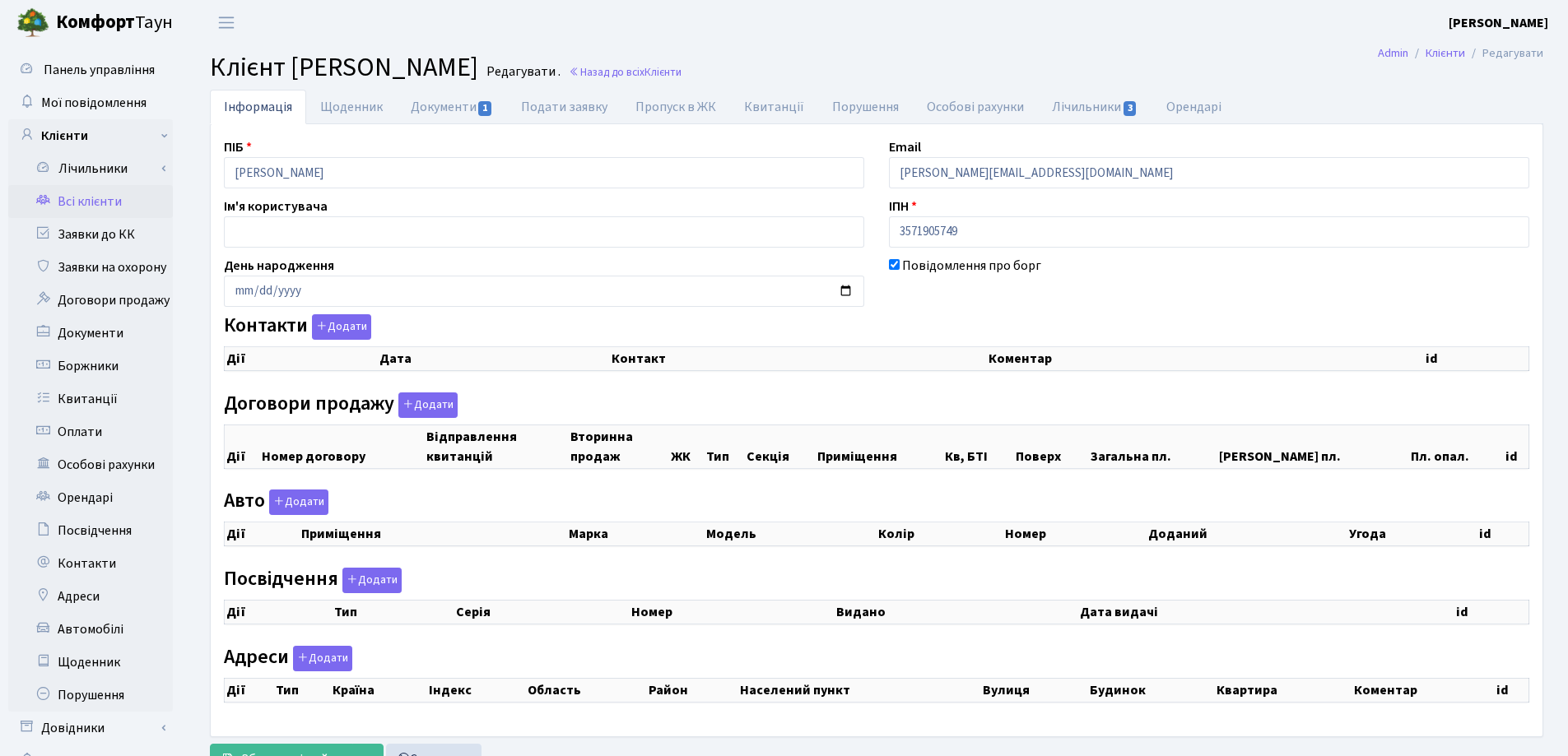
checkbox input "true"
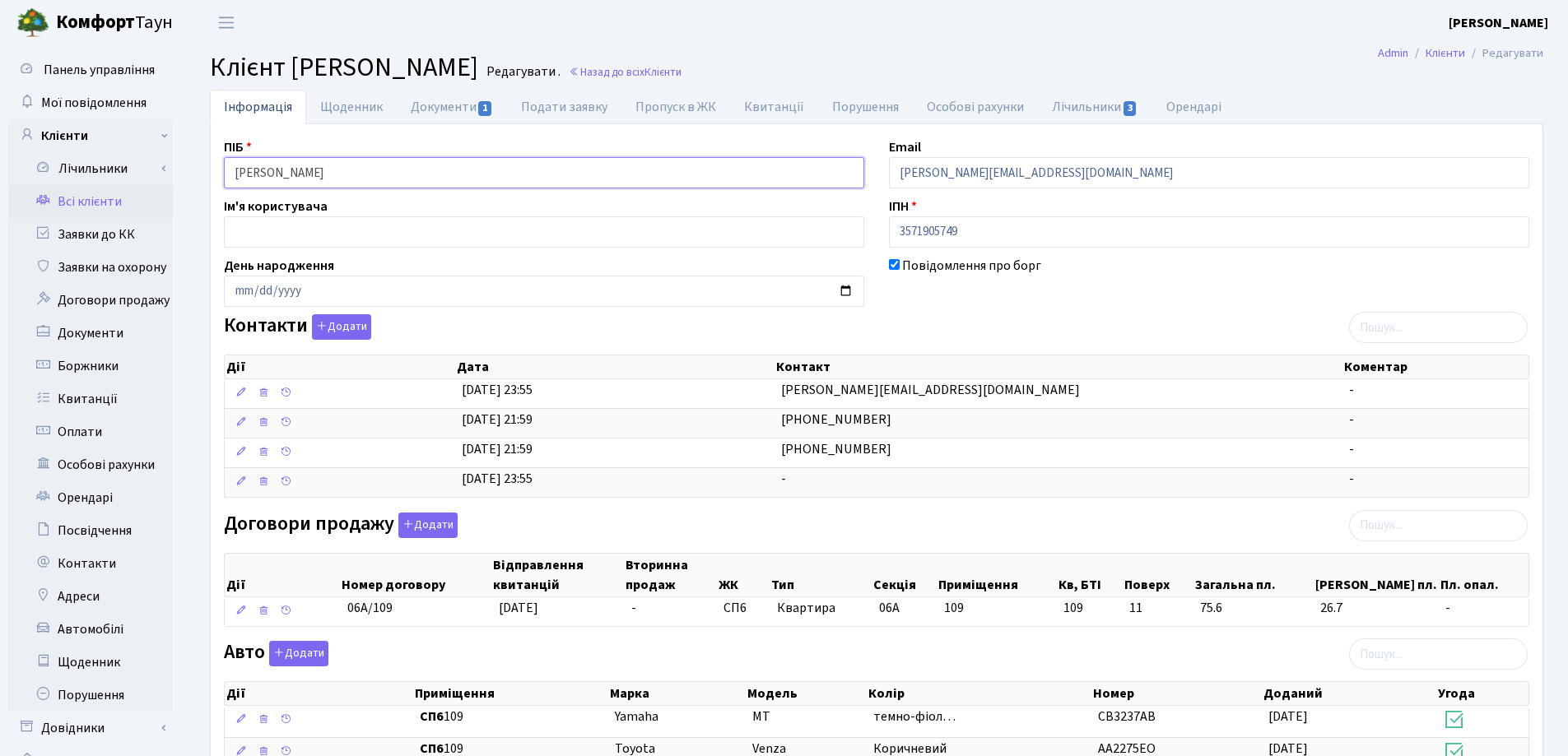
drag, startPoint x: 448, startPoint y: 178, endPoint x: 185, endPoint y: 148, distance: 264.7
click at [187, 147] on div "Інформація Щоденник Документи 1 Подати заявку Пропуск в ЖК Квитанції Порушення …" at bounding box center [876, 636] width 1383 height 1094
click at [818, 52] on h2 "Клієнт Барабаш Катерина Ігорівна Редагувати . Назад до всіх Клієнти" at bounding box center [876, 67] width 1333 height 31
click at [681, 67] on link "Назад до всіх Клієнти" at bounding box center [625, 72] width 113 height 16
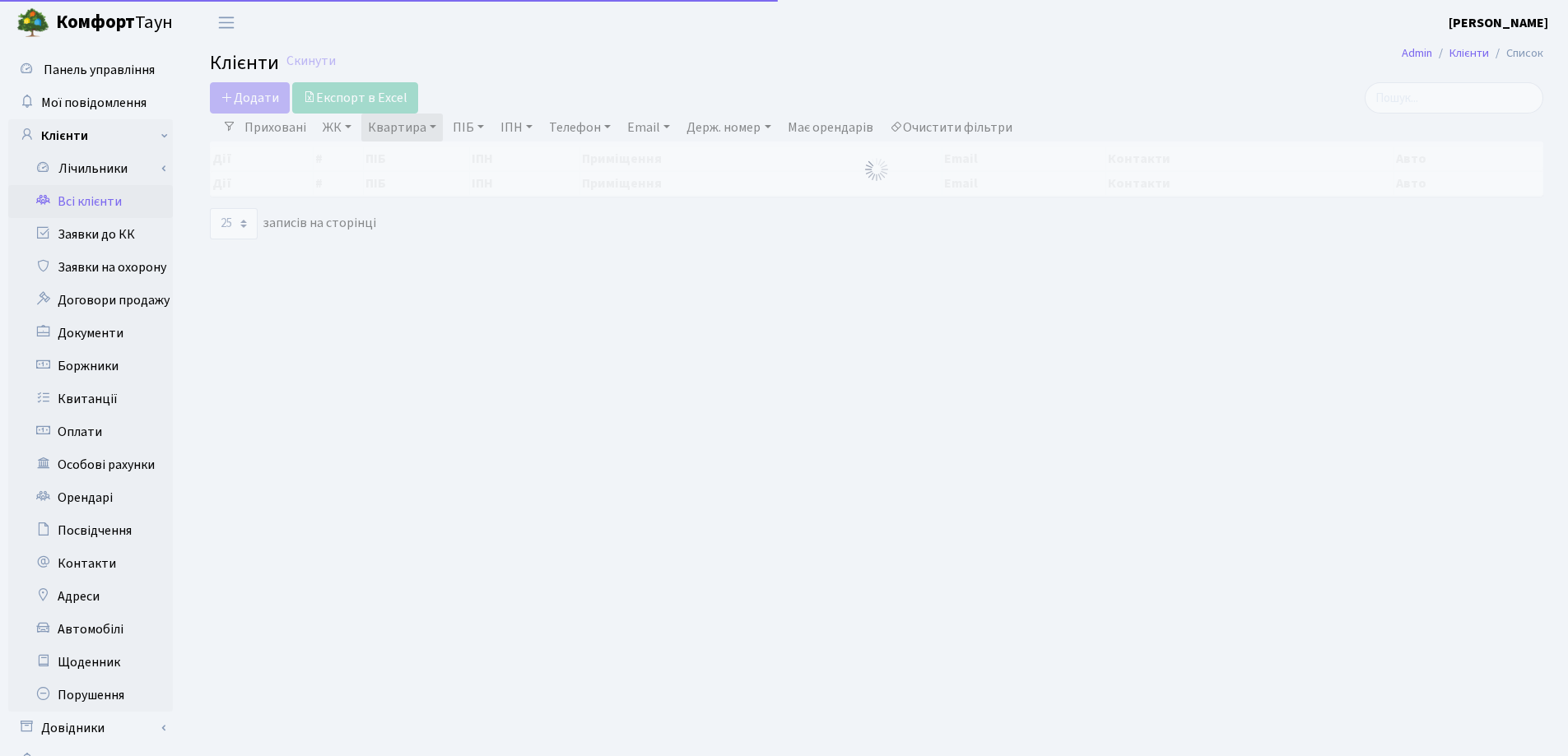
select select "25"
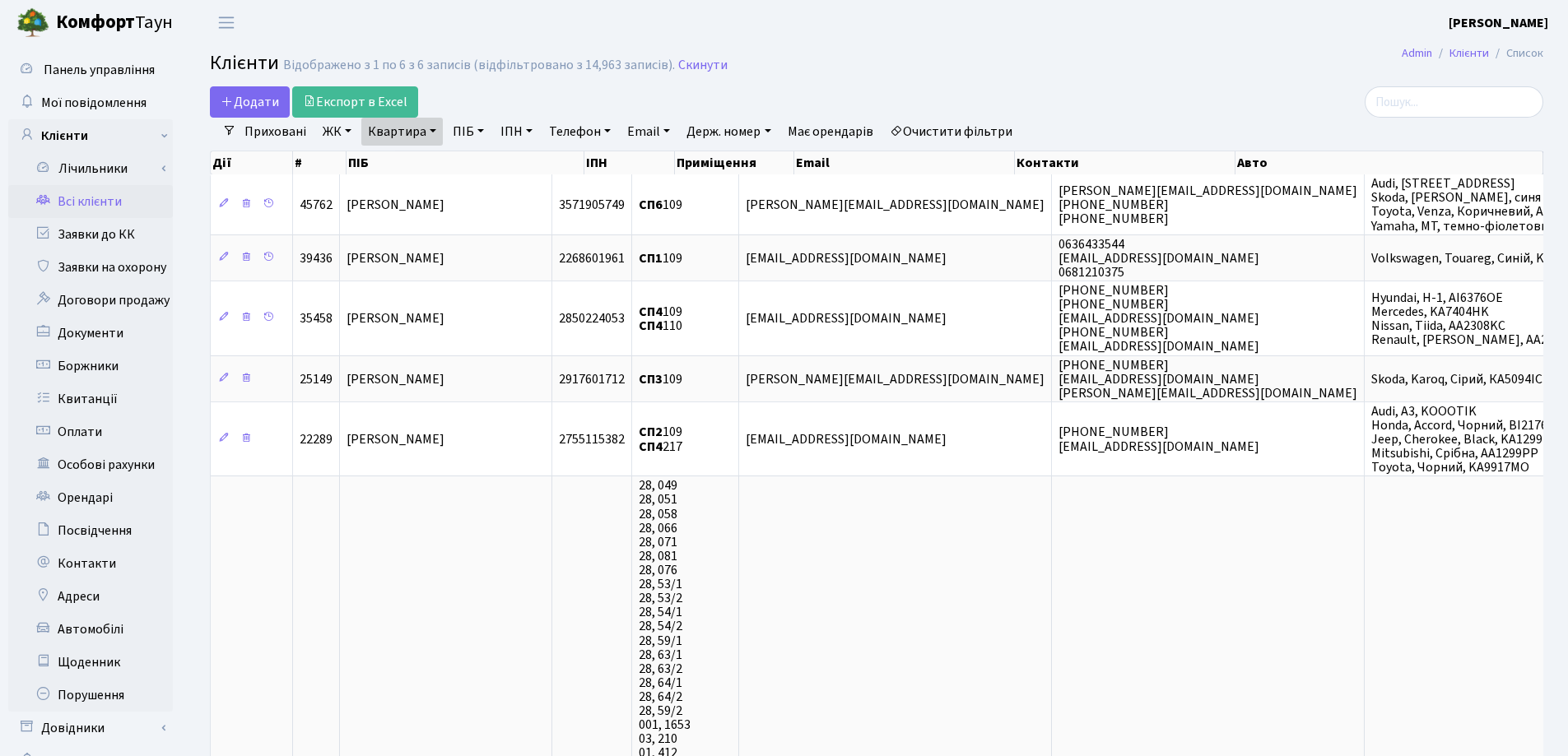
click at [430, 132] on link "Квартира" at bounding box center [402, 131] width 81 height 28
click at [433, 166] on input "109" at bounding box center [411, 164] width 97 height 31
type input "1"
type input "78"
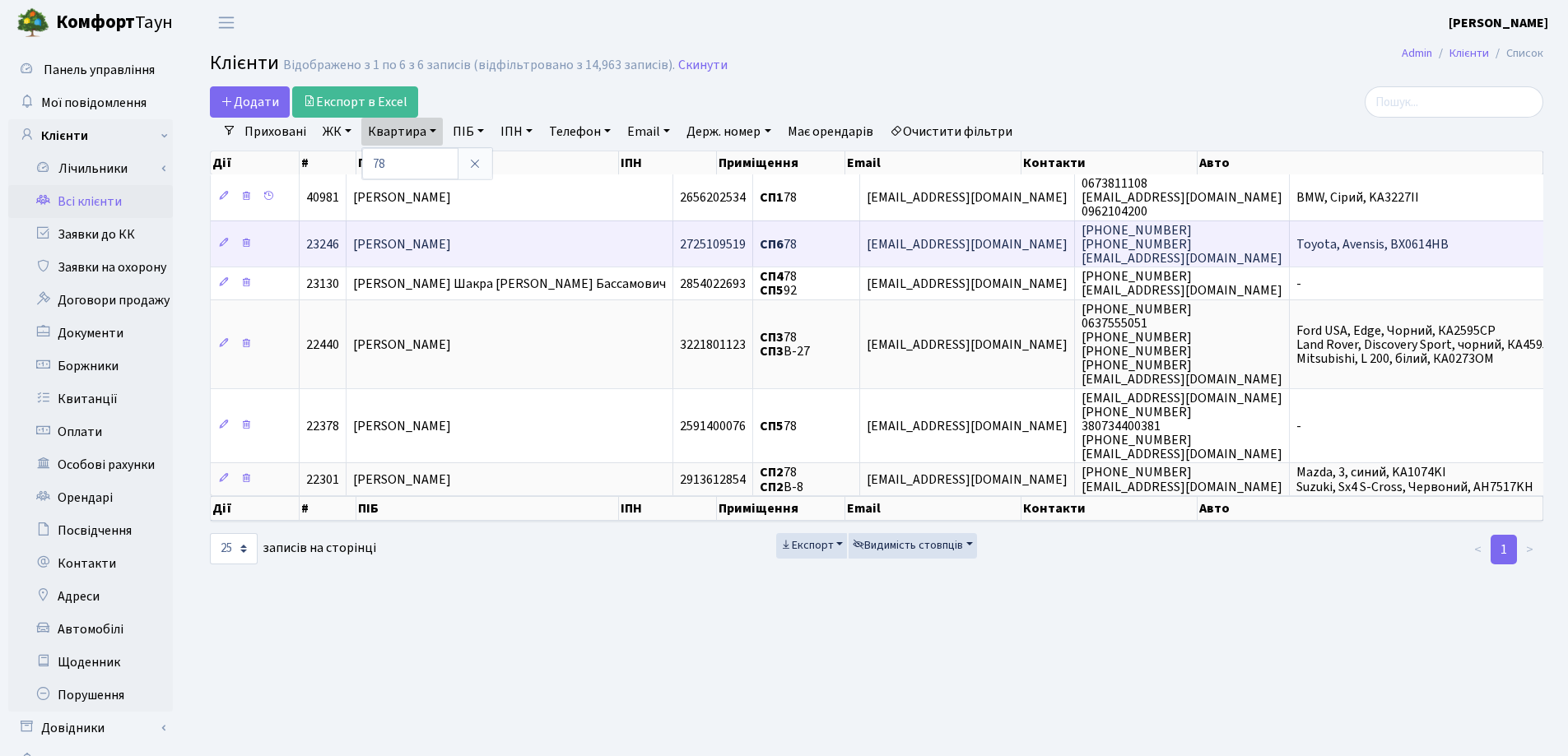
click at [451, 238] on span "[PERSON_NAME]" at bounding box center [402, 244] width 98 height 18
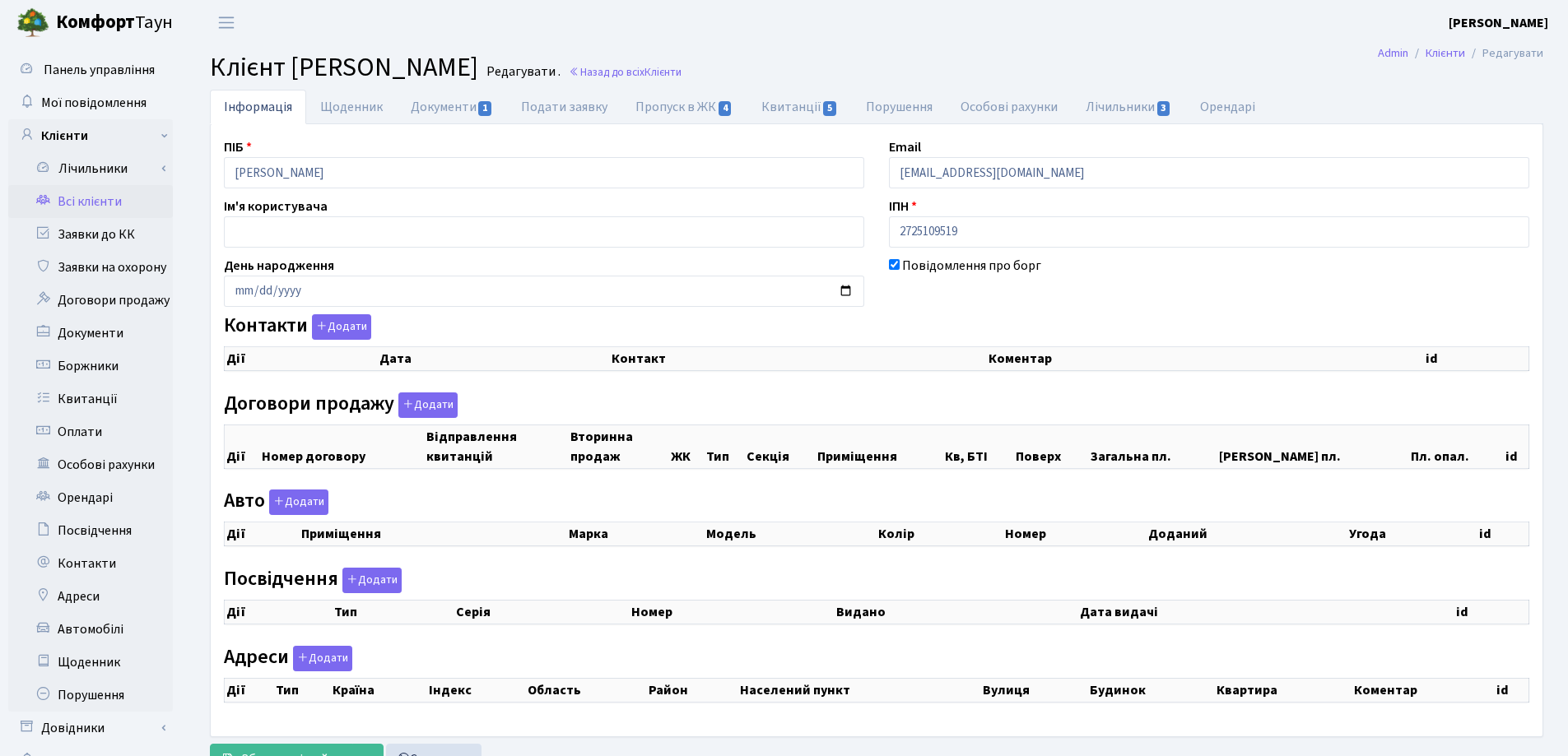
checkbox input "true"
select select "25"
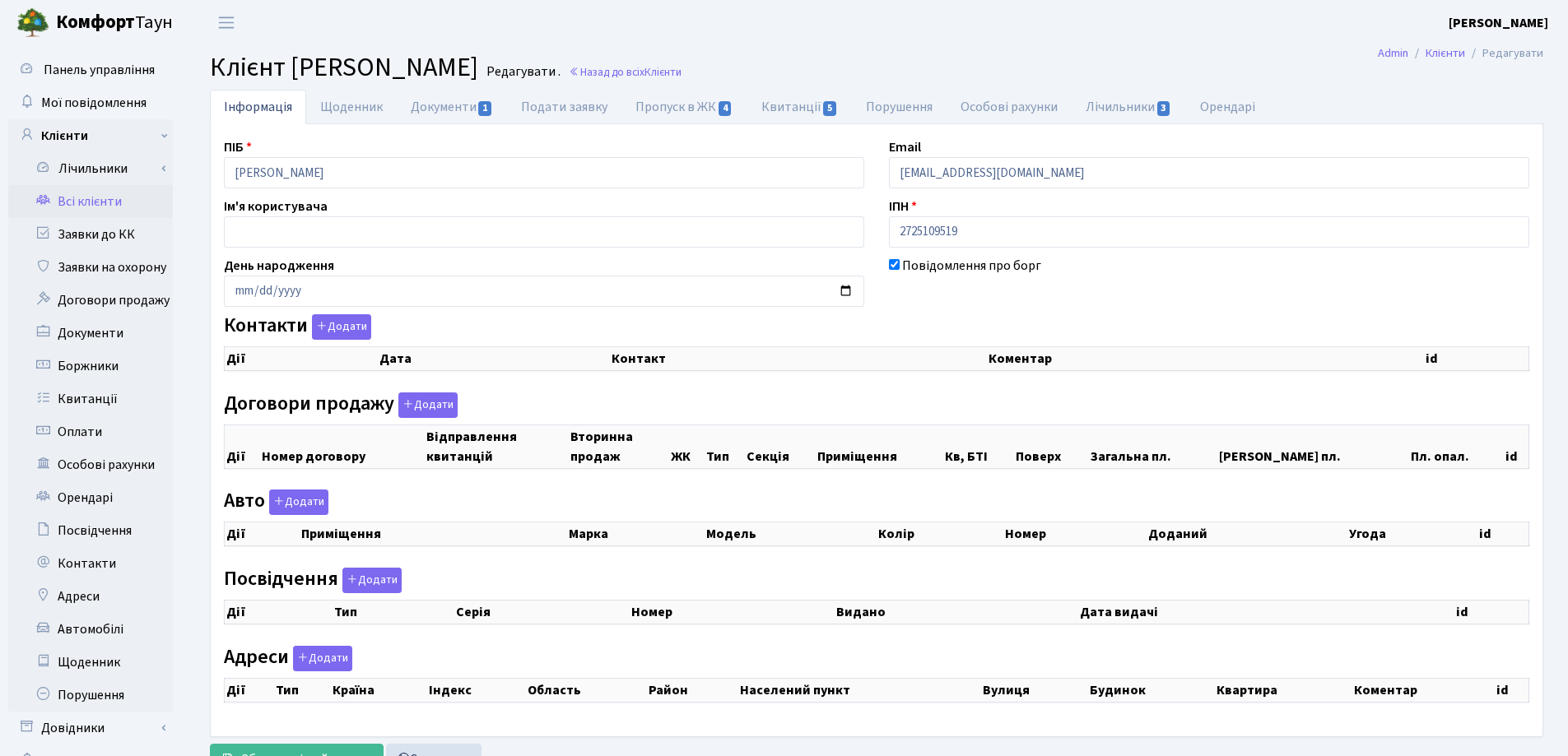
select select "25"
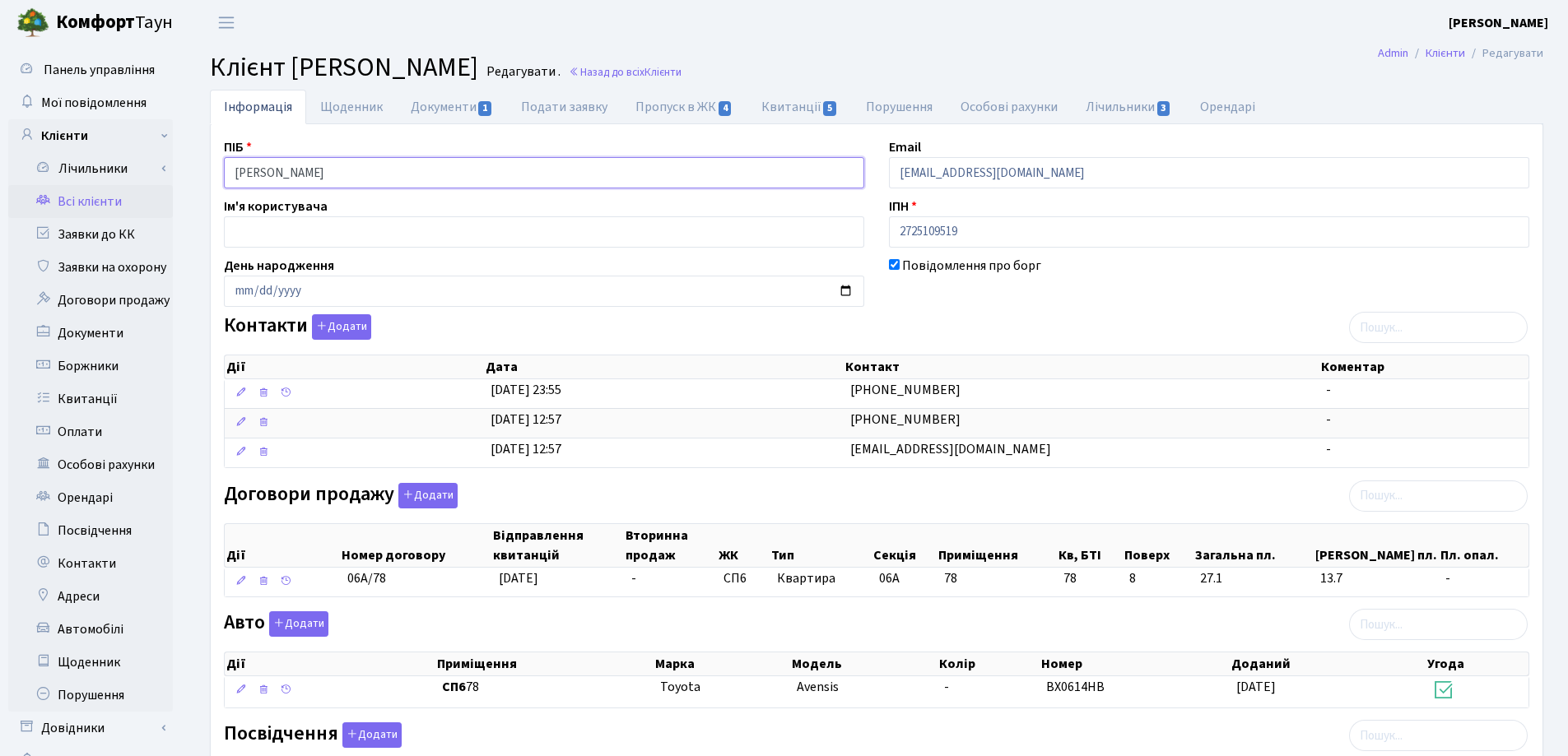
drag, startPoint x: 434, startPoint y: 179, endPoint x: 210, endPoint y: 181, distance: 224.0
click at [210, 181] on div "ПІБ Дацюк Віталій Олександрович Email litvinova38@gmail.com Ім'я користувача ІП…" at bounding box center [876, 613] width 1333 height 979
click at [678, 44] on header "Комфорт Таун Лоскутова В. С. Мій обліковий запис Вийти" at bounding box center [784, 22] width 1568 height 45
click at [681, 74] on link "Назад до всіх Клієнти" at bounding box center [625, 72] width 113 height 16
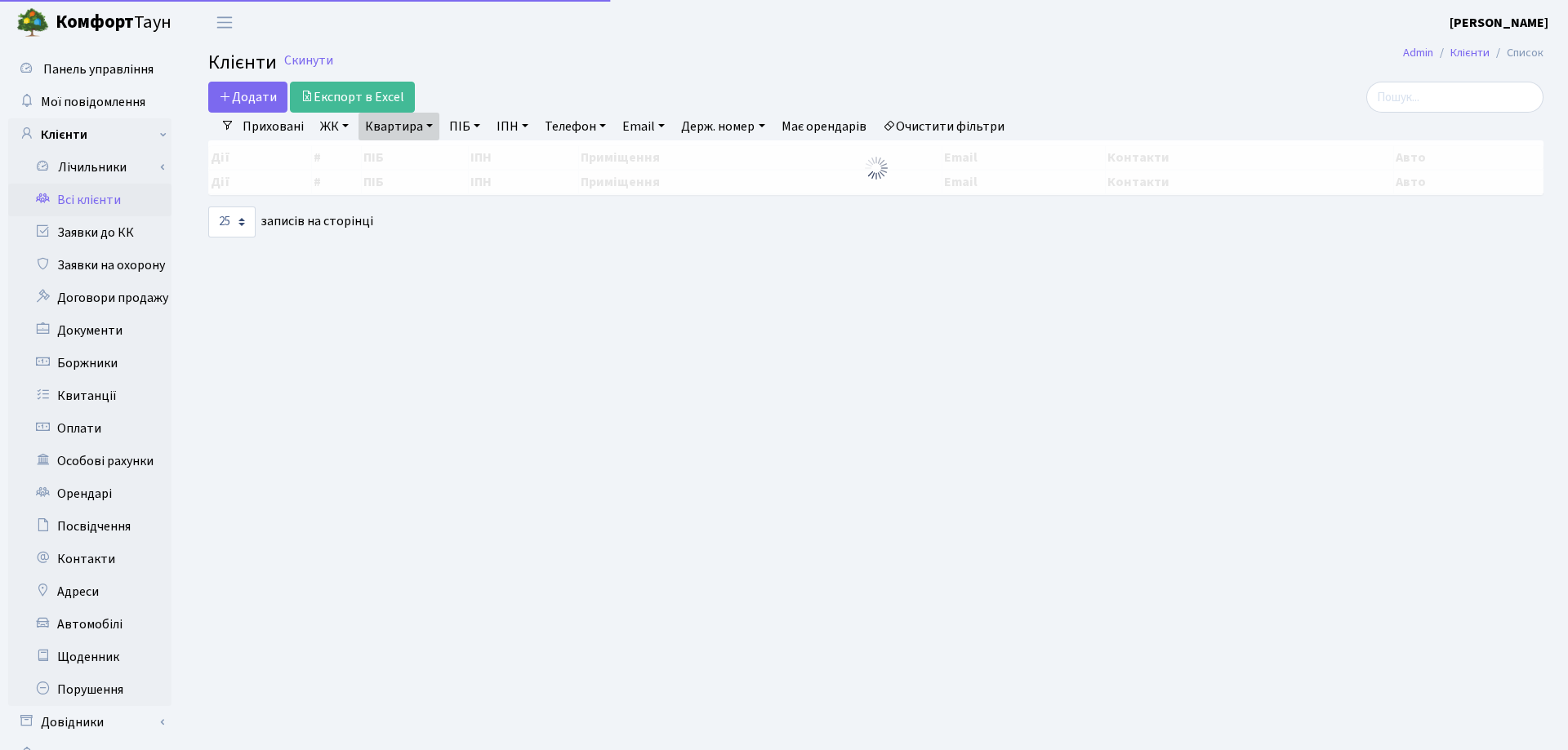
select select "25"
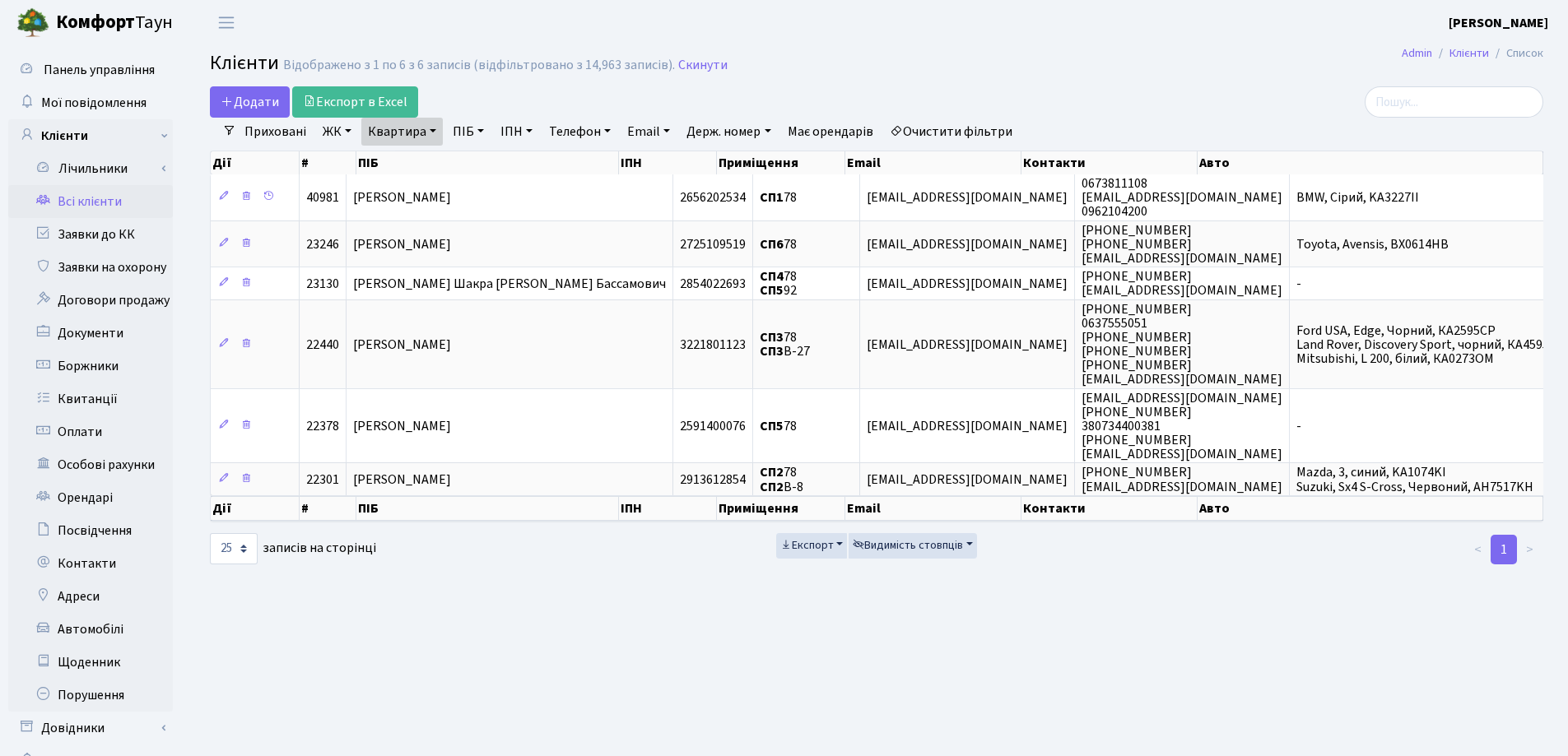
click at [433, 130] on link "Квартира" at bounding box center [402, 131] width 81 height 28
click at [431, 148] on input "78" at bounding box center [411, 164] width 97 height 31
type input "7"
type input "122"
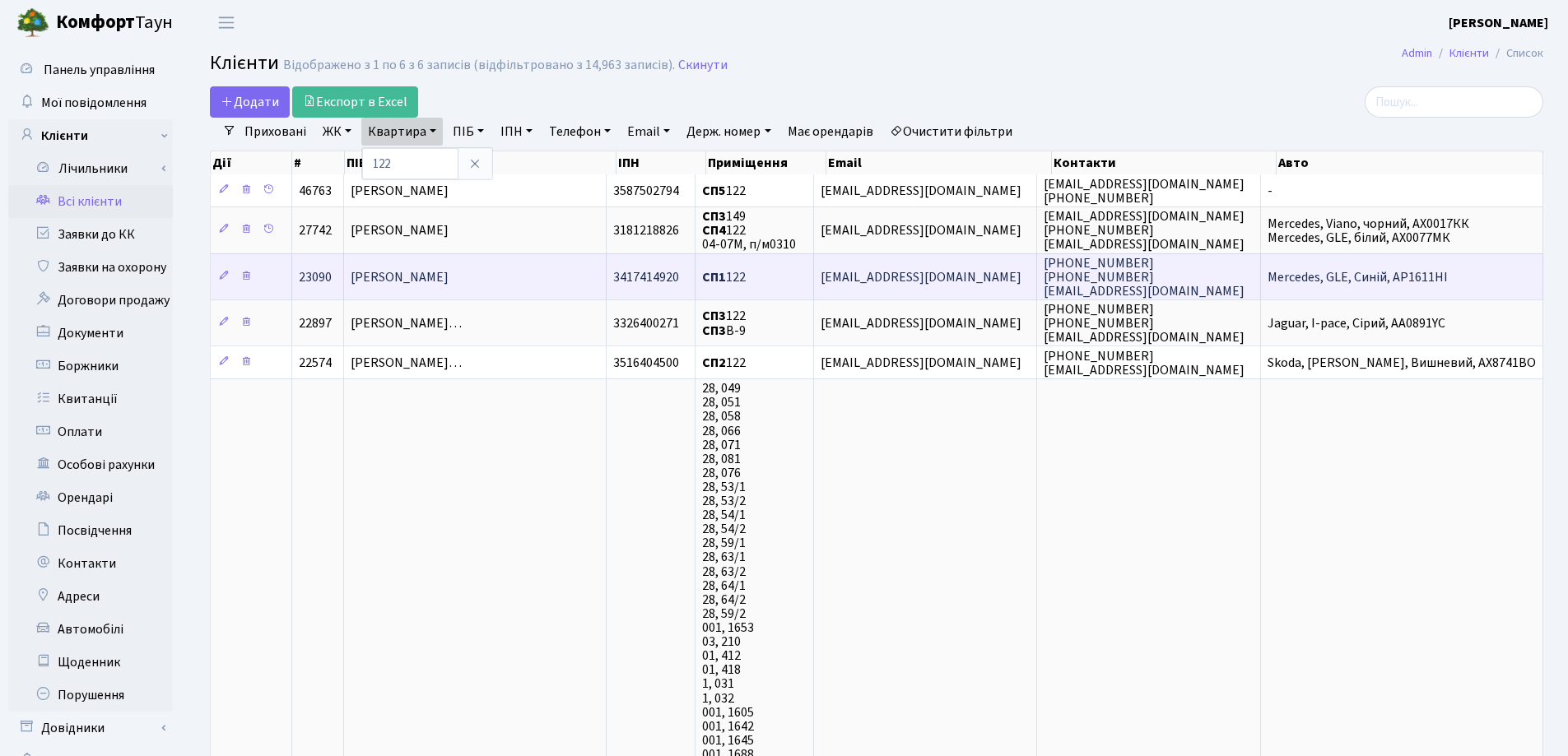
click at [448, 271] on span "[PERSON_NAME]" at bounding box center [400, 277] width 98 height 18
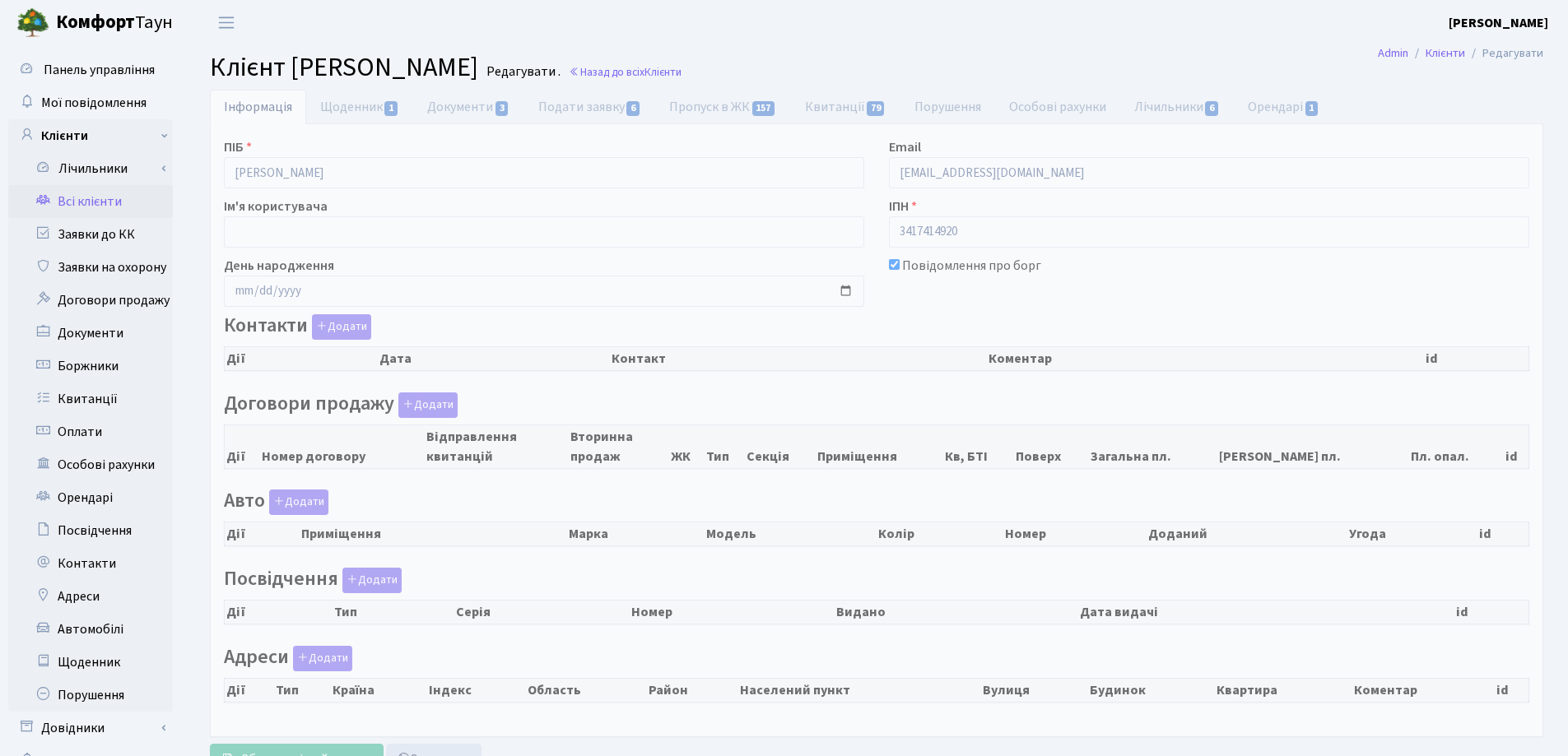
checkbox input "true"
click at [170, 194] on div "Панель управління Мої повідомлення Клієнти Лічильники Показання" at bounding box center [784, 415] width 1568 height 740
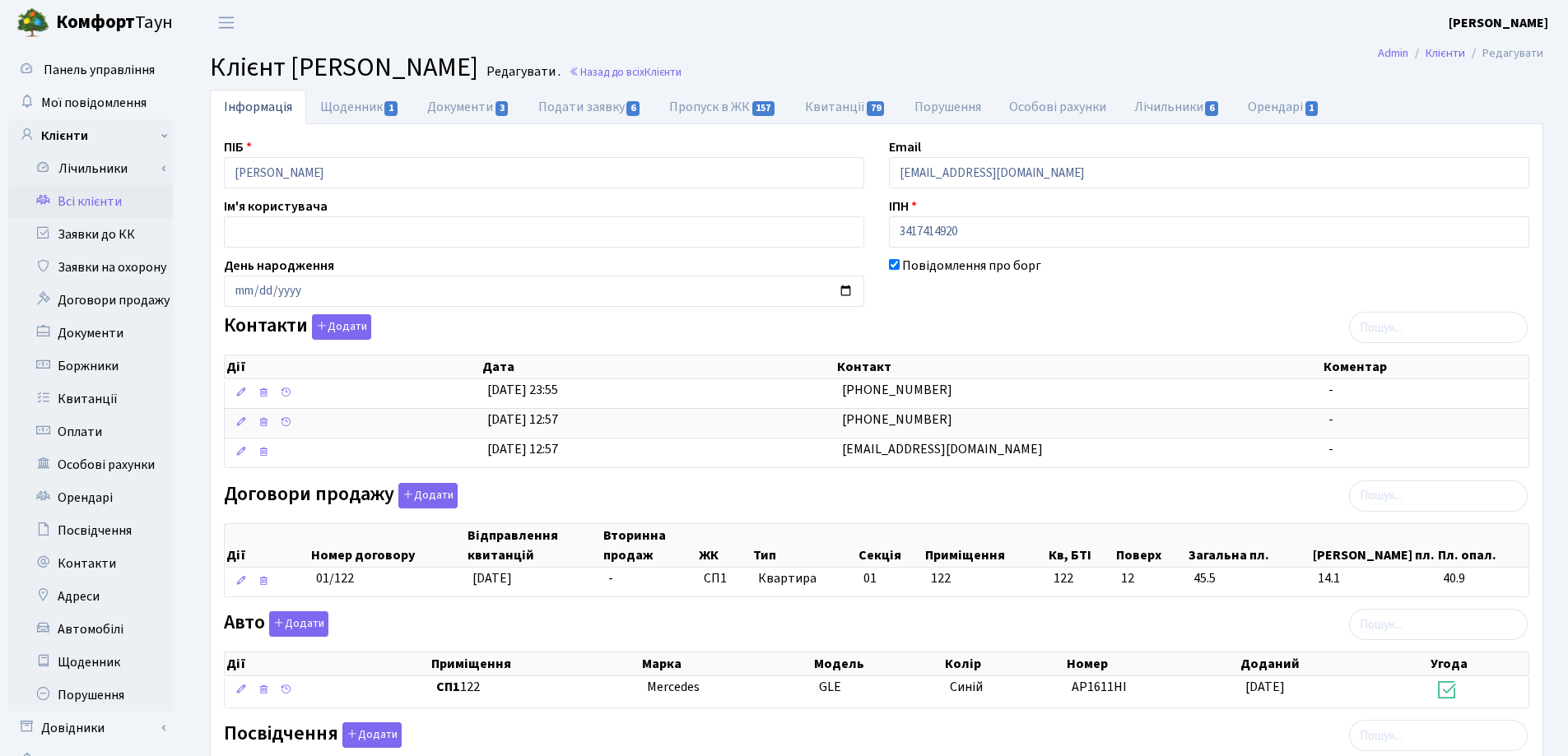
click at [1006, 51] on main "Admin Клієнти Редагувати Клієнт Гайдай Вікторія Володимирівна Редагувати . Наза…" at bounding box center [876, 566] width 1383 height 1044
click at [681, 69] on link "Назад до всіх Клієнти" at bounding box center [625, 72] width 113 height 16
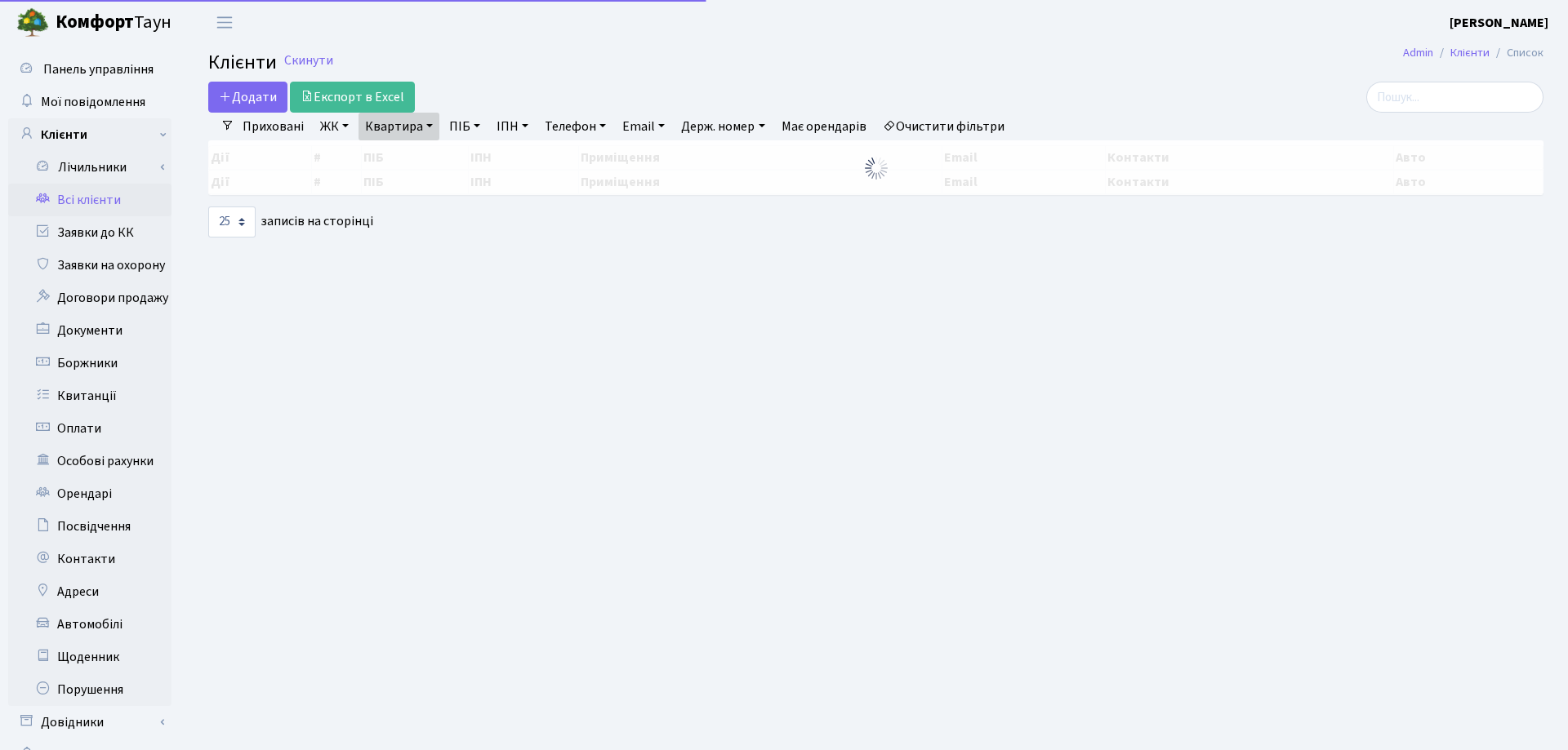
select select "25"
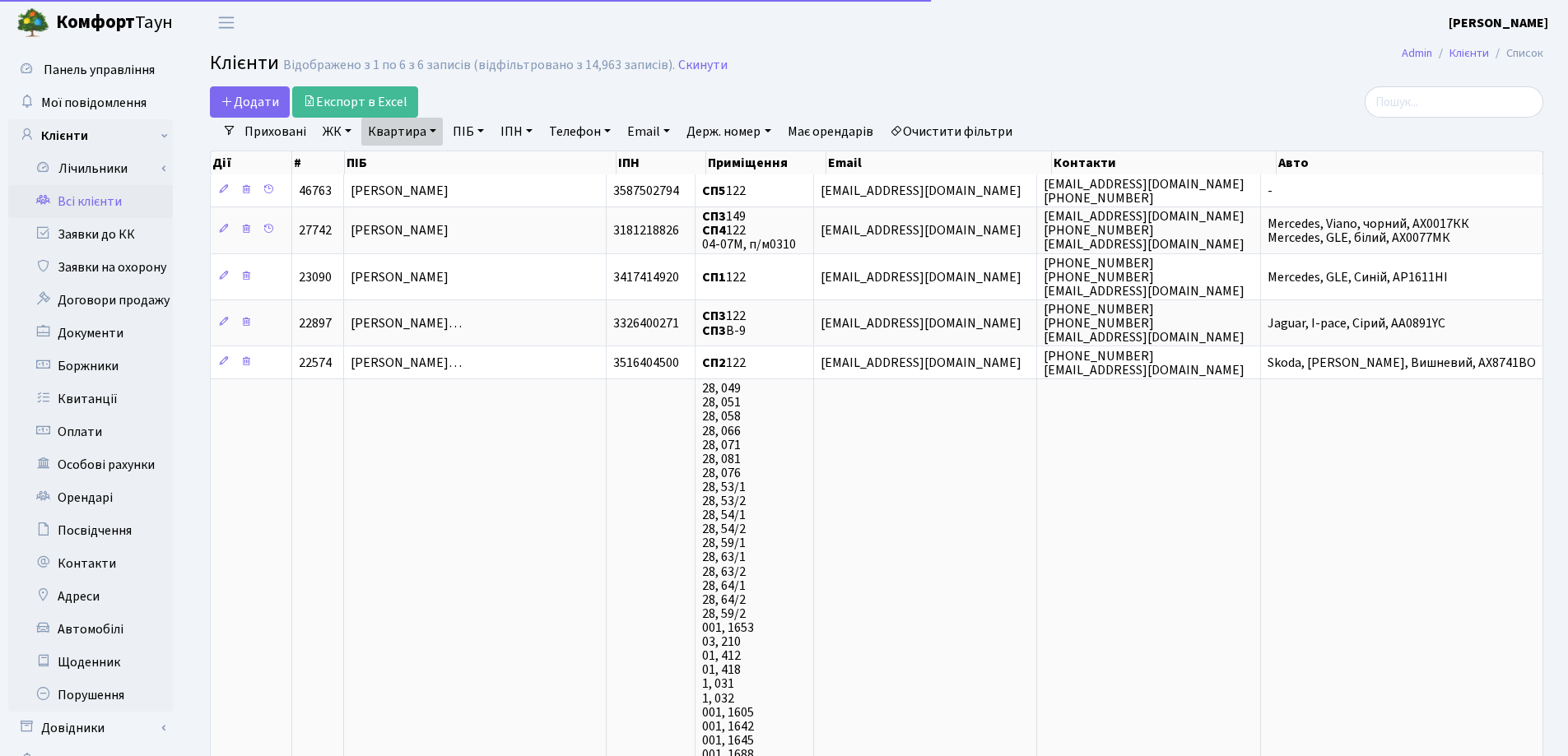
click at [430, 126] on link "Квартира" at bounding box center [402, 131] width 81 height 28
click at [470, 159] on icon at bounding box center [474, 163] width 13 height 13
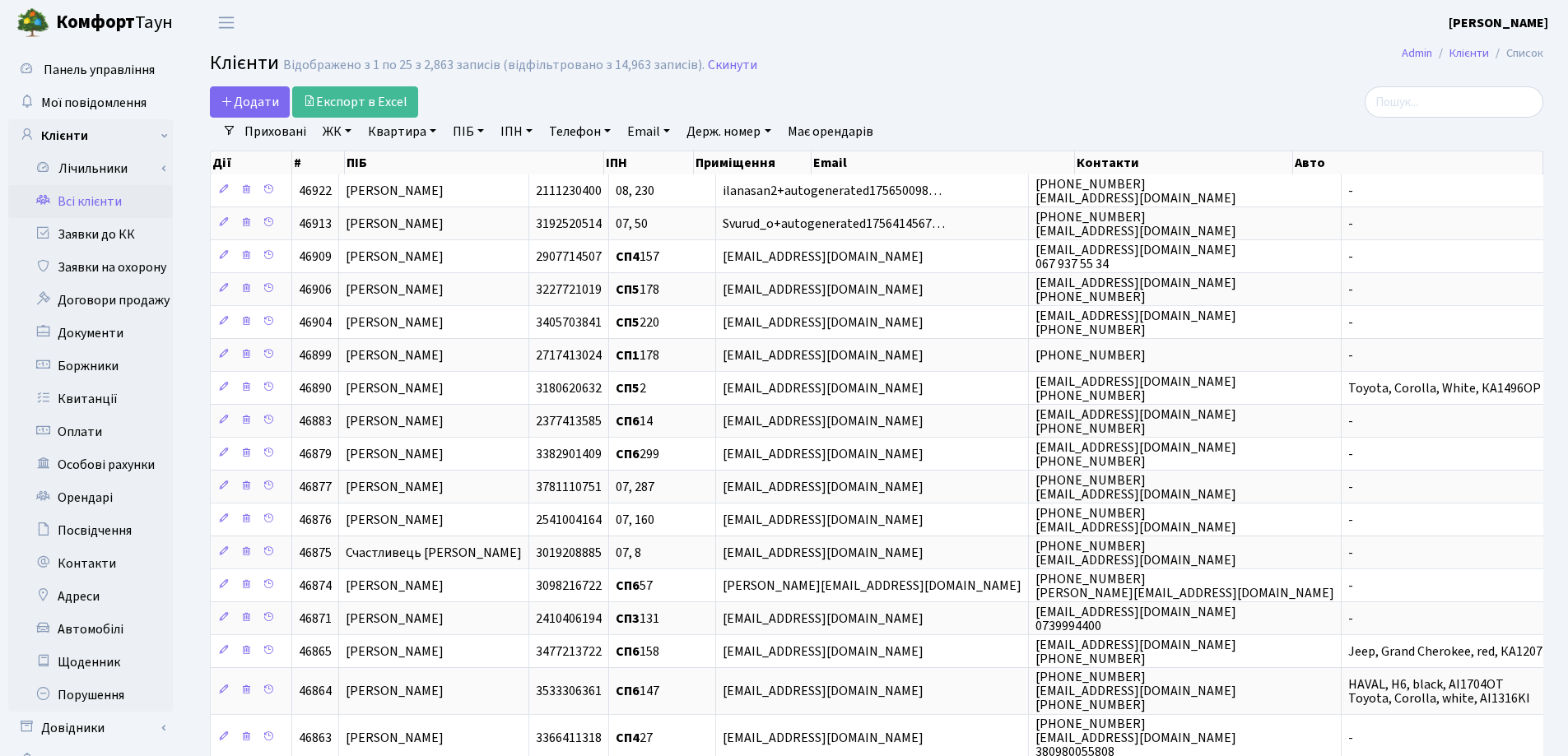
click at [428, 130] on link "Квартира" at bounding box center [402, 131] width 81 height 28
click at [429, 167] on input "text" at bounding box center [411, 164] width 97 height 31
type input "85"
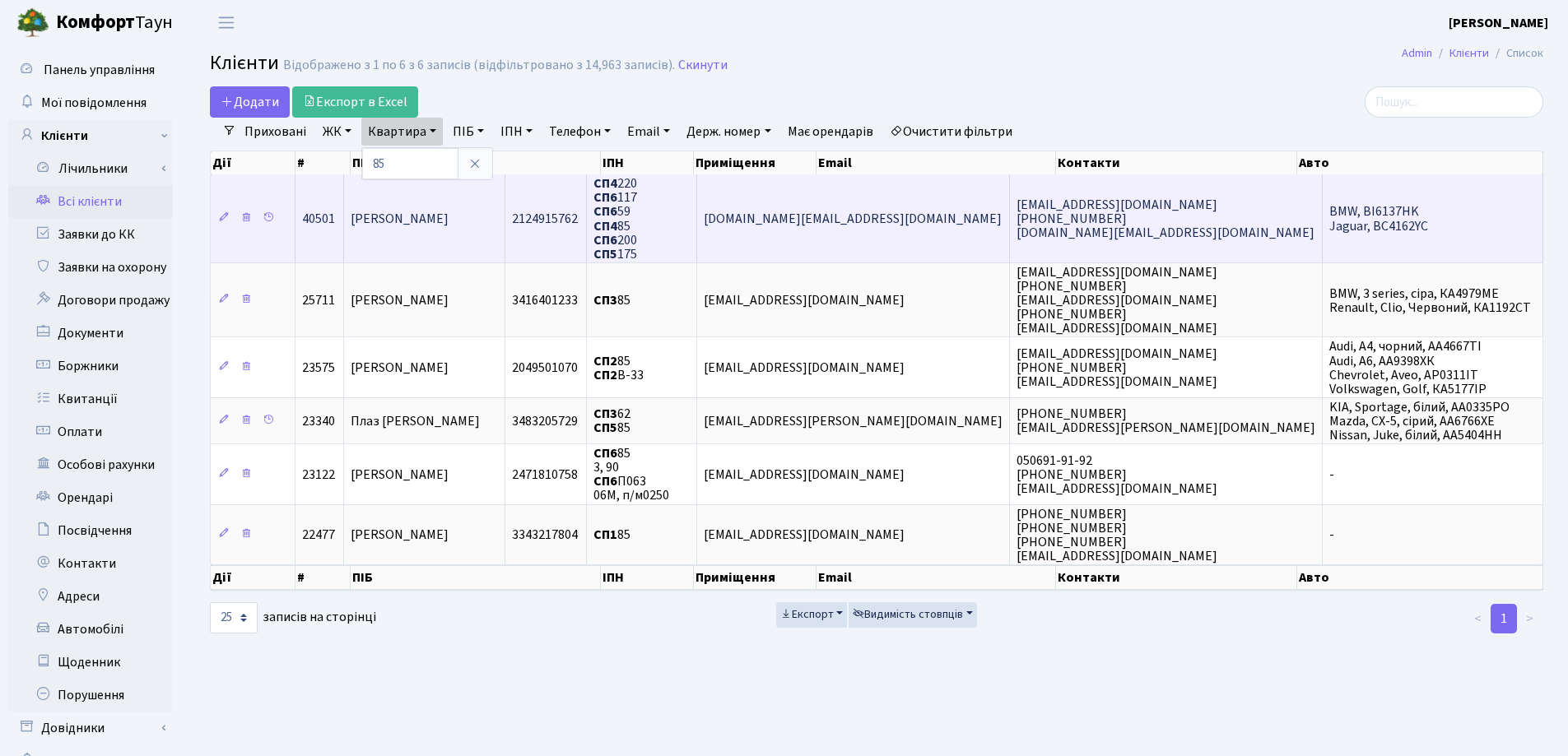
click at [448, 225] on span "[PERSON_NAME]" at bounding box center [400, 218] width 98 height 18
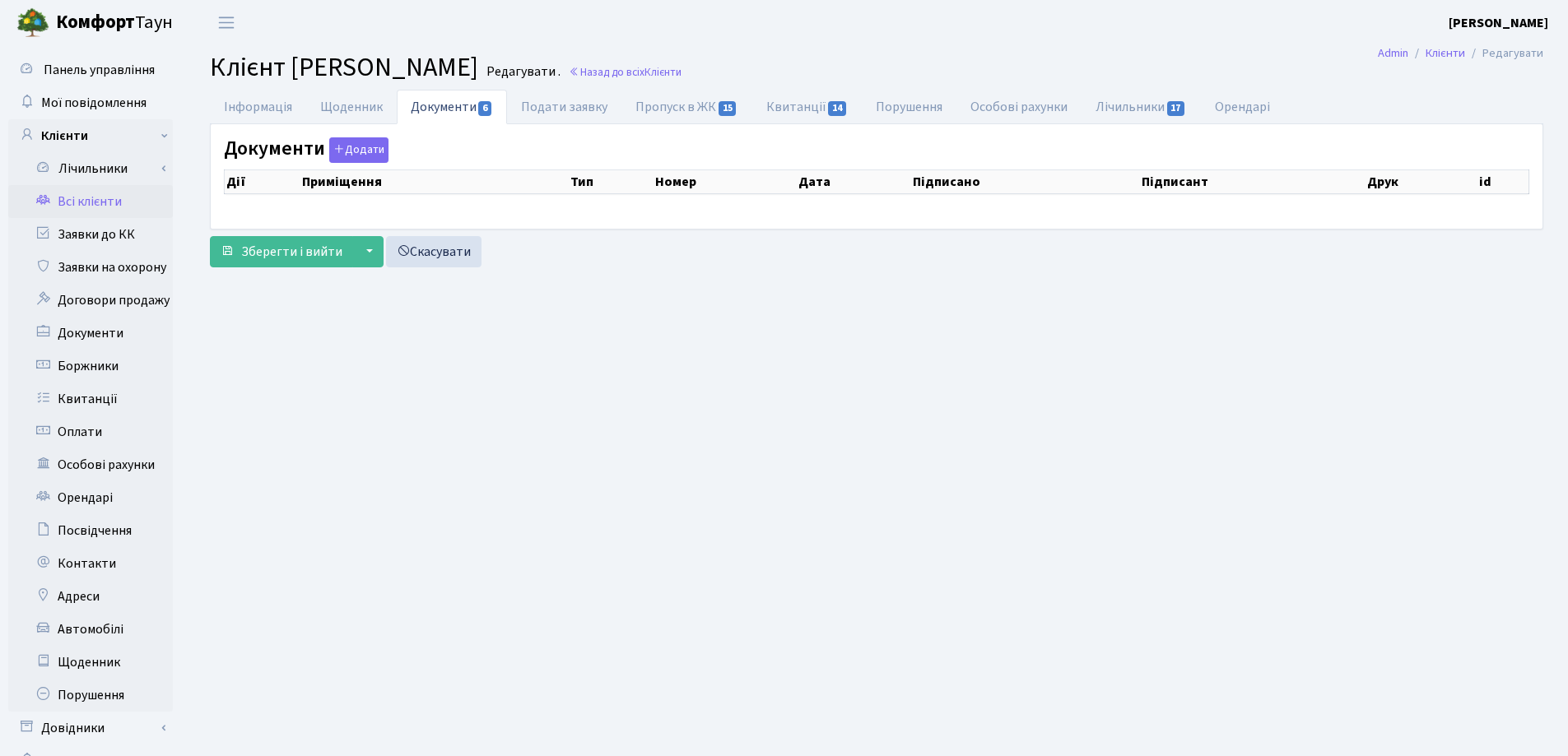
select select "25"
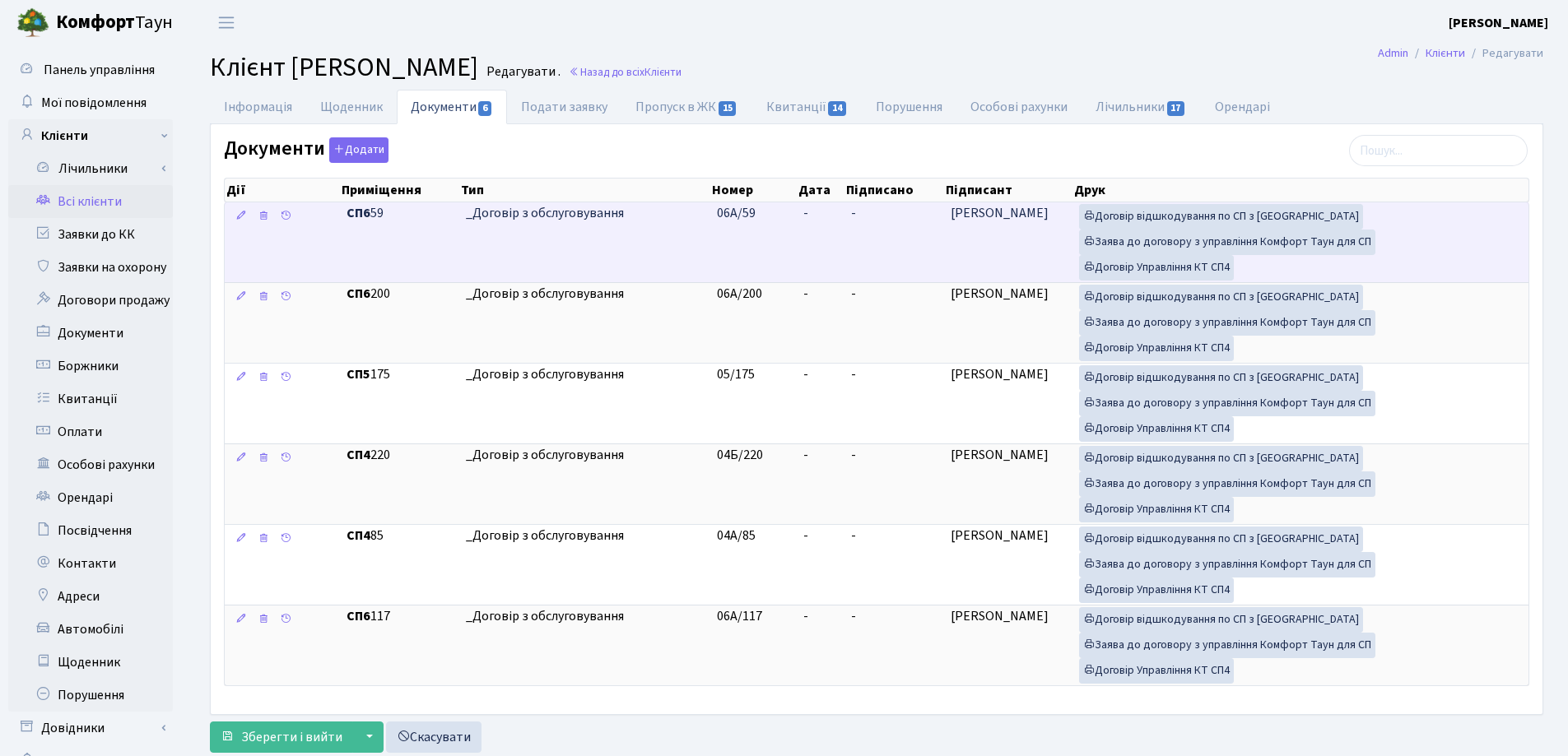
click at [823, 212] on td "-" at bounding box center [820, 242] width 47 height 80
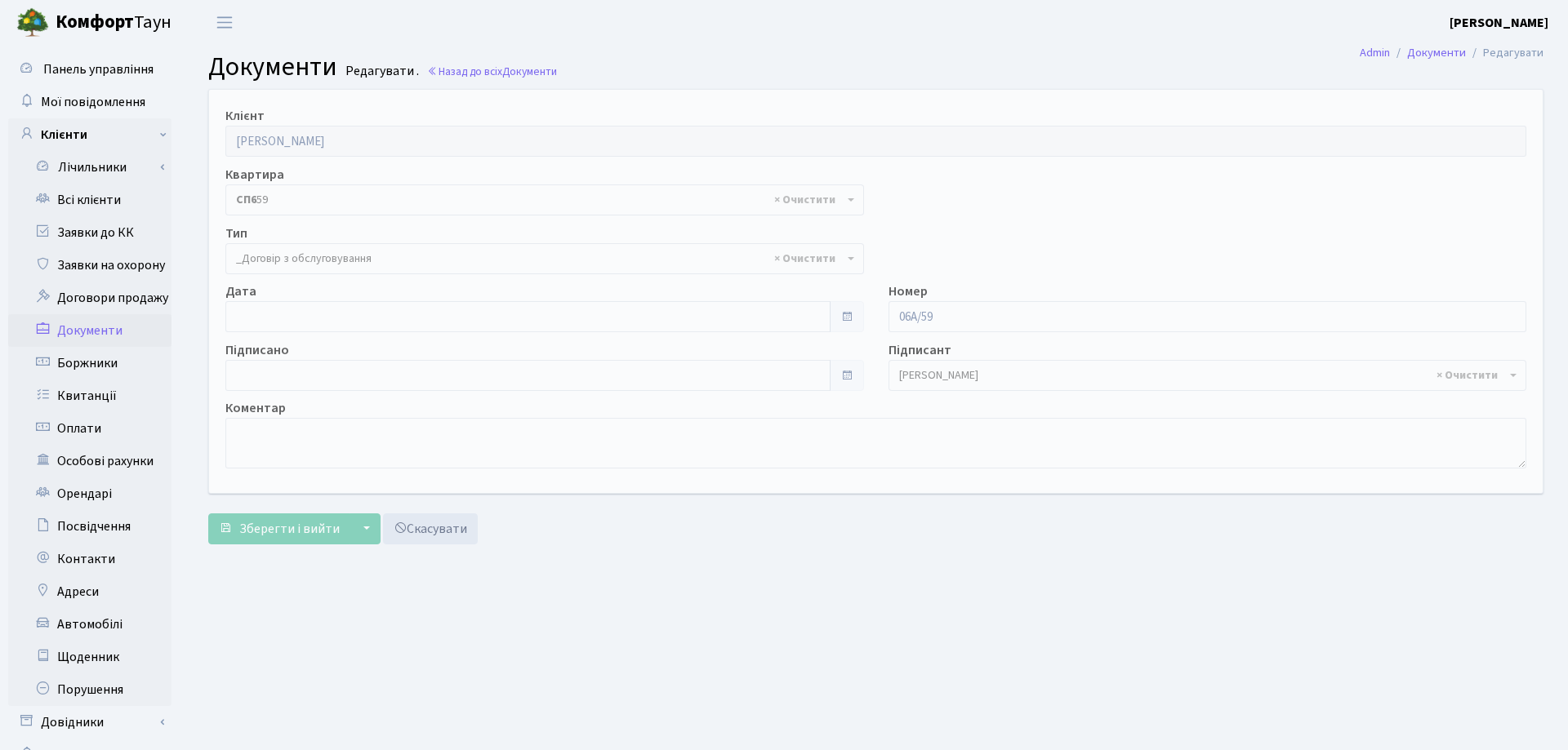
select select "289"
type input "[DATE]"
click at [364, 316] on input "[DATE]" at bounding box center [524, 316] width 599 height 31
click at [293, 520] on span "Зберегти і вийти" at bounding box center [289, 529] width 100 height 18
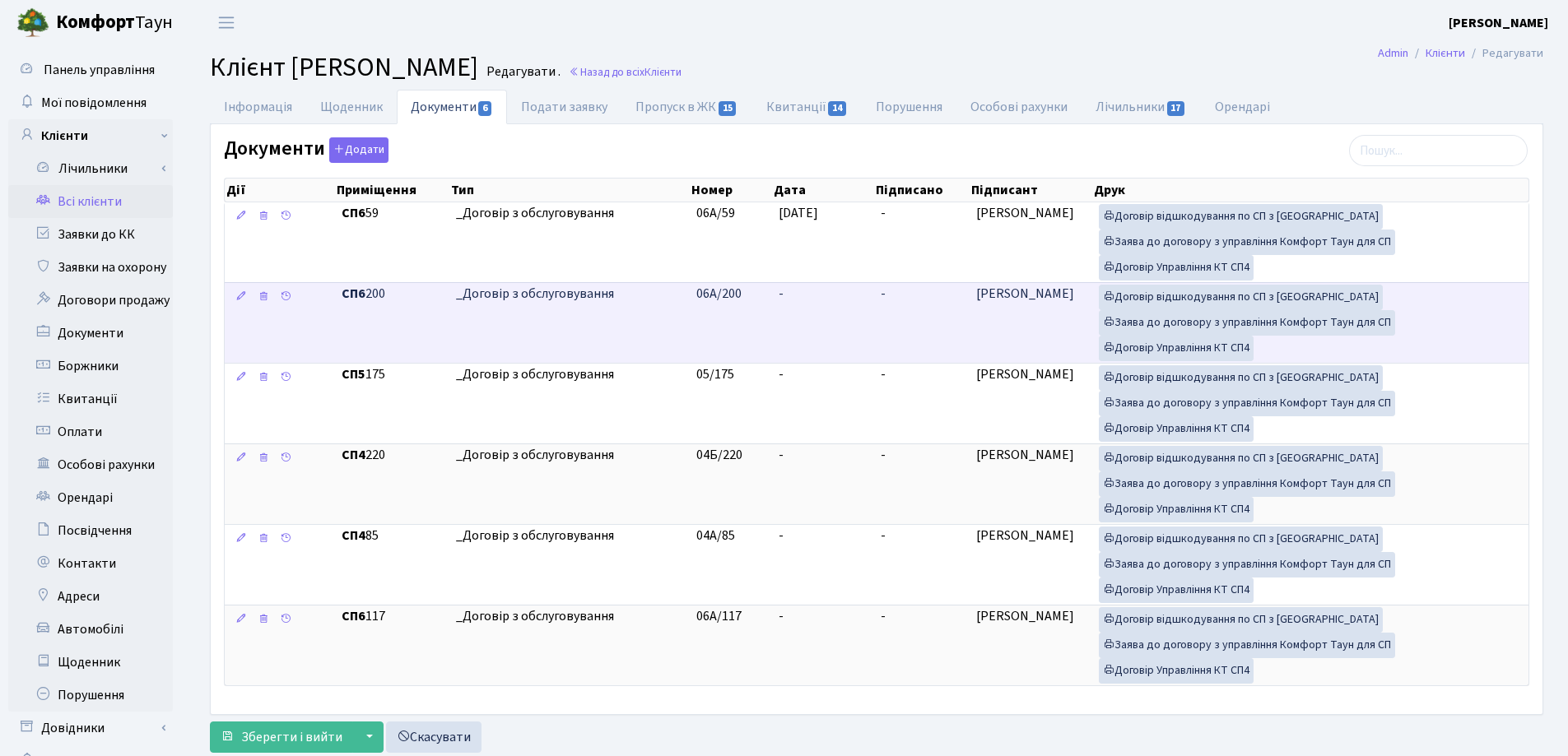
click at [820, 306] on td "-" at bounding box center [823, 322] width 102 height 81
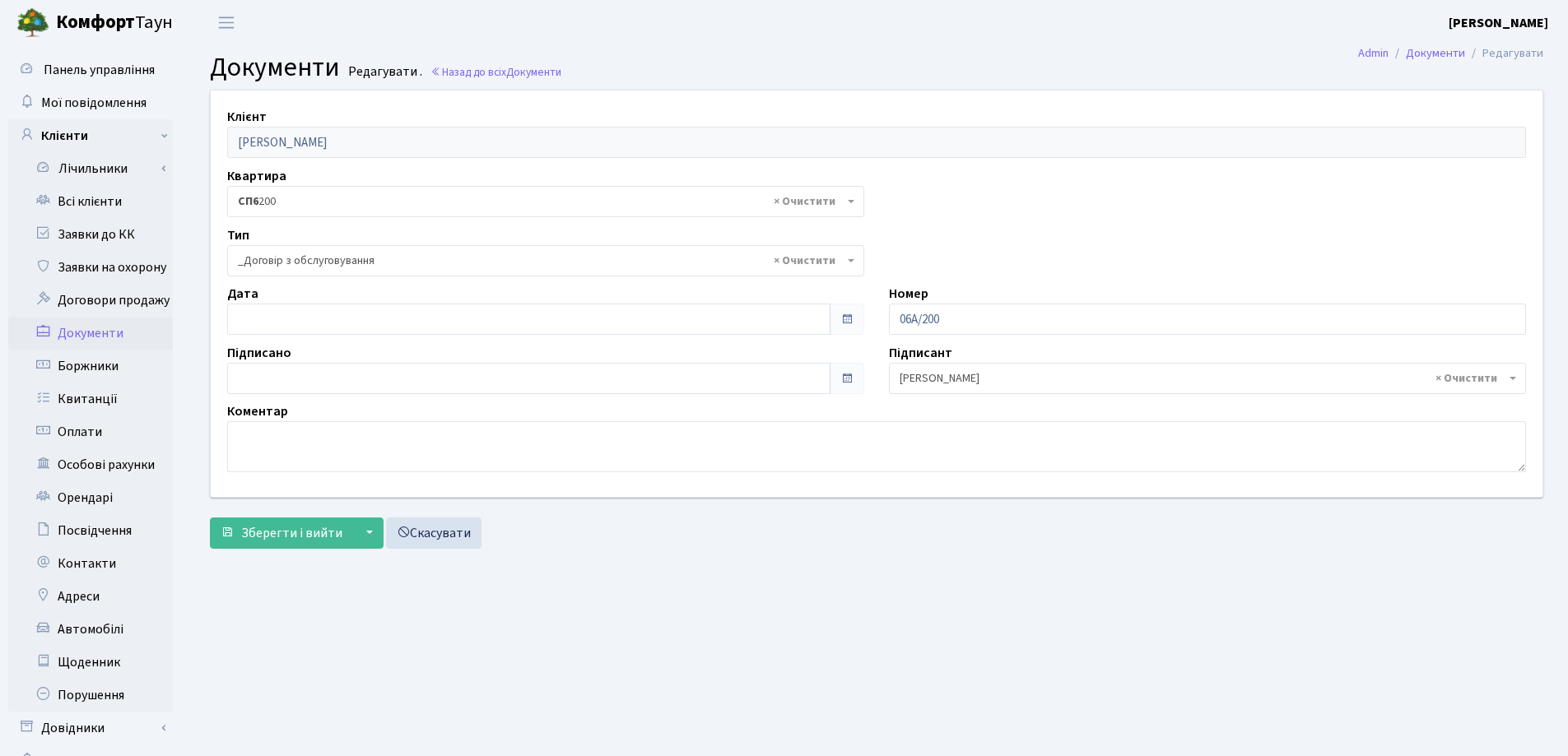
select select "289"
type input "[DATE]"
click at [373, 322] on input "[DATE]" at bounding box center [529, 319] width 604 height 31
click at [269, 517] on button "Зберегти і вийти" at bounding box center [281, 533] width 143 height 31
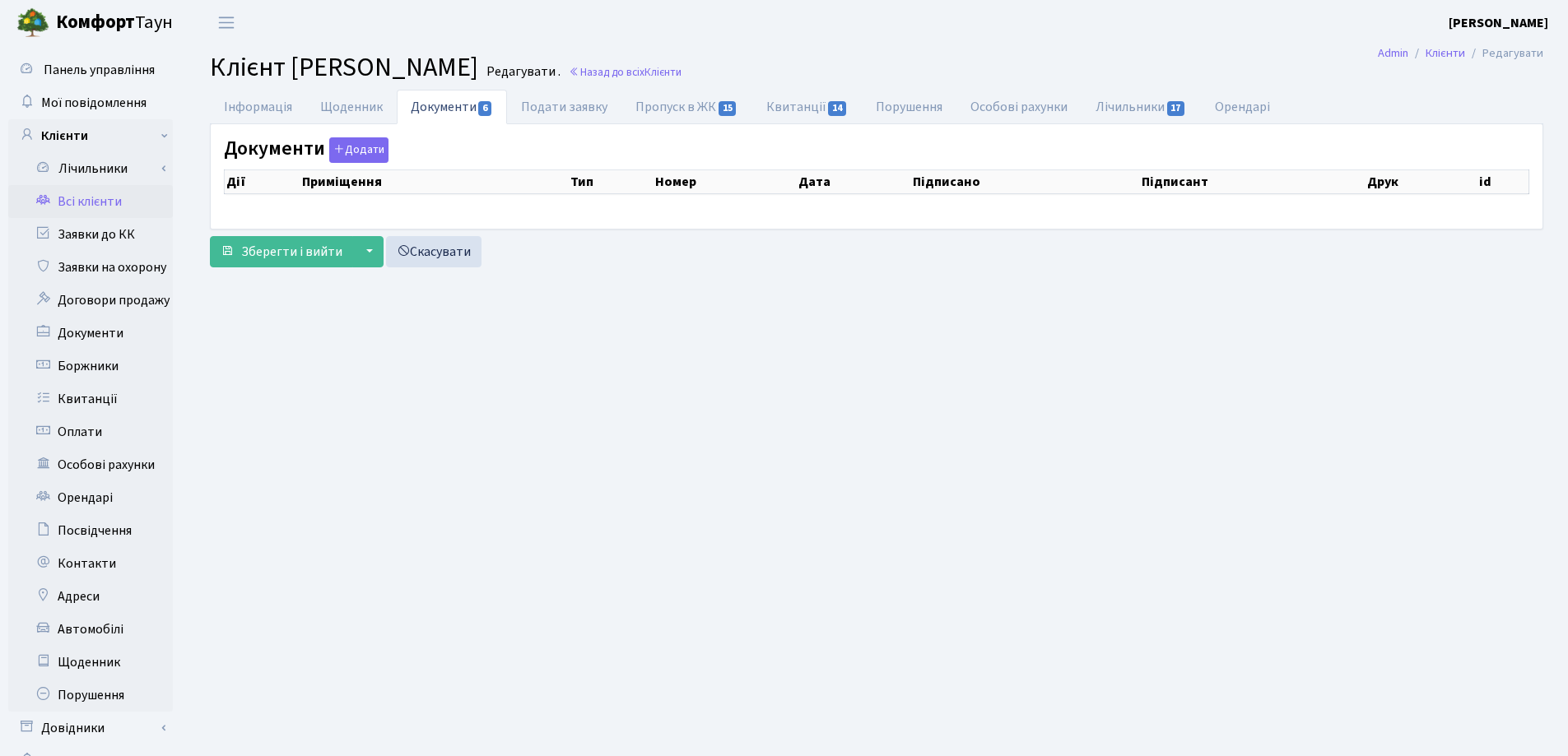
select select "25"
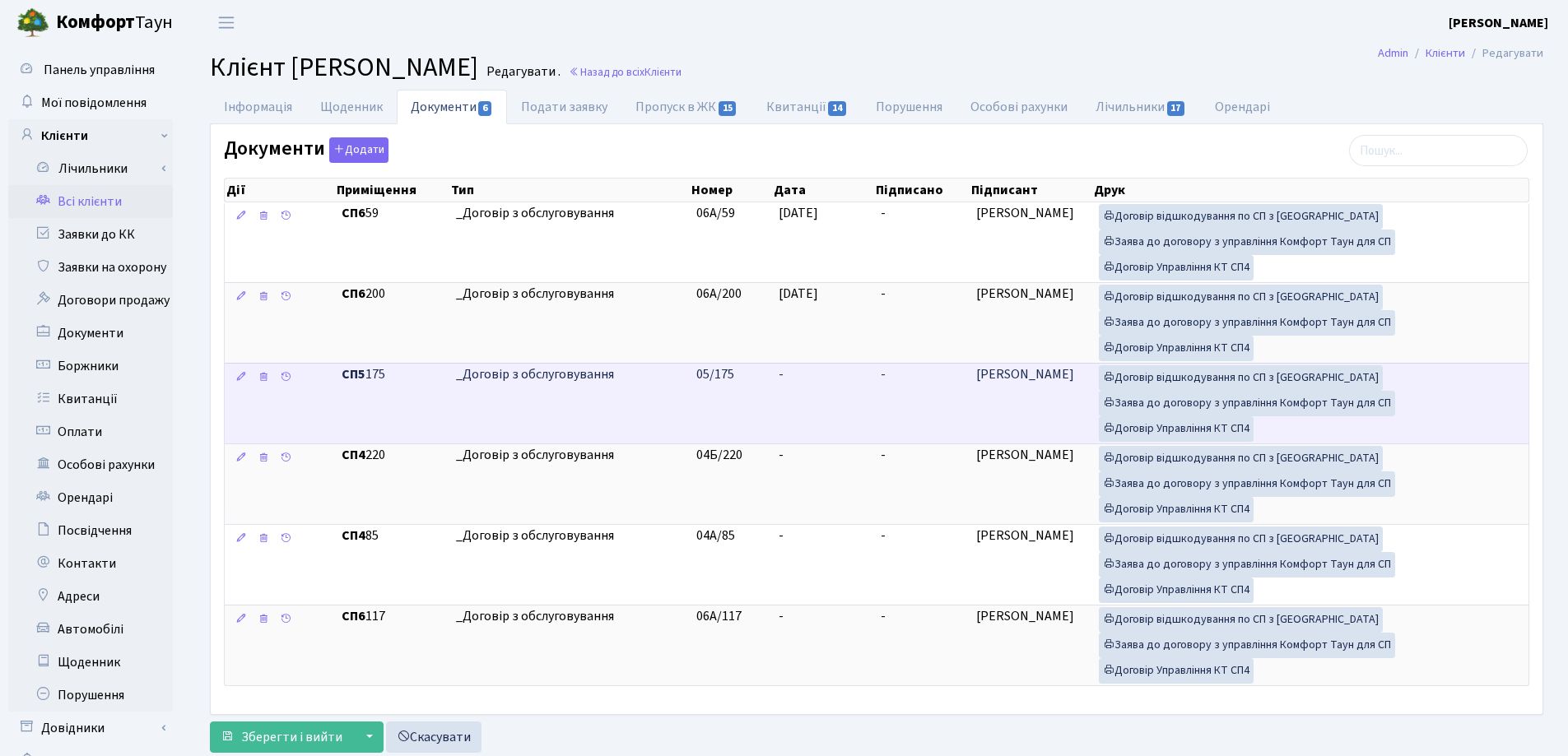
click at [810, 380] on td "-" at bounding box center [823, 403] width 102 height 81
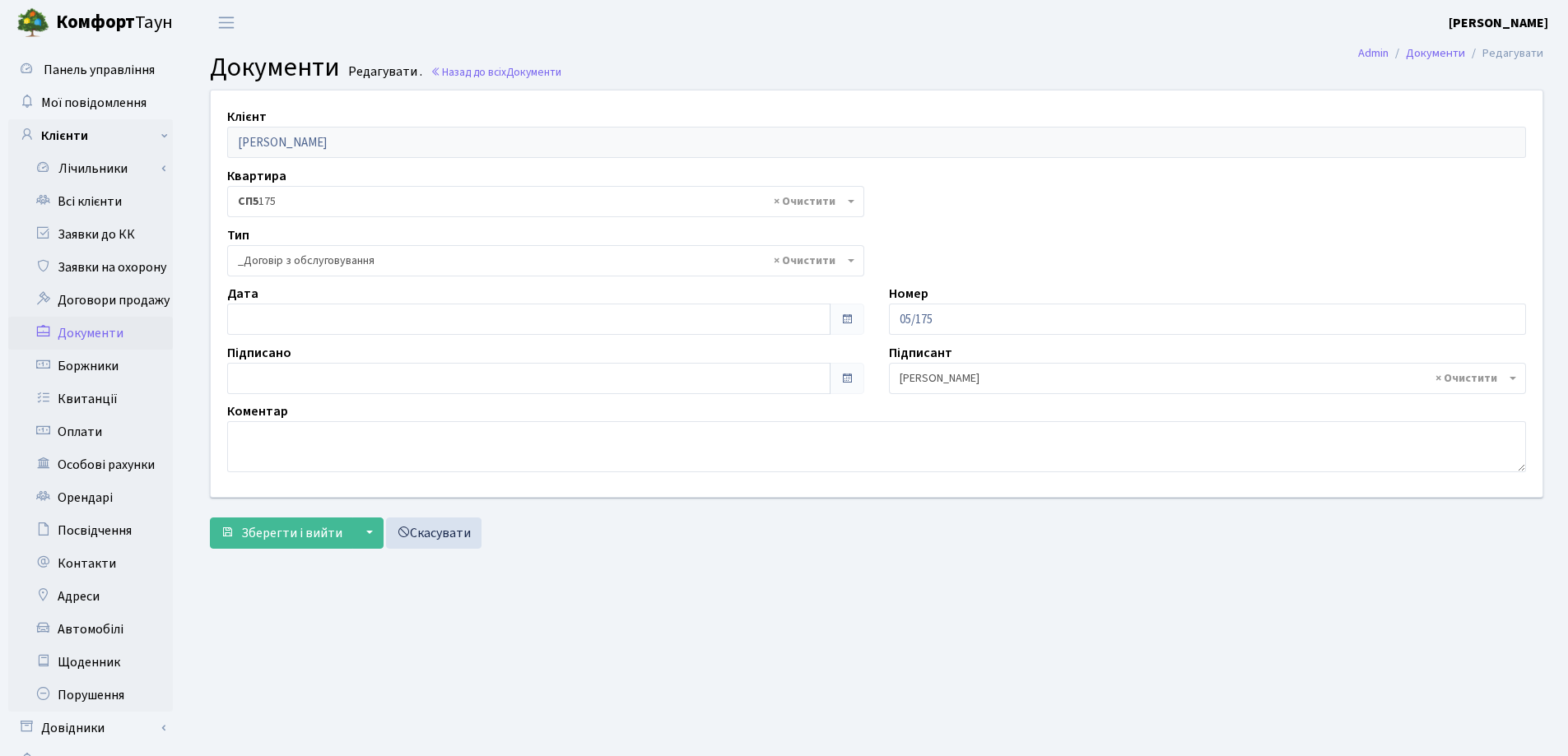
select select "289"
type input "[DATE]"
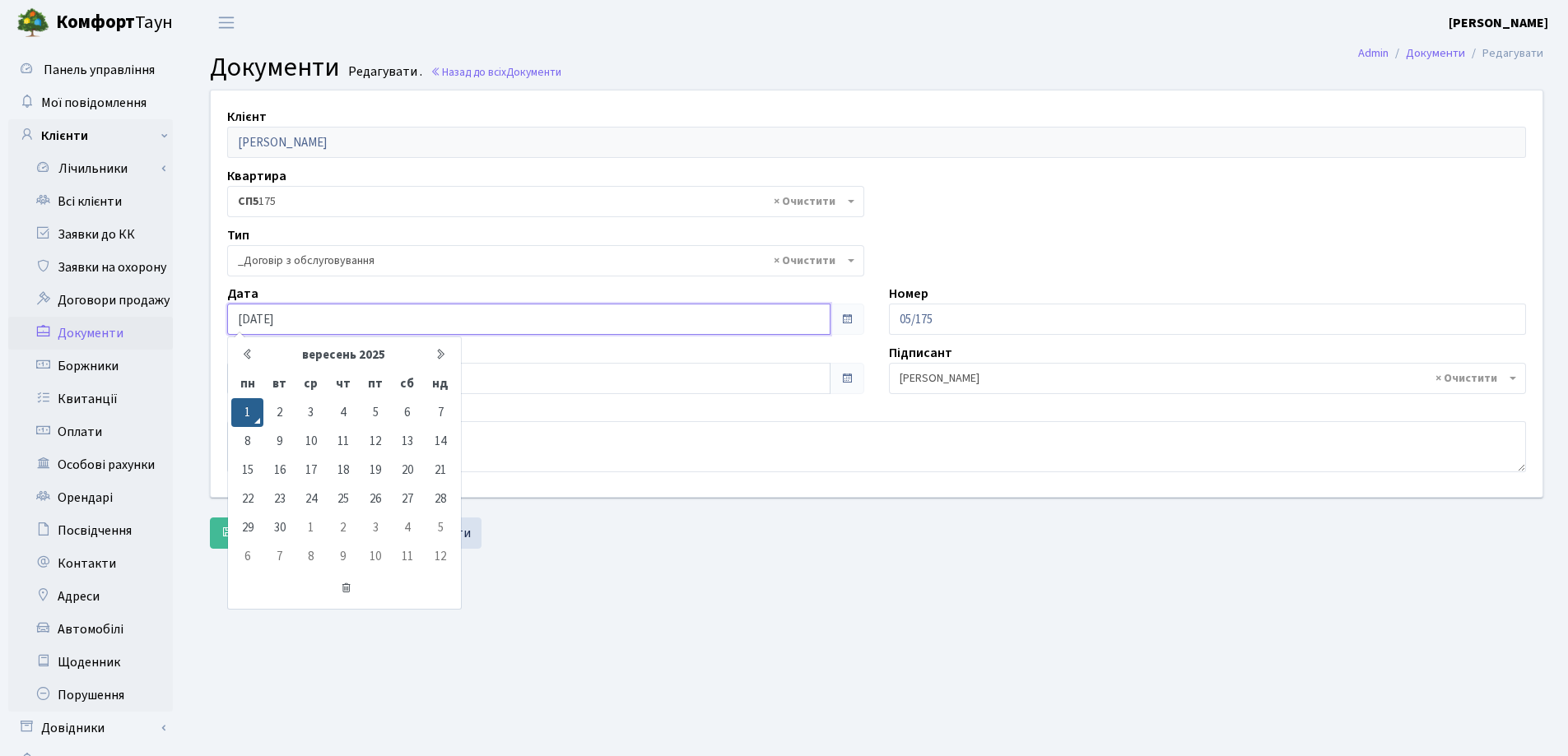
click at [558, 316] on input "[DATE]" at bounding box center [529, 319] width 604 height 31
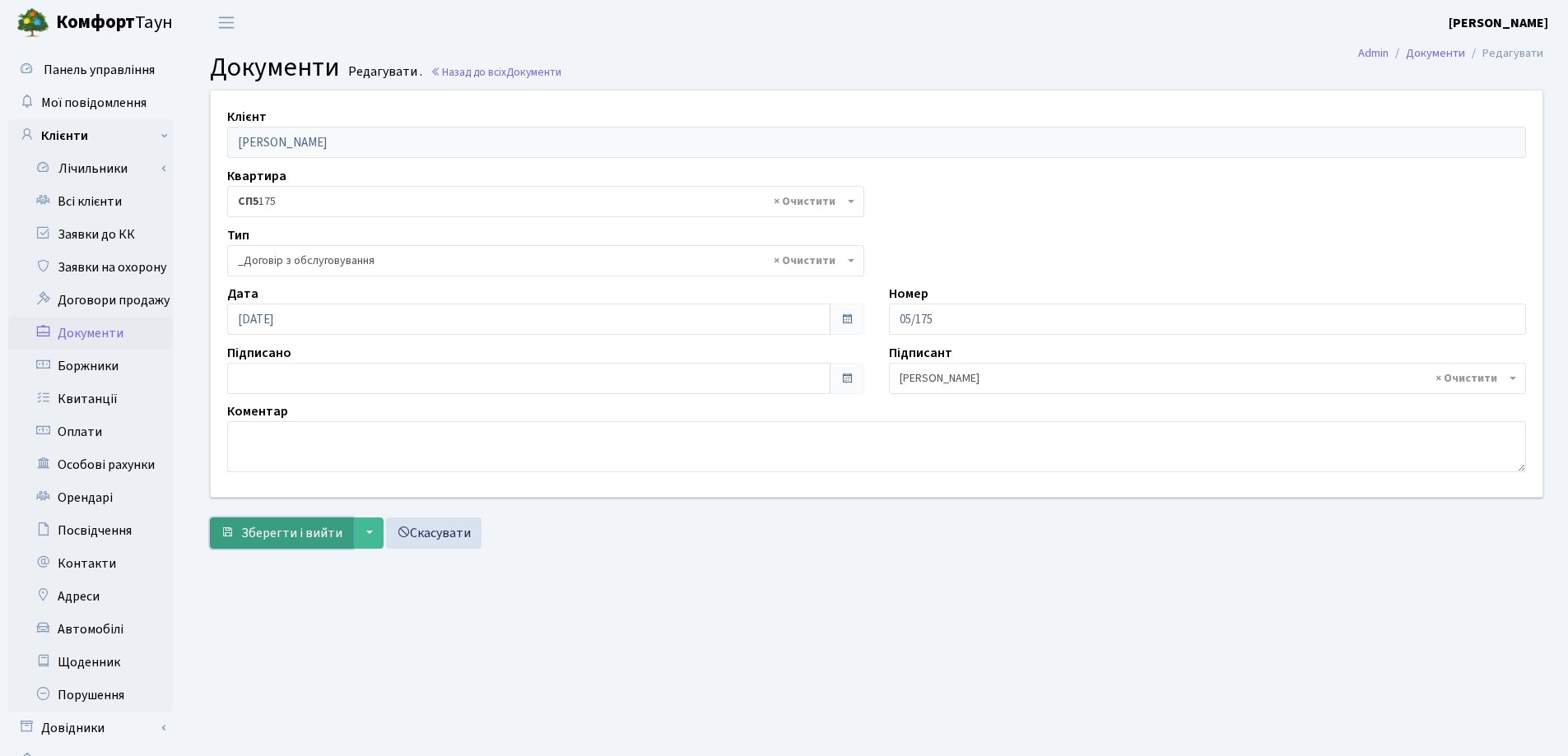
click at [277, 524] on span "Зберегти і вийти" at bounding box center [292, 533] width 101 height 18
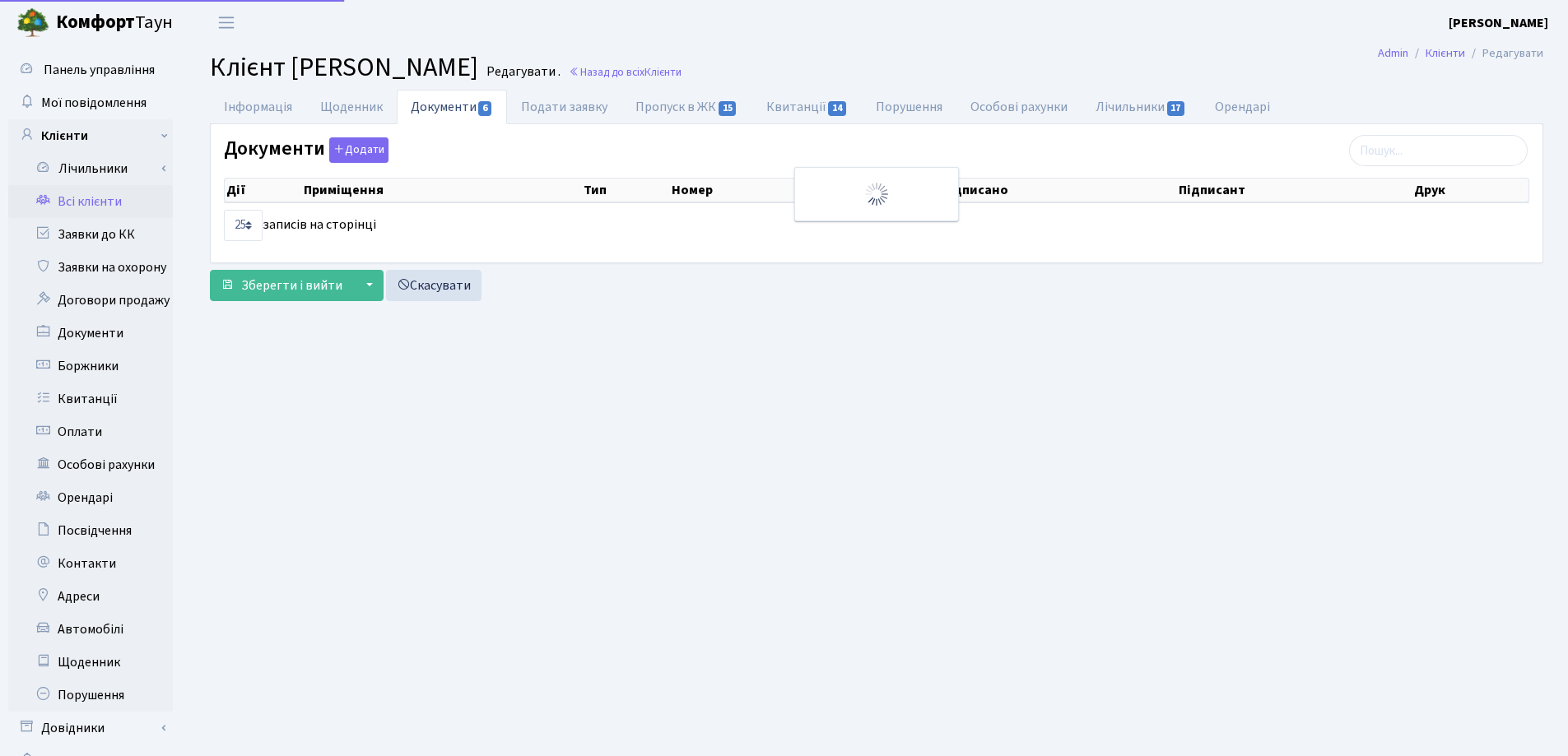
select select "25"
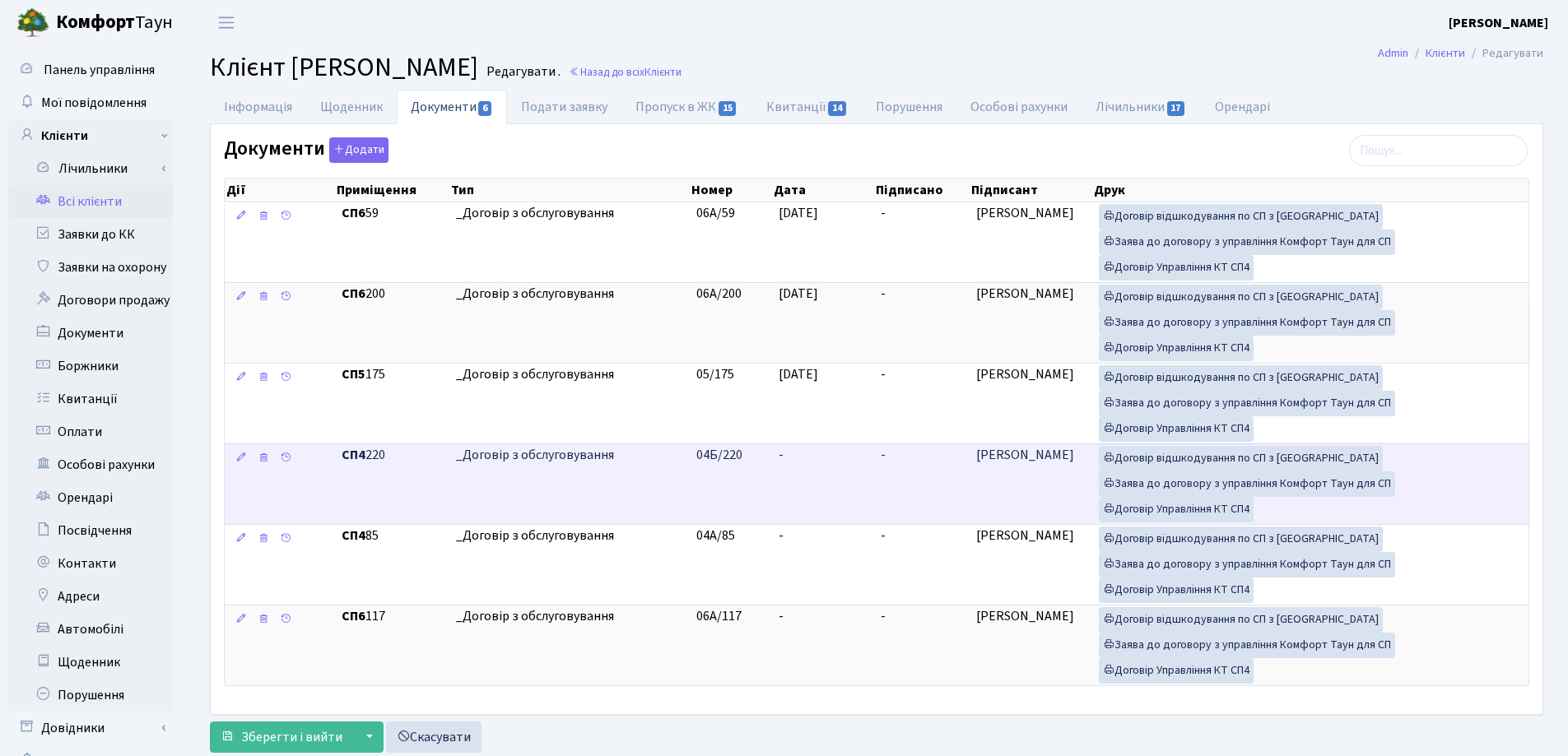
click at [800, 460] on td "-" at bounding box center [823, 484] width 102 height 81
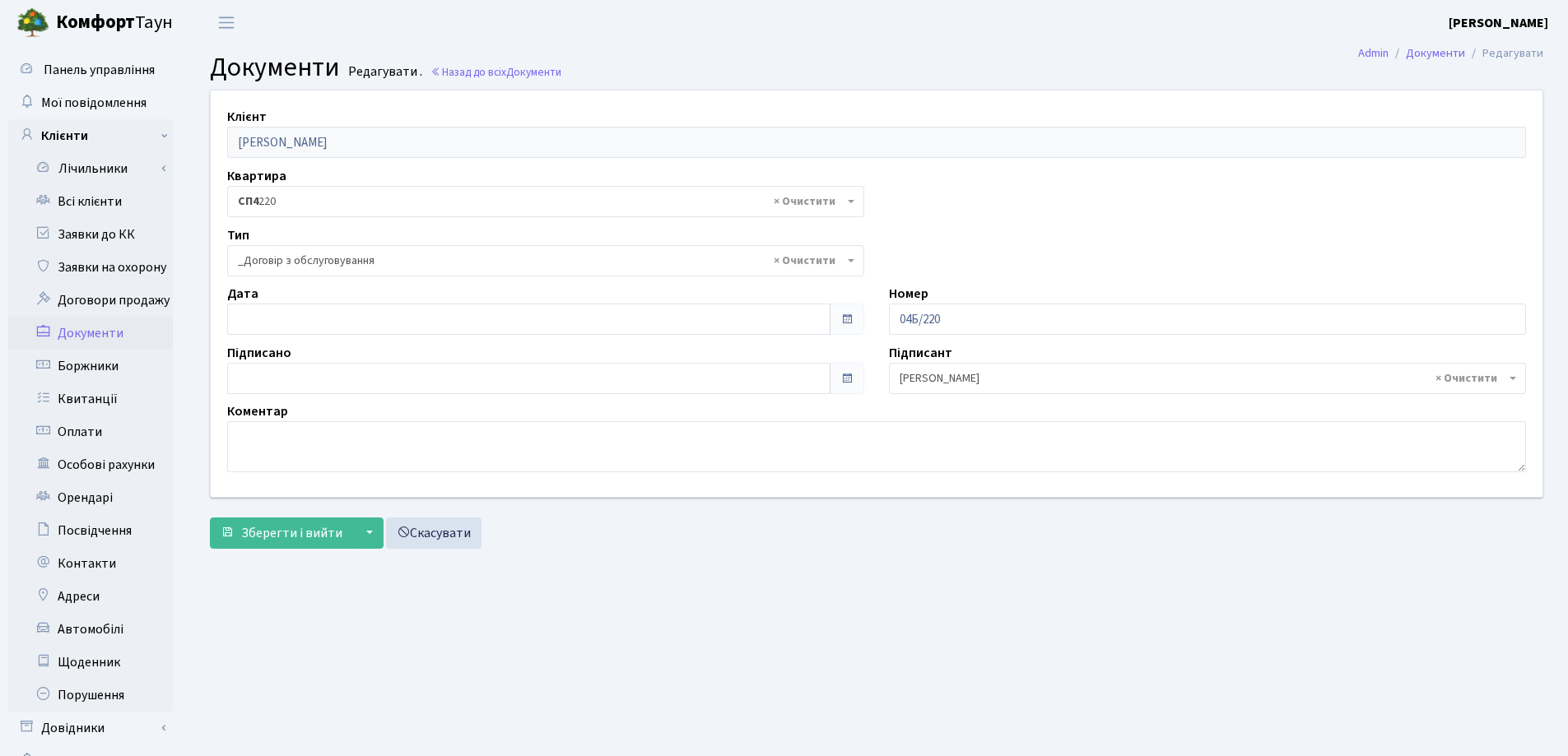
select select "289"
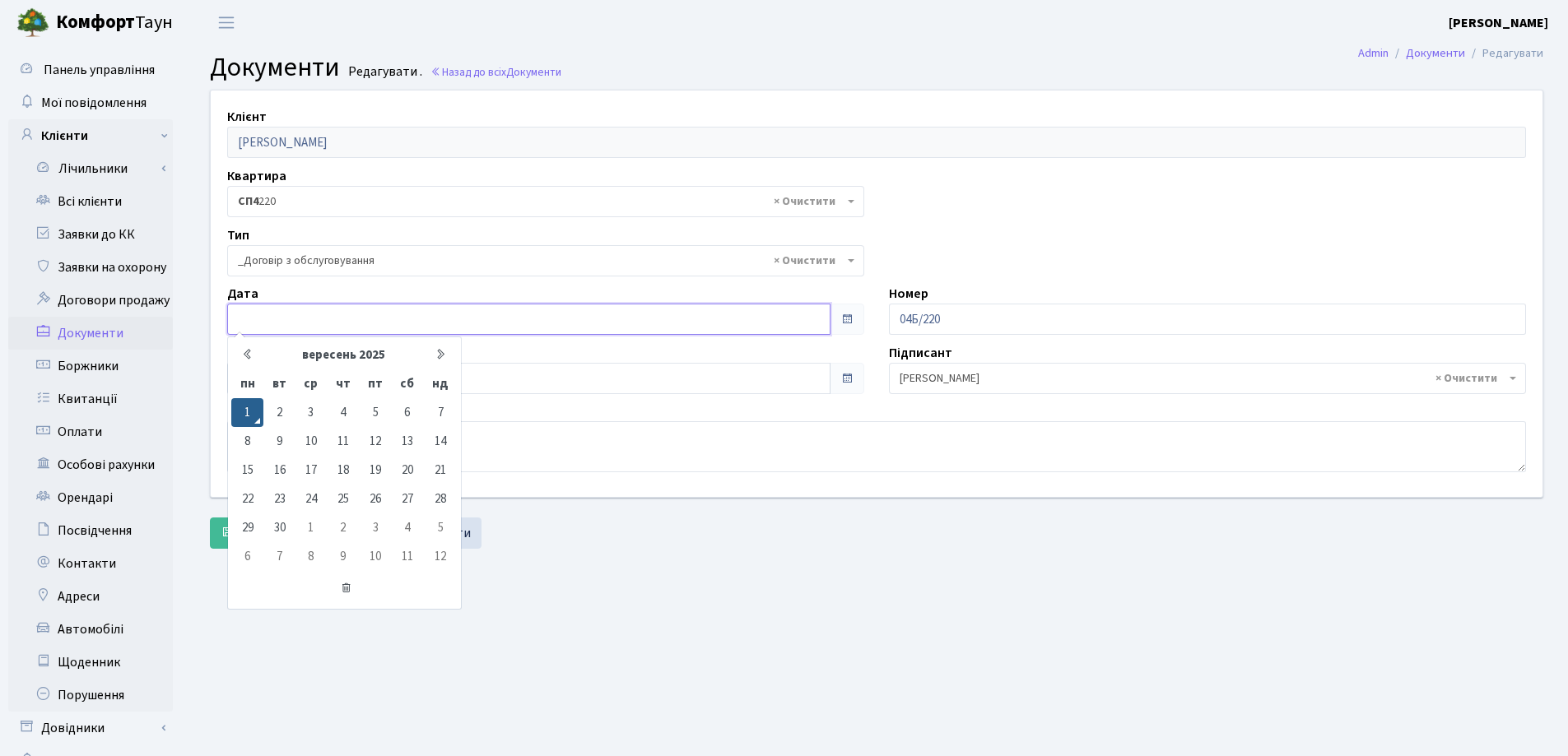
type input "[DATE]"
click at [353, 319] on input "[DATE]" at bounding box center [529, 319] width 604 height 31
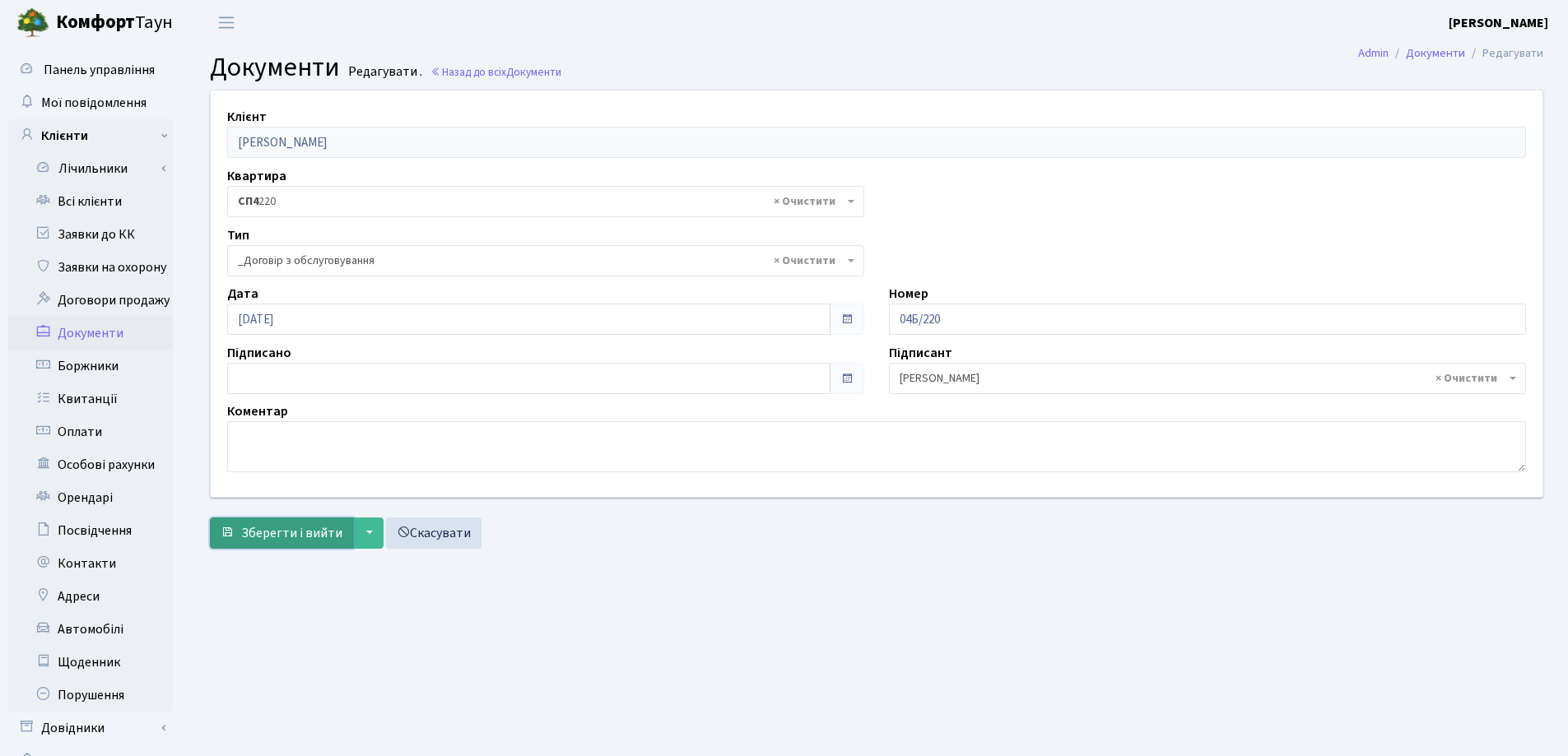
click at [302, 536] on span "Зберегти і вийти" at bounding box center [292, 533] width 101 height 18
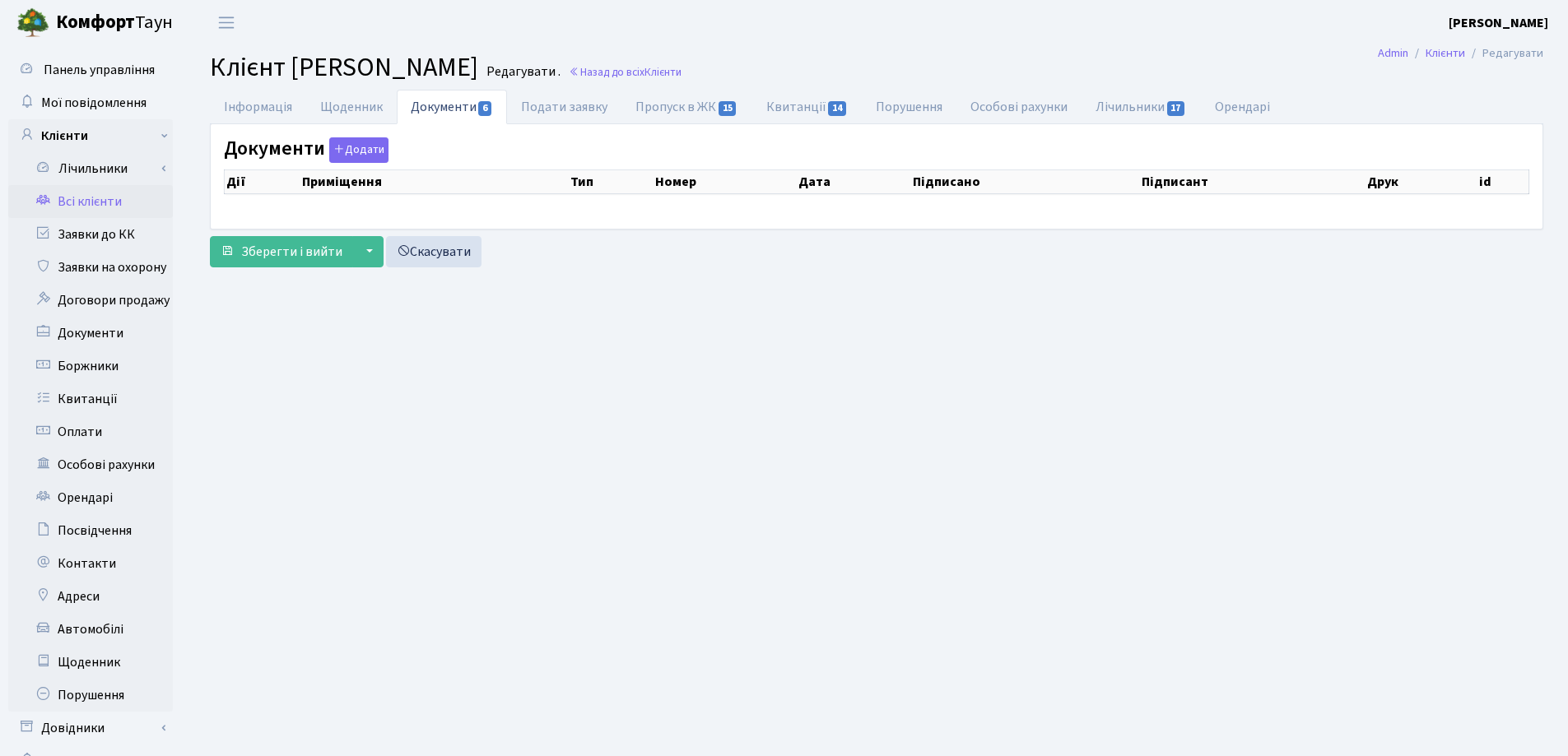
select select "25"
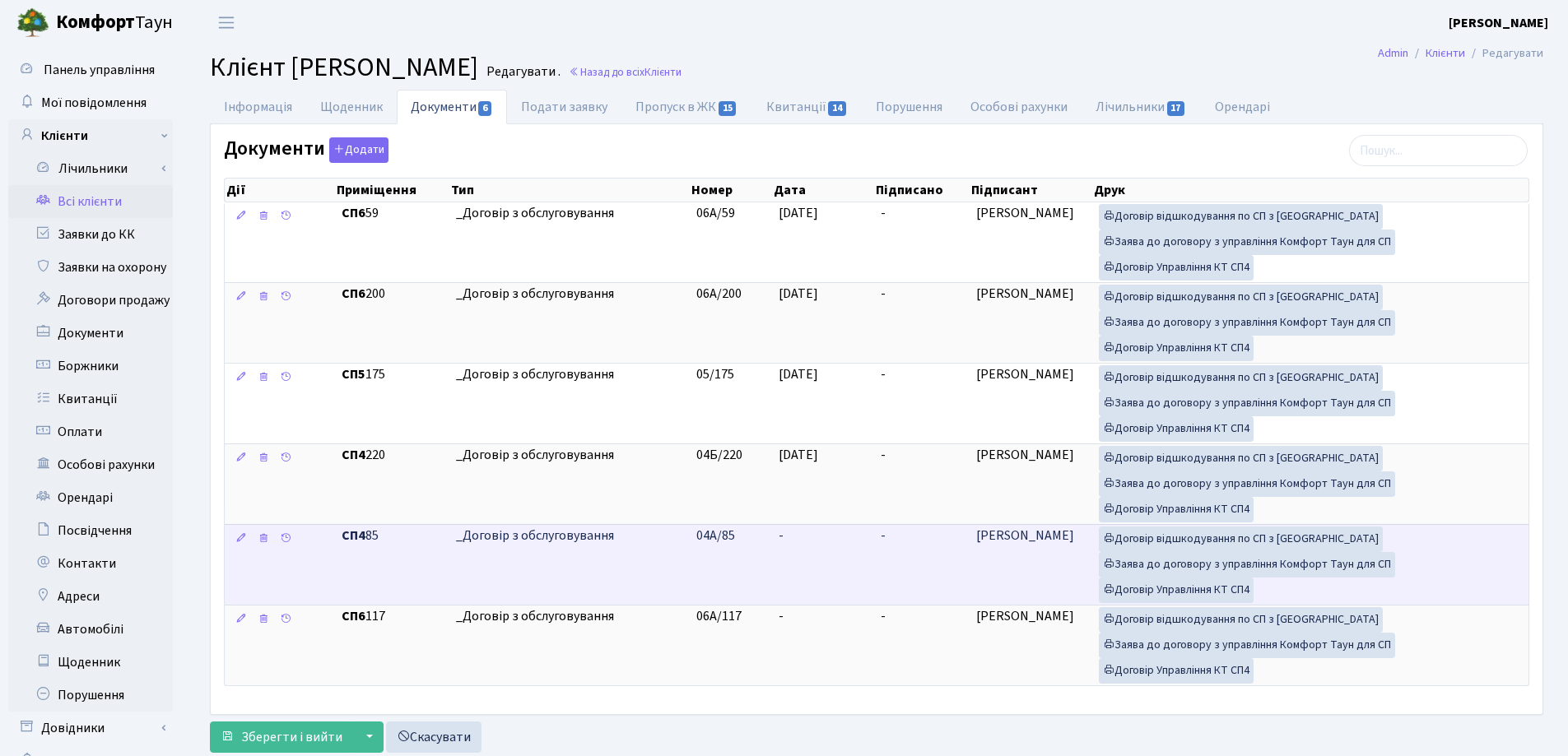
click at [810, 536] on td "-" at bounding box center [823, 565] width 102 height 81
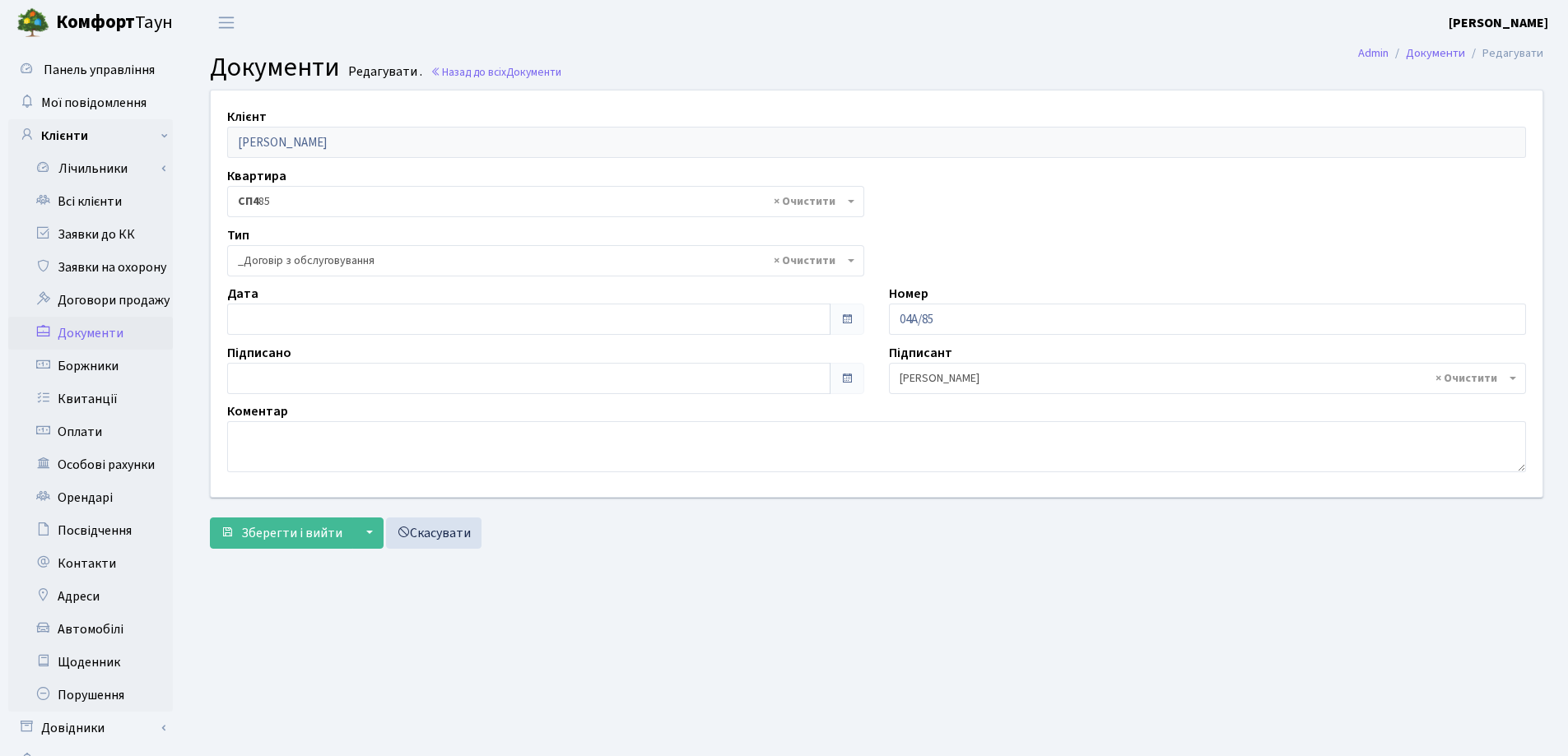
select select "289"
type input "[DATE]"
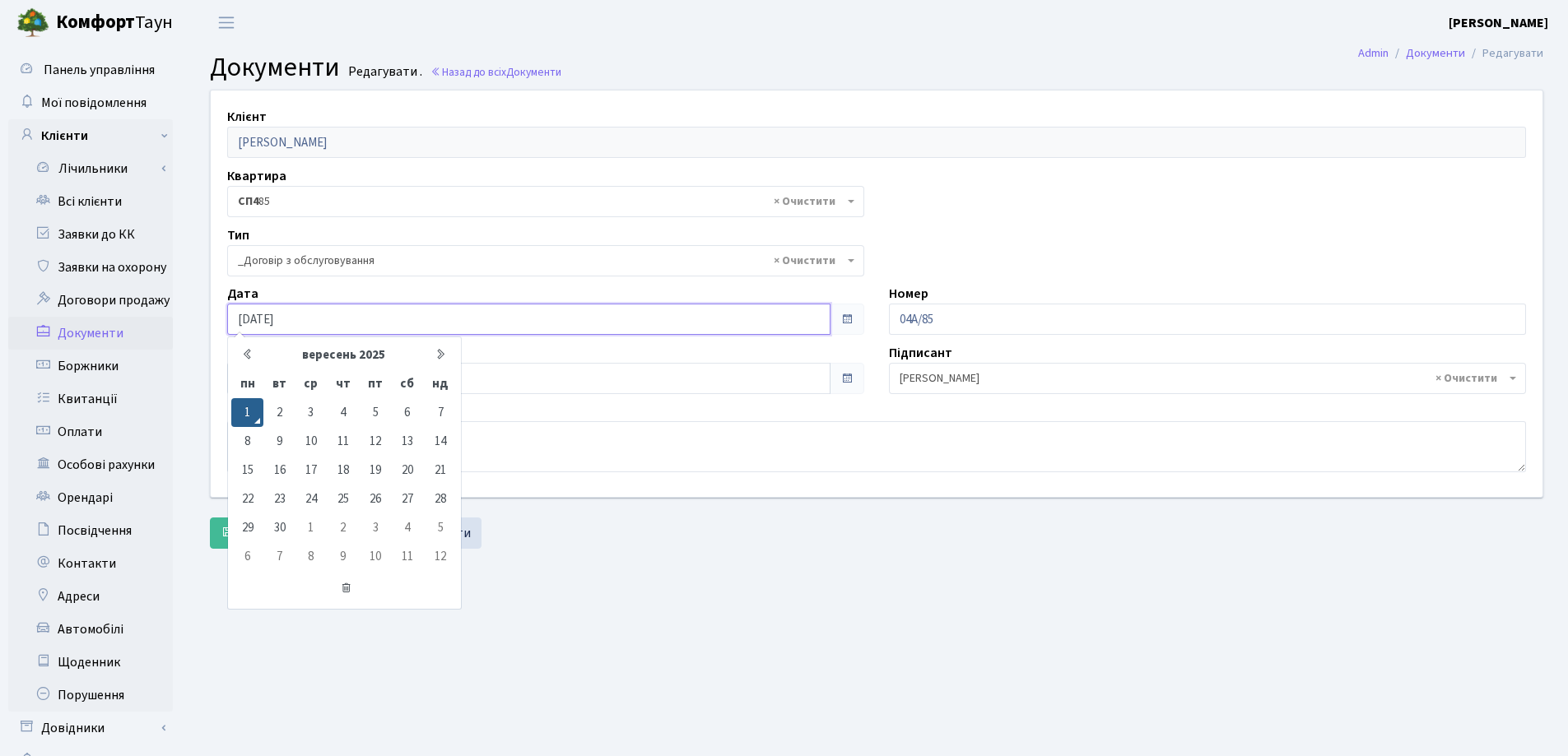
click at [330, 318] on input "[DATE]" at bounding box center [529, 319] width 604 height 31
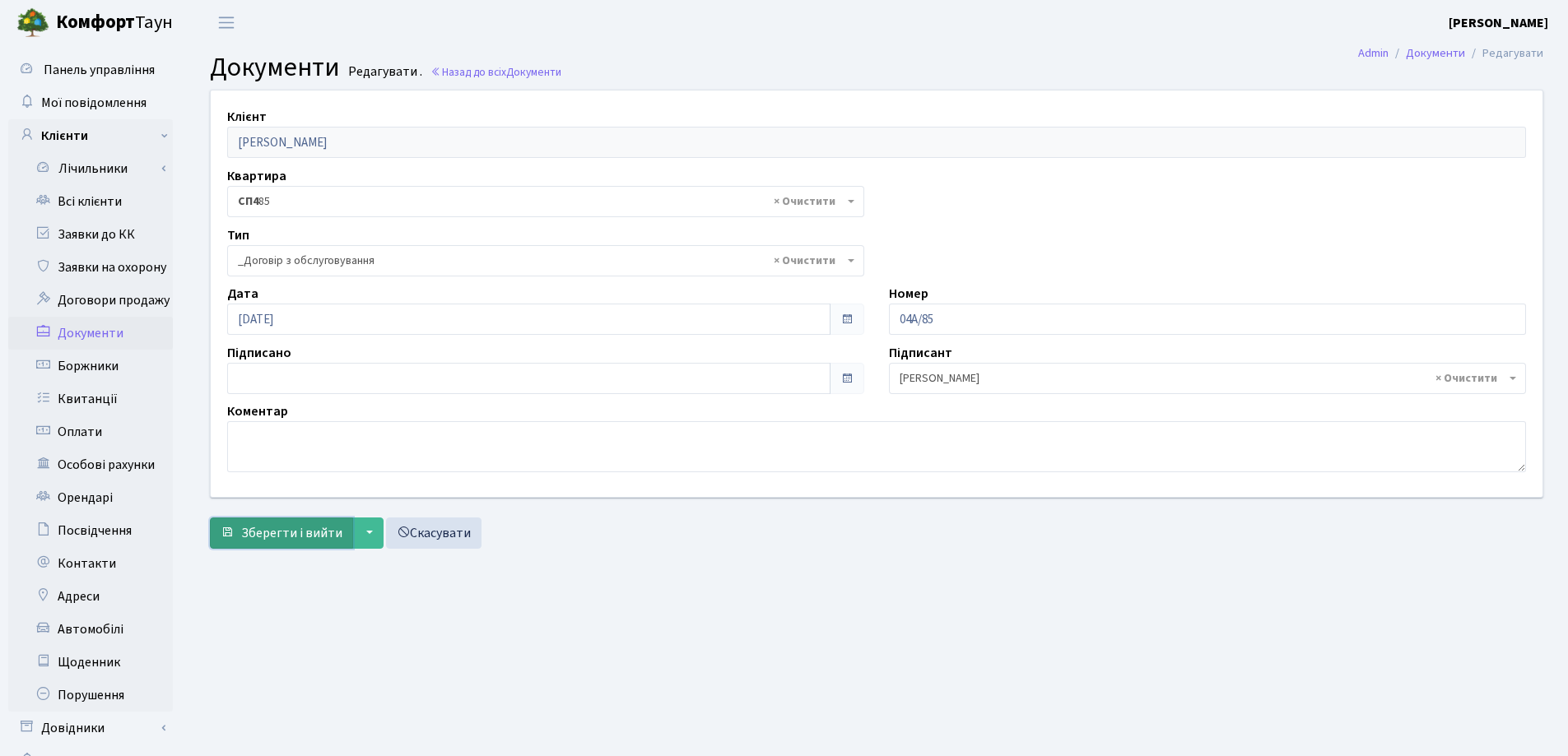
click at [274, 537] on span "Зберегти і вийти" at bounding box center [292, 533] width 101 height 18
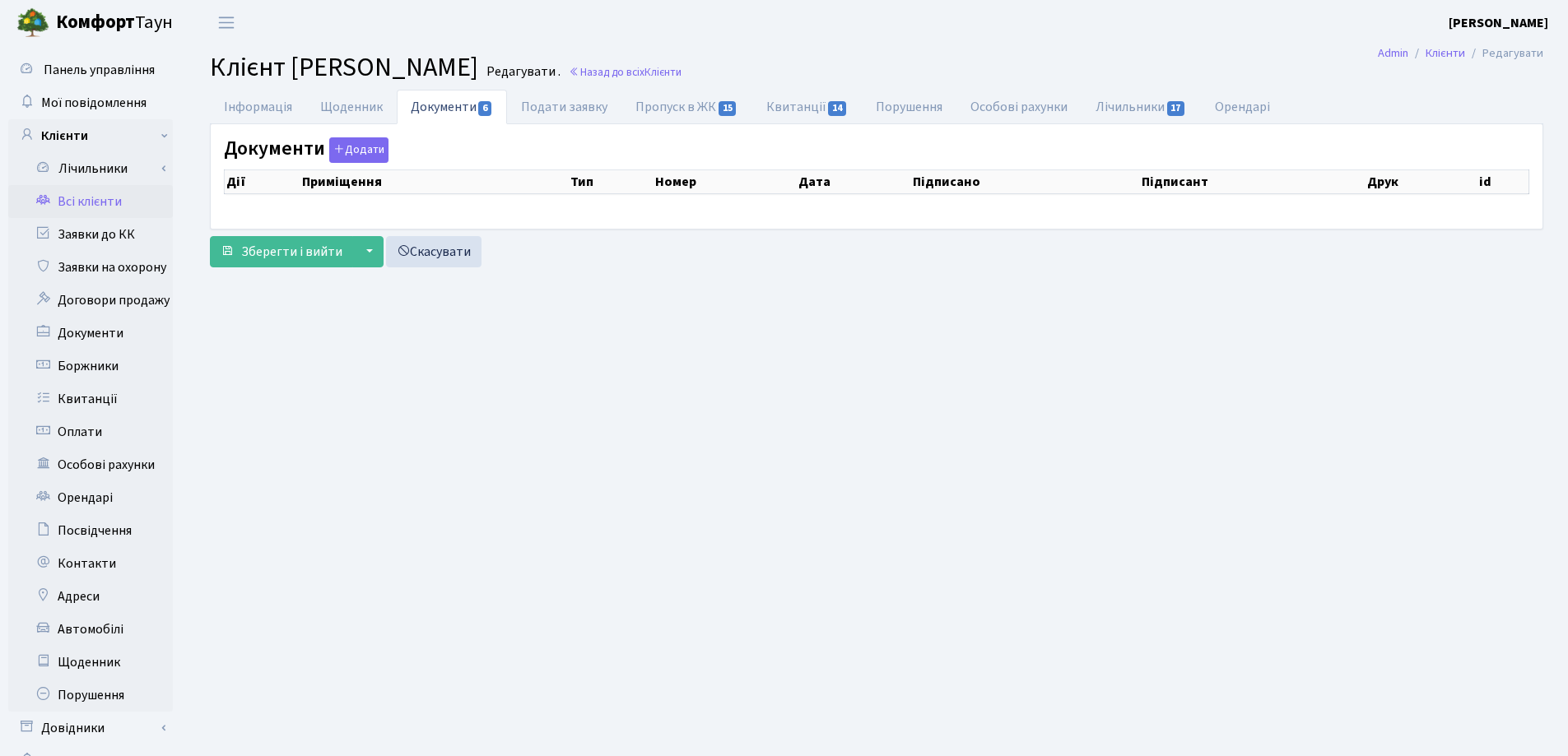
select select "25"
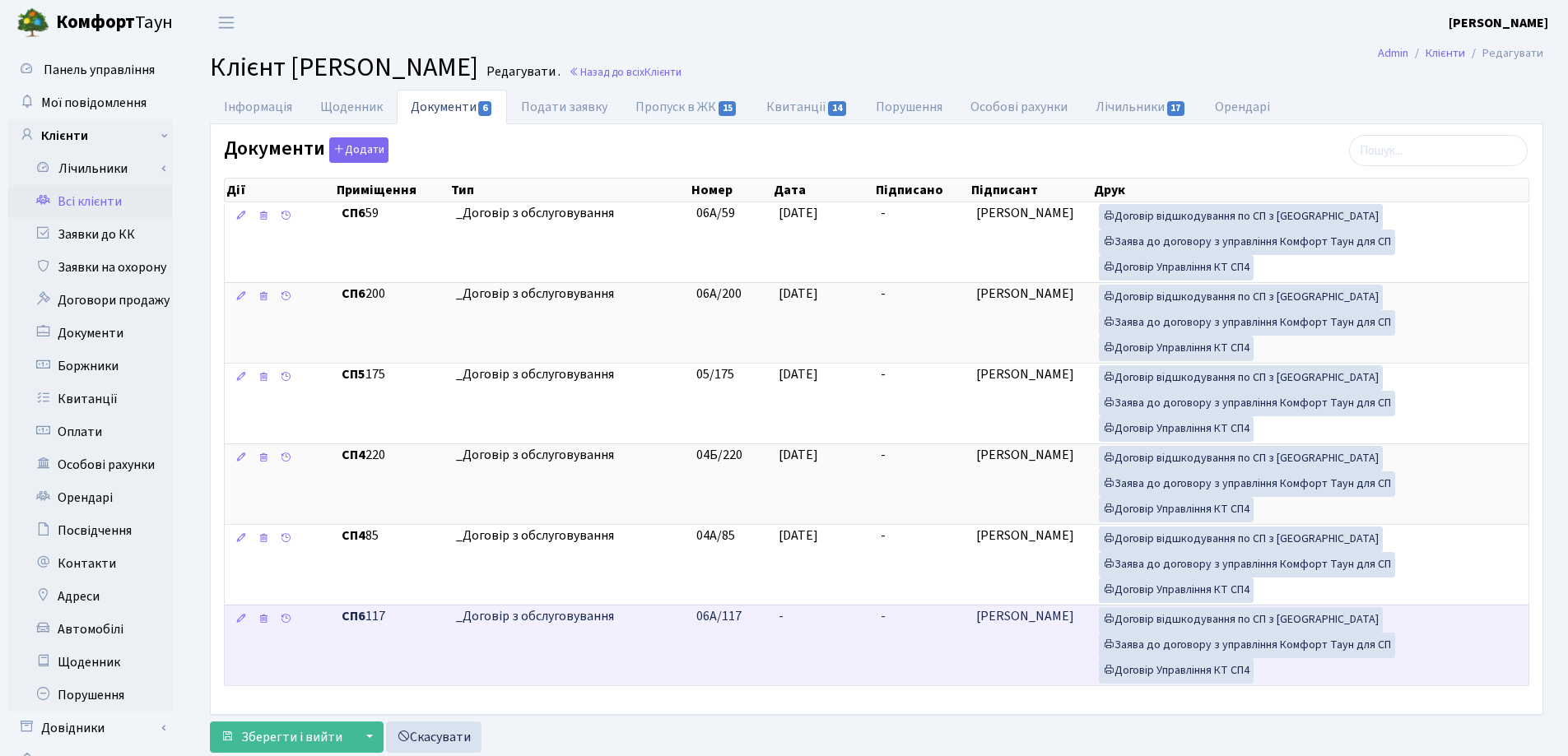
click at [807, 619] on td "-" at bounding box center [823, 646] width 102 height 81
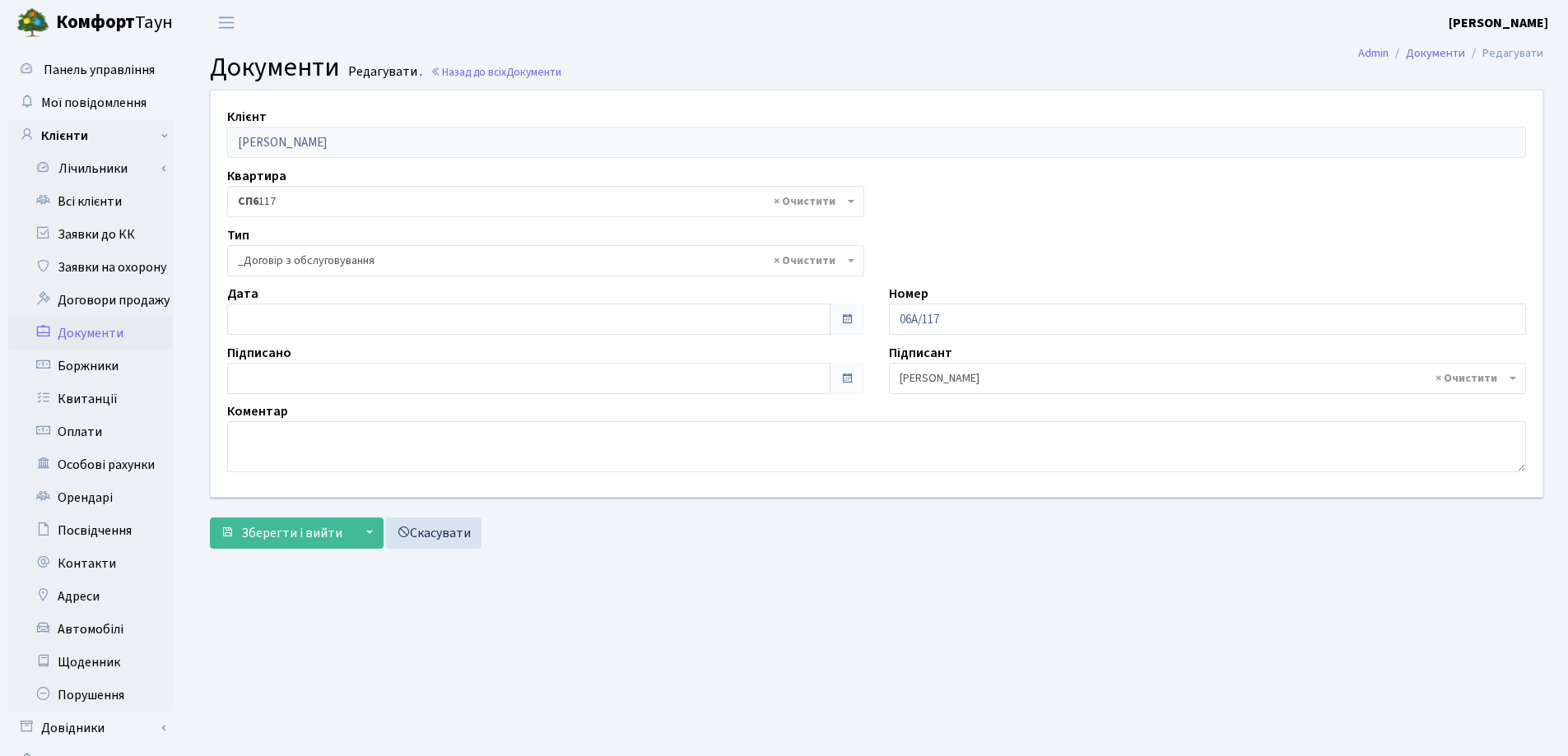
select select "289"
type input "[DATE]"
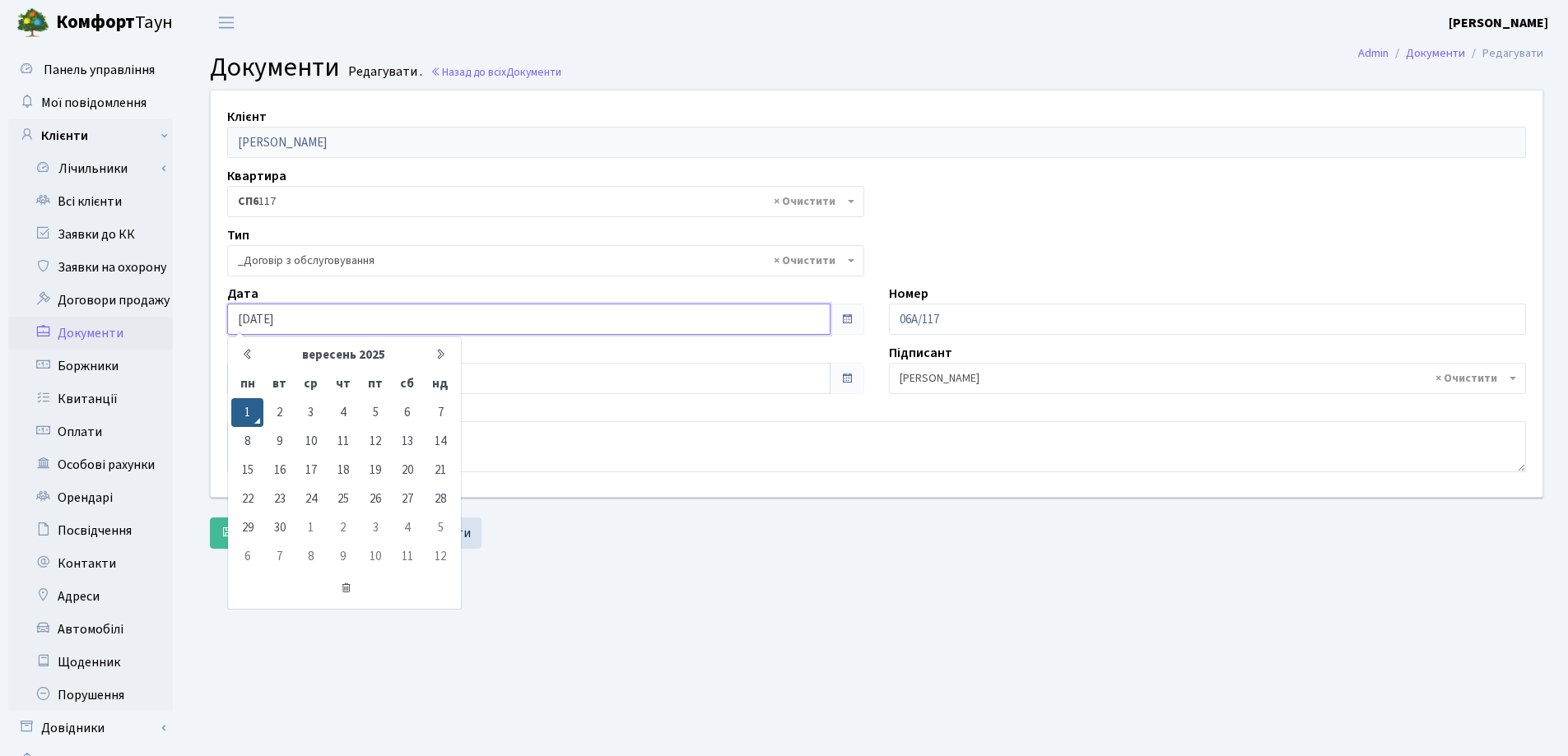
click at [382, 332] on input "[DATE]" at bounding box center [529, 319] width 604 height 31
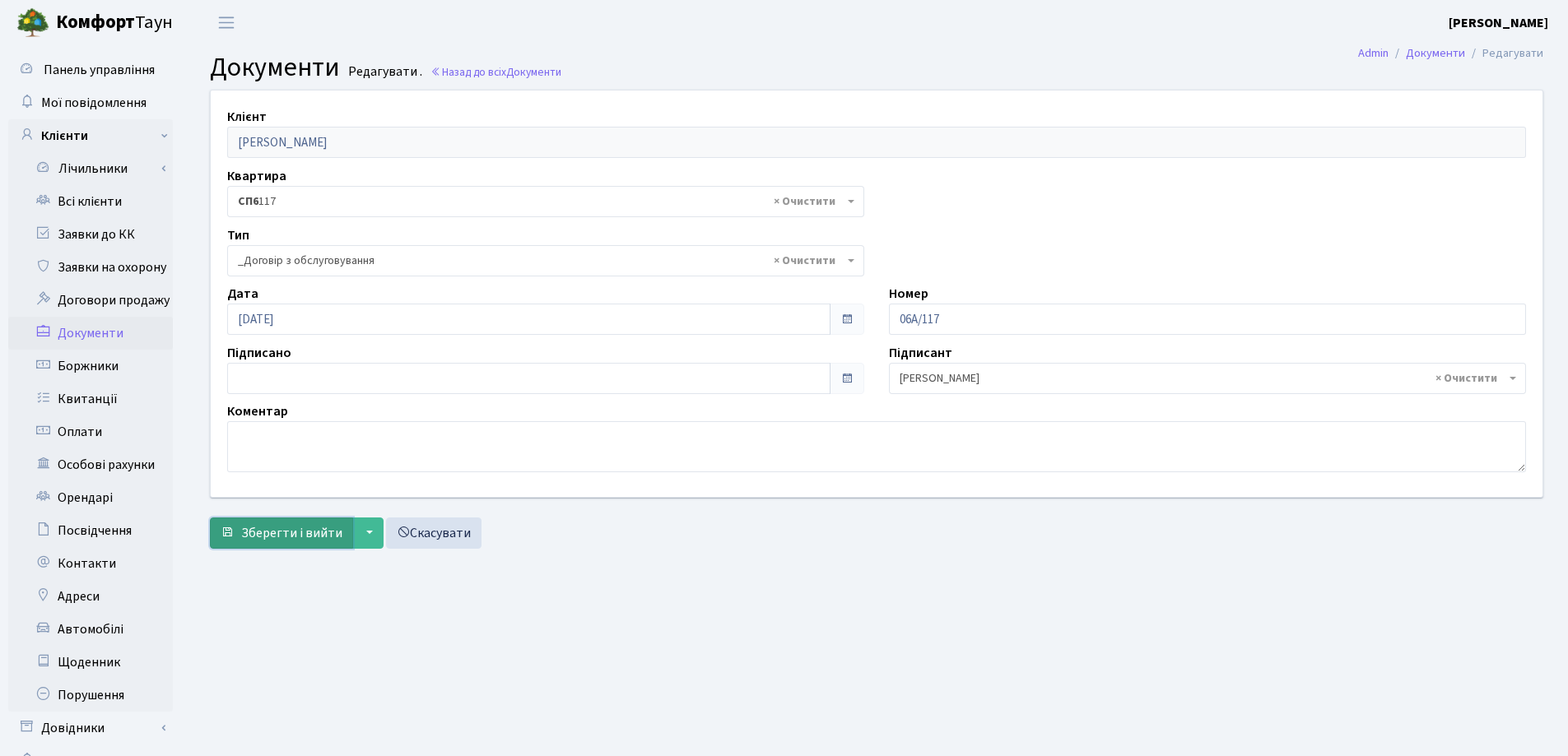
click at [294, 534] on span "Зберегти і вийти" at bounding box center [292, 533] width 101 height 18
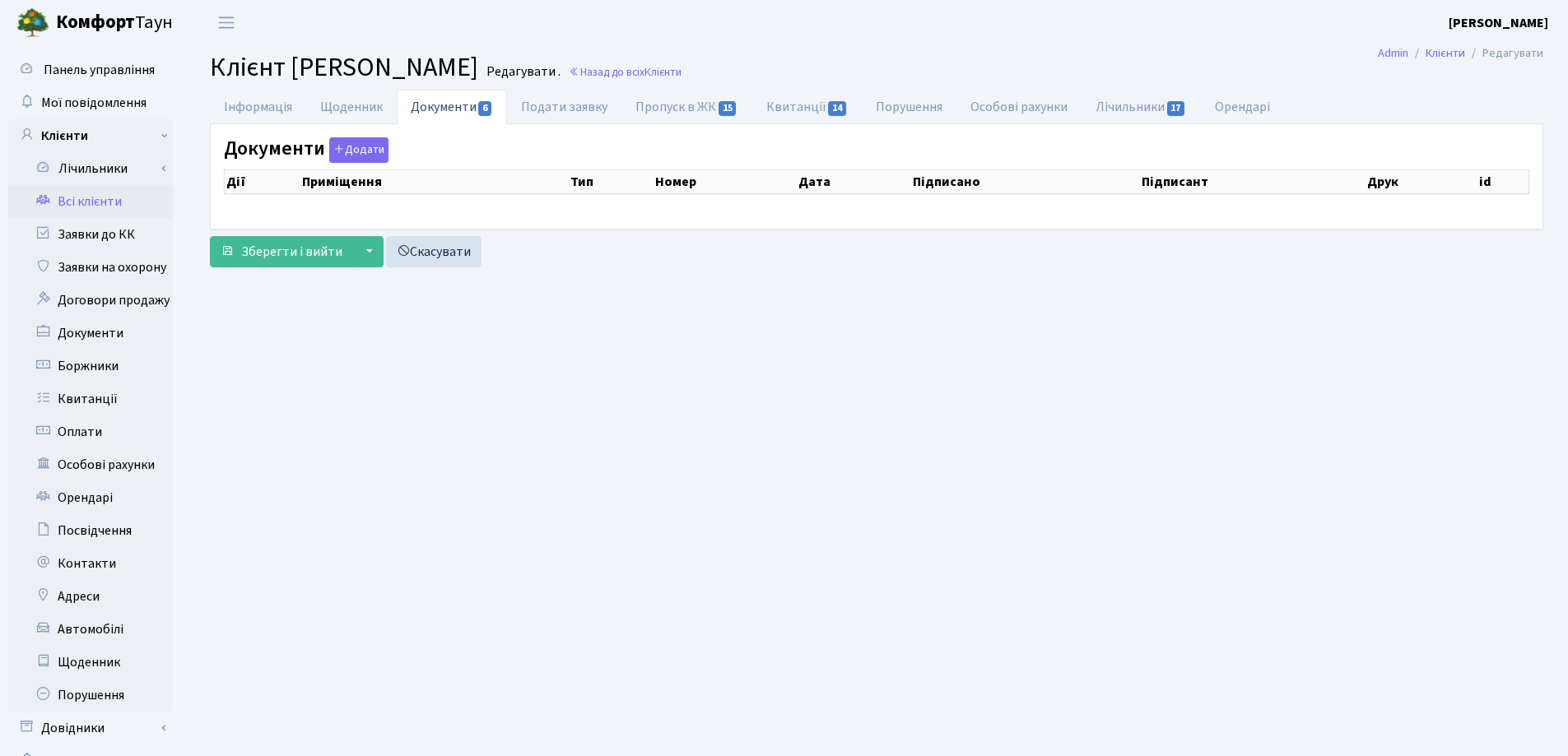
select select "25"
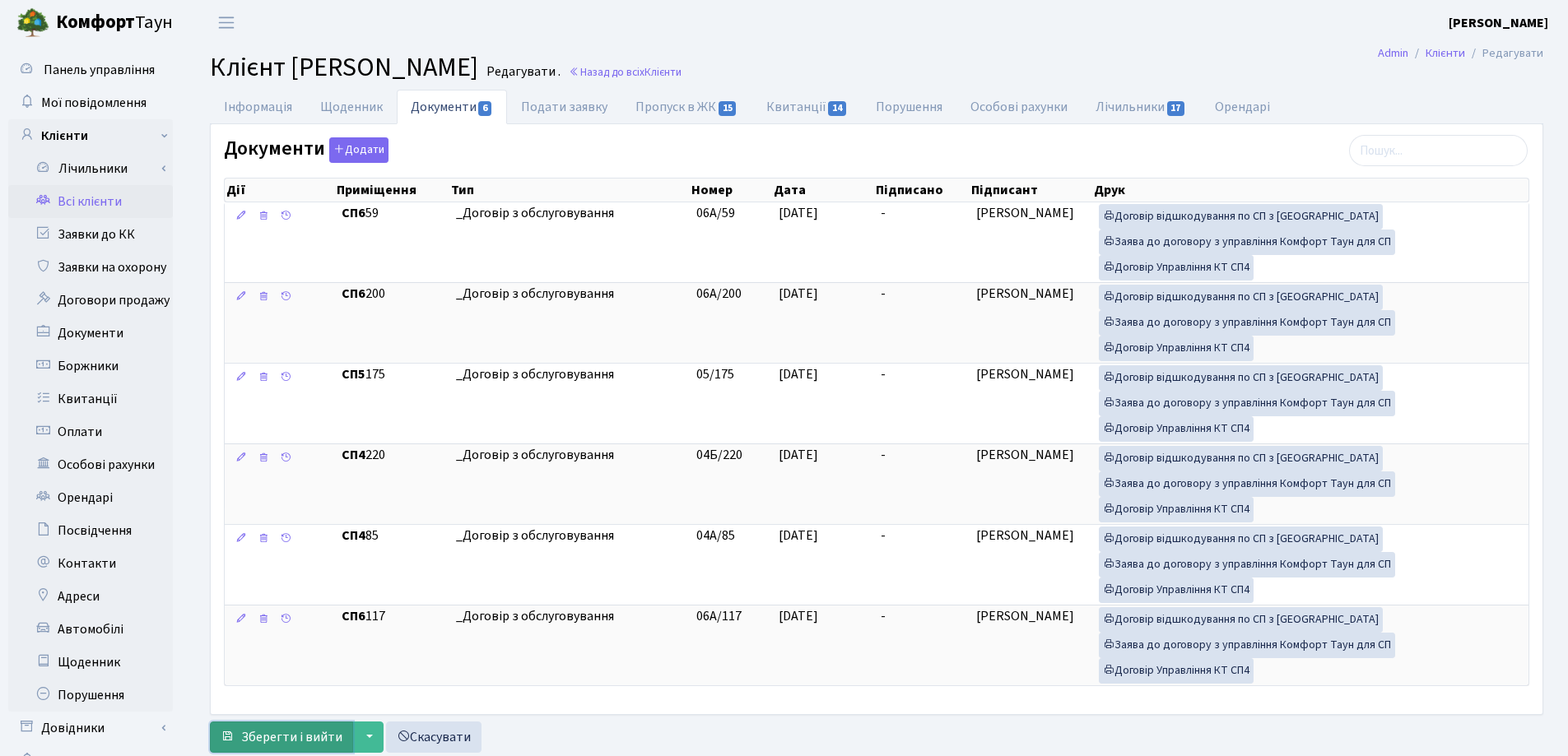
click at [319, 742] on span "Зберегти і вийти" at bounding box center [292, 737] width 101 height 18
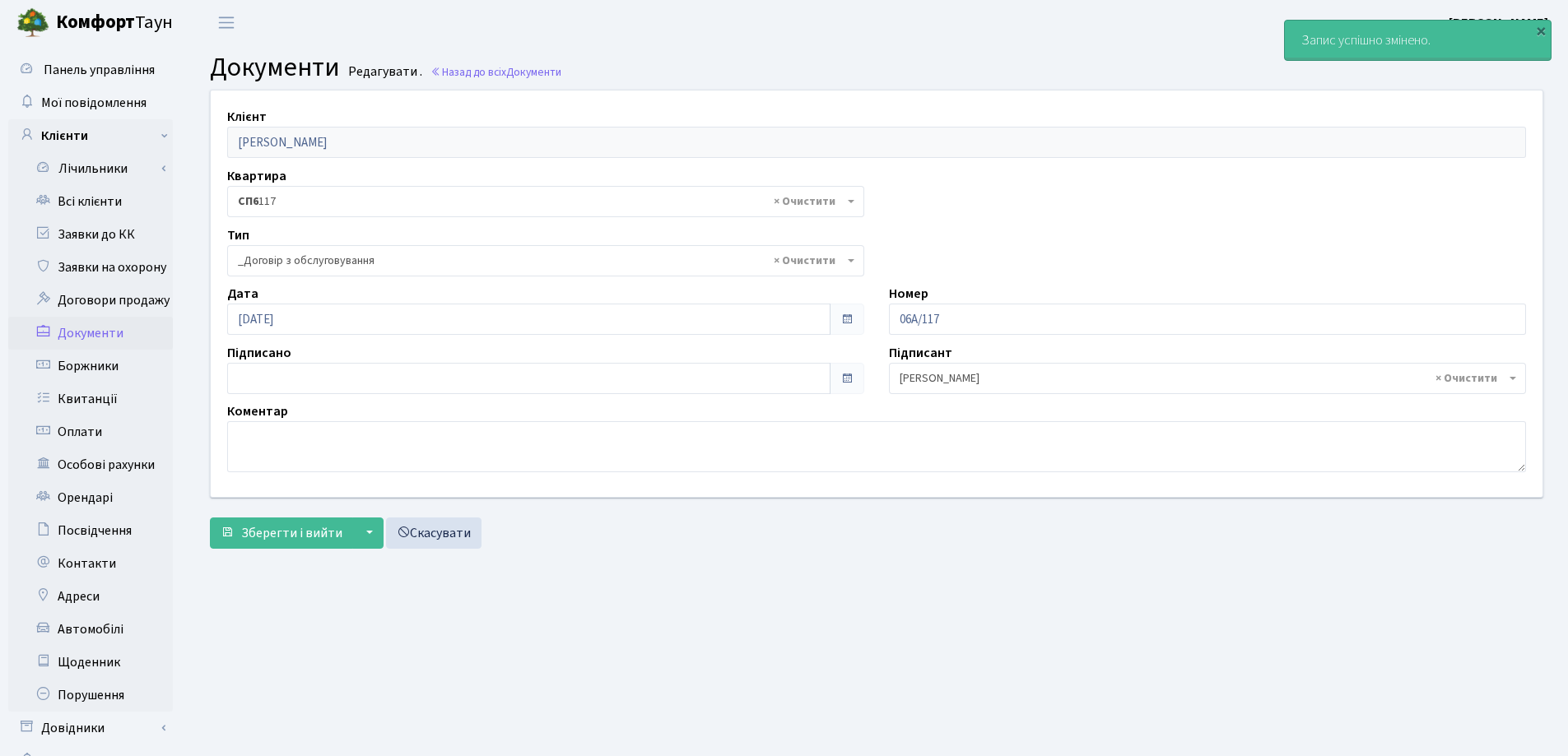
select select "289"
click at [76, 203] on link "Всі клієнти" at bounding box center [91, 202] width 165 height 33
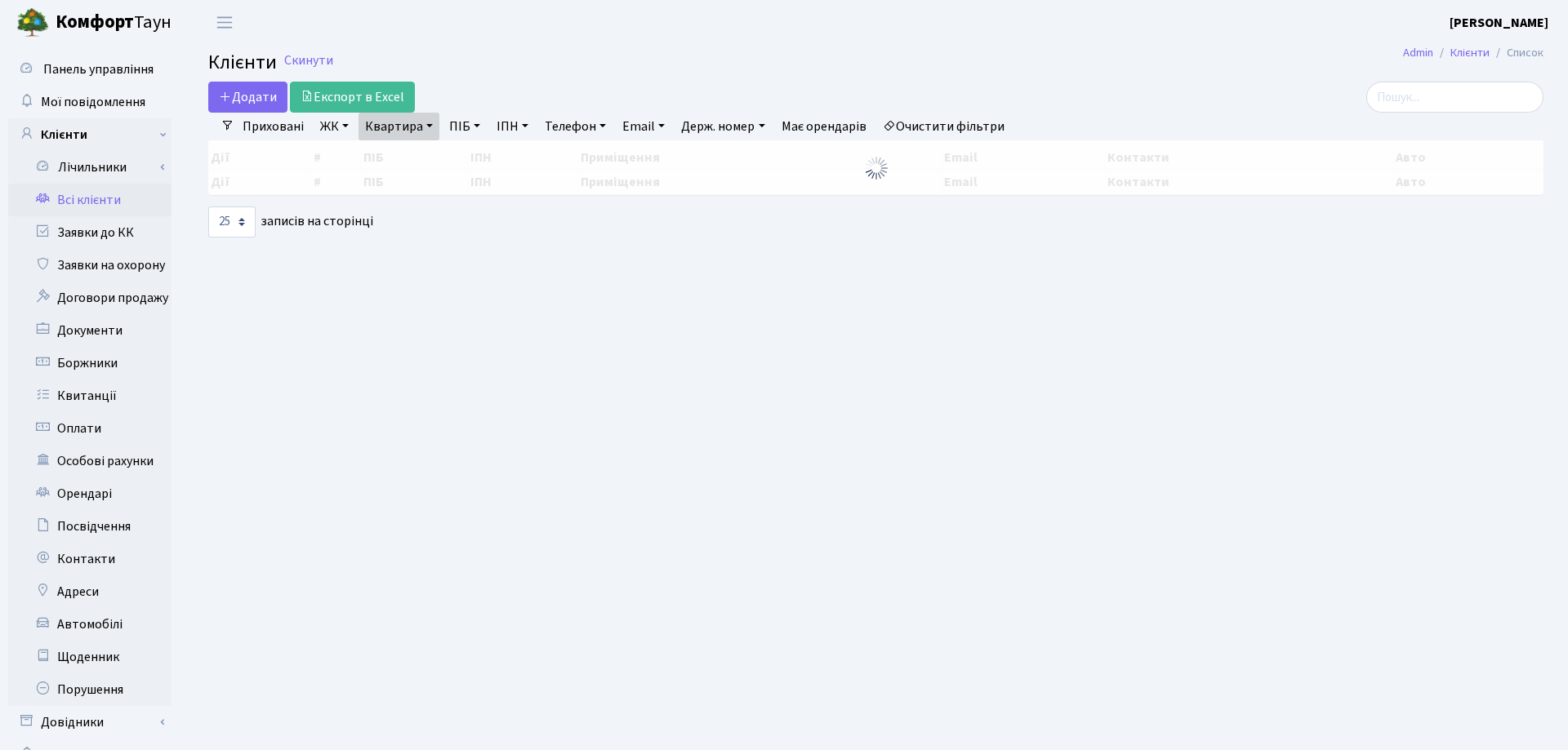
select select "25"
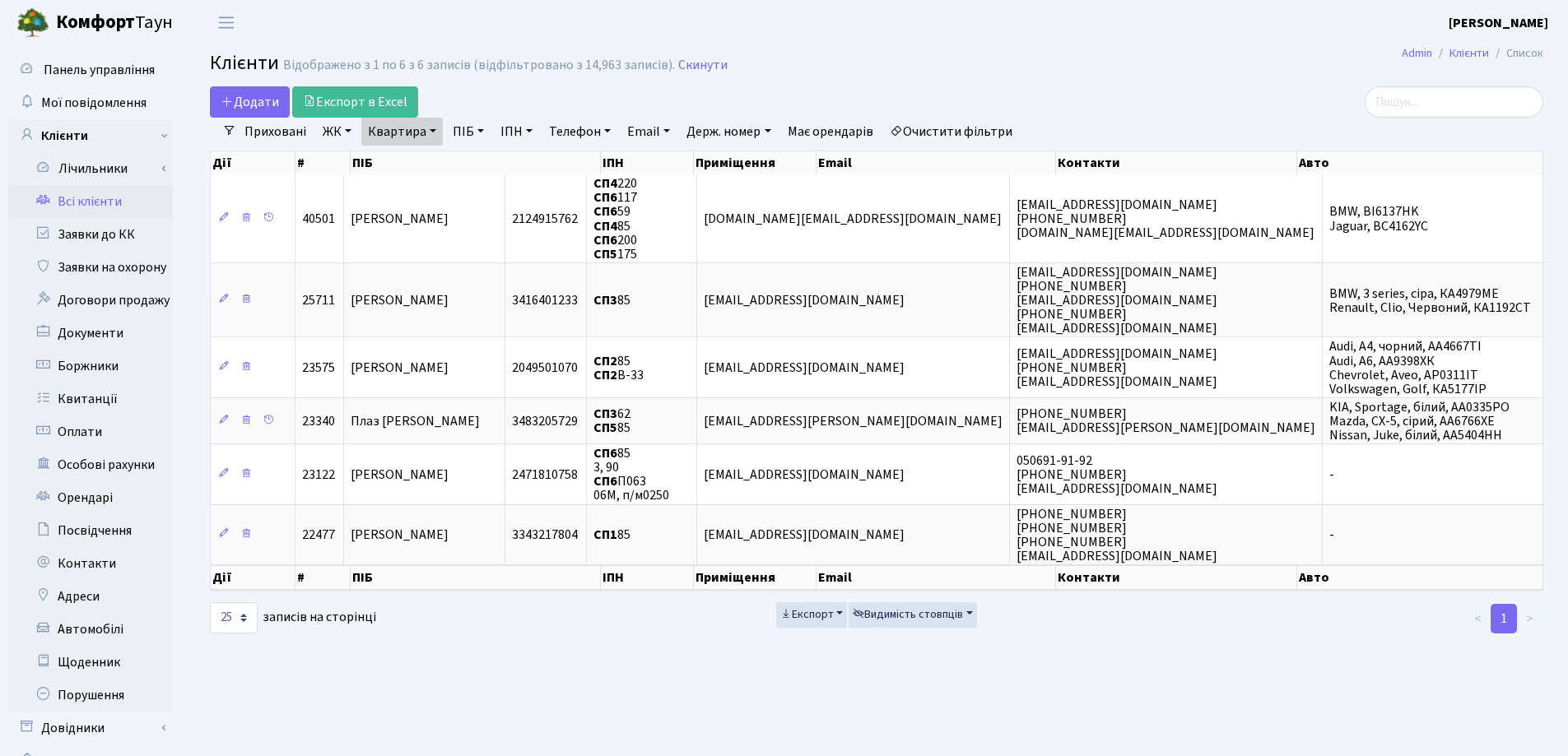
click at [436, 132] on link "Квартира" at bounding box center [402, 131] width 81 height 28
click at [448, 162] on input "85" at bounding box center [411, 164] width 97 height 31
type input "8"
type input "120"
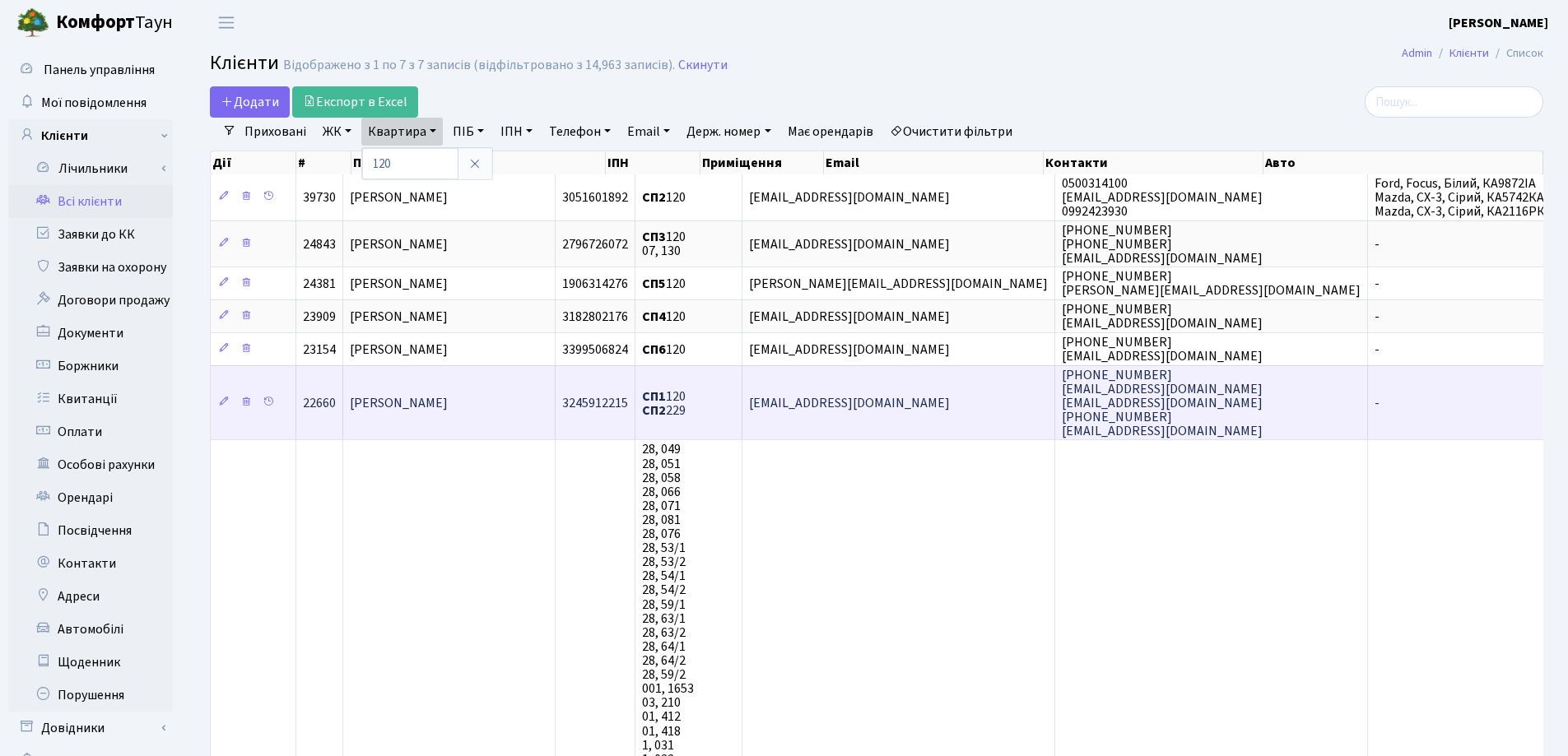
click at [501, 418] on td "Буза Сергій Сергійович" at bounding box center [449, 403] width 212 height 75
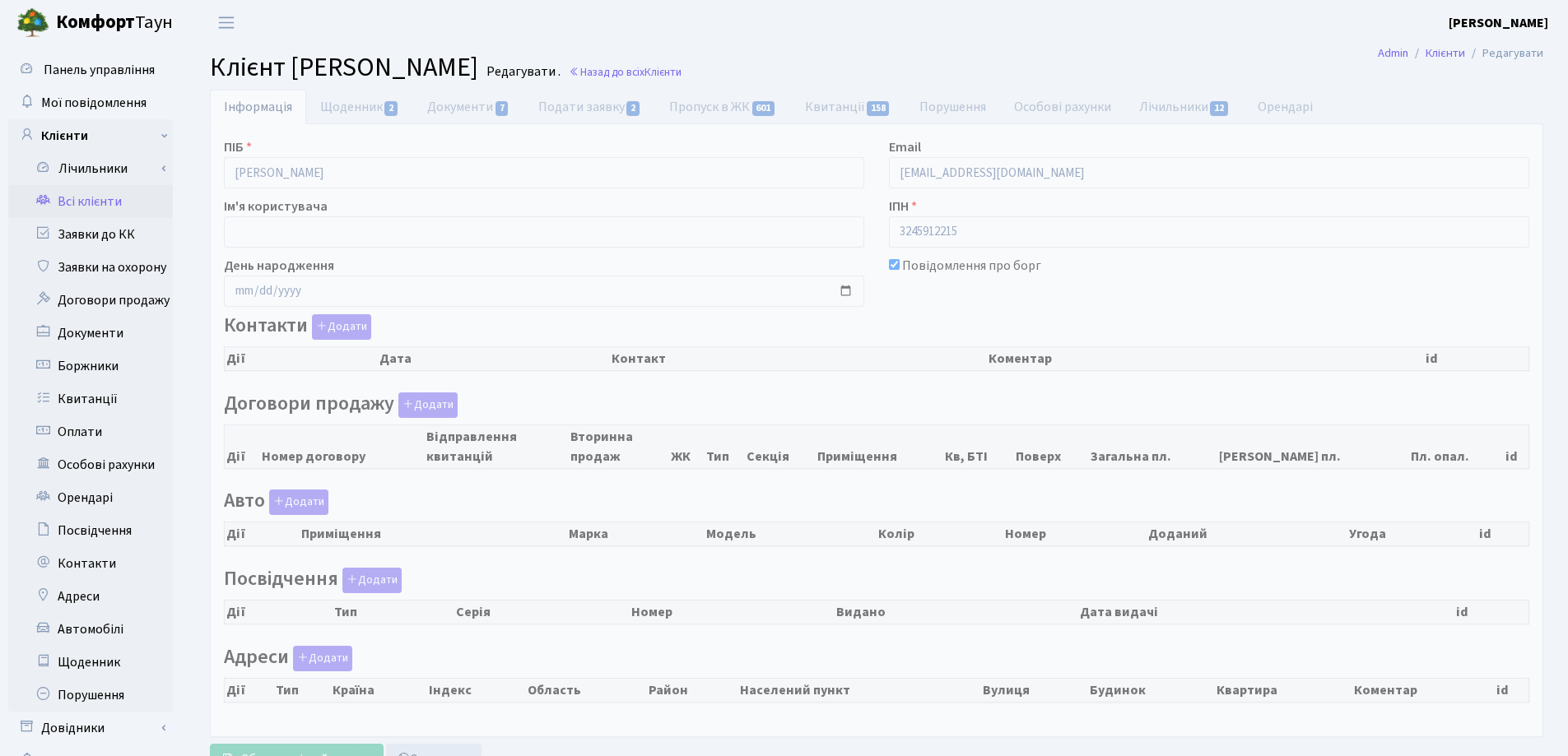
checkbox input "true"
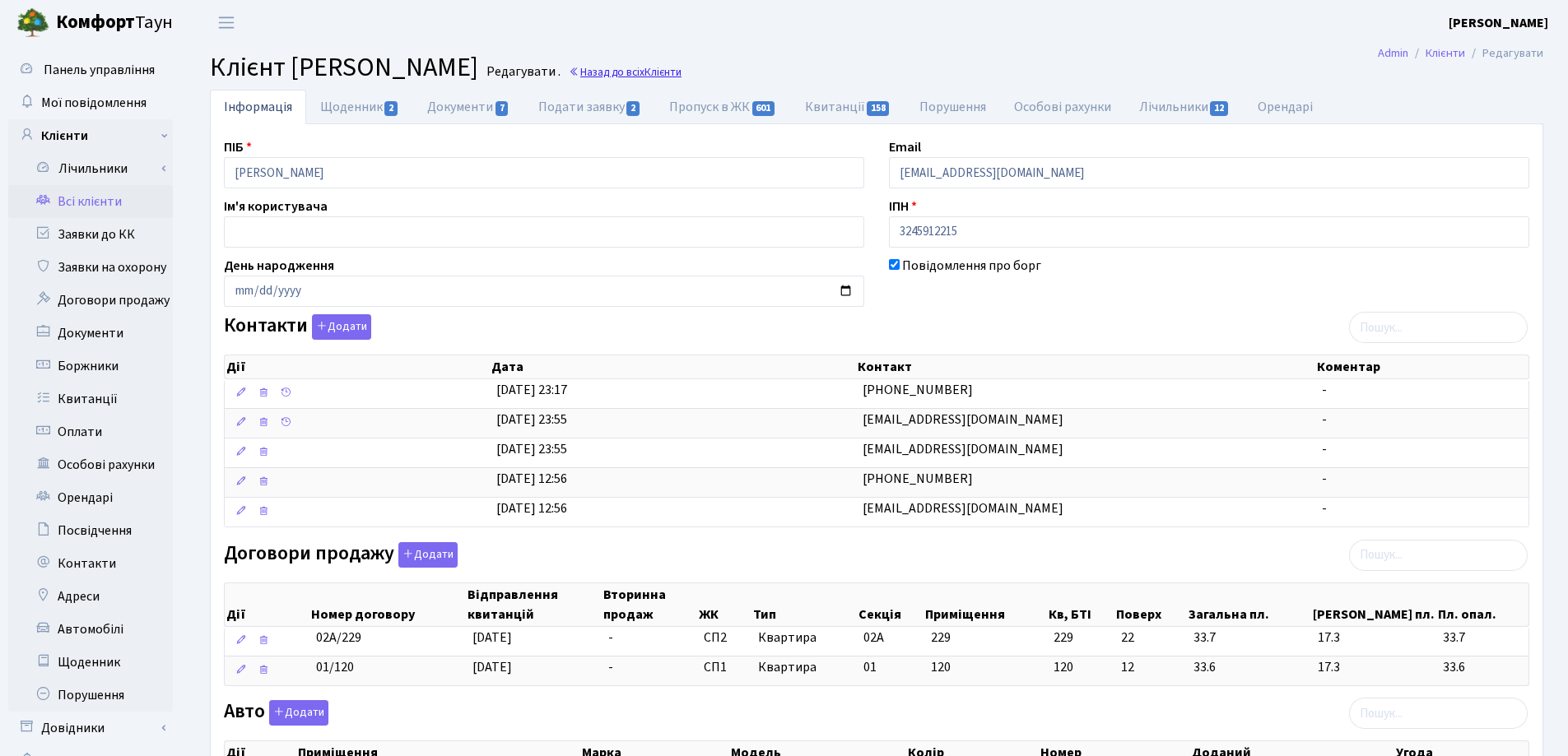
click at [681, 69] on link "Назад до всіх Клієнти" at bounding box center [625, 72] width 113 height 16
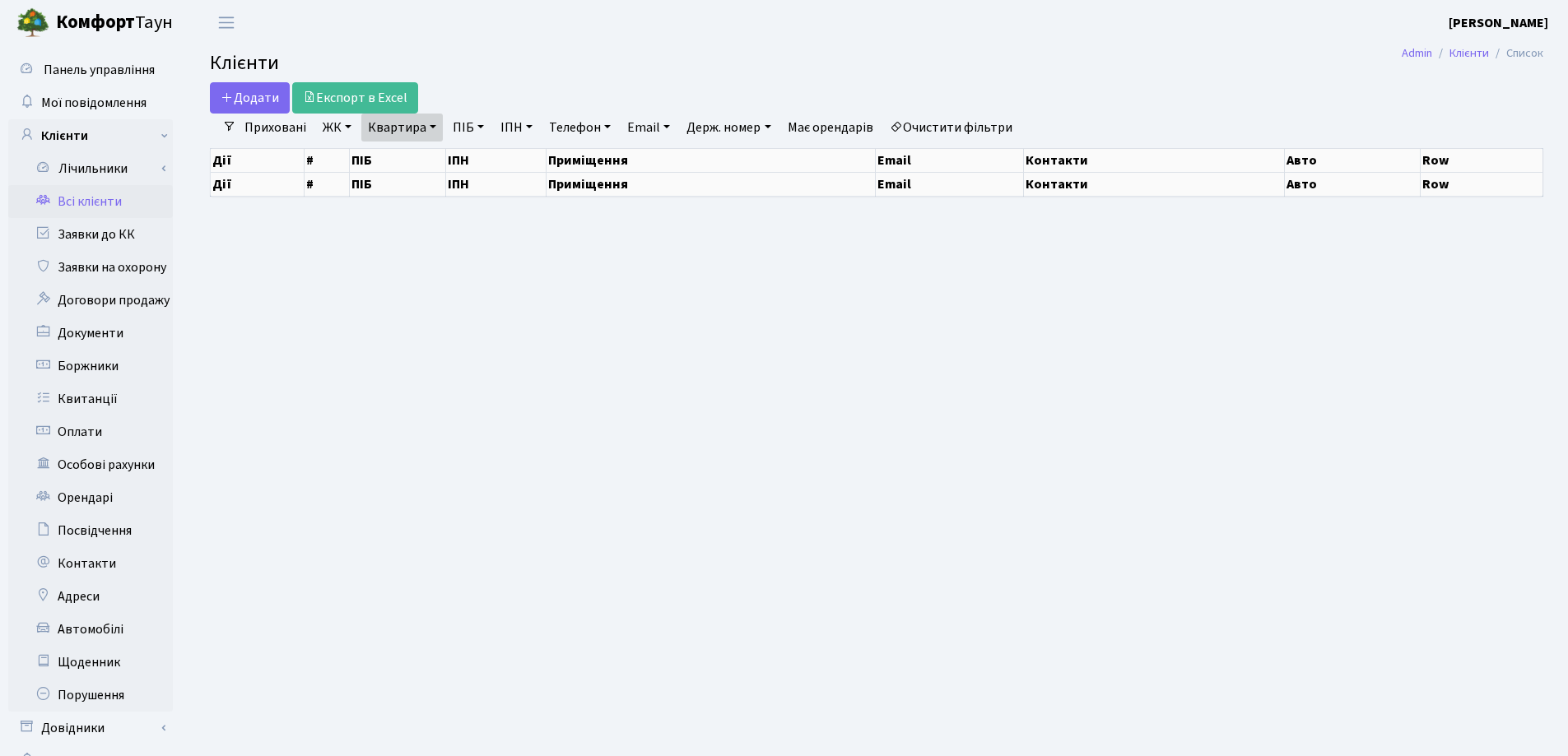
select select "25"
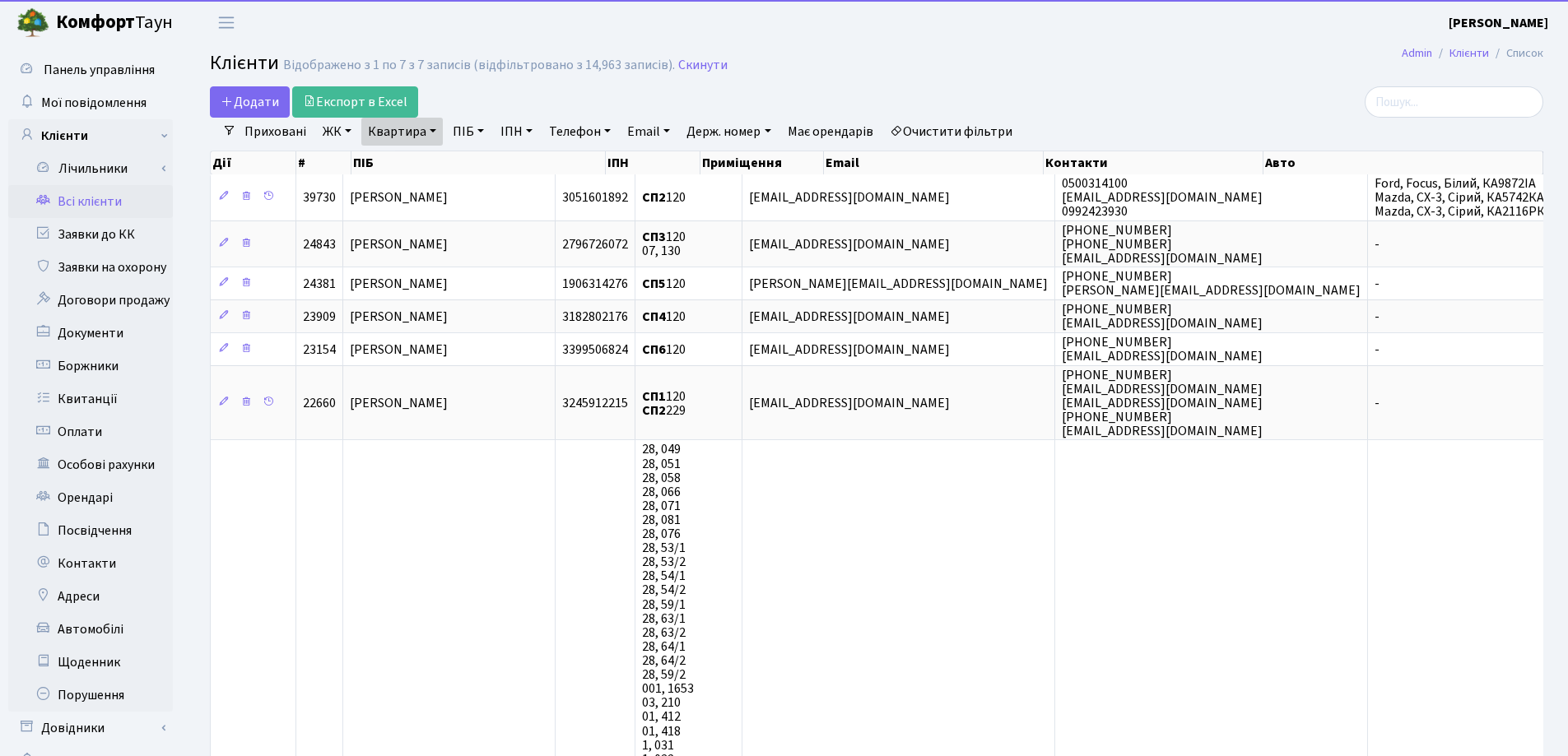
click at [431, 131] on link "Квартира" at bounding box center [402, 131] width 81 height 28
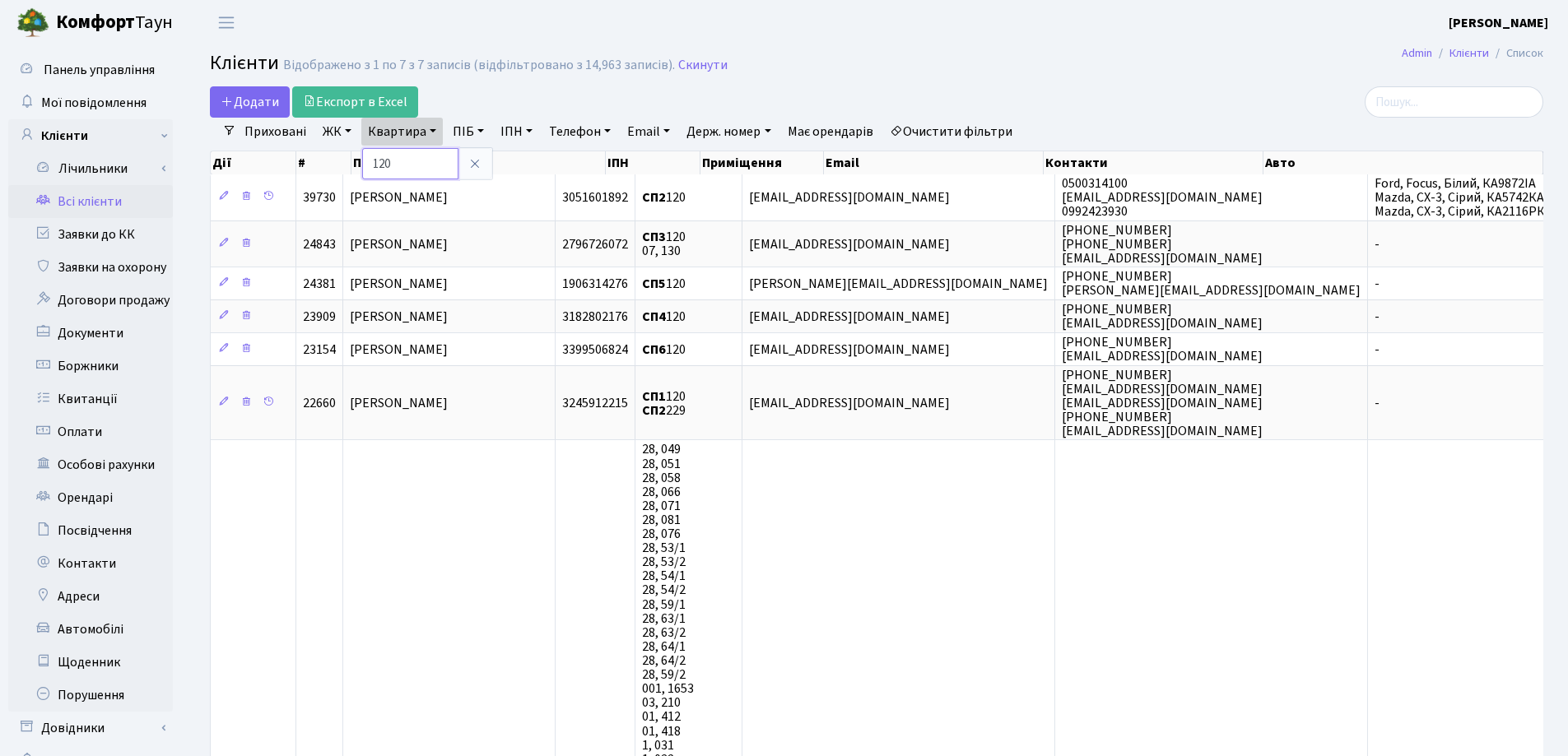
click at [434, 159] on input "120" at bounding box center [411, 164] width 97 height 31
type input "1"
type input "247"
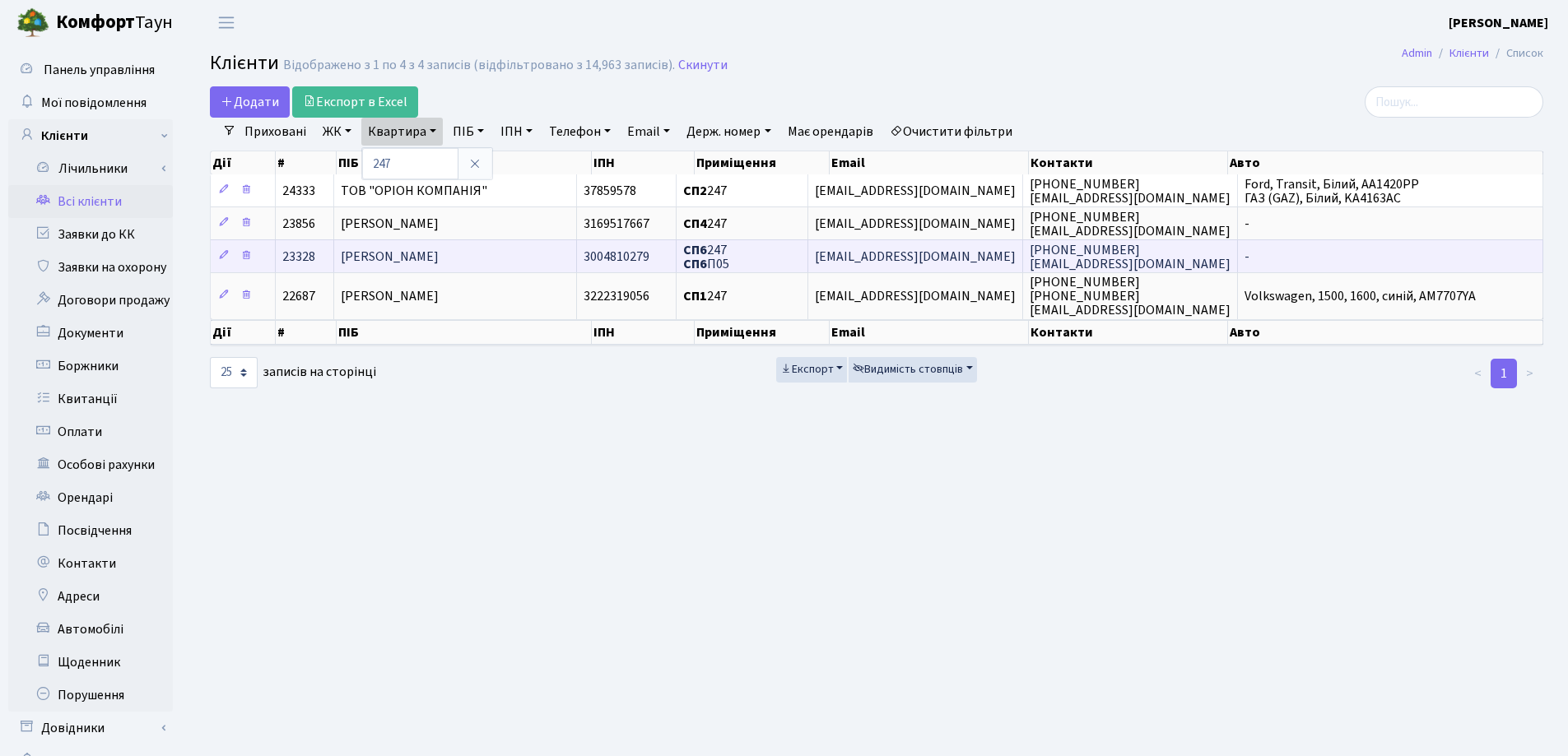
click at [439, 255] on span "[PERSON_NAME]" at bounding box center [390, 256] width 98 height 18
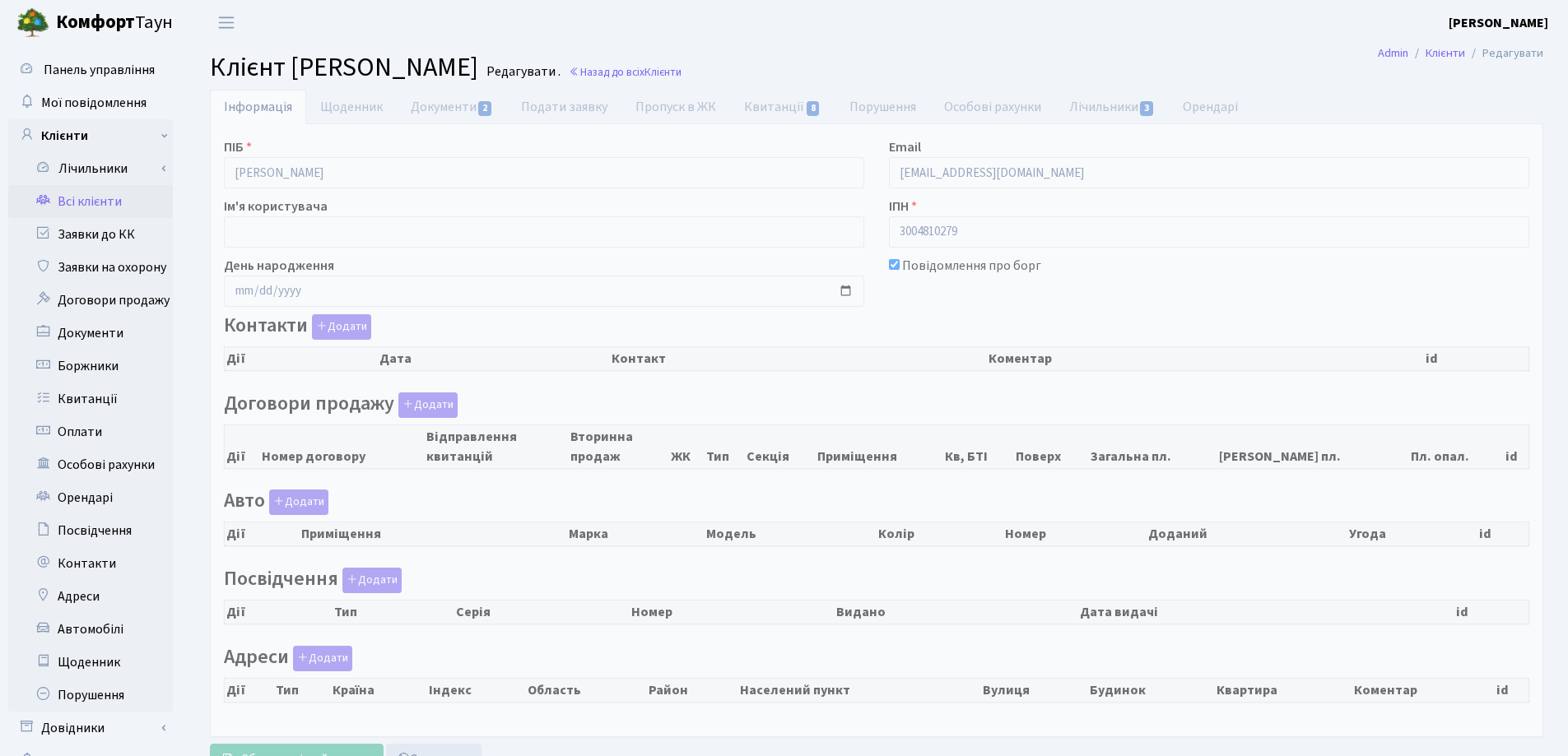
checkbox input "true"
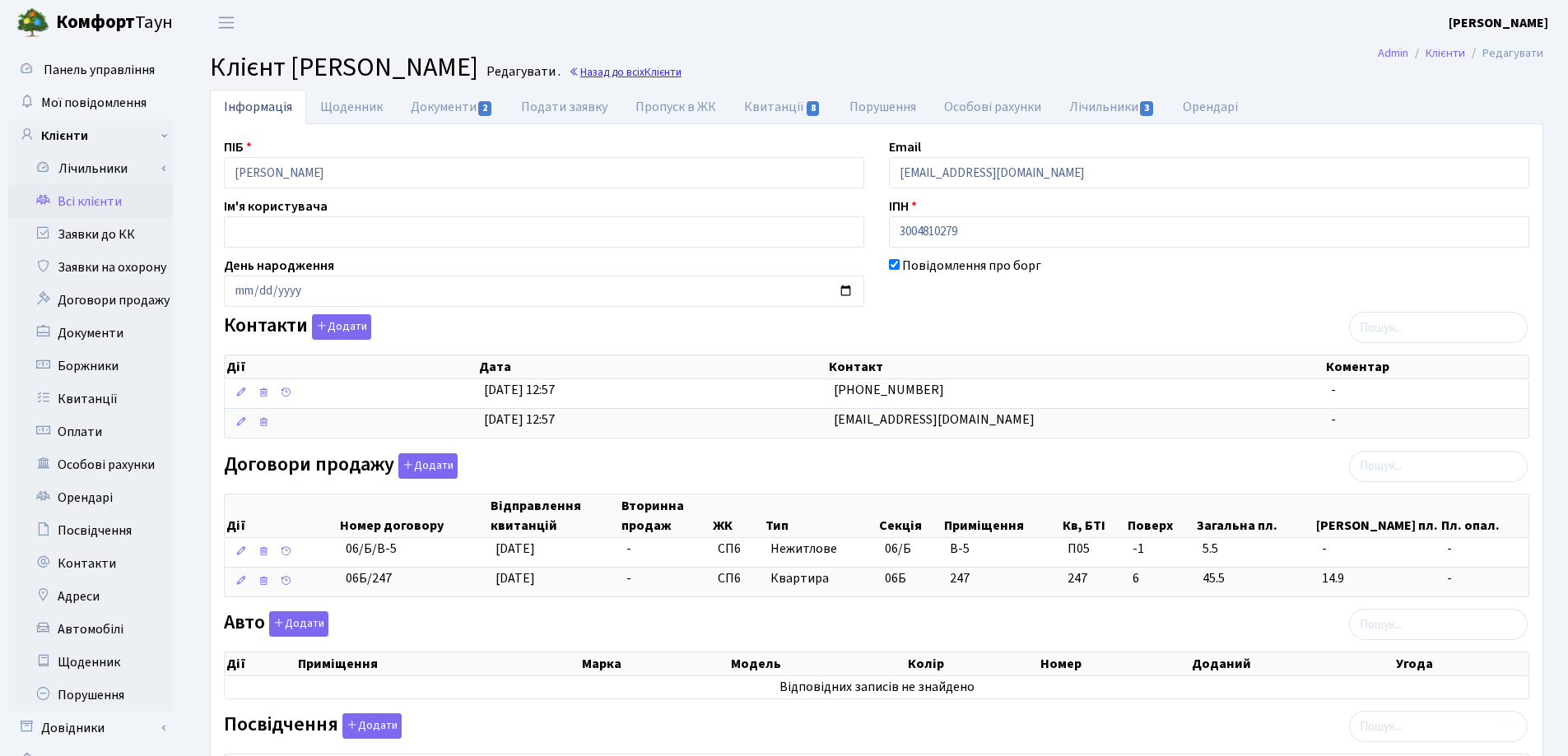
click at [681, 76] on link "Назад до всіх Клієнти" at bounding box center [625, 72] width 113 height 16
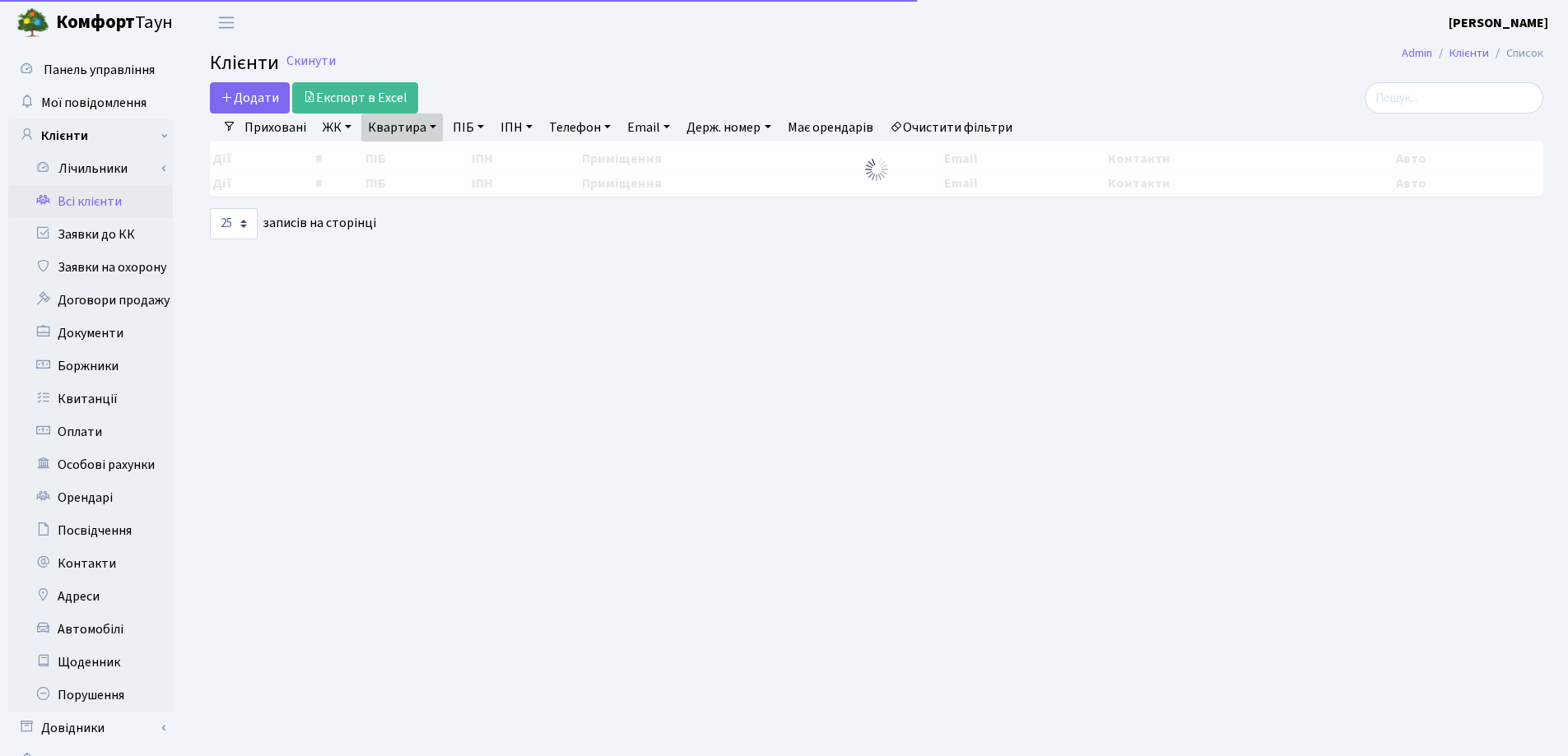
select select "25"
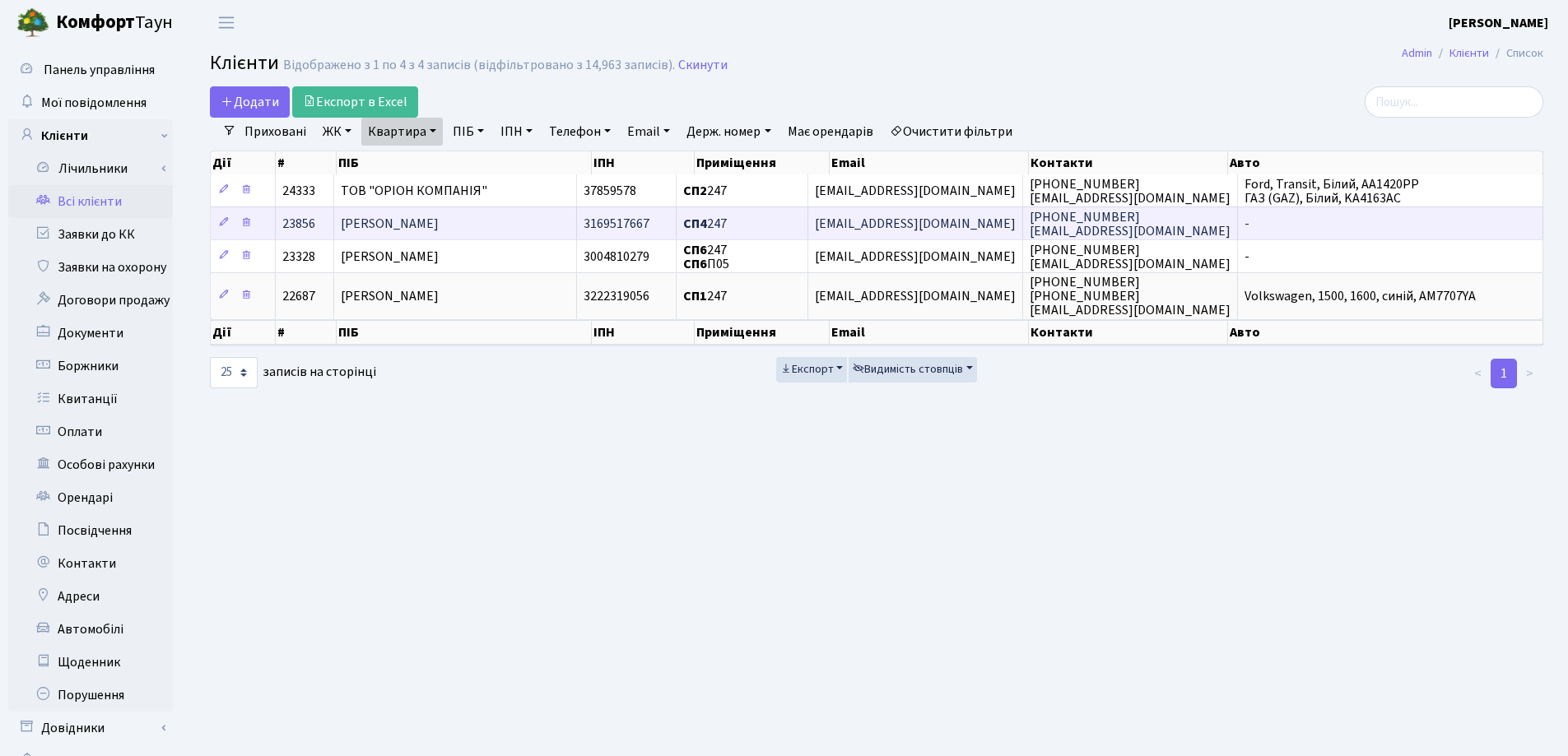
click at [439, 224] on span "[PERSON_NAME]" at bounding box center [390, 223] width 98 height 18
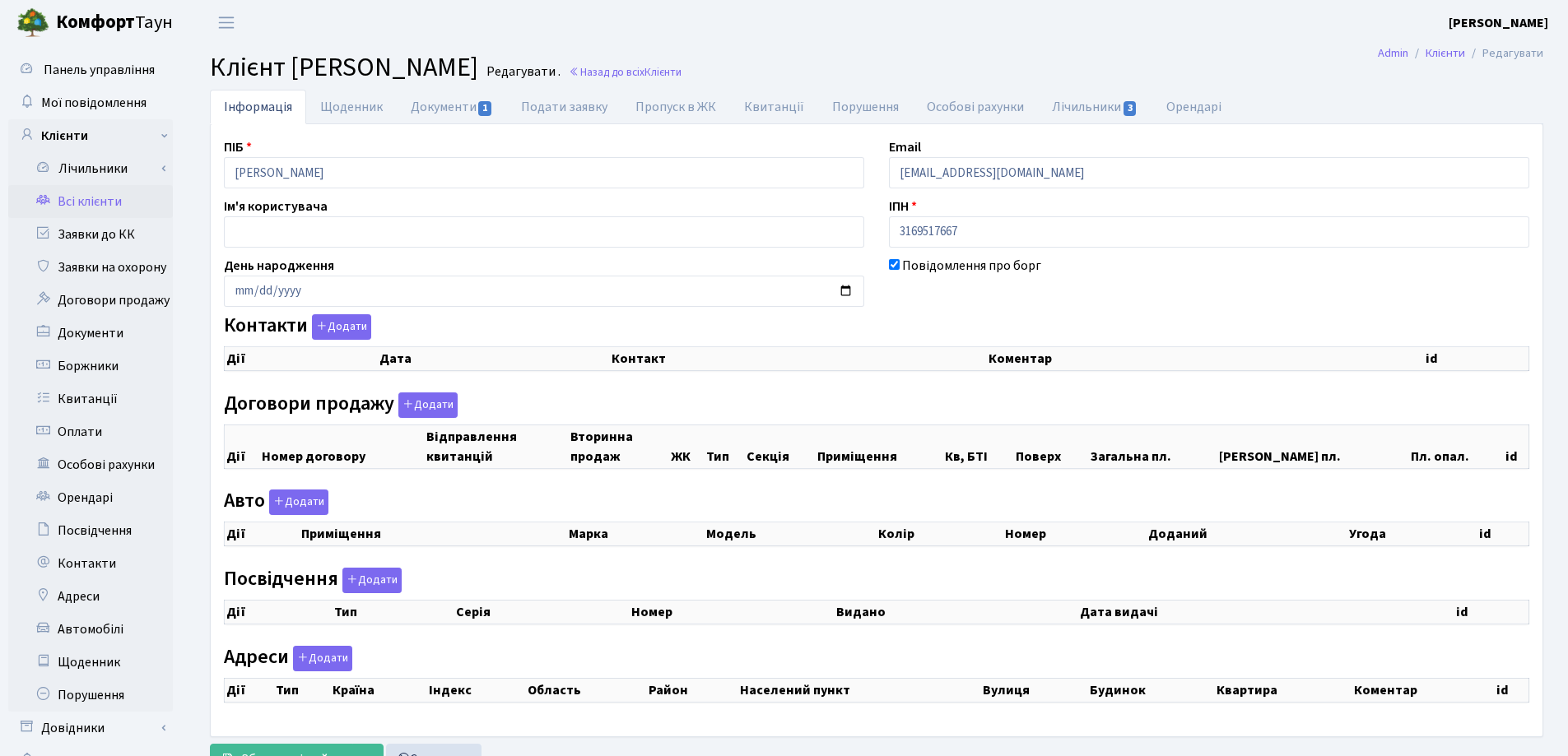
checkbox input "true"
select select "25"
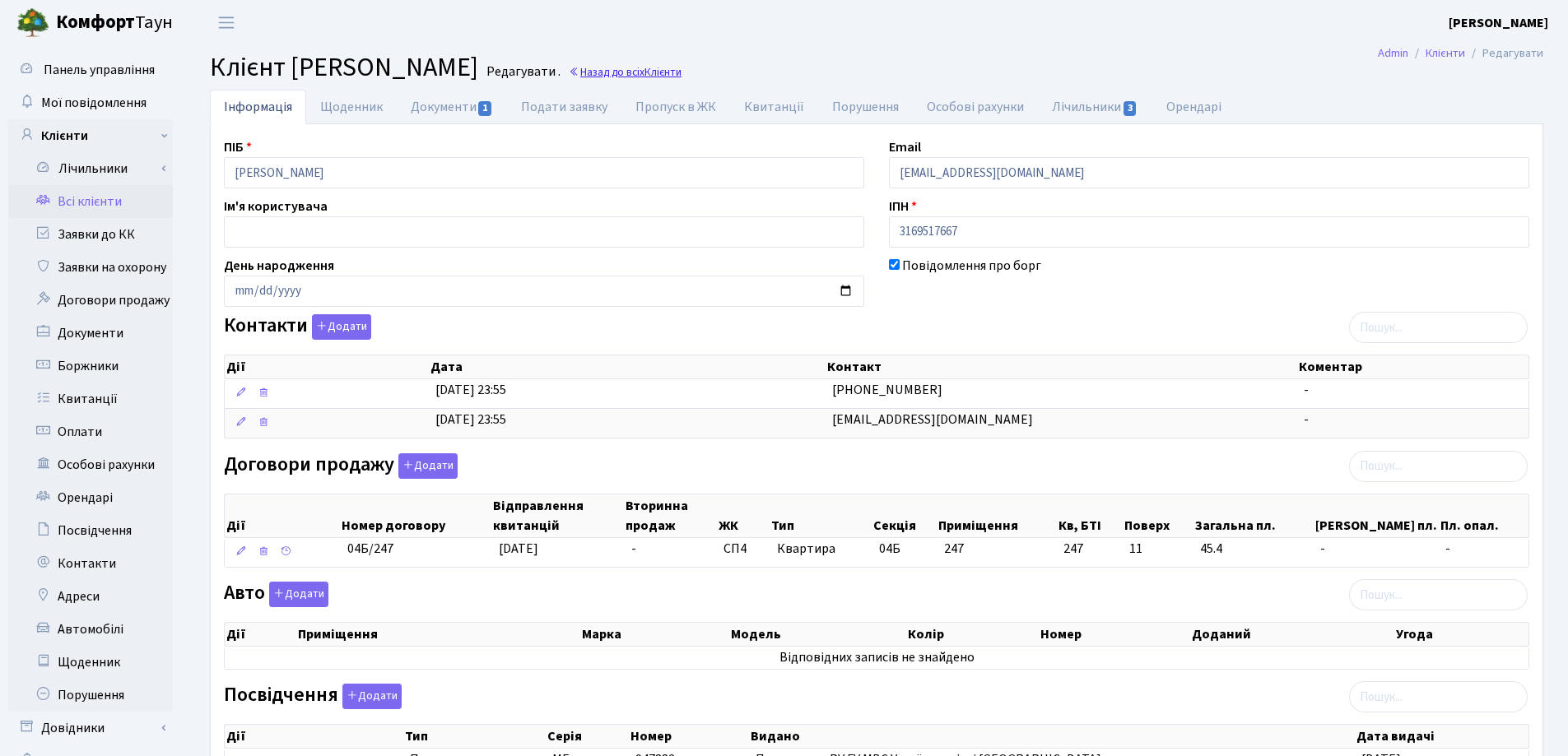
click at [681, 66] on link "Назад до всіх Клієнти" at bounding box center [625, 72] width 113 height 16
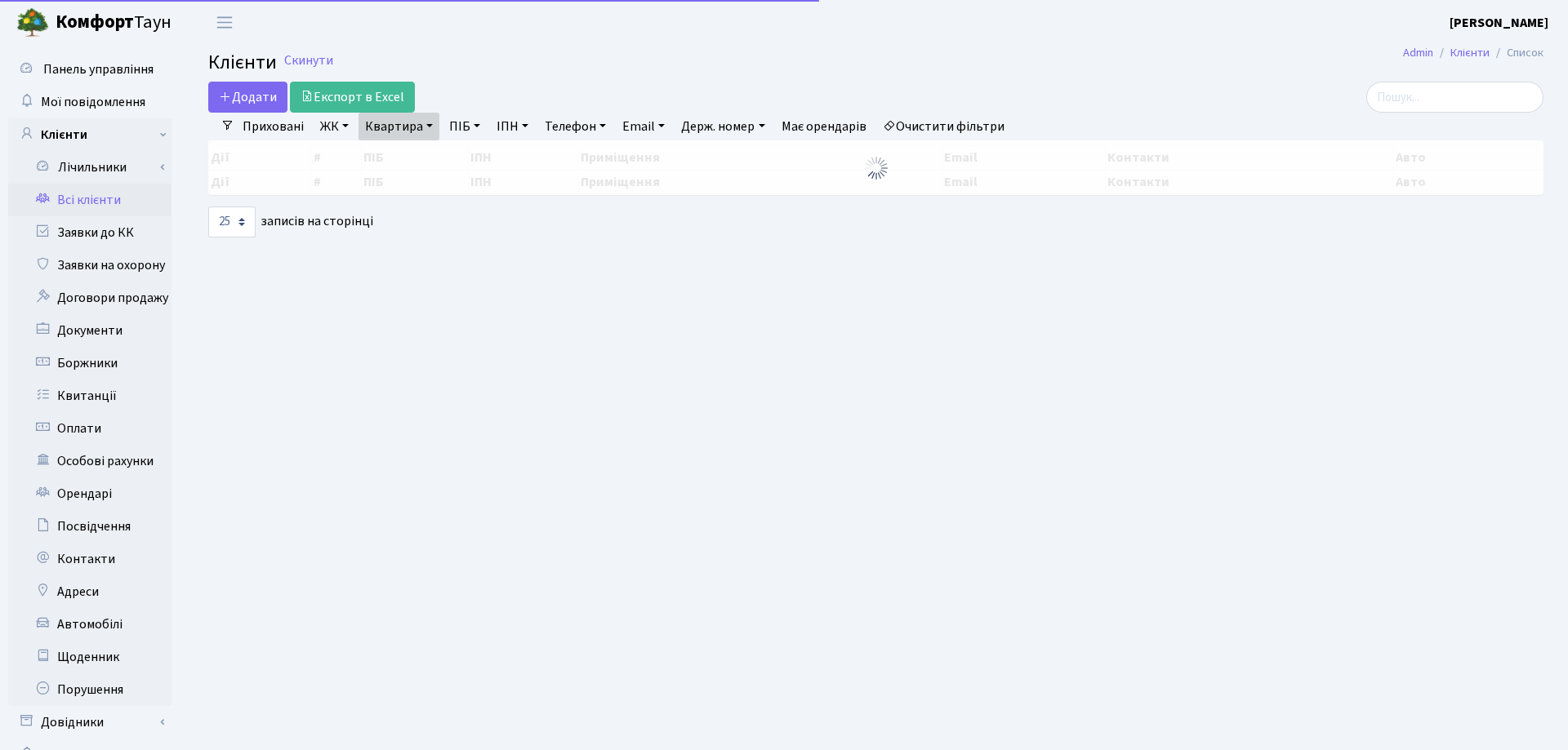
select select "25"
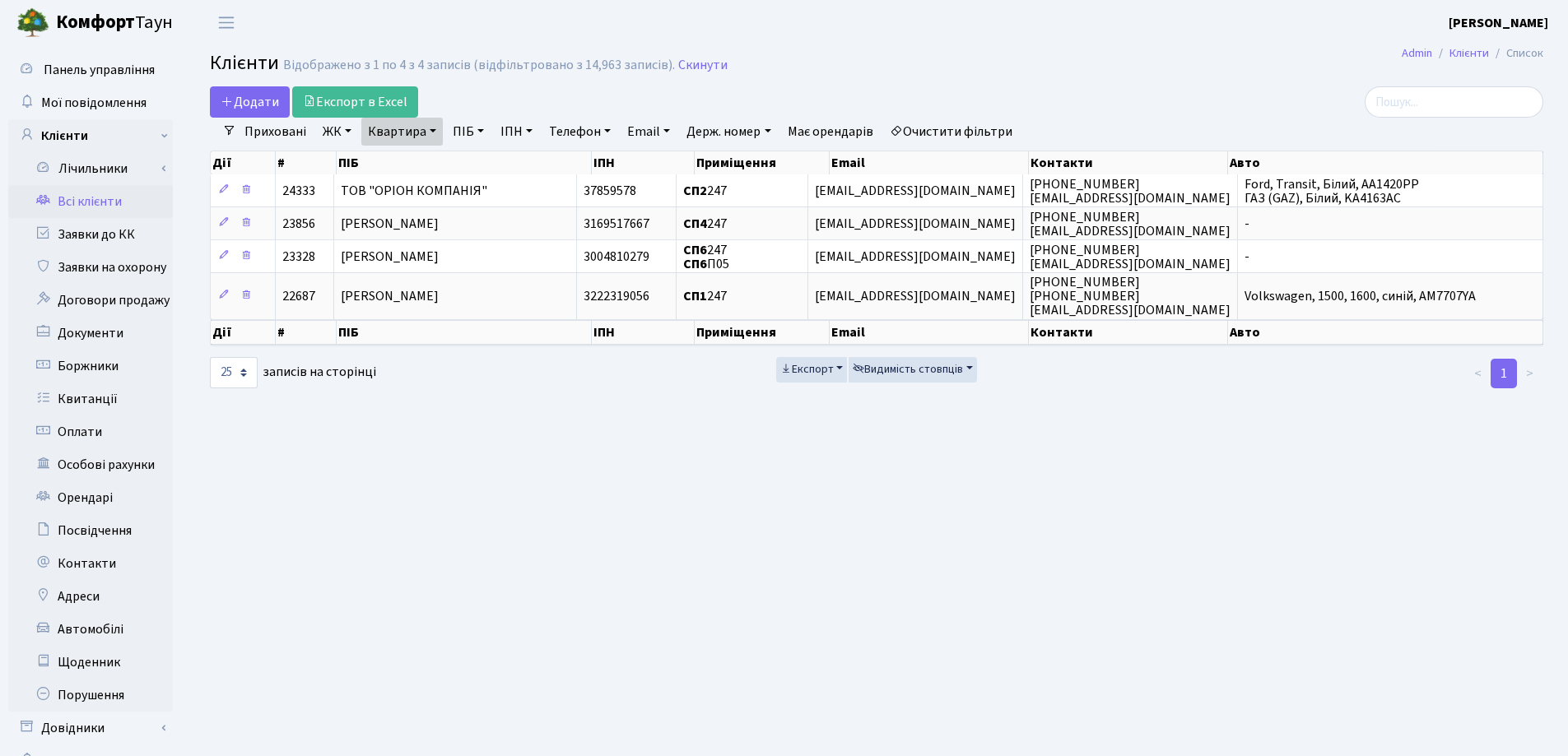
click at [432, 134] on link "Квартира" at bounding box center [402, 131] width 81 height 28
click at [475, 162] on icon at bounding box center [474, 163] width 13 height 13
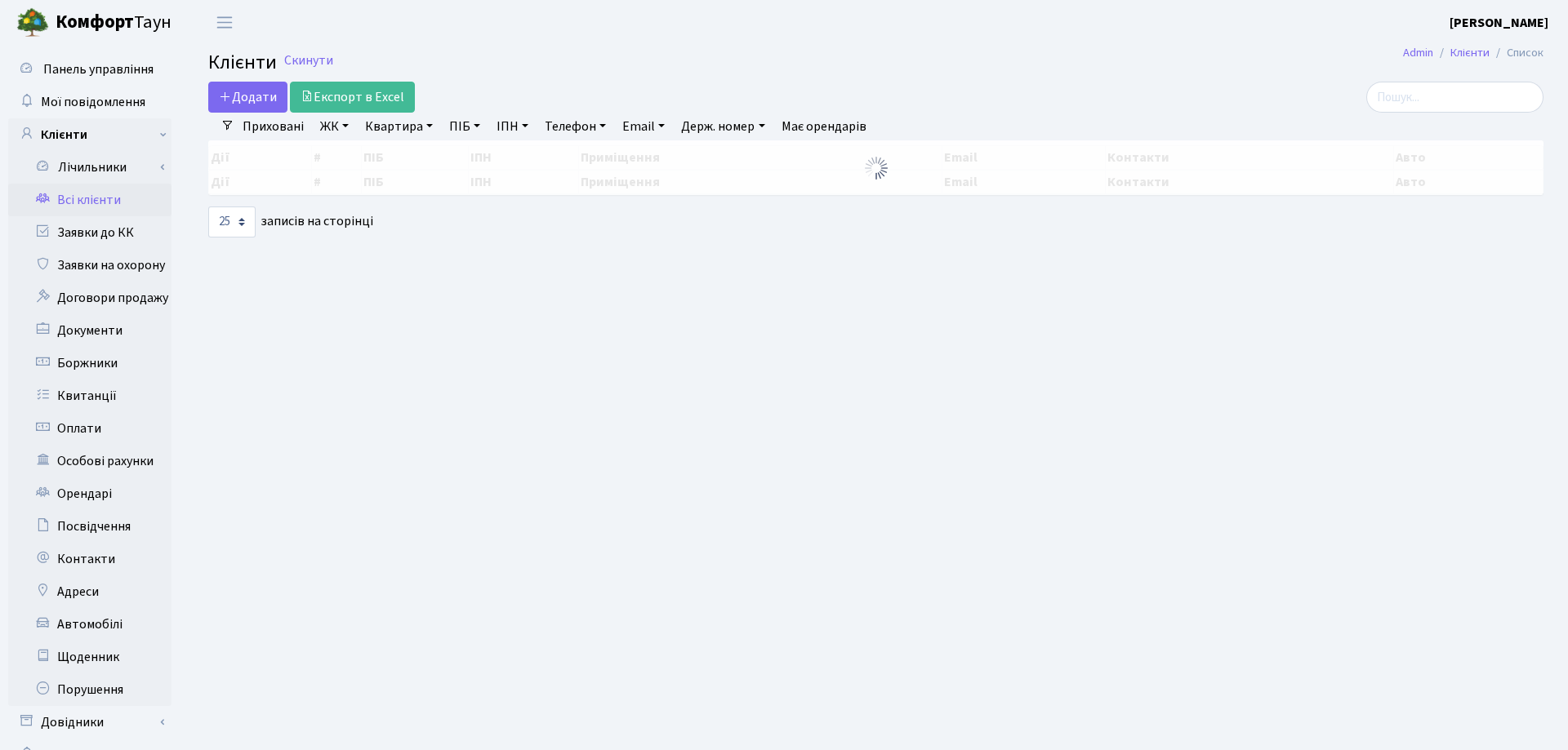
select select "25"
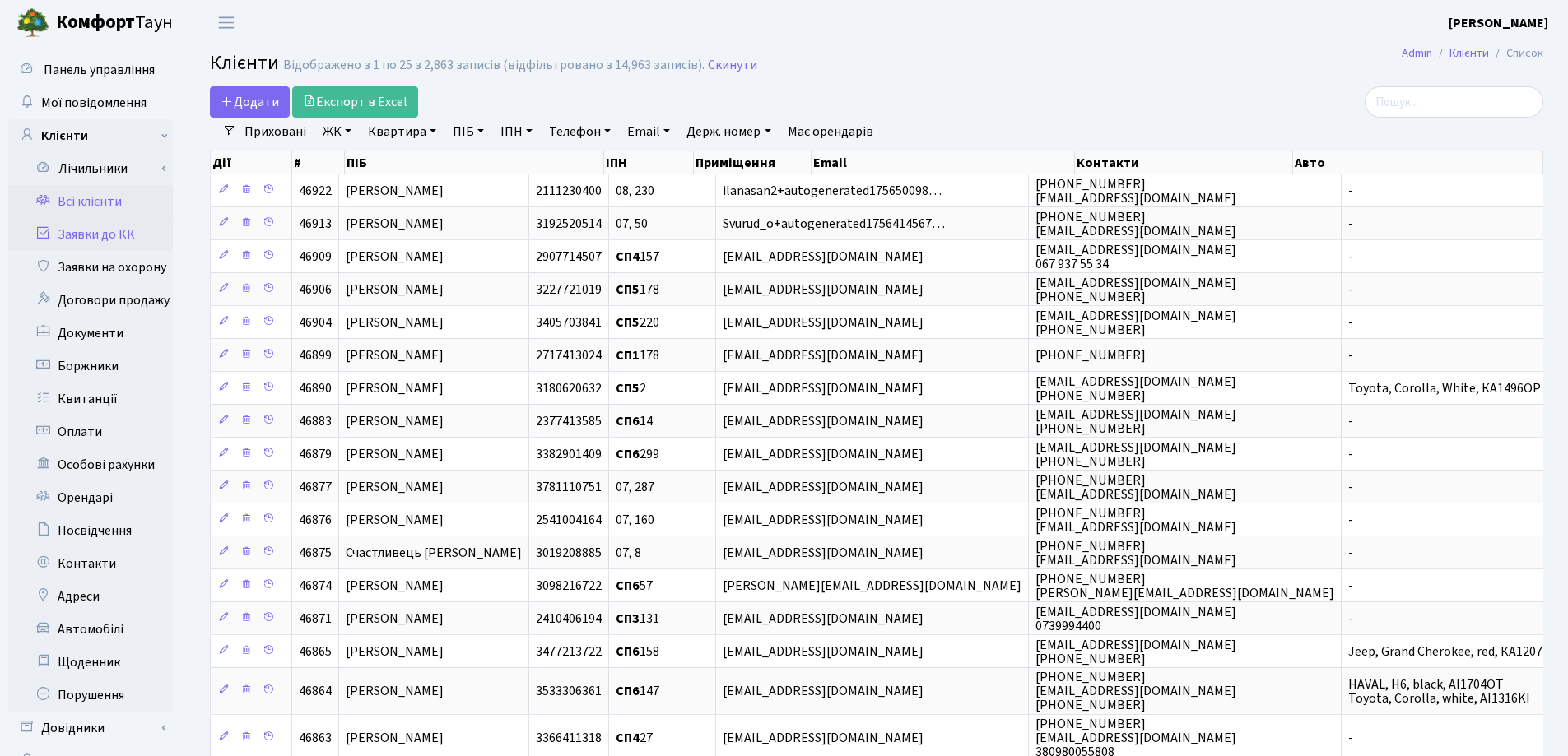
click at [101, 239] on link "Заявки до КК" at bounding box center [91, 234] width 165 height 33
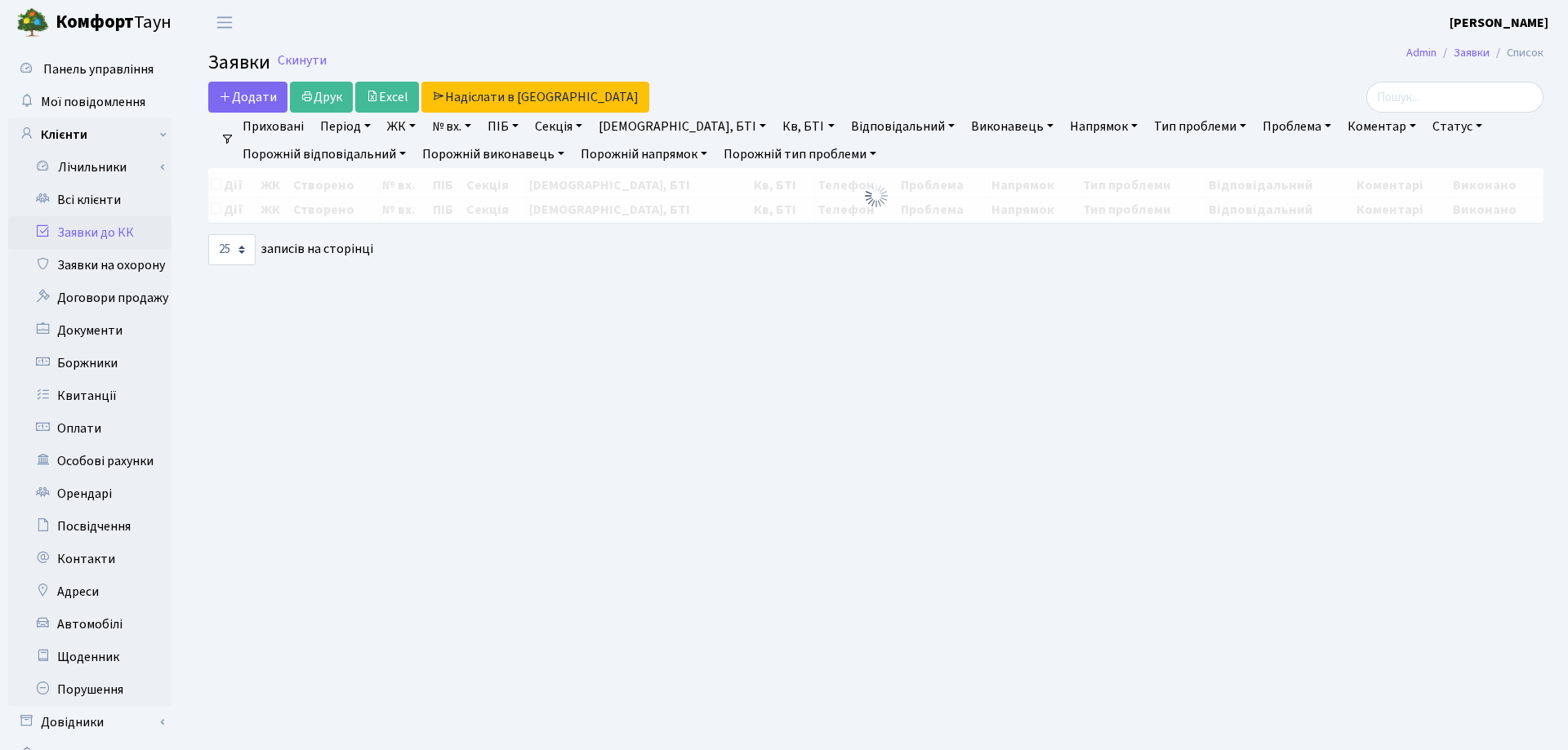
select select "25"
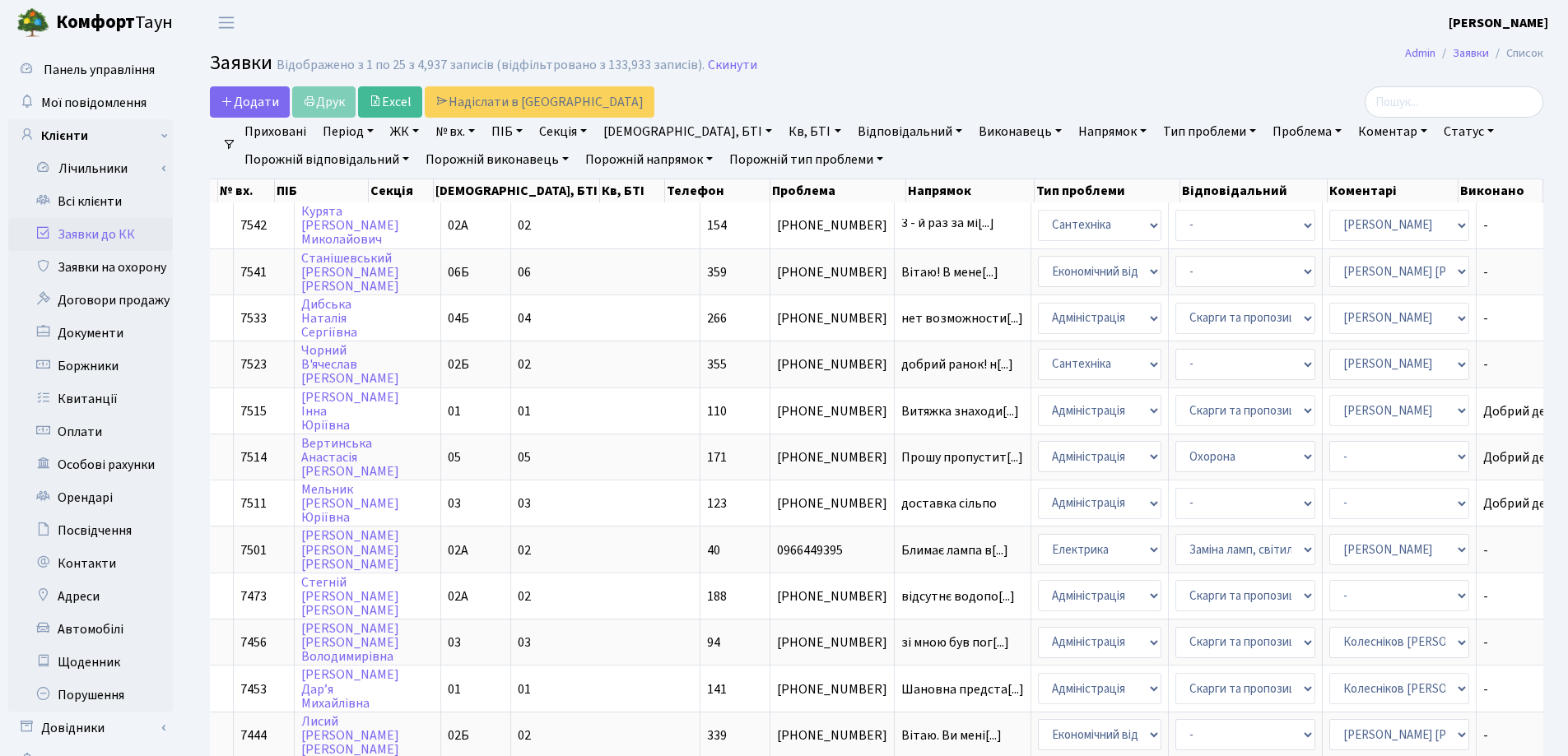
click at [1074, 45] on main "Admin Заявки Список Заявки Відображено з 1 по 25 з 4,937 записів (відфільтрован…" at bounding box center [876, 737] width 1383 height 1385
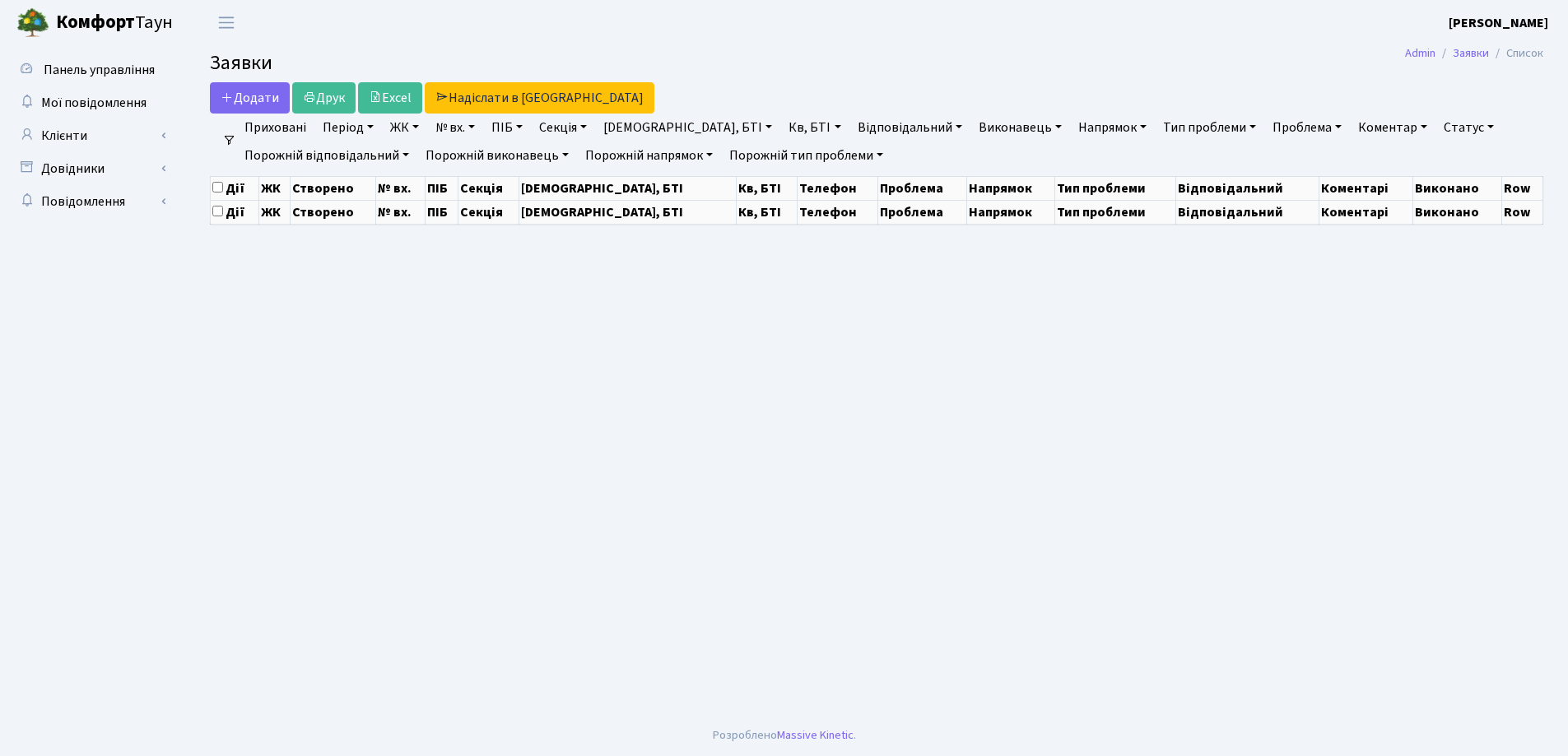
select select "25"
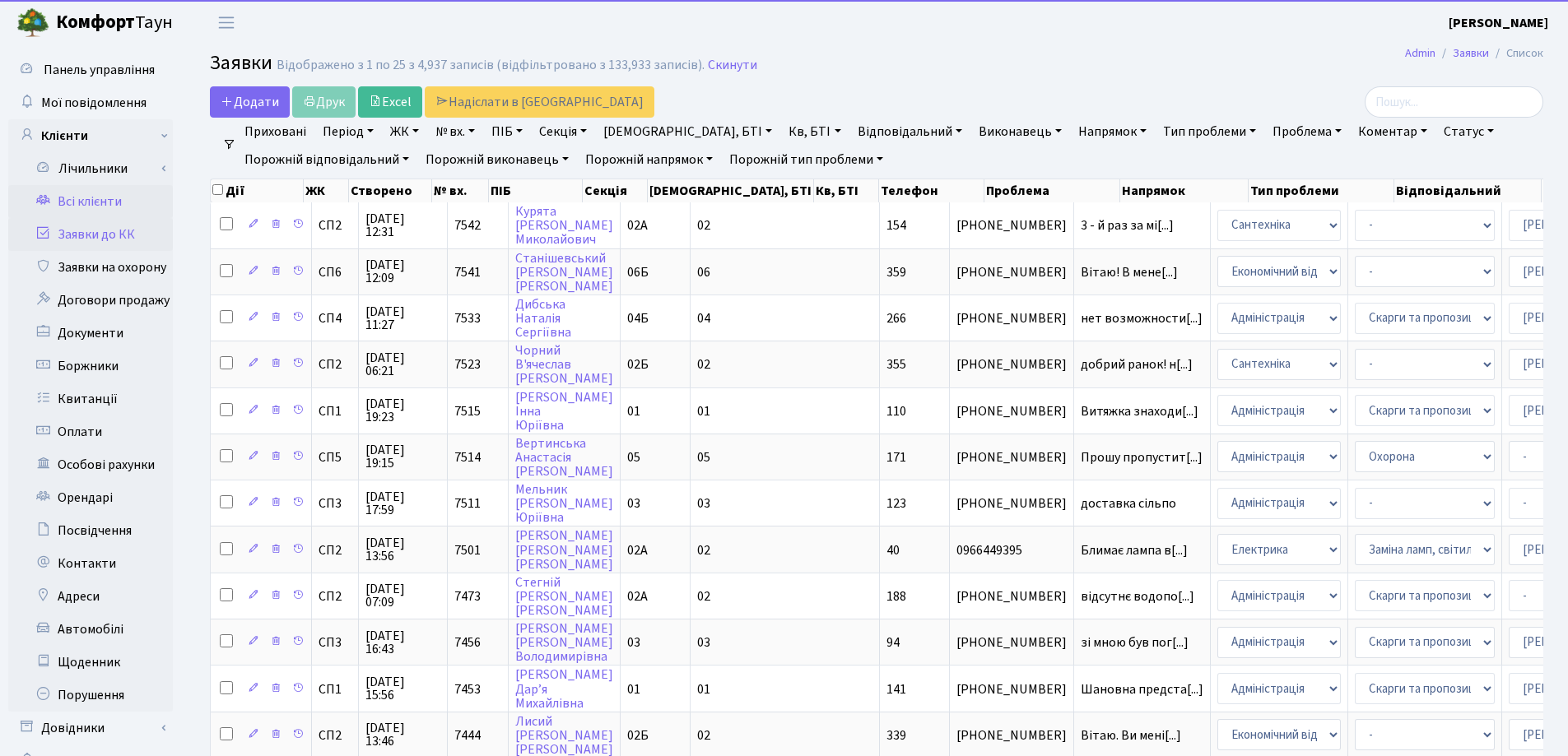
click at [114, 203] on link "Всі клієнти" at bounding box center [91, 202] width 165 height 33
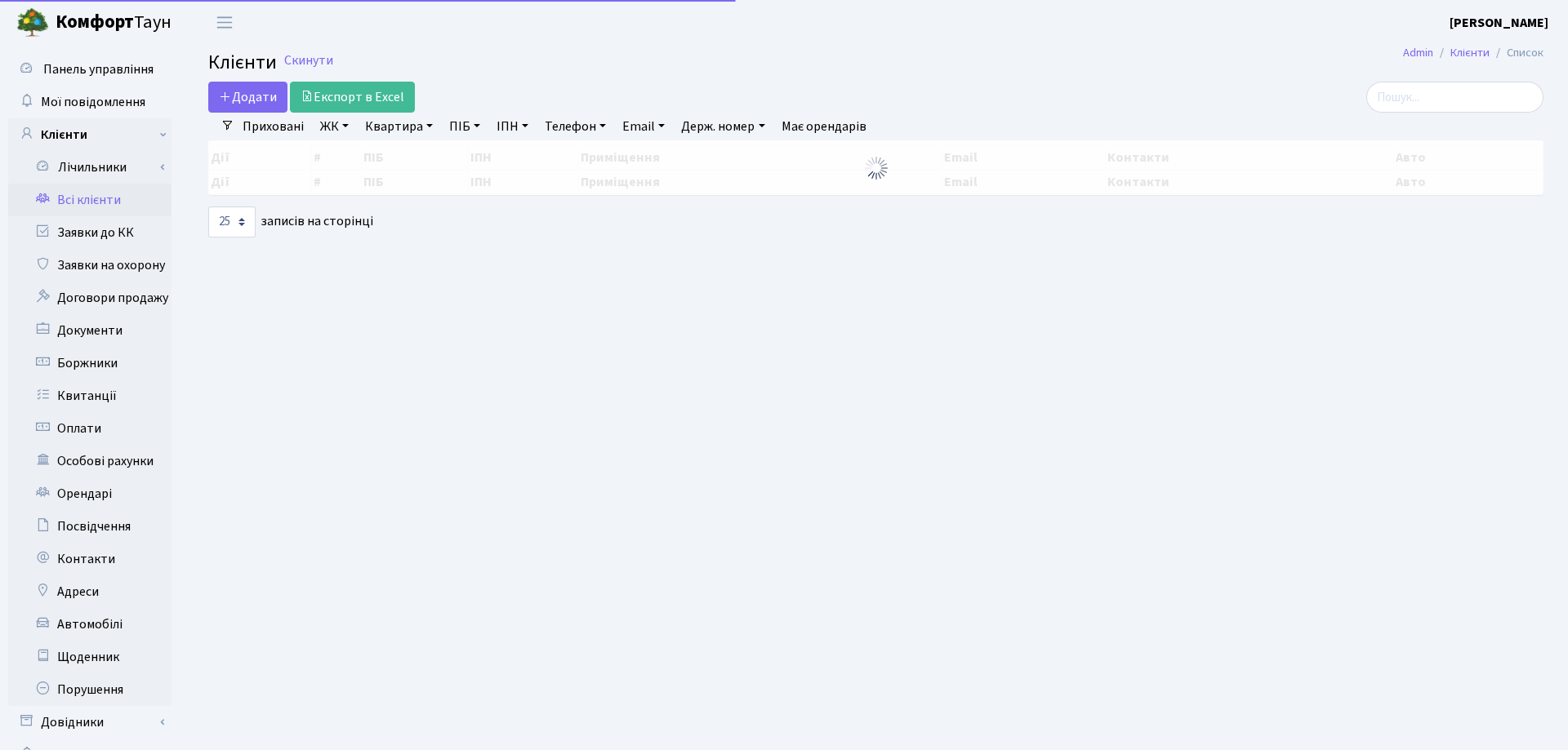
select select "25"
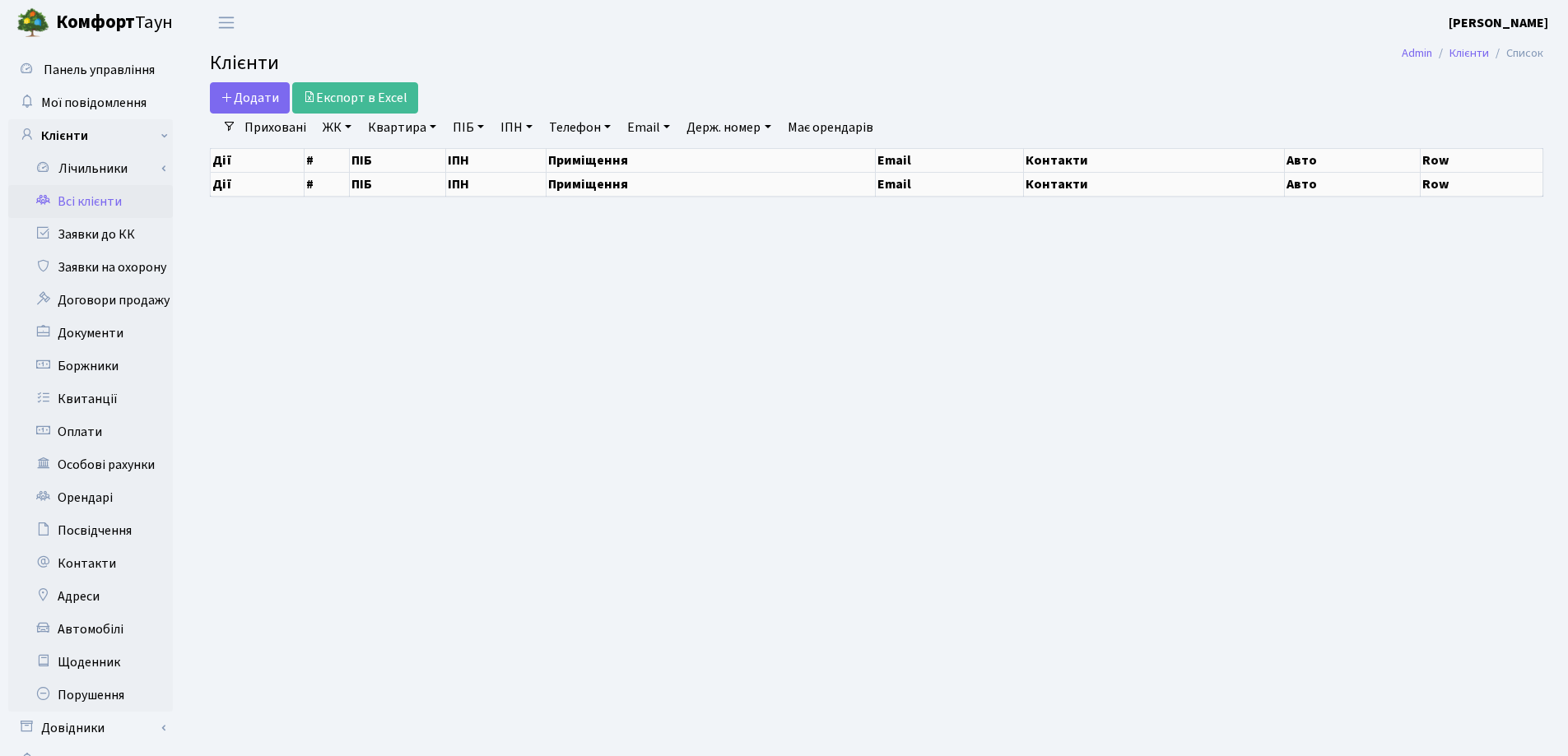
select select "25"
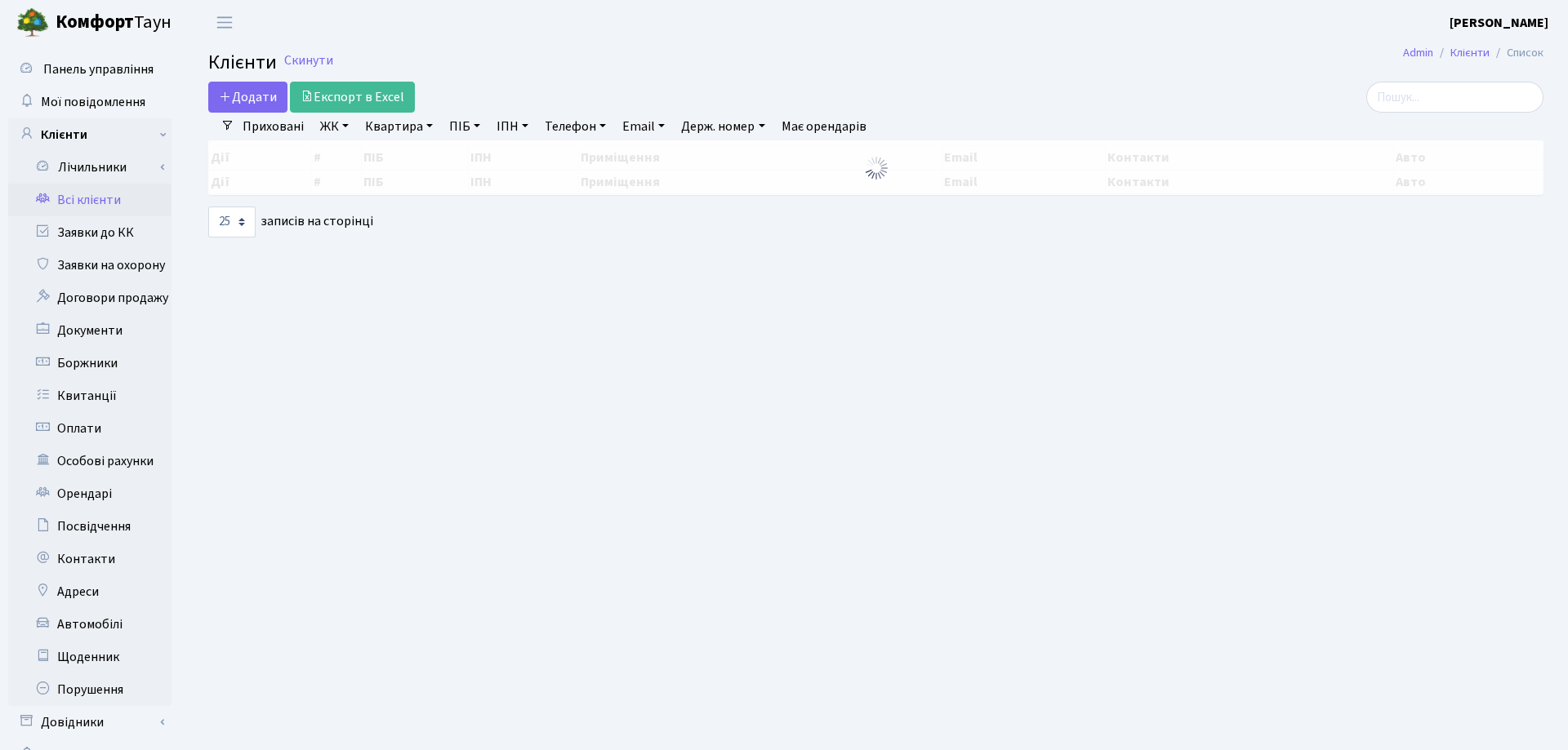
select select "25"
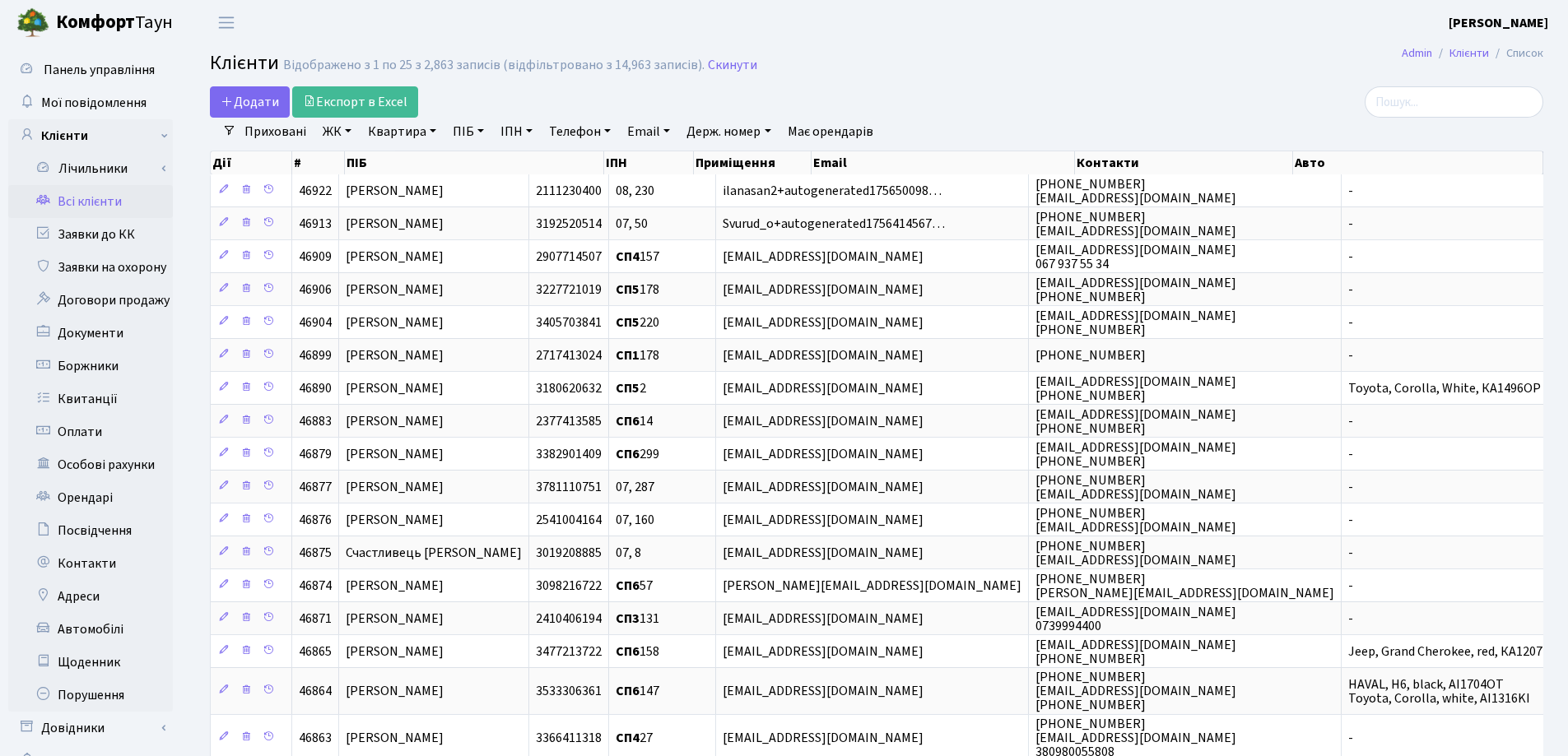
click at [1099, 86] on div "Додати Експорт в Excel" at bounding box center [650, 102] width 906 height 31
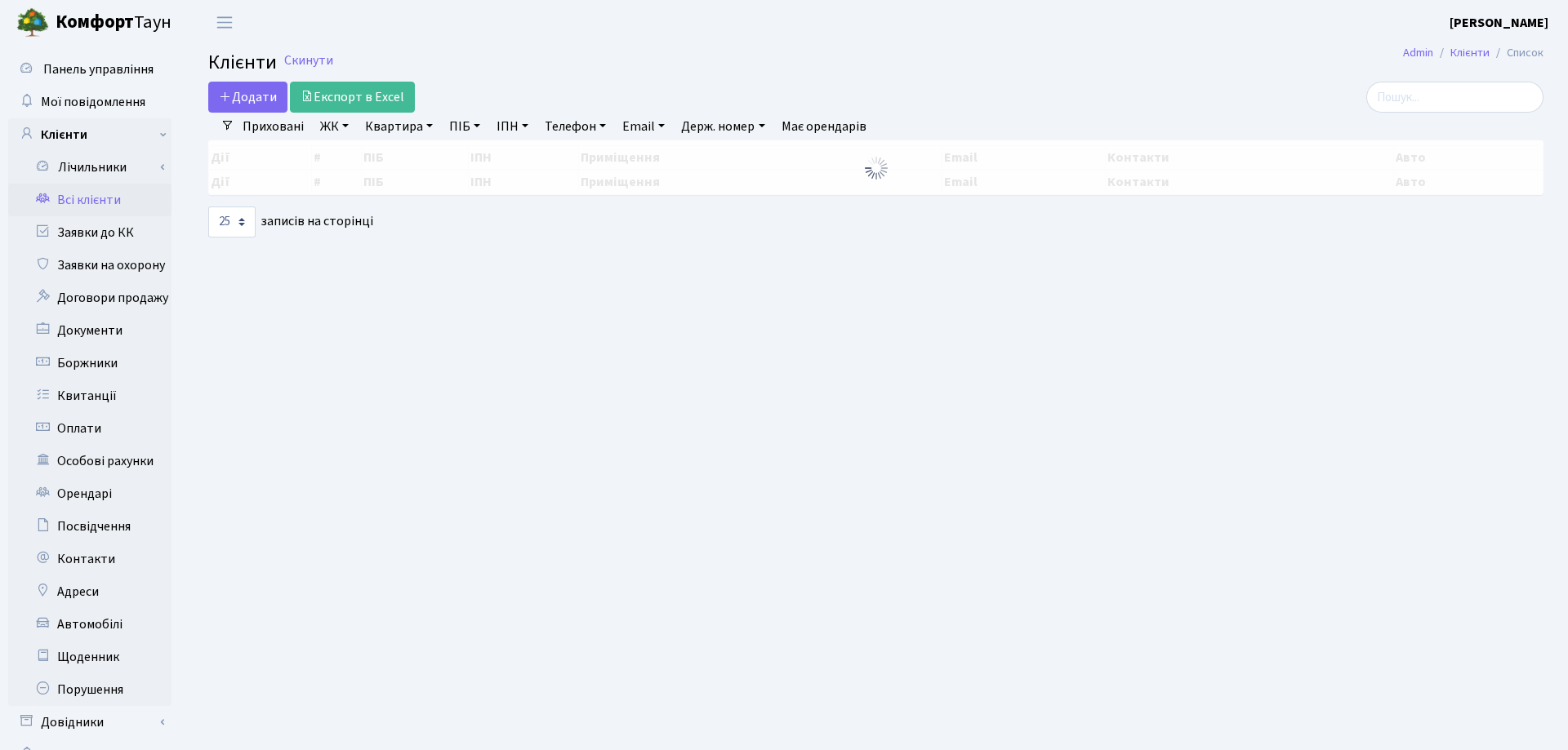
select select "25"
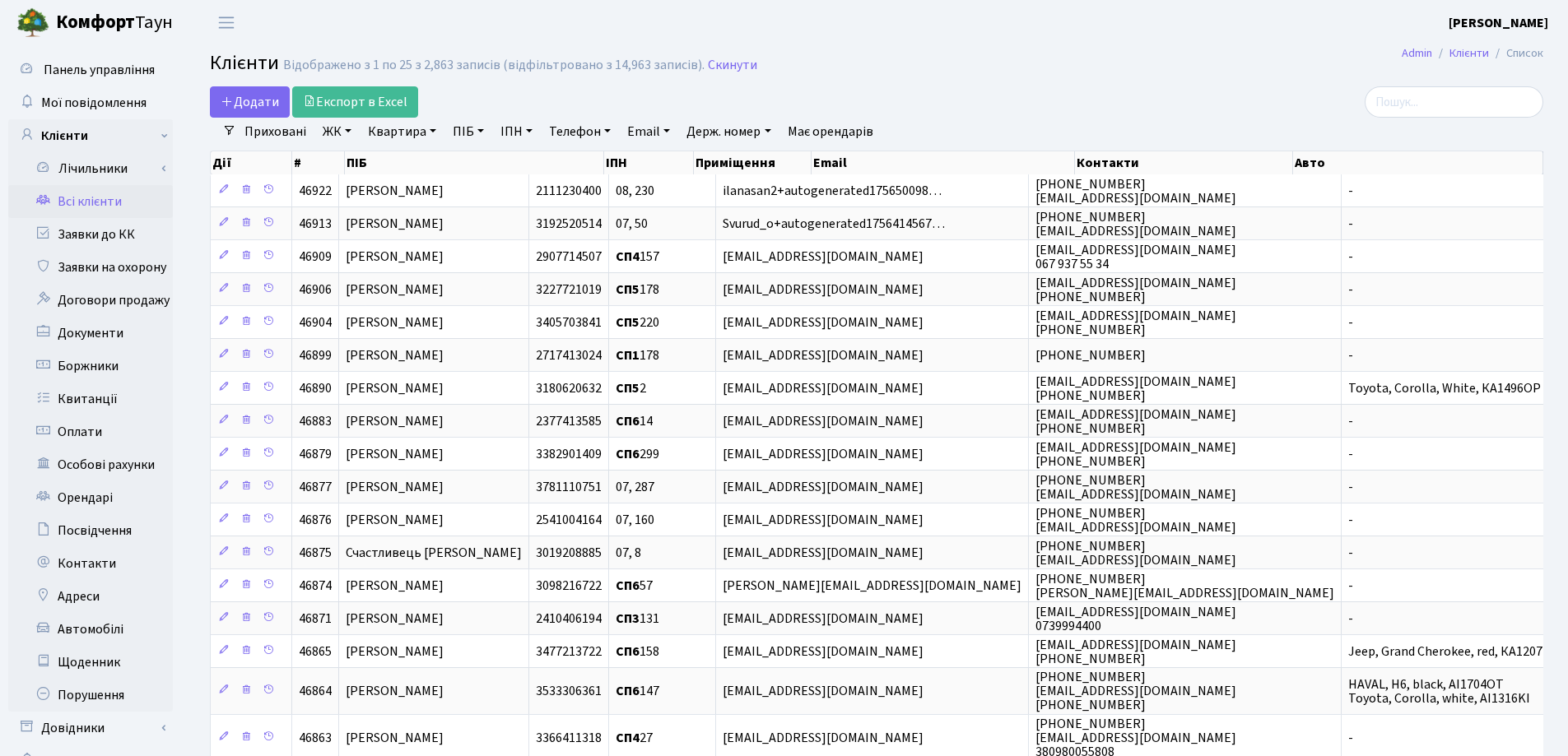
click at [429, 130] on link "Квартира" at bounding box center [402, 131] width 81 height 28
type input "223"
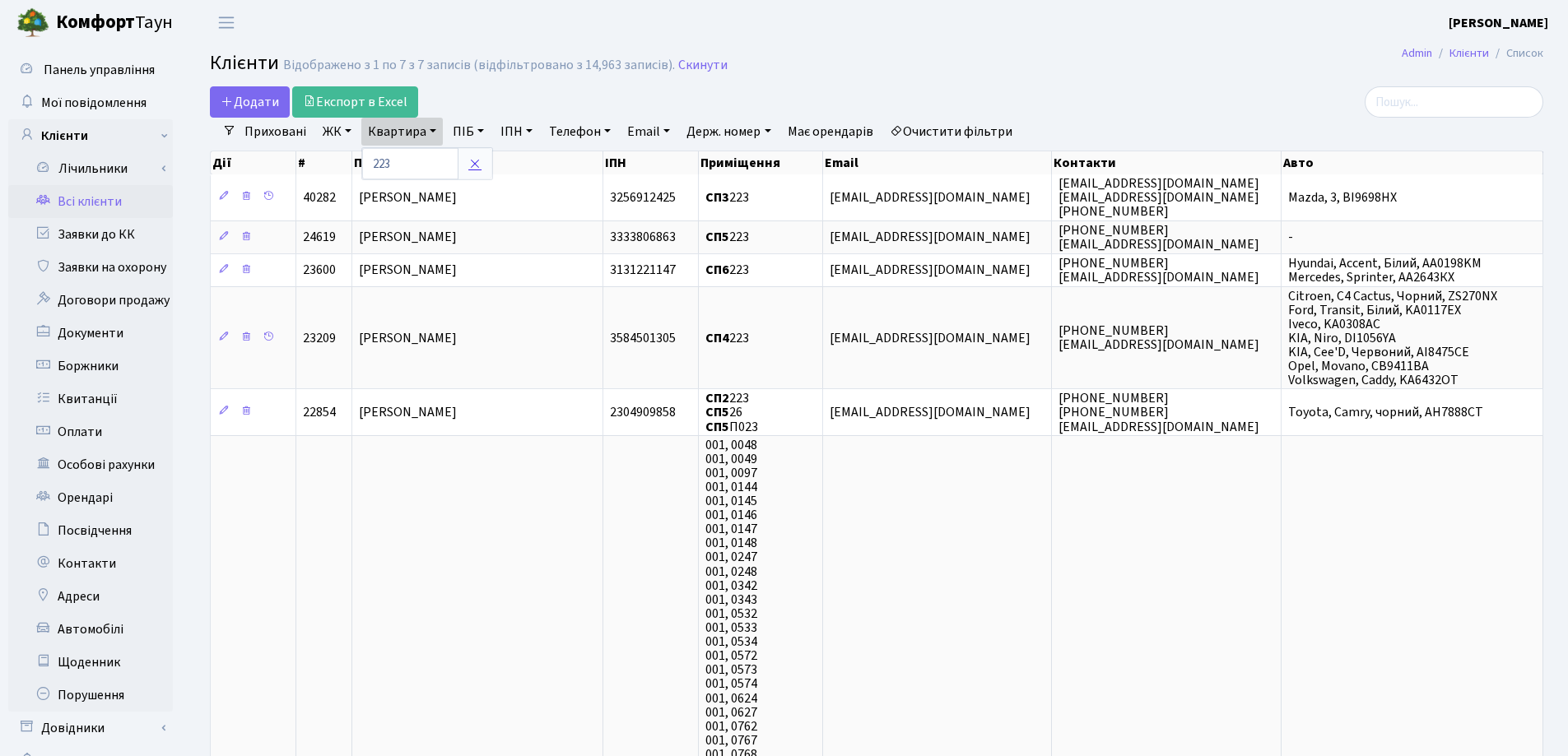
click at [479, 167] on icon at bounding box center [474, 163] width 13 height 13
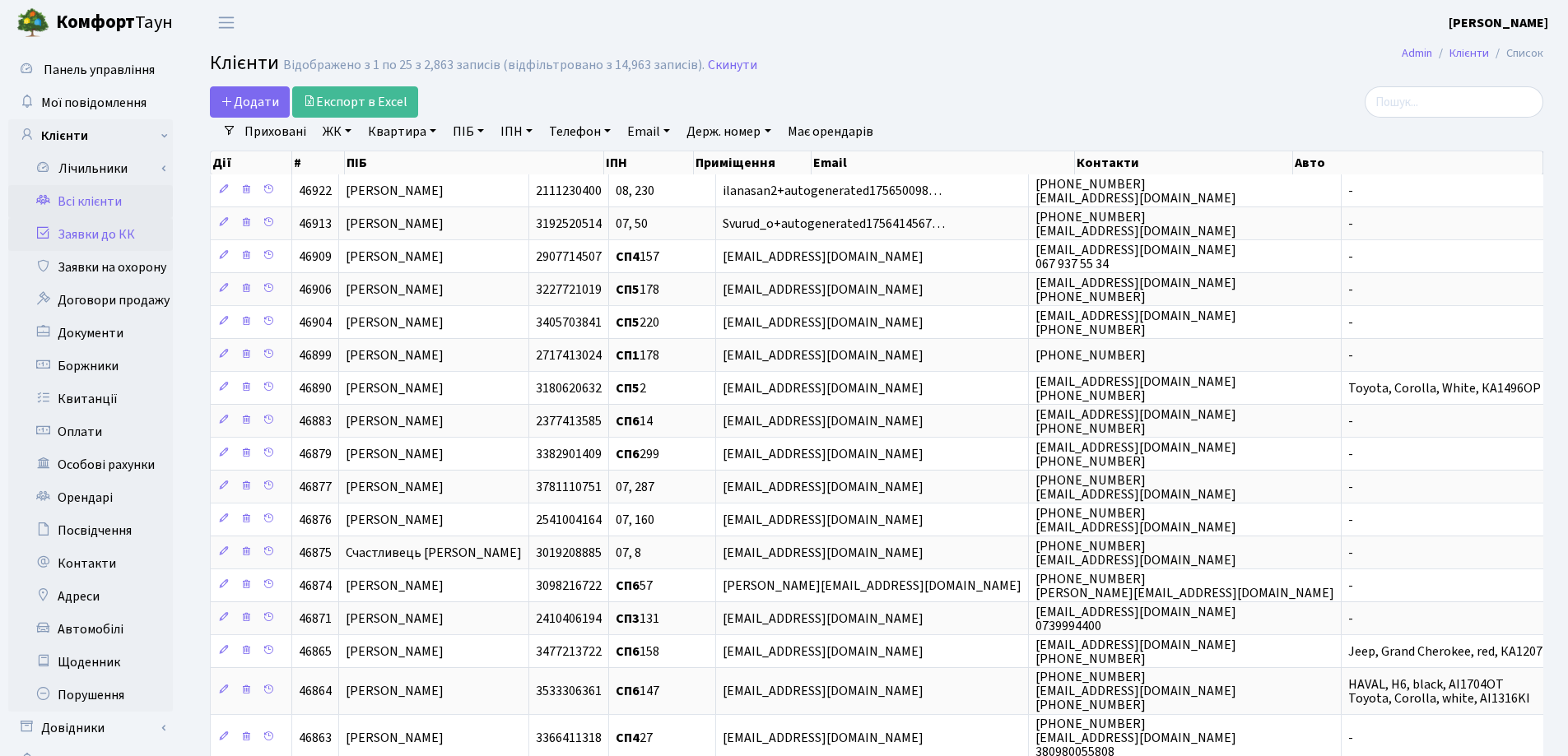
click at [113, 234] on link "Заявки до КК" at bounding box center [91, 234] width 165 height 33
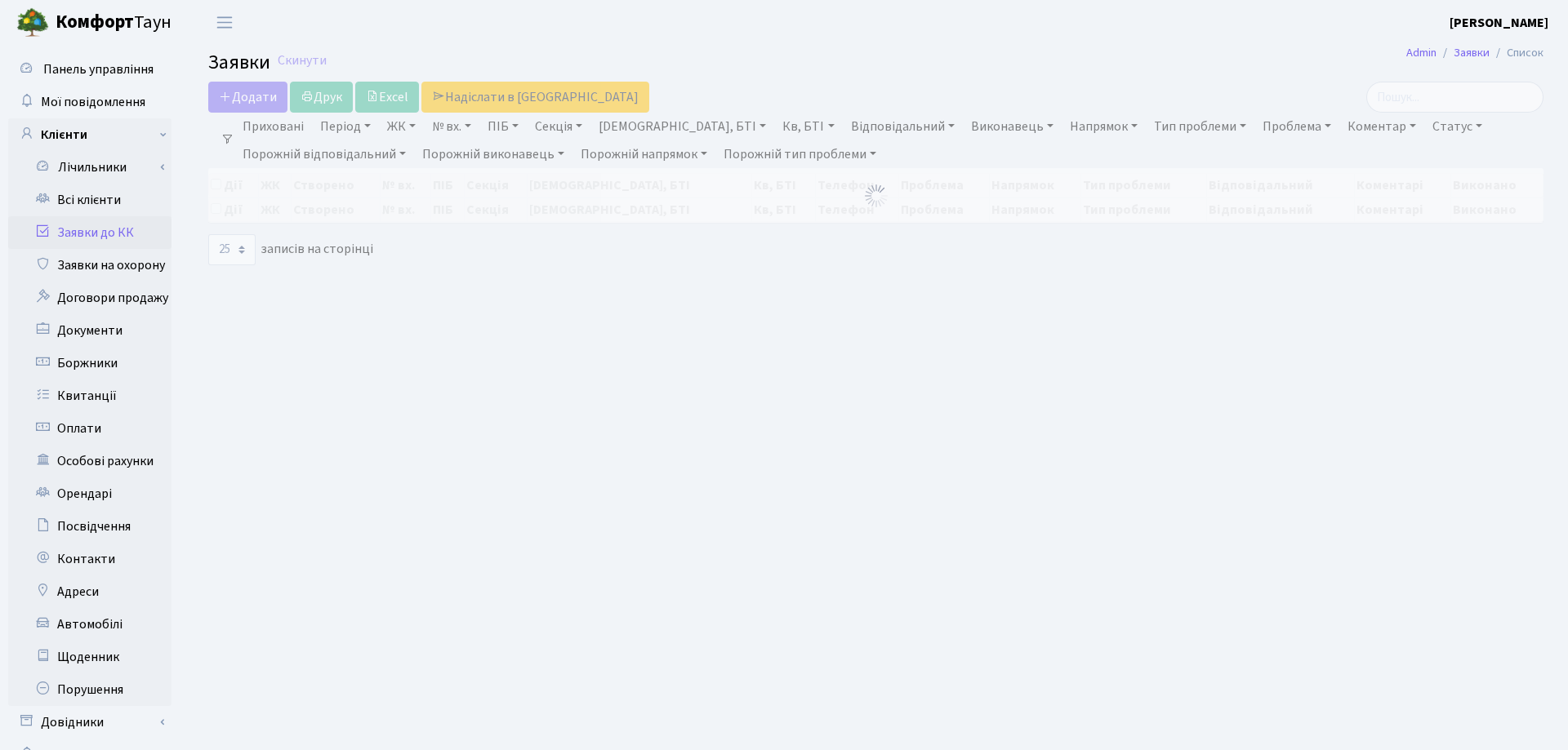
select select "25"
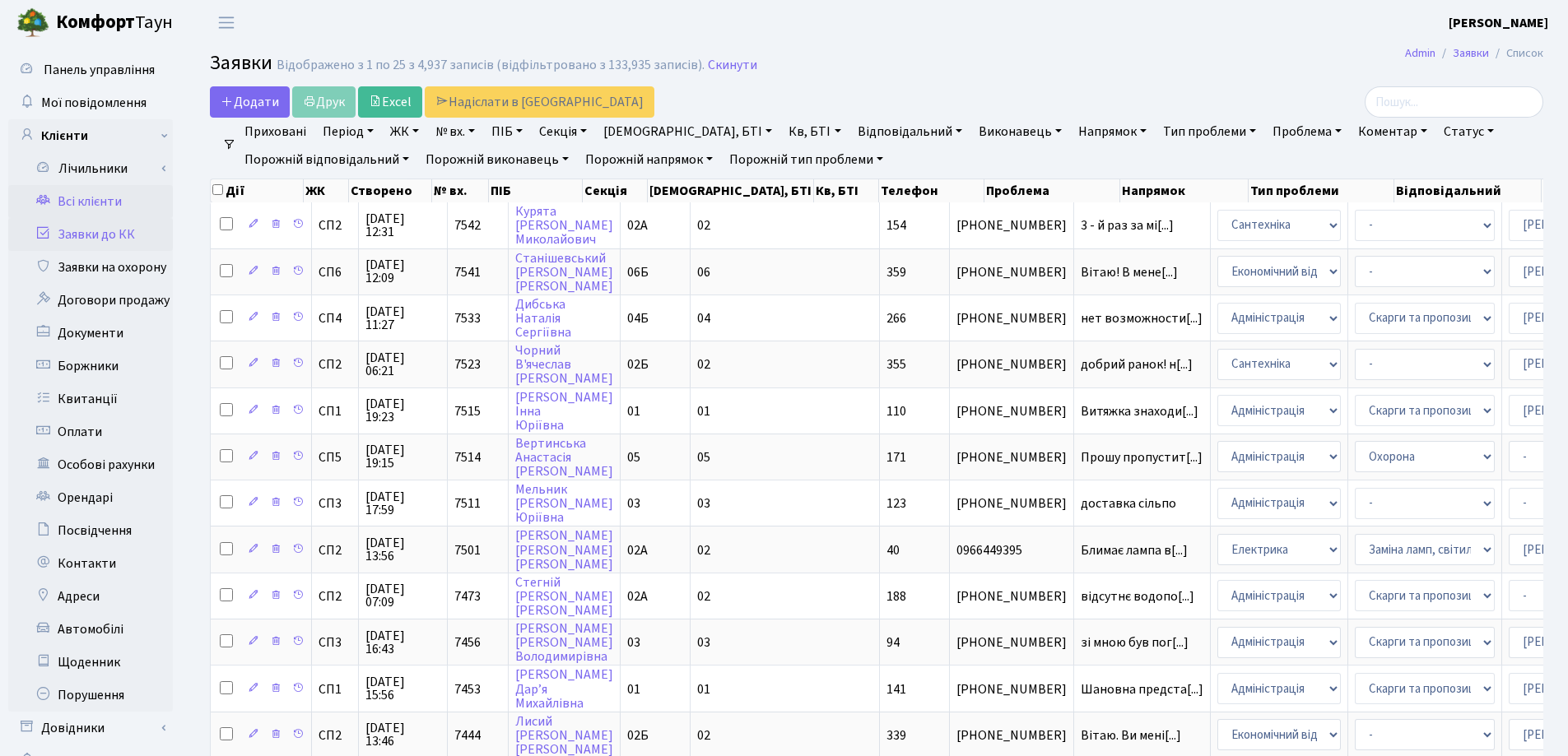
click at [92, 206] on link "Всі клієнти" at bounding box center [91, 202] width 165 height 33
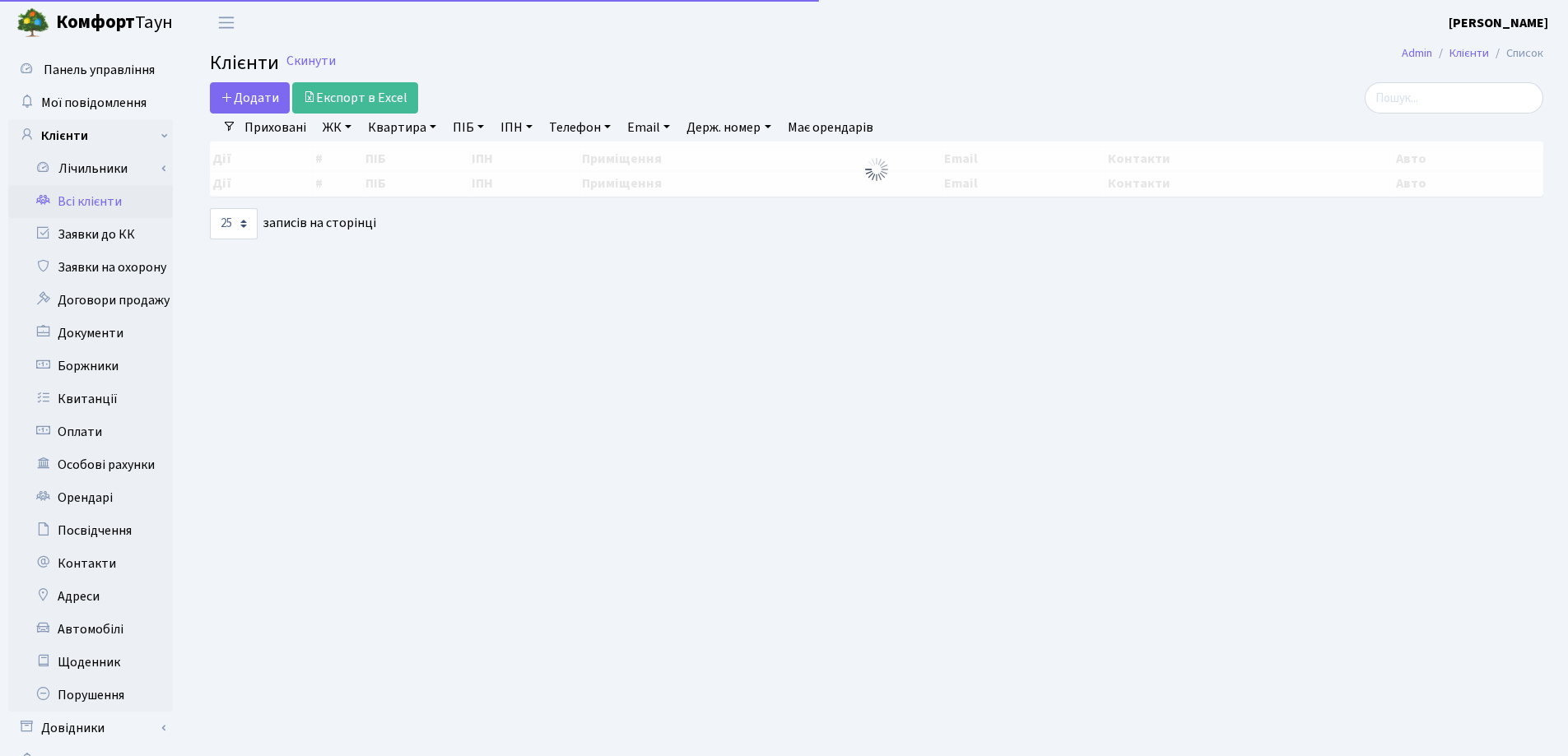
select select "25"
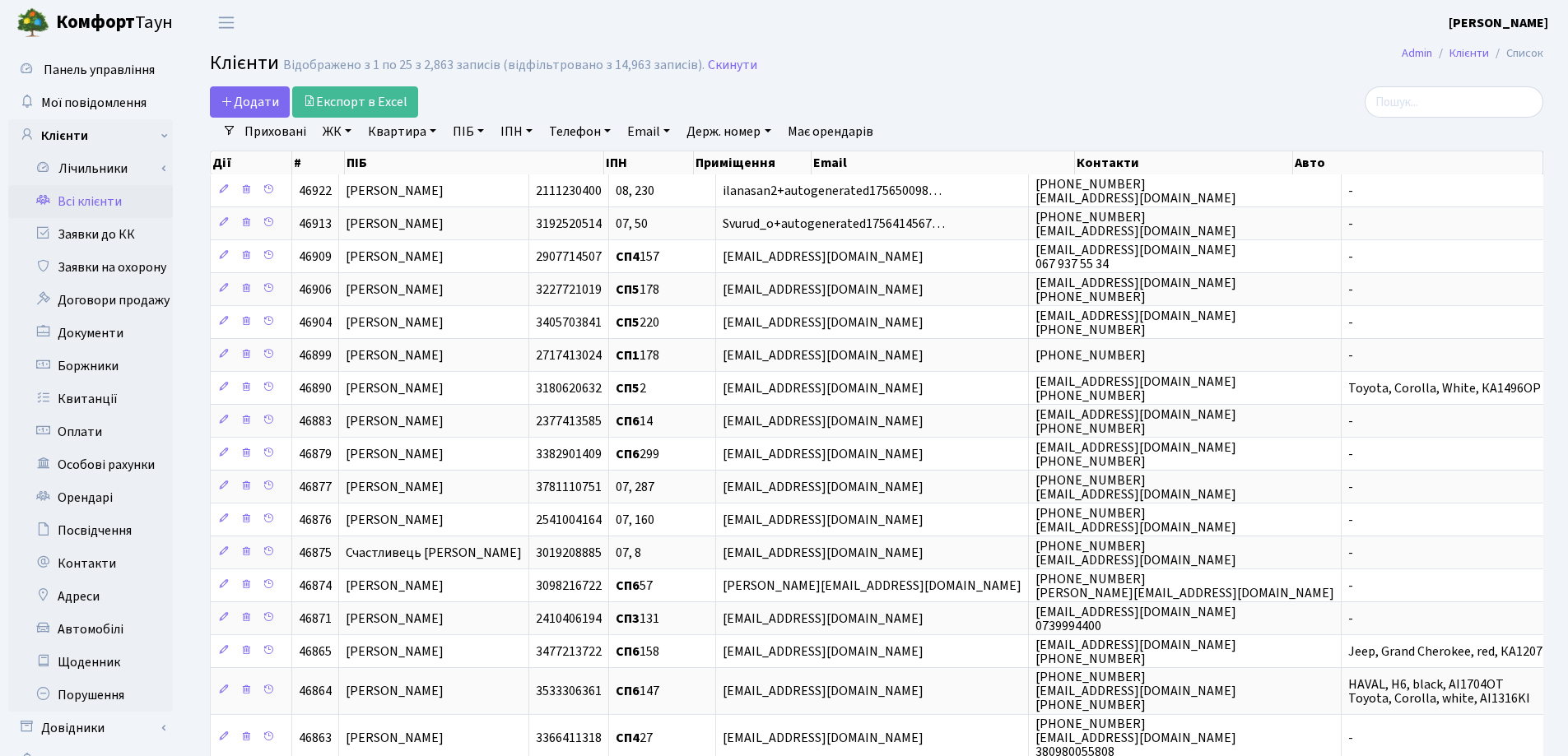
click at [430, 129] on link "Квартира" at bounding box center [402, 131] width 81 height 28
type input "247"
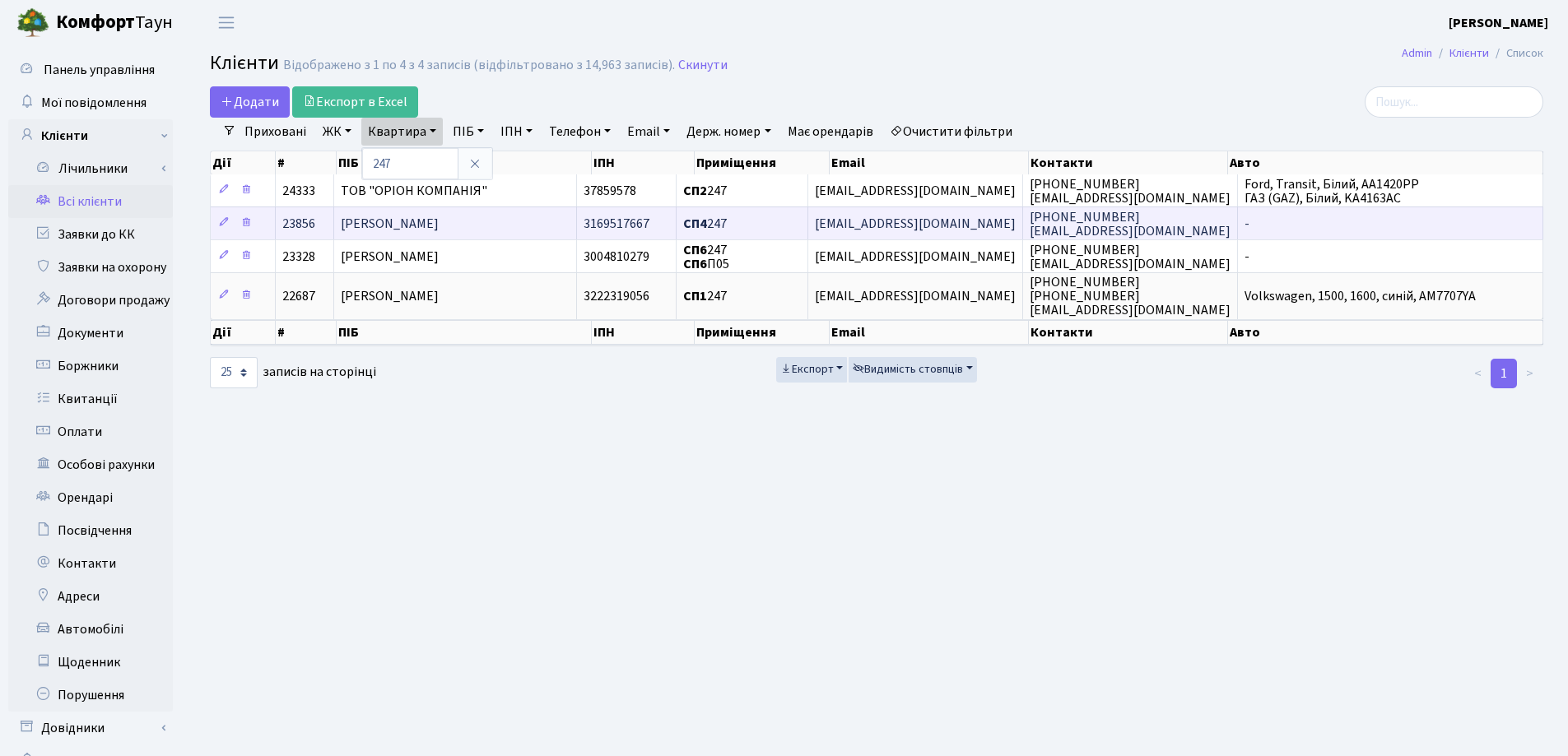
click at [544, 222] on td "[PERSON_NAME]" at bounding box center [456, 223] width 243 height 33
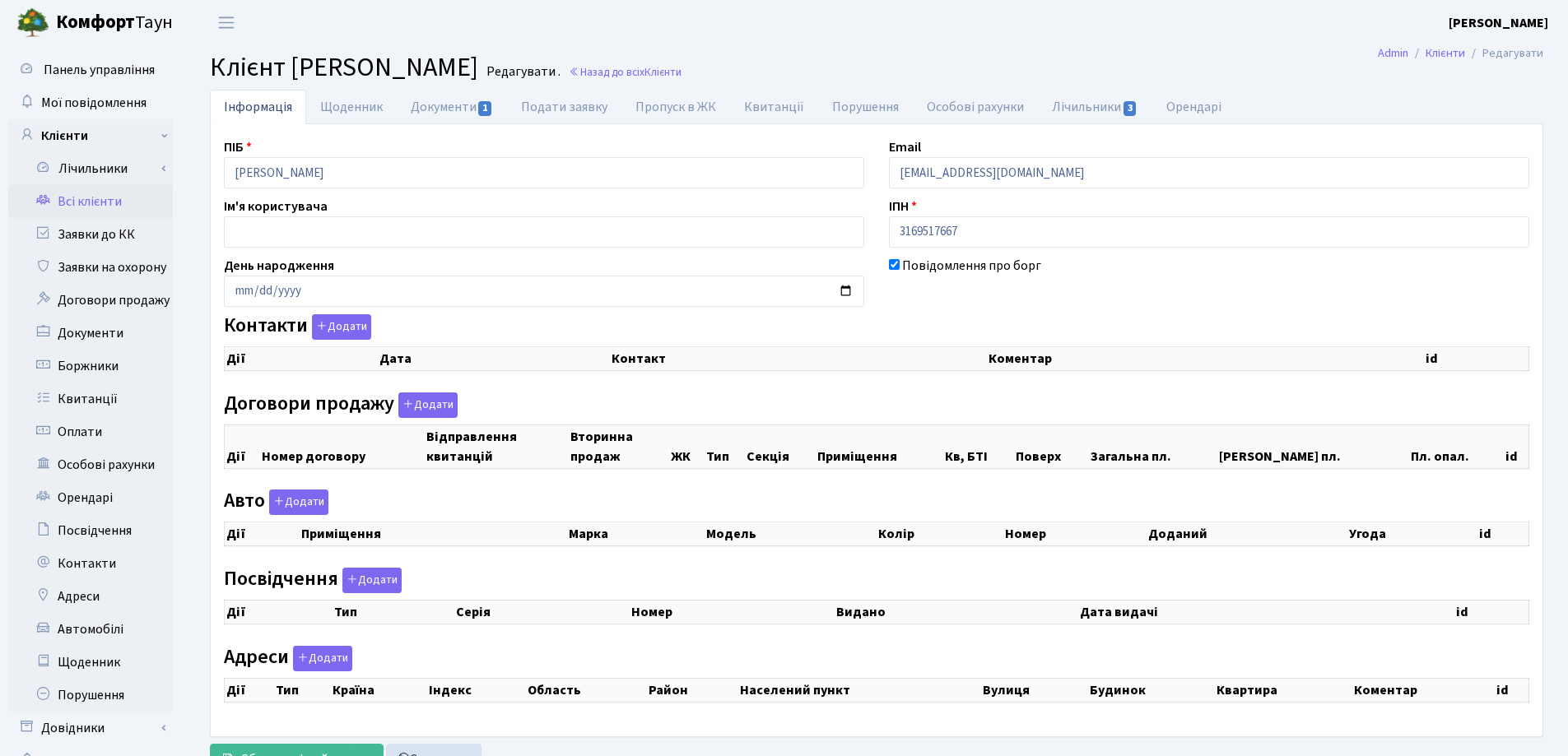
select select "25"
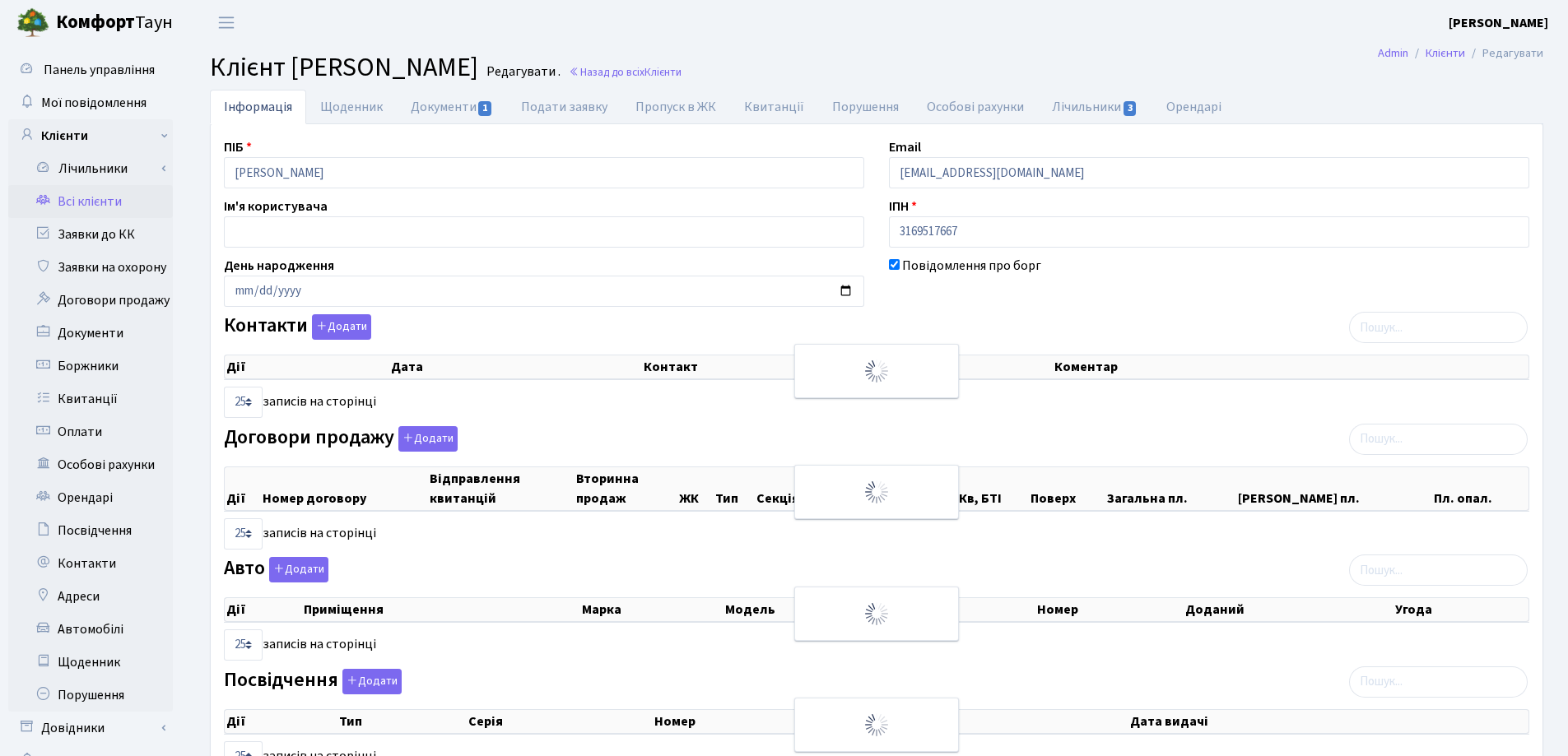
checkbox input "true"
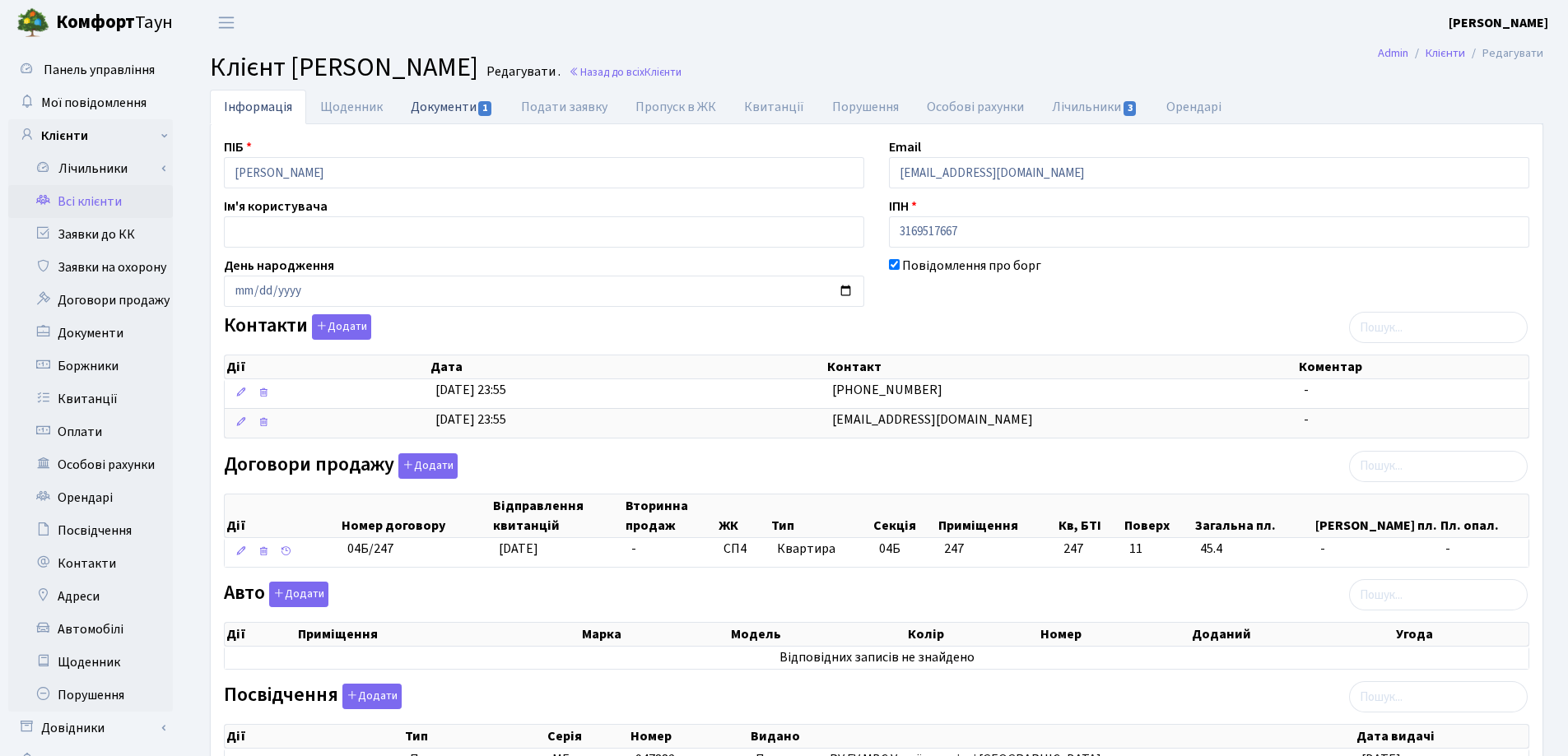
click at [422, 101] on link "Документи 1" at bounding box center [452, 106] width 110 height 34
select select "25"
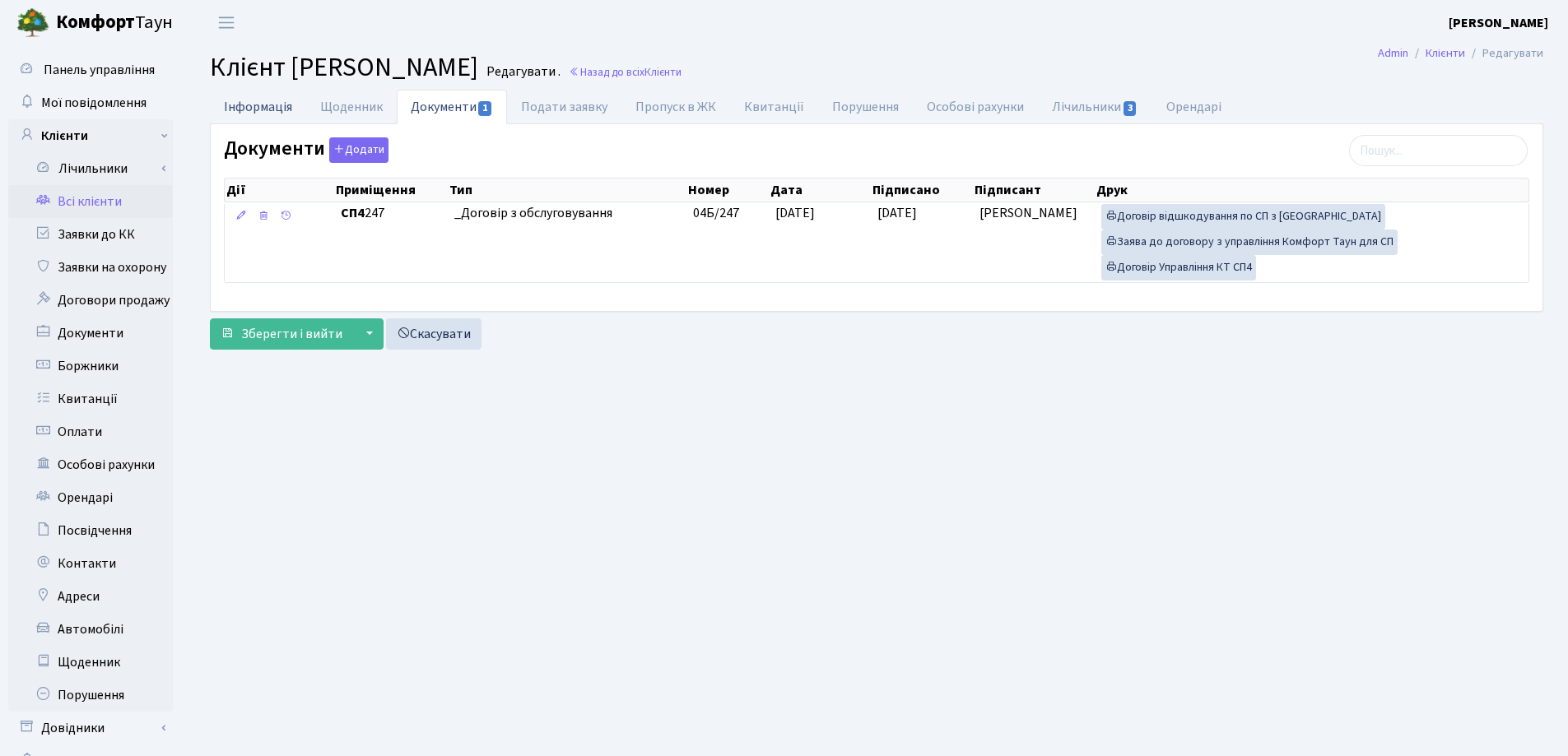
click at [268, 110] on link "Інформація" at bounding box center [258, 106] width 97 height 34
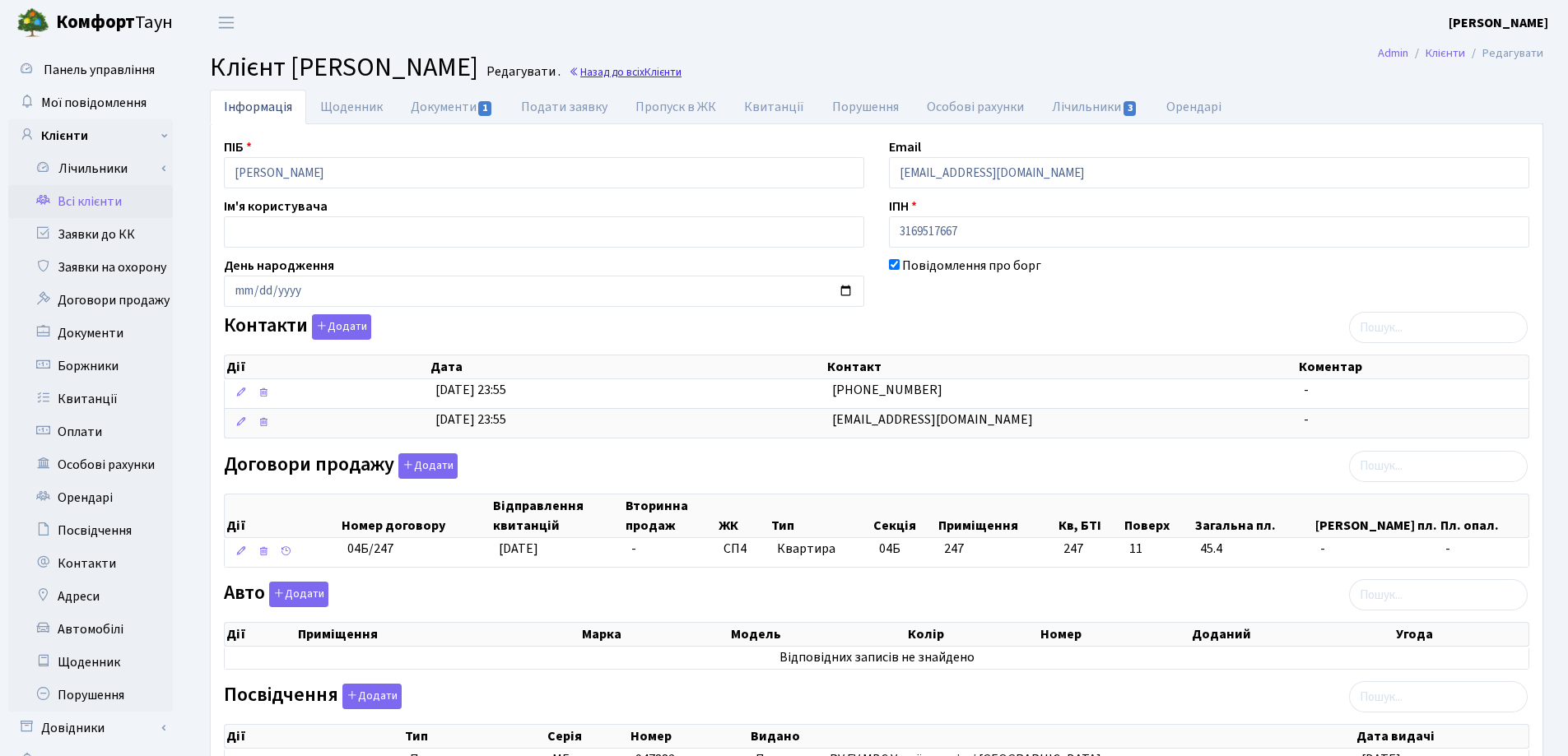
click at [681, 69] on link "Назад до всіх Клієнти" at bounding box center [625, 72] width 113 height 16
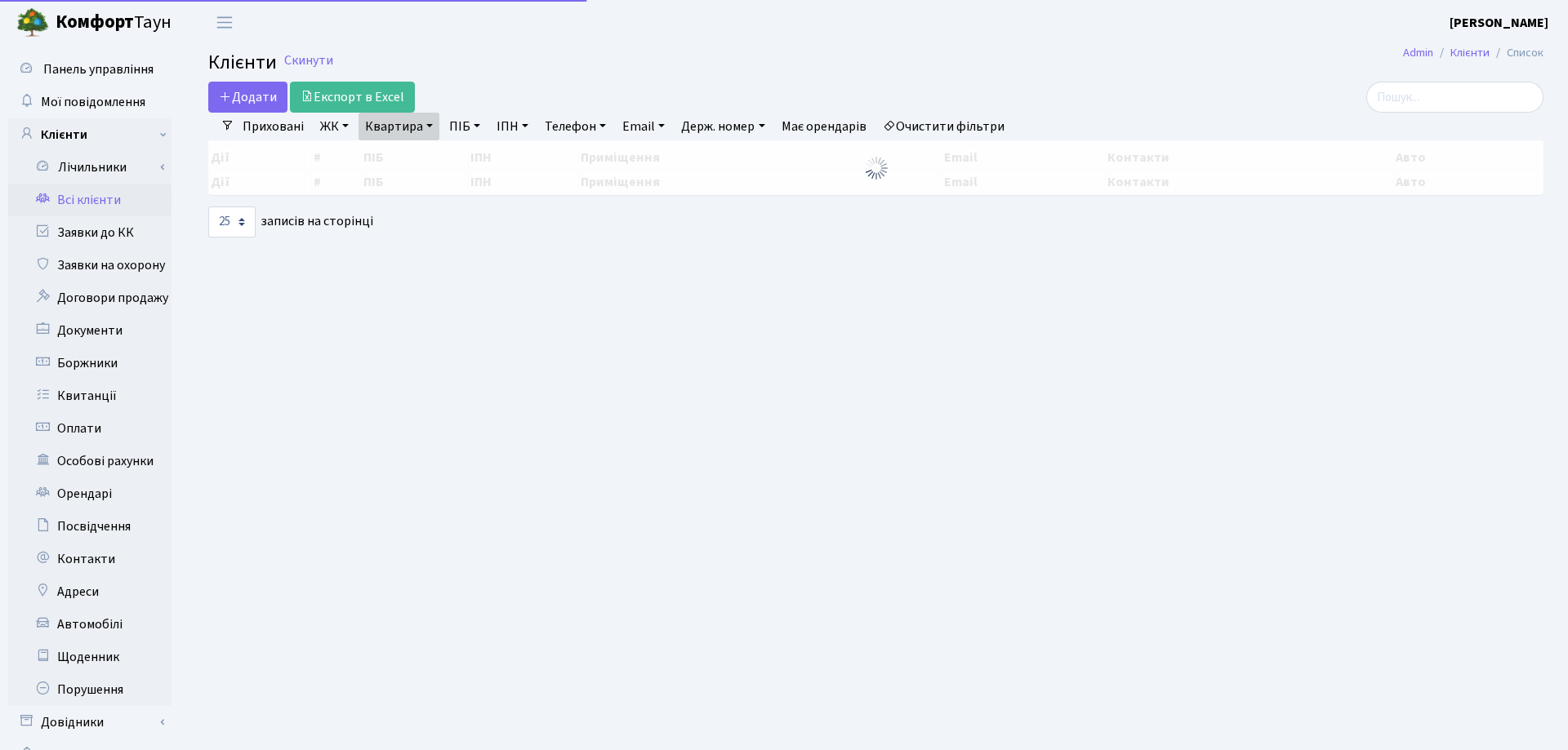
select select "25"
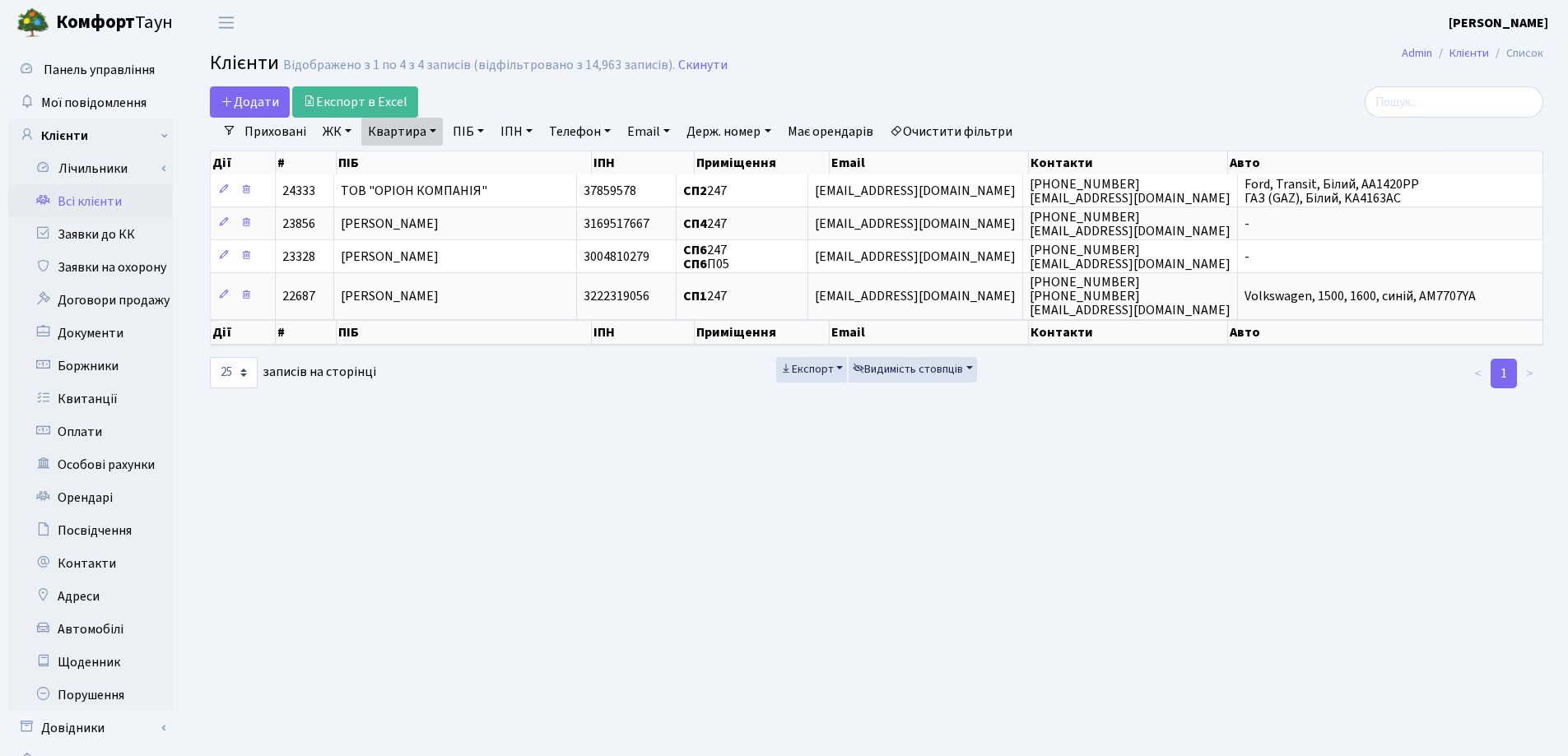
click at [436, 128] on link "Квартира" at bounding box center [402, 131] width 81 height 28
click at [480, 160] on icon at bounding box center [474, 163] width 13 height 13
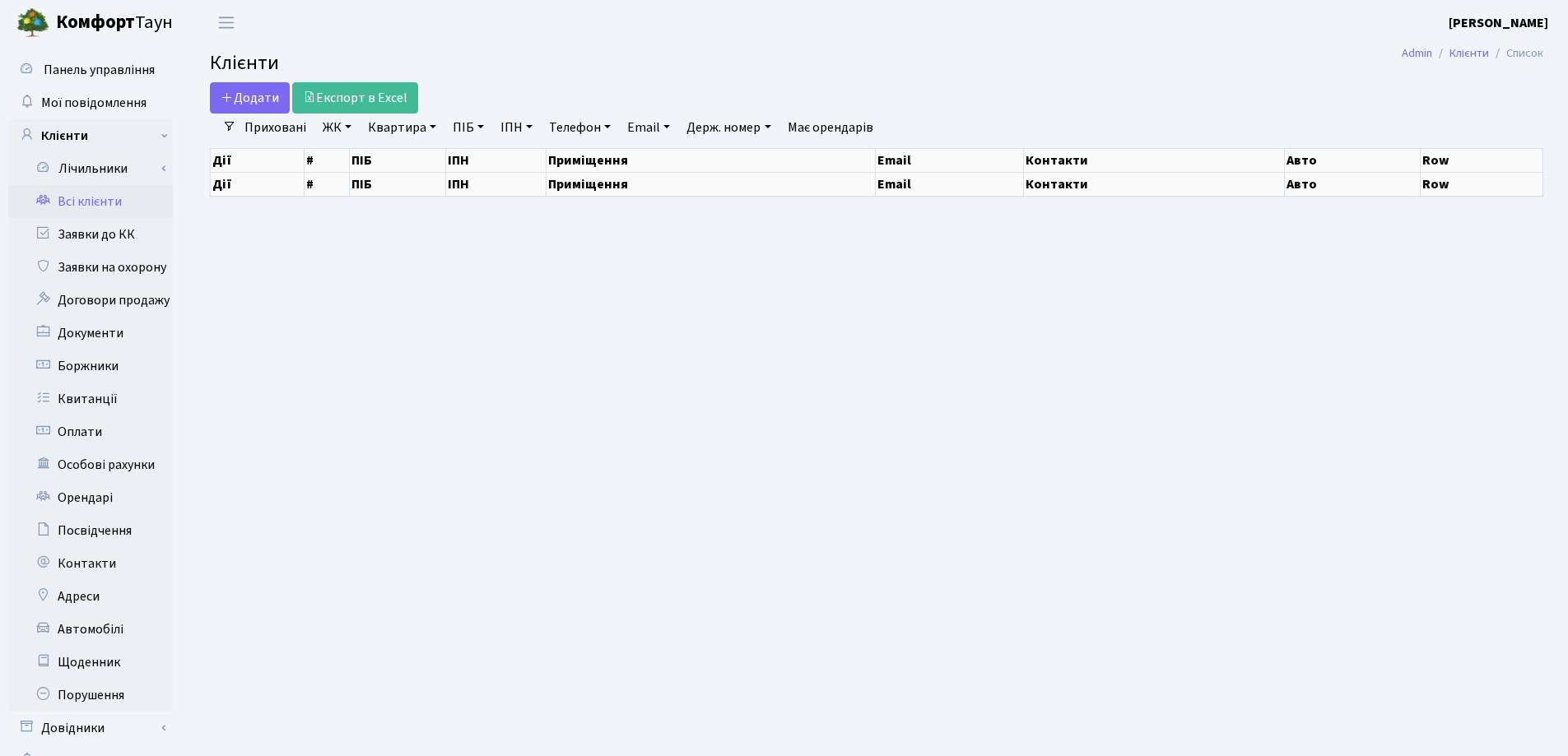
select select "25"
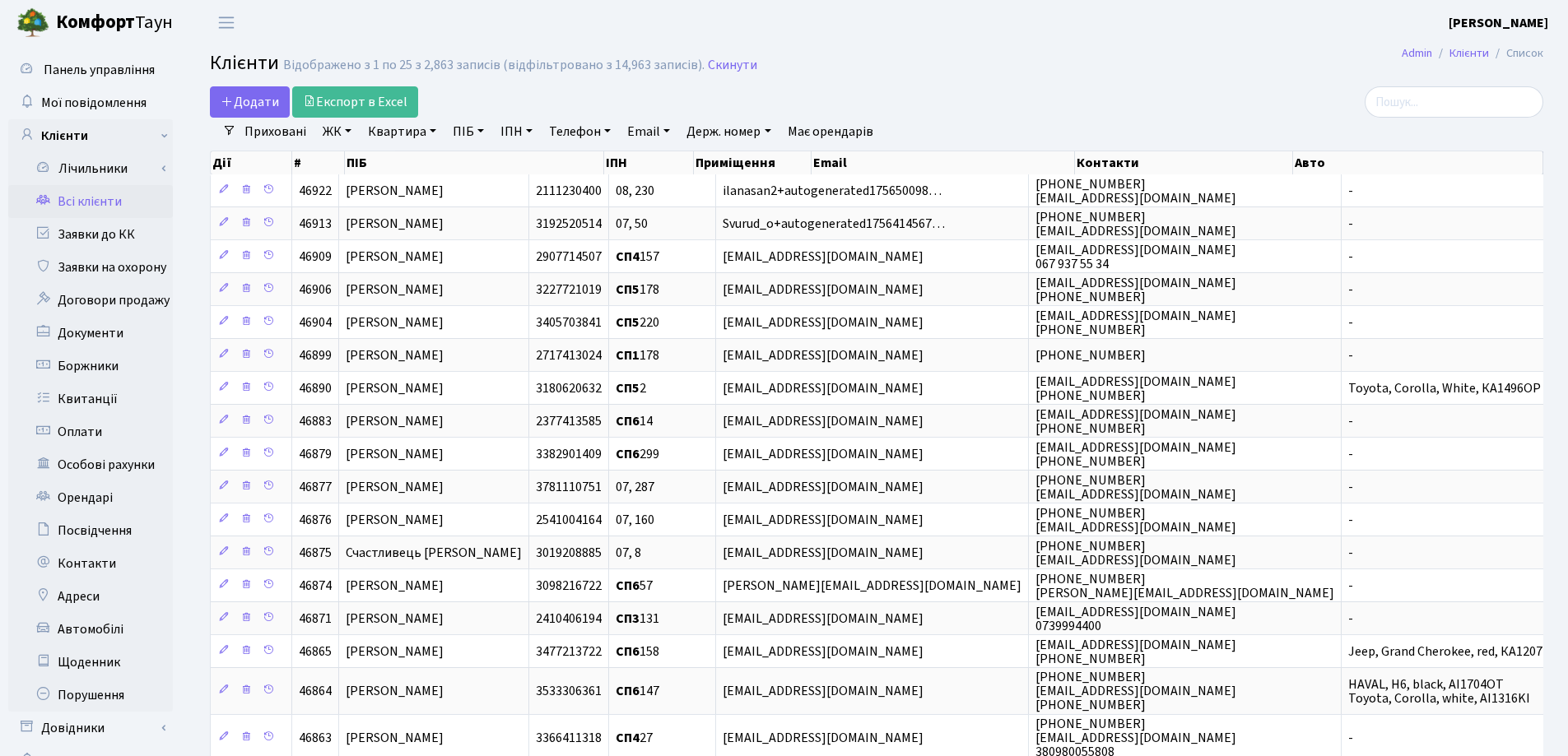
click at [436, 132] on link "Квартира" at bounding box center [402, 131] width 81 height 28
type input "130"
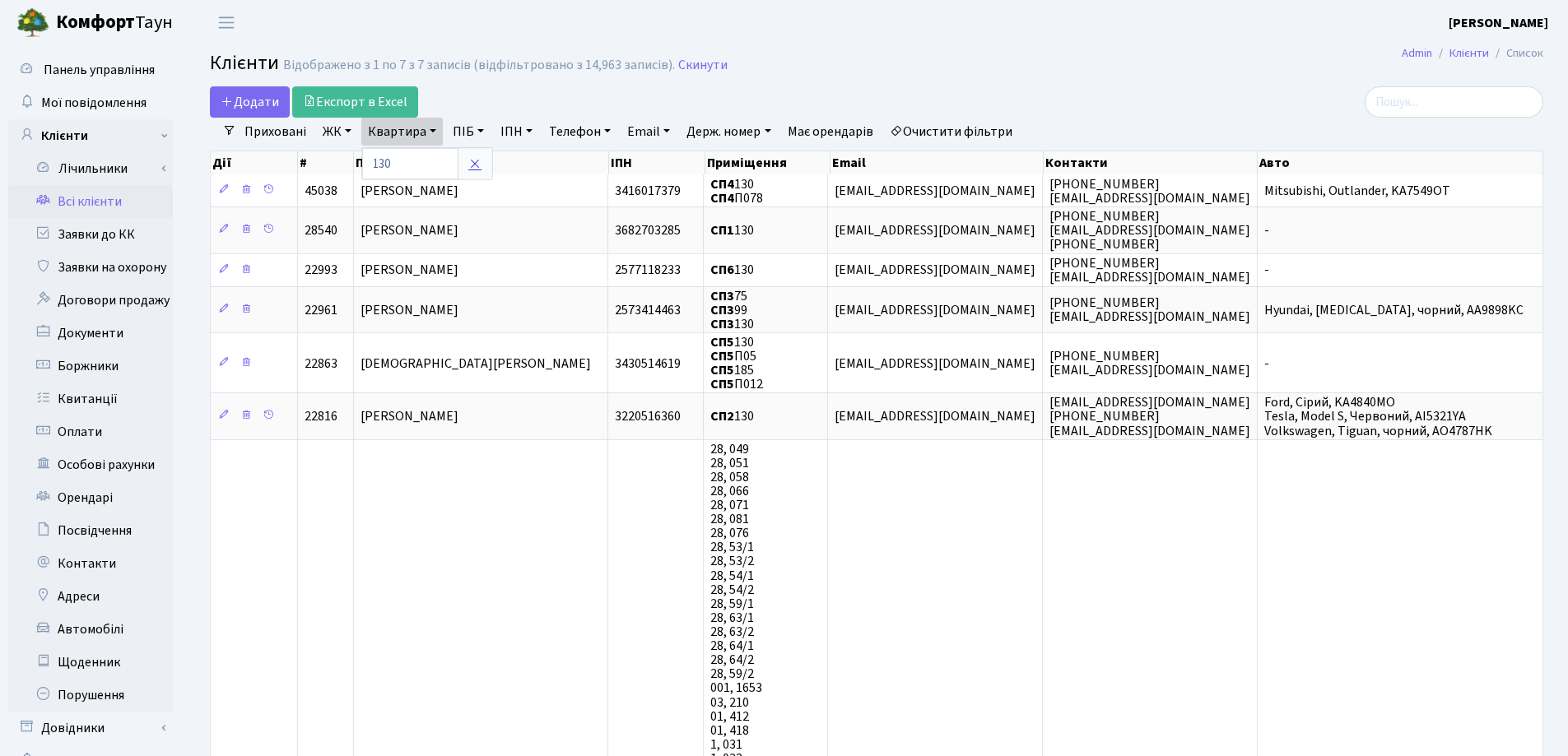
click at [474, 162] on icon at bounding box center [474, 163] width 13 height 13
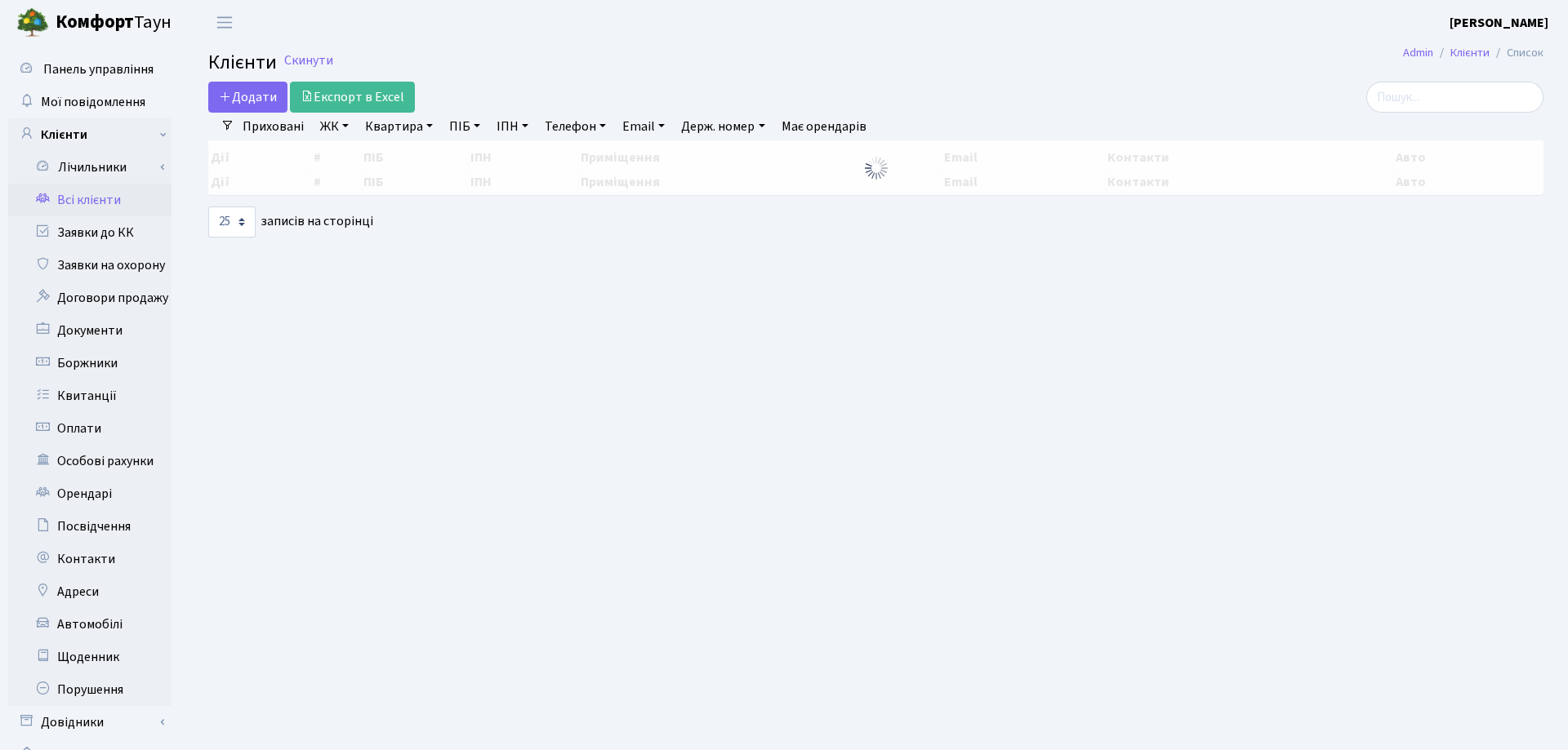
select select "25"
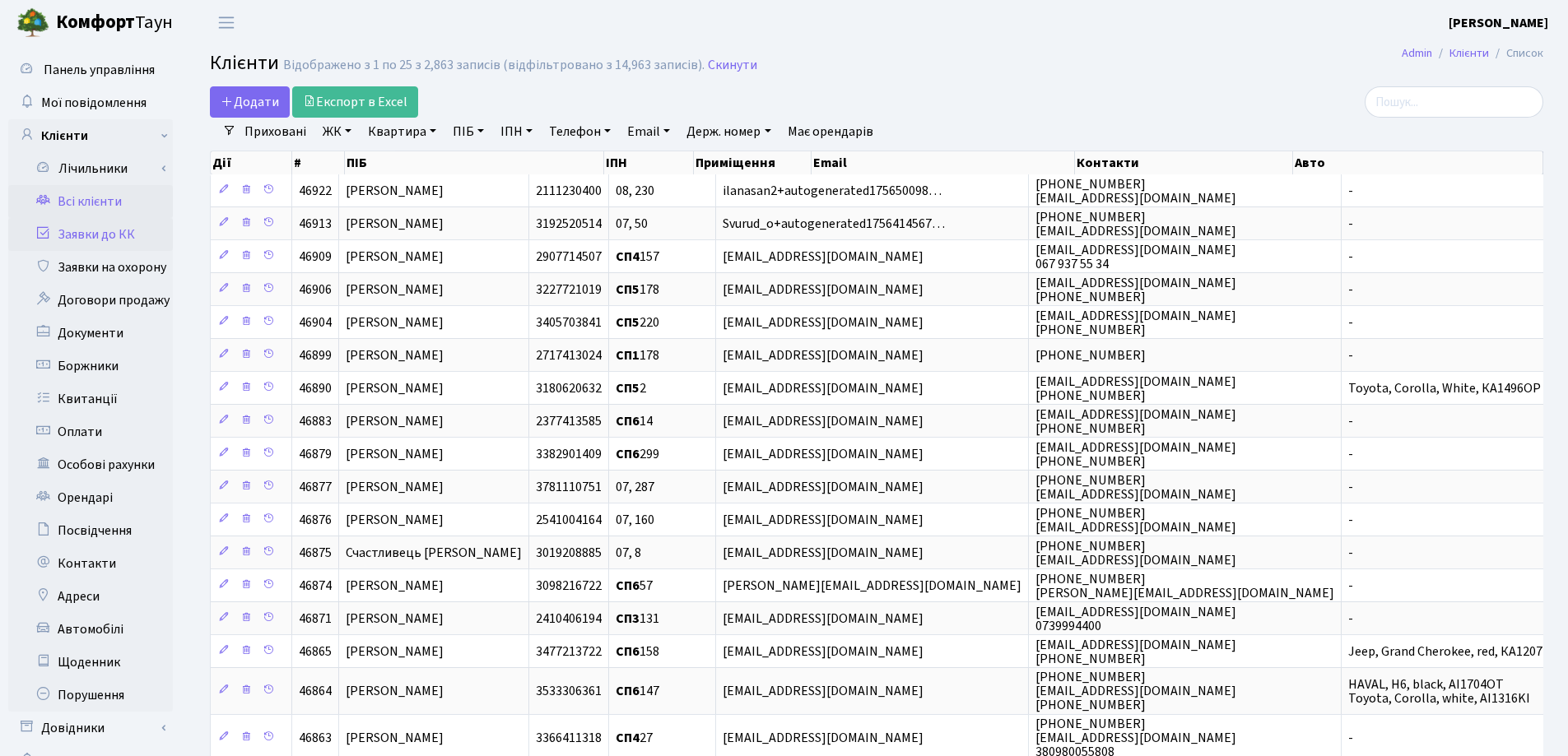
click at [86, 235] on link "Заявки до КК" at bounding box center [91, 234] width 165 height 33
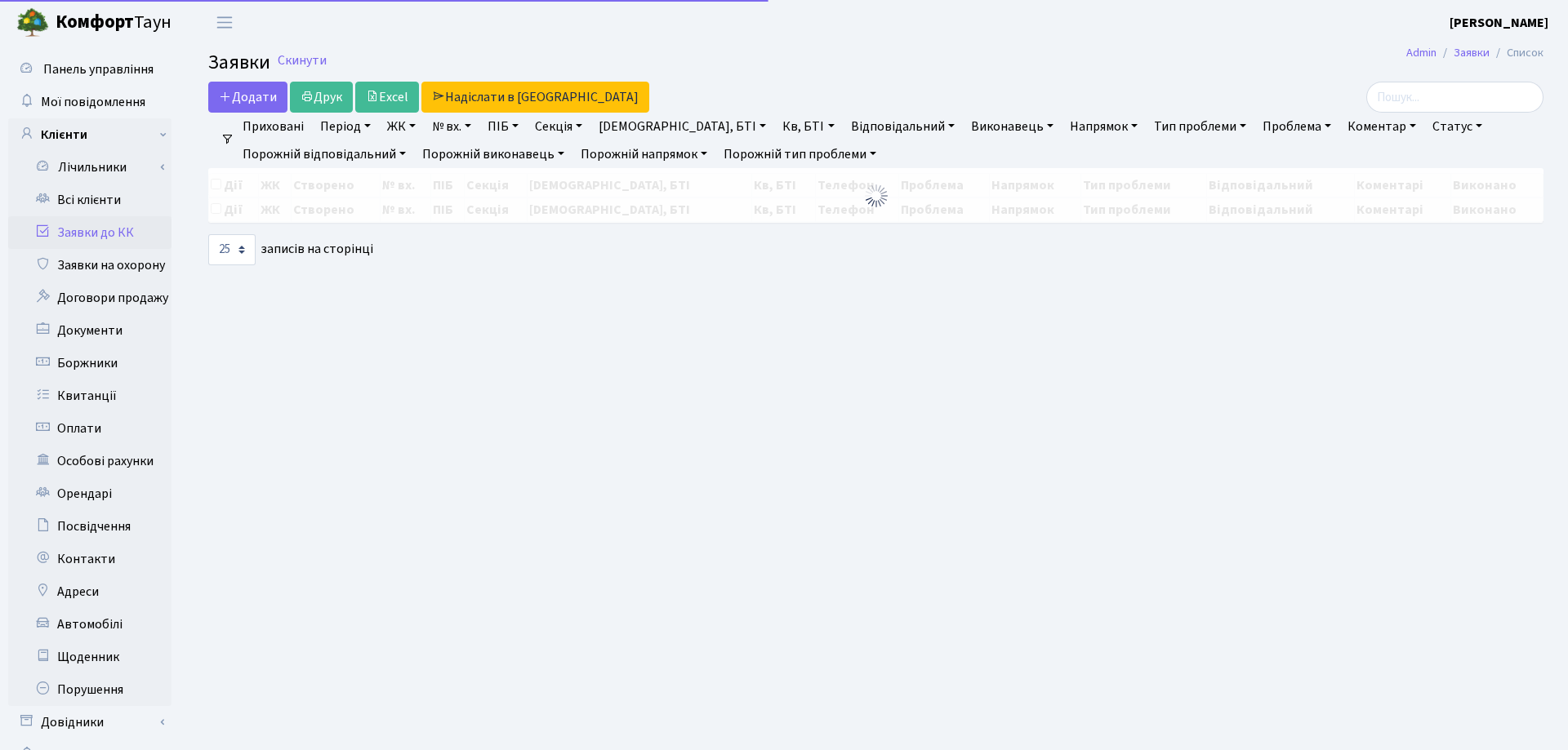
select select "25"
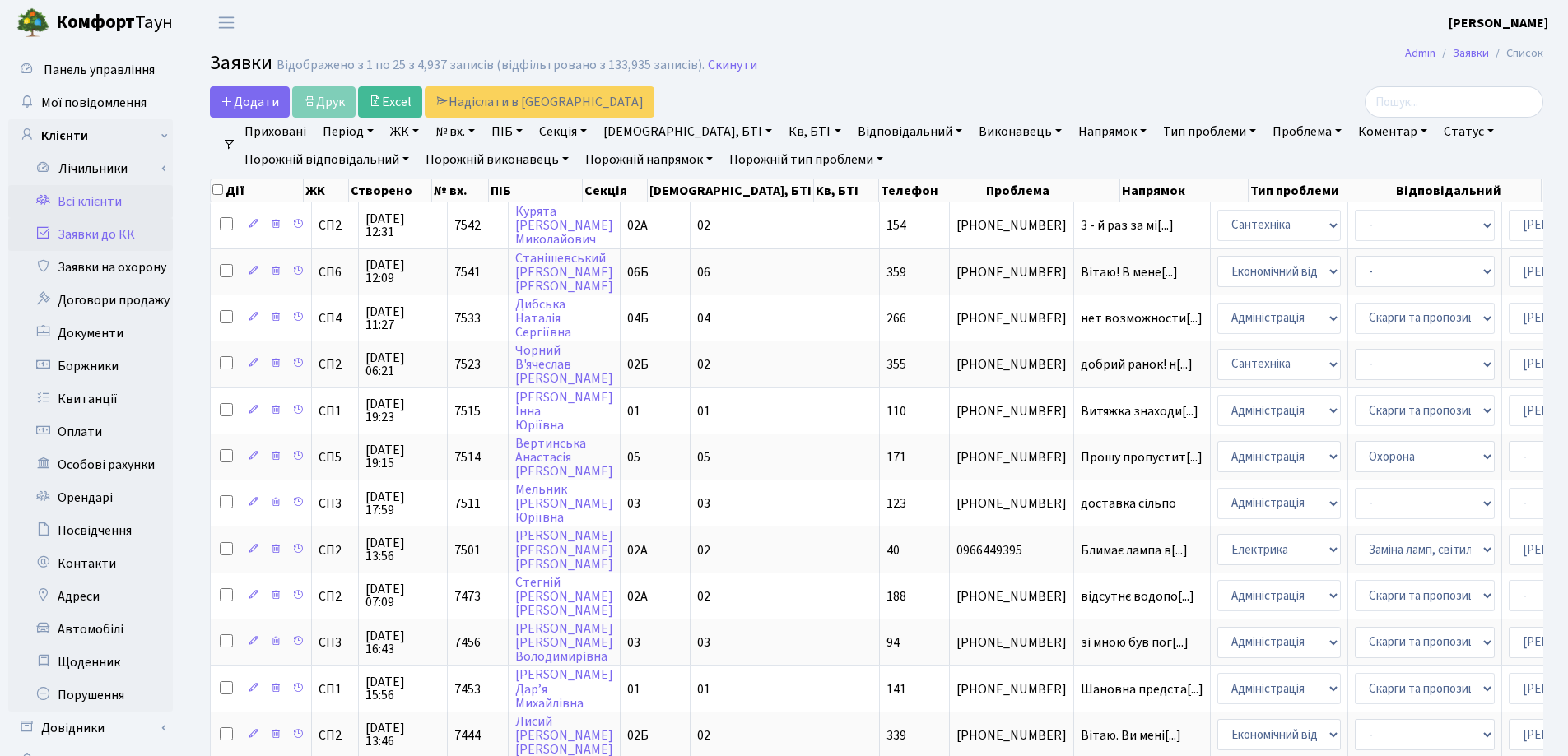
click at [99, 197] on link "Всі клієнти" at bounding box center [91, 202] width 165 height 33
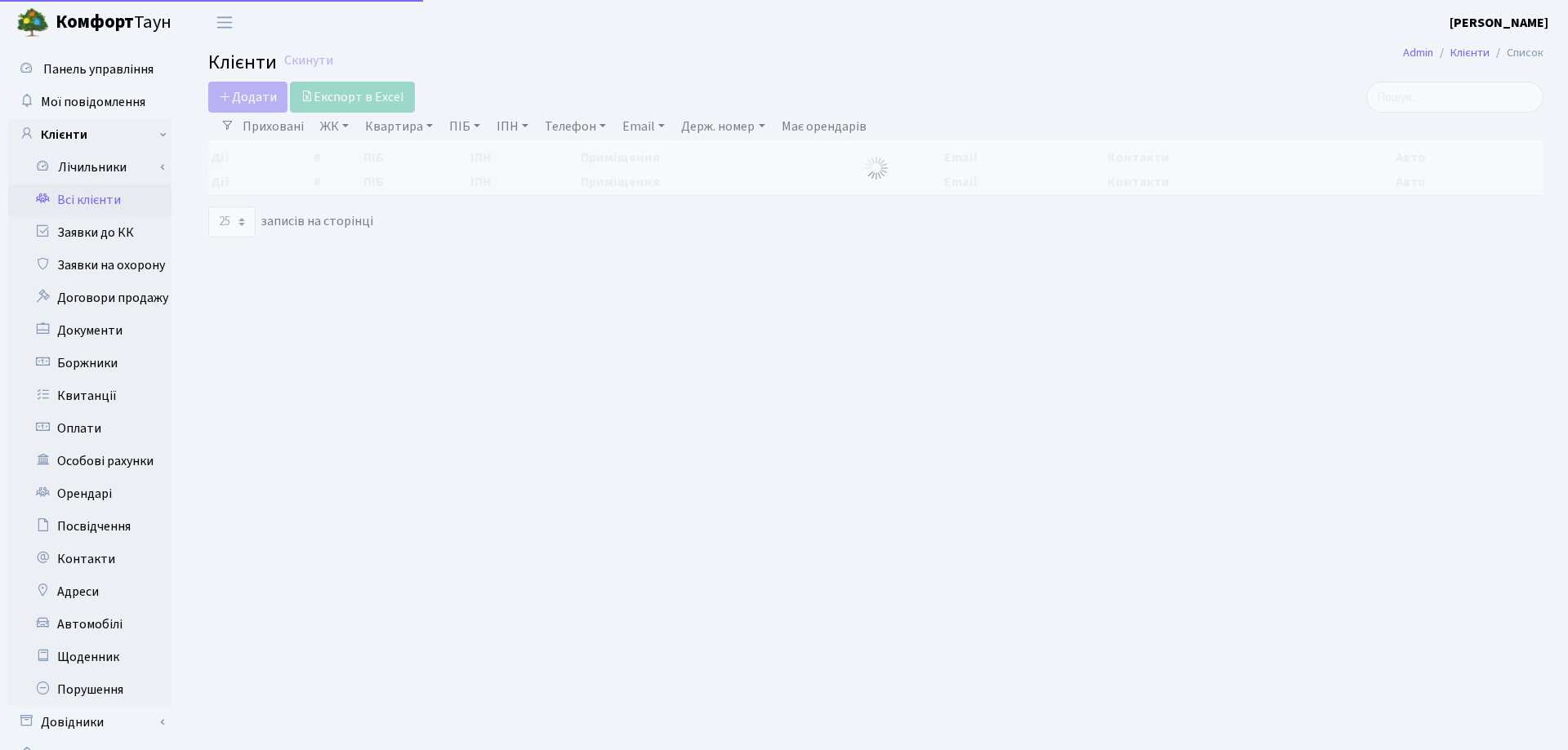
select select "25"
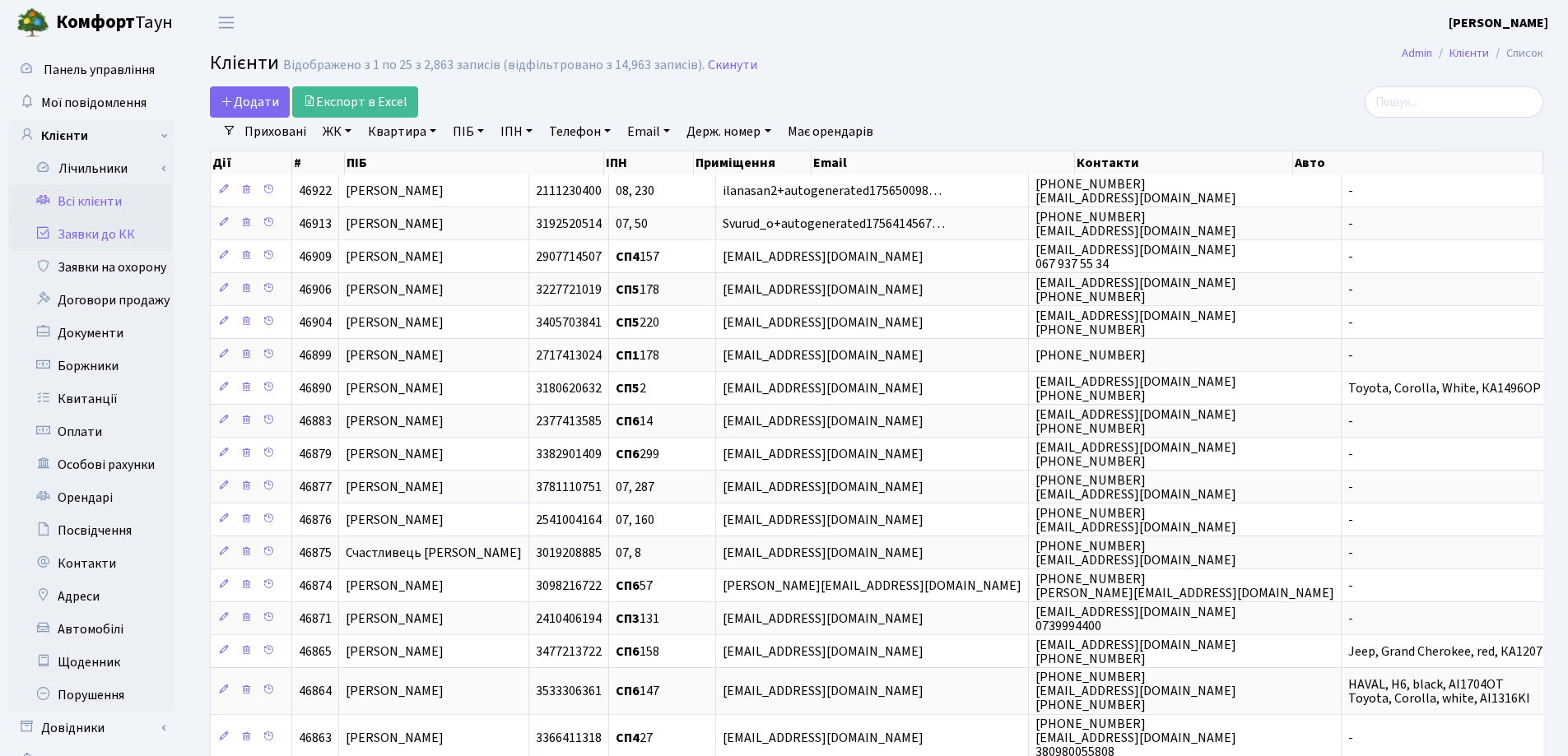
click at [95, 241] on link "Заявки до КК" at bounding box center [91, 234] width 165 height 33
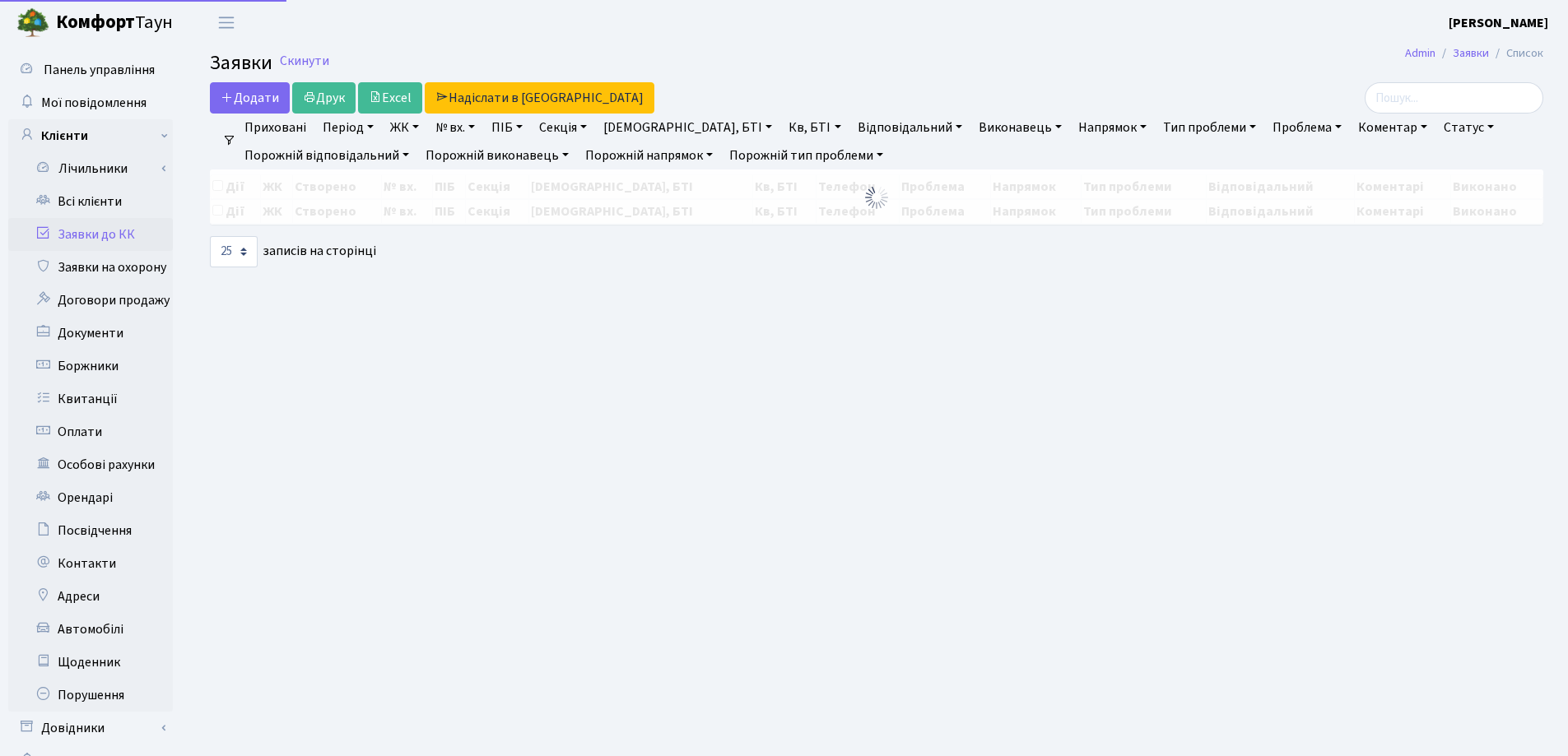
select select "25"
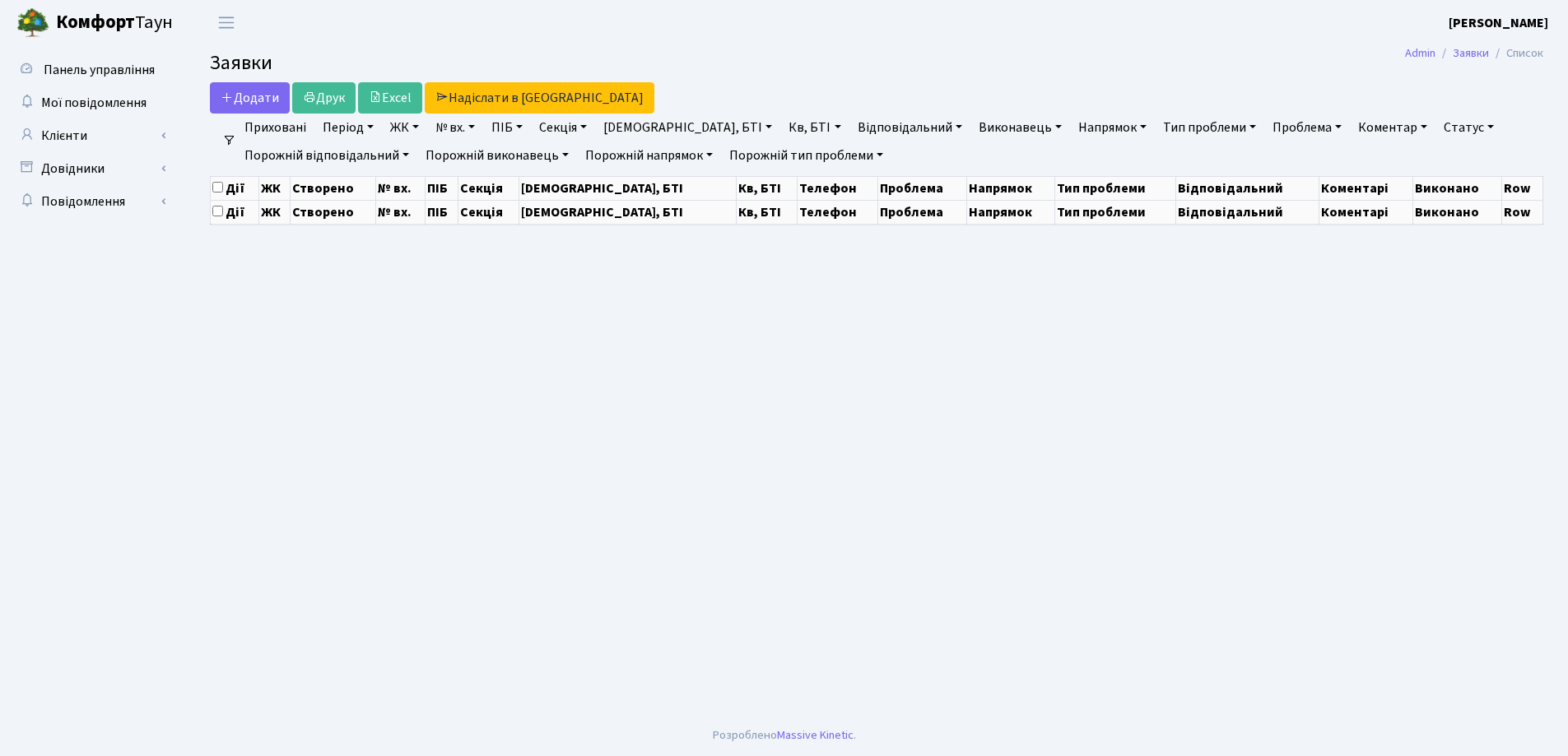
select select "25"
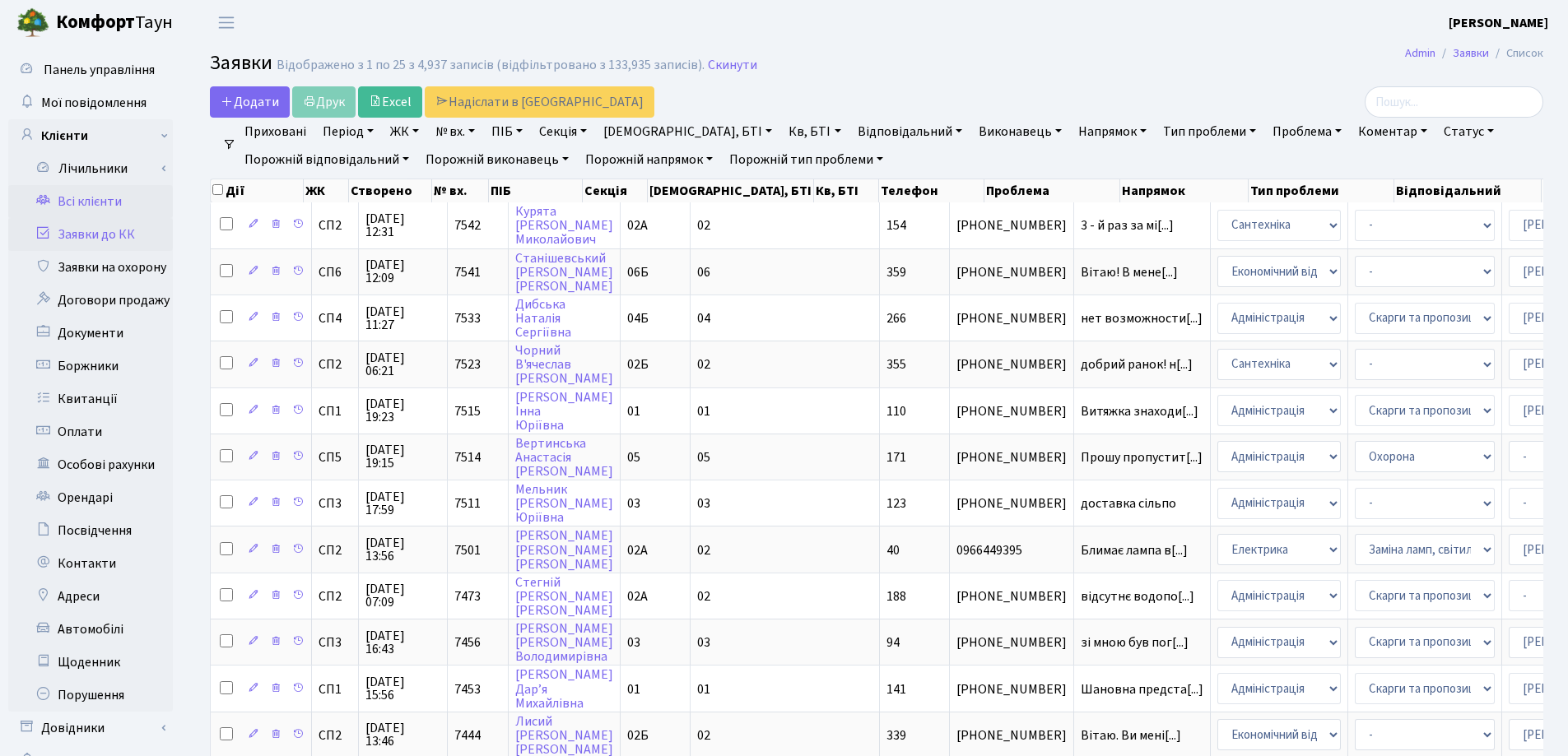
click at [111, 195] on link "Всі клієнти" at bounding box center [91, 202] width 165 height 33
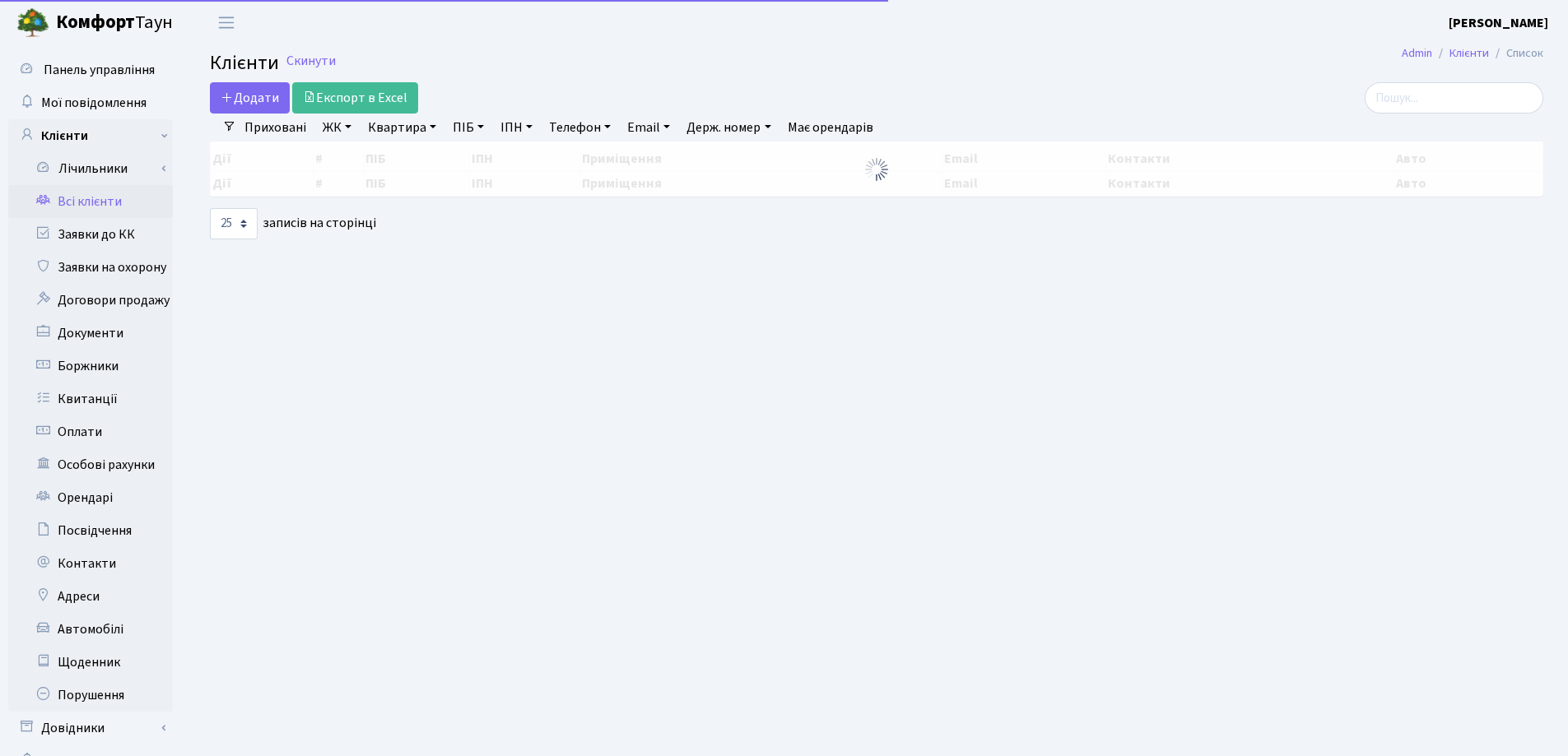
select select "25"
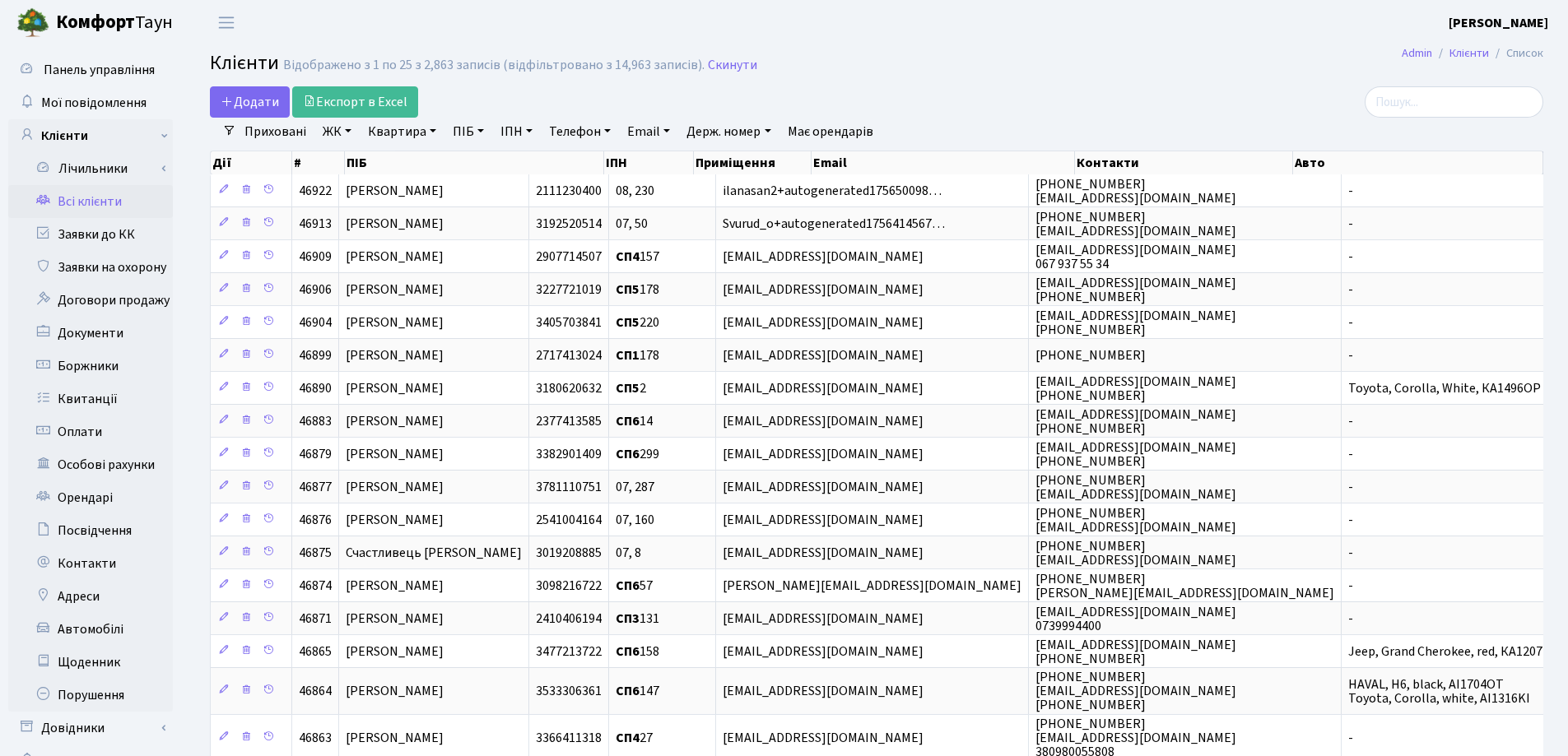
click at [431, 128] on link "Квартира" at bounding box center [402, 131] width 81 height 28
type input "109"
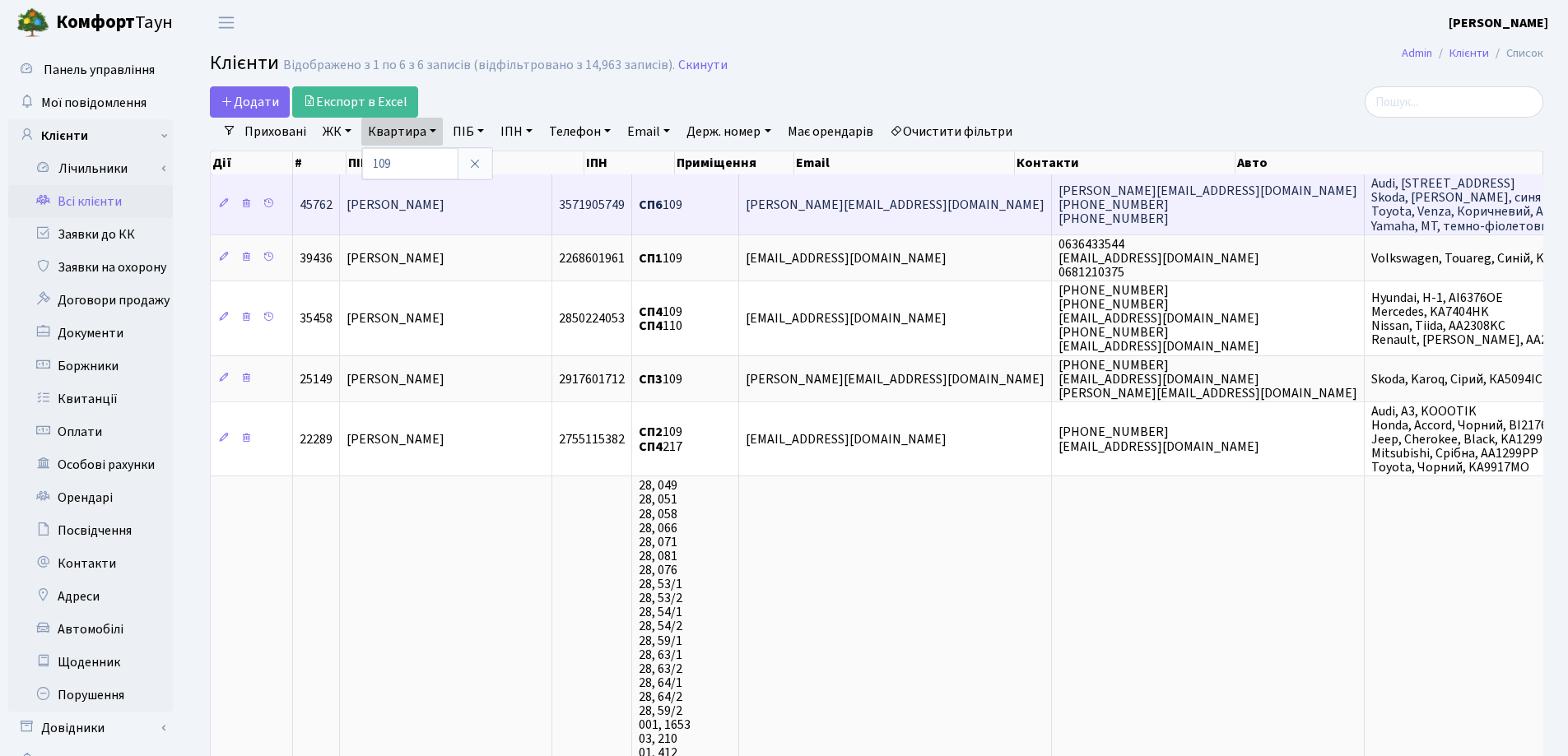
click at [531, 200] on td "[PERSON_NAME]" at bounding box center [446, 203] width 212 height 59
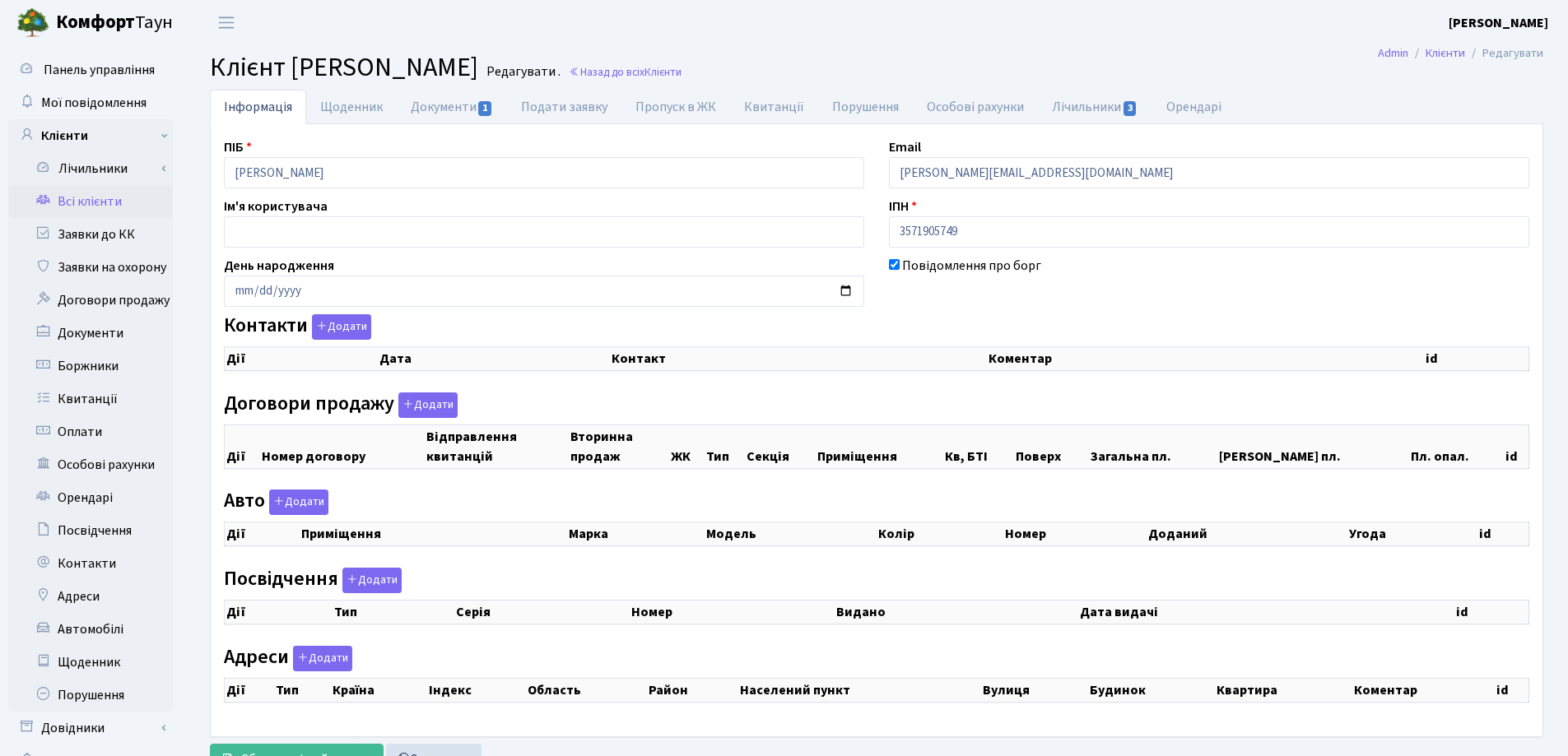
checkbox input "true"
select select "25"
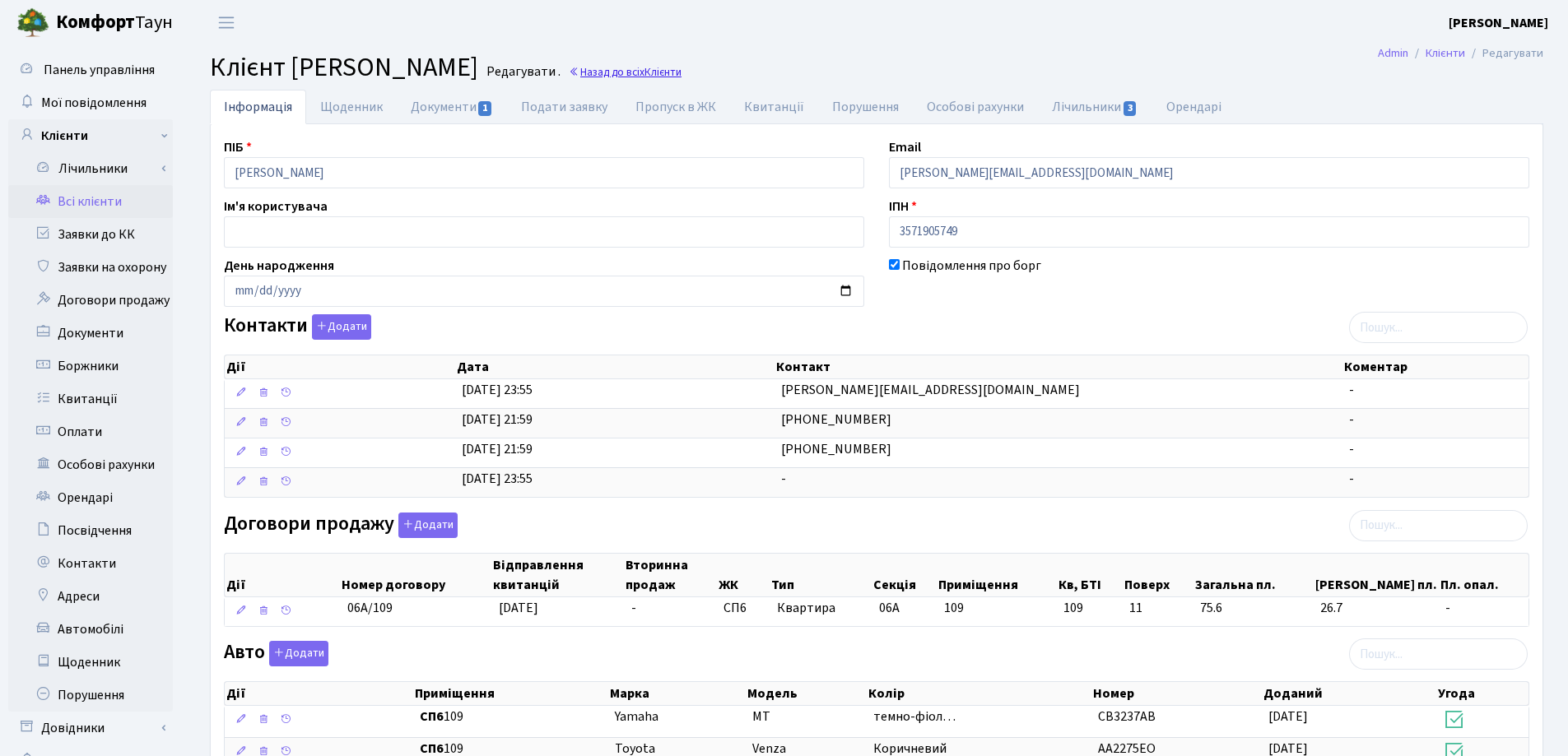
click at [681, 77] on link "Назад до всіх Клієнти" at bounding box center [625, 72] width 113 height 16
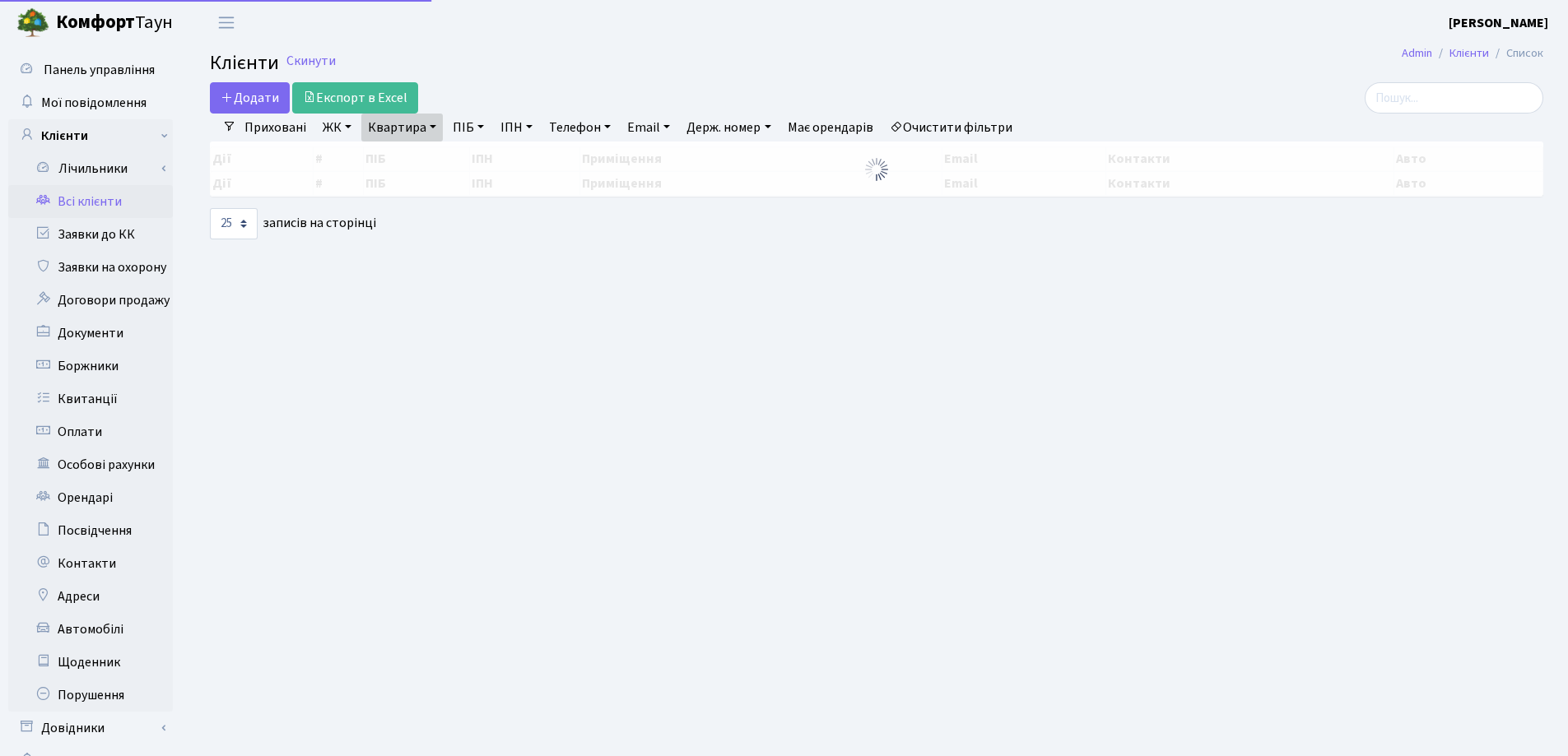
select select "25"
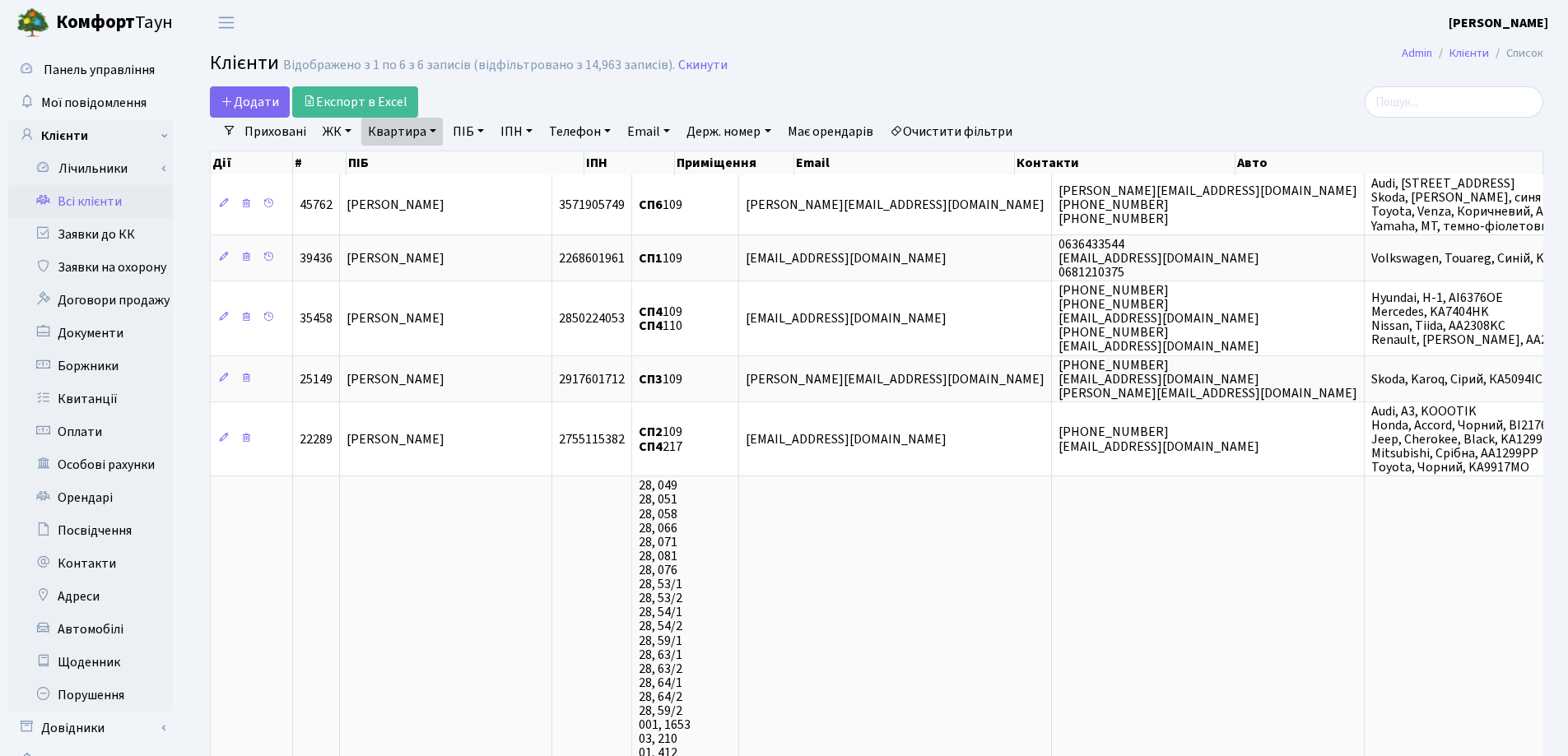
click at [430, 133] on link "Квартира" at bounding box center [402, 131] width 81 height 28
click at [438, 170] on input "109" at bounding box center [411, 164] width 97 height 31
type input "1"
type input "137"
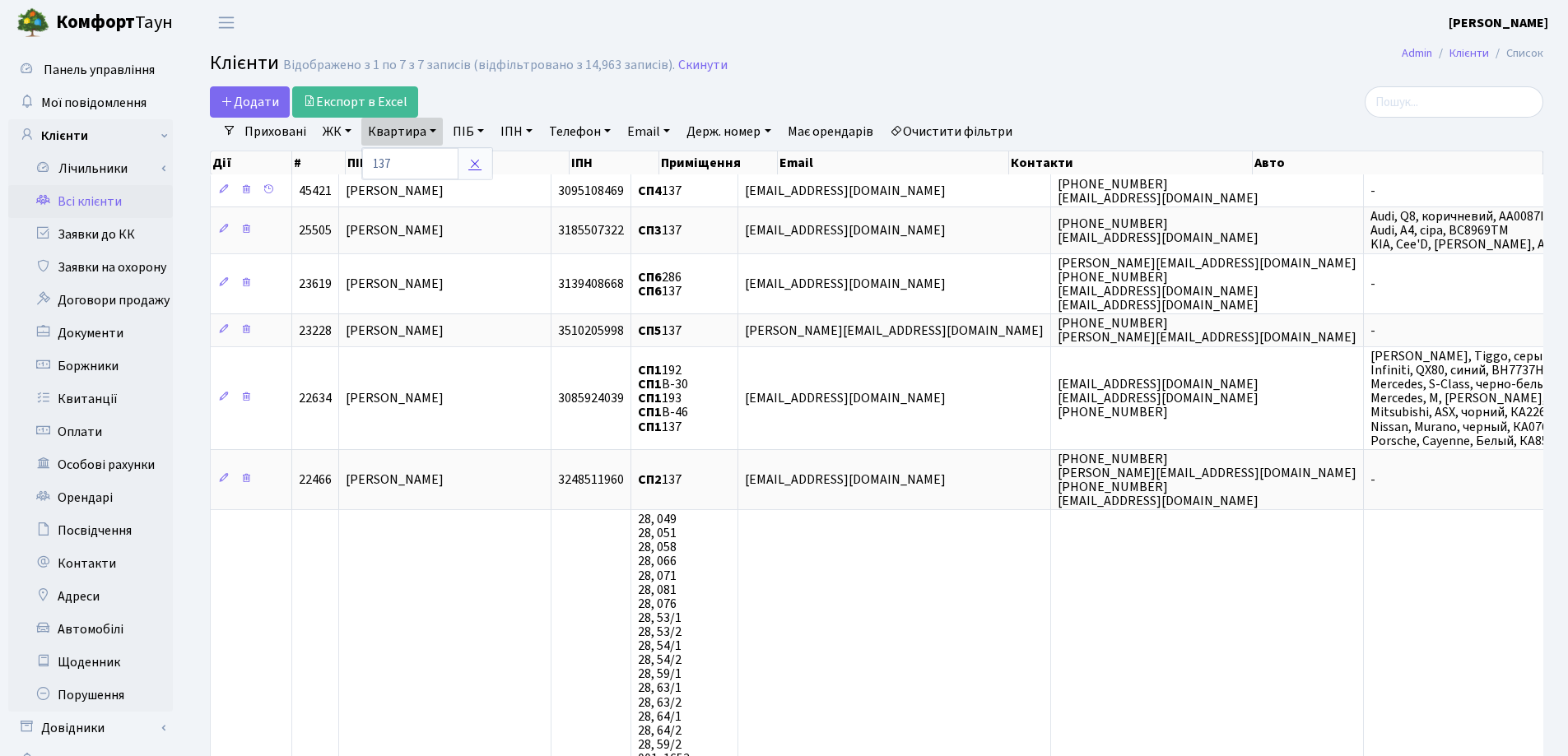
click at [480, 161] on icon at bounding box center [474, 163] width 13 height 13
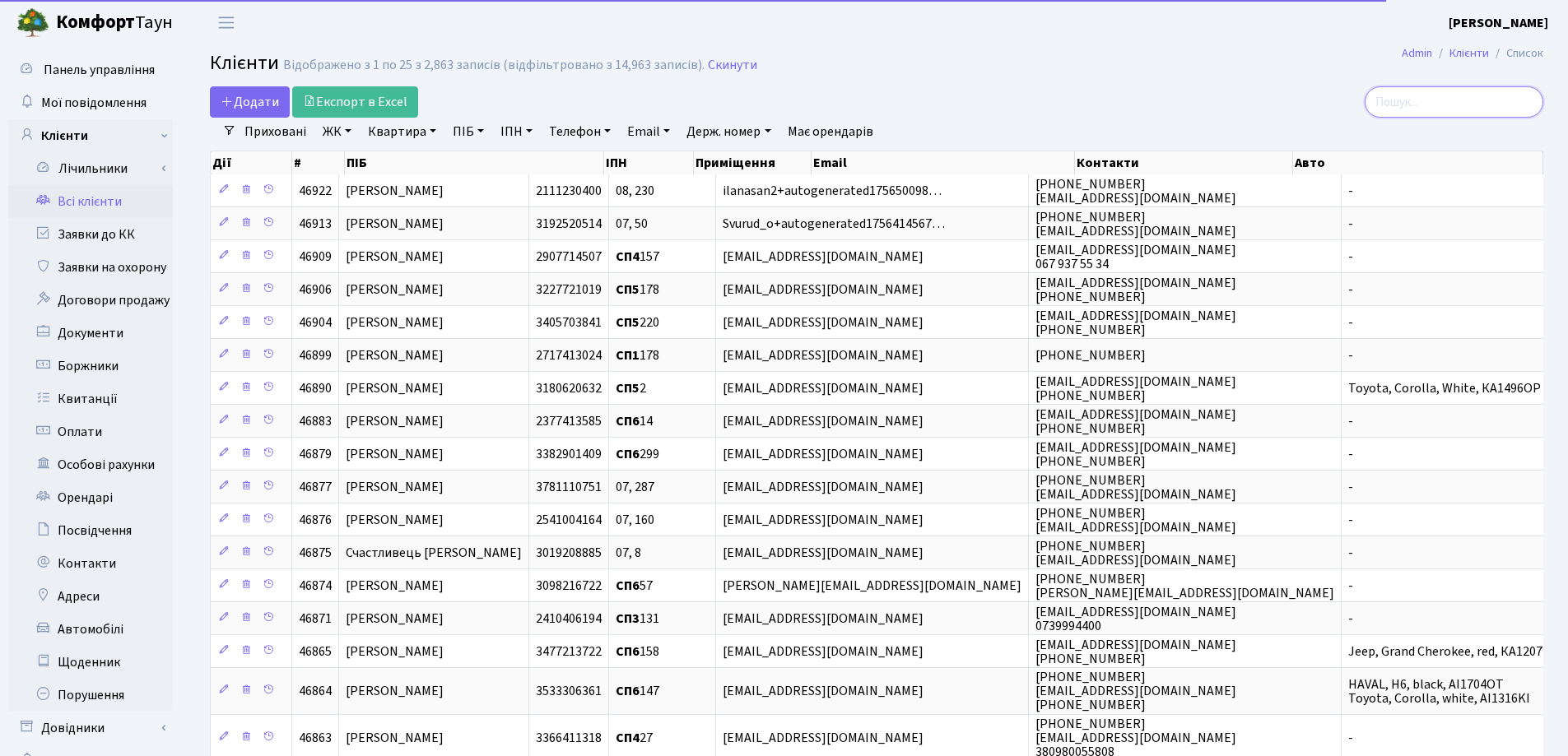
click at [1438, 104] on input "search" at bounding box center [1453, 102] width 179 height 31
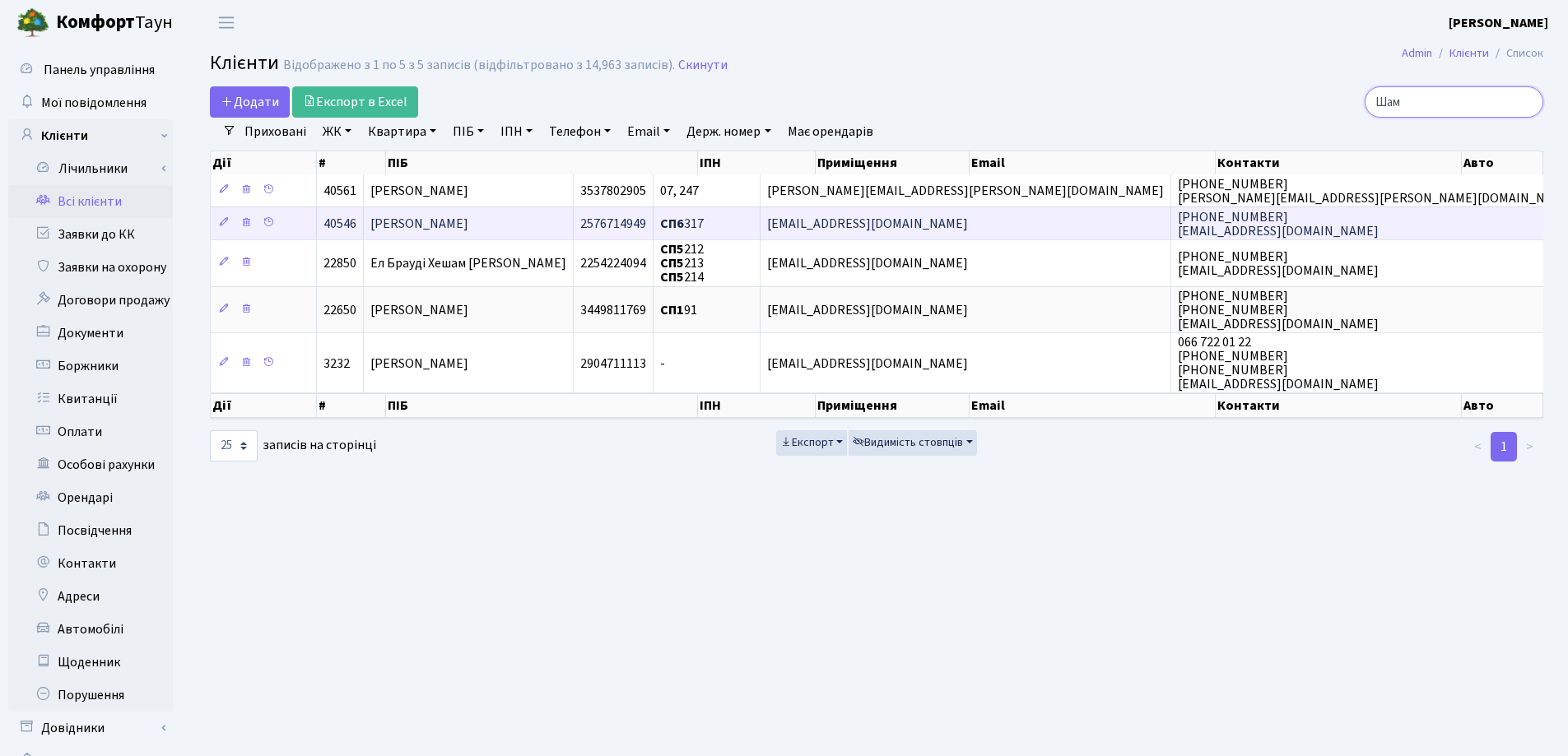
type input "Шам"
click at [574, 231] on td "Шаменко Вікторія Вікторівна" at bounding box center [468, 223] width 210 height 33
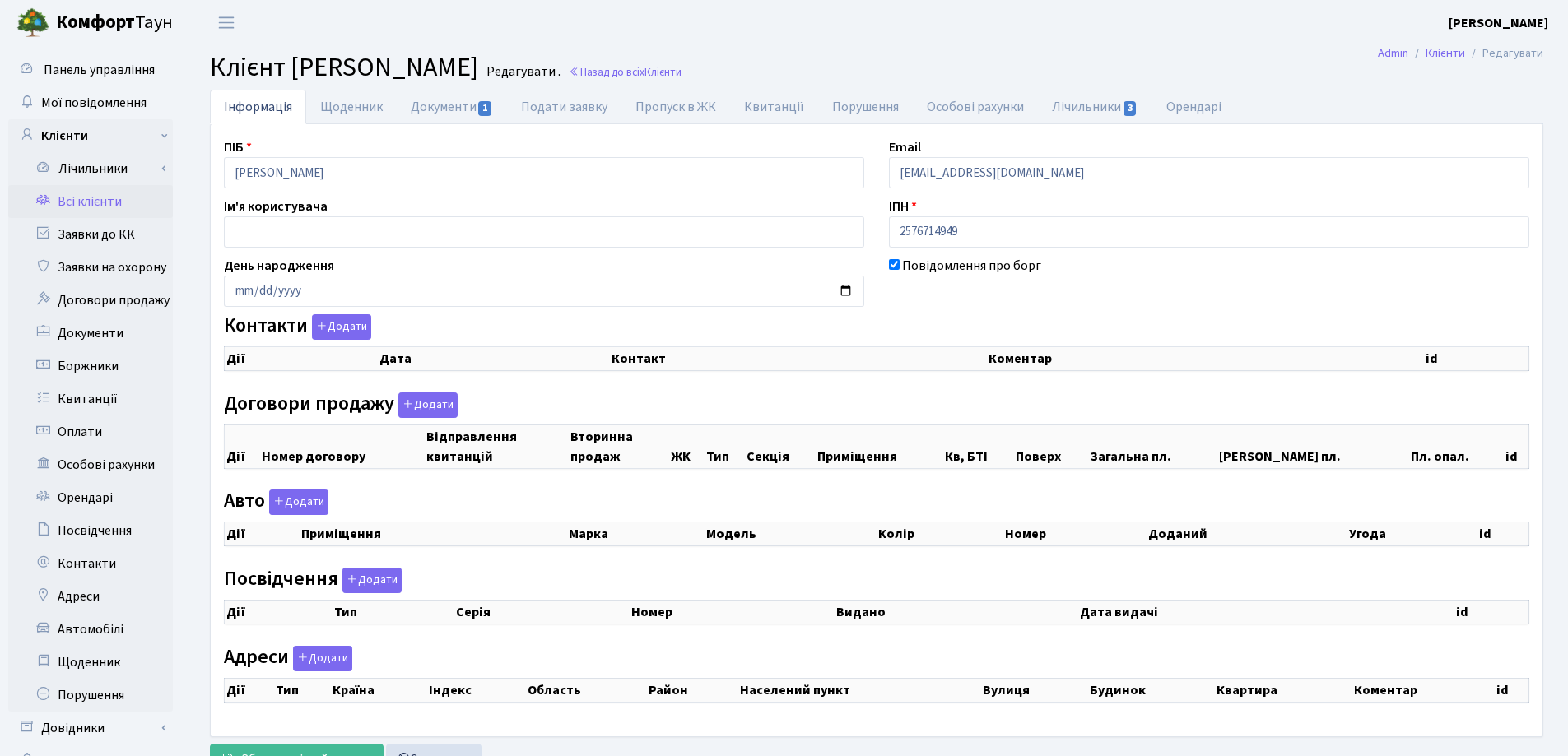
checkbox input "true"
select select "25"
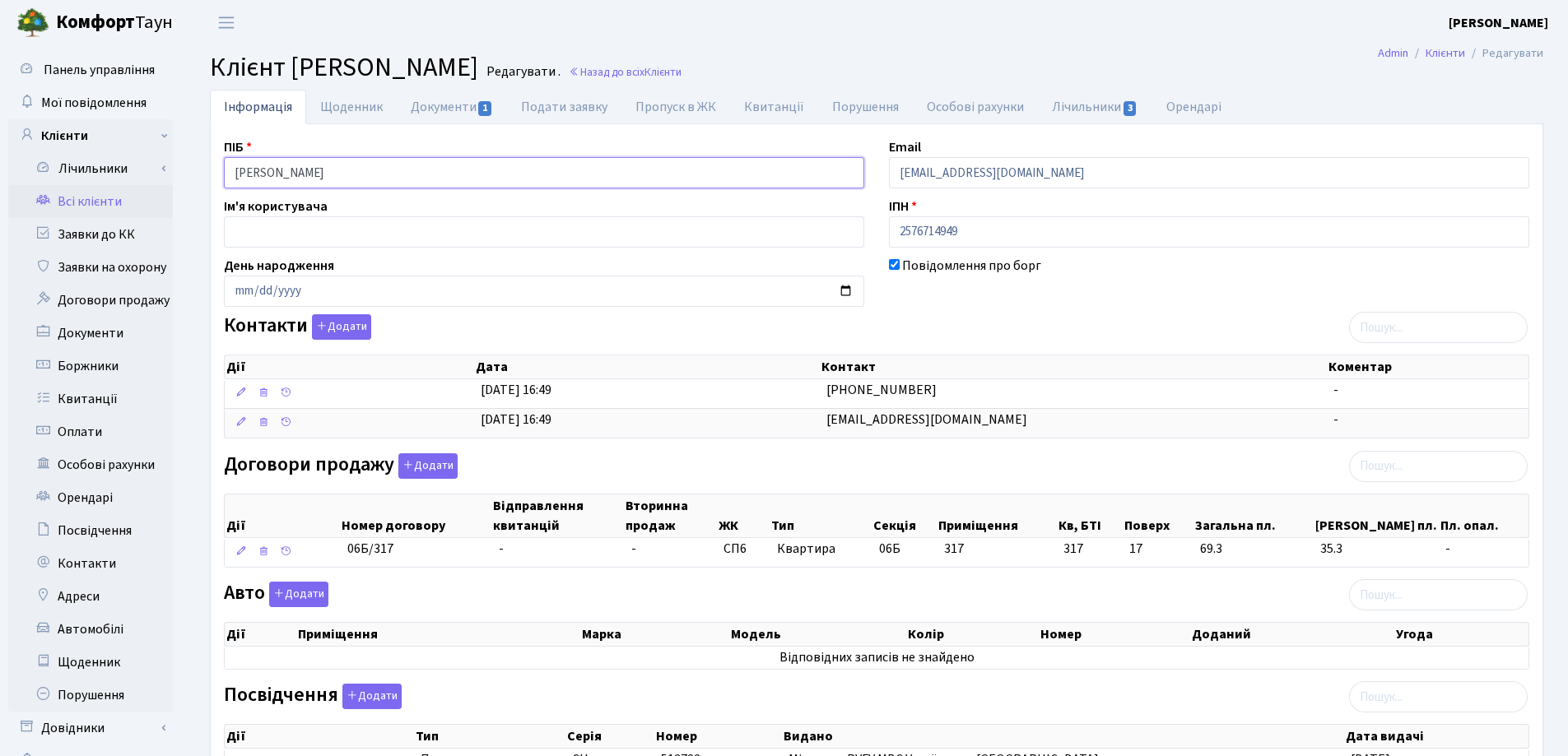
click at [330, 171] on input "Шаменко Вікторія Вікторівна" at bounding box center [544, 172] width 641 height 31
drag, startPoint x: 448, startPoint y: 171, endPoint x: 235, endPoint y: 173, distance: 213.0
click at [235, 173] on input "Шаменко Вікторія Вікторівна" at bounding box center [544, 172] width 641 height 31
click at [681, 77] on link "Назад до всіх Клієнти" at bounding box center [625, 72] width 113 height 16
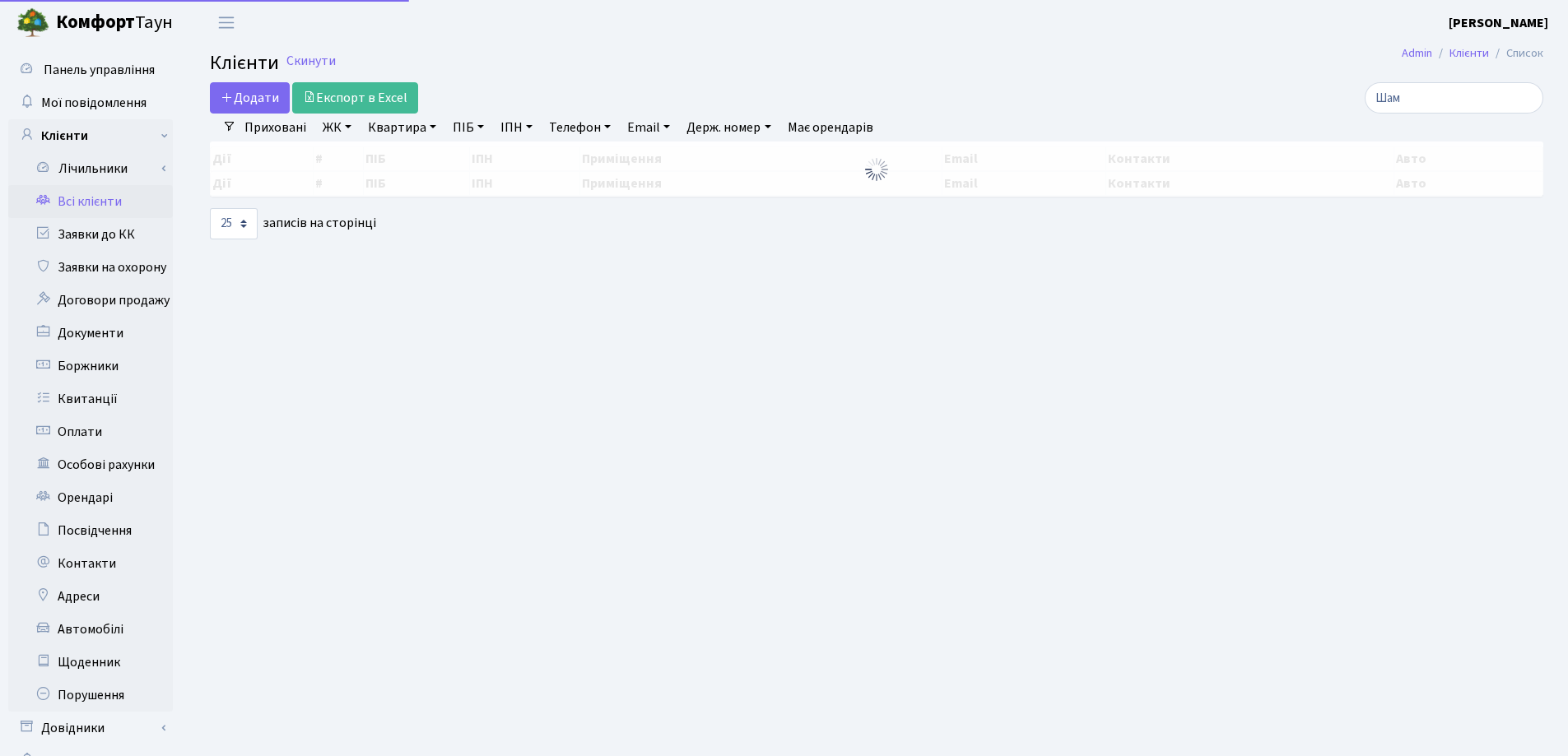
select select "25"
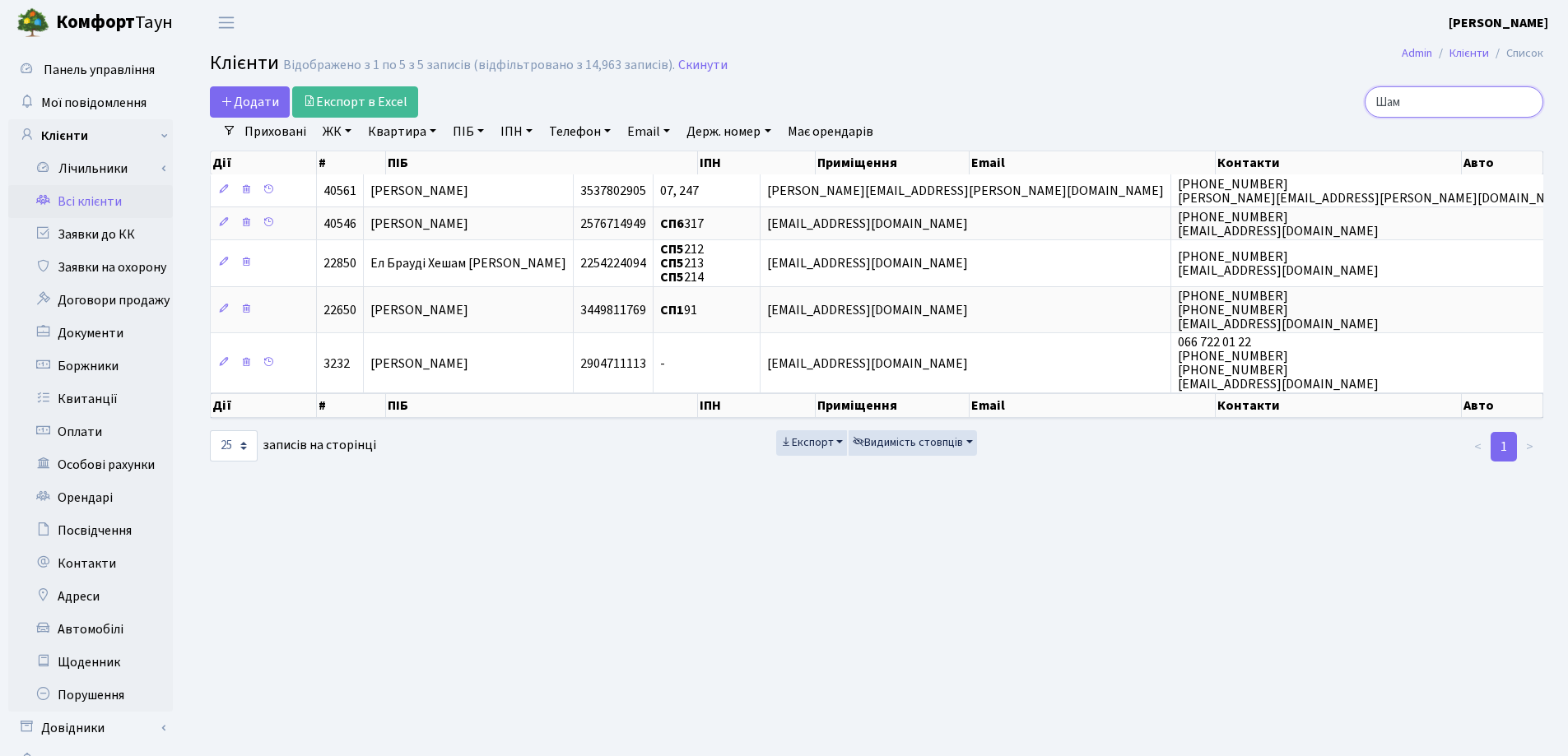
click at [1527, 99] on input "Шам" at bounding box center [1453, 102] width 179 height 31
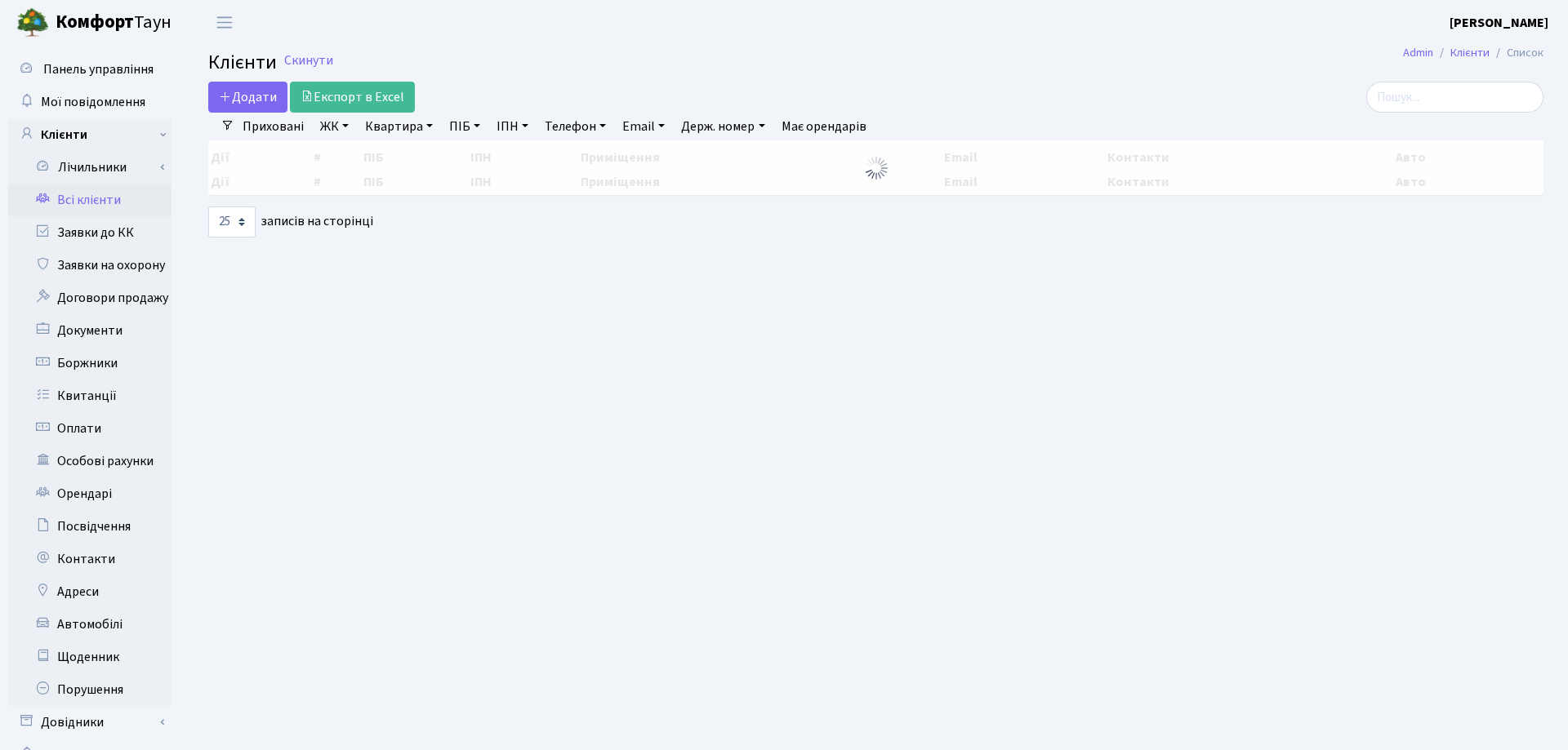
select select "25"
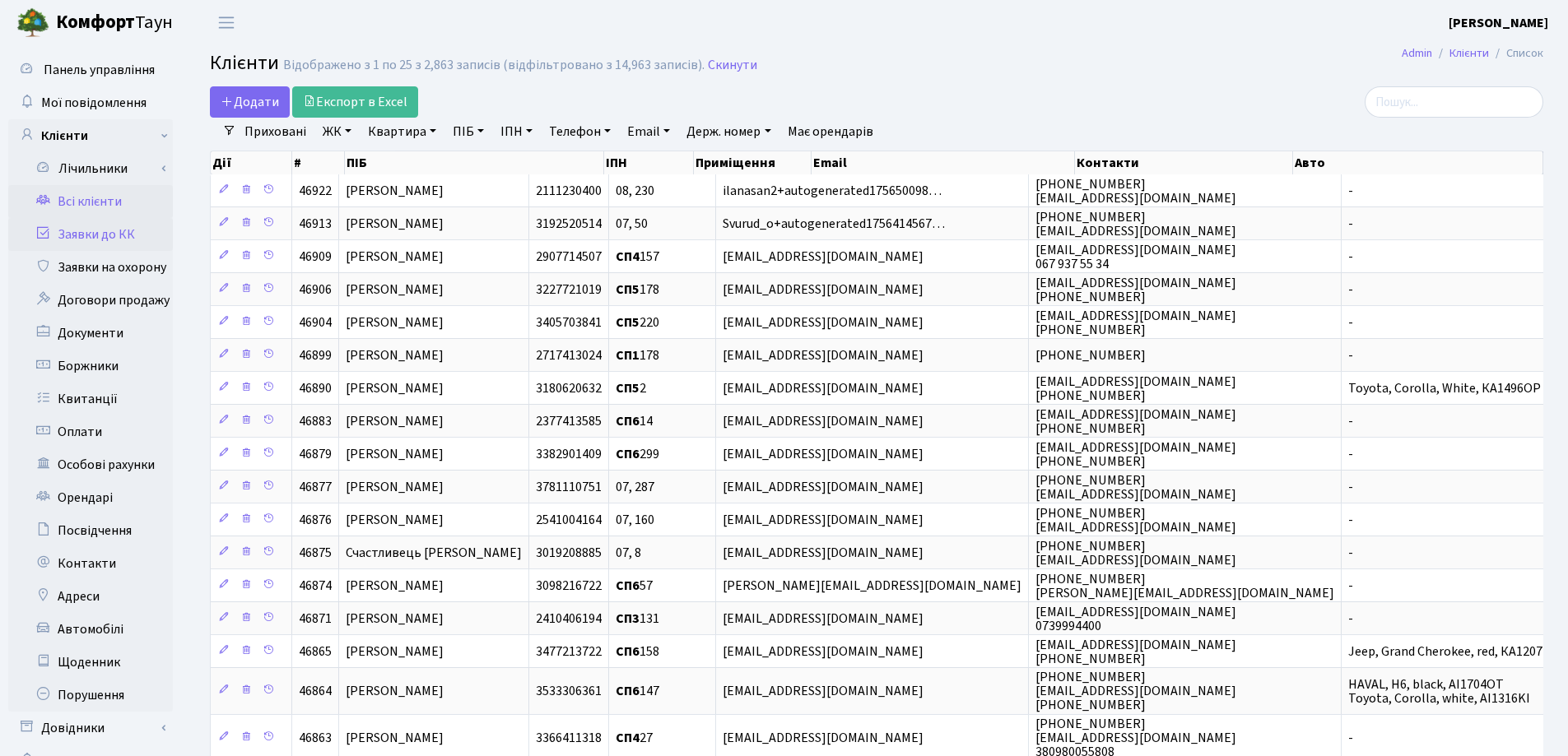
click at [93, 231] on link "Заявки до КК" at bounding box center [91, 234] width 165 height 33
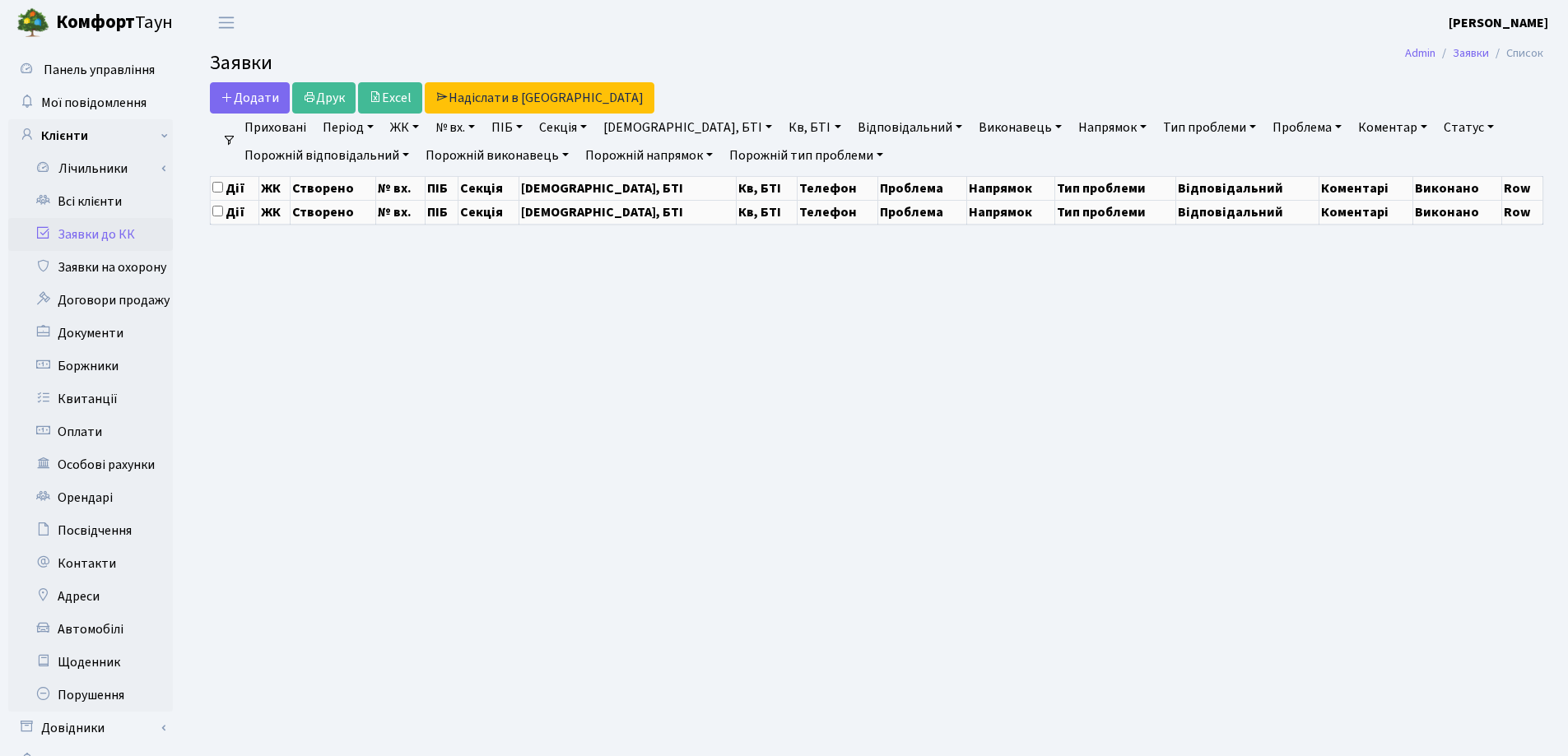
select select "25"
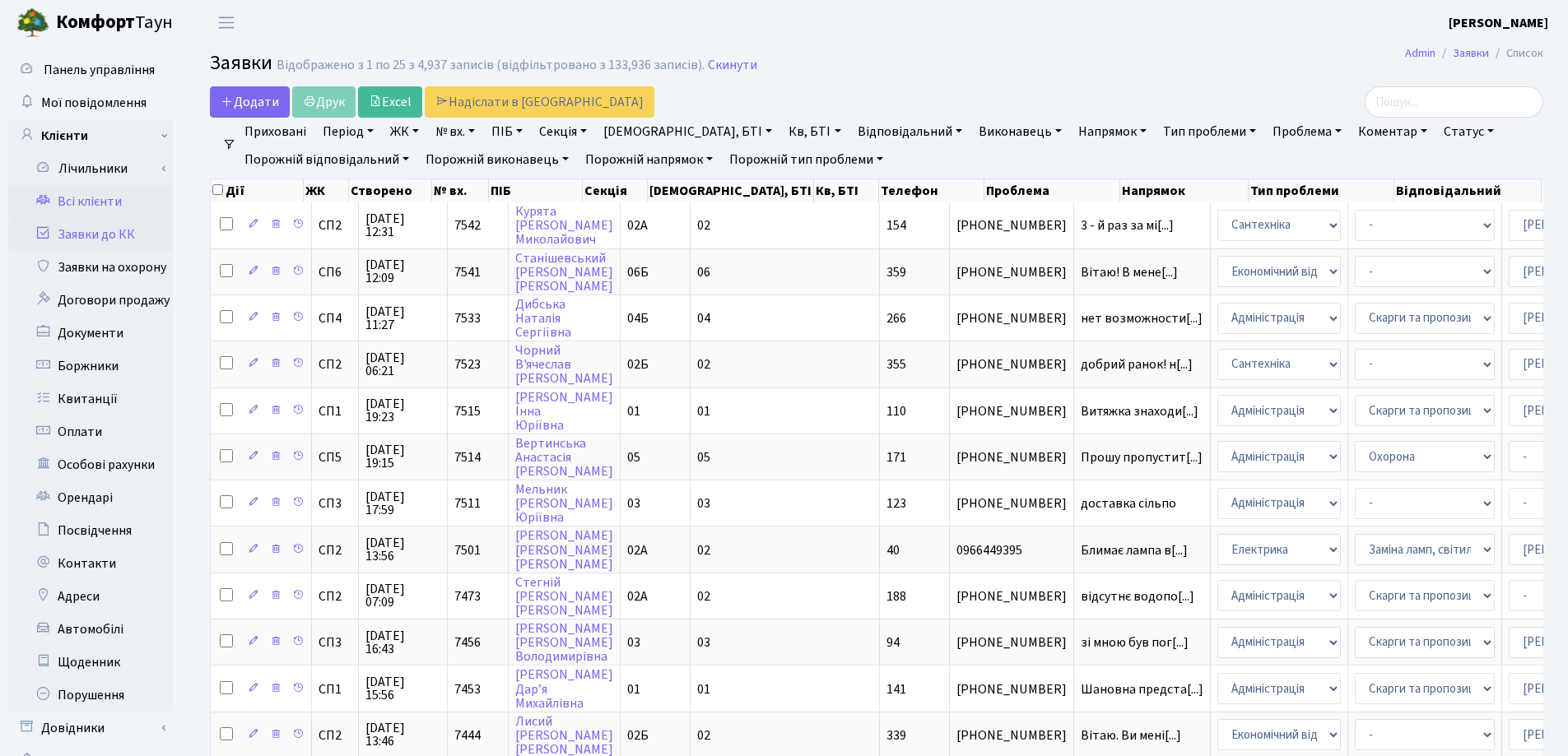
click at [95, 203] on link "Всі клієнти" at bounding box center [91, 202] width 165 height 33
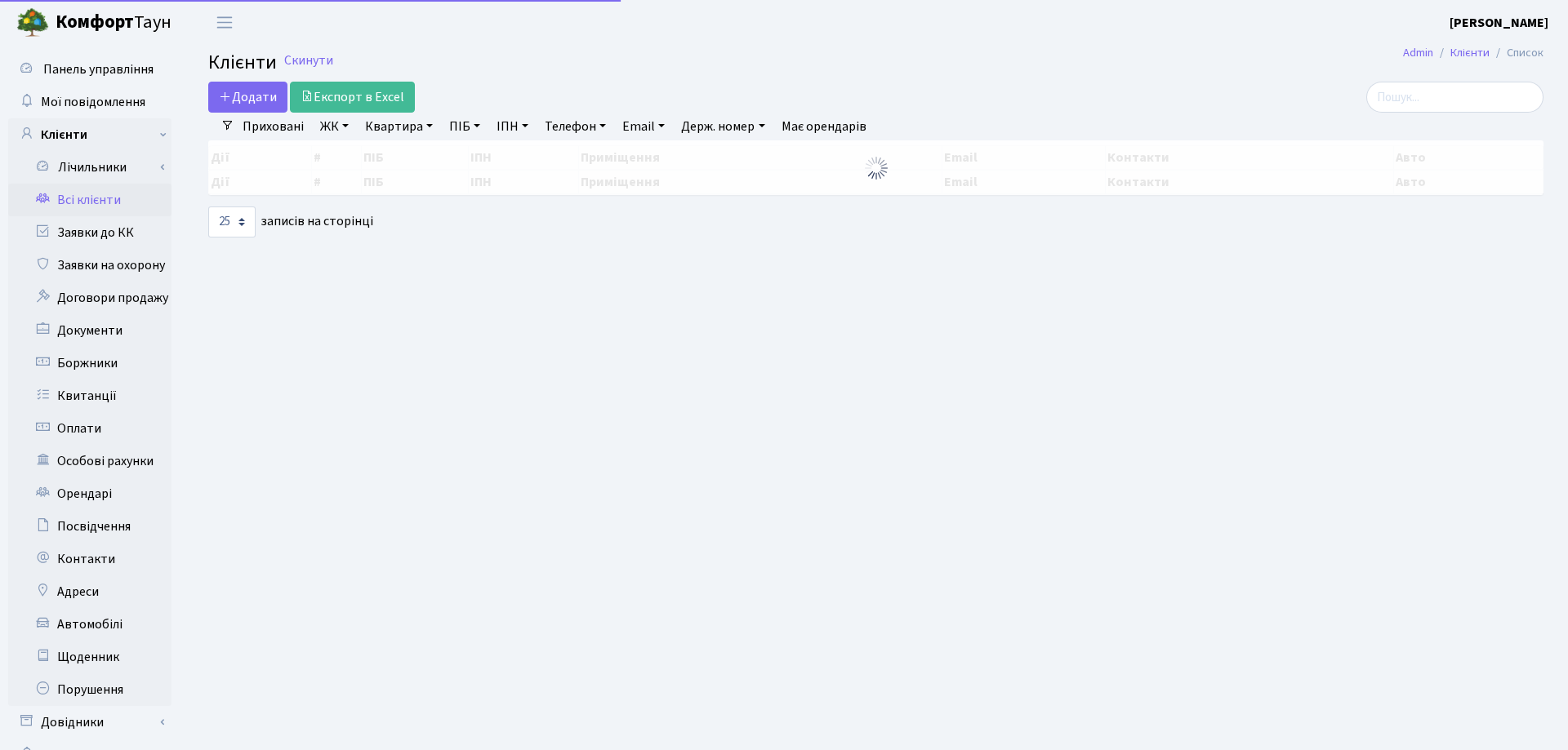
select select "25"
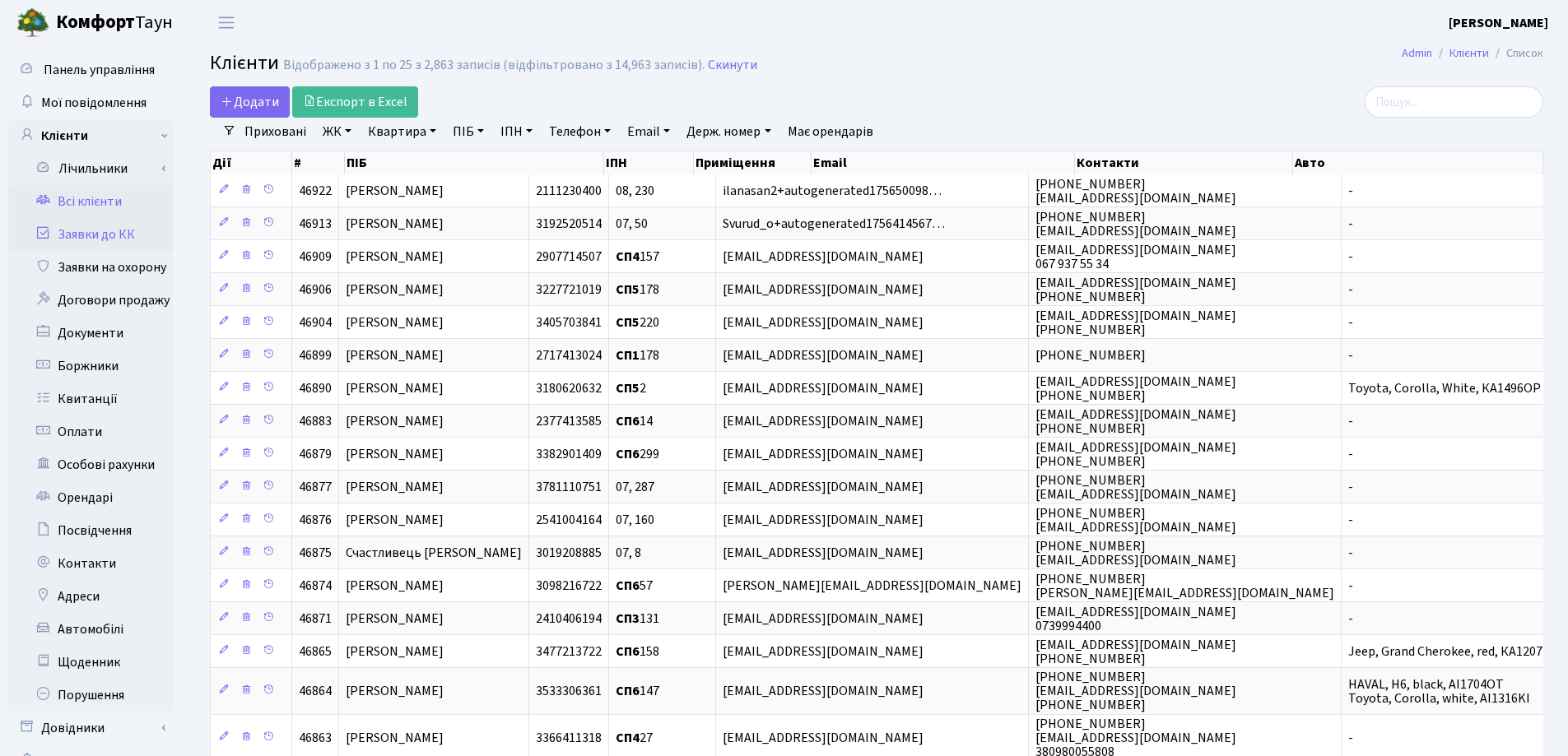
click at [79, 228] on link "Заявки до КК" at bounding box center [91, 234] width 165 height 33
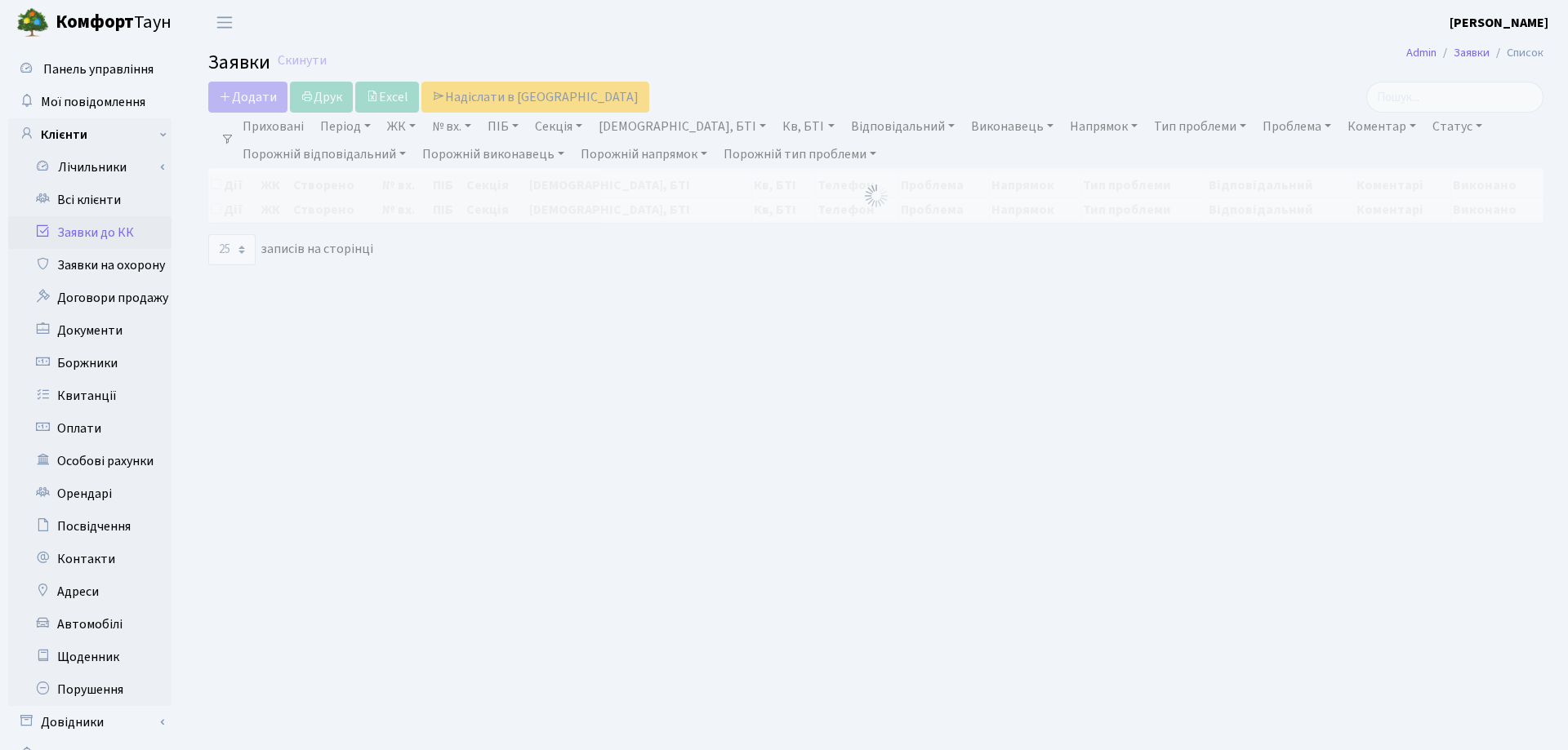
select select "25"
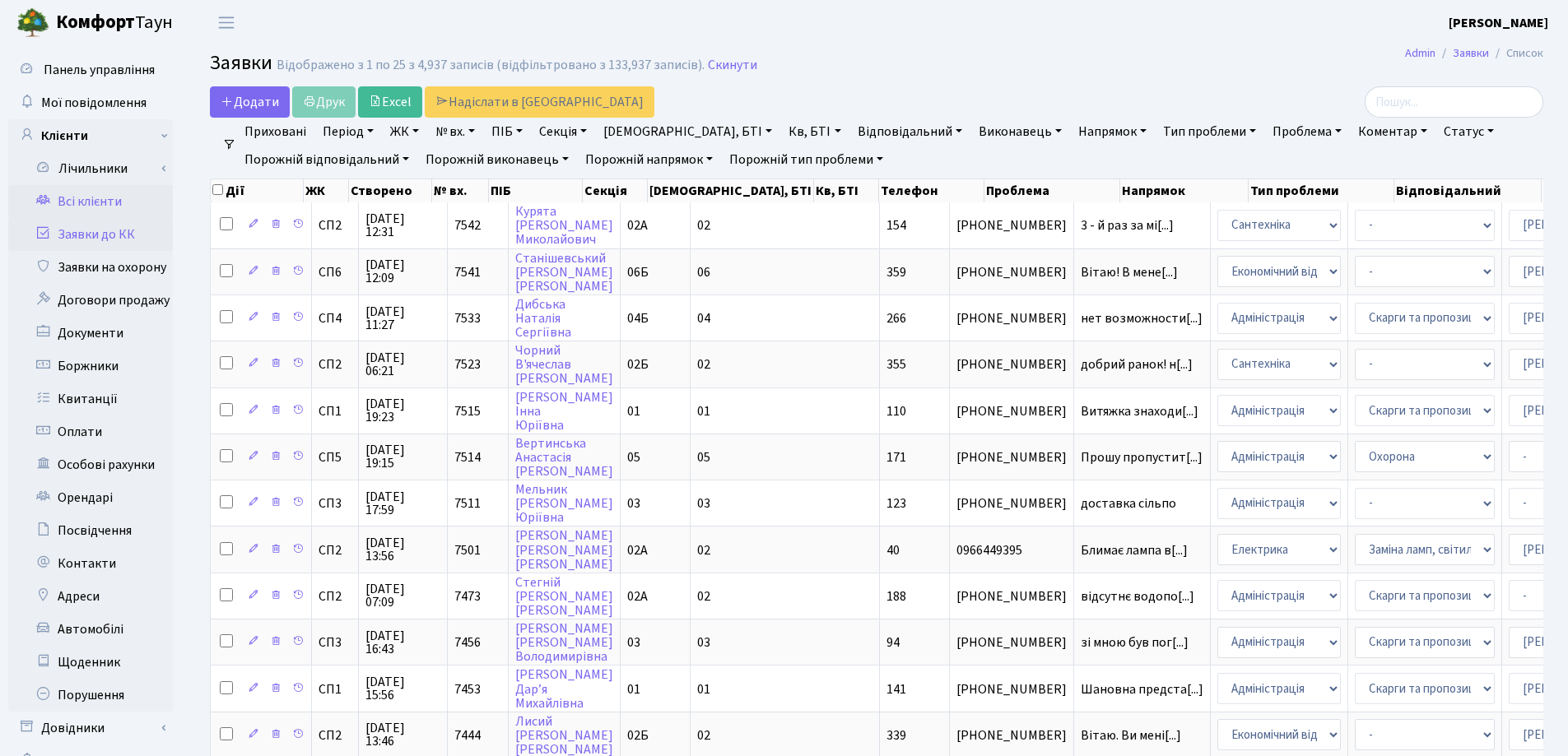
click at [81, 204] on link "Всі клієнти" at bounding box center [91, 202] width 165 height 33
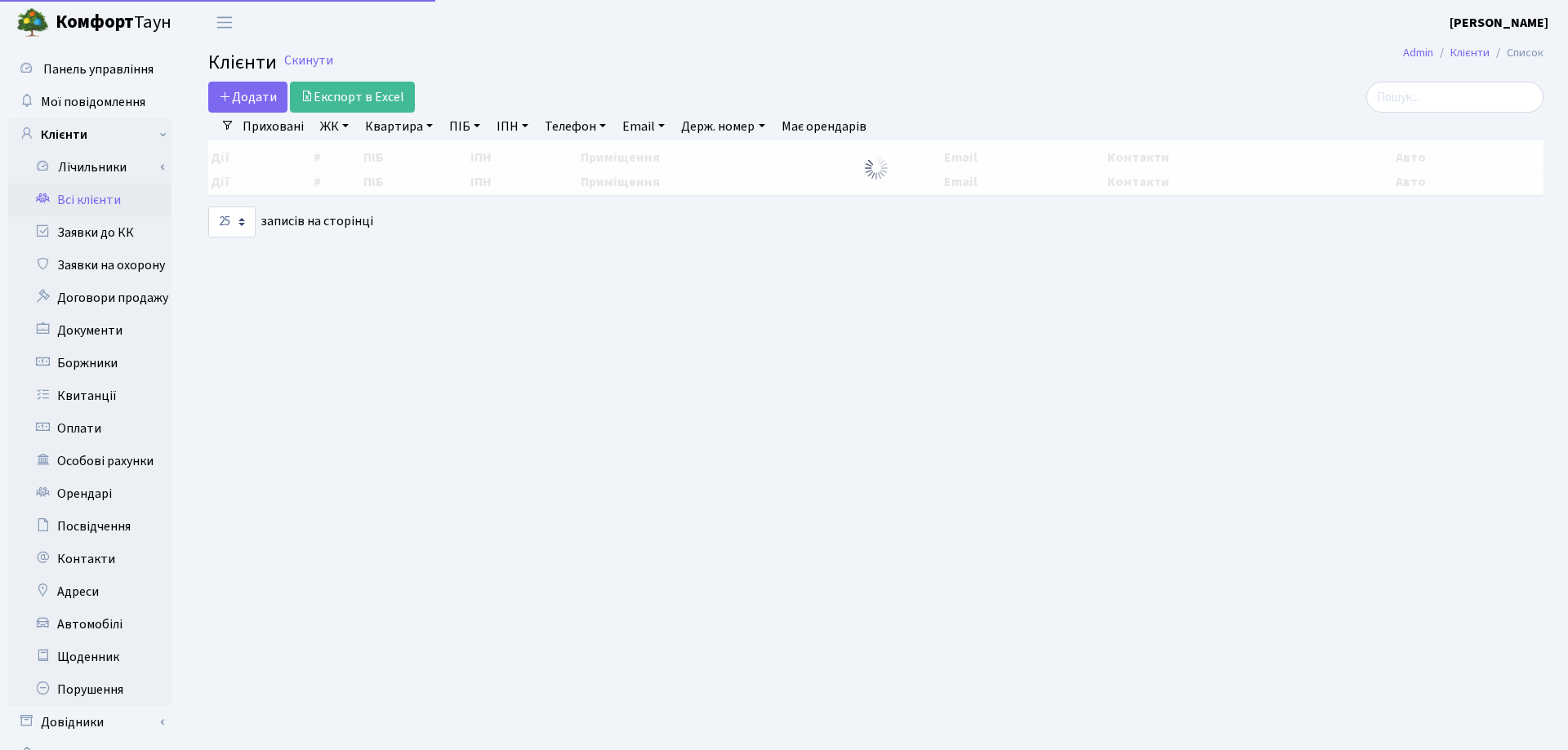
select select "25"
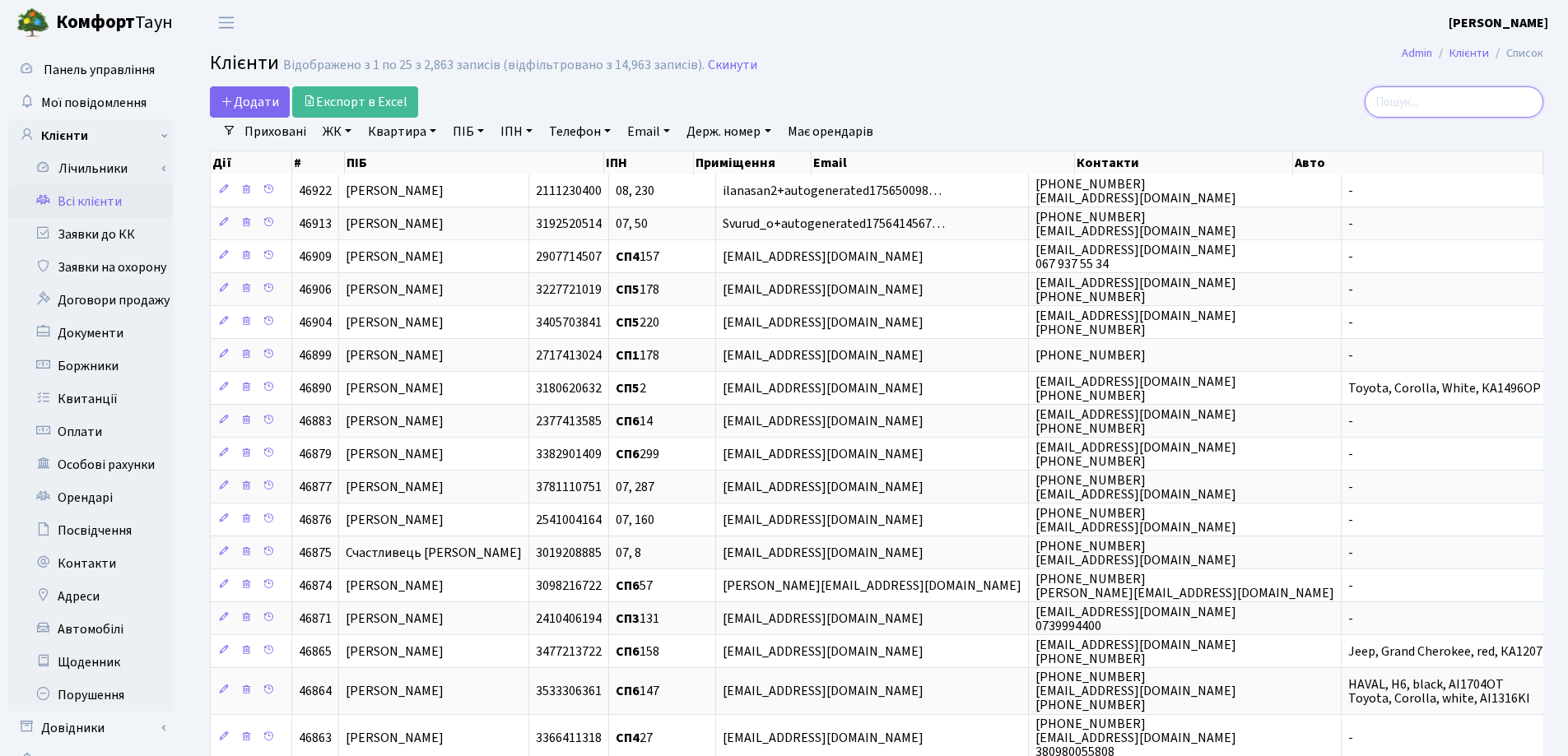
click at [1452, 105] on input "search" at bounding box center [1453, 102] width 179 height 31
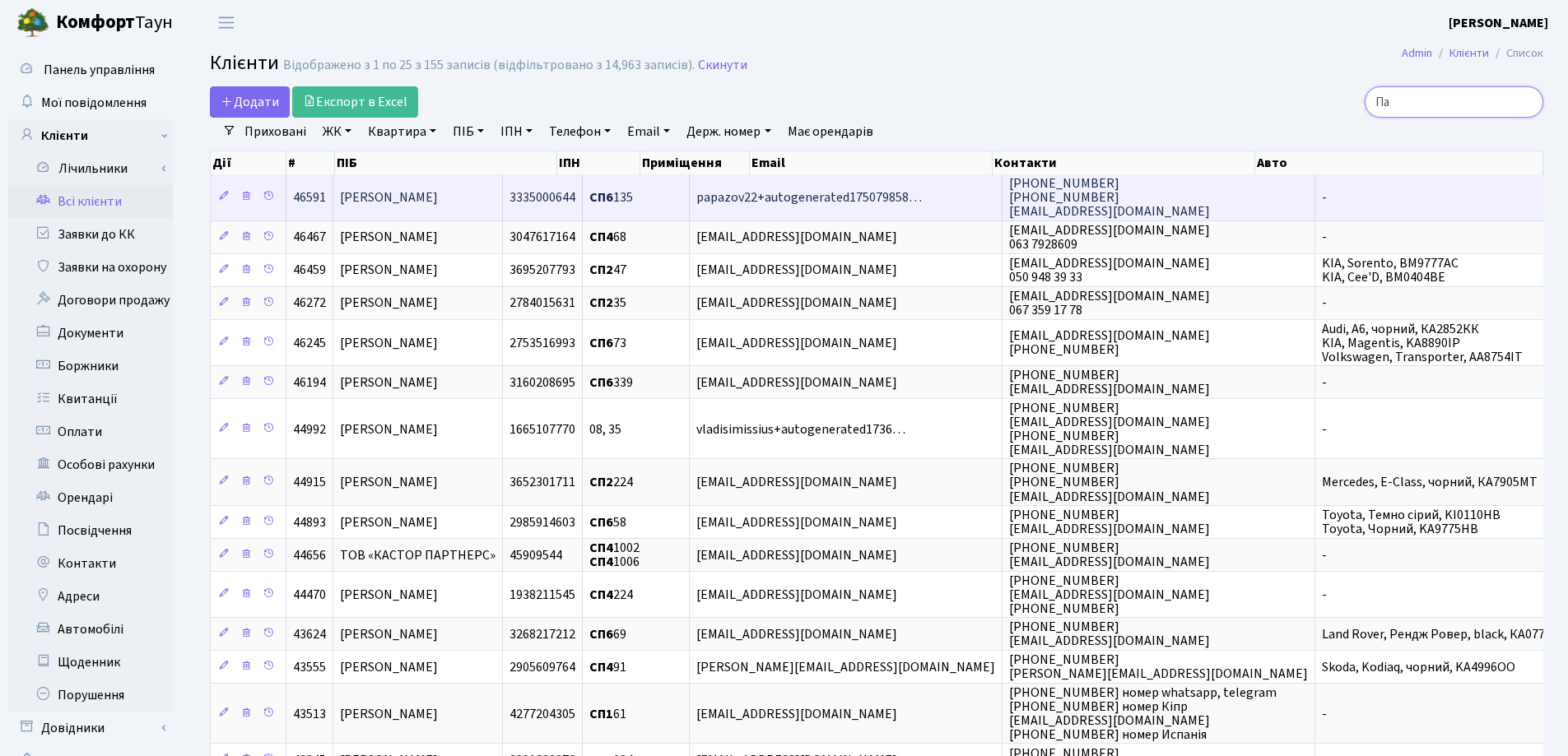
type input "Па"
click at [438, 198] on span "Папазова Марія Олексіївна" at bounding box center [389, 197] width 98 height 18
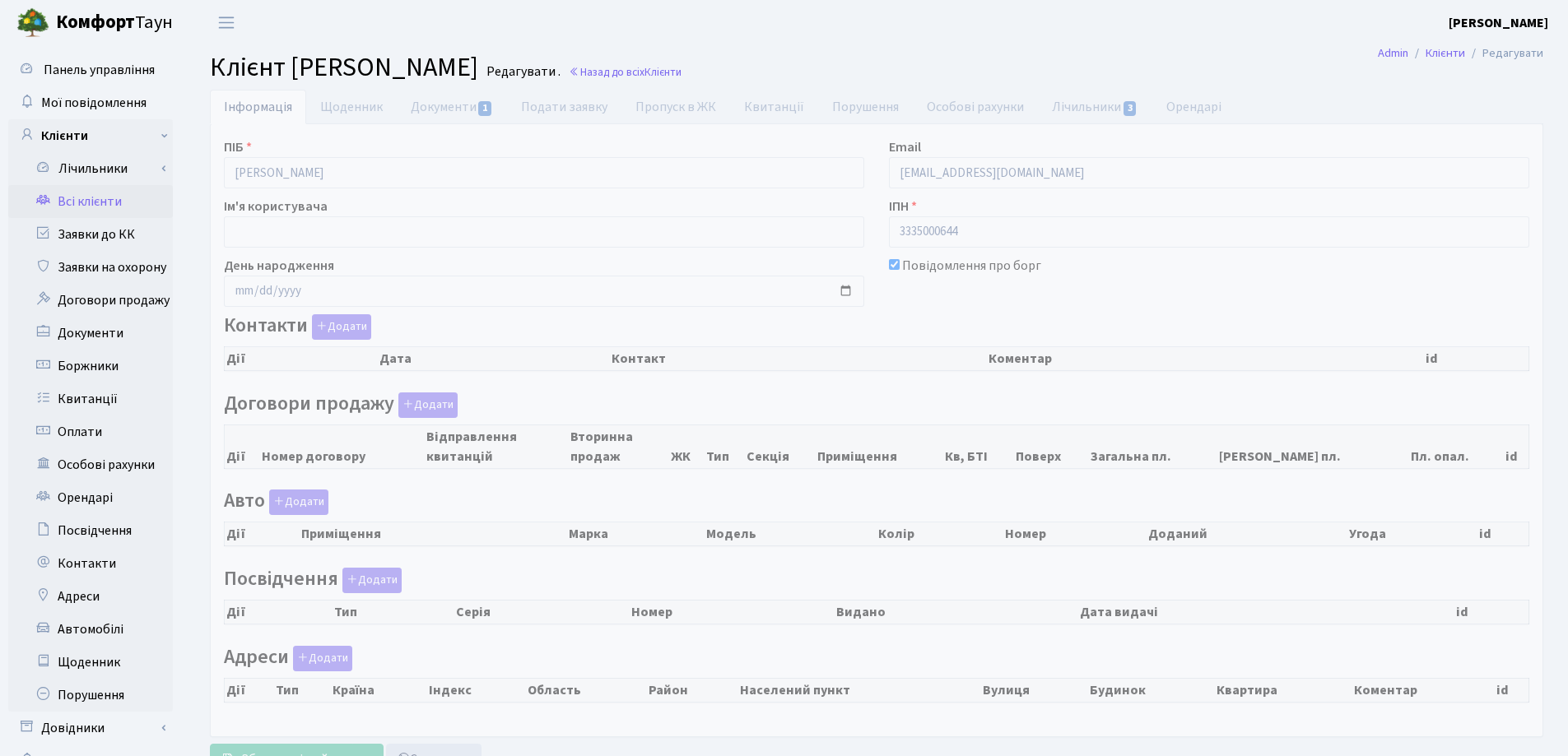
checkbox input "true"
select select "25"
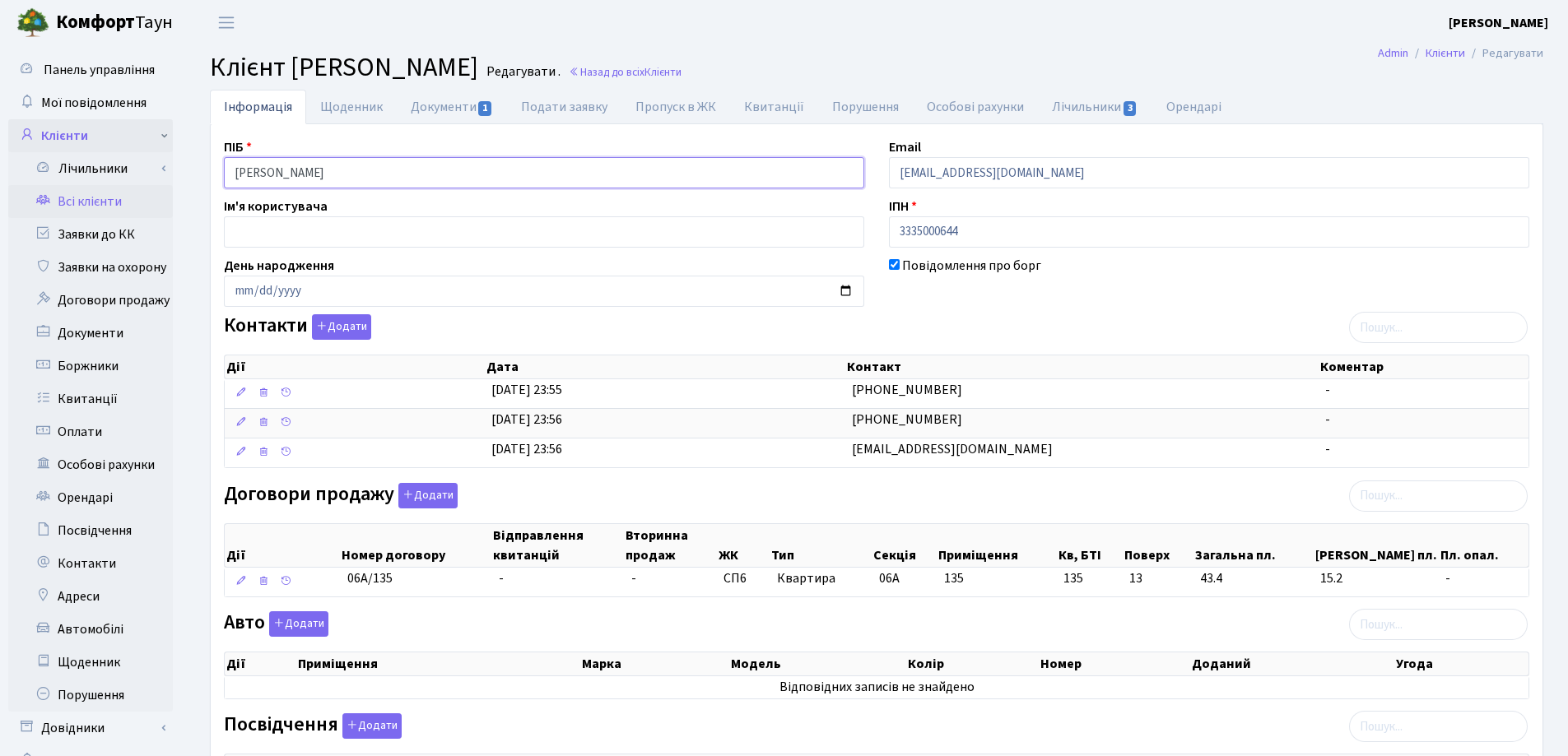
drag, startPoint x: 419, startPoint y: 176, endPoint x: 157, endPoint y: 133, distance: 265.5
click at [157, 133] on div "Панель управління Мої повідомлення Клієнти Лічильники Показання" at bounding box center [784, 533] width 1568 height 976
click at [913, 37] on header "Комфорт Таун Лоскутова В. С. Мій обліковий запис Вийти" at bounding box center [784, 22] width 1568 height 45
click at [681, 76] on span "Клієнти" at bounding box center [662, 72] width 37 height 16
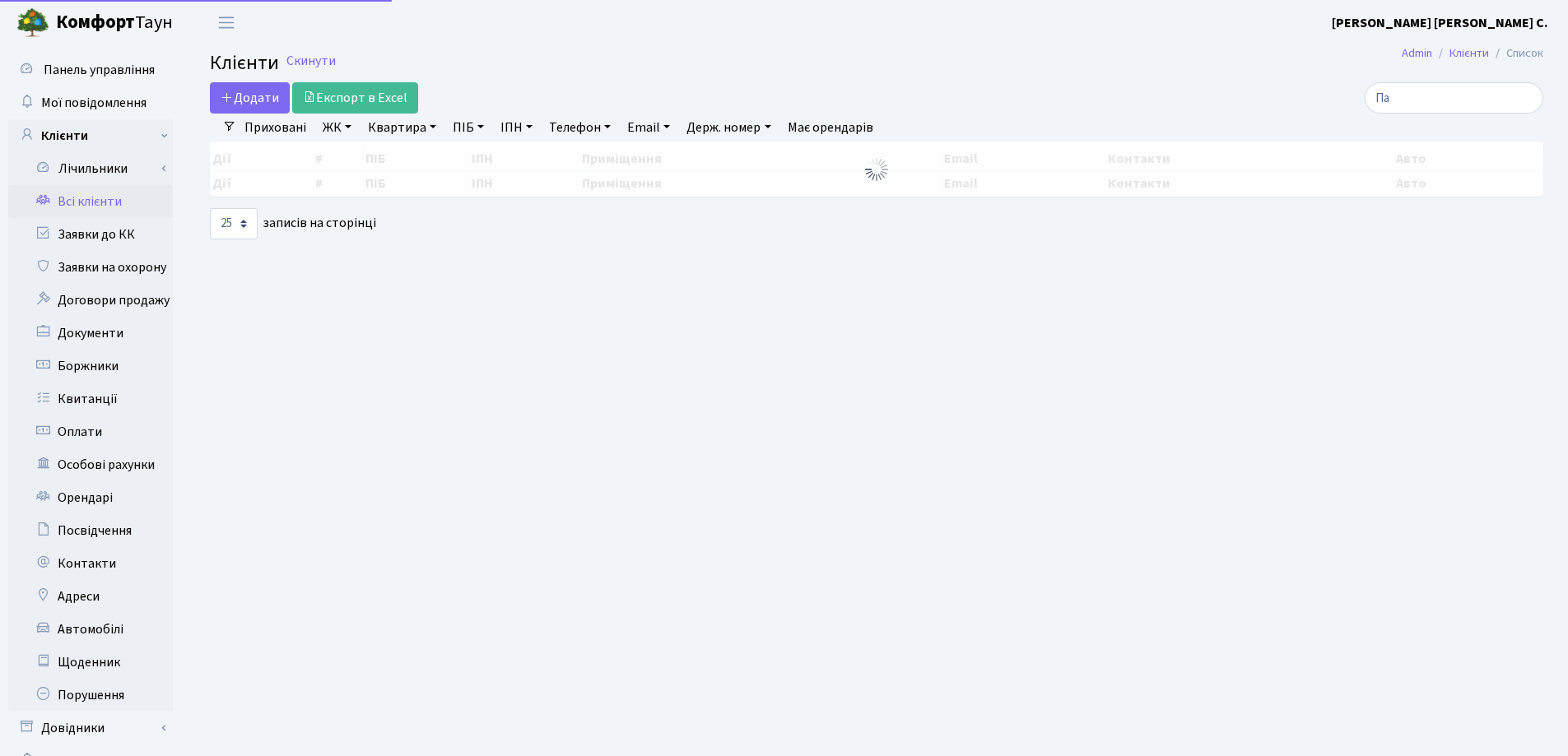
select select "25"
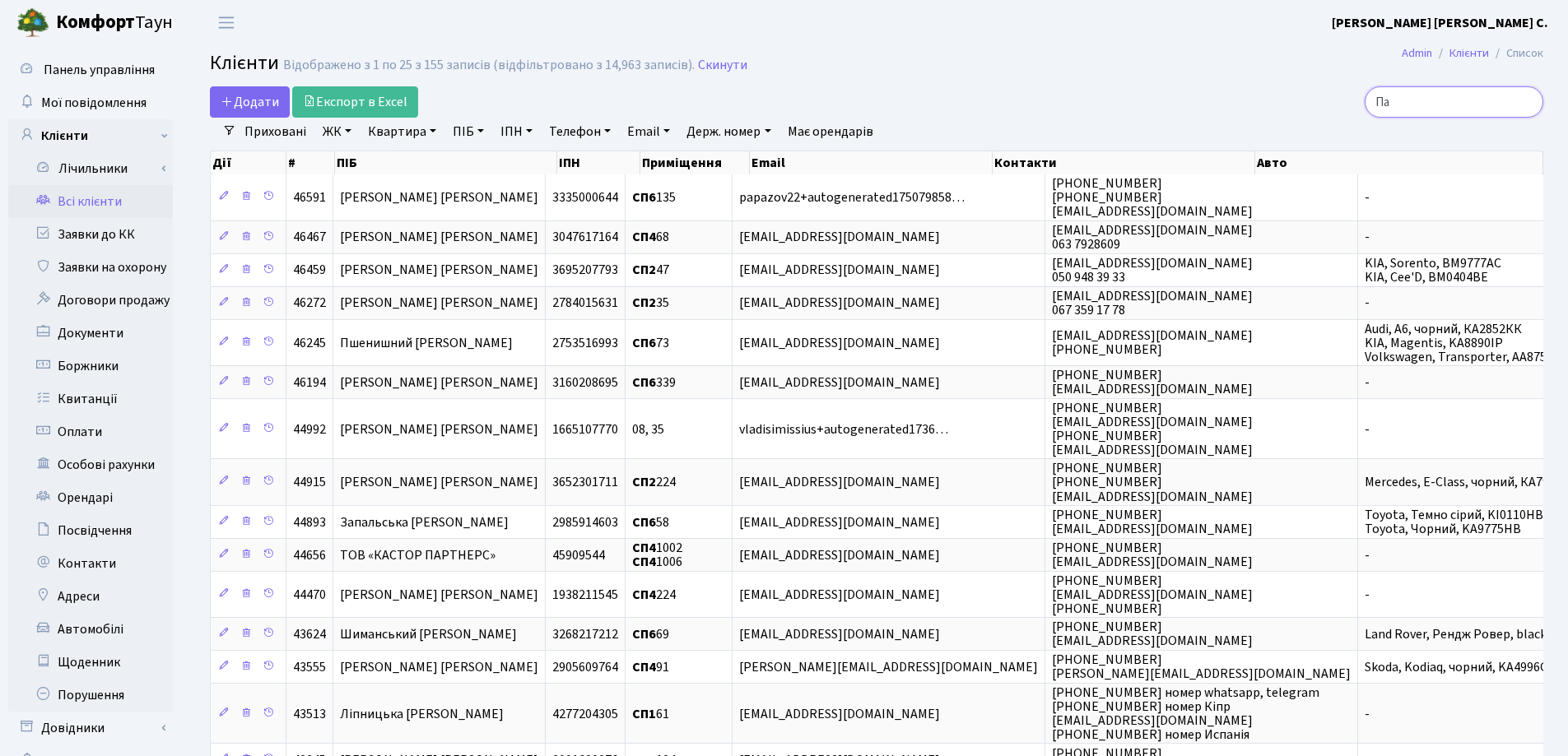
click at [1524, 100] on input "Па" at bounding box center [1453, 102] width 179 height 31
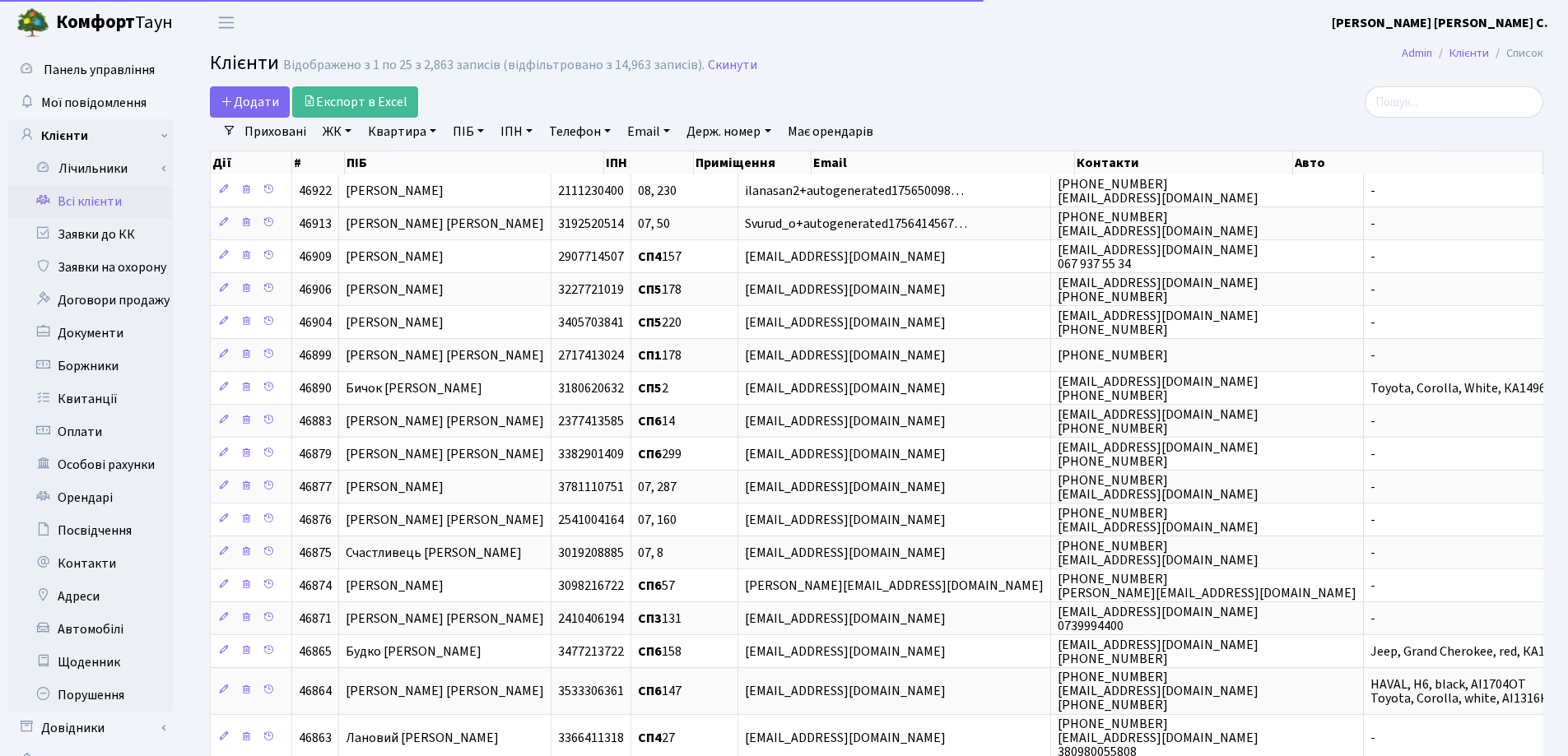
click at [430, 134] on link "Квартира" at bounding box center [402, 131] width 81 height 28
type input "317"
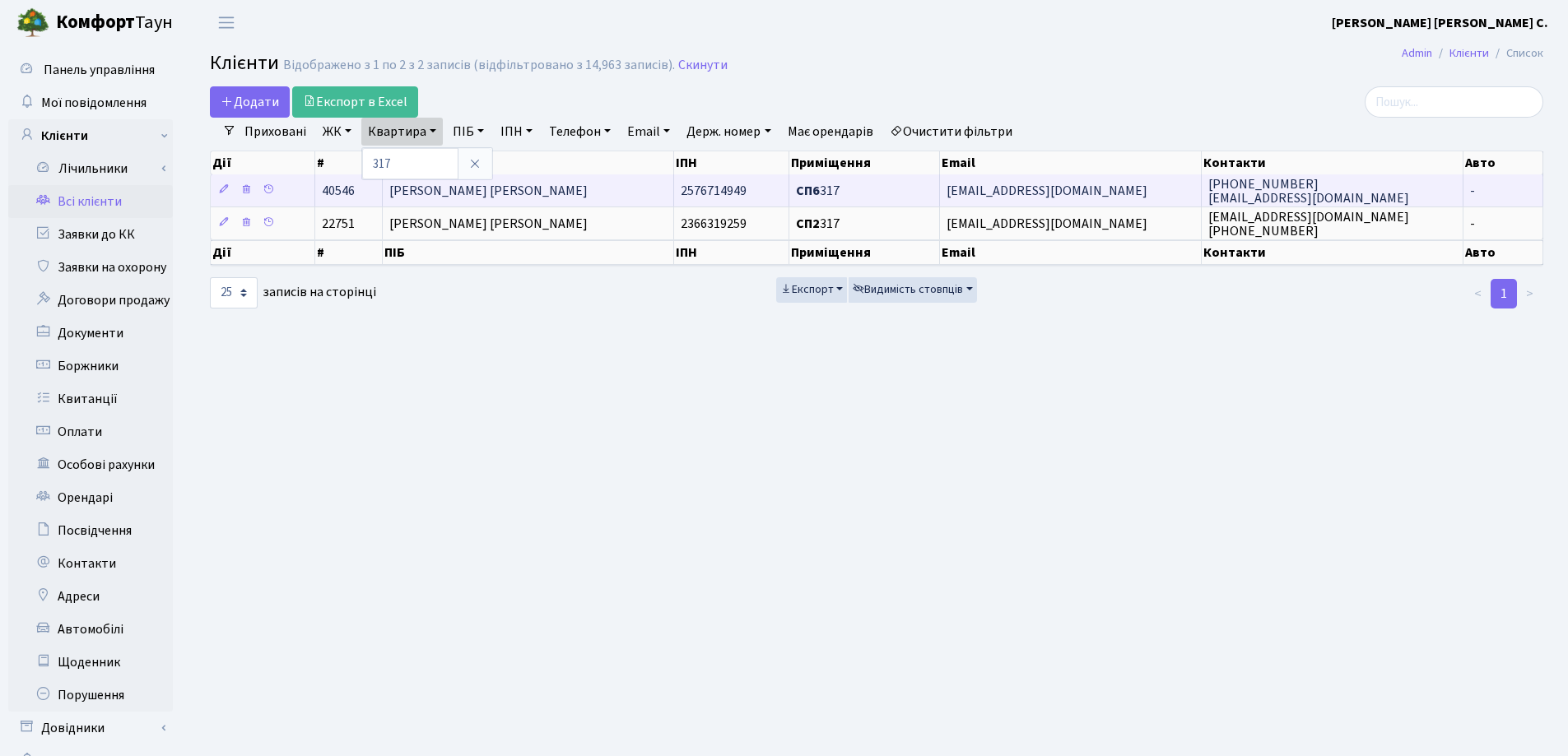
click at [604, 192] on td "[PERSON_NAME]" at bounding box center [529, 190] width 292 height 32
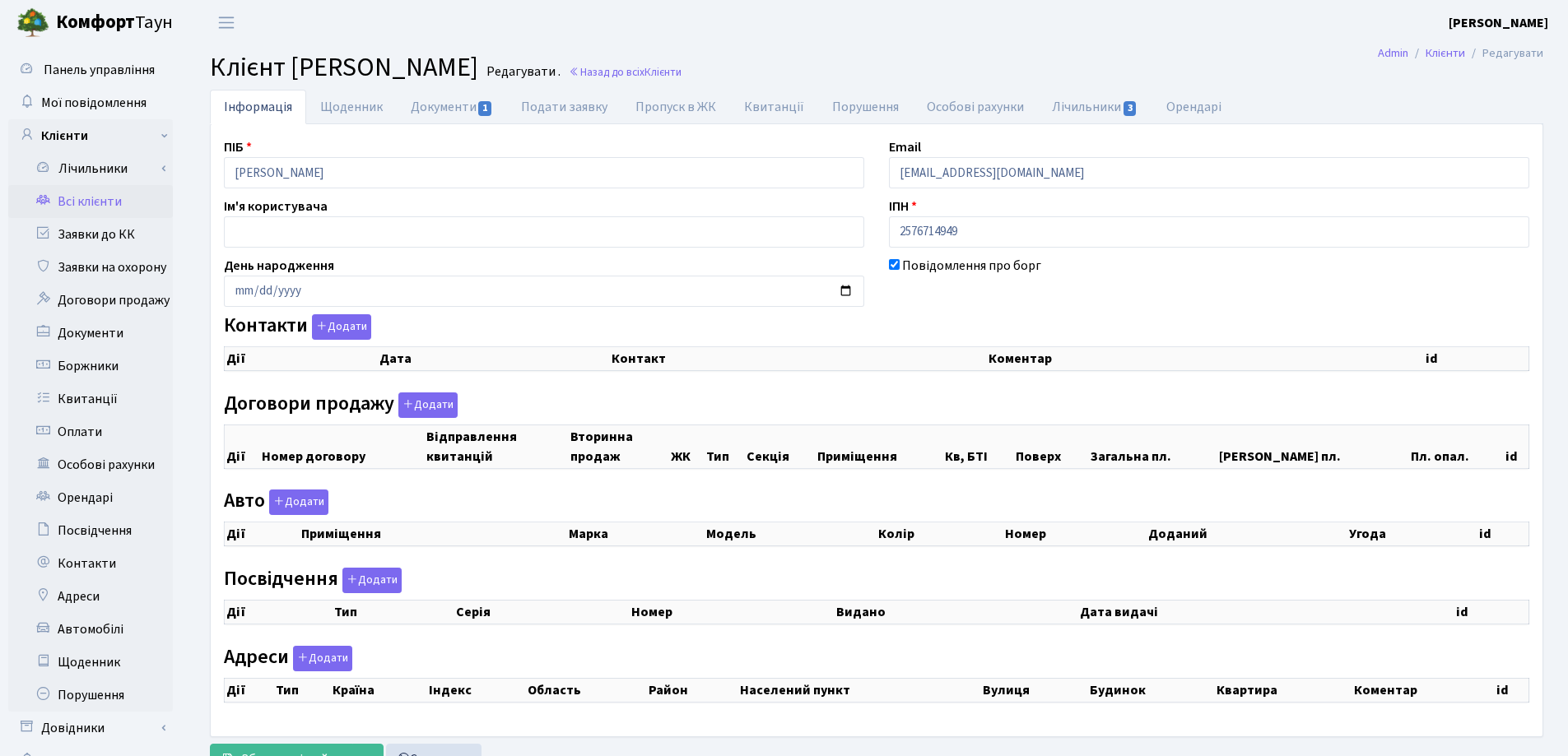
checkbox input "true"
select select "25"
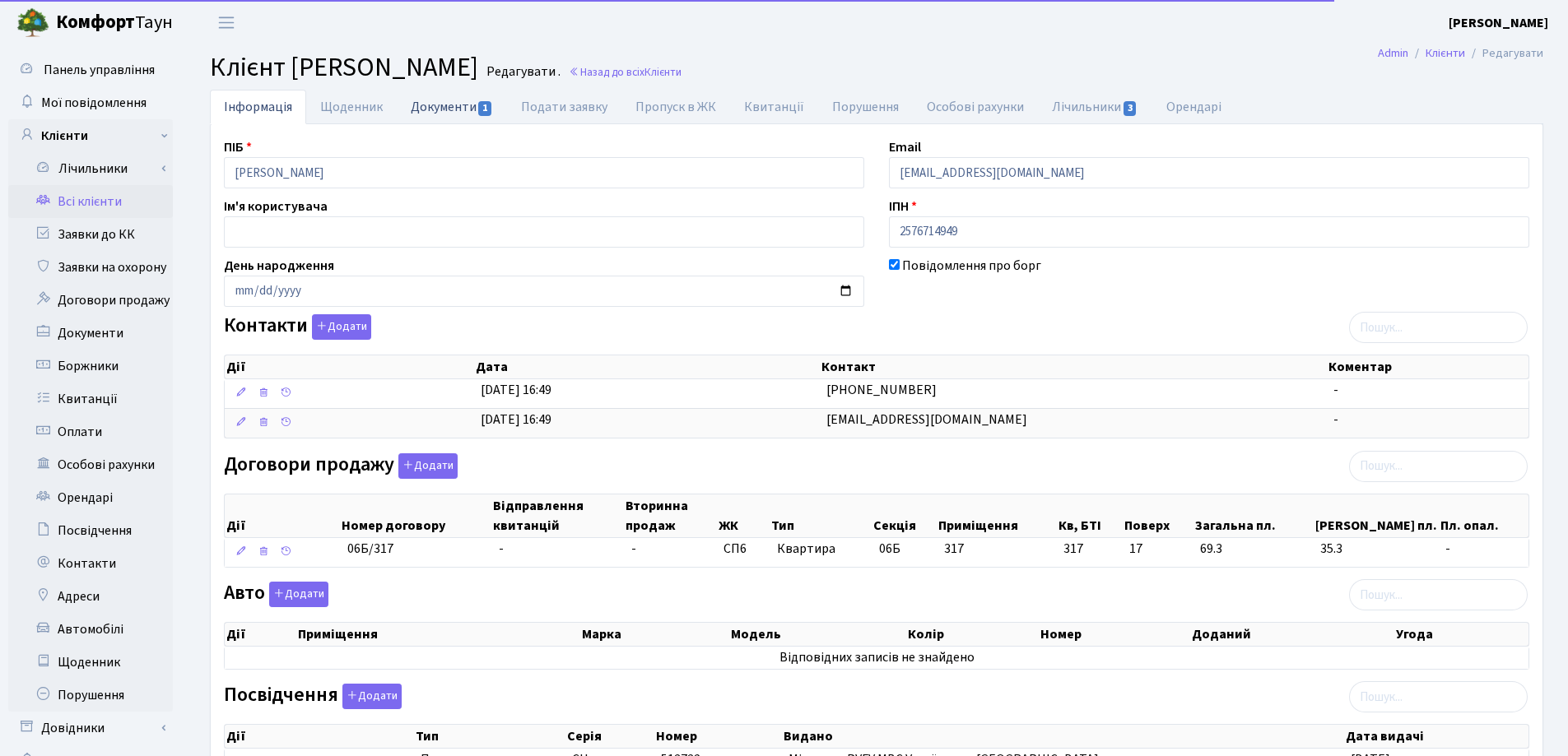
click at [458, 100] on link "Документи 1" at bounding box center [452, 106] width 110 height 34
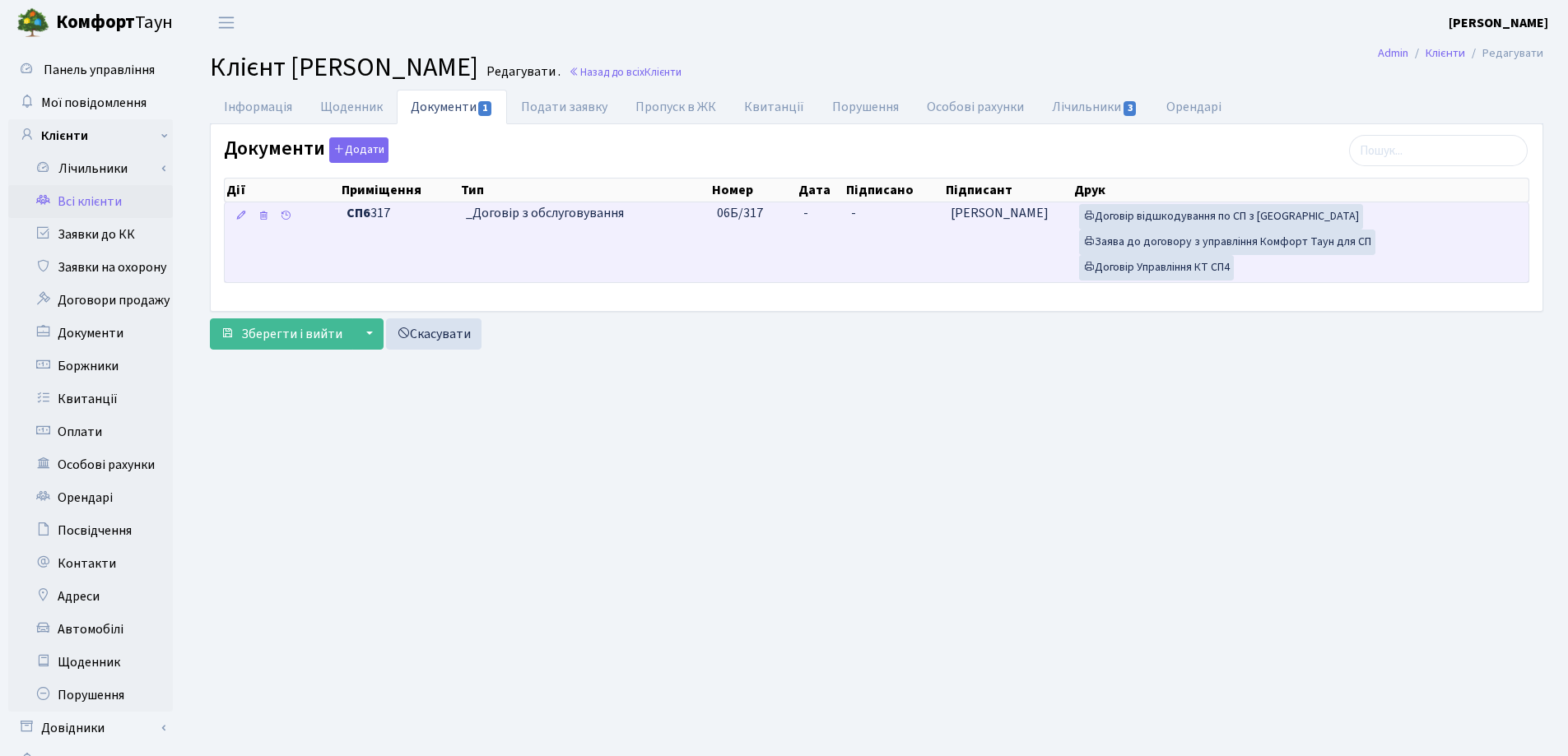
click at [835, 205] on td "-" at bounding box center [820, 242] width 47 height 80
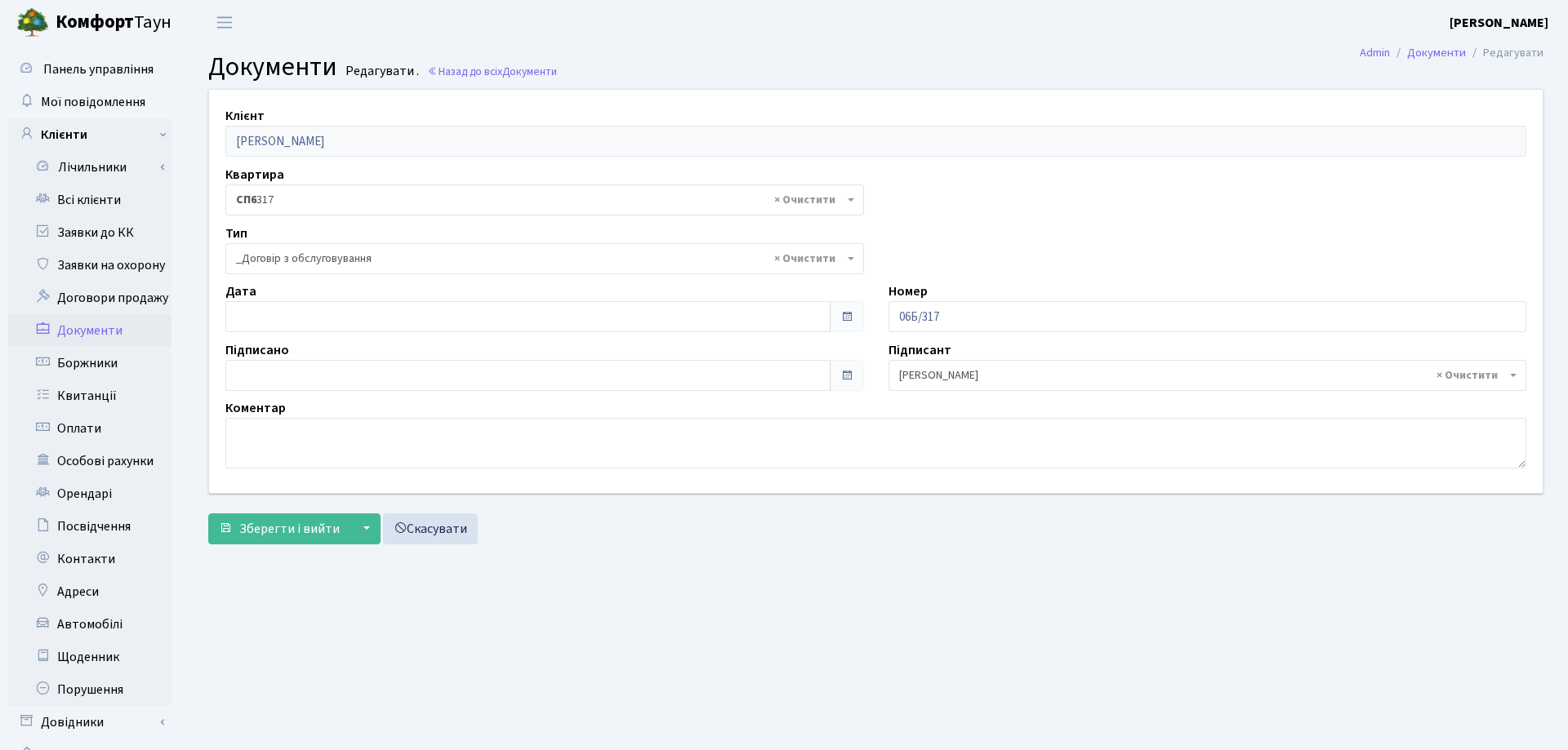
select select "289"
type input "[DATE]"
click at [459, 325] on input "[DATE]" at bounding box center [524, 316] width 599 height 31
click at [298, 529] on span "Зберегти і вийти" at bounding box center [289, 529] width 100 height 18
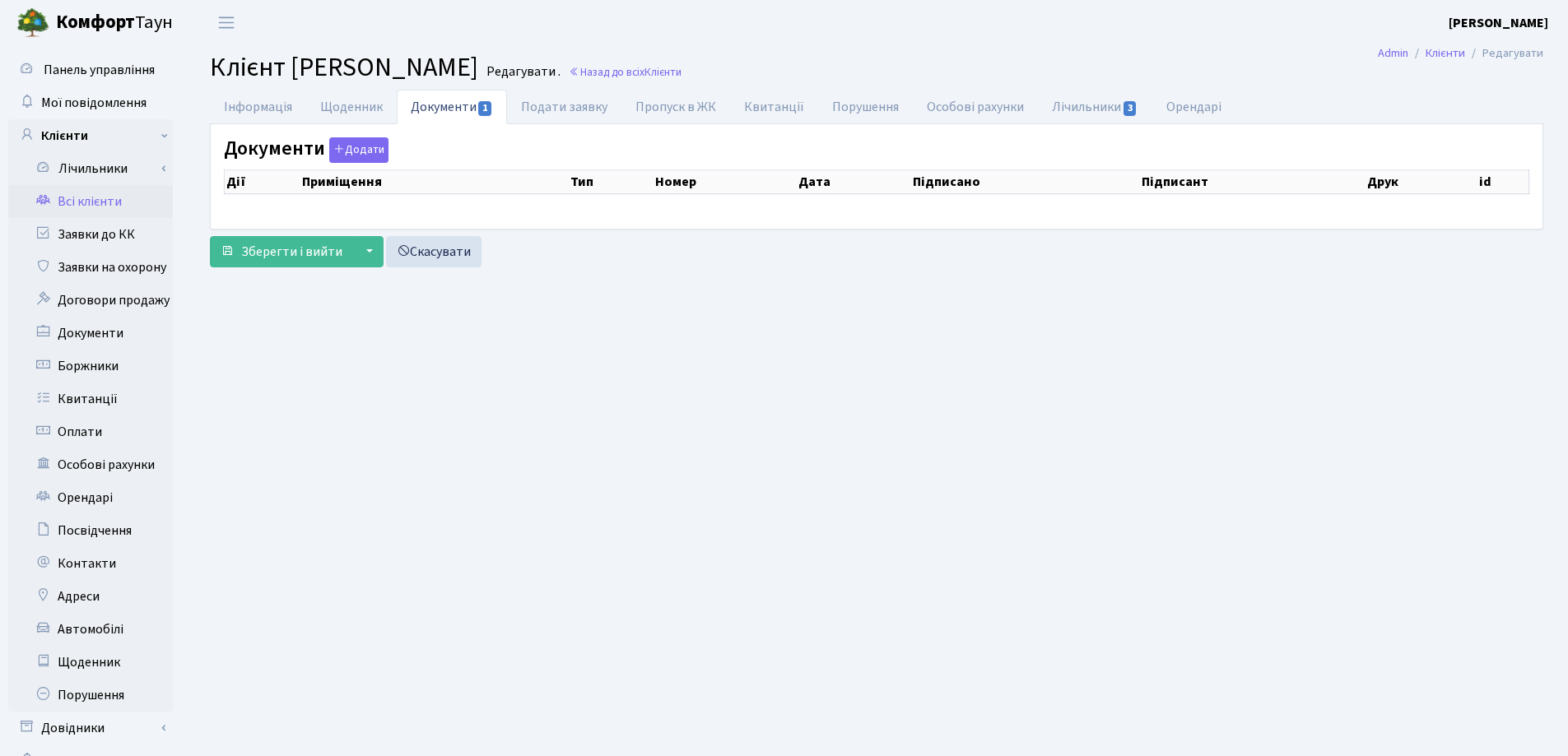
select select "25"
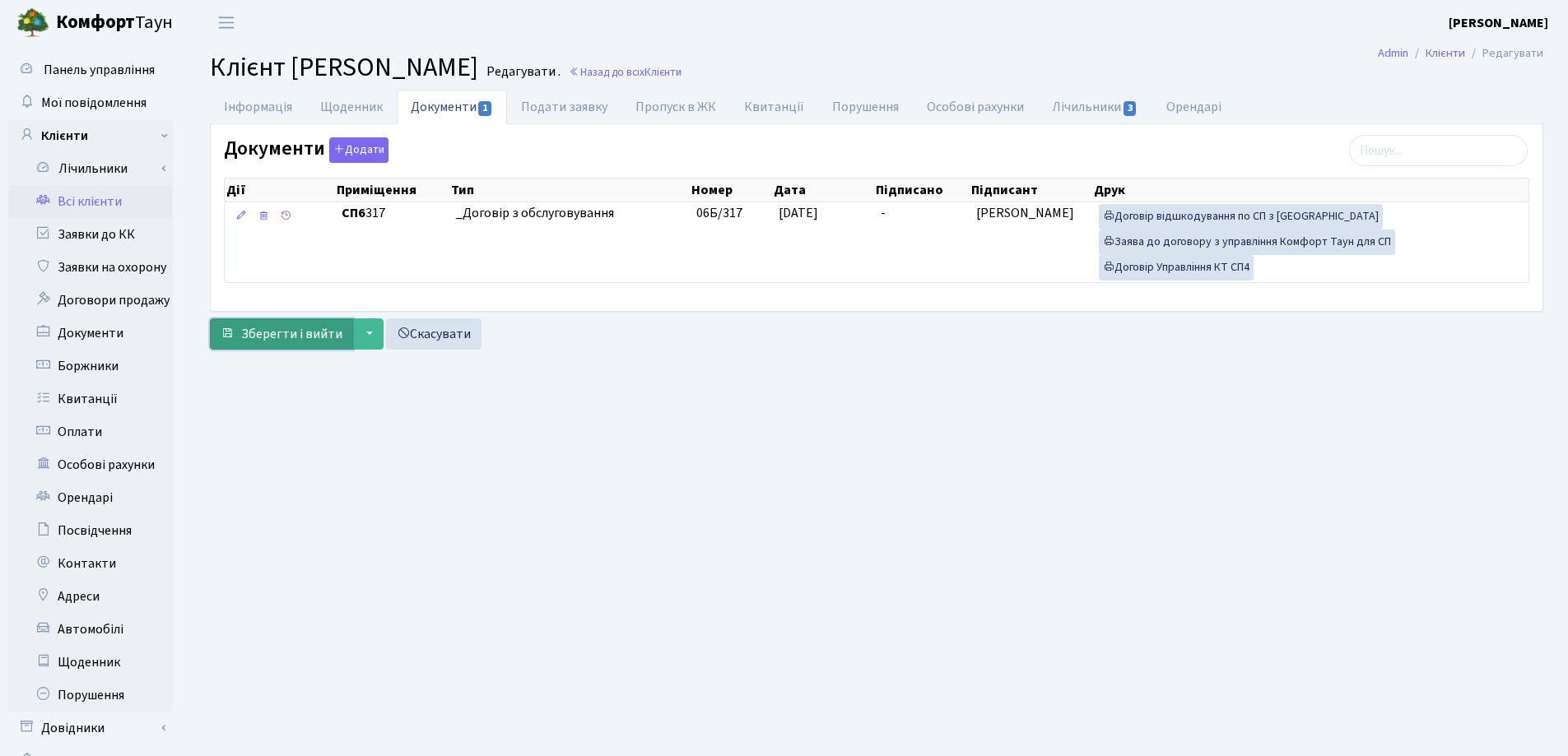
click at [276, 337] on span "Зберегти і вийти" at bounding box center [292, 334] width 101 height 18
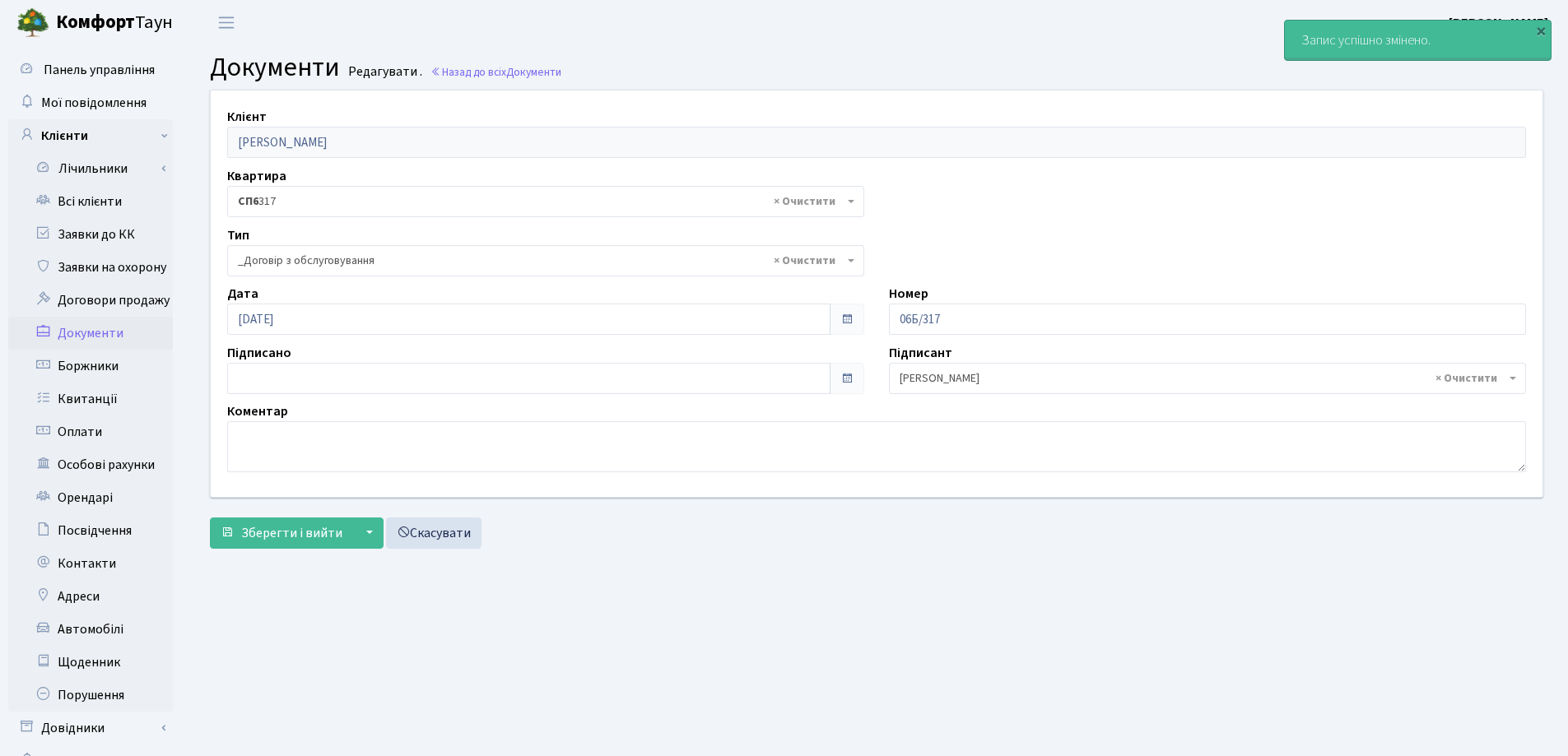
select select "289"
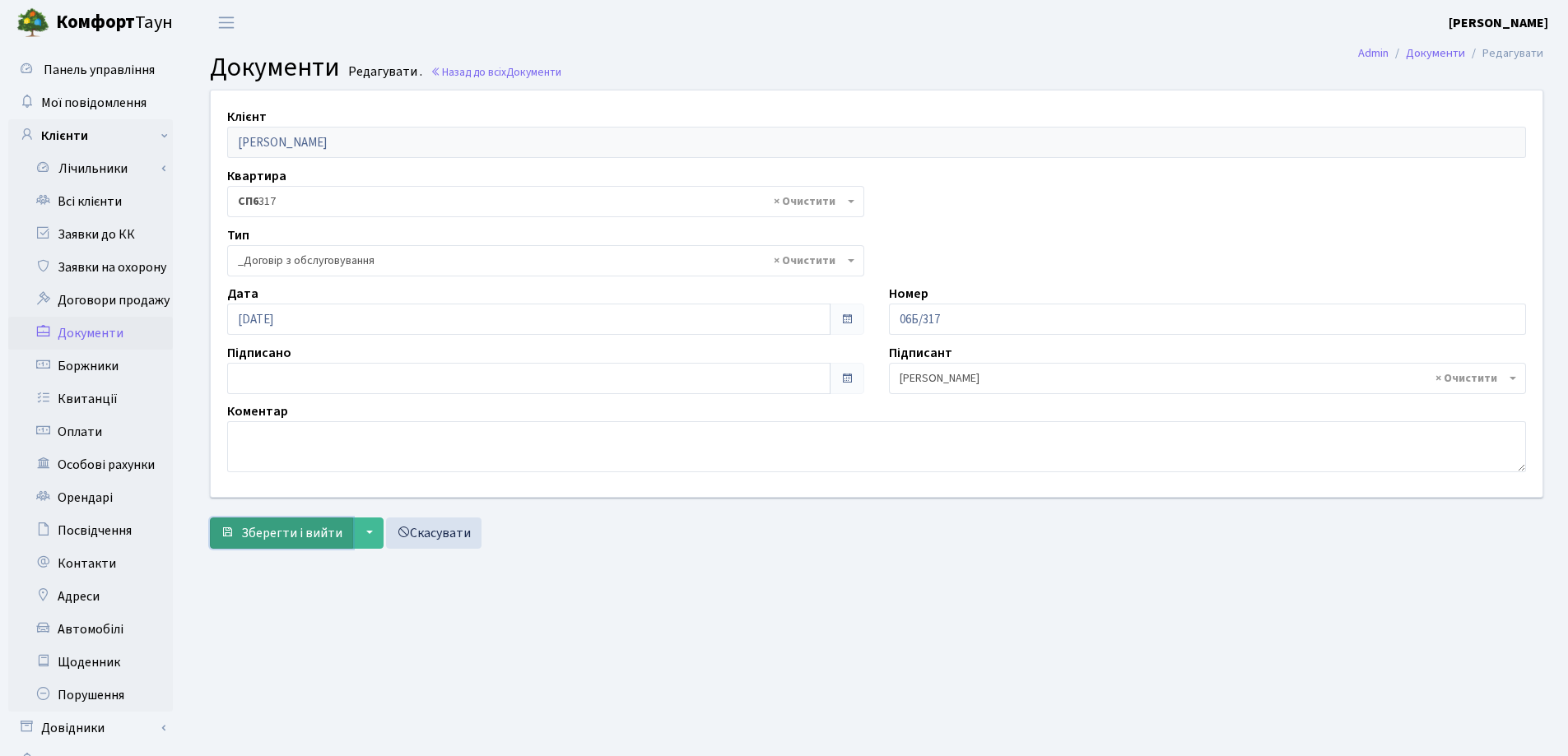
click at [320, 534] on span "Зберегти і вийти" at bounding box center [292, 533] width 101 height 18
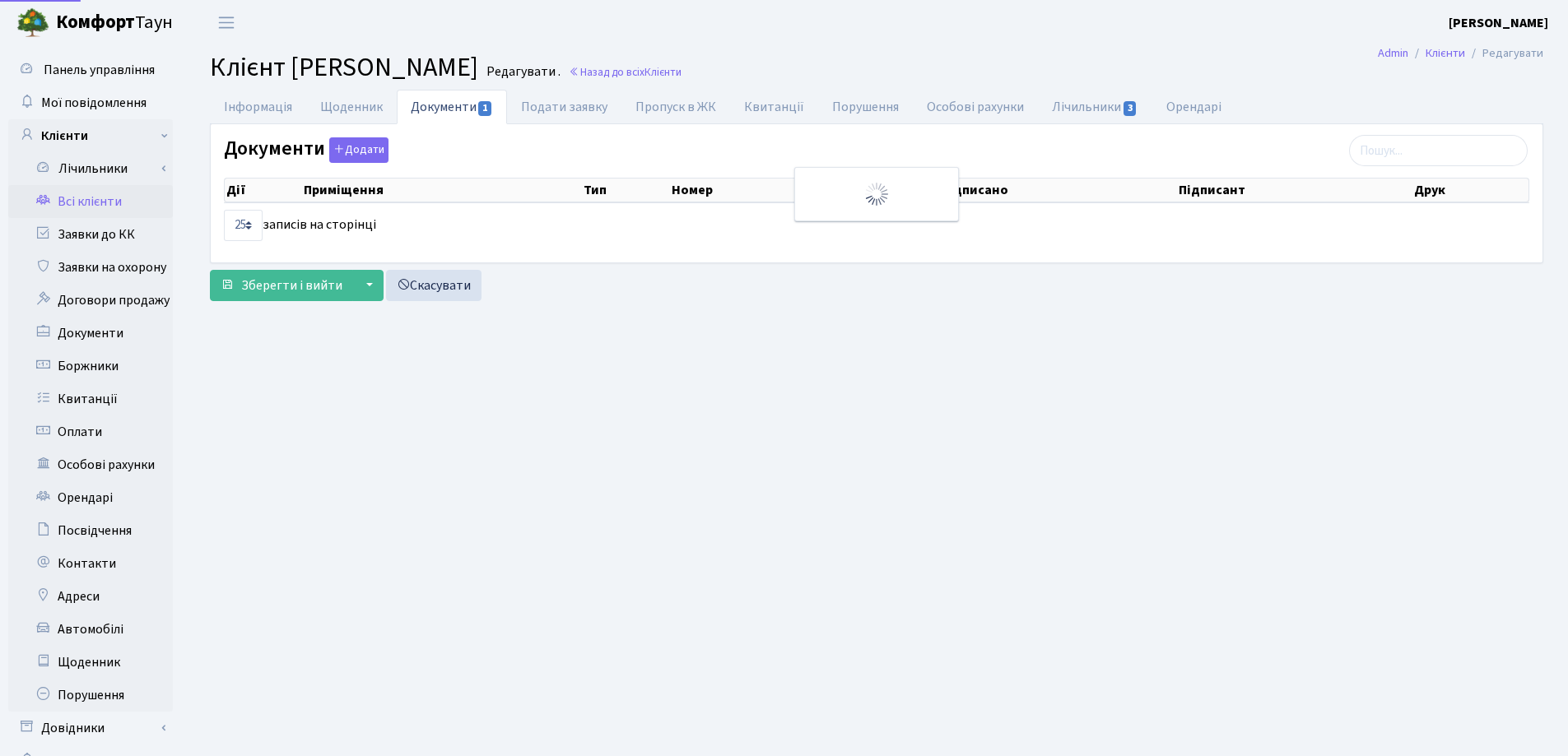
select select "25"
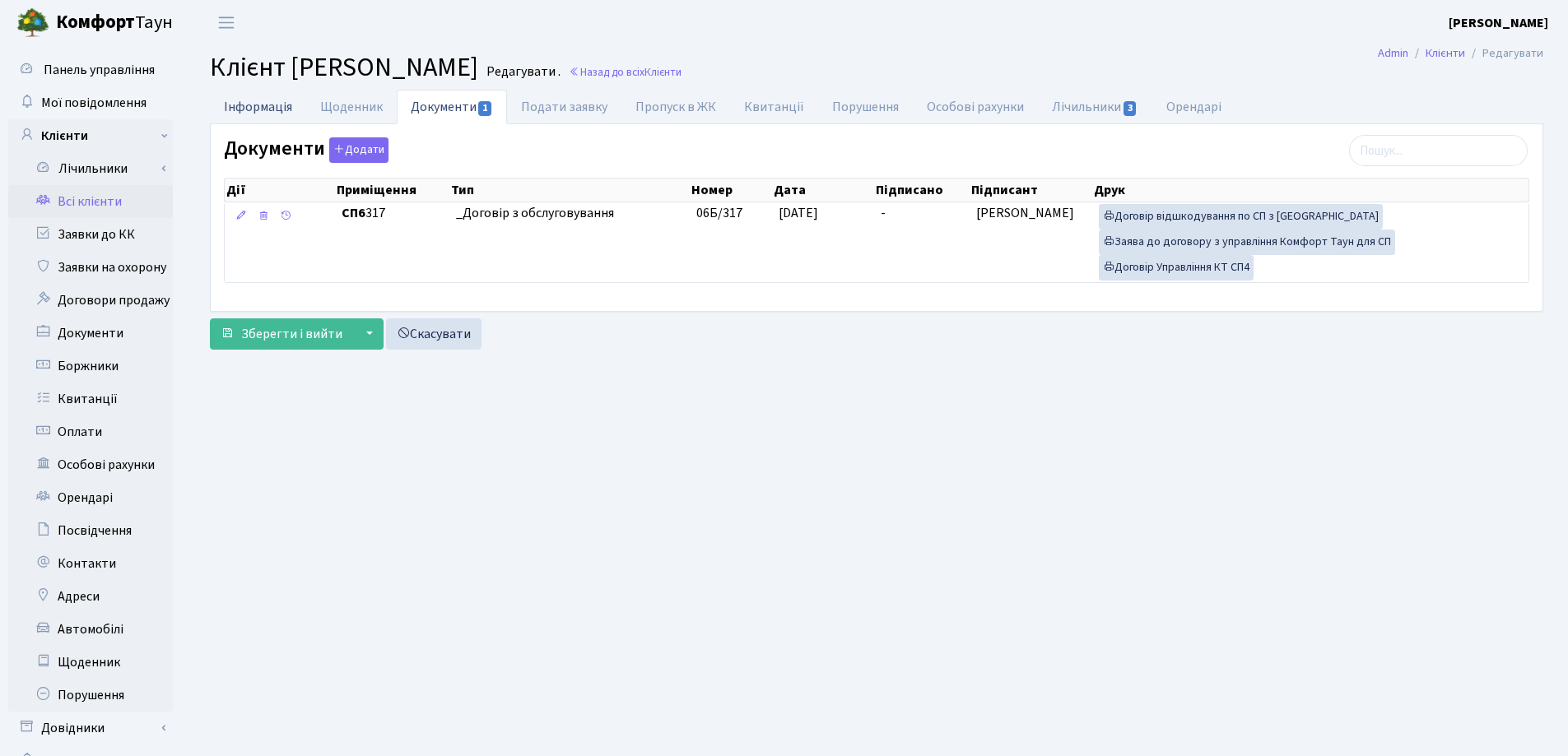
click at [248, 99] on link "Інформація" at bounding box center [258, 106] width 97 height 34
select select "25"
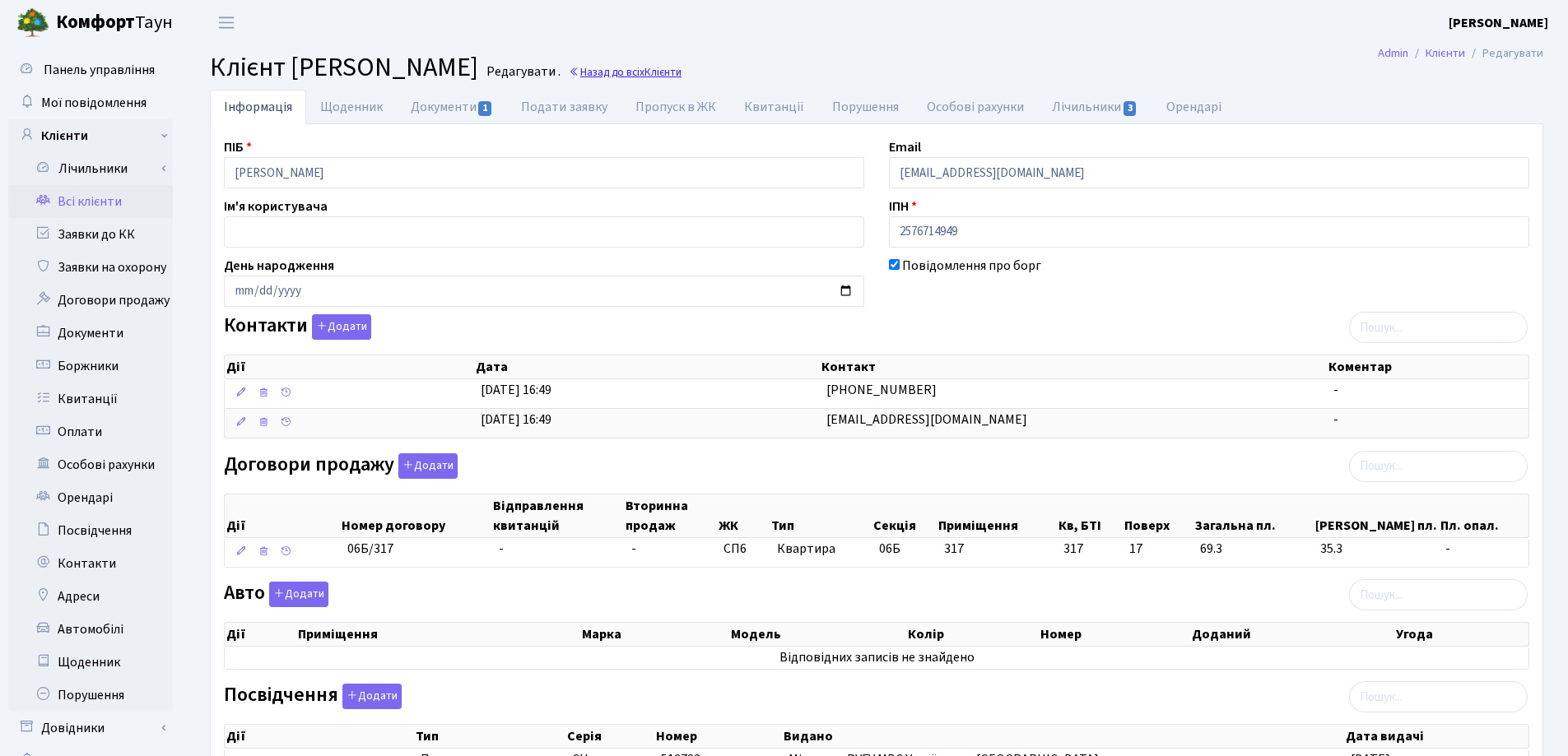
click at [681, 73] on link "Назад до всіх Клієнти" at bounding box center [625, 72] width 113 height 16
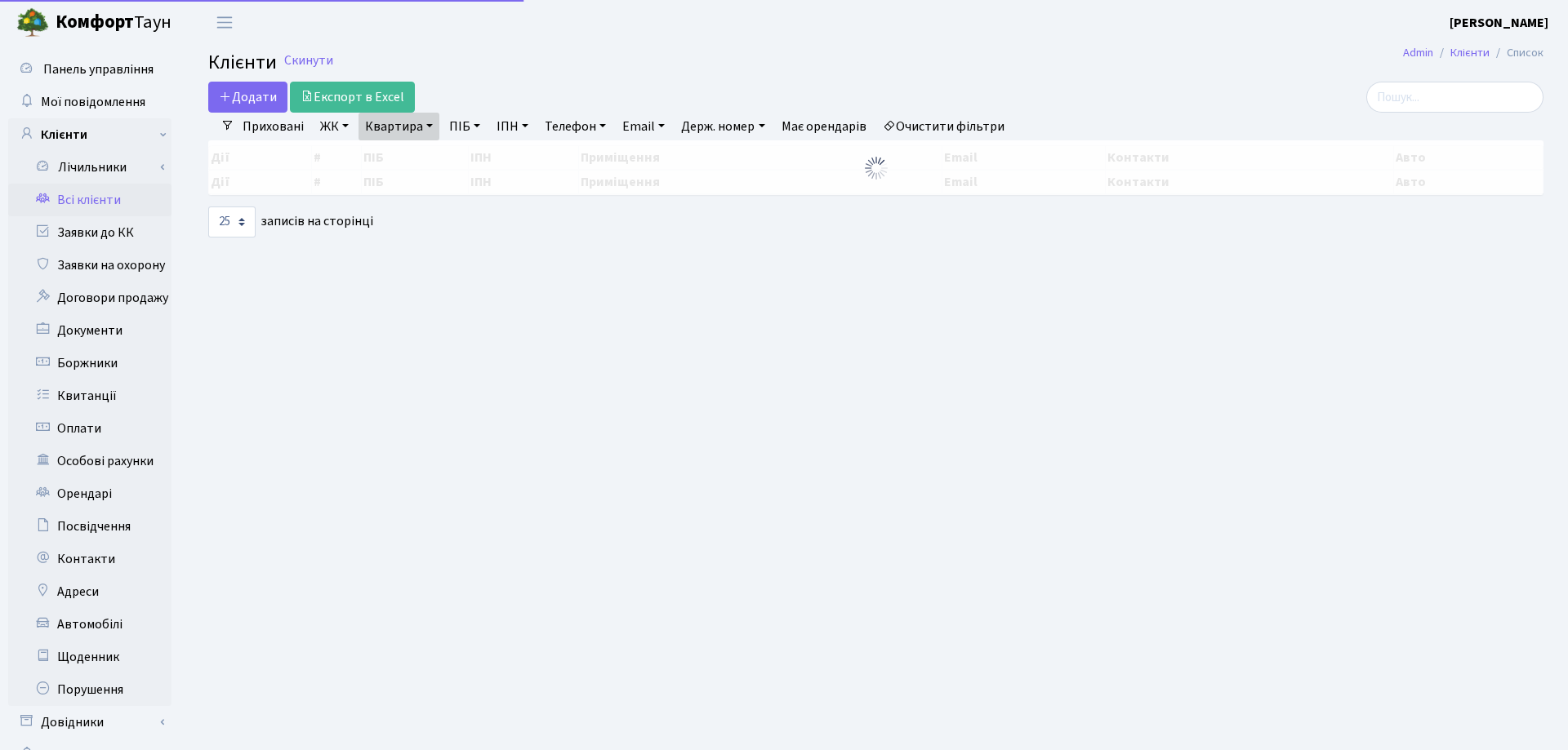
select select "25"
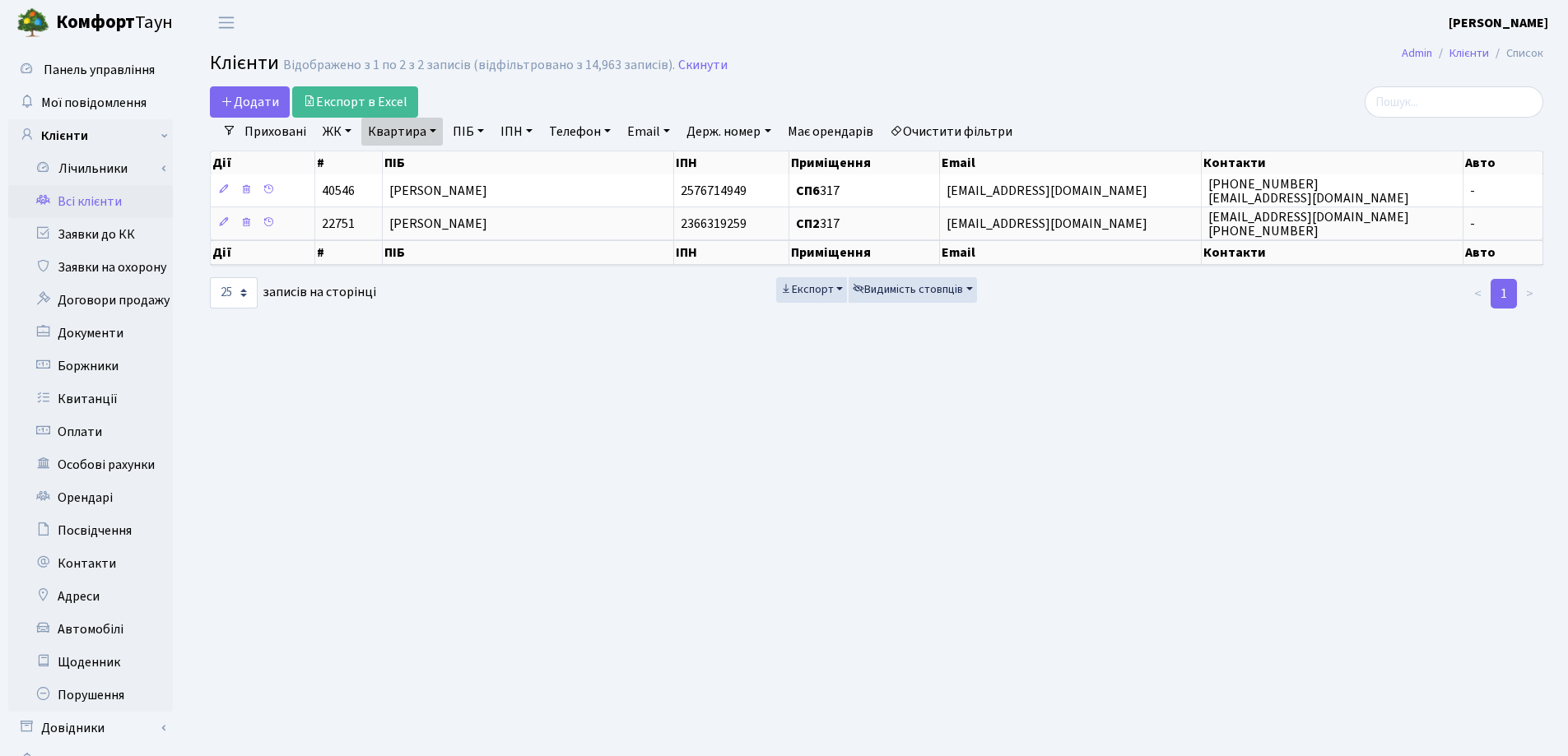
click at [434, 123] on link "Квартира" at bounding box center [402, 131] width 81 height 28
click at [432, 144] on link "Квартира" at bounding box center [402, 131] width 81 height 28
click at [432, 133] on link "Квартира" at bounding box center [402, 131] width 81 height 28
click at [431, 154] on input "317" at bounding box center [411, 164] width 97 height 31
type input "3"
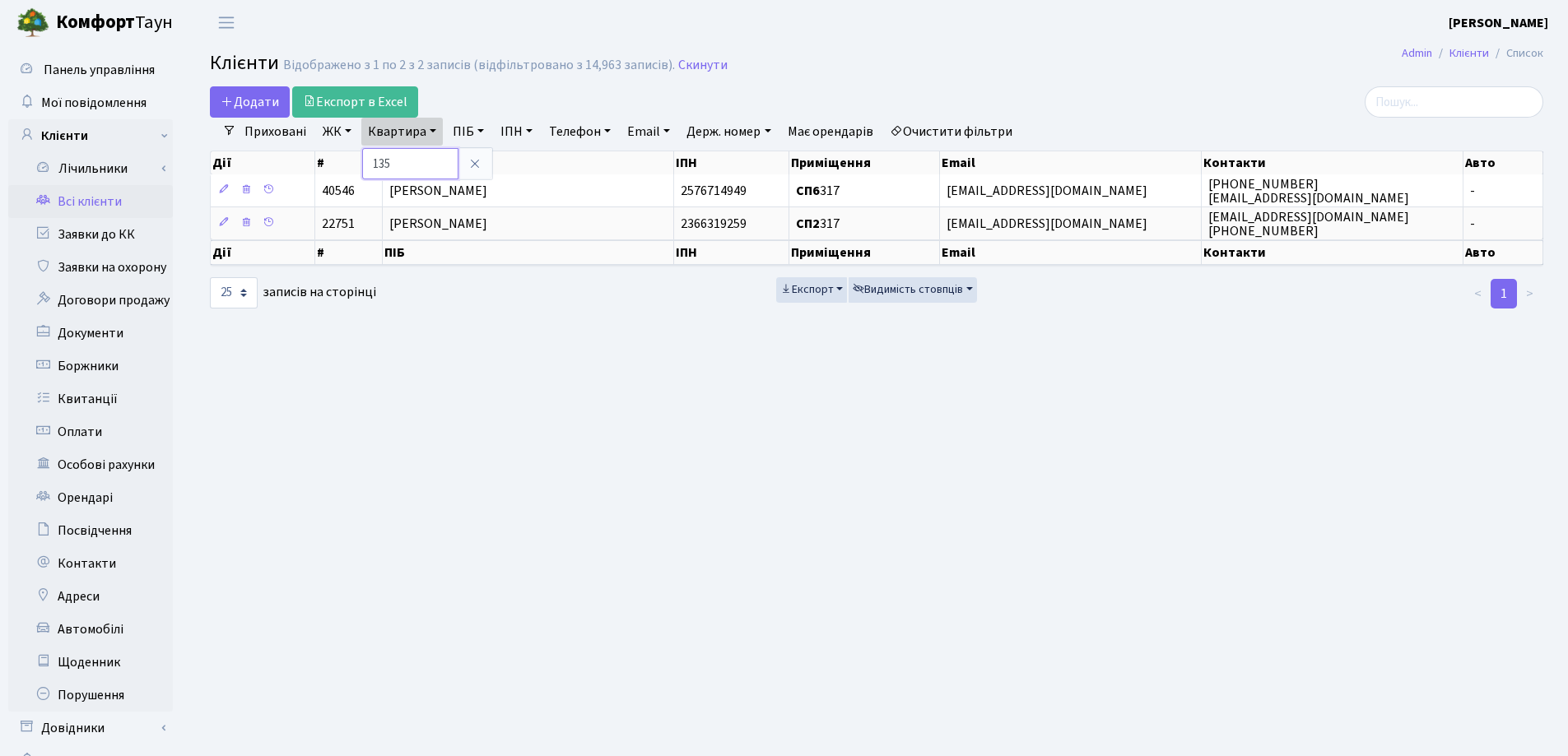
type input "135"
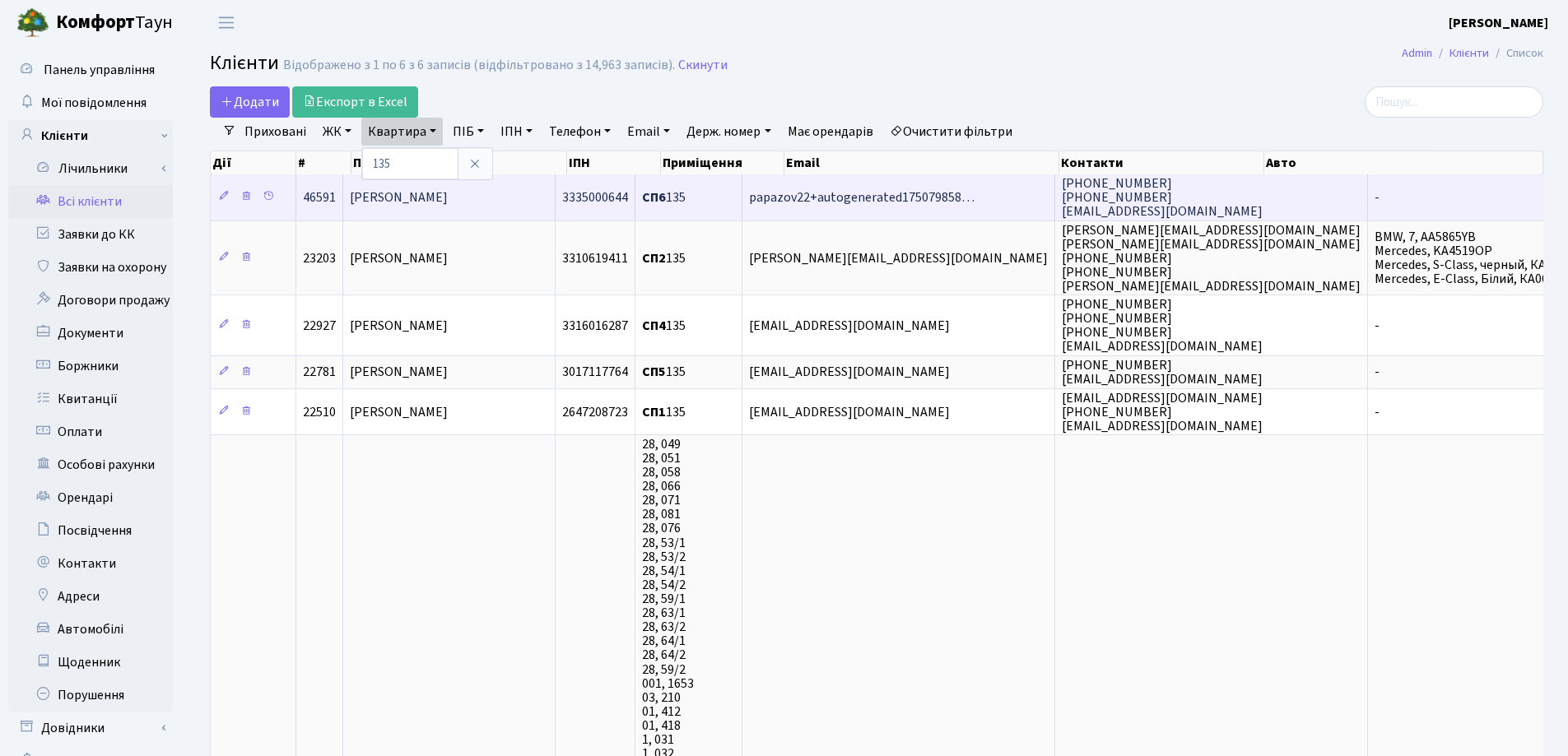
click at [436, 196] on span "[PERSON_NAME]" at bounding box center [399, 197] width 98 height 18
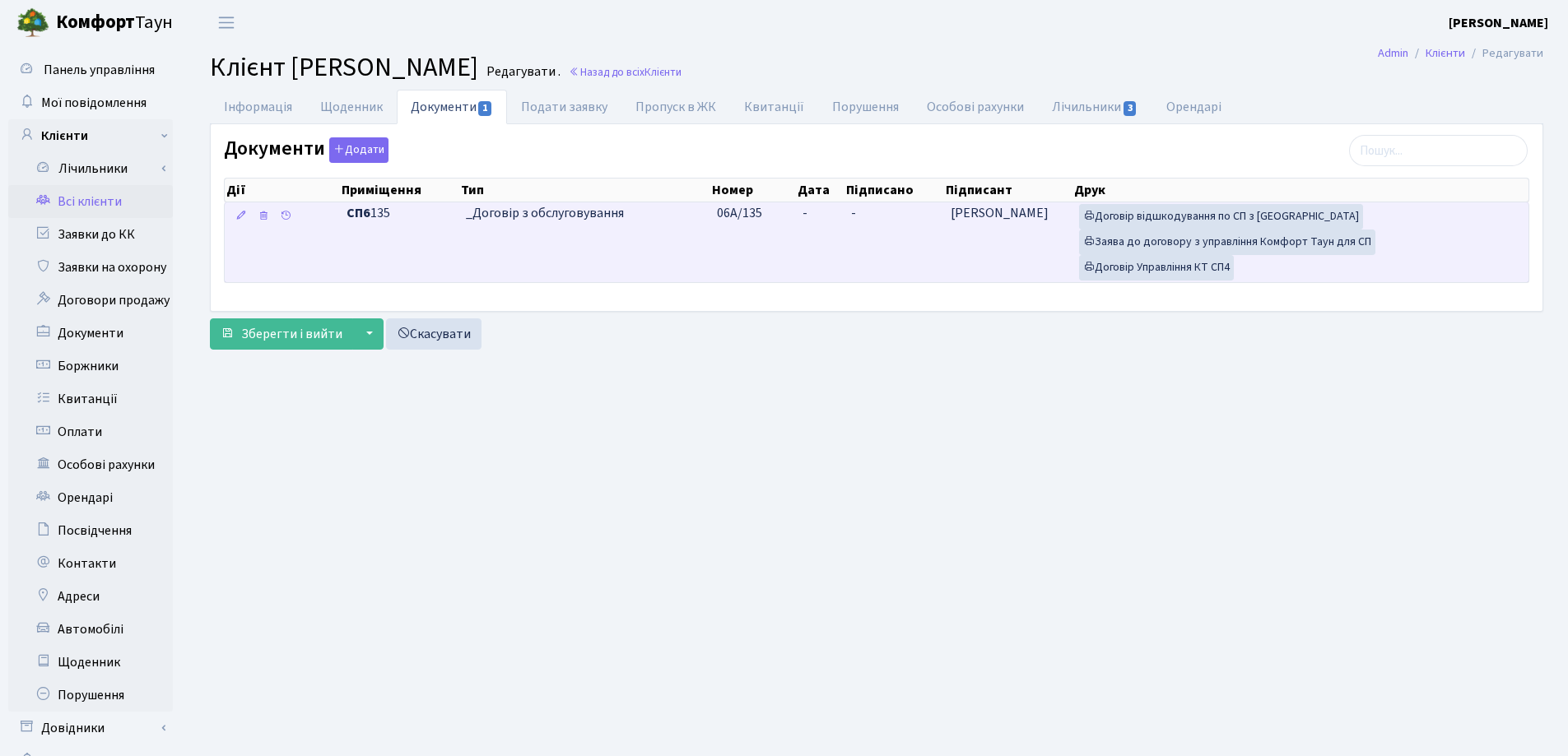
click at [820, 211] on td "-" at bounding box center [819, 242] width 47 height 80
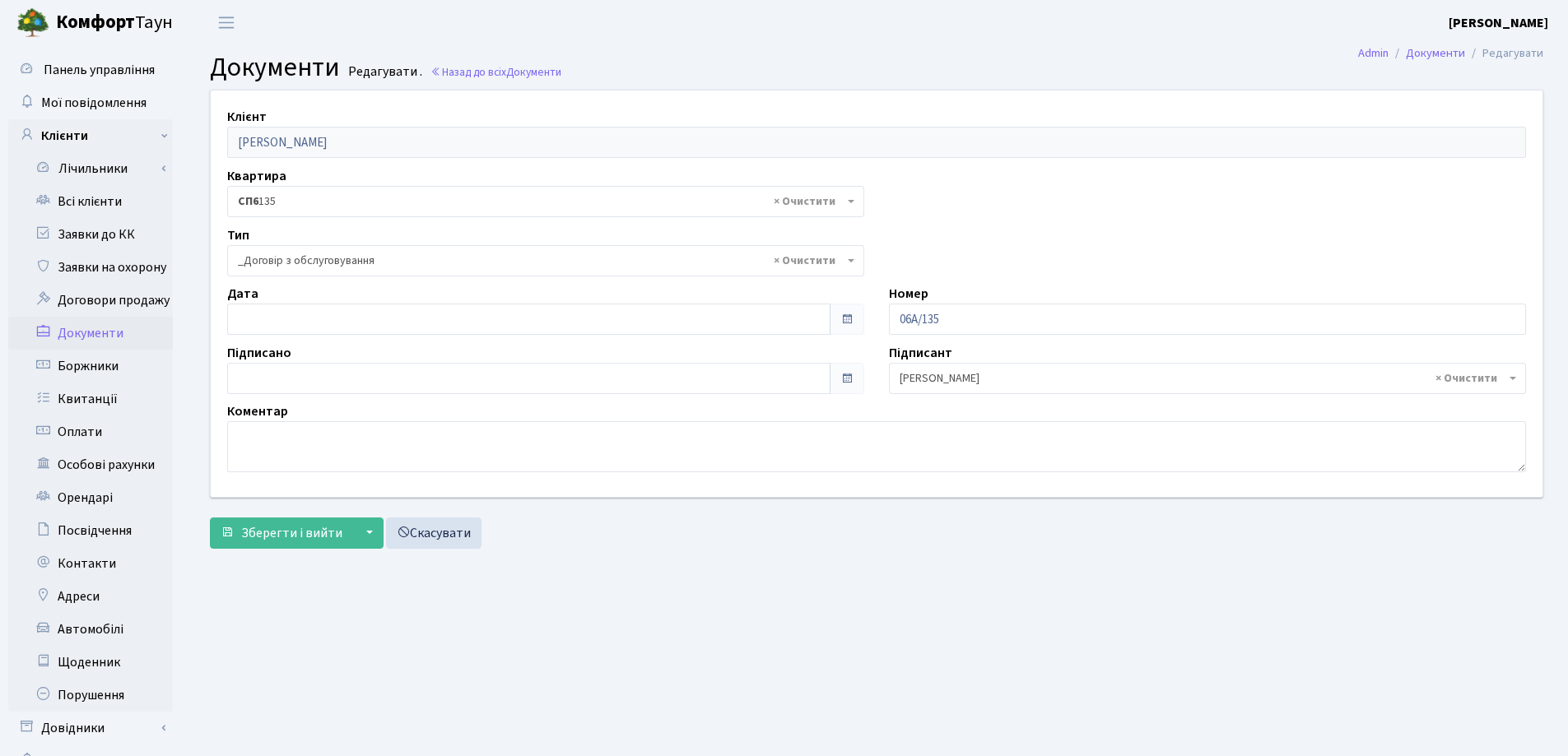
select select "289"
type input "[DATE]"
click at [377, 316] on input "[DATE]" at bounding box center [529, 319] width 604 height 31
click at [301, 525] on span "Зберегти і вийти" at bounding box center [292, 533] width 101 height 18
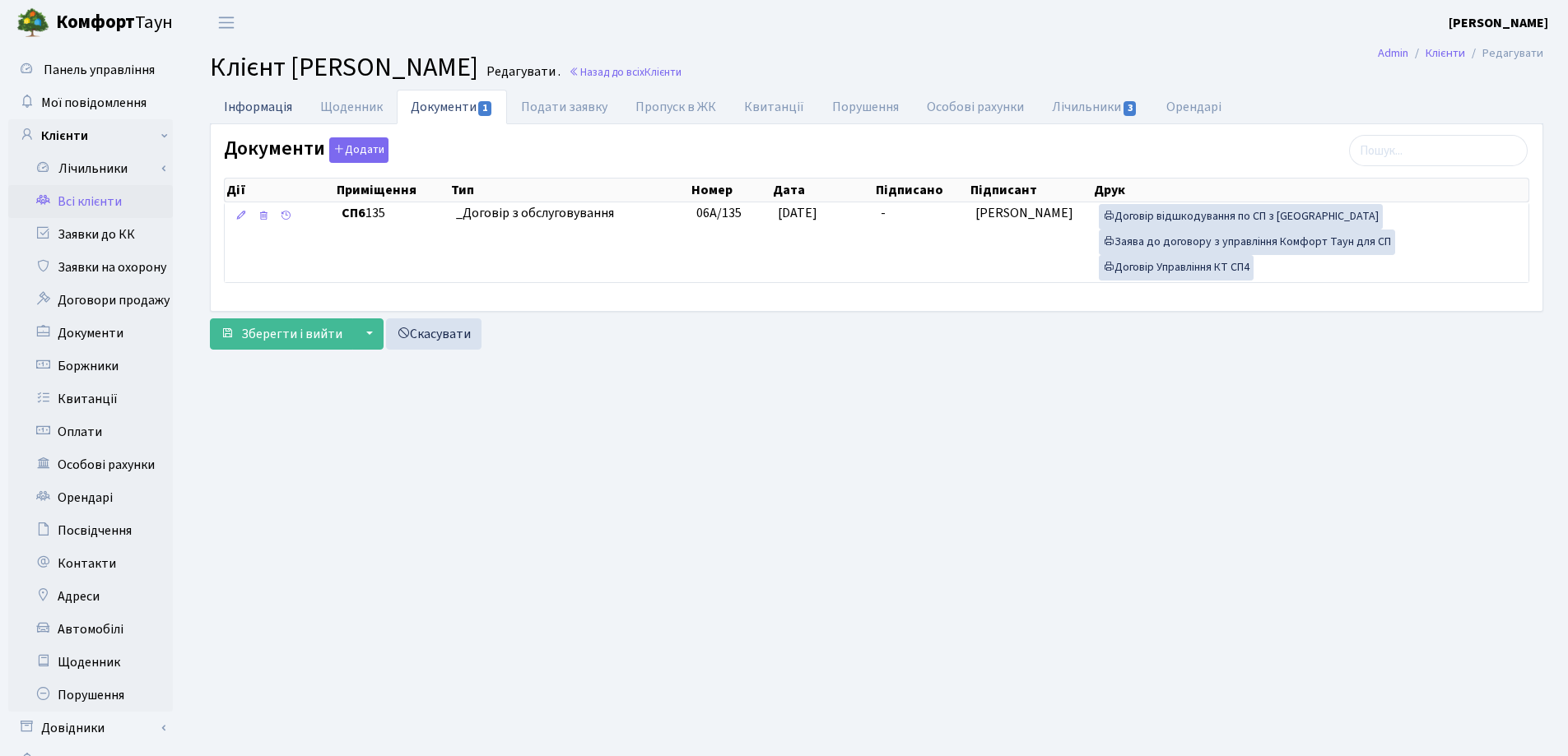
click at [248, 106] on link "Інформація" at bounding box center [258, 106] width 97 height 34
select select "25"
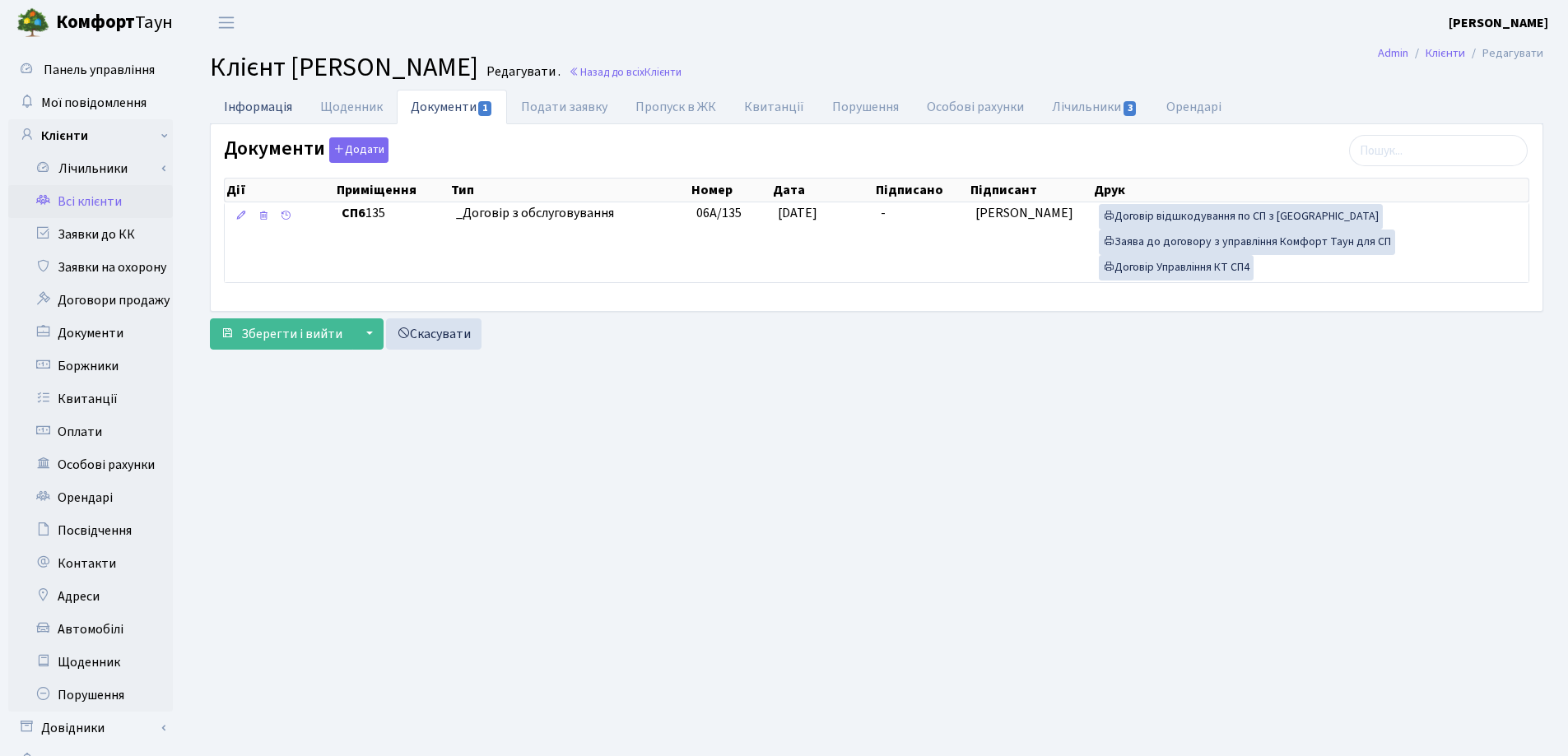
select select "25"
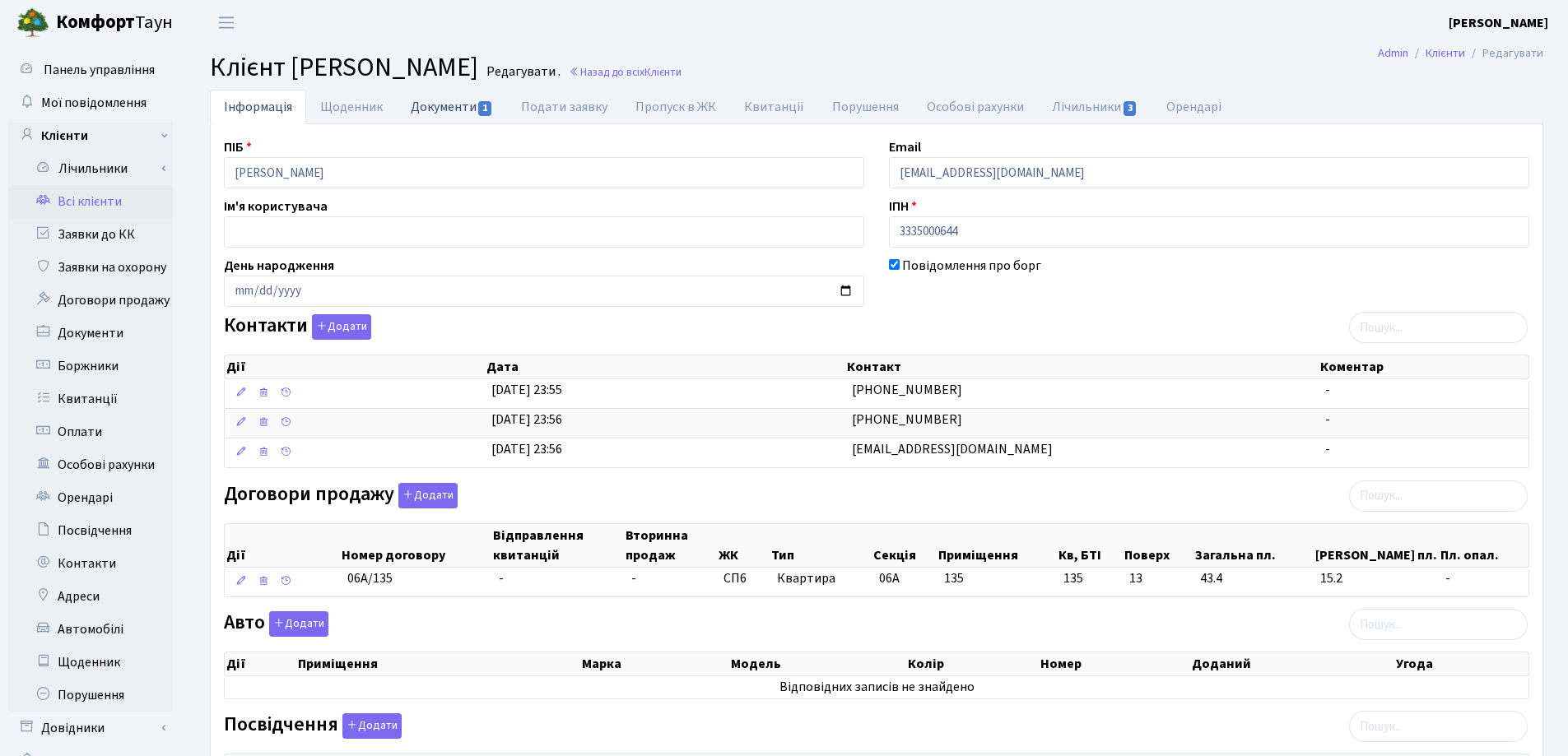
click at [436, 108] on link "Документи 1" at bounding box center [452, 106] width 110 height 34
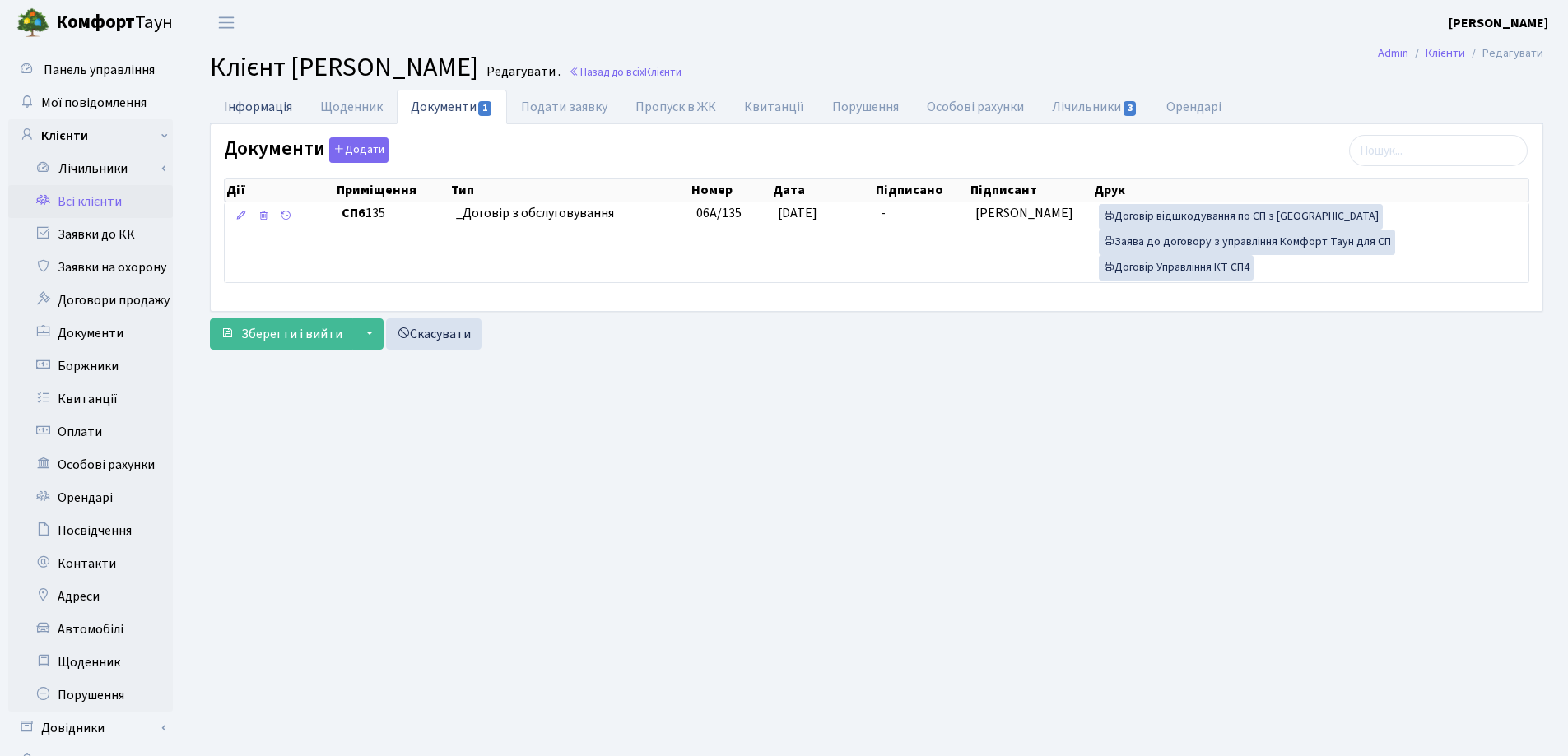
click at [262, 107] on link "Інформація" at bounding box center [258, 106] width 97 height 34
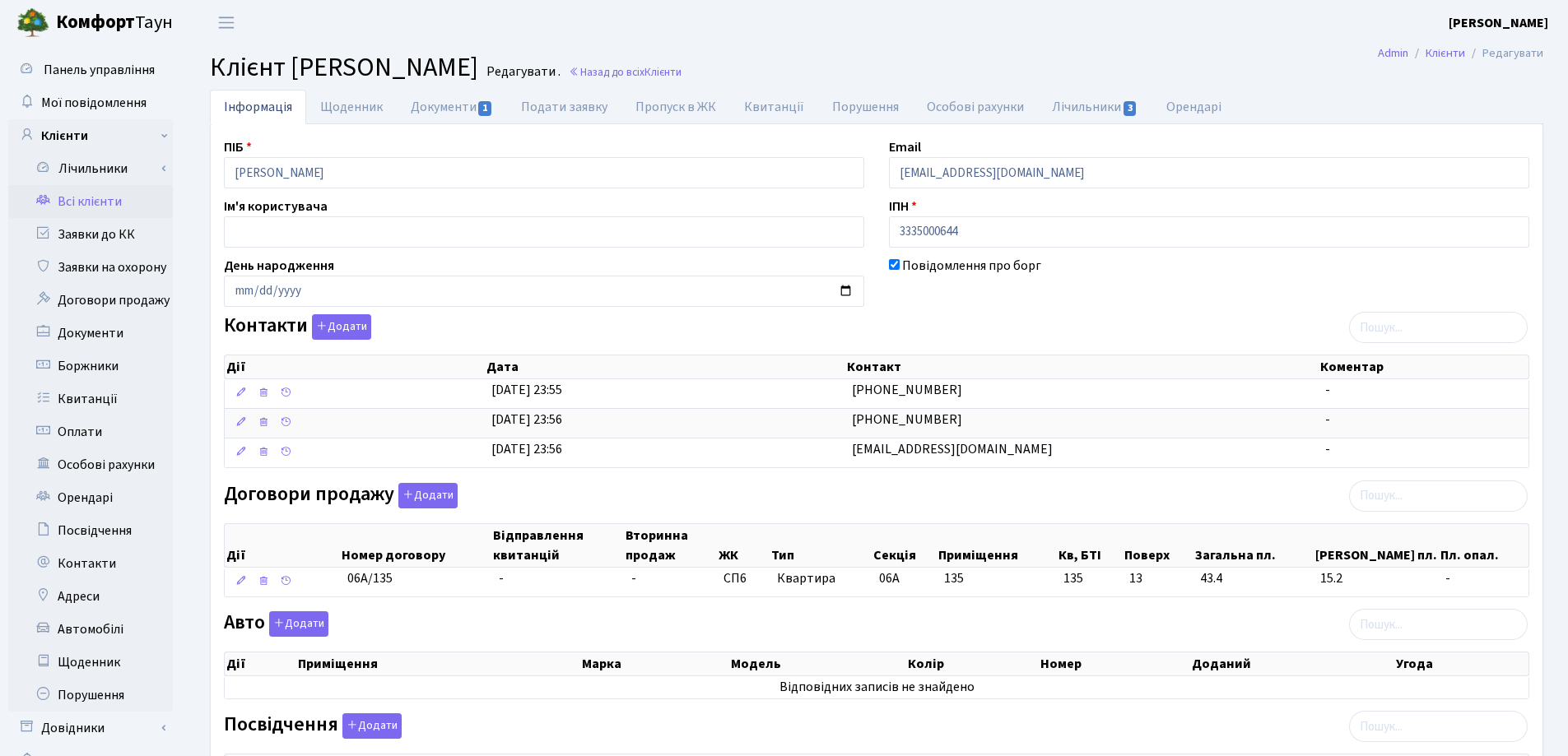
scroll to position [306, 0]
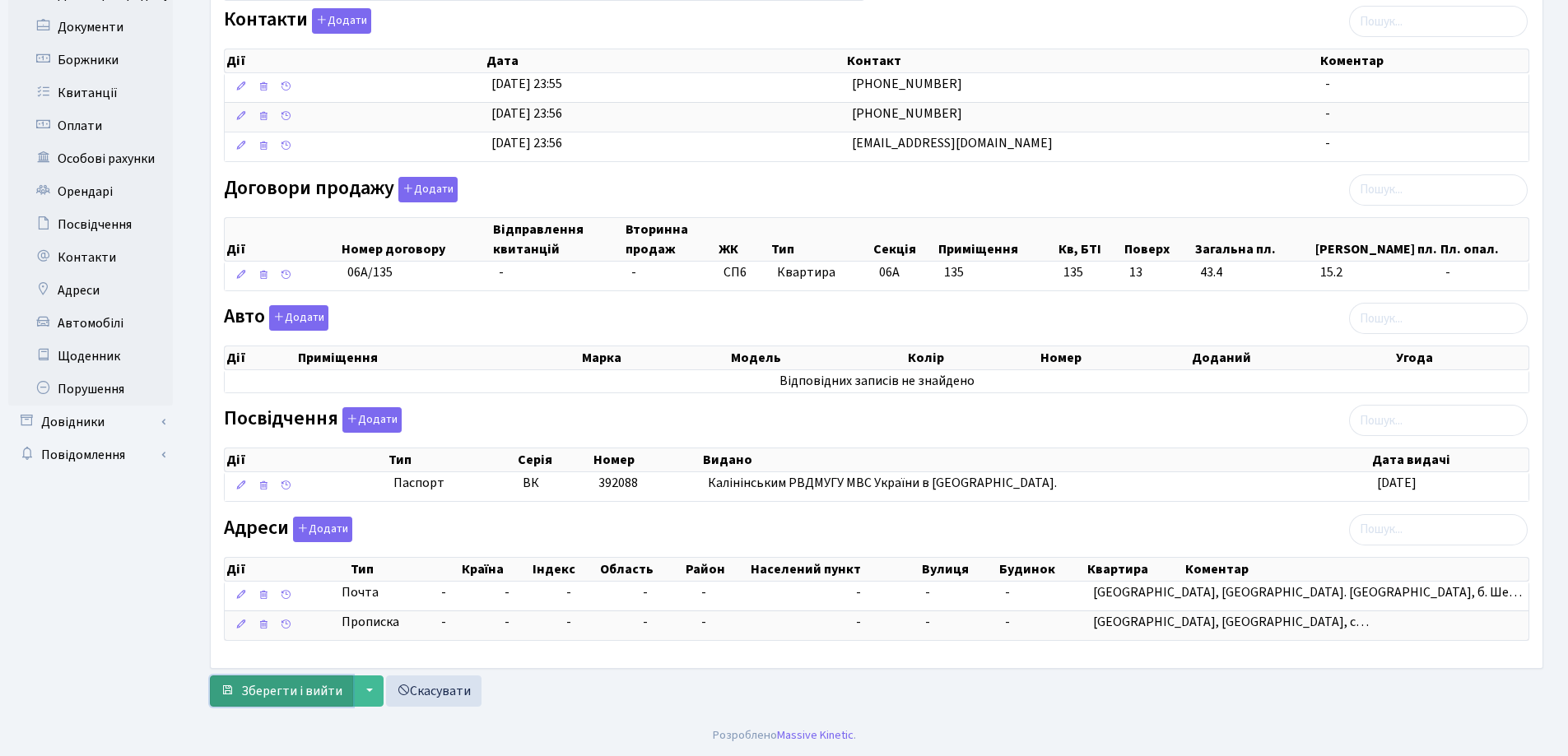
click at [279, 690] on span "Зберегти і вийти" at bounding box center [292, 690] width 101 height 18
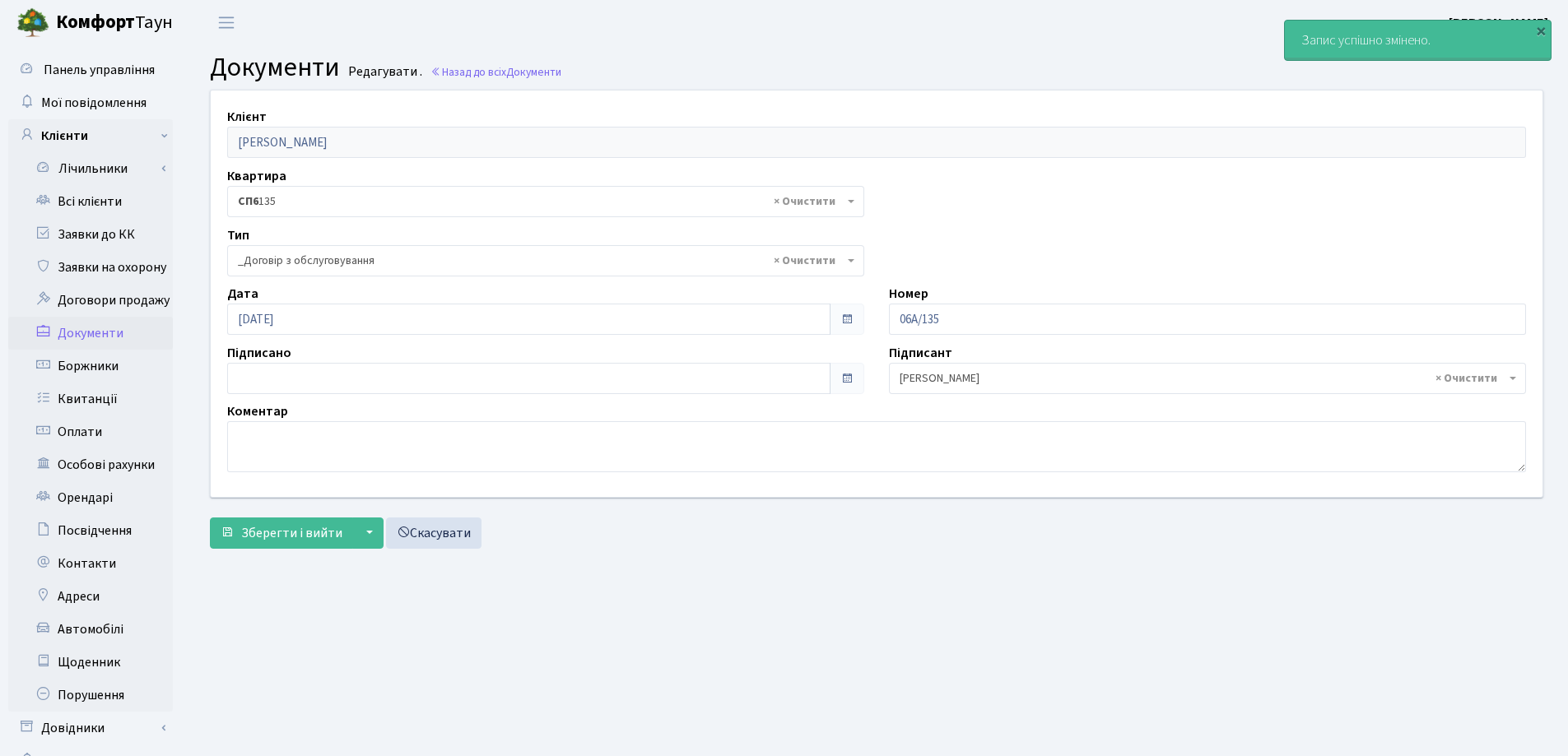
select select "289"
click at [91, 208] on link "Всі клієнти" at bounding box center [91, 202] width 165 height 33
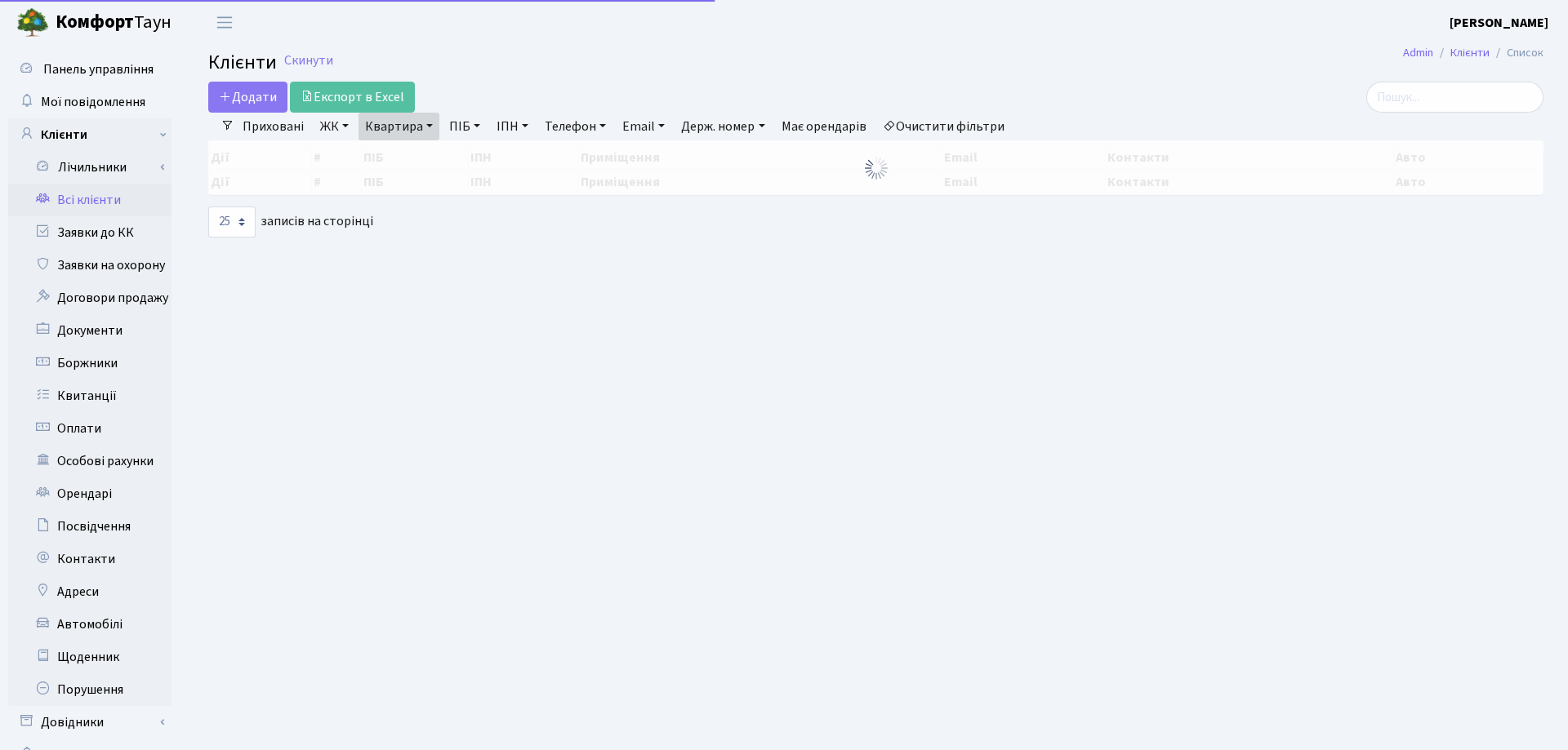
select select "25"
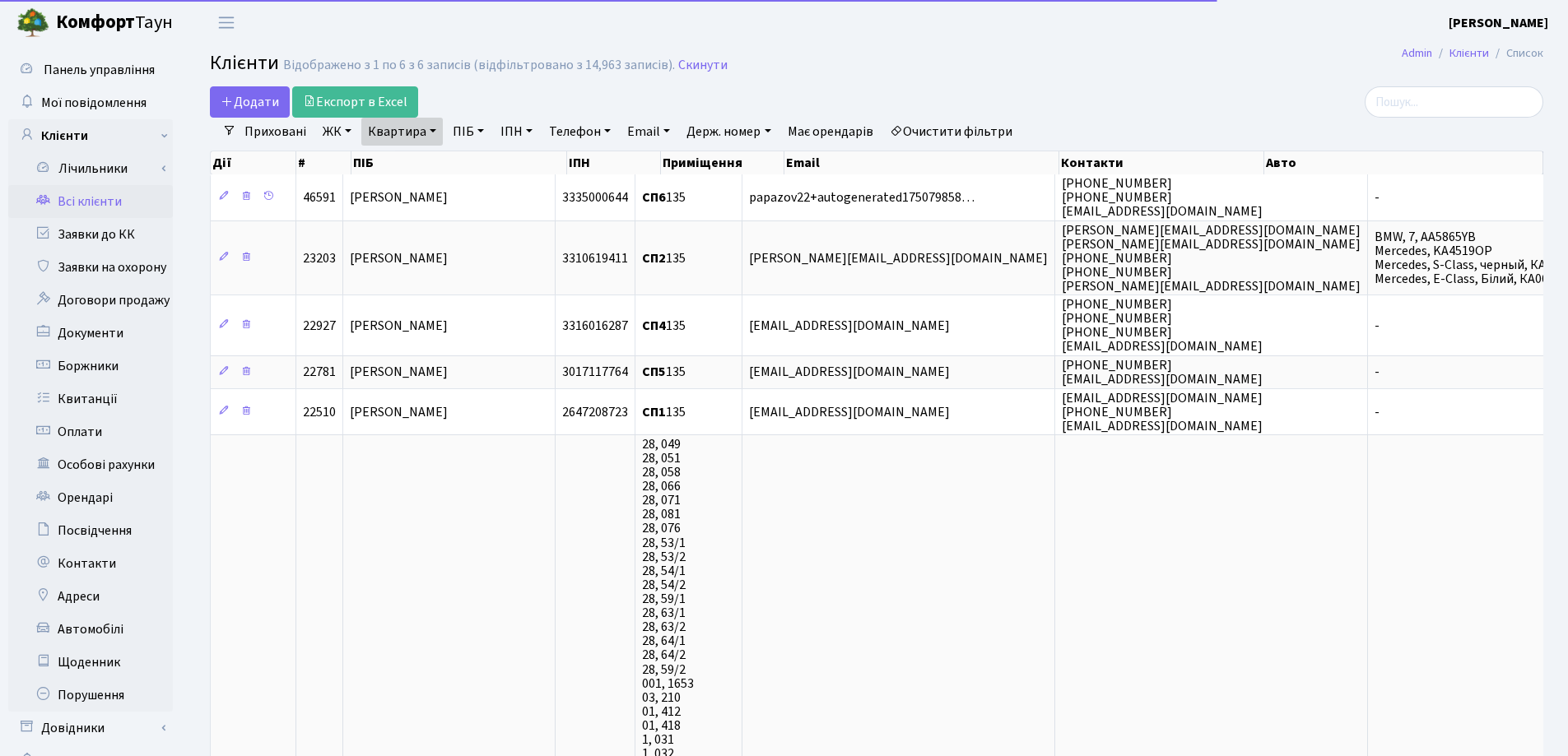
click at [433, 125] on link "Квартира" at bounding box center [402, 131] width 81 height 28
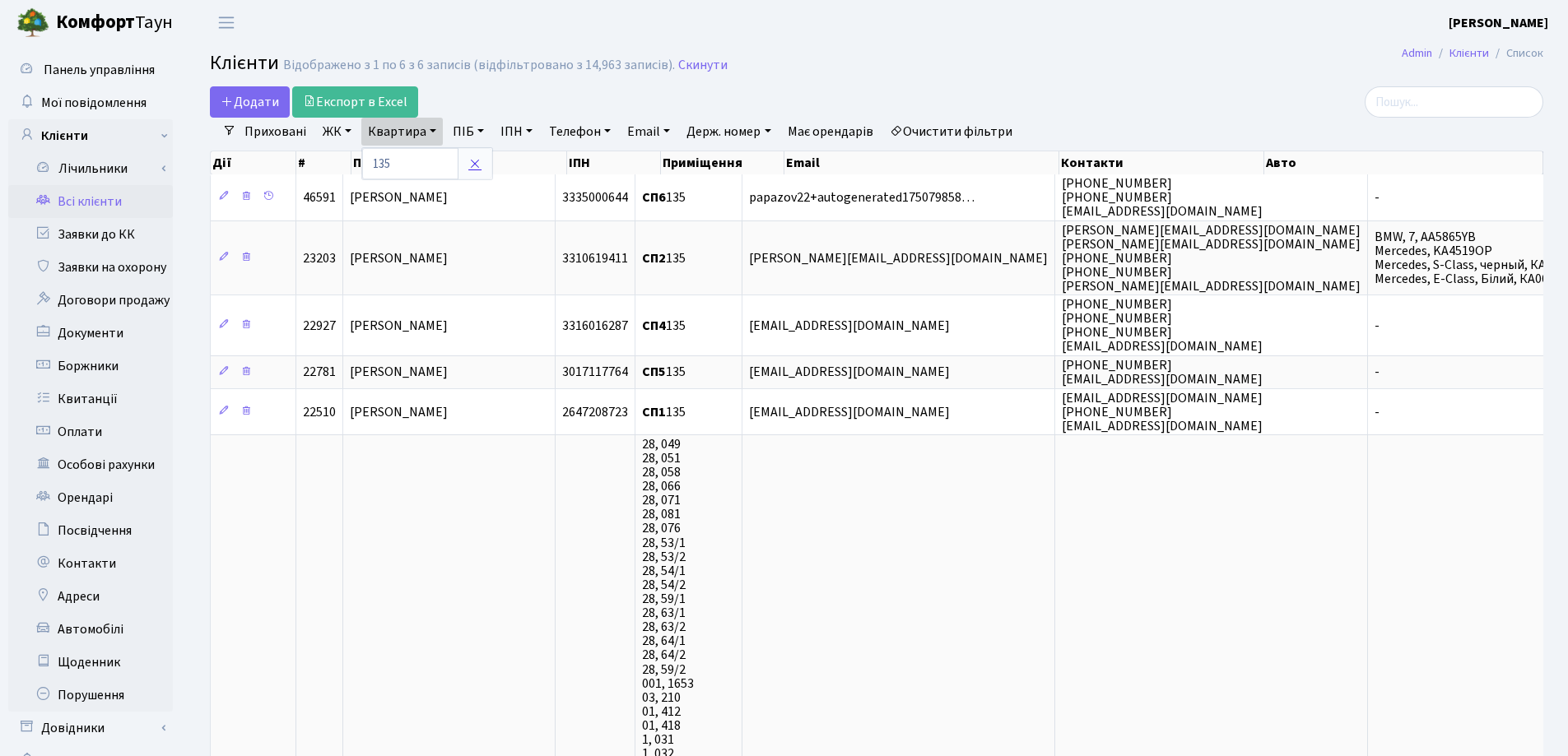
click at [474, 168] on icon at bounding box center [474, 163] width 13 height 13
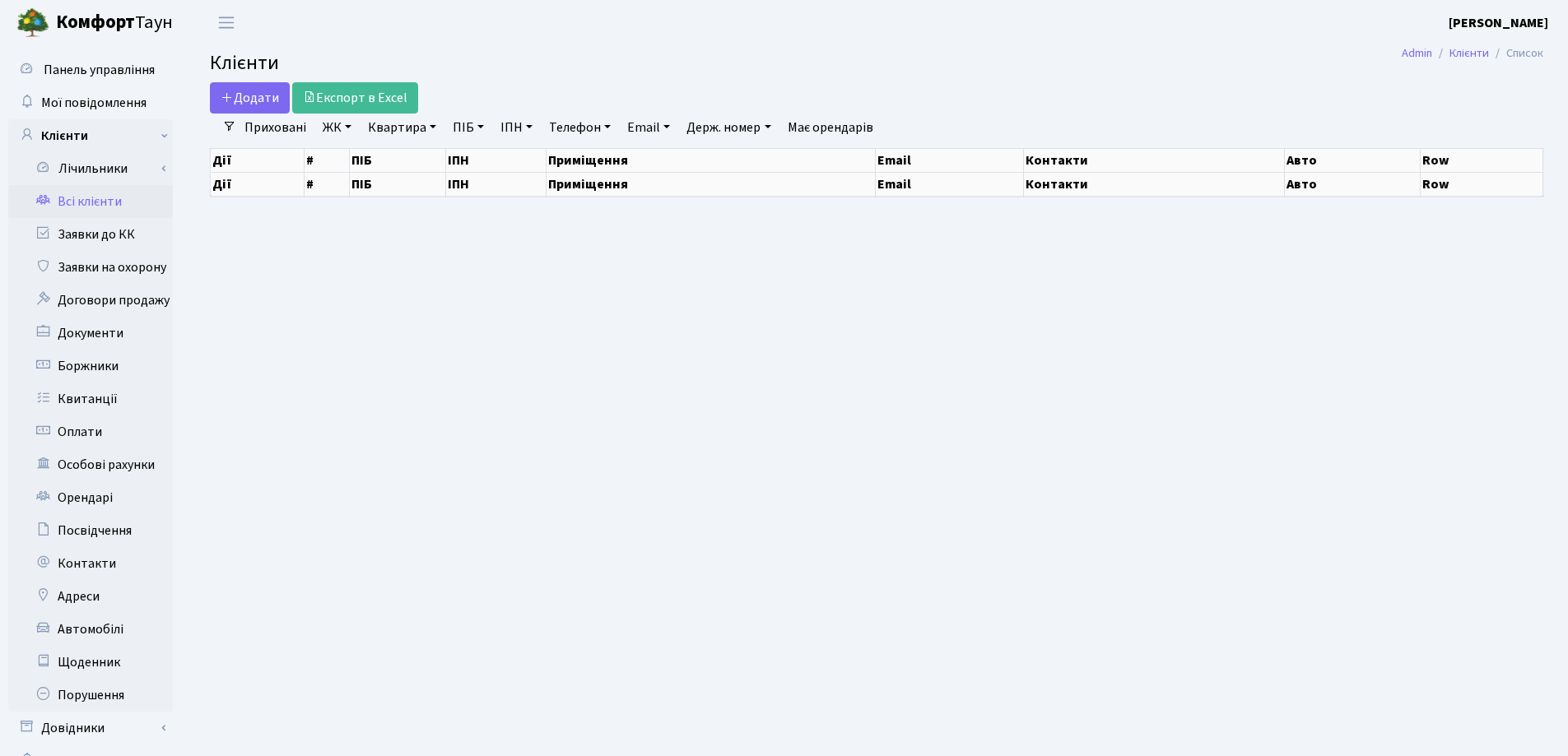
select select "25"
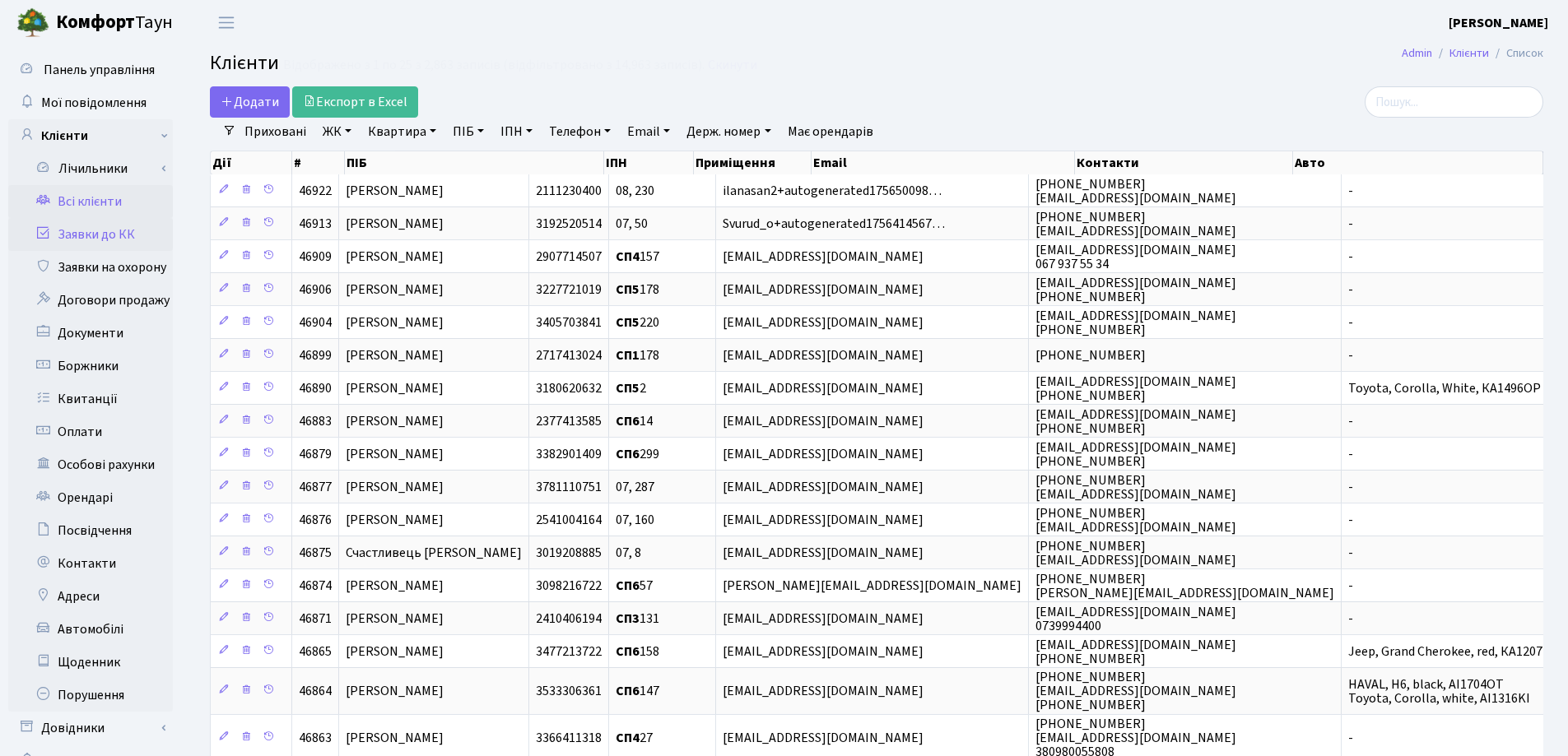
click at [104, 234] on link "Заявки до КК" at bounding box center [91, 234] width 165 height 33
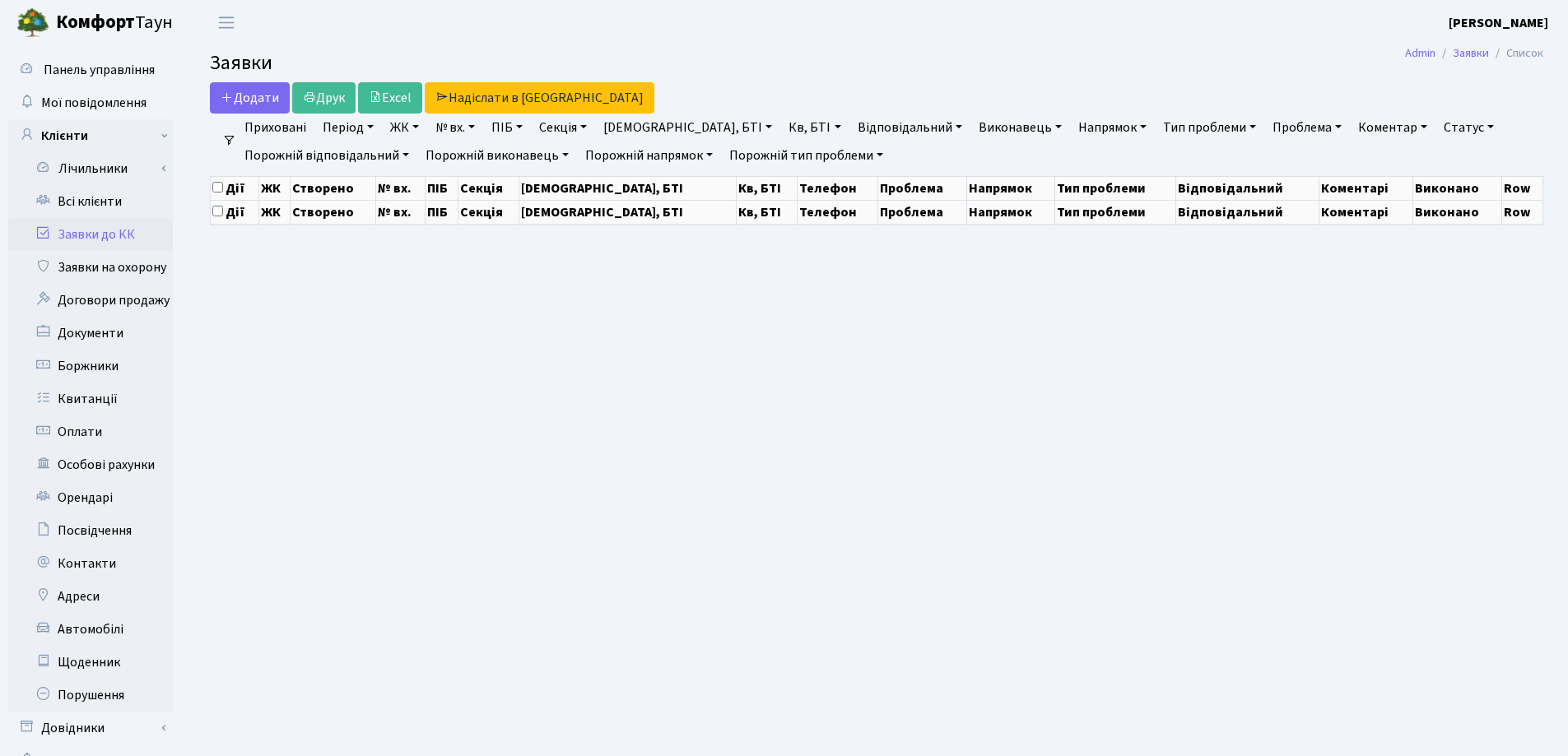
select select "25"
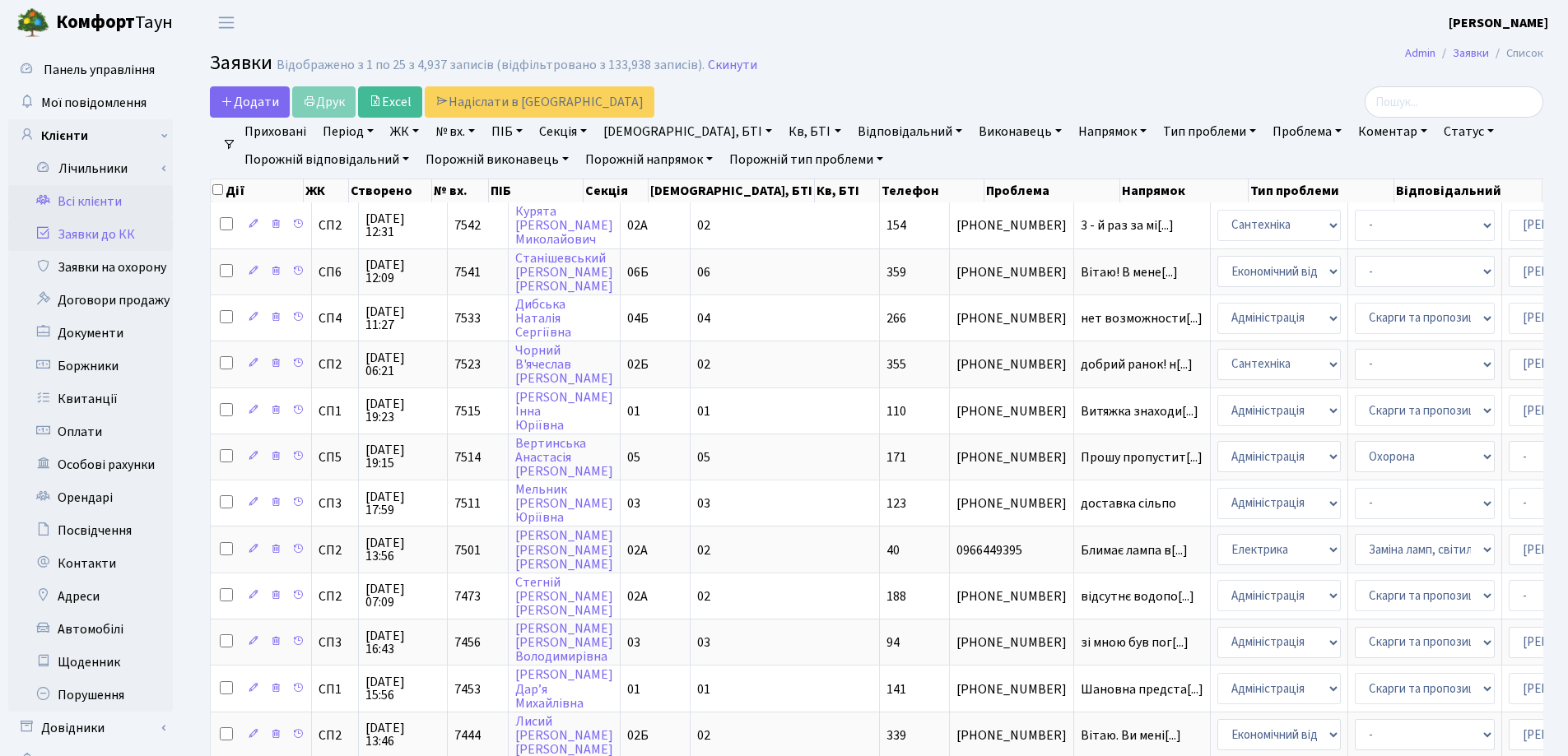
click at [85, 208] on link "Всі клієнти" at bounding box center [91, 202] width 165 height 33
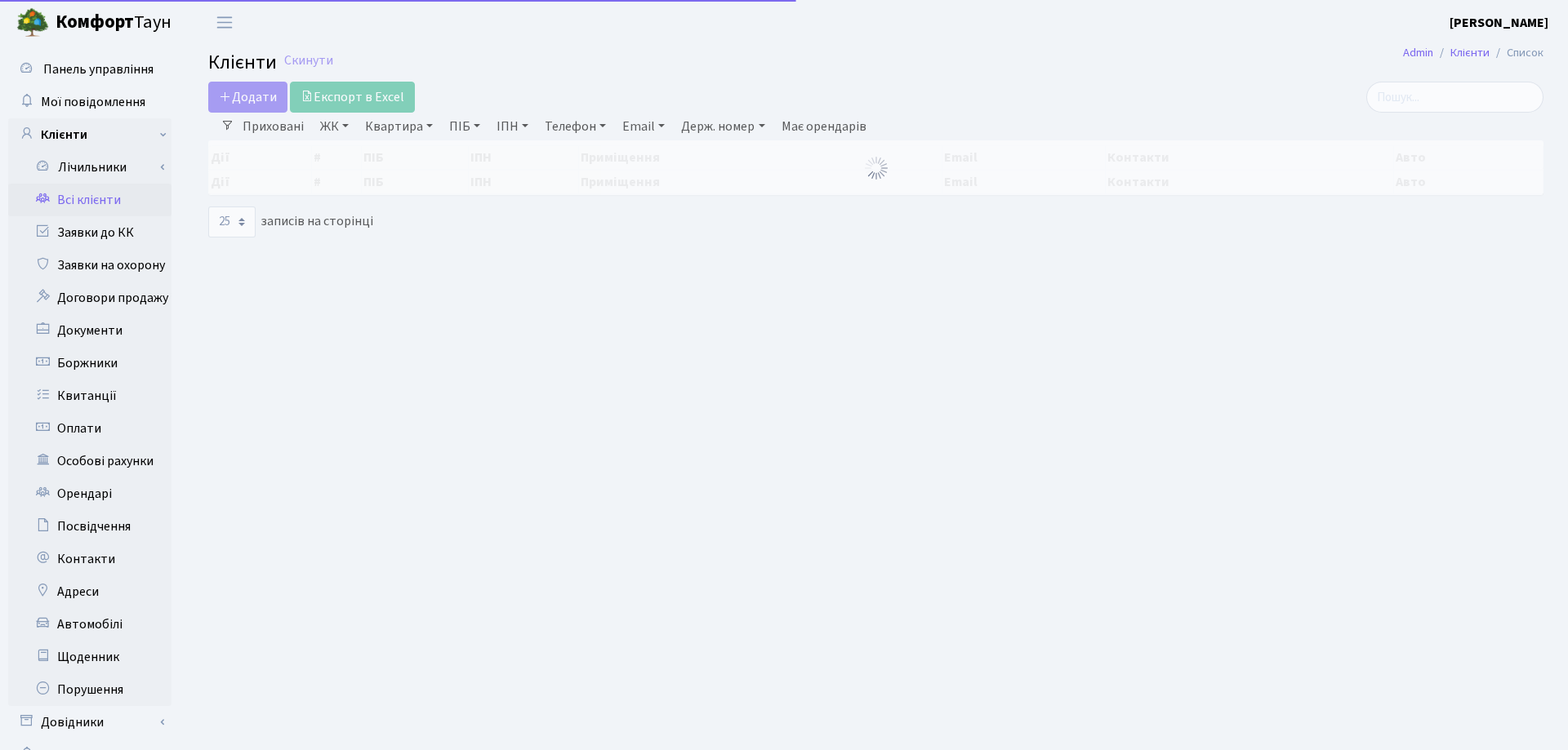
select select "25"
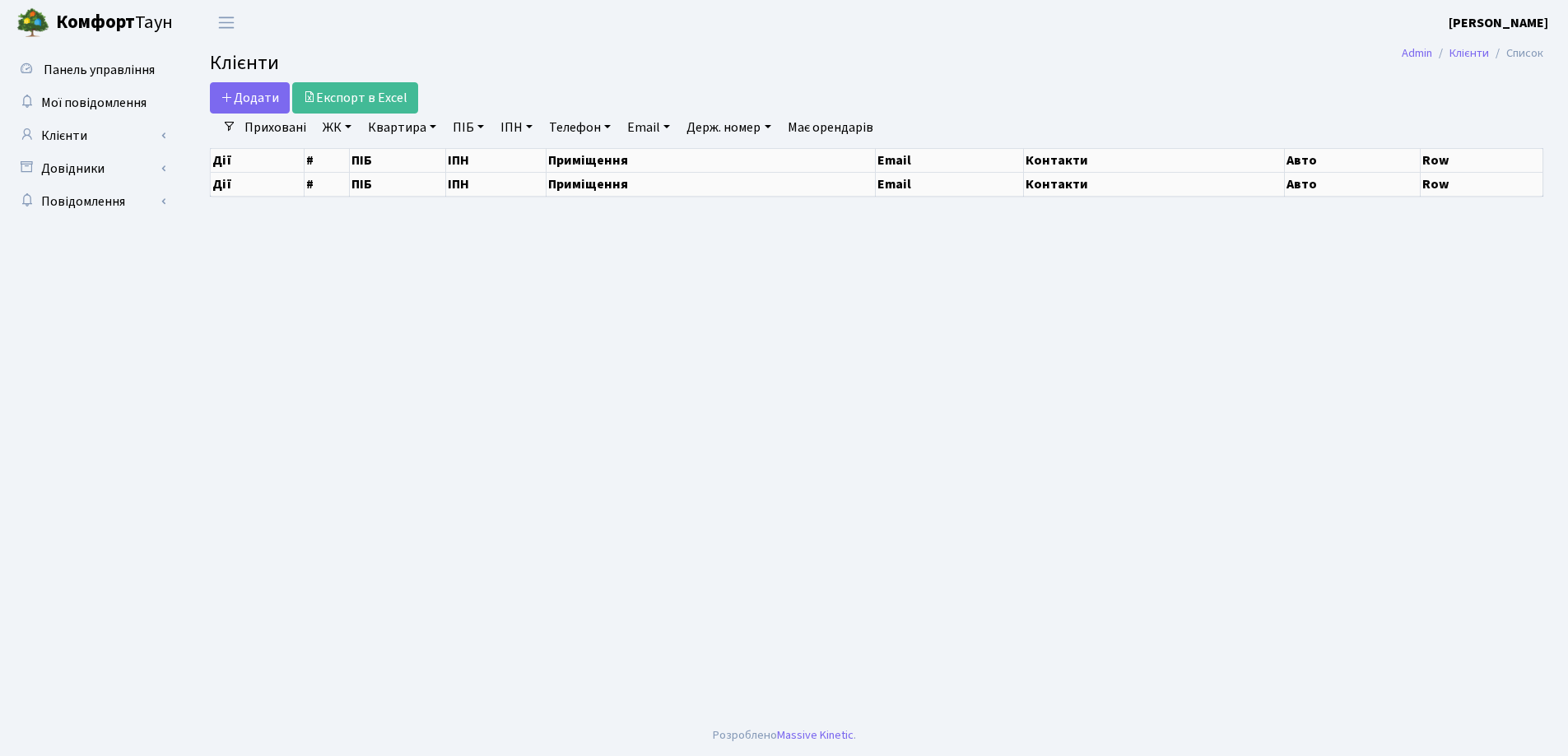
select select "25"
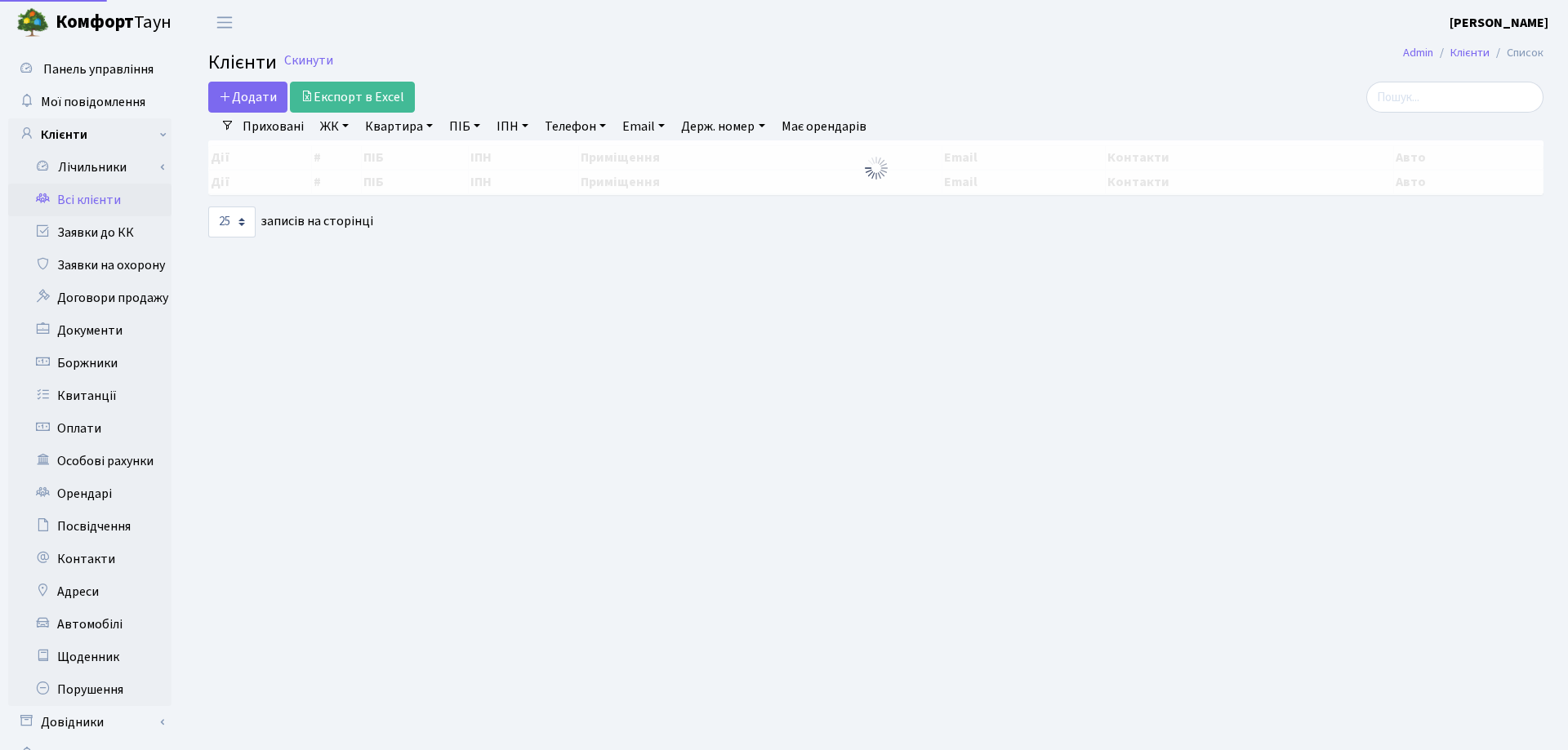
select select "25"
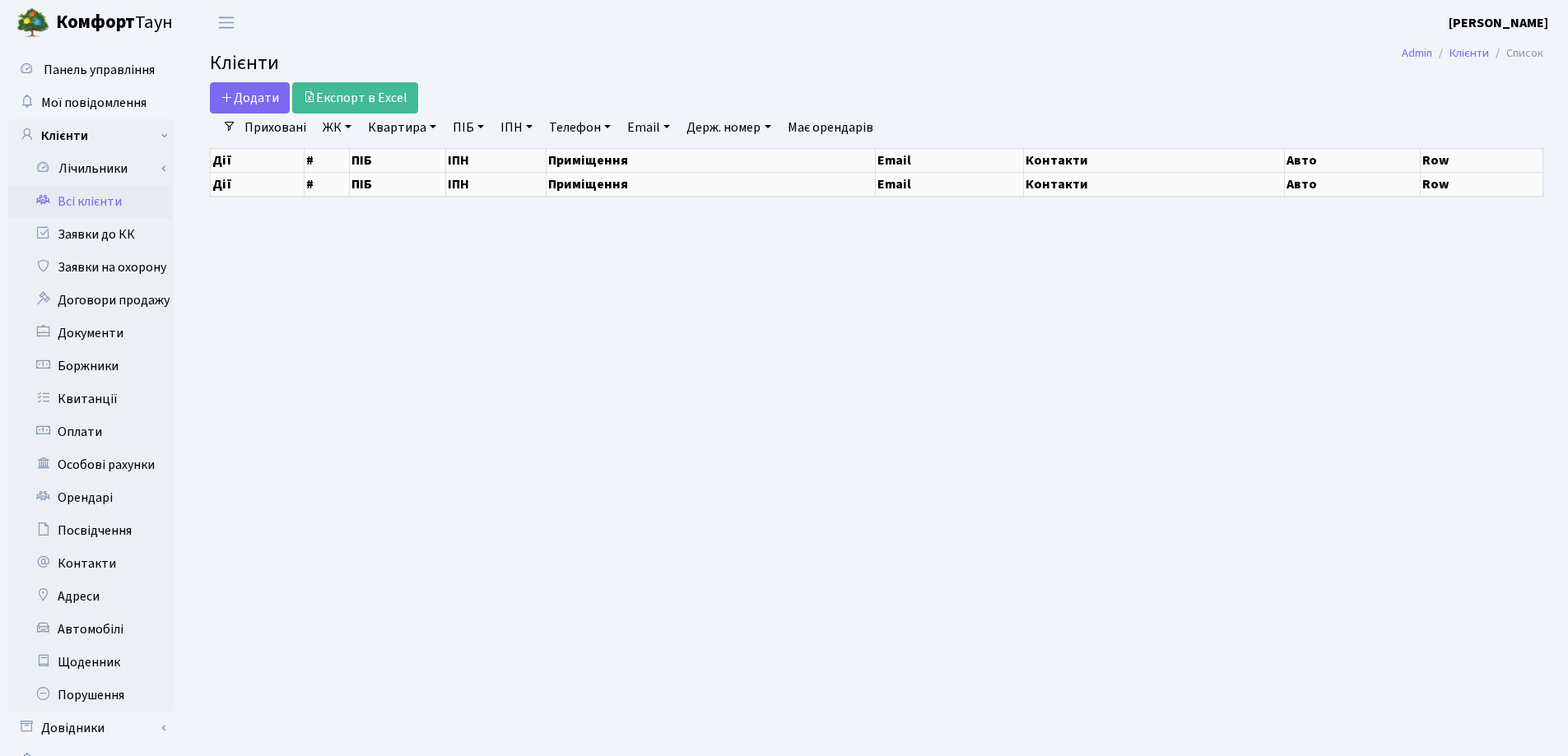
select select "25"
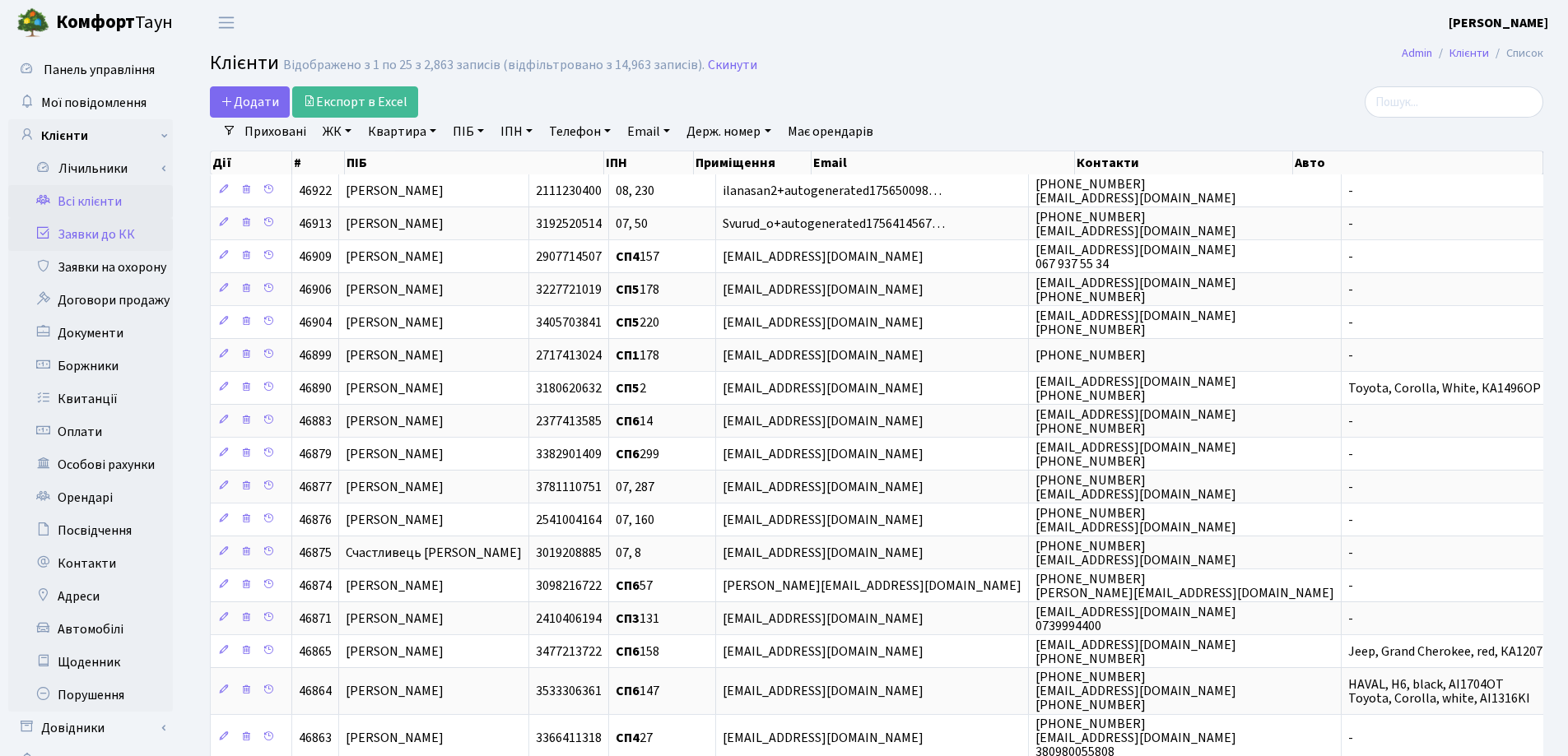
click at [98, 240] on link "Заявки до КК" at bounding box center [91, 234] width 165 height 33
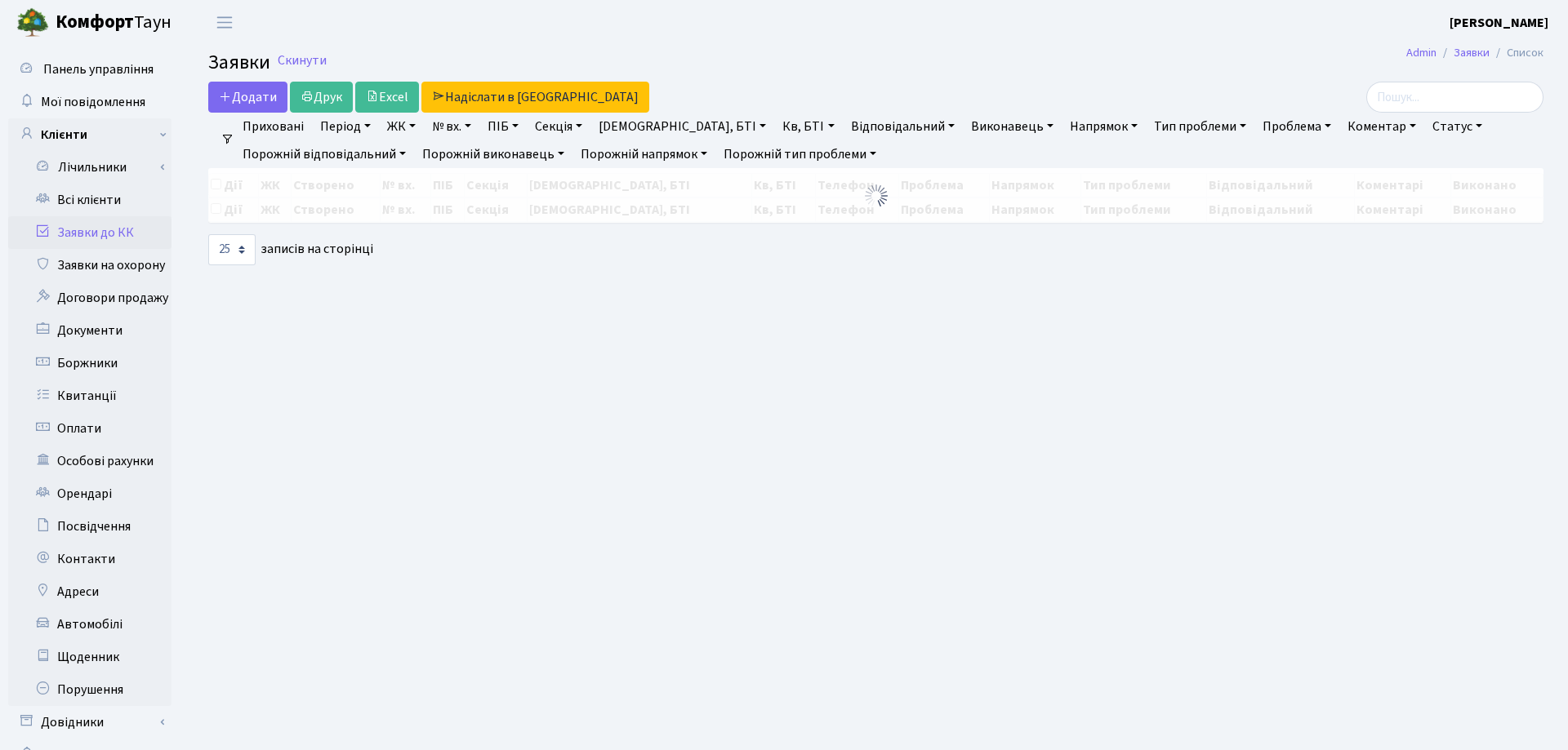
select select "25"
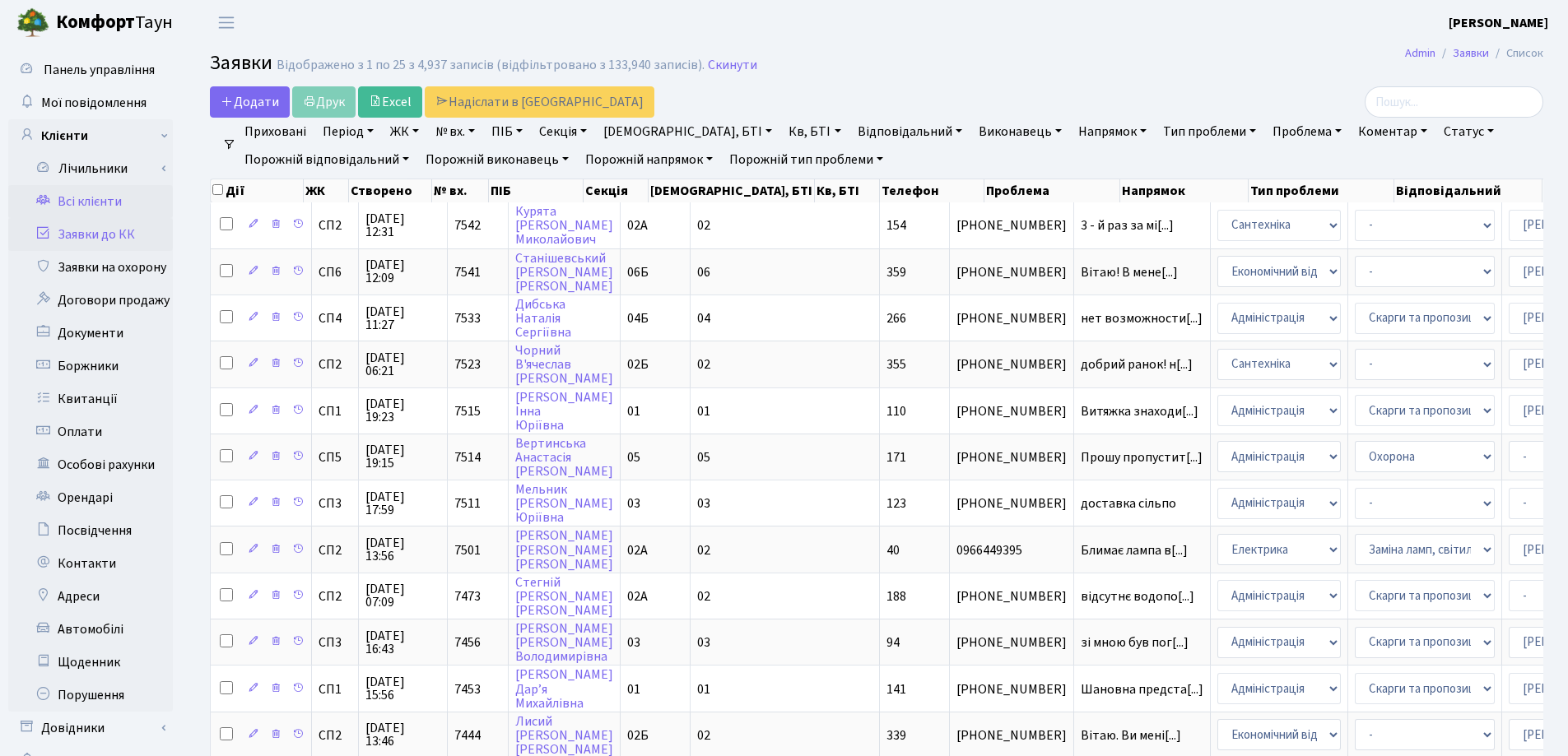
click at [85, 203] on link "Всі клієнти" at bounding box center [91, 202] width 165 height 33
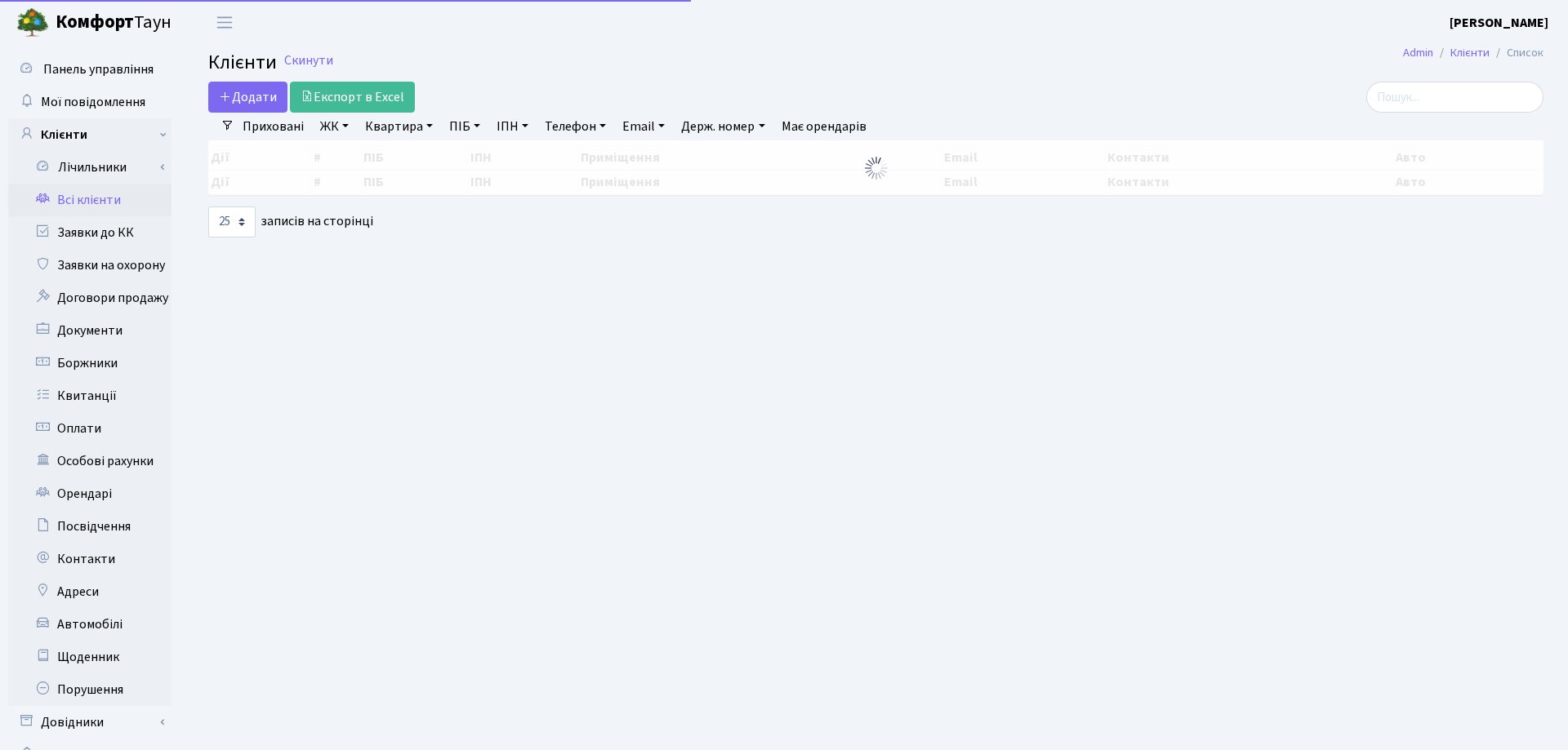
select select "25"
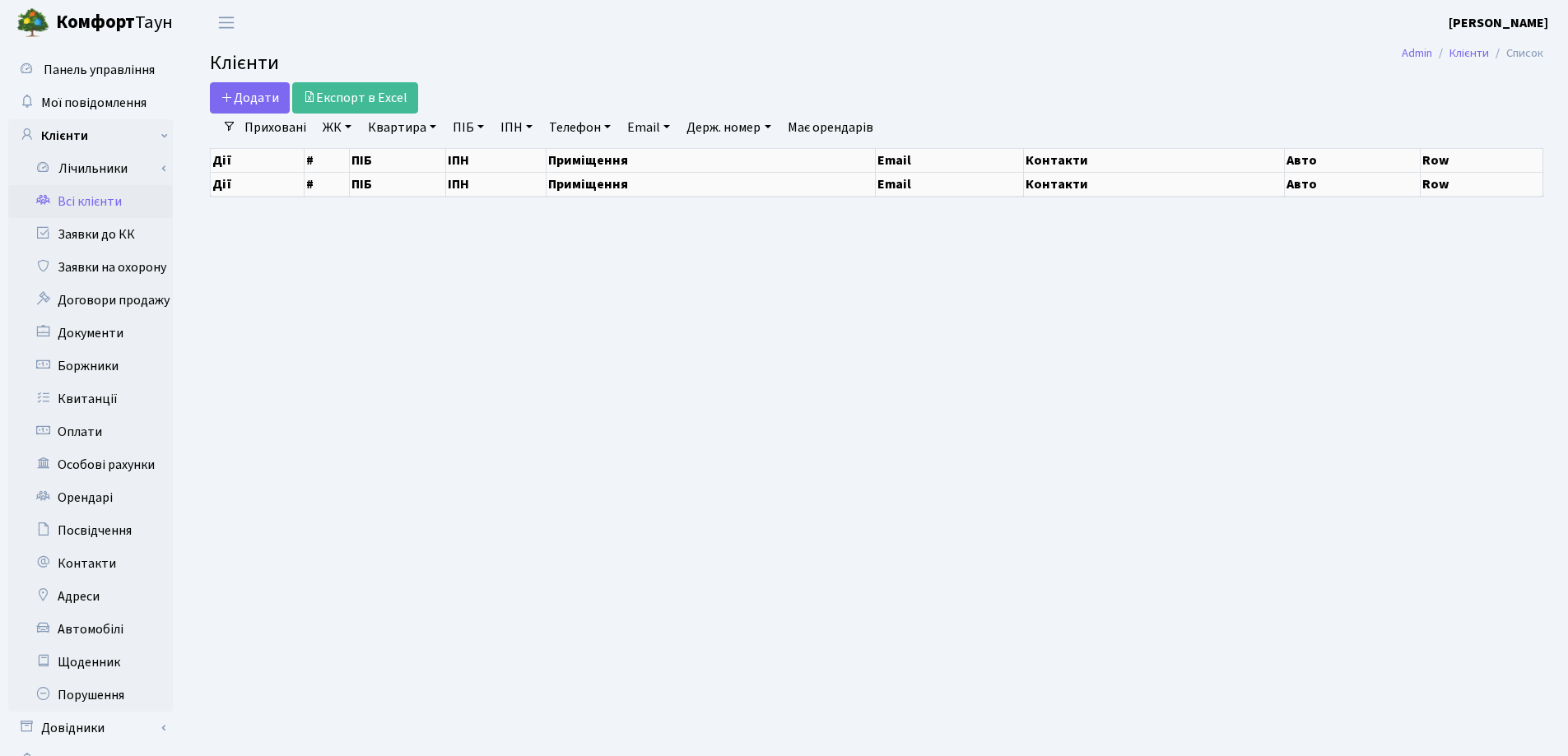
select select "25"
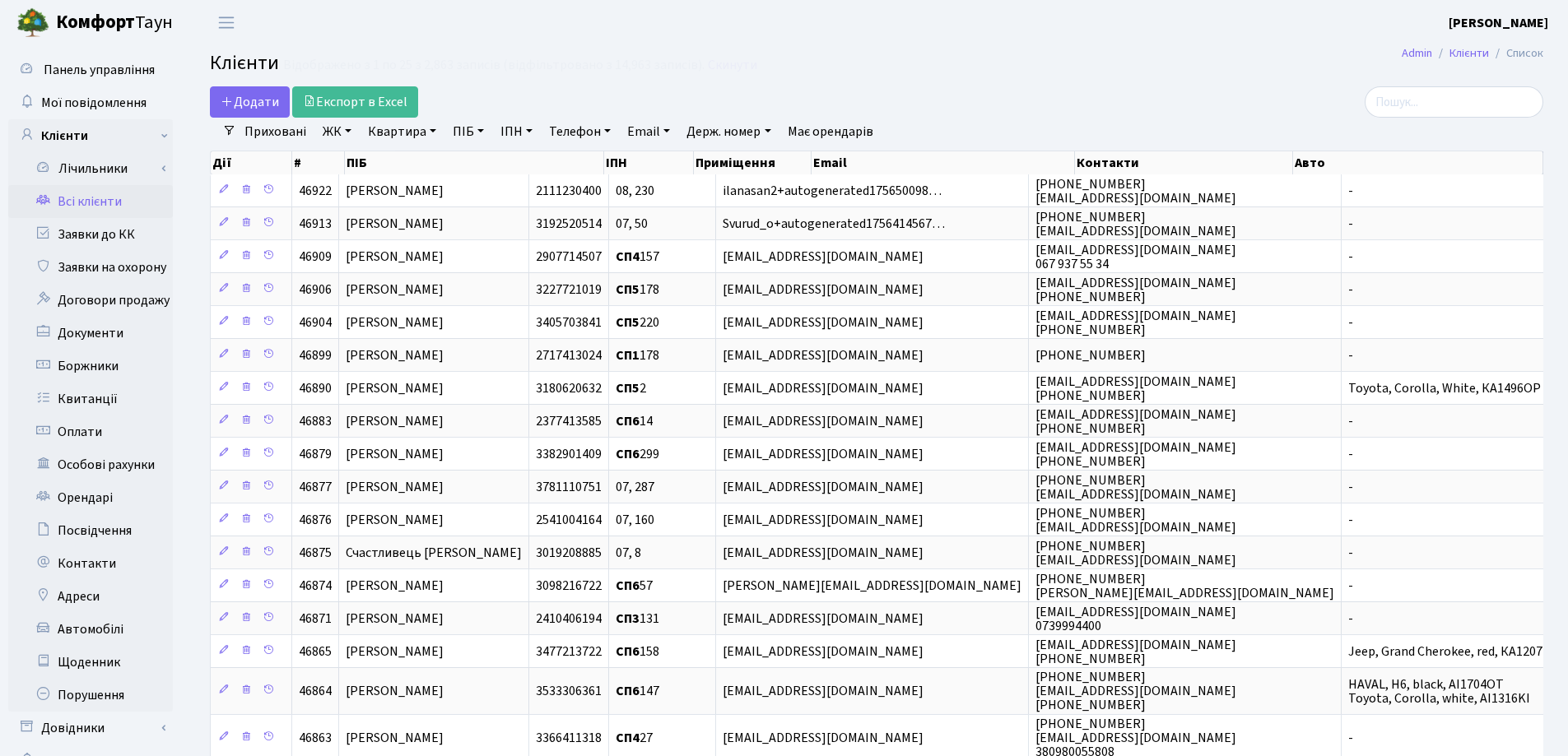
click at [1183, 34] on header "Комфорт Таун Лоскутова В. С. Мій обліковий запис Вийти" at bounding box center [784, 22] width 1568 height 45
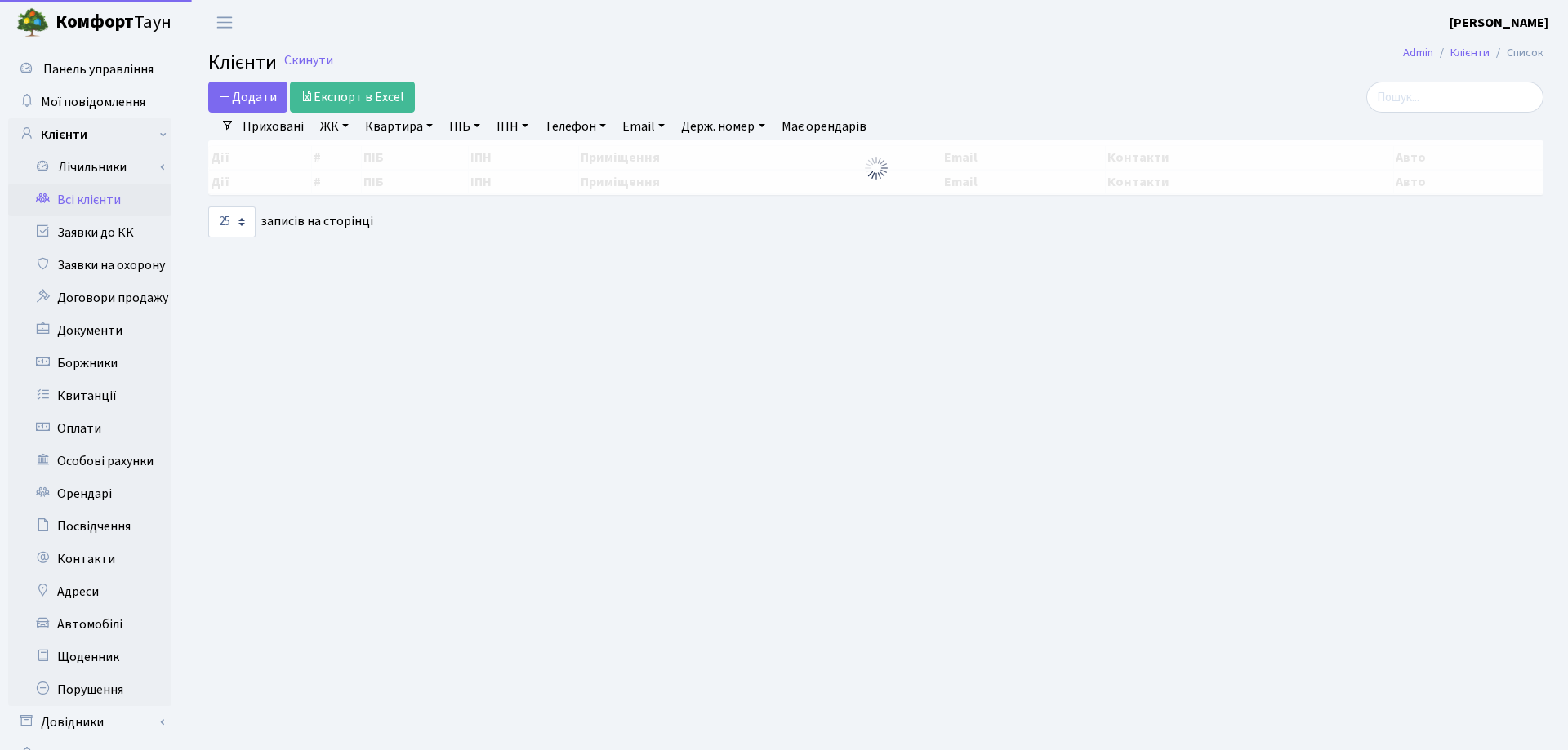
select select "25"
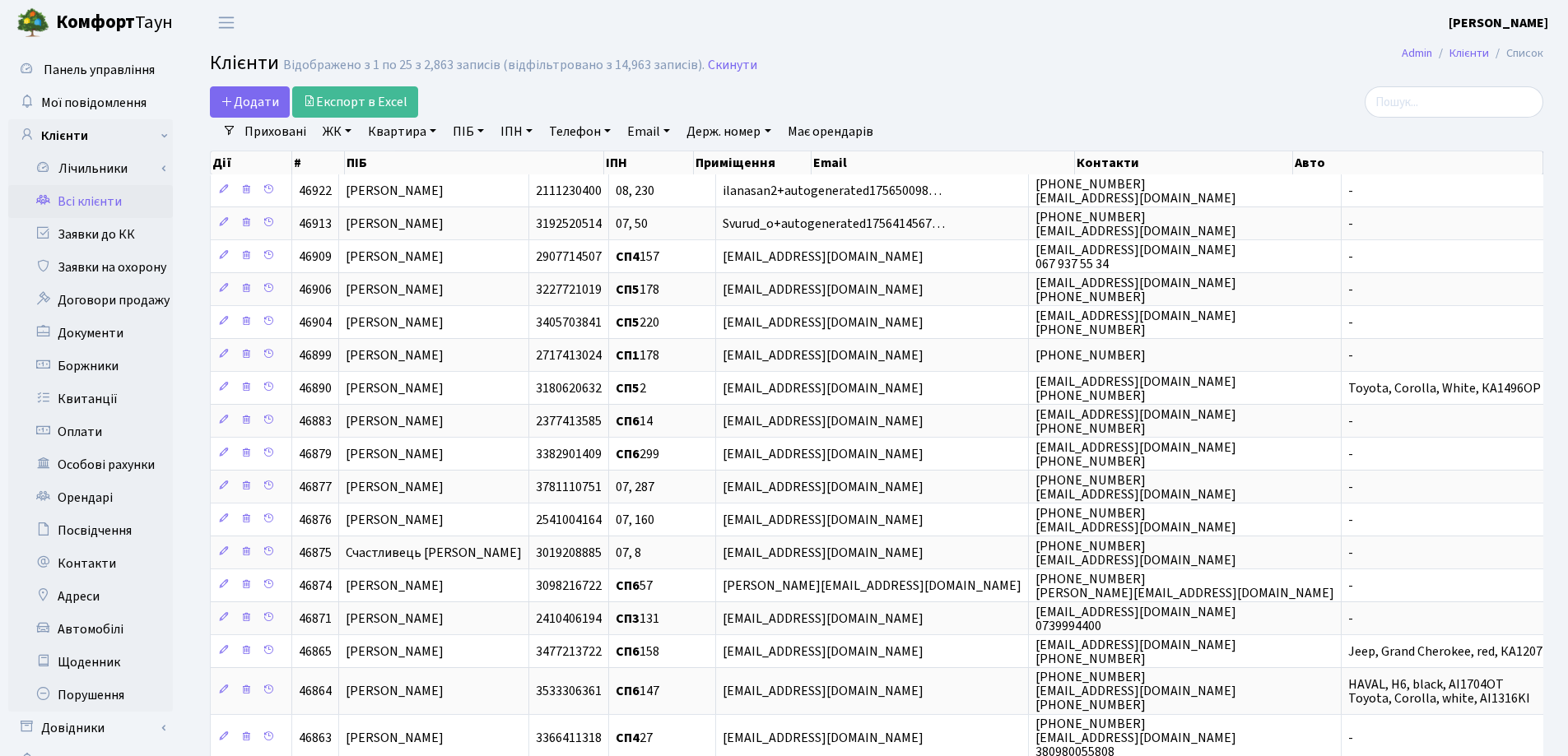
click at [435, 128] on link "Квартира" at bounding box center [402, 131] width 81 height 28
type input "317"
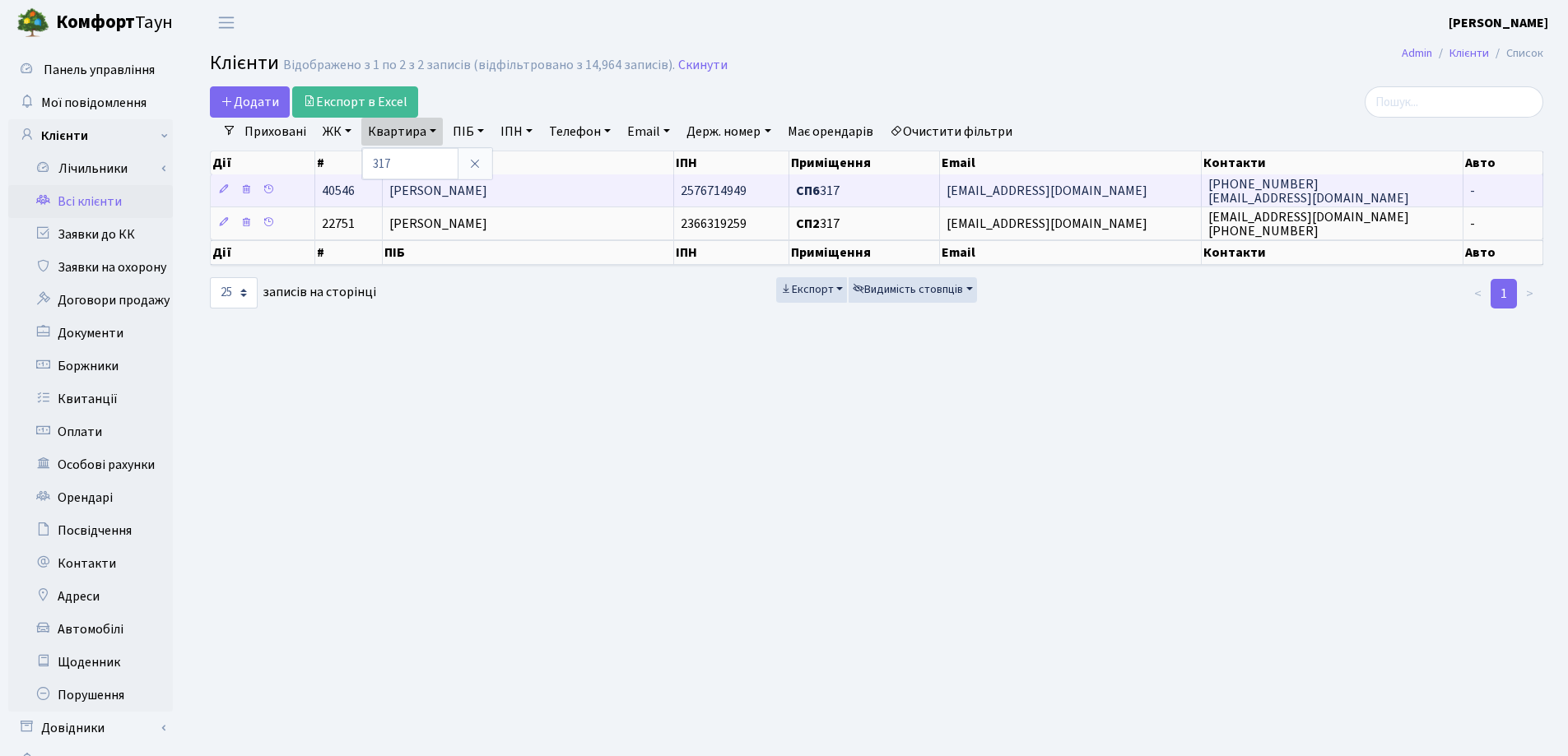
click at [631, 197] on td "[PERSON_NAME]" at bounding box center [529, 190] width 292 height 32
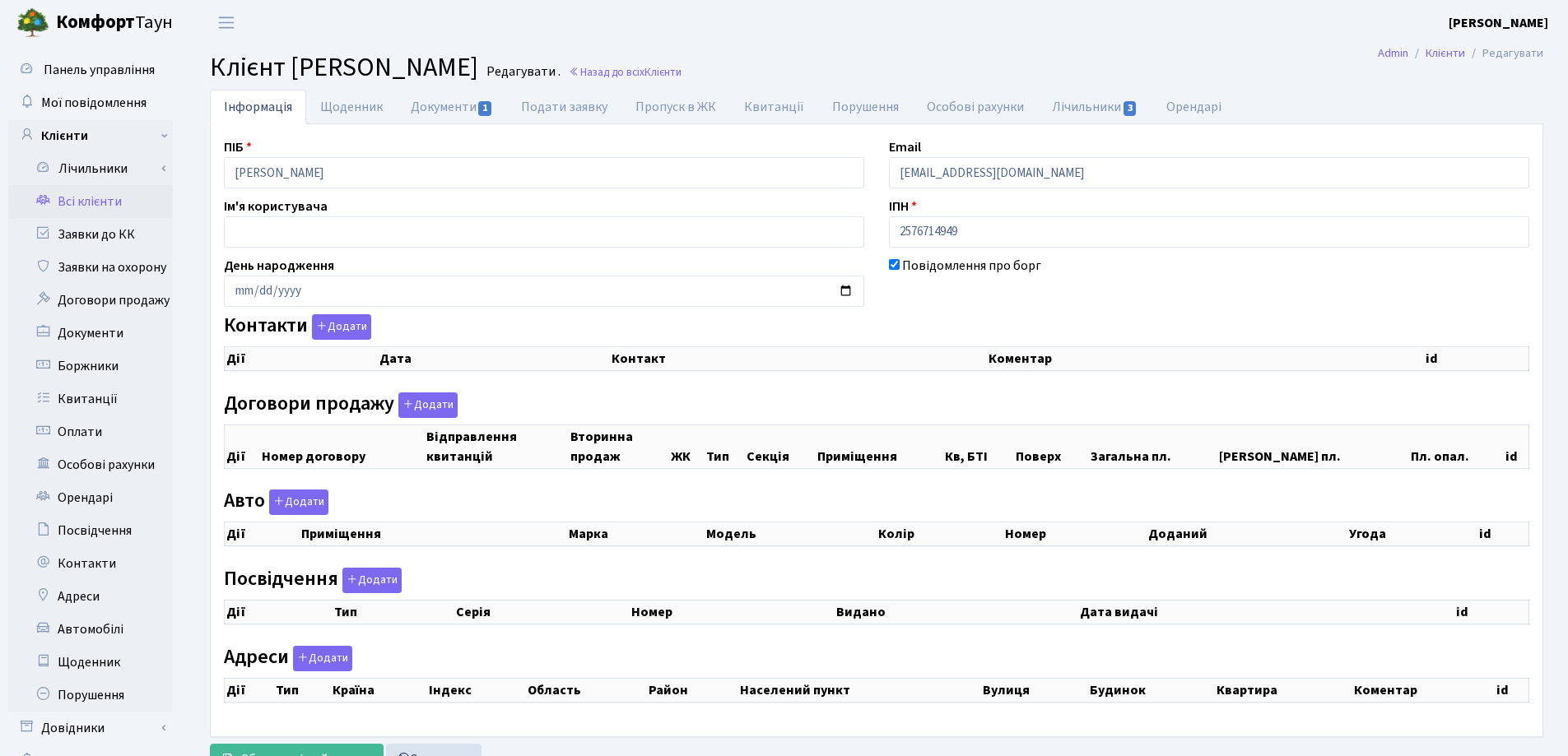
checkbox input "true"
select select "25"
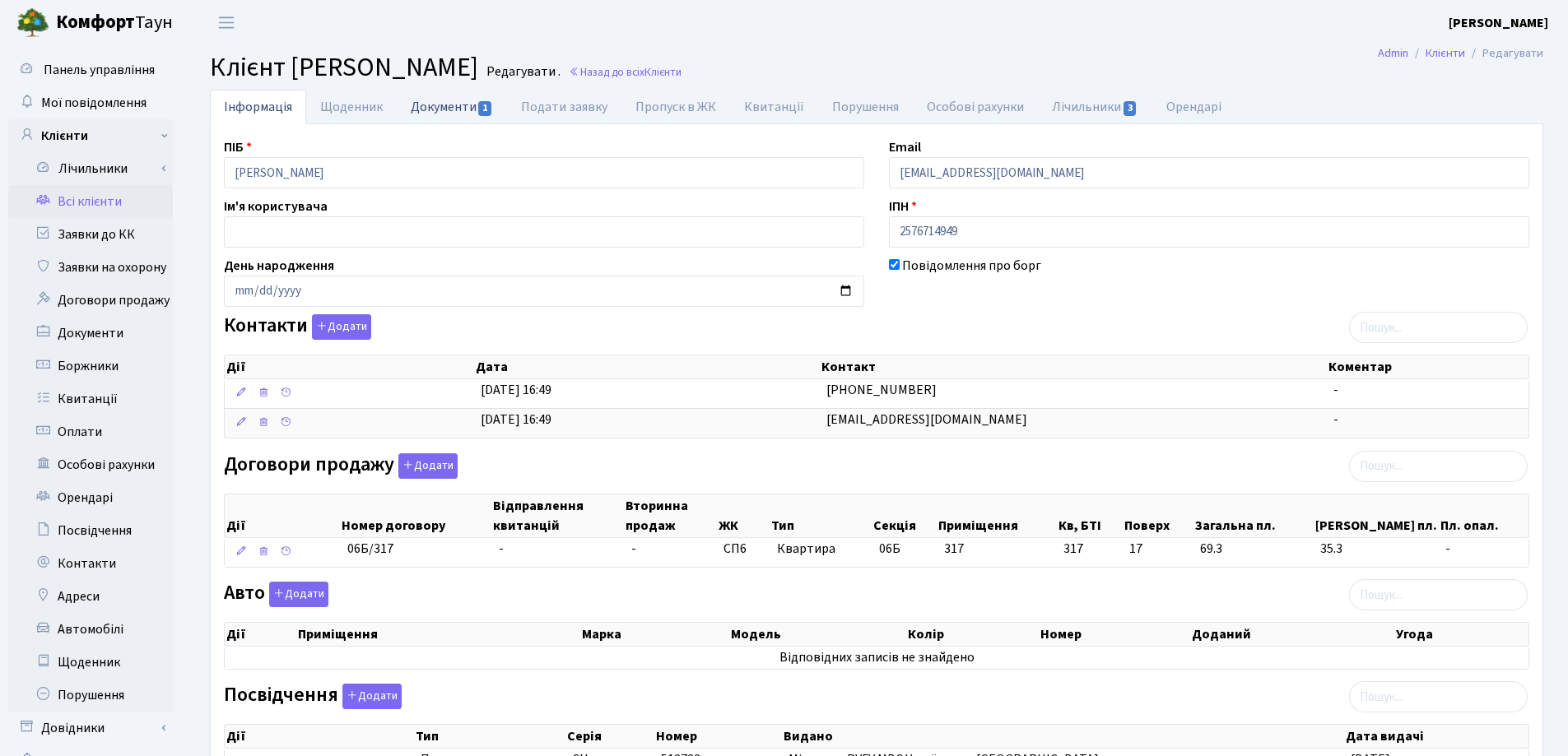
click at [418, 112] on link "Документи 1" at bounding box center [452, 106] width 110 height 34
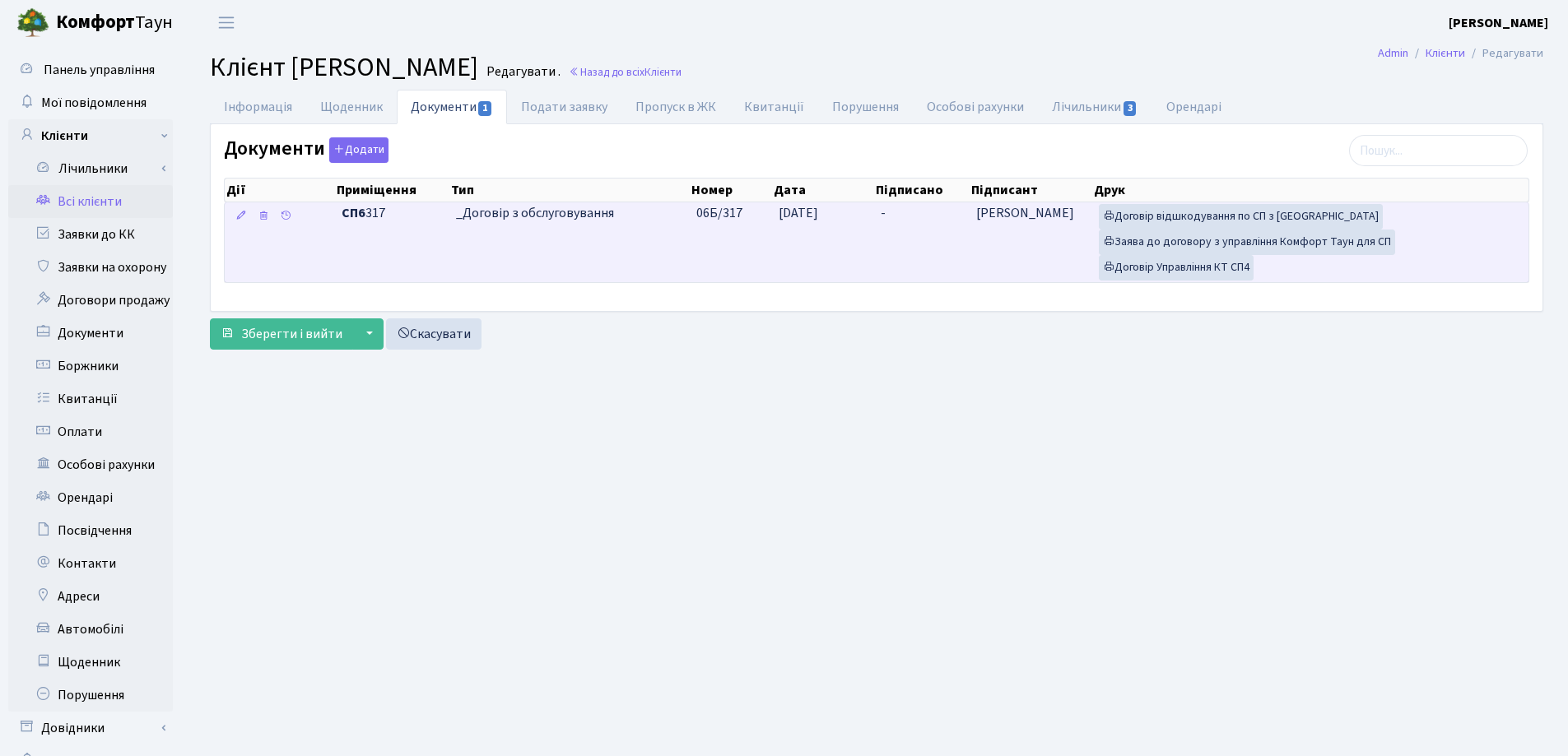
click at [917, 222] on td "-" at bounding box center [922, 242] width 95 height 80
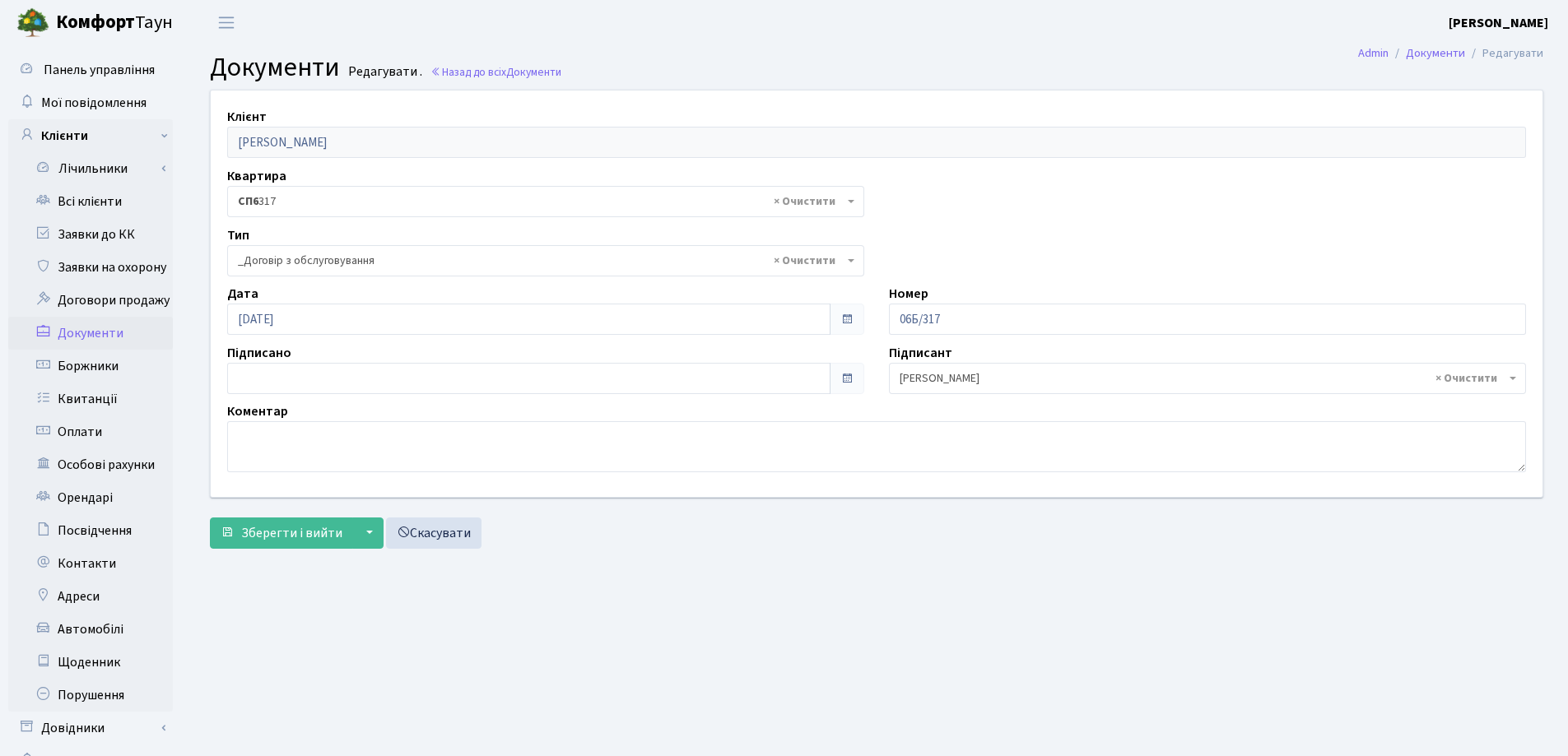
select select "289"
type input "[DATE]"
click at [326, 386] on input "[DATE]" at bounding box center [529, 378] width 604 height 31
click at [287, 524] on span "Зберегти і вийти" at bounding box center [292, 533] width 101 height 18
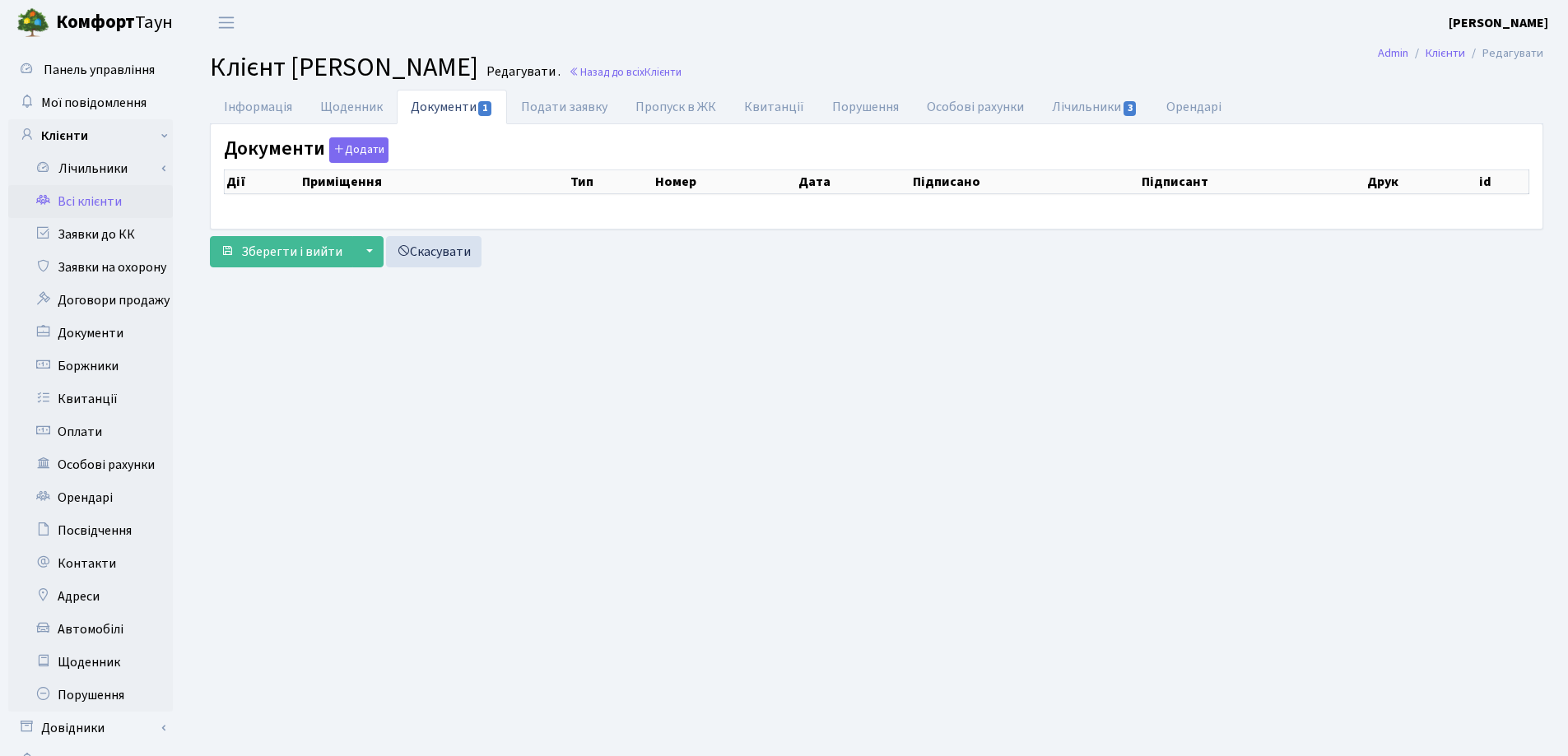
checkbox input "true"
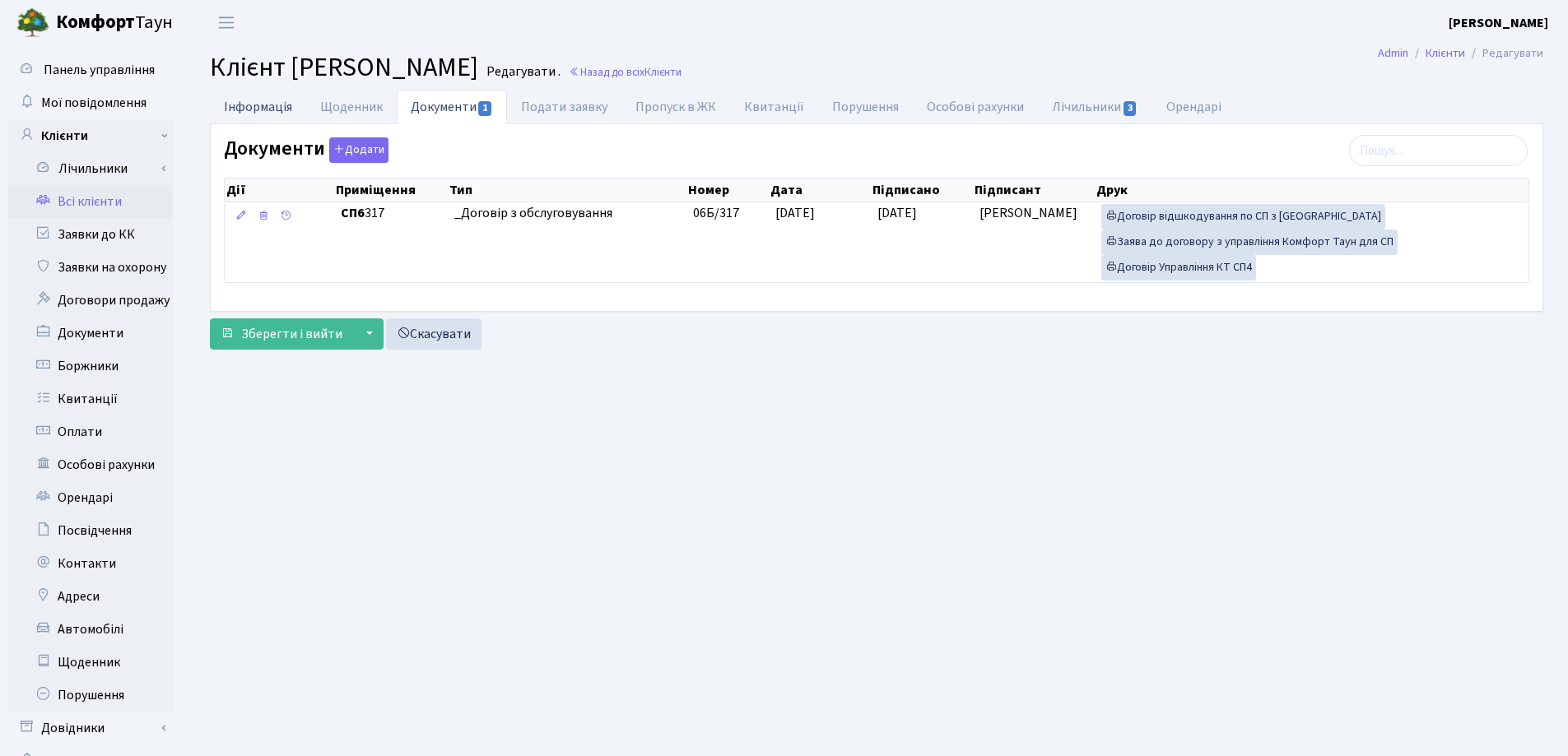
click at [253, 107] on link "Інформація" at bounding box center [258, 106] width 97 height 34
select select "25"
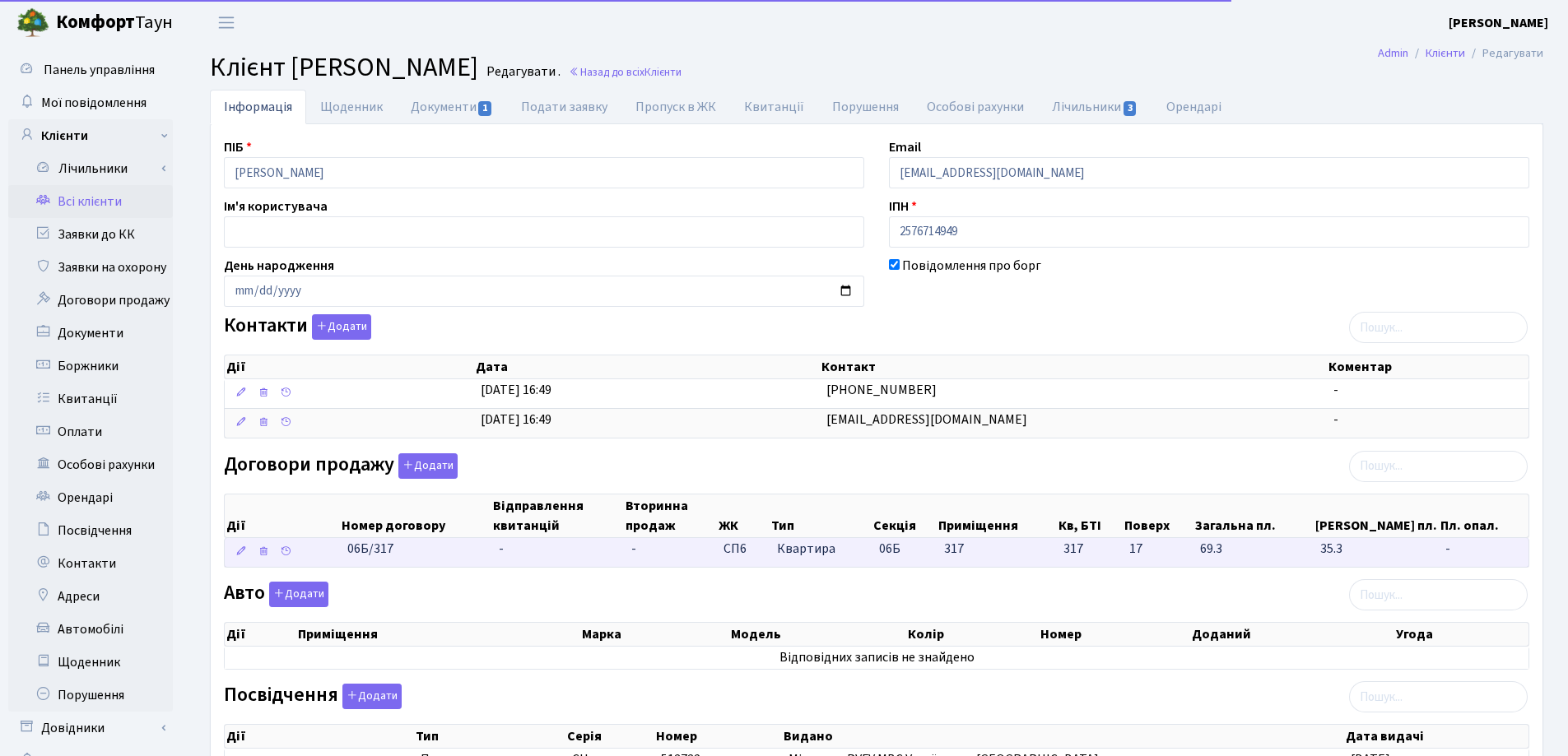
click at [523, 554] on td "-" at bounding box center [559, 552] width 133 height 28
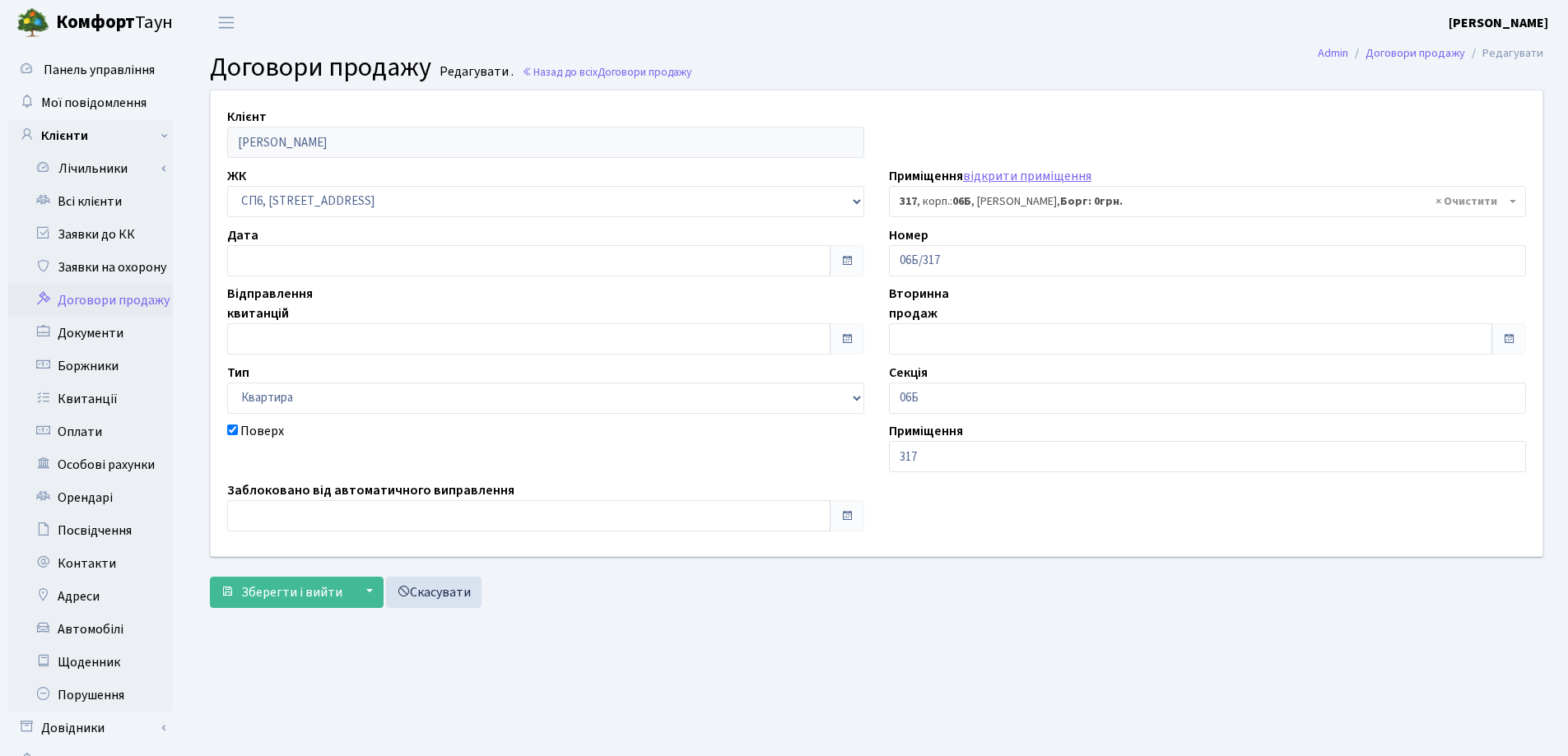
select select "21985"
click at [321, 258] on input "text" at bounding box center [529, 260] width 604 height 31
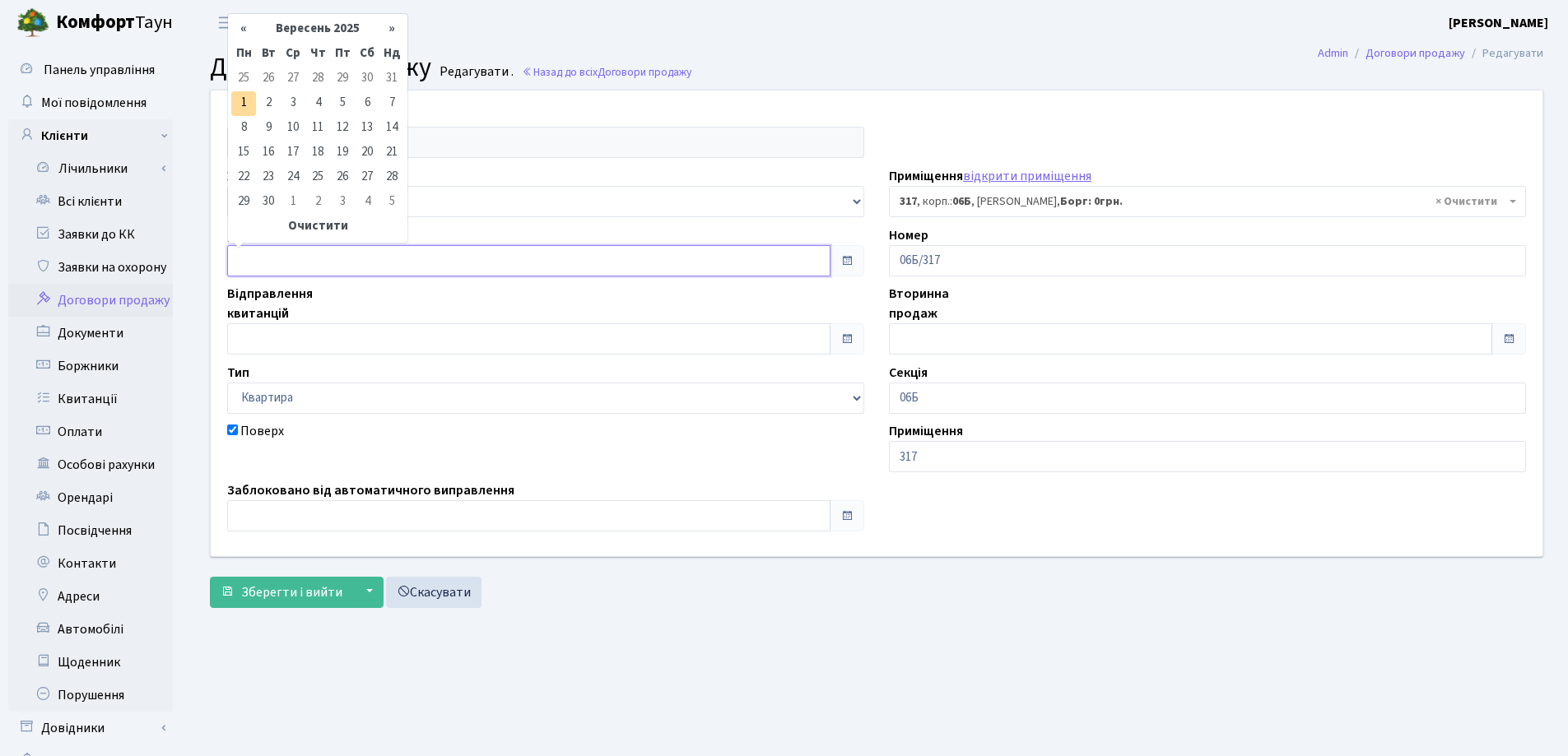
type input "[DATE]"
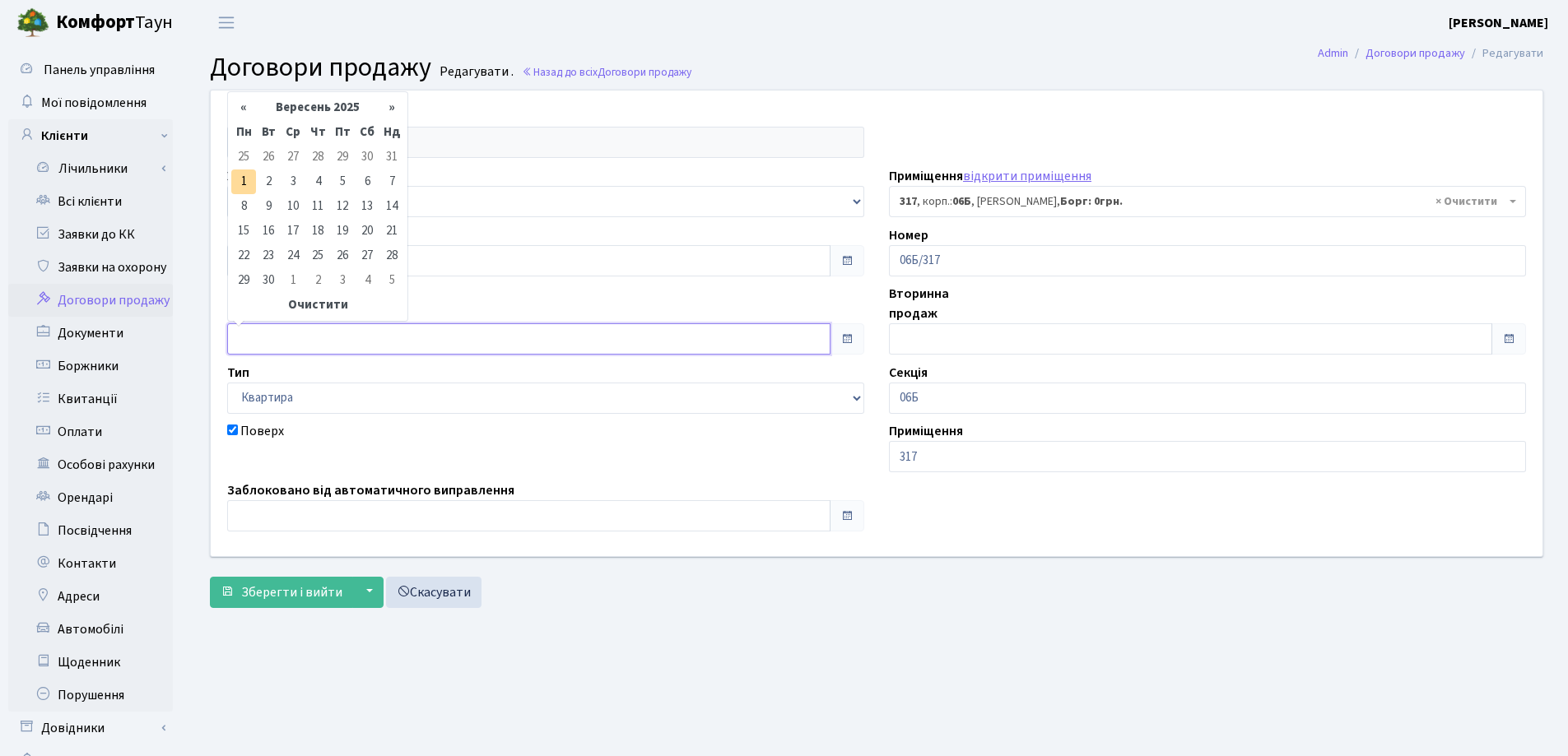
click at [342, 332] on input "text" at bounding box center [529, 339] width 604 height 31
type input "01.09.2025"
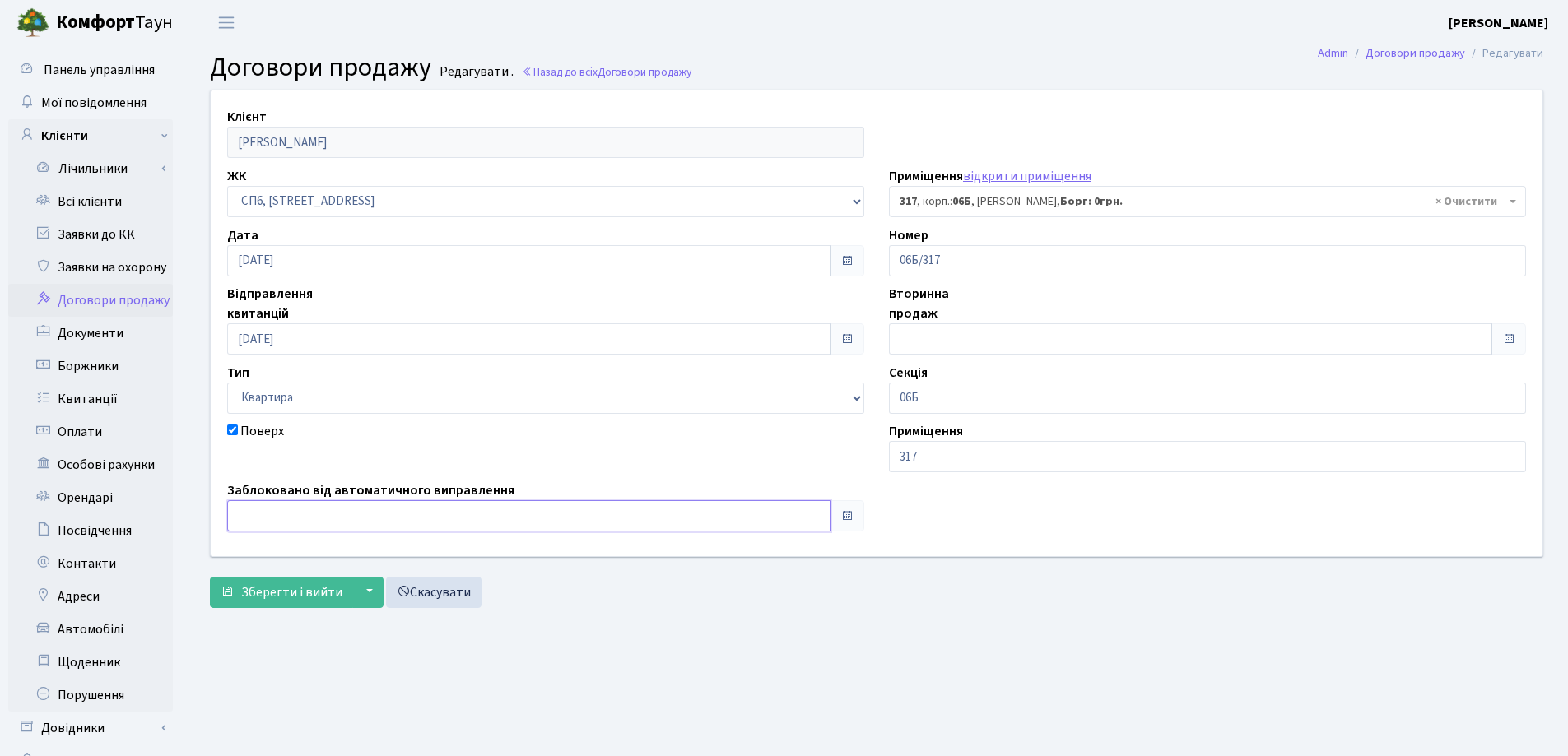
click at [354, 517] on input "text" at bounding box center [529, 515] width 604 height 31
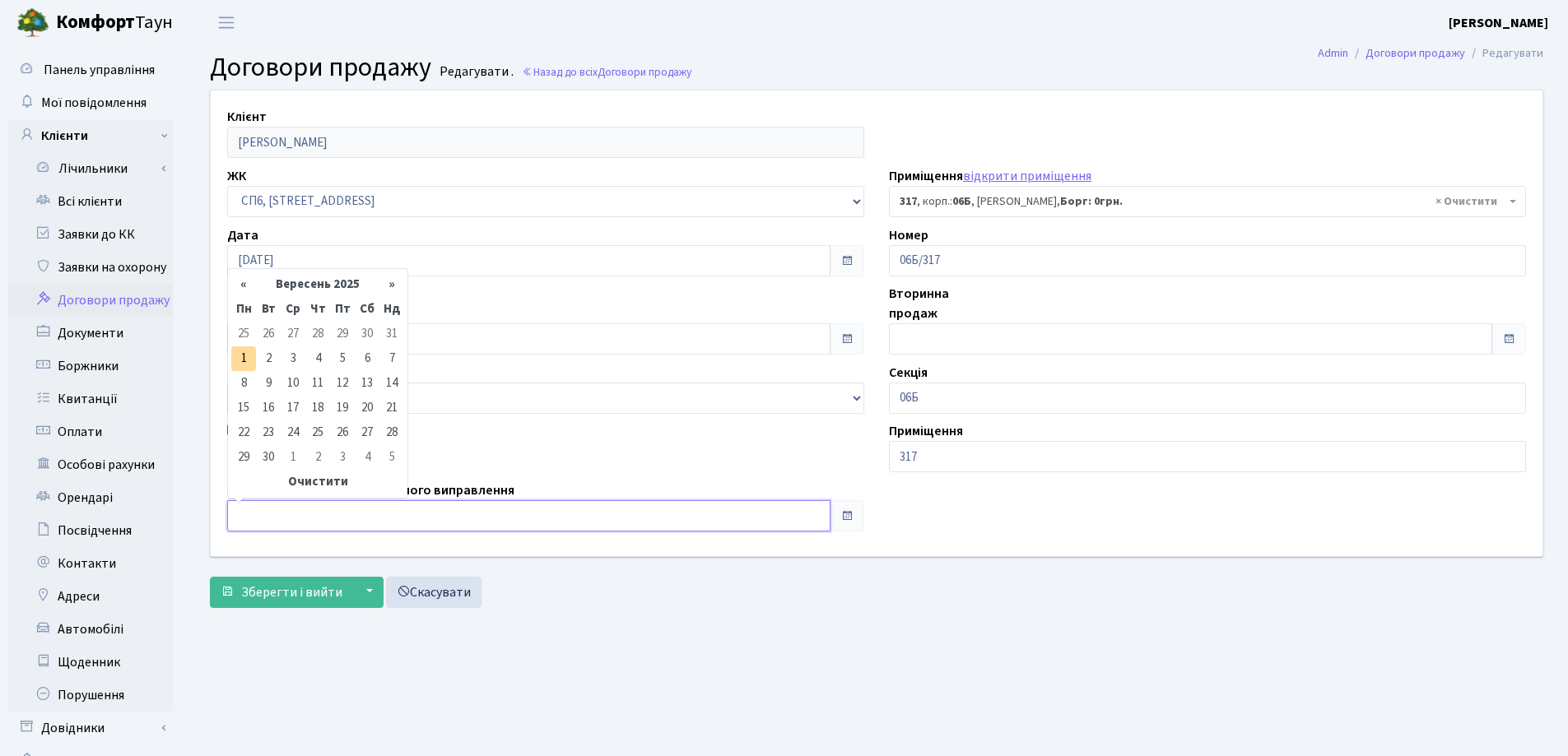
type input "01.09.2025"
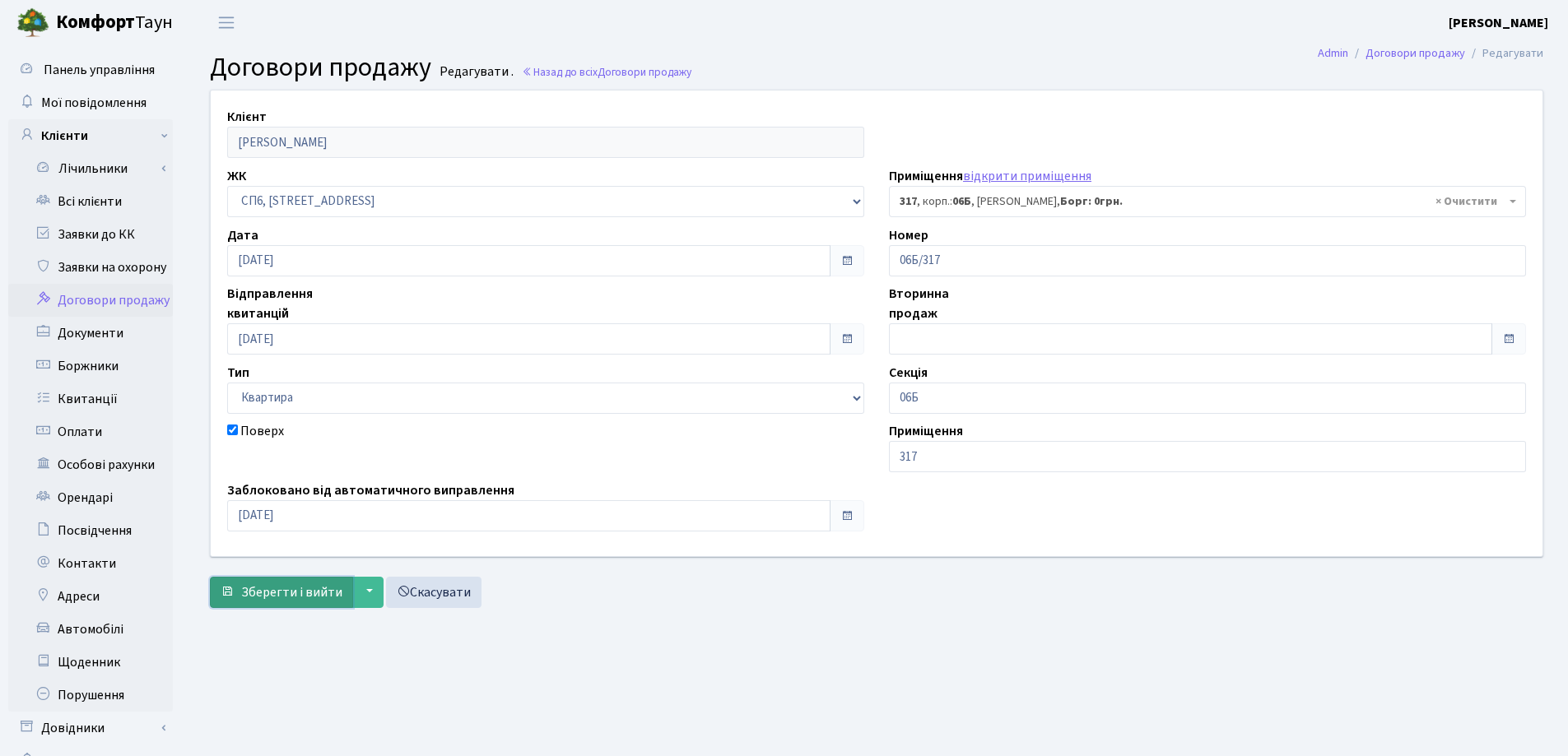
click at [337, 597] on span "Зберегти і вийти" at bounding box center [292, 592] width 101 height 18
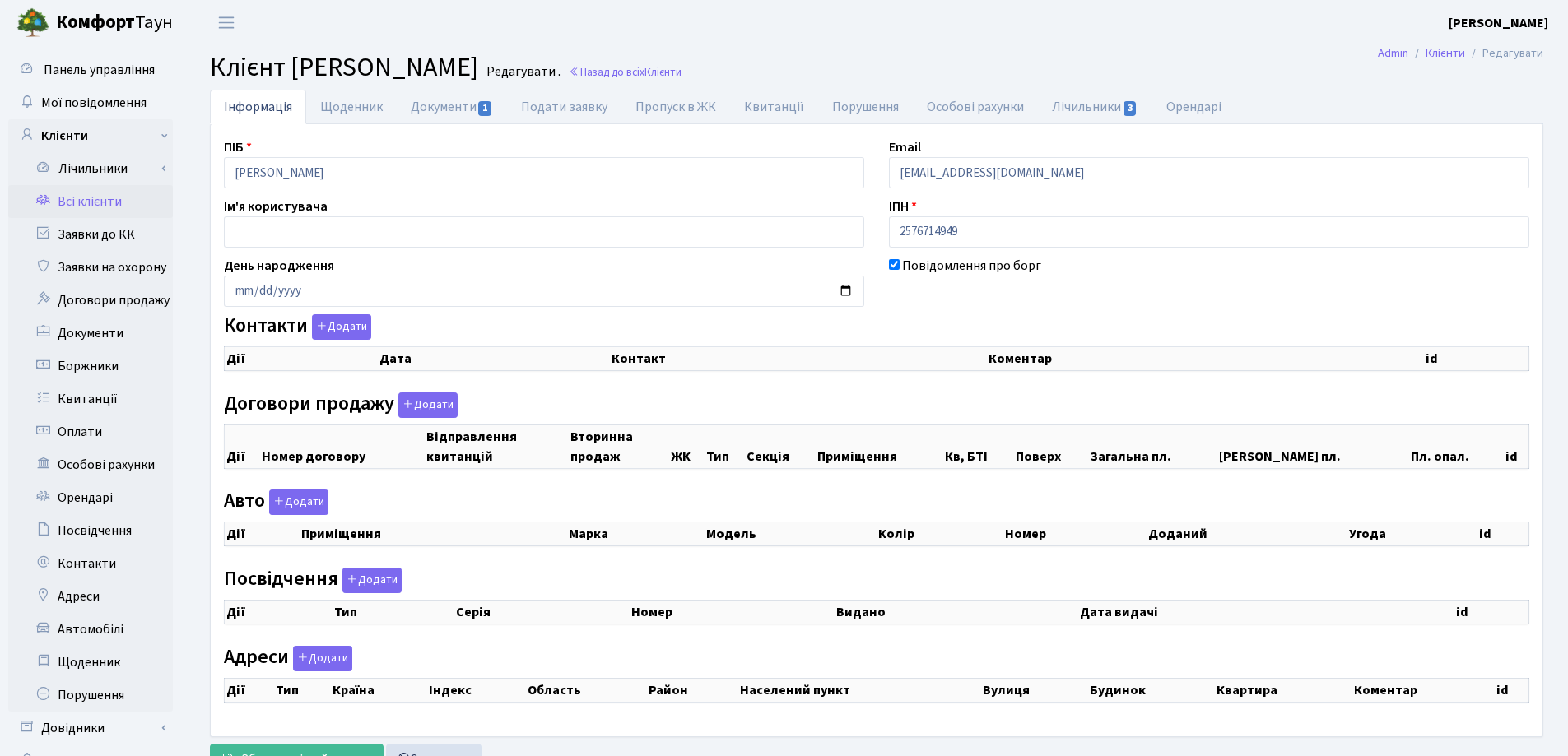
checkbox input "true"
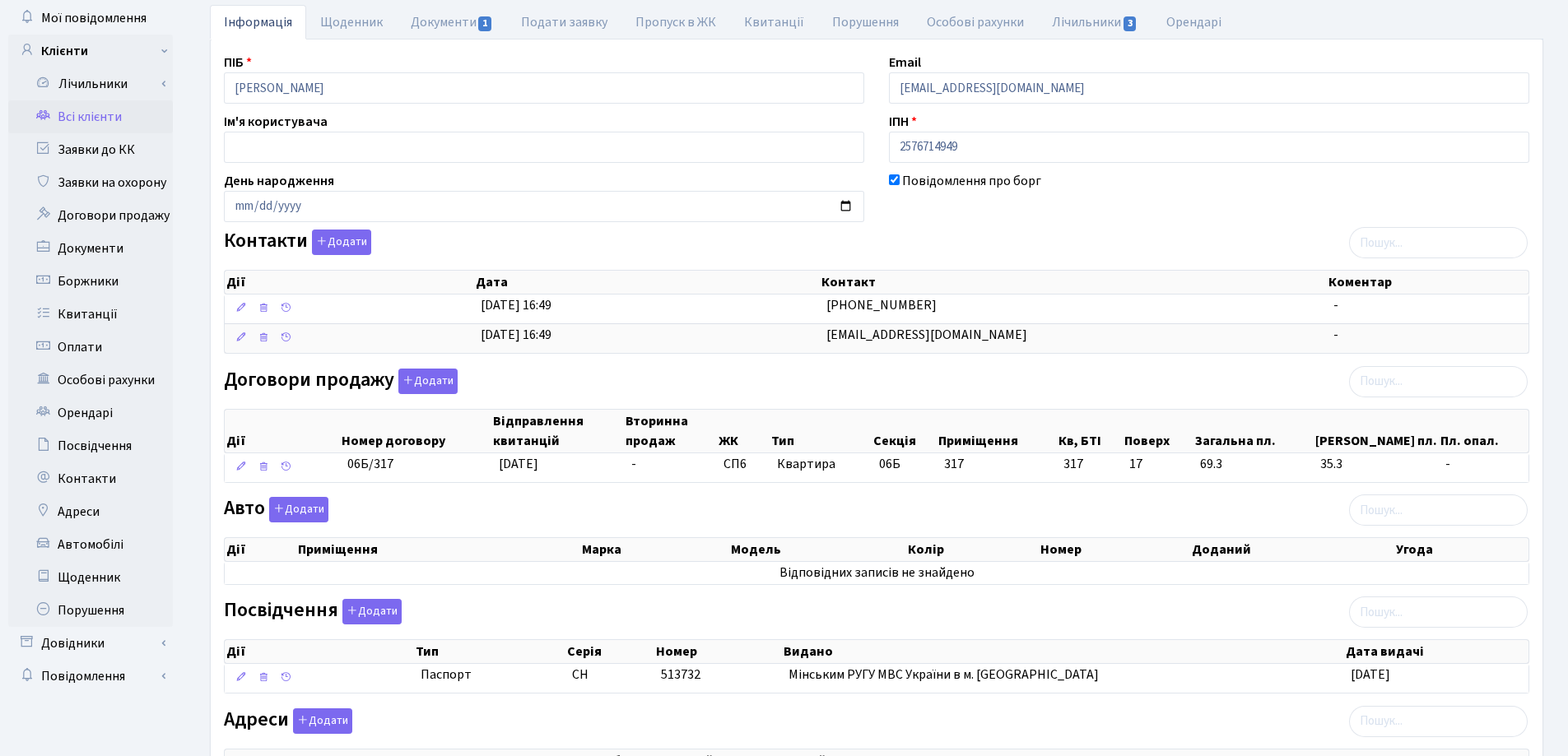
scroll to position [306, 0]
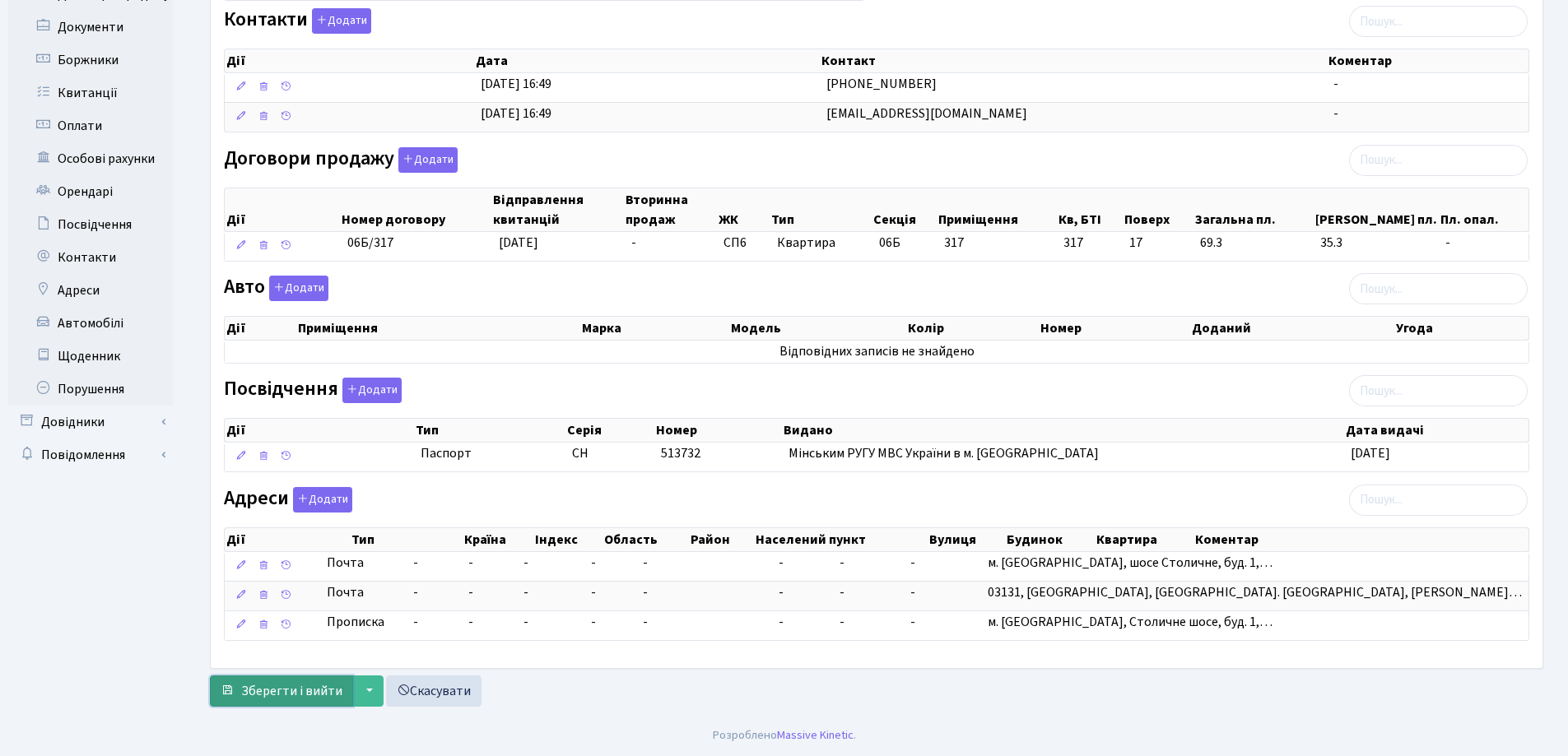
click at [289, 685] on span "Зберегти і вийти" at bounding box center [292, 690] width 101 height 18
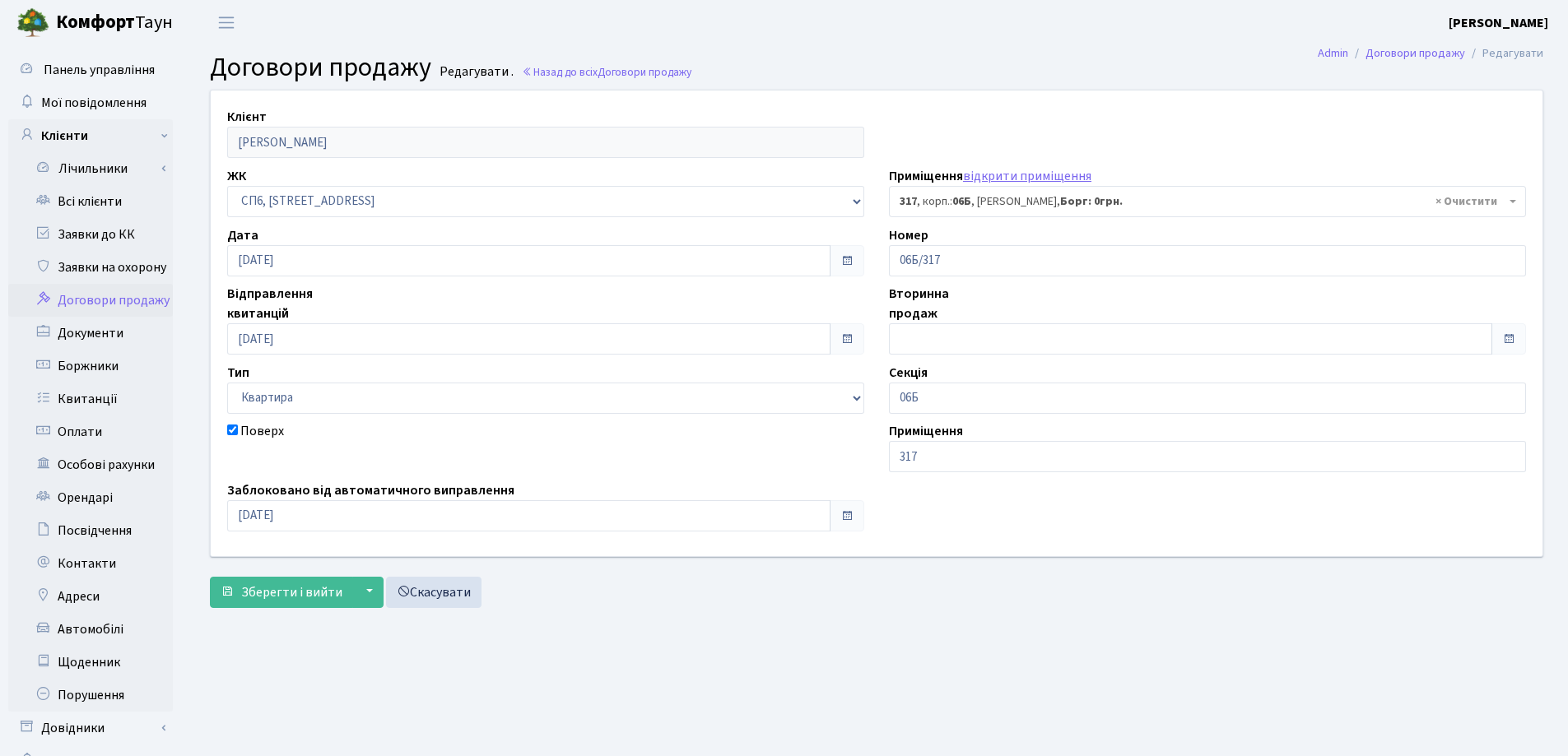
select select "21985"
click at [78, 203] on link "Всі клієнти" at bounding box center [91, 202] width 165 height 33
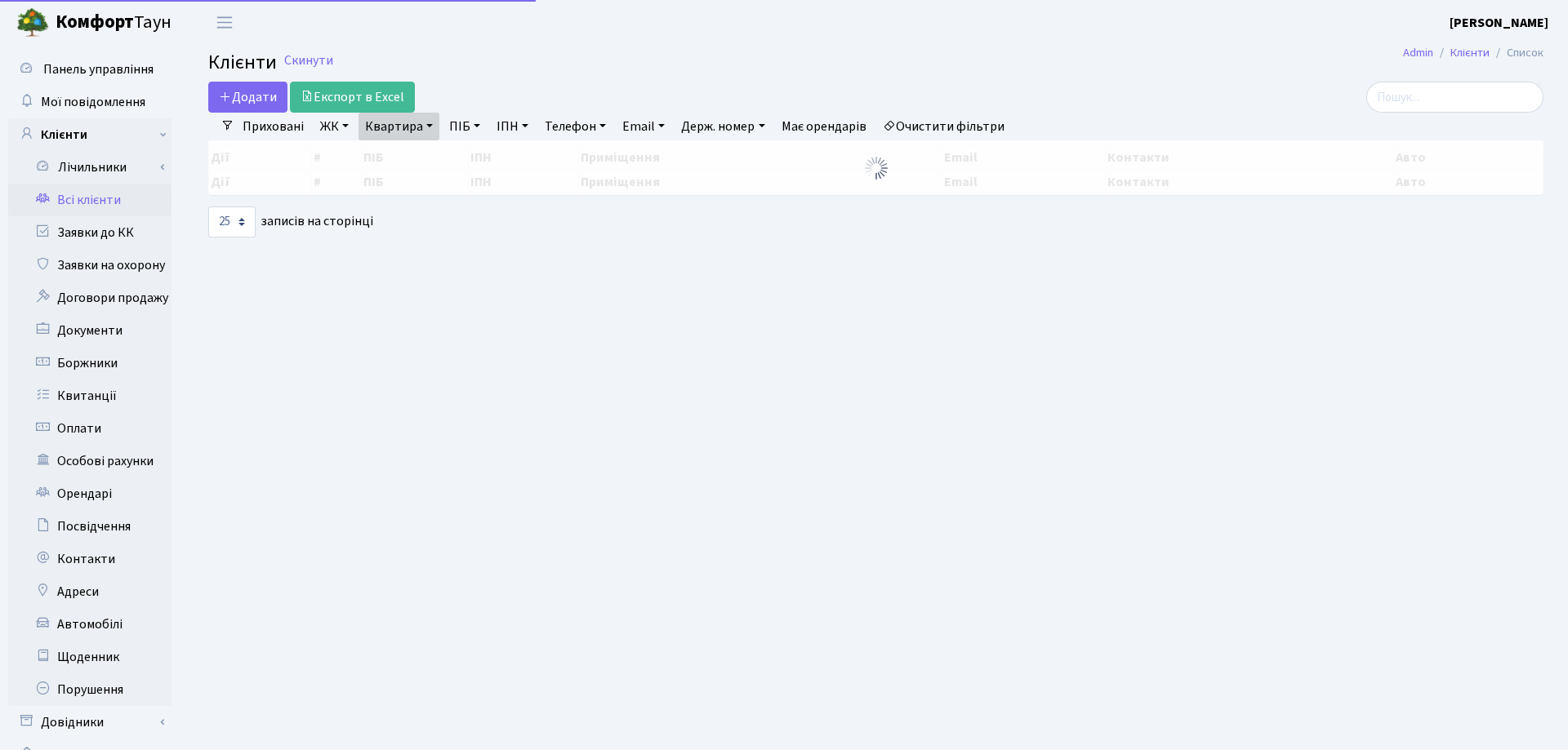
select select "25"
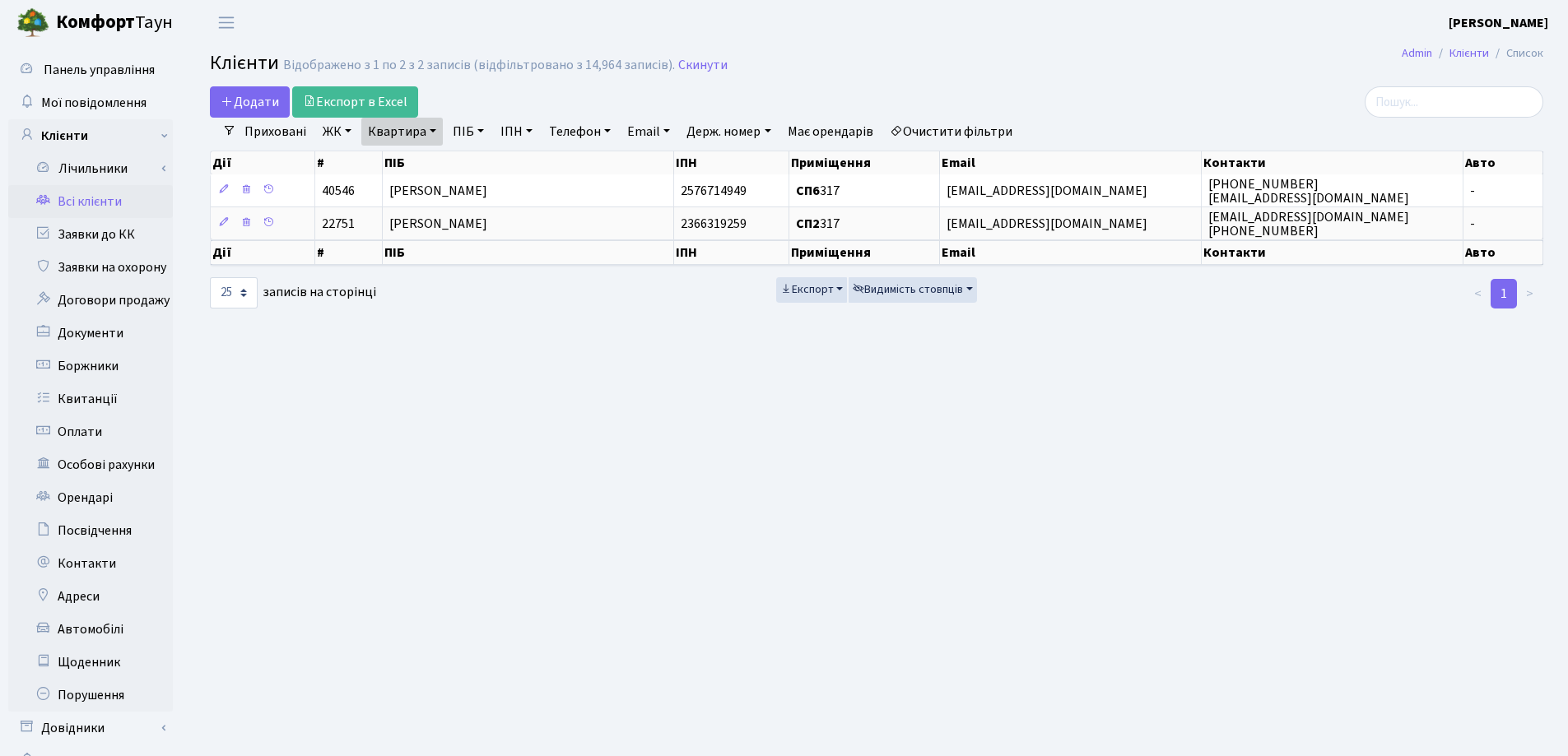
click at [431, 125] on link "Квартира" at bounding box center [402, 131] width 81 height 28
click at [434, 155] on input "317" at bounding box center [411, 164] width 97 height 31
type input "3"
type input "91"
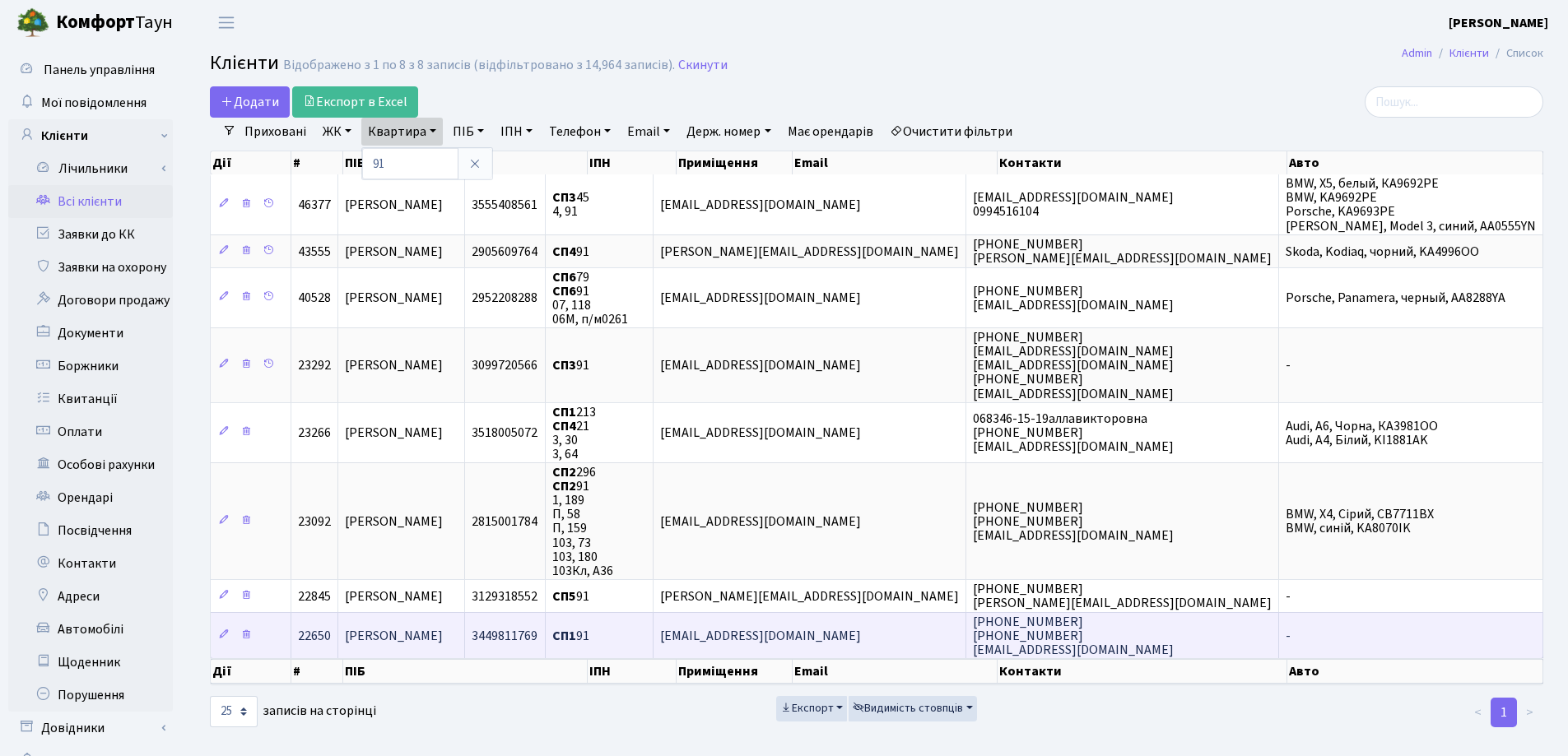
click at [442, 634] on span "[PERSON_NAME]" at bounding box center [394, 635] width 98 height 18
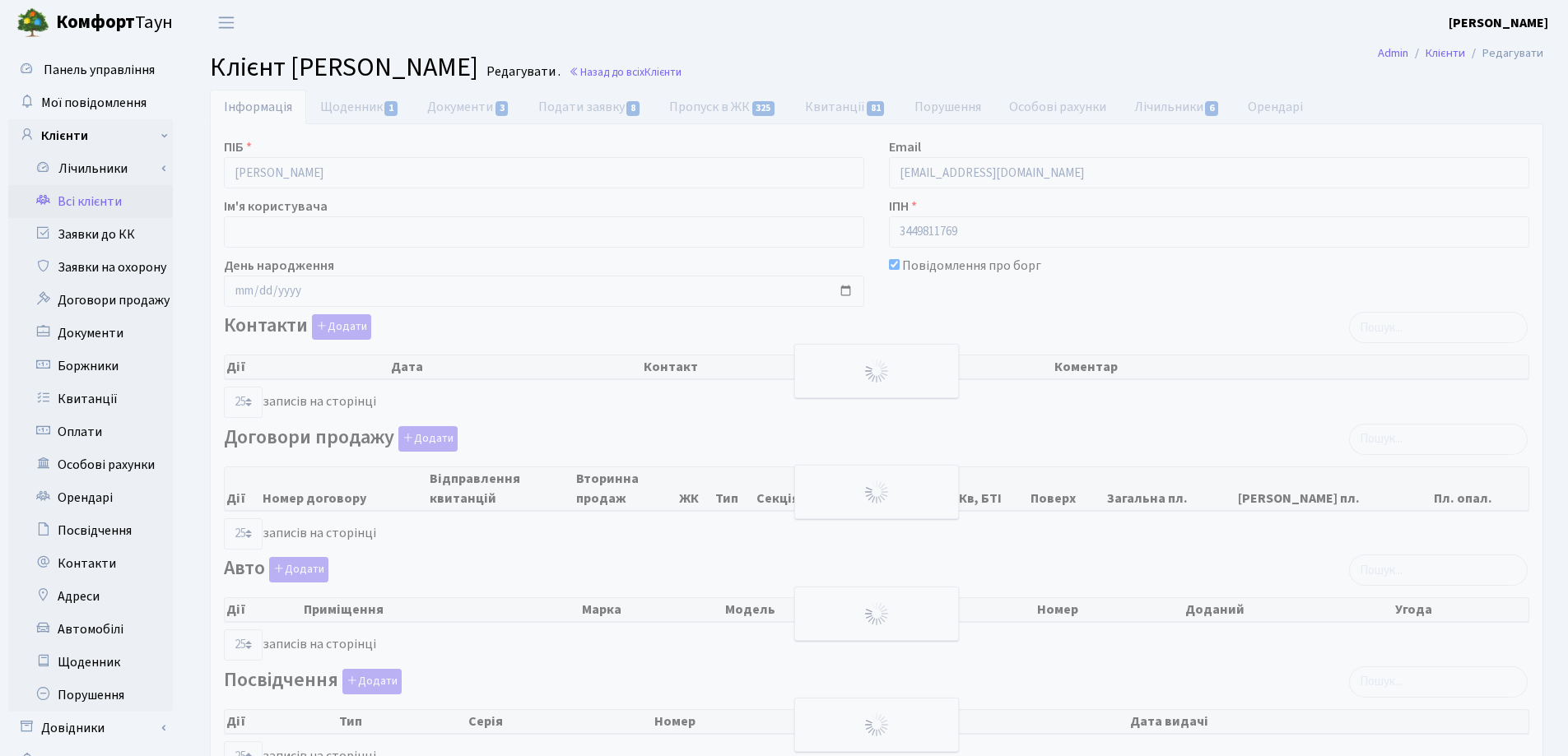
select select "25"
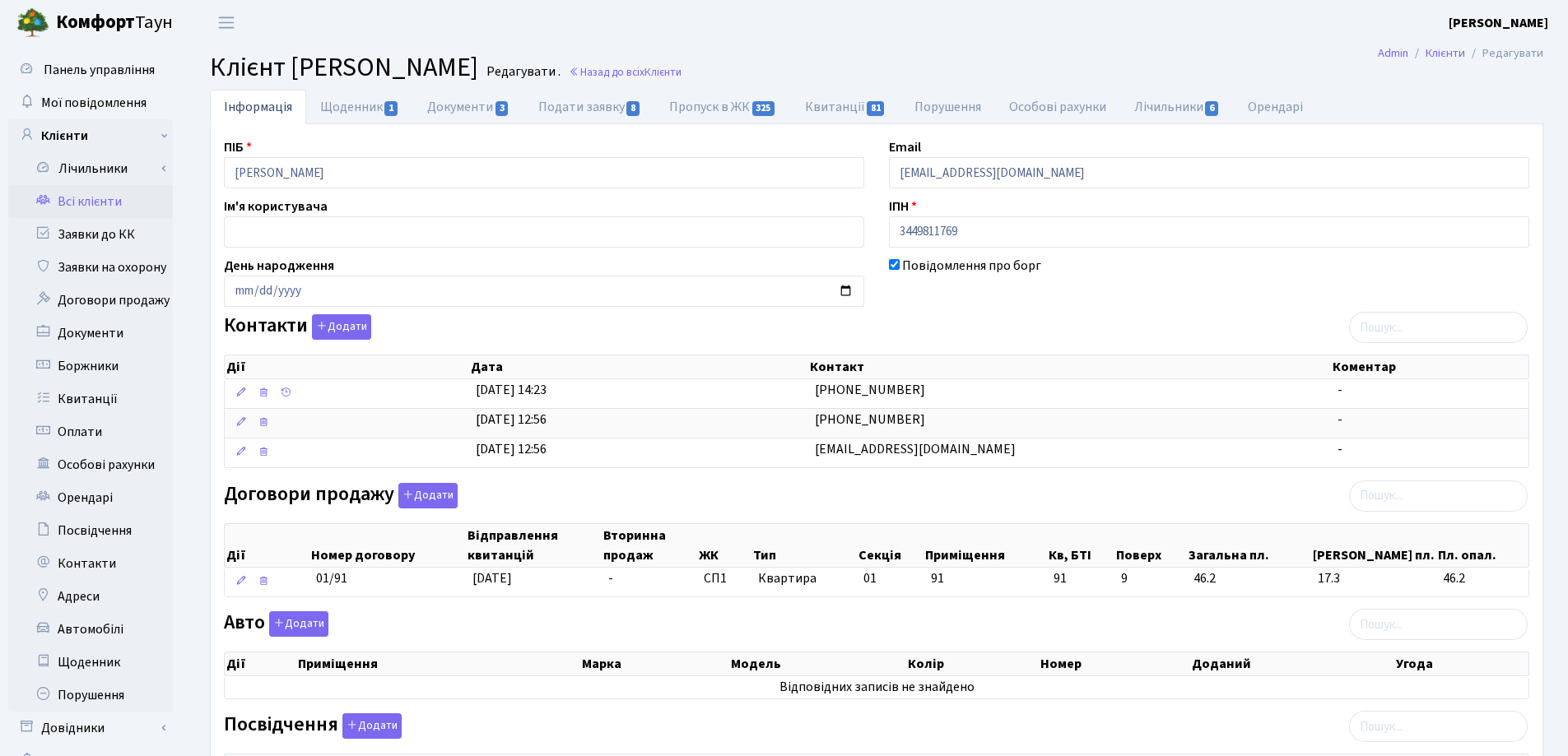
click at [787, 62] on h2 "Клієнт Шаменко Дарина Максимівна Редагувати . Назад до всіх Клієнти" at bounding box center [876, 67] width 1333 height 31
click at [681, 66] on link "Назад до всіх Клієнти" at bounding box center [625, 72] width 113 height 16
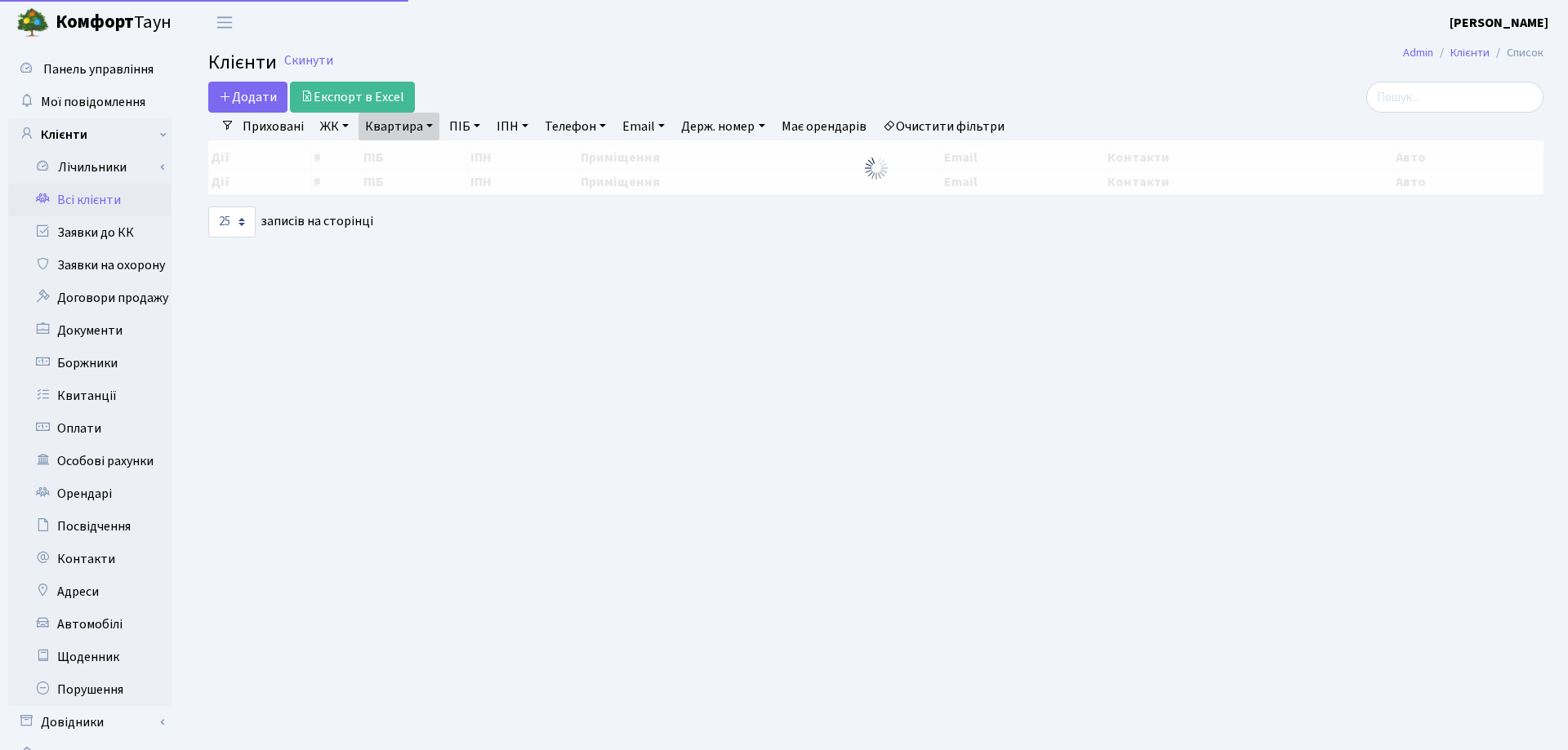
select select "25"
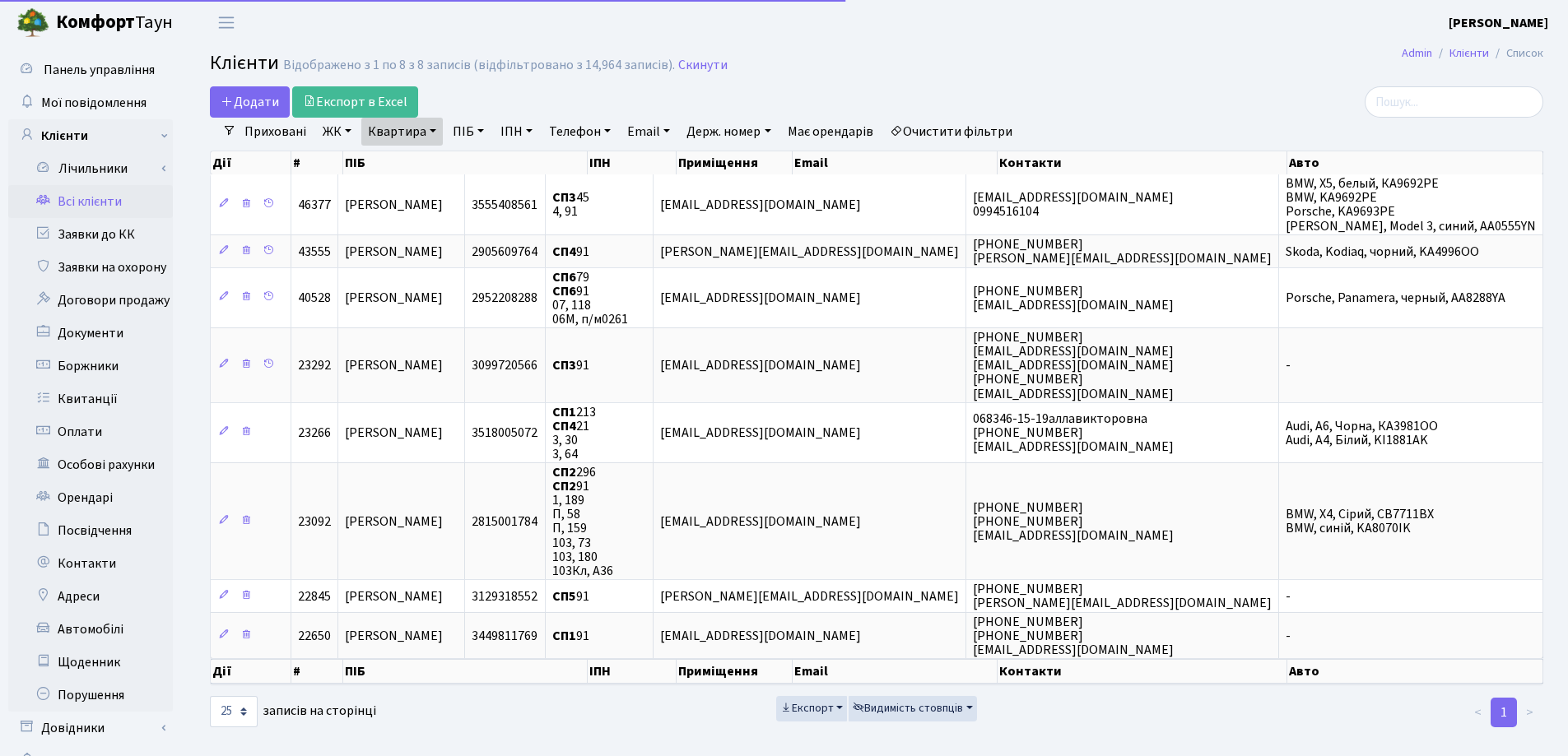
click at [438, 131] on link "Квартира" at bounding box center [402, 131] width 81 height 28
click at [433, 168] on input "91" at bounding box center [411, 164] width 97 height 31
type input "9"
type input "317"
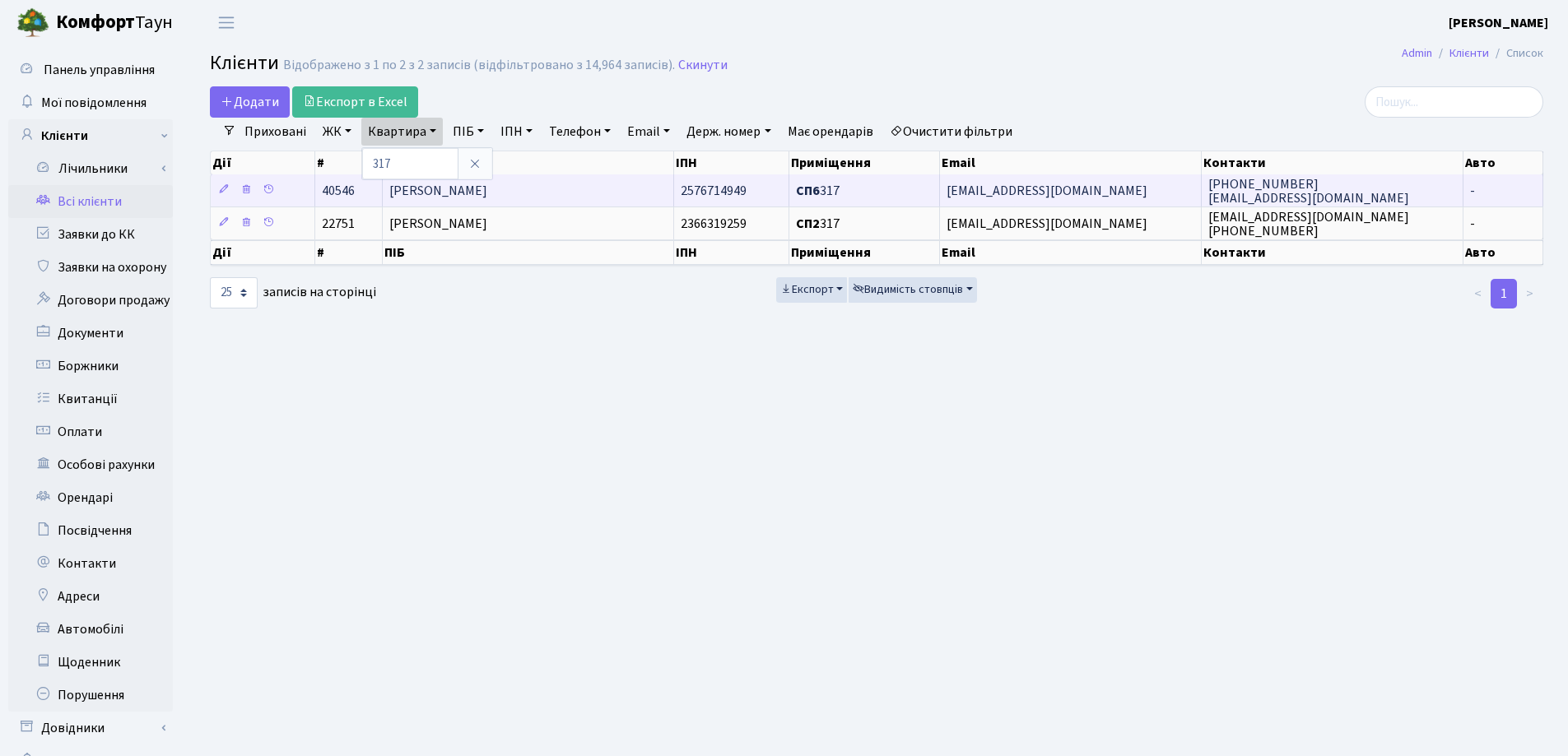
click at [625, 190] on td "[PERSON_NAME]" at bounding box center [529, 190] width 292 height 32
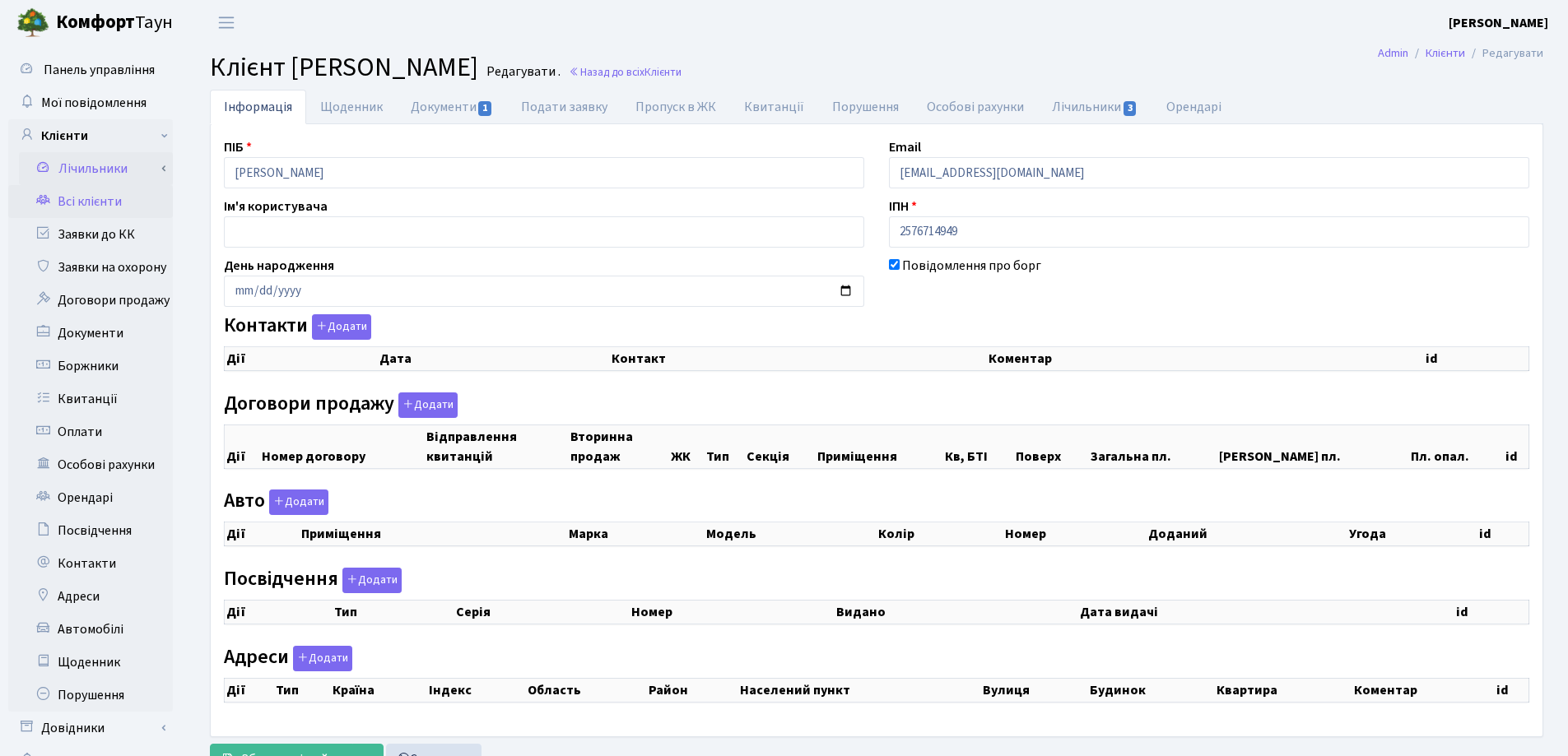
click at [129, 172] on div "Панель управління Мої повідомлення Клієнти Лічильники Показання" at bounding box center [784, 415] width 1568 height 740
checkbox input "true"
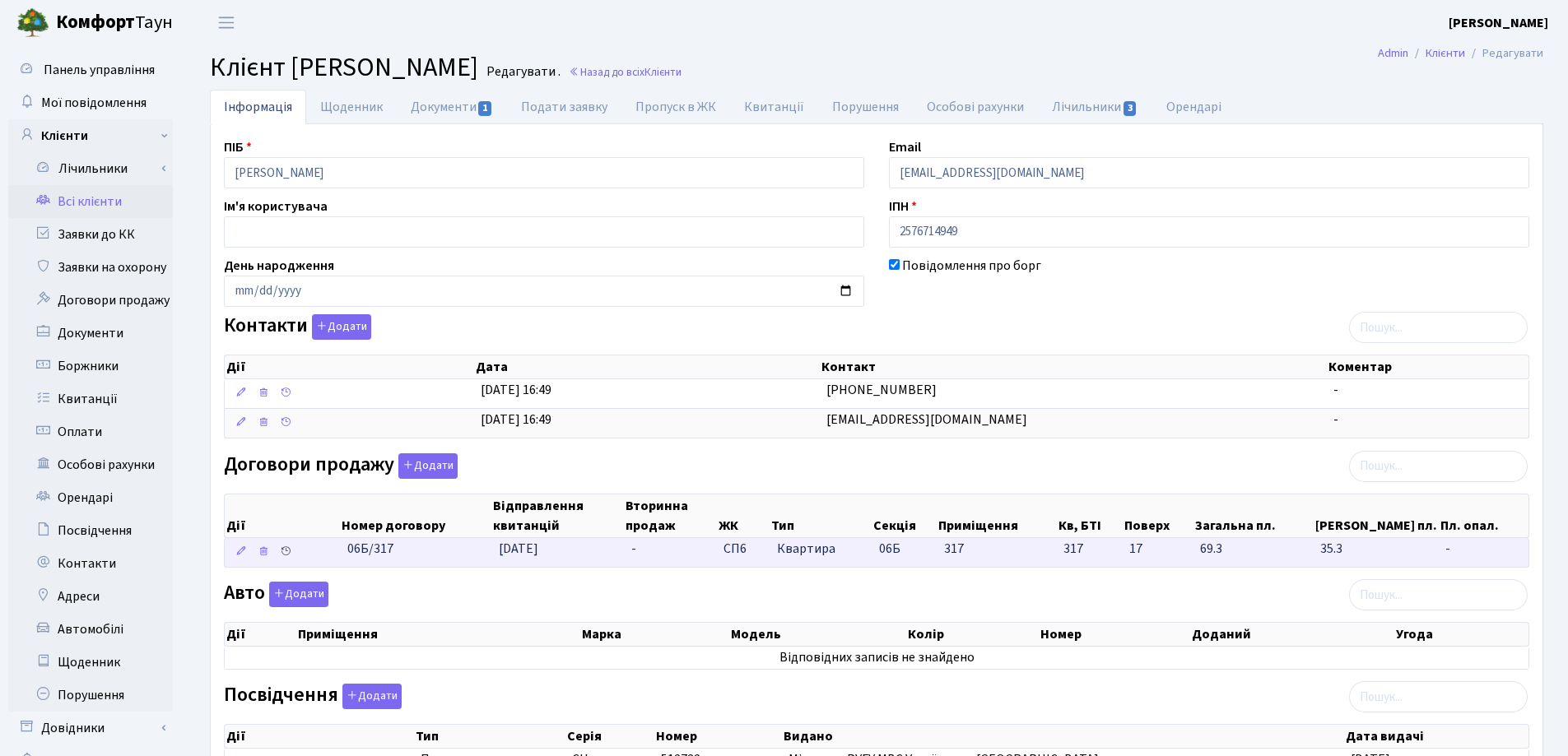
drag, startPoint x: 421, startPoint y: 564, endPoint x: 291, endPoint y: 565, distance: 130.0
click at [291, 565] on \<\/span\>\a "06Б/317 01.09.2025 - СП6 Квартира 06Б 317 317 -" at bounding box center [877, 552] width 1304 height 28
copy span "06Б/317"
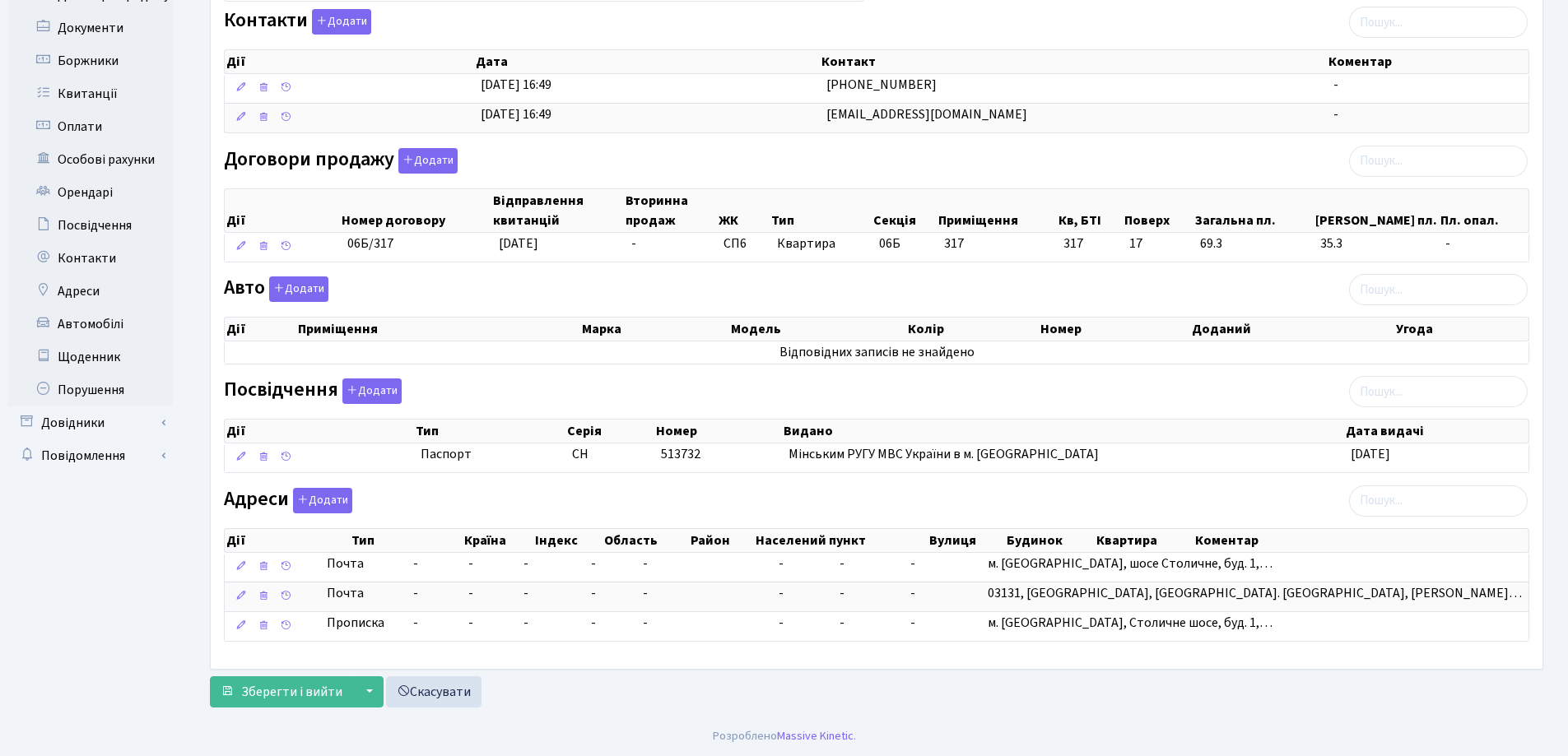
scroll to position [306, 0]
click at [283, 692] on span "Зберегти і вийти" at bounding box center [292, 690] width 101 height 18
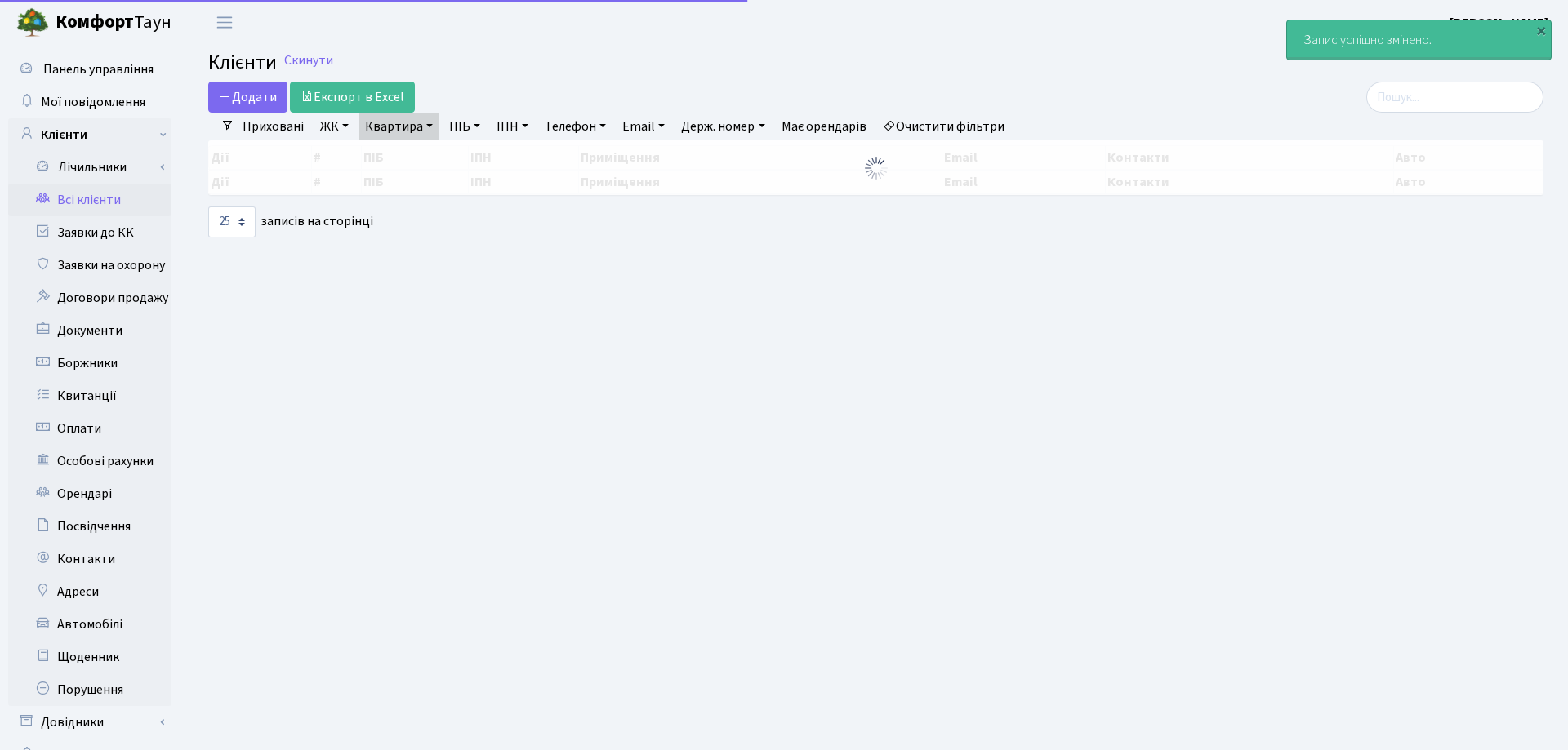
select select "25"
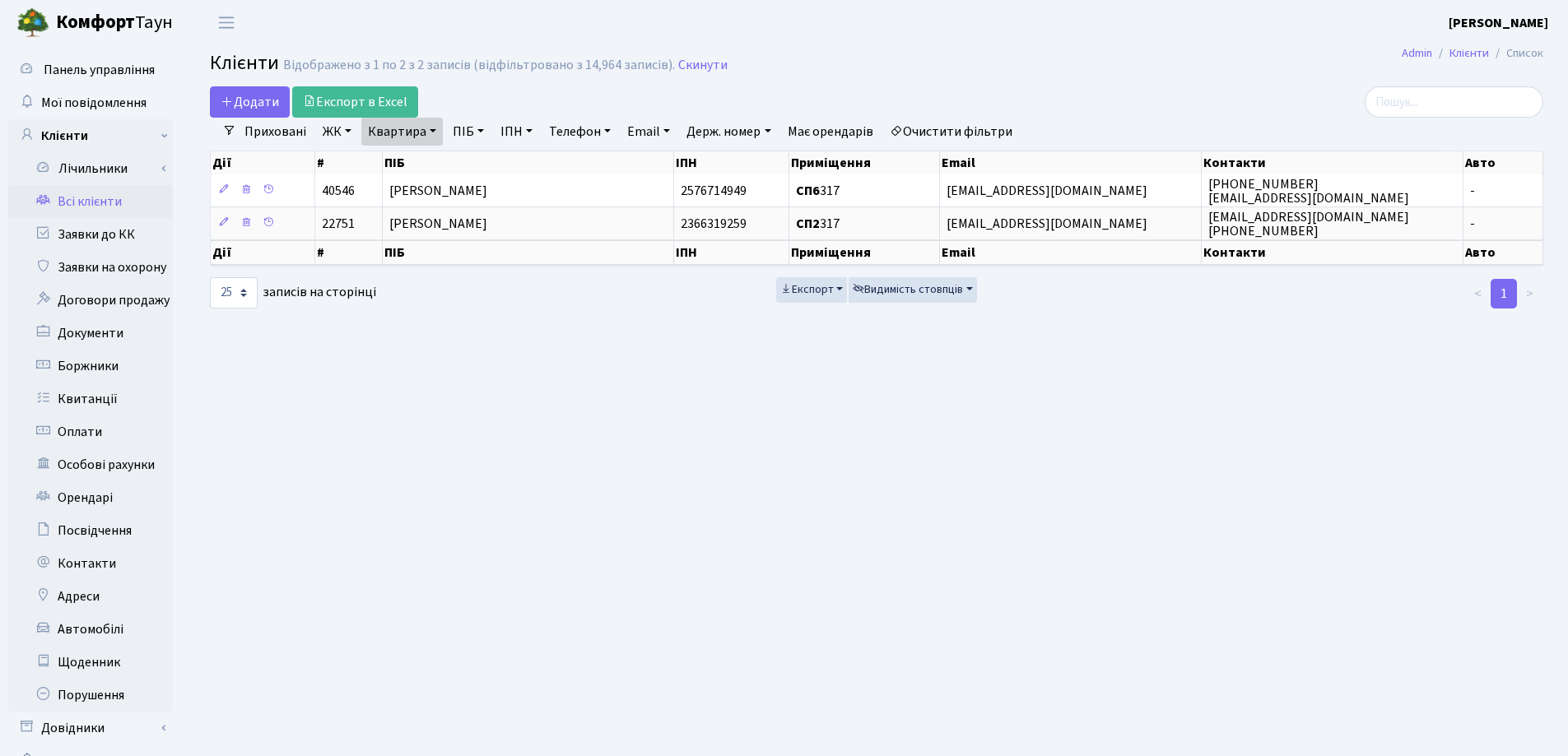
click at [430, 132] on link "Квартира" at bounding box center [402, 131] width 81 height 28
click at [476, 164] on icon at bounding box center [474, 163] width 13 height 13
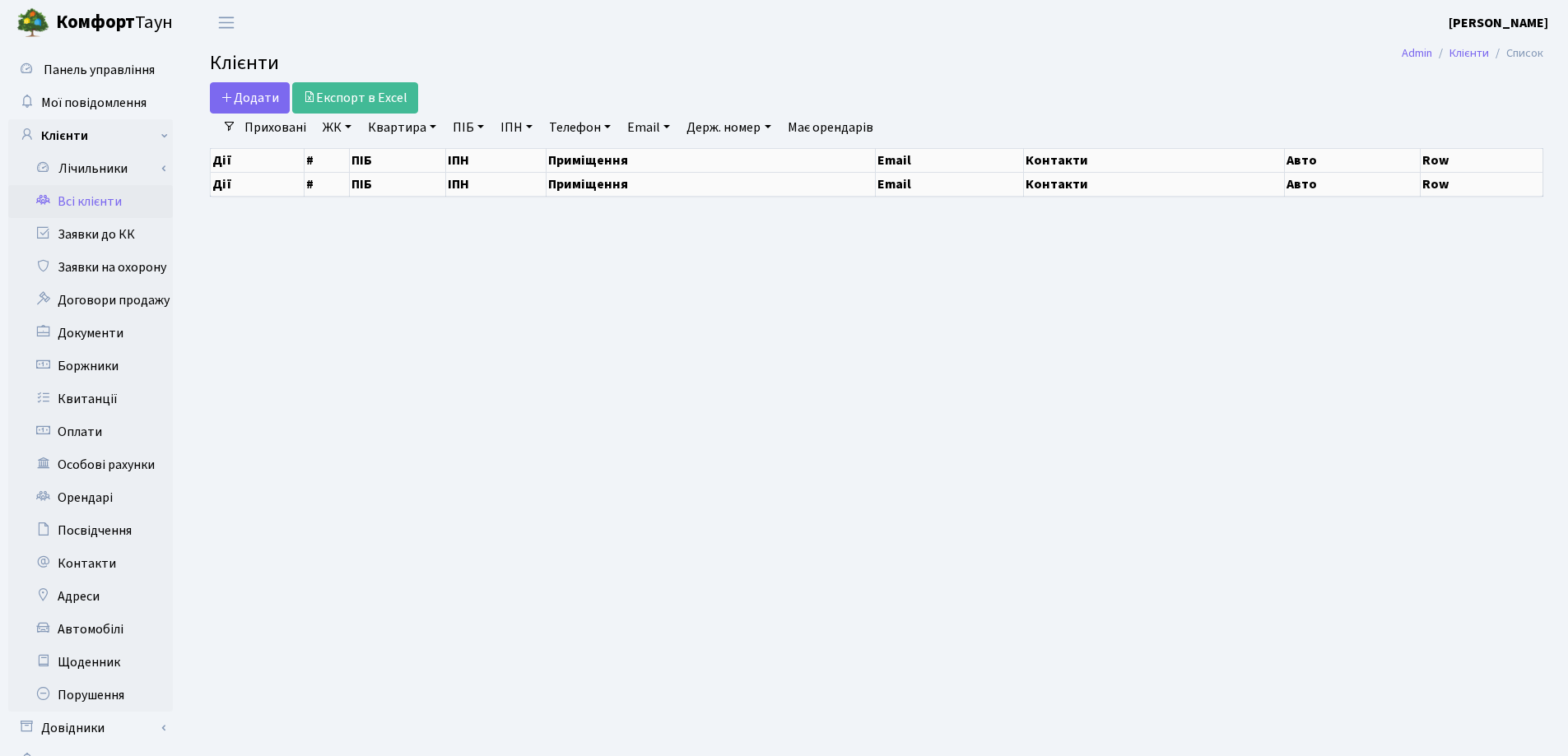
select select "25"
